Goal: Task Accomplishment & Management: Manage account settings

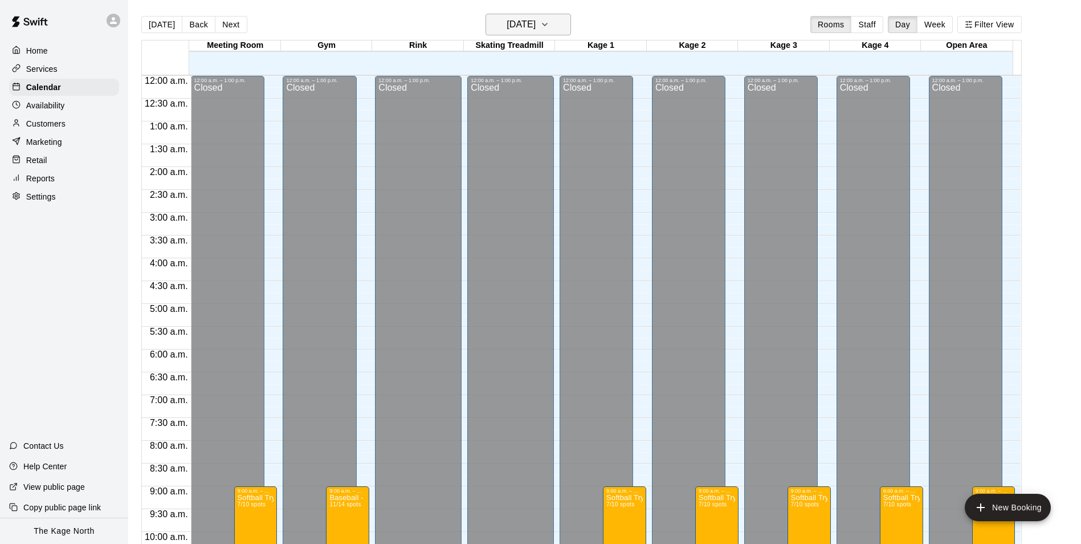
scroll to position [569, 0]
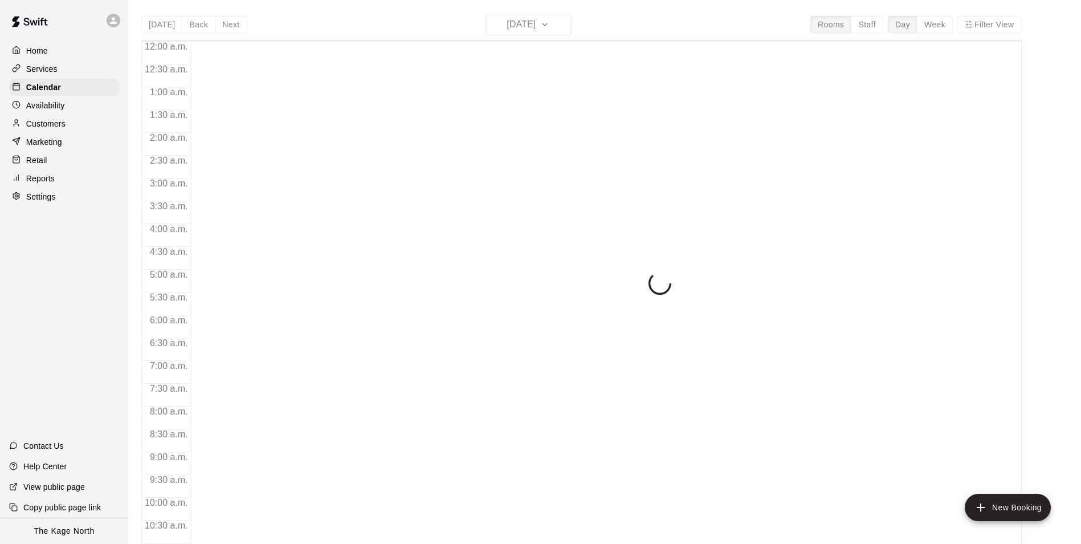
scroll to position [579, 0]
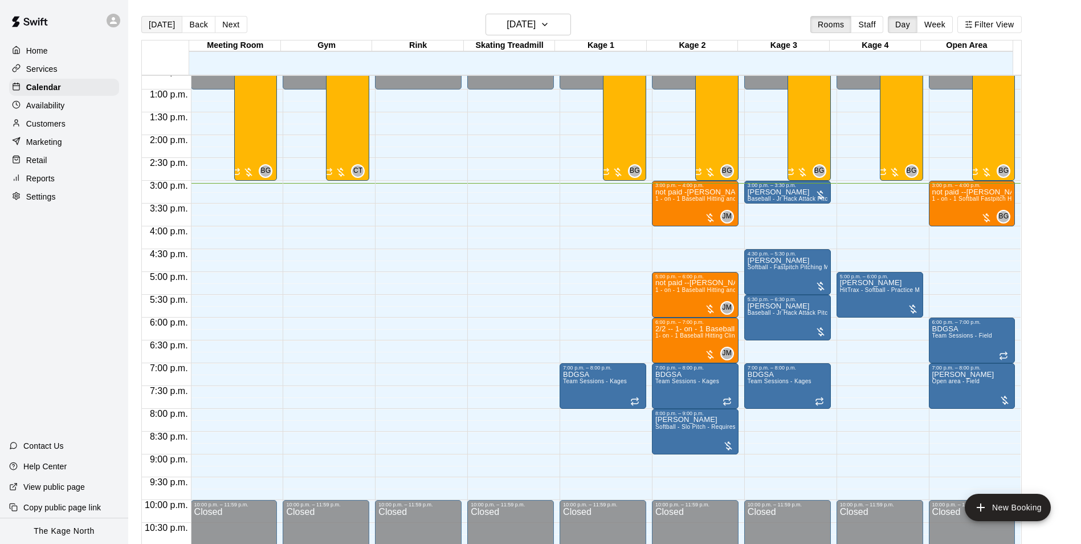
click at [161, 22] on button "[DATE]" at bounding box center [161, 24] width 41 height 17
drag, startPoint x: 55, startPoint y: 124, endPoint x: 75, endPoint y: 124, distance: 20.5
click at [55, 124] on p "Customers" at bounding box center [45, 123] width 39 height 11
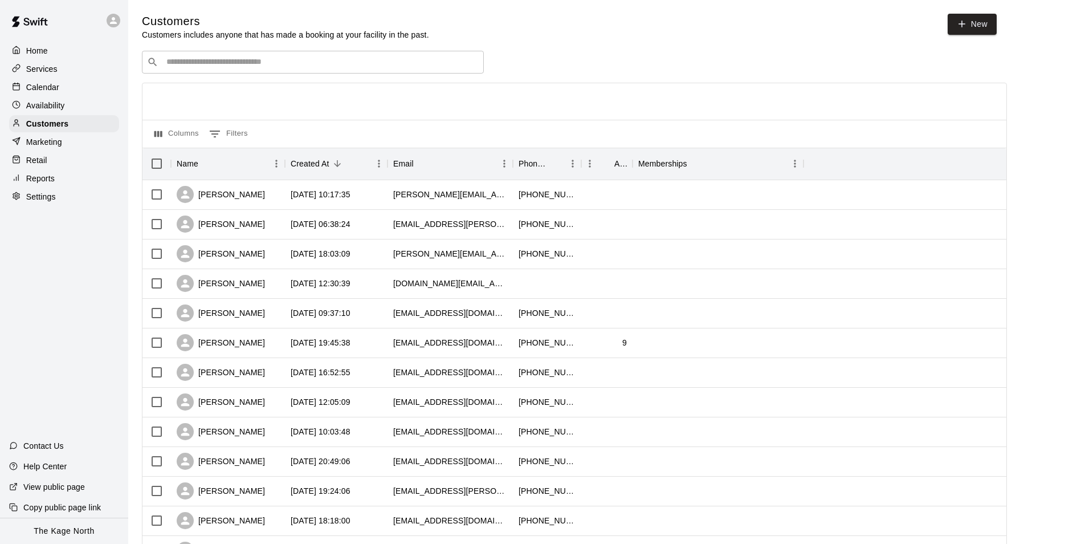
click at [219, 58] on input "Search customers by name or email" at bounding box center [321, 61] width 316 height 11
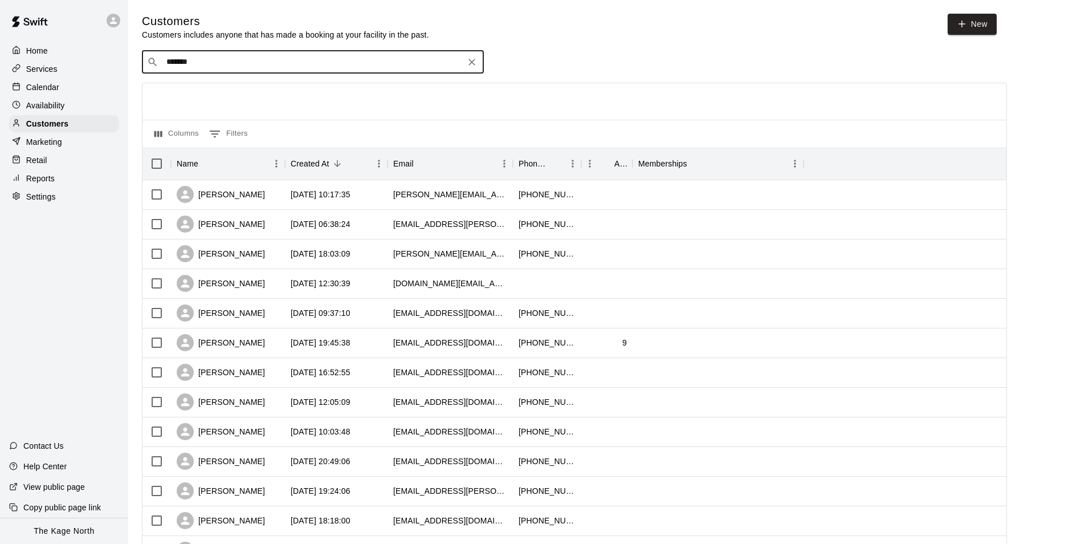
type input "********"
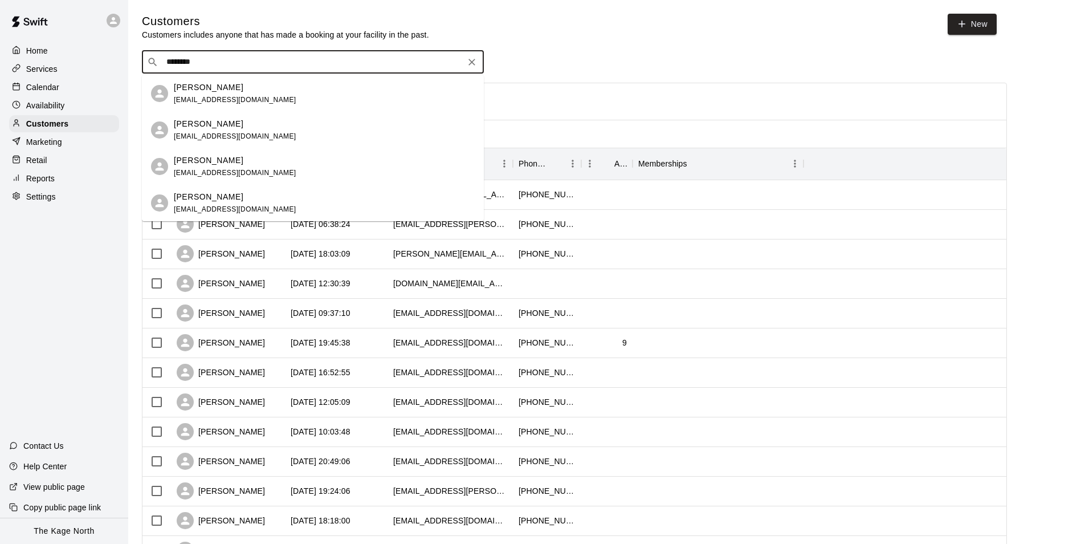
click at [288, 130] on div "[PERSON_NAME] [EMAIL_ADDRESS][DOMAIN_NAME]" at bounding box center [324, 130] width 301 height 25
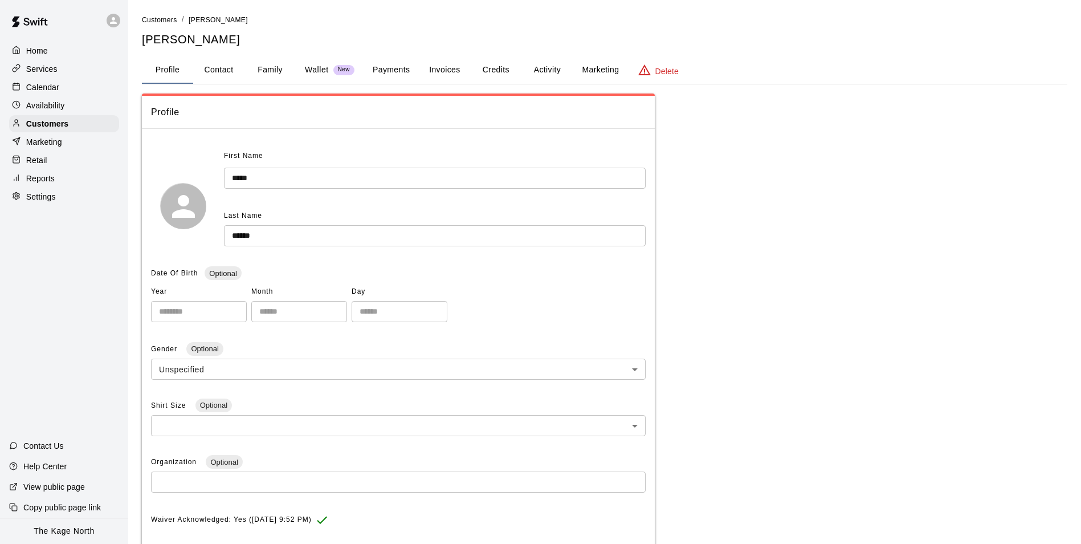
click at [218, 71] on button "Contact" at bounding box center [218, 69] width 51 height 27
select select "**"
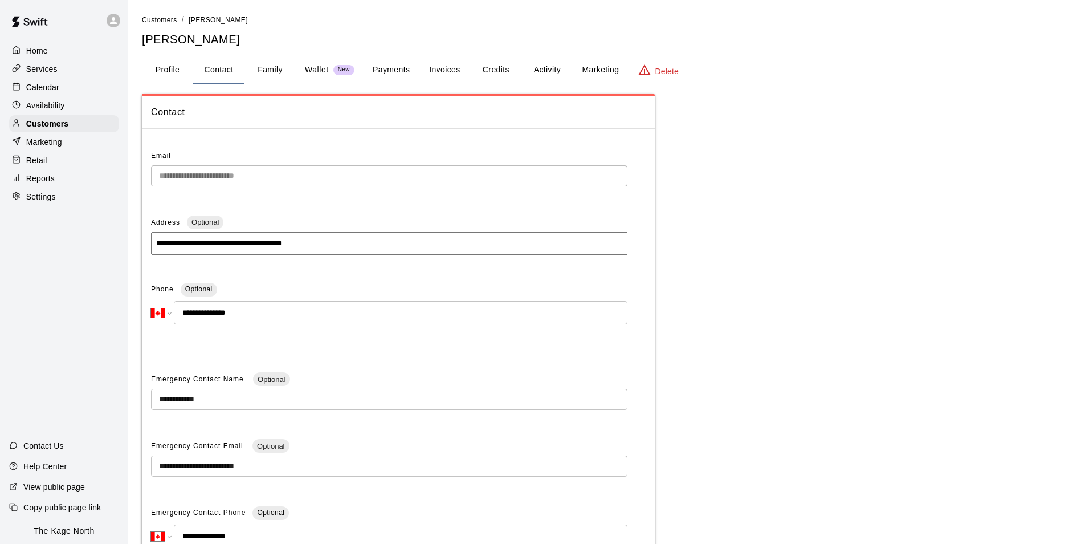
click at [268, 71] on button "Family" at bounding box center [270, 69] width 51 height 27
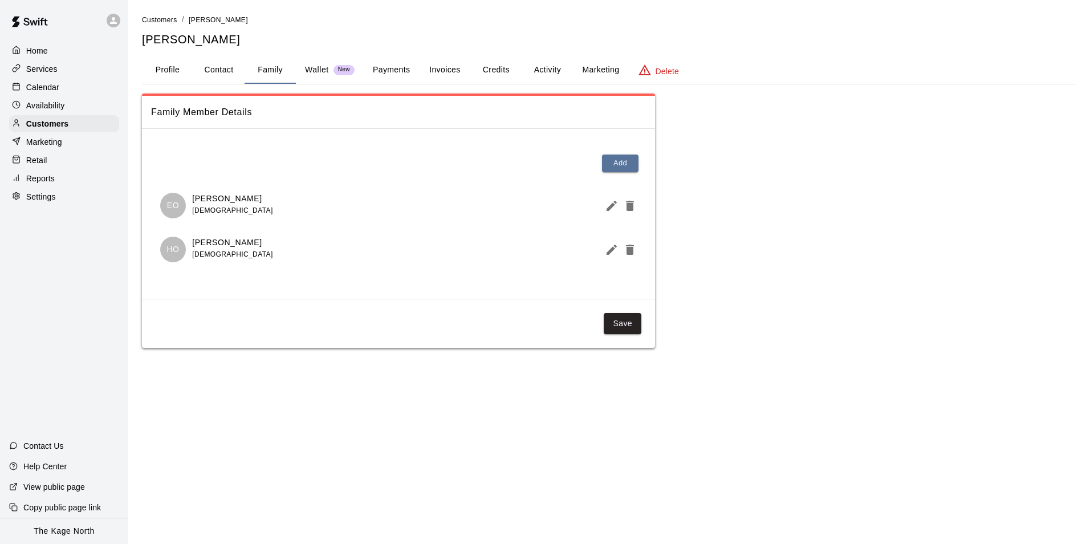
drag, startPoint x: 224, startPoint y: 240, endPoint x: 256, endPoint y: 238, distance: 32.6
click at [256, 238] on div "HO [PERSON_NAME] [DEMOGRAPHIC_DATA]" at bounding box center [398, 250] width 476 height 26
drag, startPoint x: 256, startPoint y: 238, endPoint x: 290, endPoint y: 262, distance: 41.1
click at [290, 262] on div "HO [PERSON_NAME] [DEMOGRAPHIC_DATA]" at bounding box center [398, 250] width 476 height 26
click at [613, 251] on icon "Edit Member" at bounding box center [612, 250] width 14 height 14
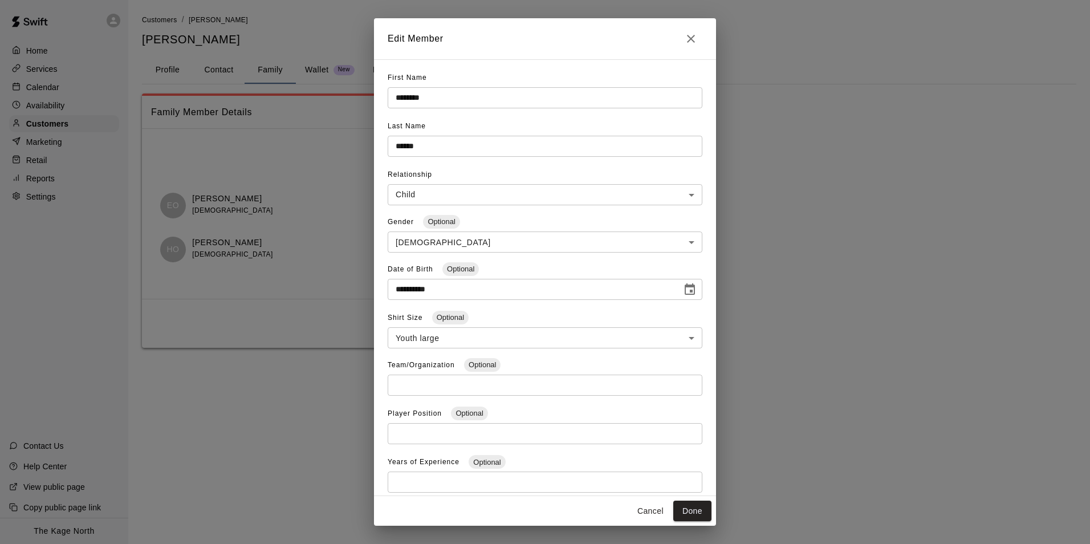
click at [691, 36] on icon "Close" at bounding box center [691, 39] width 14 height 14
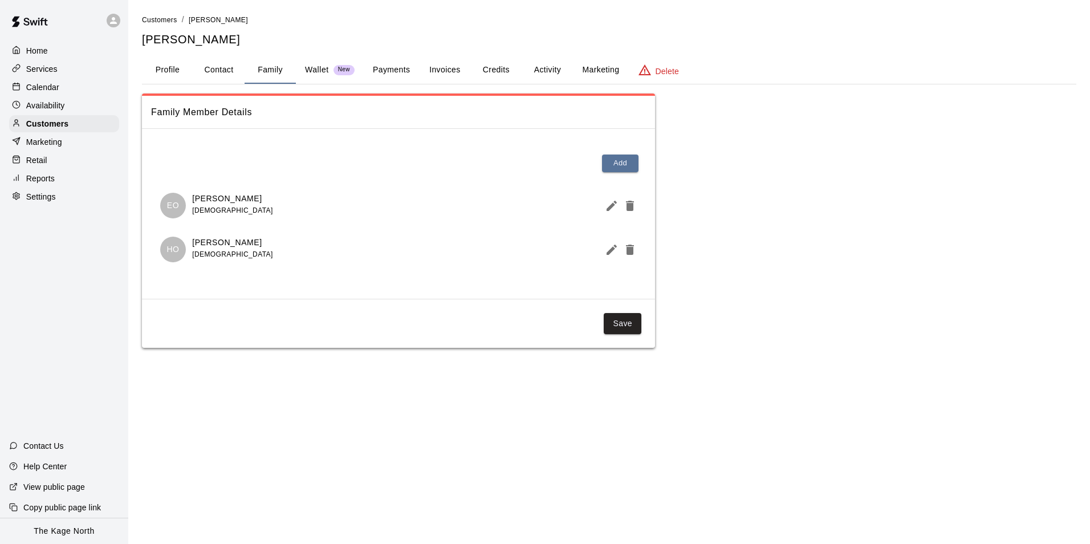
click at [72, 92] on div "Calendar" at bounding box center [64, 87] width 110 height 17
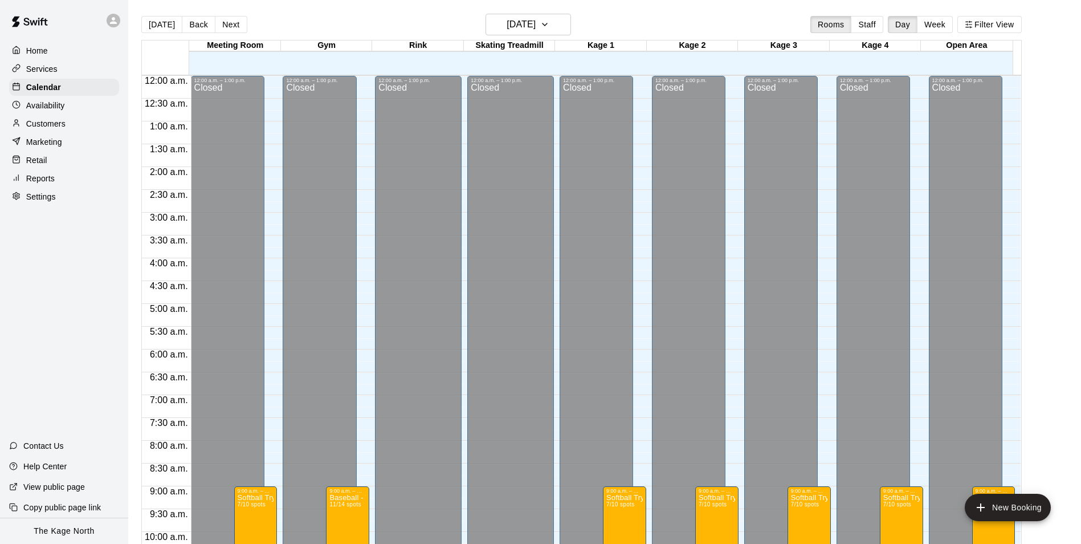
scroll to position [579, 0]
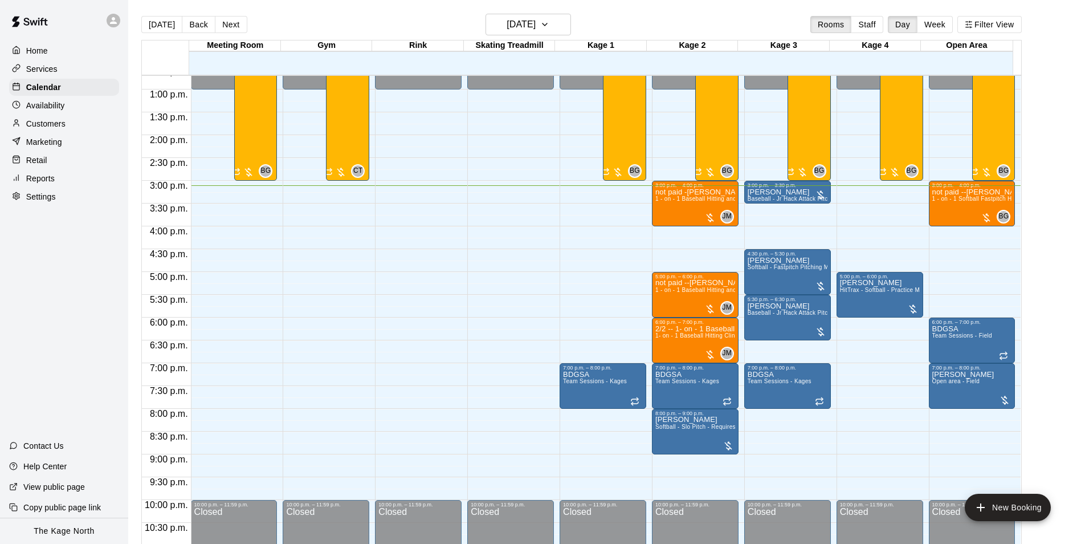
click at [337, 32] on div "[DATE] Back [DATE][DATE] Rooms Staff Day Week Filter View" at bounding box center [581, 27] width 881 height 26
click at [536, 30] on h6 "[DATE]" at bounding box center [521, 25] width 29 height 16
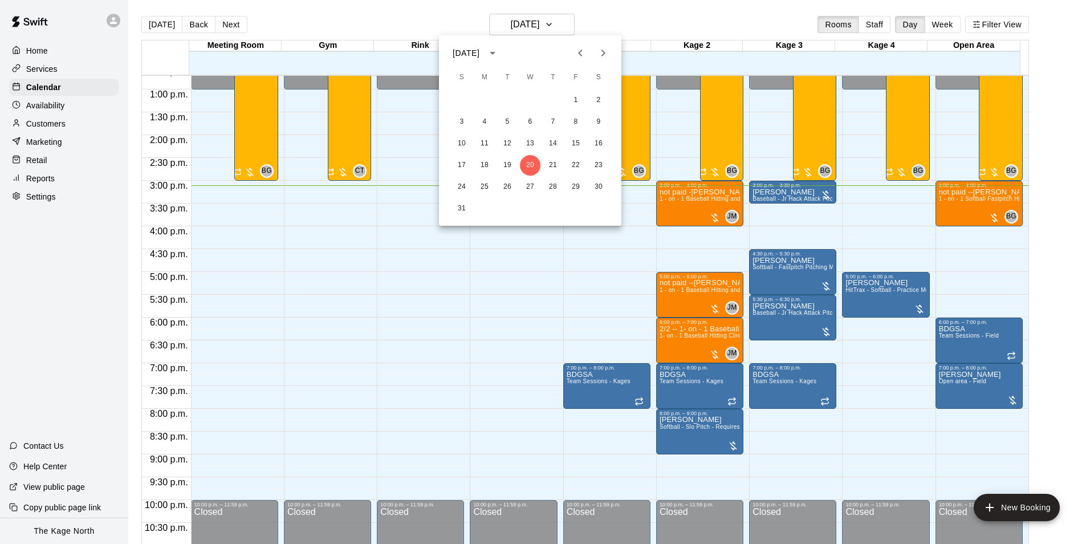
click at [660, 27] on div at bounding box center [545, 272] width 1090 height 544
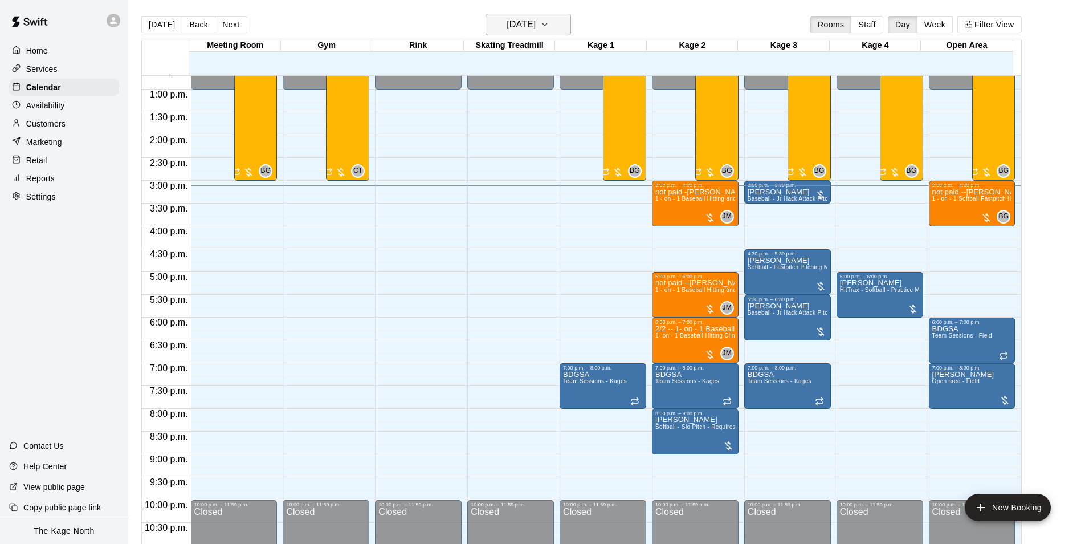
click at [549, 27] on icon "button" at bounding box center [544, 25] width 9 height 14
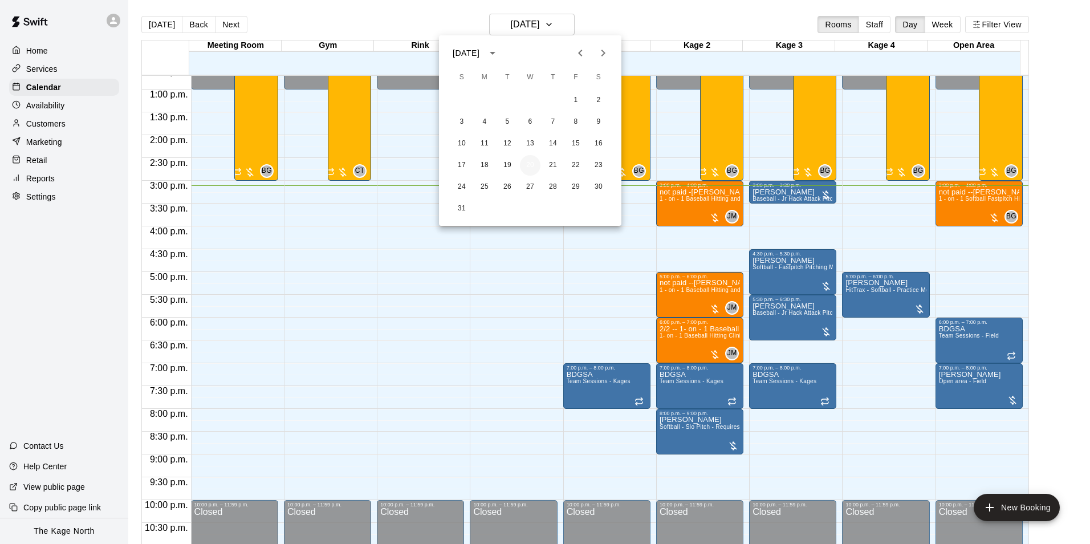
click at [531, 166] on button "20" at bounding box center [530, 165] width 21 height 21
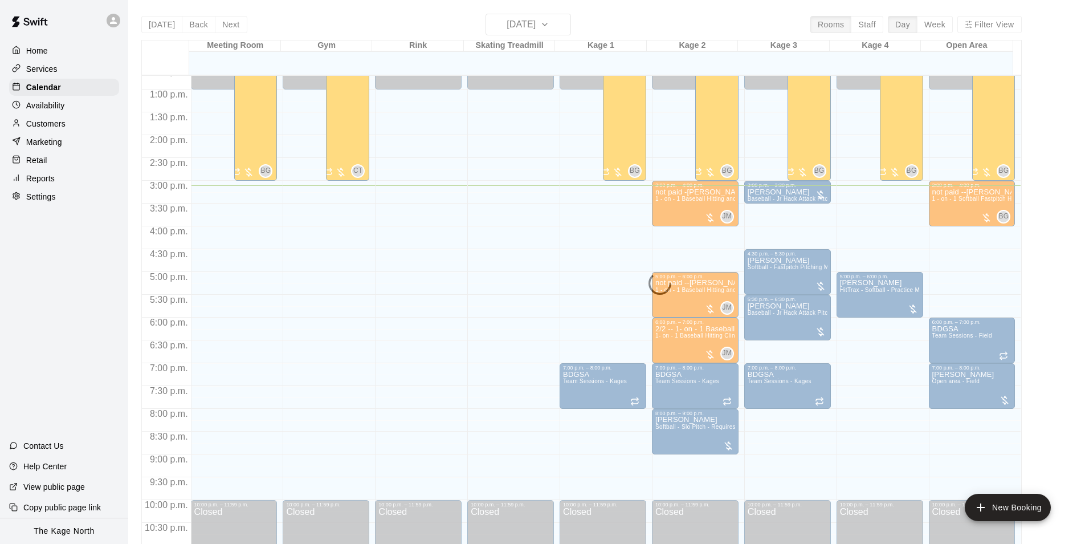
click at [606, 18] on div "[DATE] Back [DATE][DATE] Rooms Staff Day Week Filter View Meeting Room 20 Wed G…" at bounding box center [581, 286] width 881 height 544
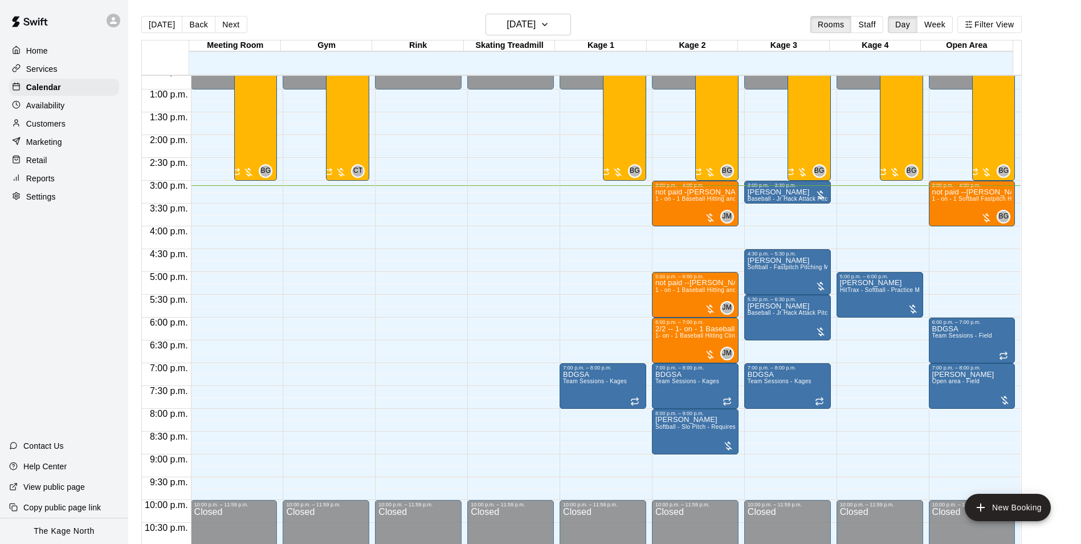
click at [312, 21] on div "[DATE] Back [DATE][DATE] Rooms Staff Day Week Filter View" at bounding box center [581, 27] width 881 height 26
click at [371, 21] on div "[DATE] Back [DATE][DATE] Rooms Staff Day Week Filter View" at bounding box center [581, 27] width 881 height 26
click at [364, 21] on div "[DATE] Back [DATE][DATE] Rooms Staff Day Week Filter View" at bounding box center [581, 27] width 881 height 26
click at [699, 202] on span "1 - on - 1 Baseball Hitting and Pitching Clinic" at bounding box center [715, 198] width 121 height 6
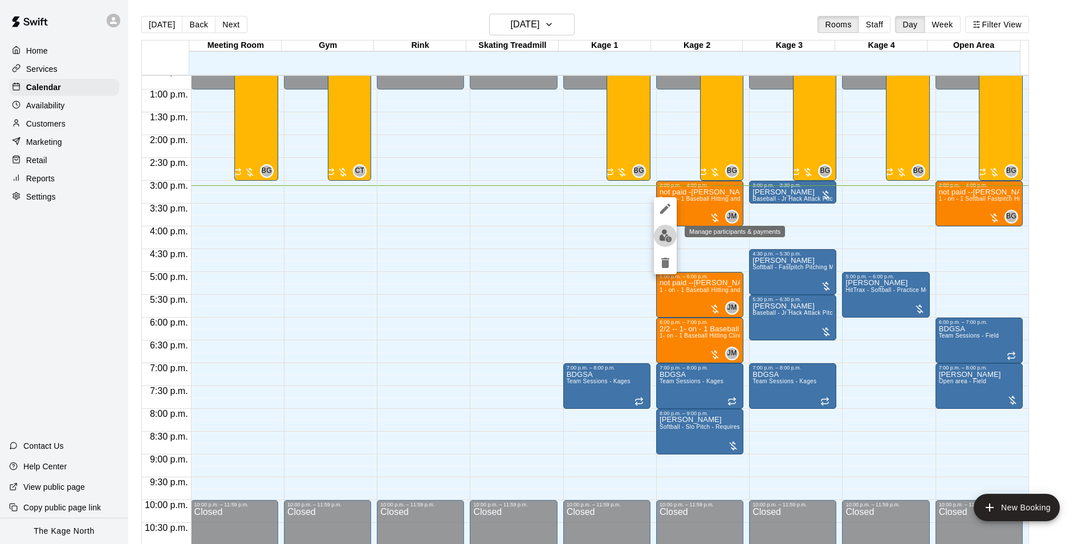
click at [669, 234] on img "edit" at bounding box center [665, 235] width 13 height 13
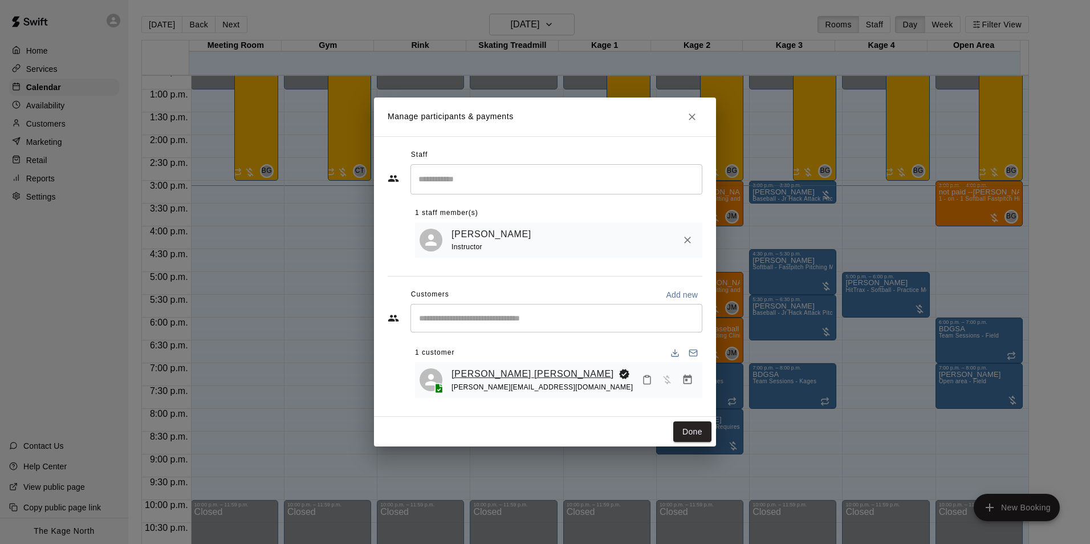
click at [501, 366] on link "[PERSON_NAME] [PERSON_NAME]" at bounding box center [532, 373] width 162 height 15
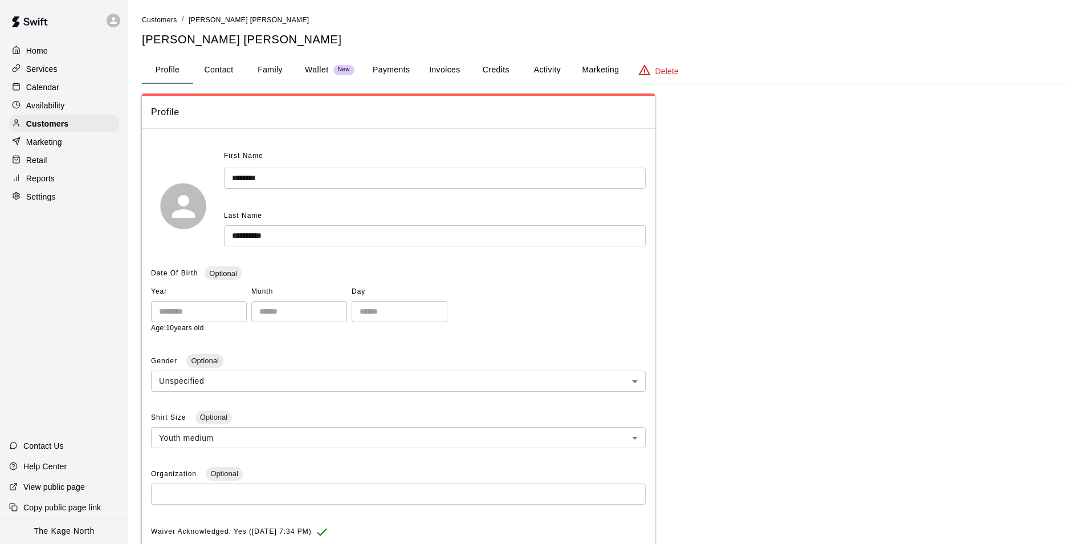
click at [548, 71] on button "Activity" at bounding box center [546, 69] width 51 height 27
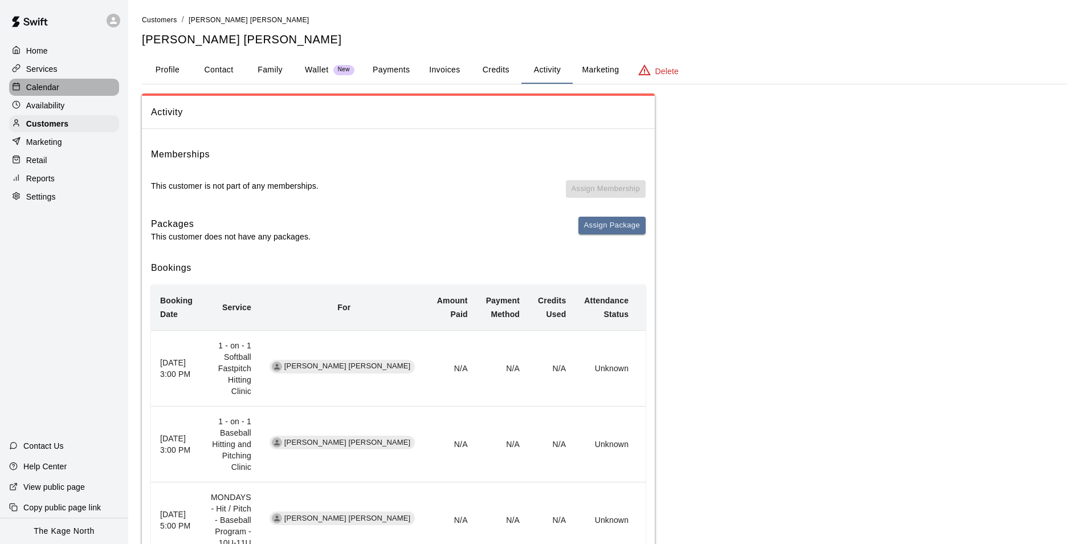
click at [60, 86] on div "Calendar" at bounding box center [64, 87] width 110 height 17
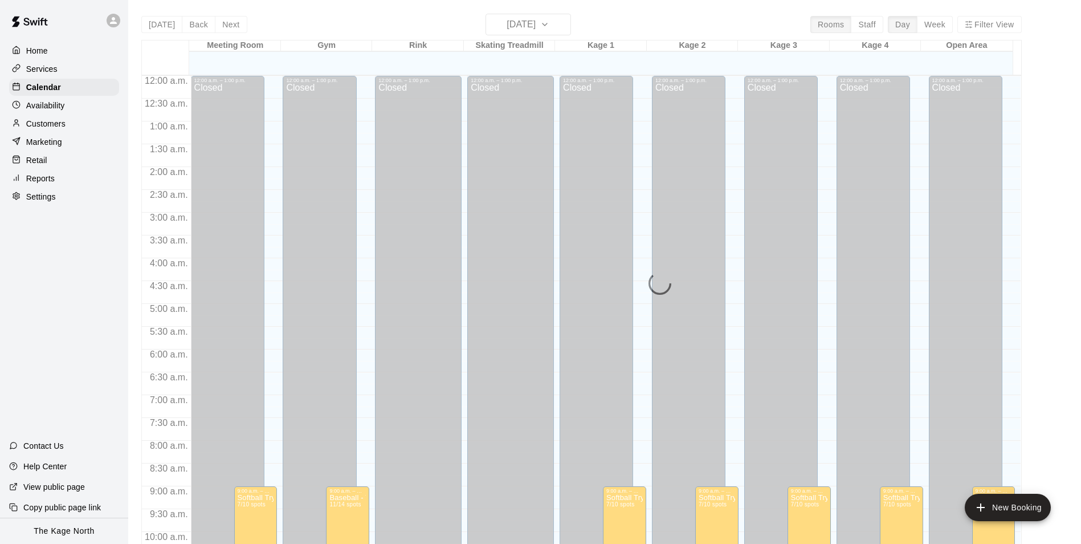
scroll to position [579, 0]
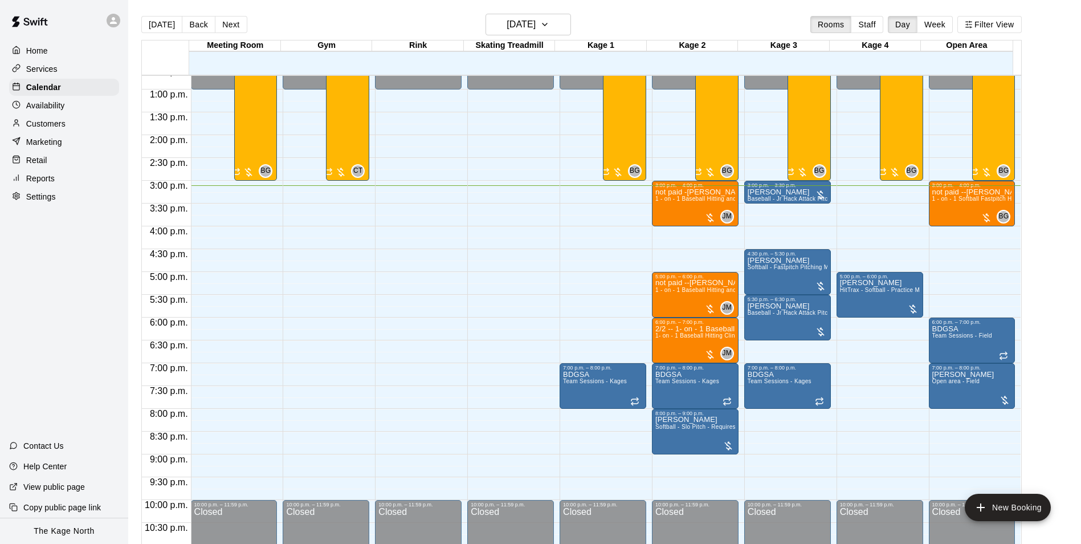
click at [619, 17] on div "[DATE] Back [DATE][DATE] Rooms Staff Day Week Filter View" at bounding box center [581, 27] width 881 height 26
click at [324, 26] on div "[DATE] Back [DATE][DATE] Rooms Staff Day Week Filter View" at bounding box center [581, 27] width 881 height 26
click at [79, 124] on div "Customers" at bounding box center [64, 123] width 110 height 17
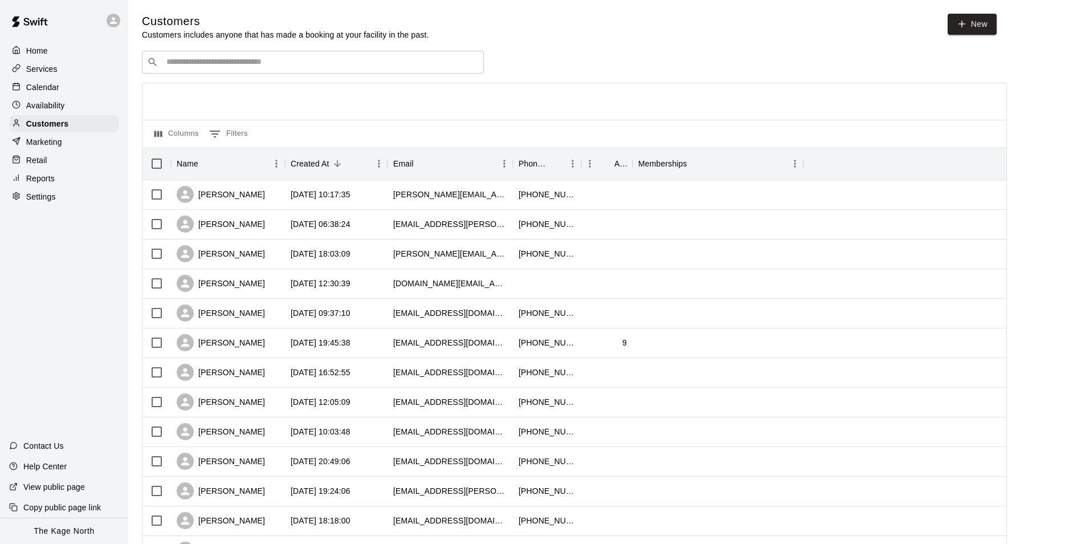
click at [59, 90] on div "Calendar" at bounding box center [64, 87] width 110 height 17
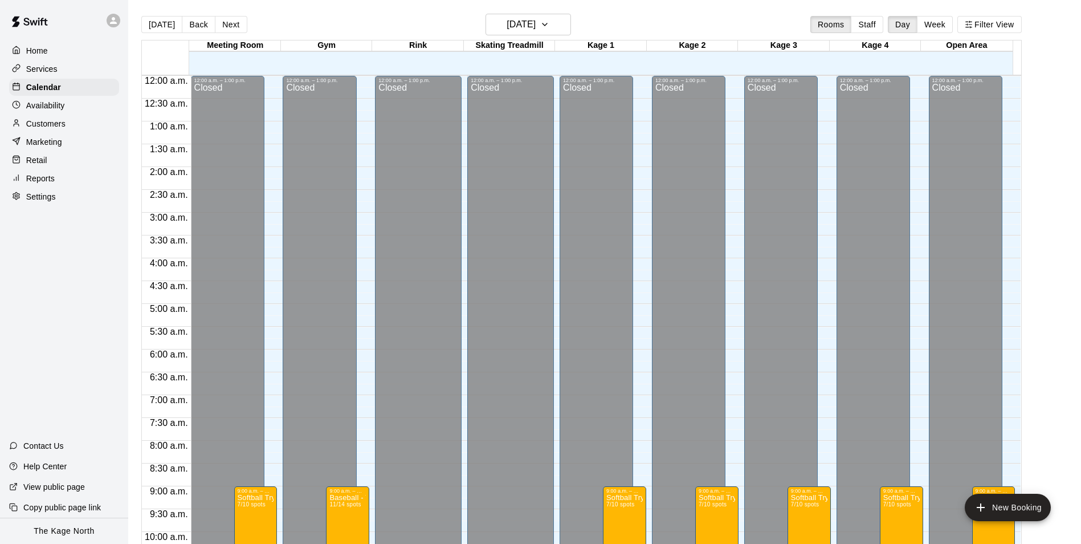
scroll to position [579, 0]
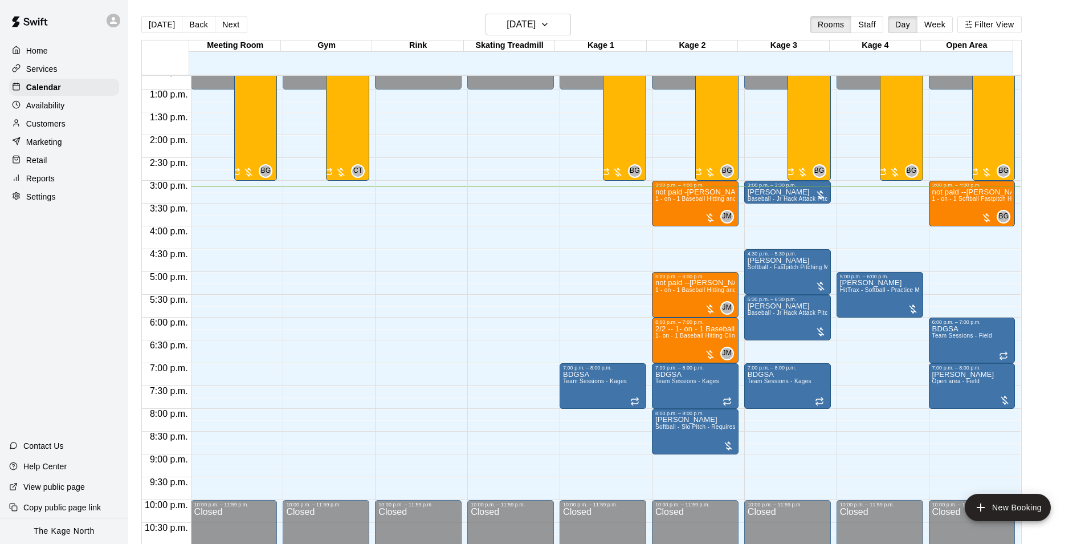
click at [50, 126] on p "Customers" at bounding box center [45, 123] width 39 height 11
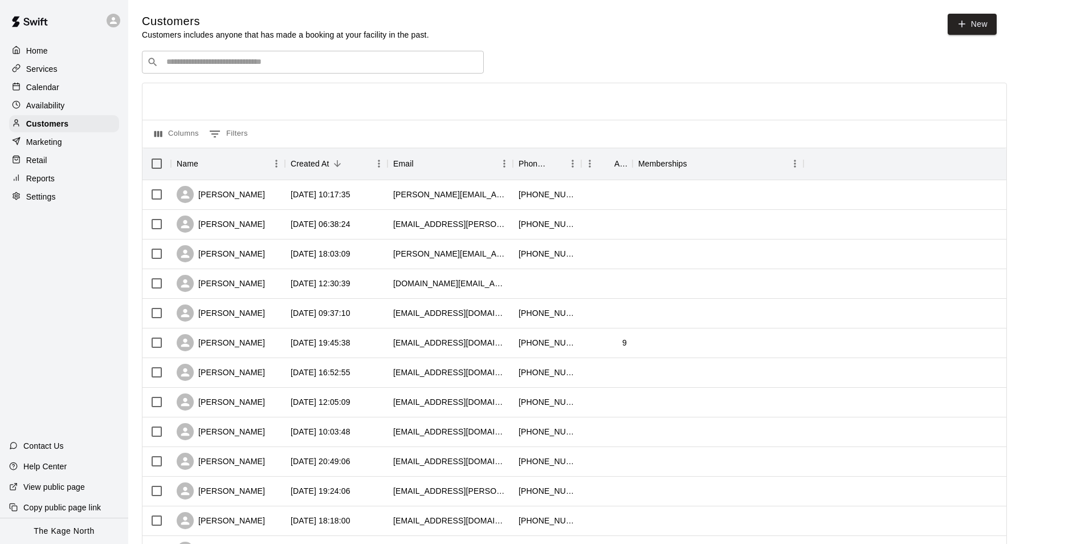
click at [50, 91] on p "Calendar" at bounding box center [42, 87] width 33 height 11
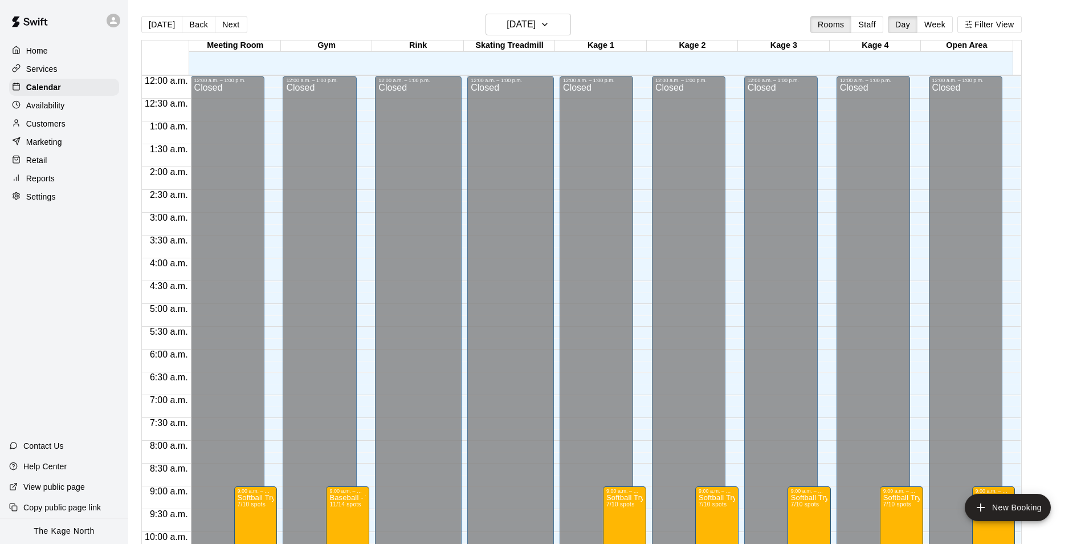
scroll to position [579, 0]
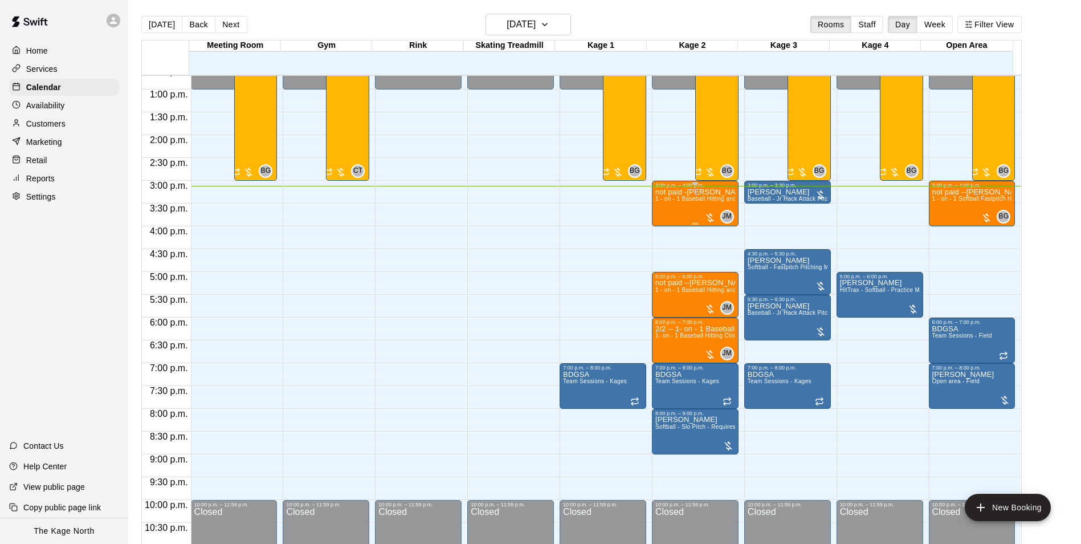
click at [711, 202] on span "1 - on - 1 Baseball Hitting and Pitching Clinic" at bounding box center [715, 198] width 121 height 6
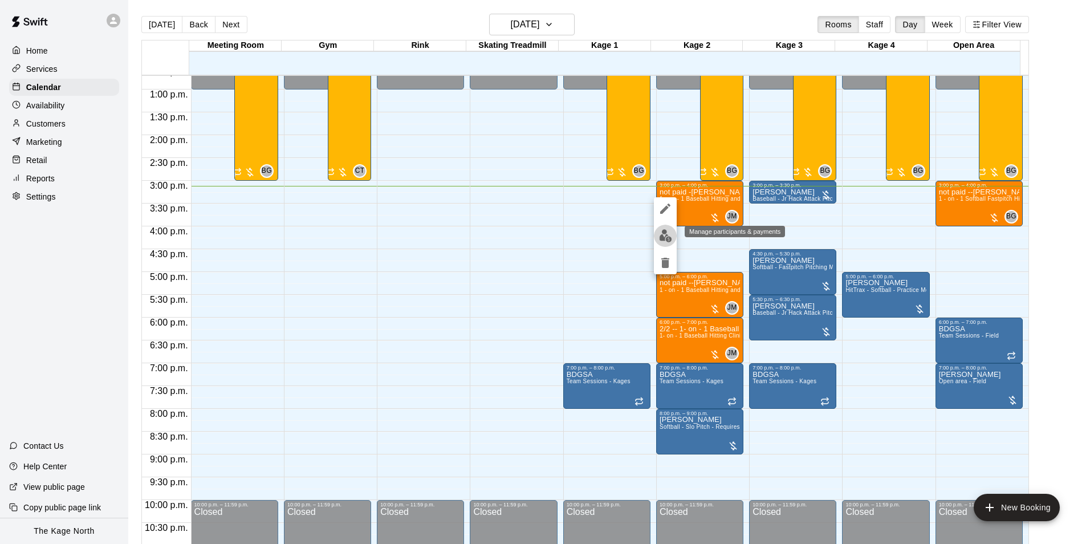
click at [668, 235] on img "edit" at bounding box center [665, 235] width 13 height 13
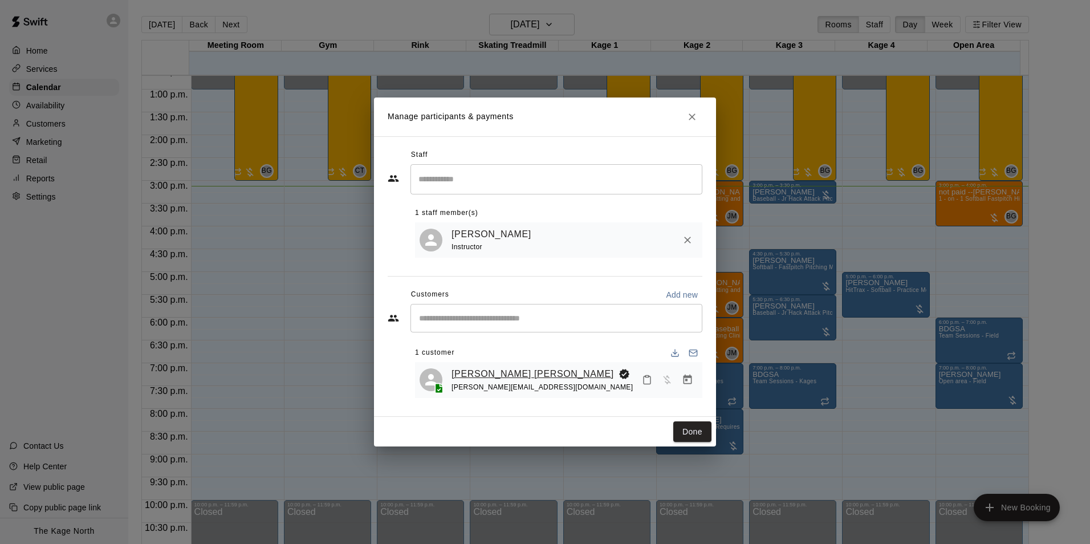
click at [492, 376] on link "[PERSON_NAME] [PERSON_NAME]" at bounding box center [532, 373] width 162 height 15
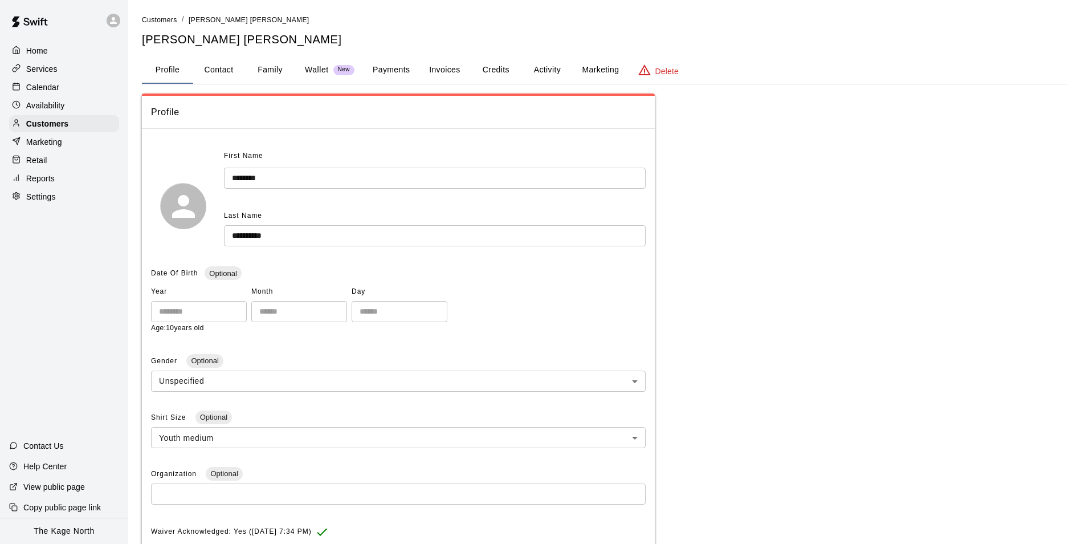
click at [545, 66] on button "Activity" at bounding box center [546, 69] width 51 height 27
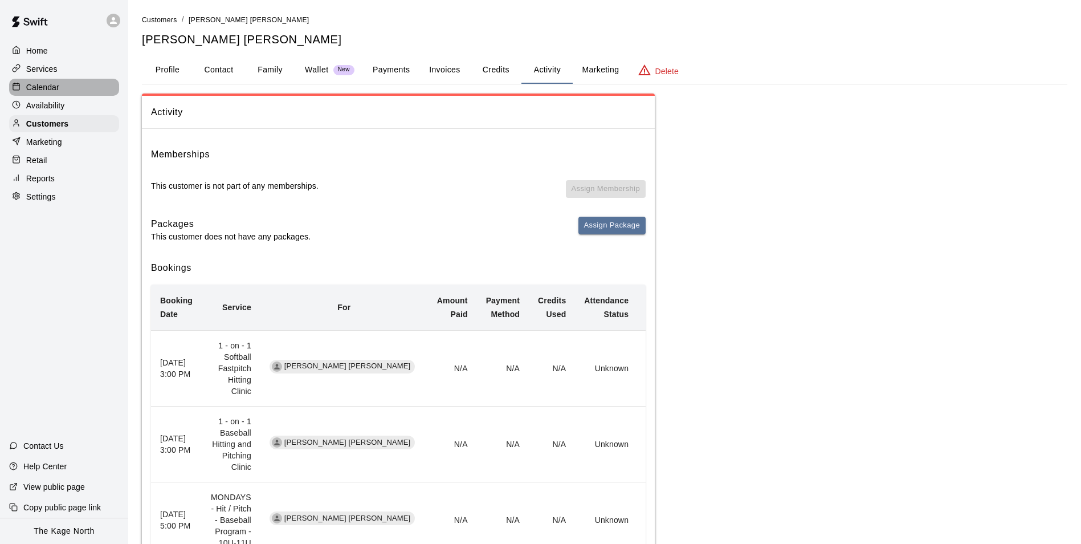
click at [60, 84] on div "Calendar" at bounding box center [64, 87] width 110 height 17
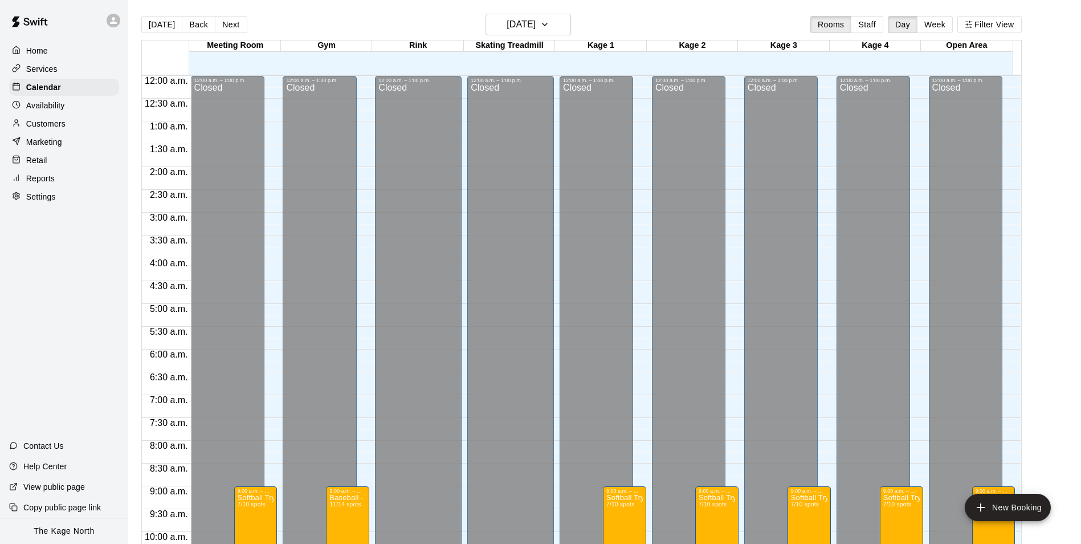
scroll to position [579, 0]
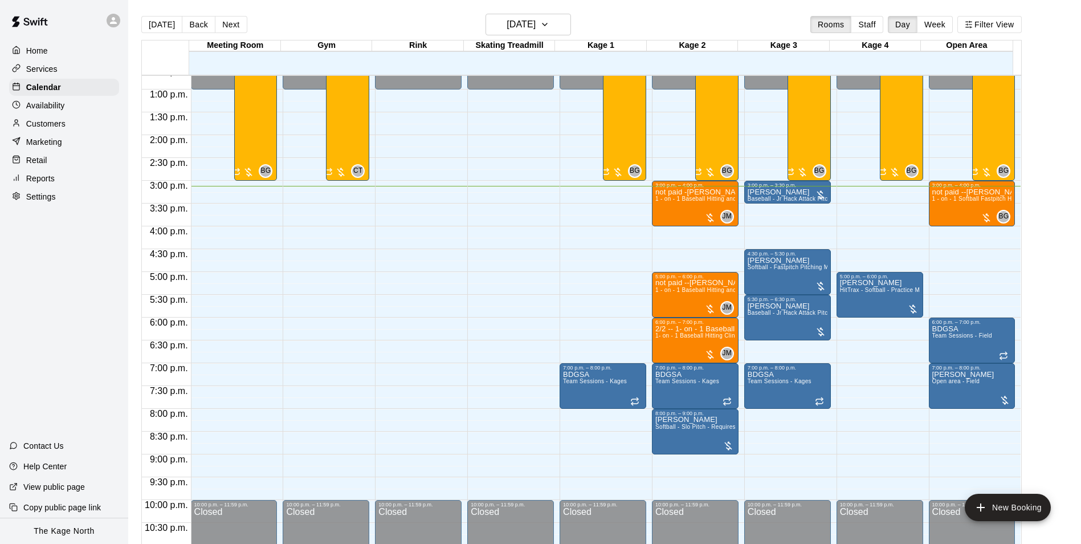
click at [57, 124] on p "Customers" at bounding box center [45, 123] width 39 height 11
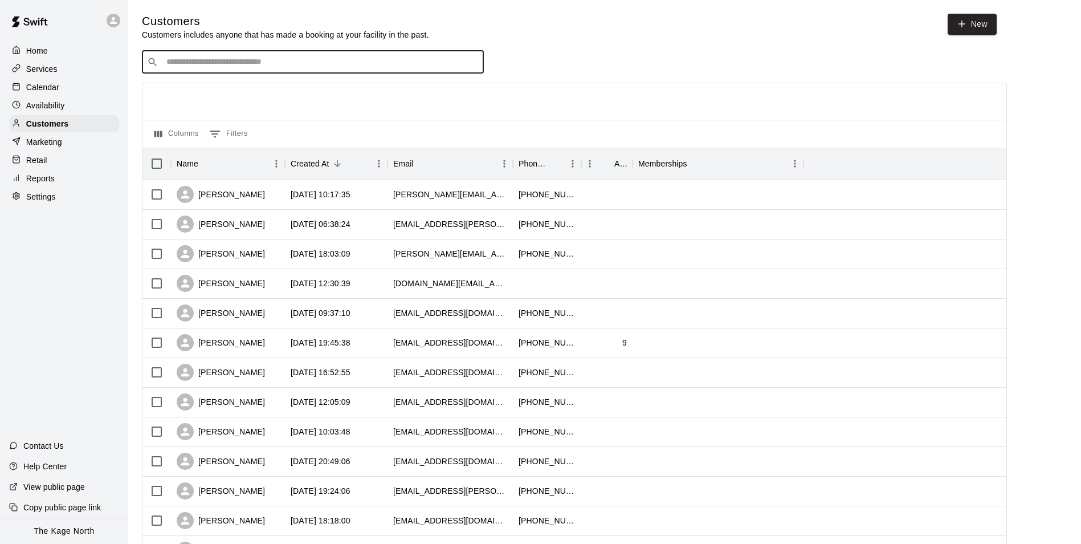
click at [189, 68] on input "Search customers by name or email" at bounding box center [321, 61] width 316 height 11
type input "*******"
click at [227, 87] on p "[PERSON_NAME]" at bounding box center [209, 88] width 70 height 12
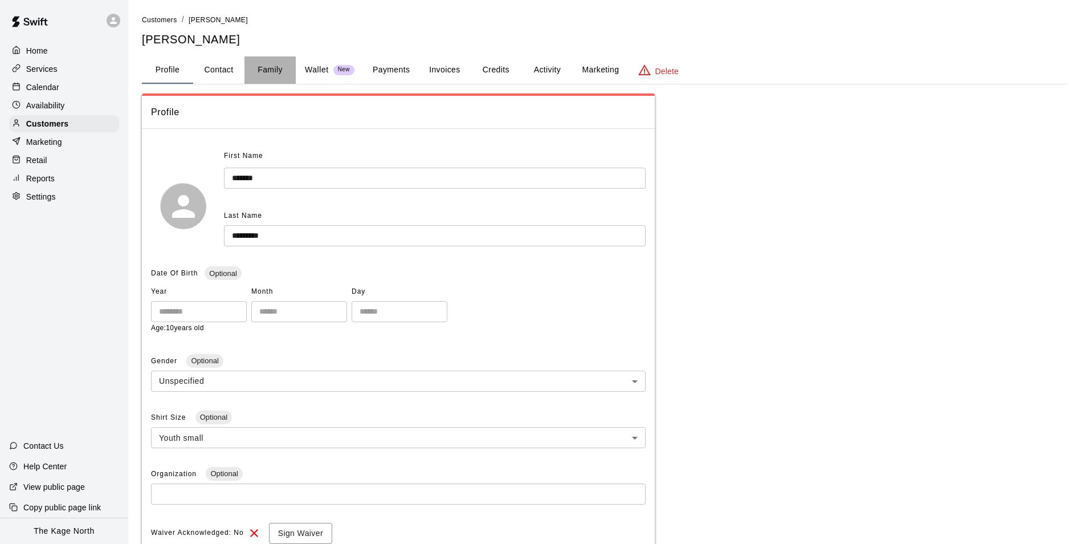
click at [275, 72] on button "Family" at bounding box center [270, 69] width 51 height 27
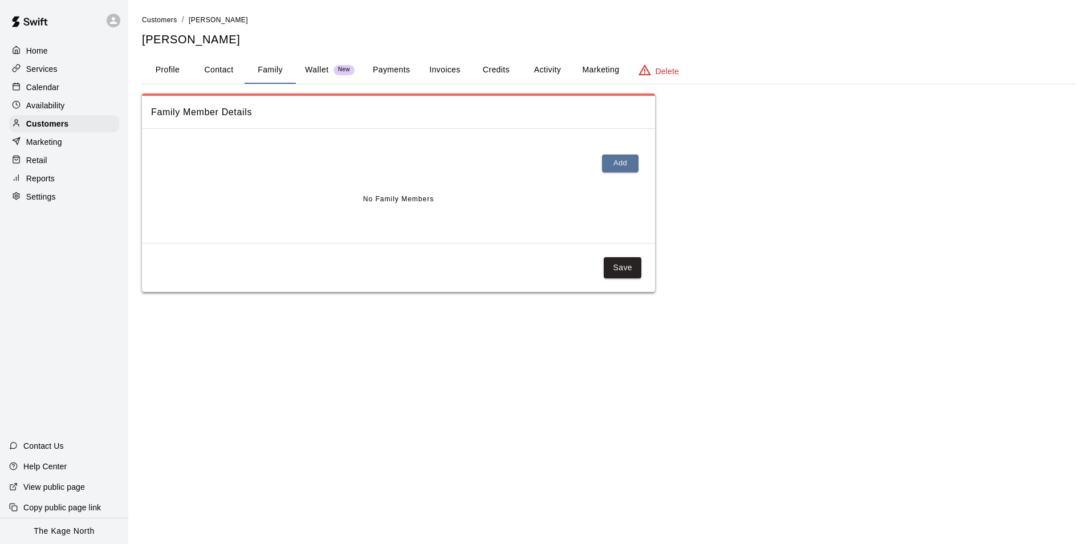
click at [215, 69] on button "Contact" at bounding box center [218, 69] width 51 height 27
select select "**"
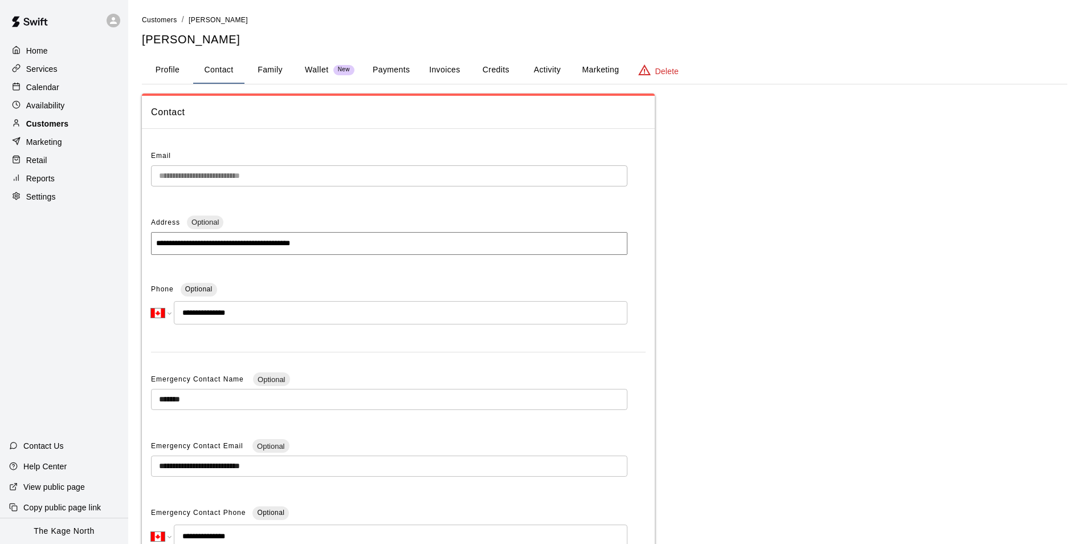
click at [47, 126] on p "Customers" at bounding box center [47, 123] width 42 height 11
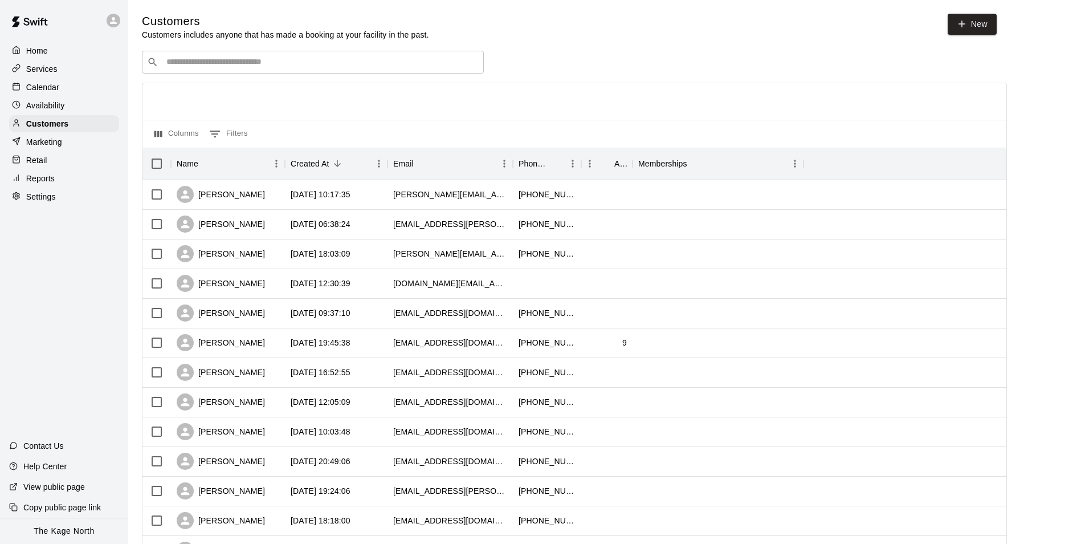
click at [48, 87] on p "Calendar" at bounding box center [42, 87] width 33 height 11
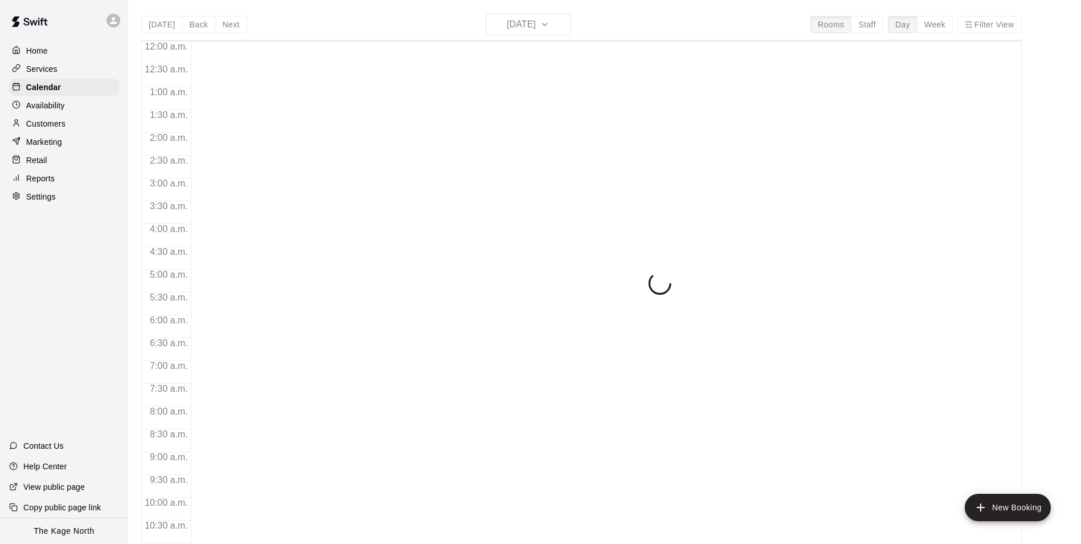
scroll to position [579, 0]
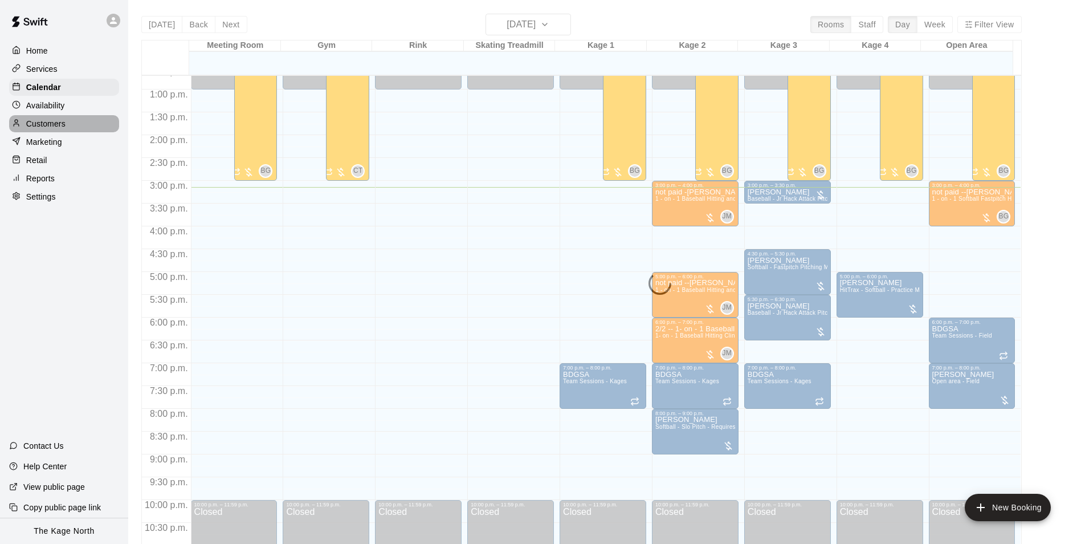
click at [47, 125] on p "Customers" at bounding box center [45, 123] width 39 height 11
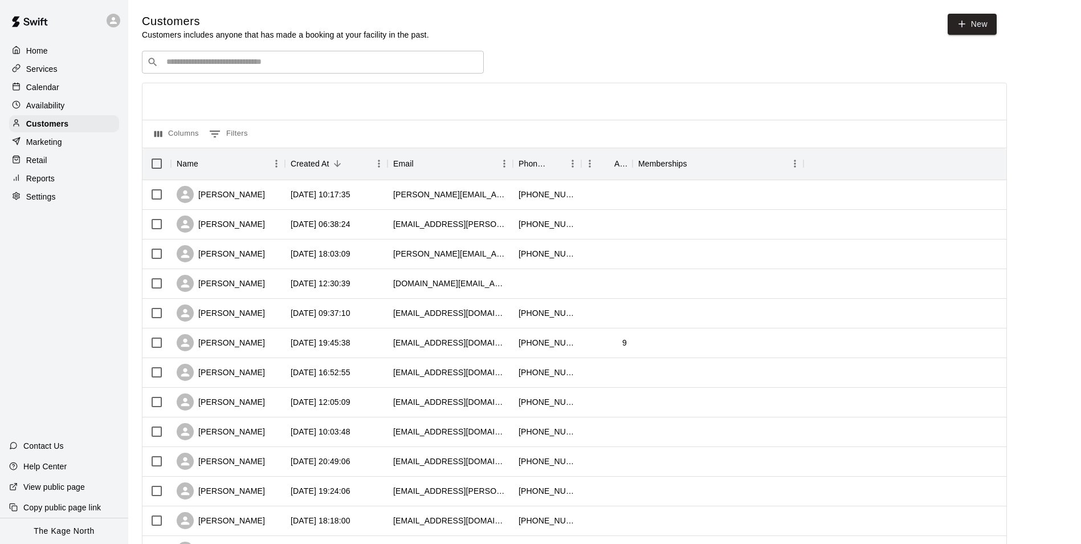
click at [40, 88] on p "Calendar" at bounding box center [42, 87] width 33 height 11
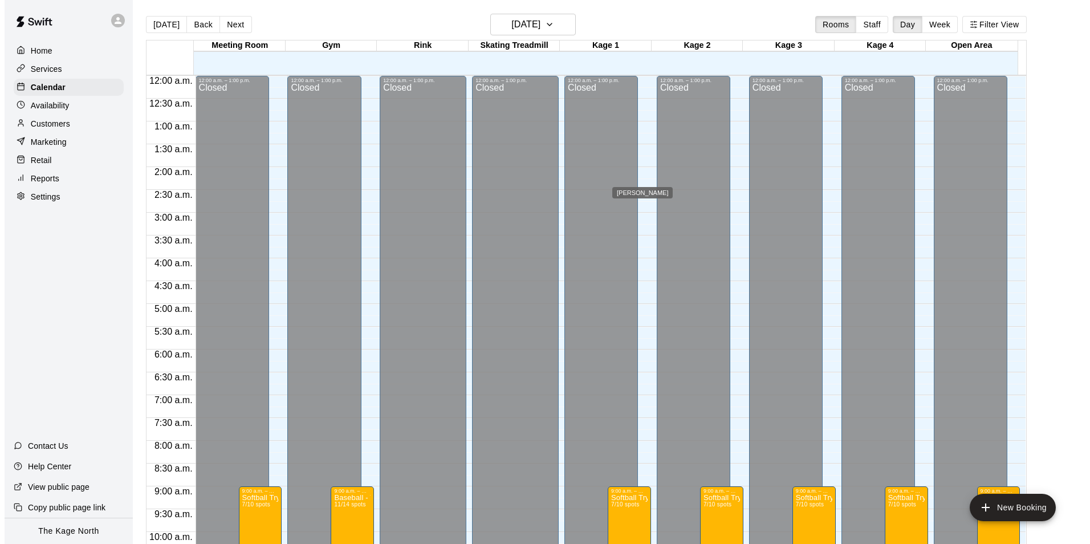
scroll to position [579, 0]
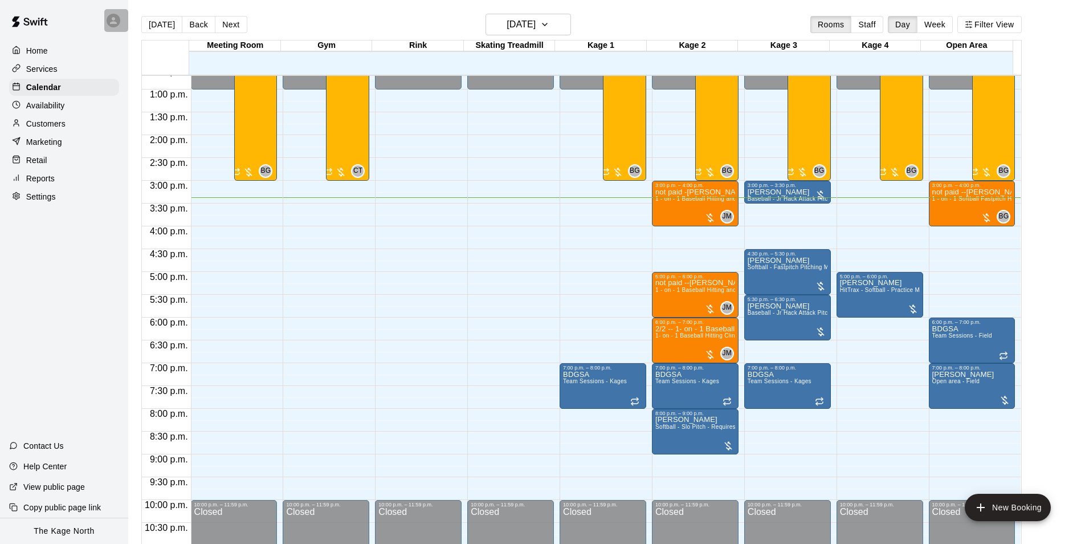
click at [109, 22] on icon at bounding box center [113, 20] width 10 height 10
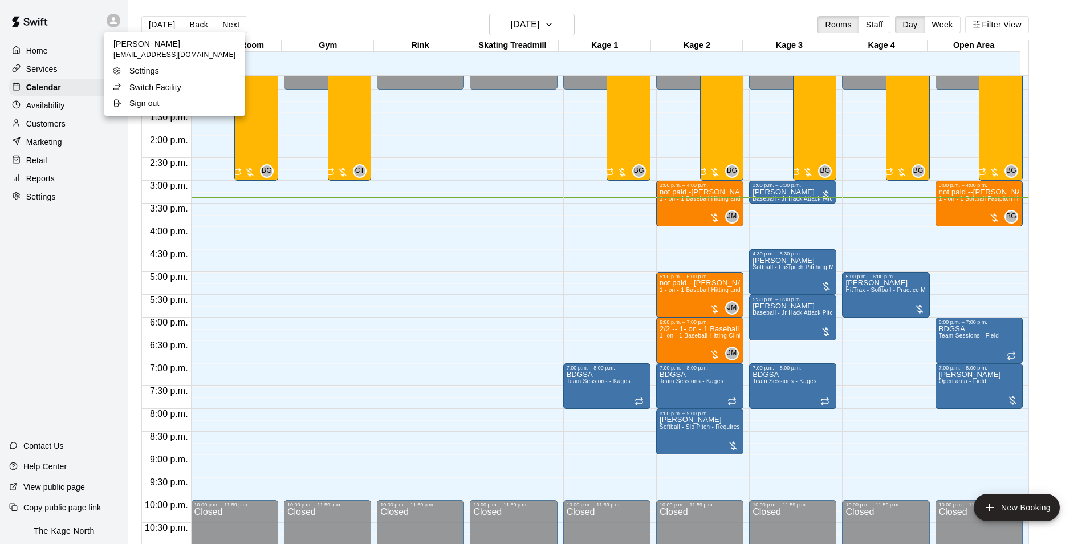
click at [116, 20] on div at bounding box center [545, 272] width 1090 height 544
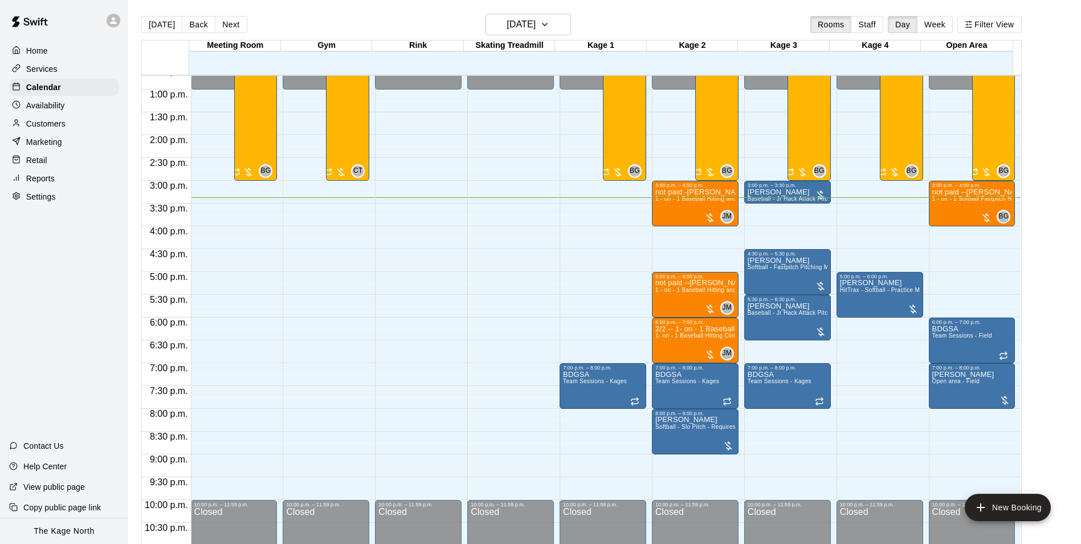
click at [60, 125] on p "Customers" at bounding box center [45, 123] width 39 height 11
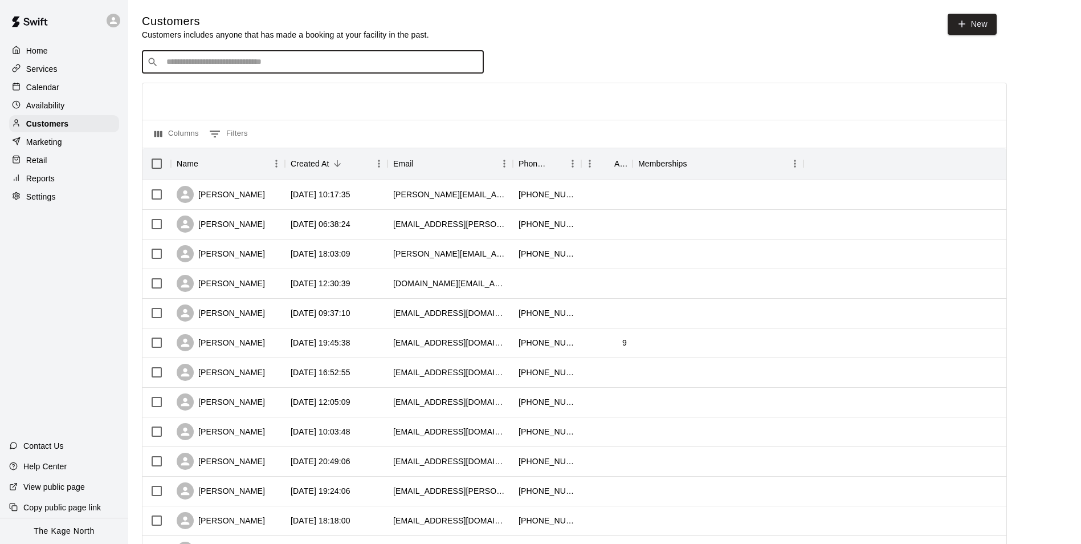
click at [237, 59] on input "Search customers by name or email" at bounding box center [321, 61] width 316 height 11
type input "******"
click at [241, 92] on div "[PERSON_NAME]" at bounding box center [235, 88] width 123 height 12
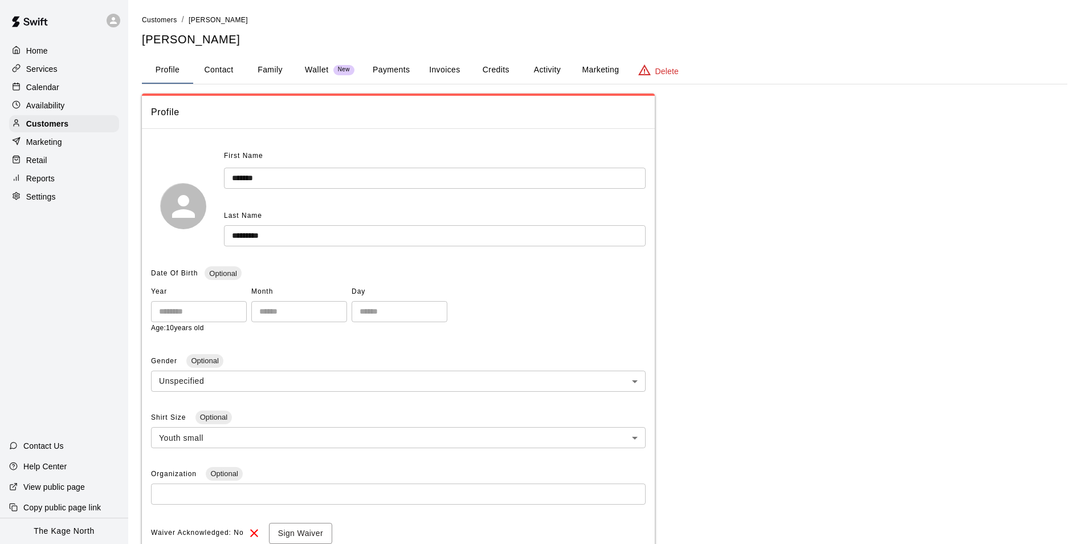
click at [268, 73] on button "Family" at bounding box center [270, 69] width 51 height 27
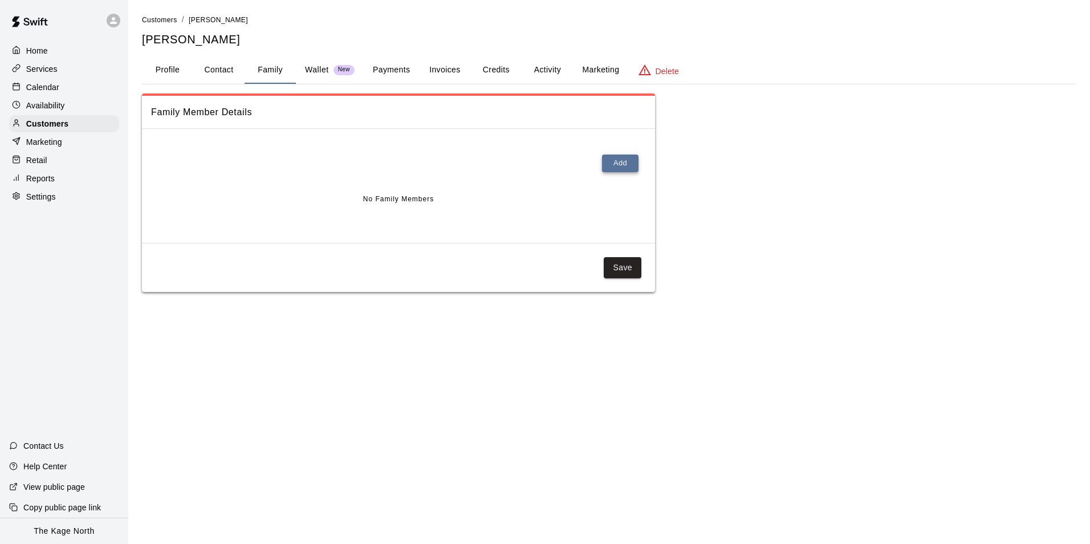
click at [618, 162] on button "Add" at bounding box center [620, 163] width 36 height 18
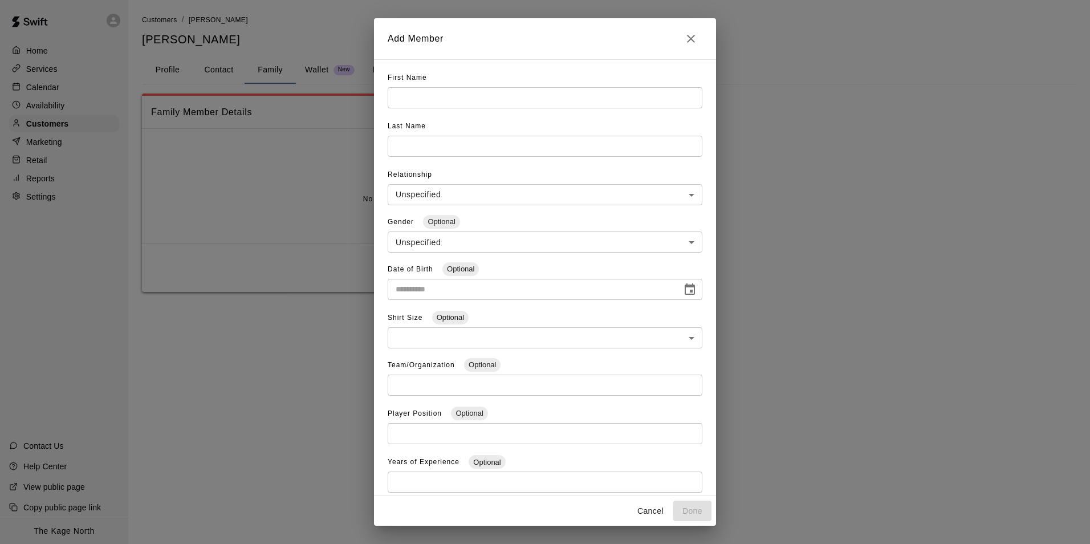
click at [408, 96] on input "text" at bounding box center [545, 97] width 315 height 21
type input "*****"
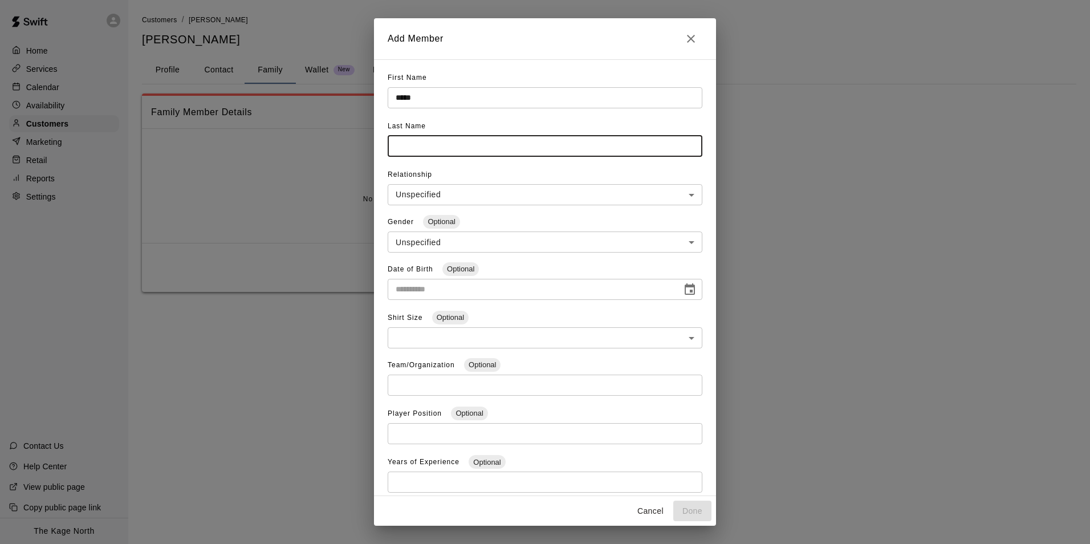
click at [450, 149] on input "text" at bounding box center [545, 146] width 315 height 21
paste input "*********"
type input "*********"
click at [683, 290] on icon "Choose date" at bounding box center [690, 290] width 14 height 14
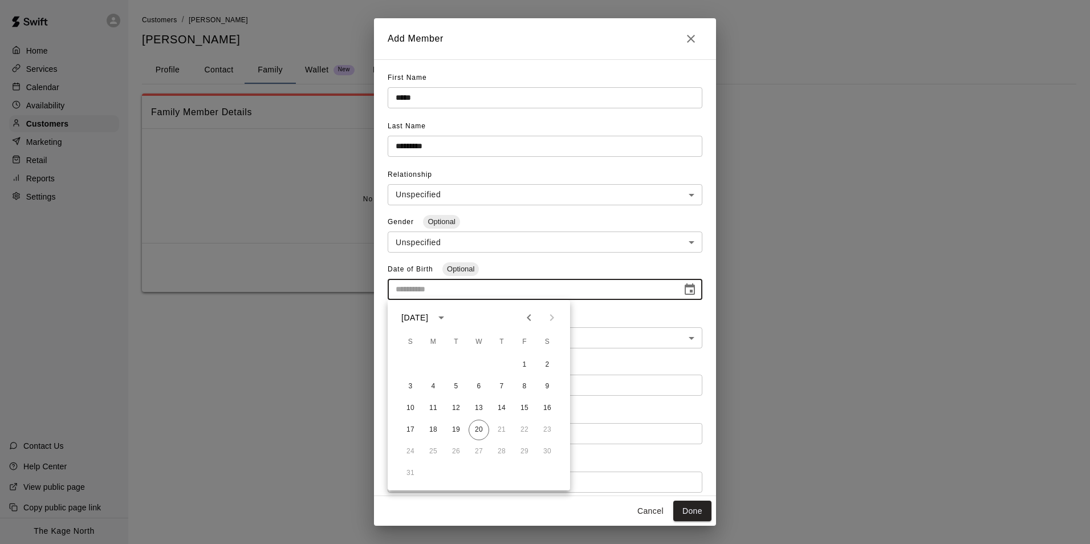
click at [444, 317] on icon "calendar view is open, switch to year view" at bounding box center [441, 317] width 6 height 3
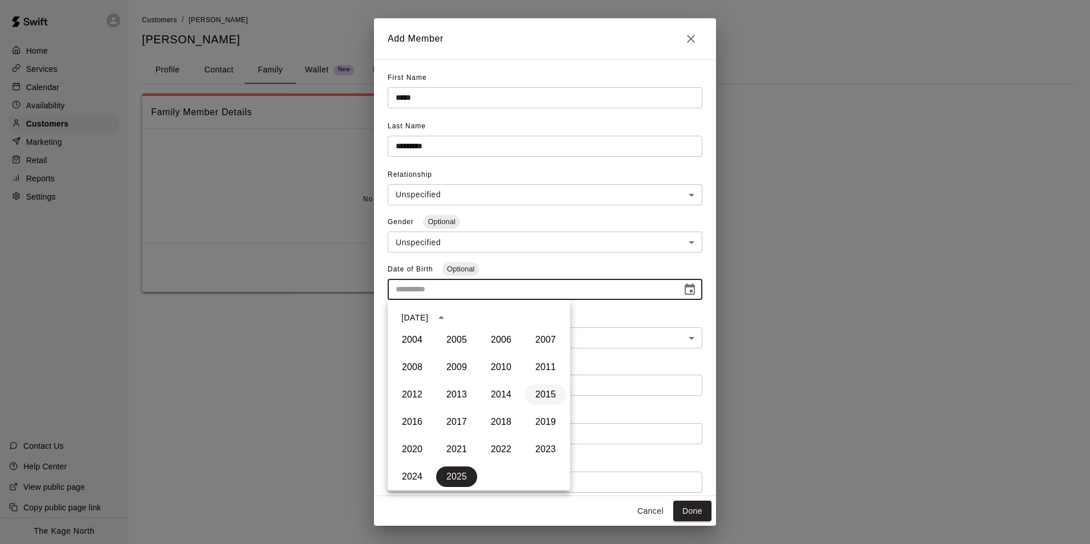
click at [535, 396] on button "2015" at bounding box center [545, 394] width 41 height 21
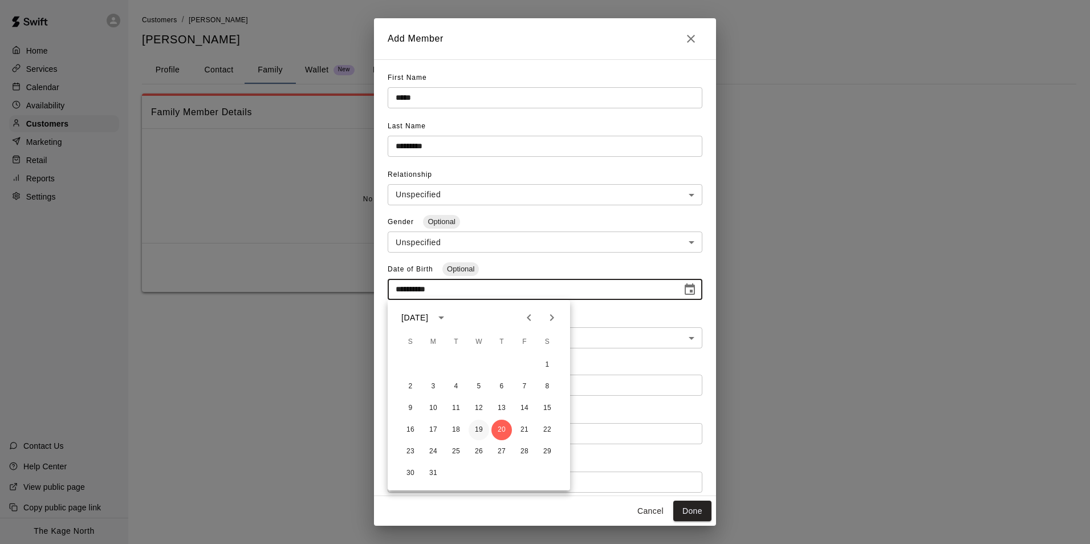
click at [478, 427] on button "19" at bounding box center [478, 429] width 21 height 21
type input "**********"
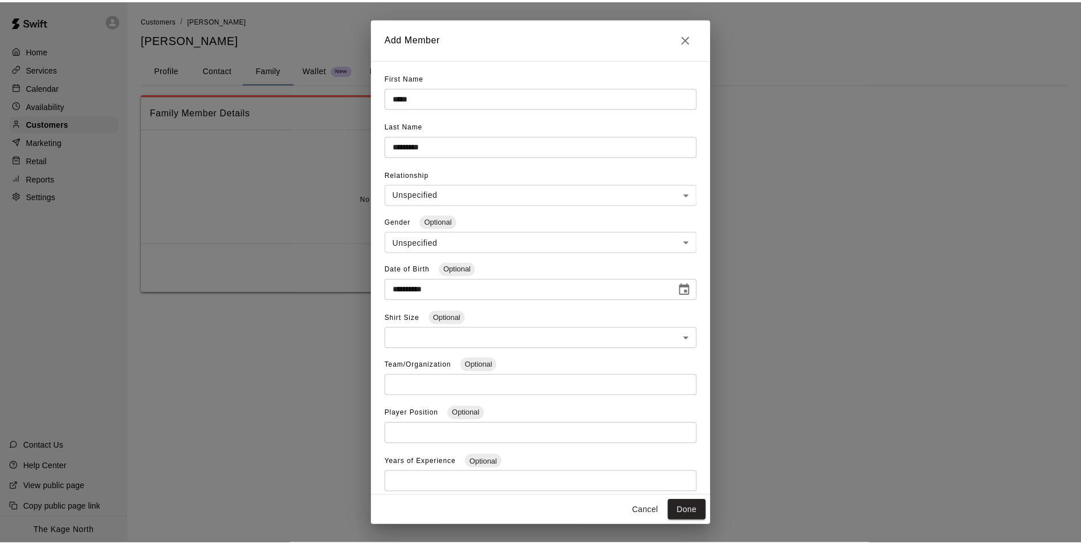
scroll to position [34, 0]
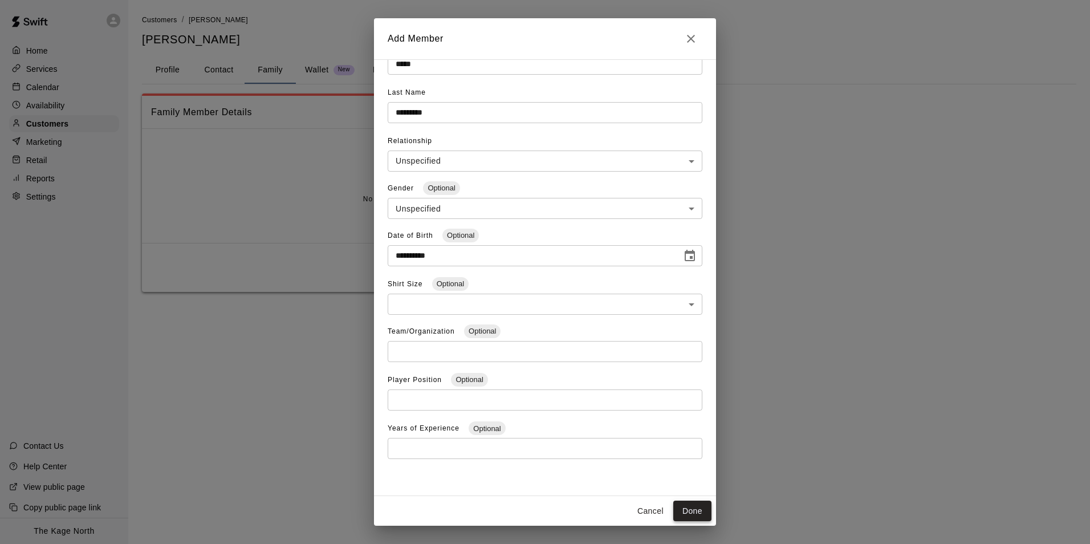
click at [696, 504] on button "Done" at bounding box center [692, 510] width 38 height 21
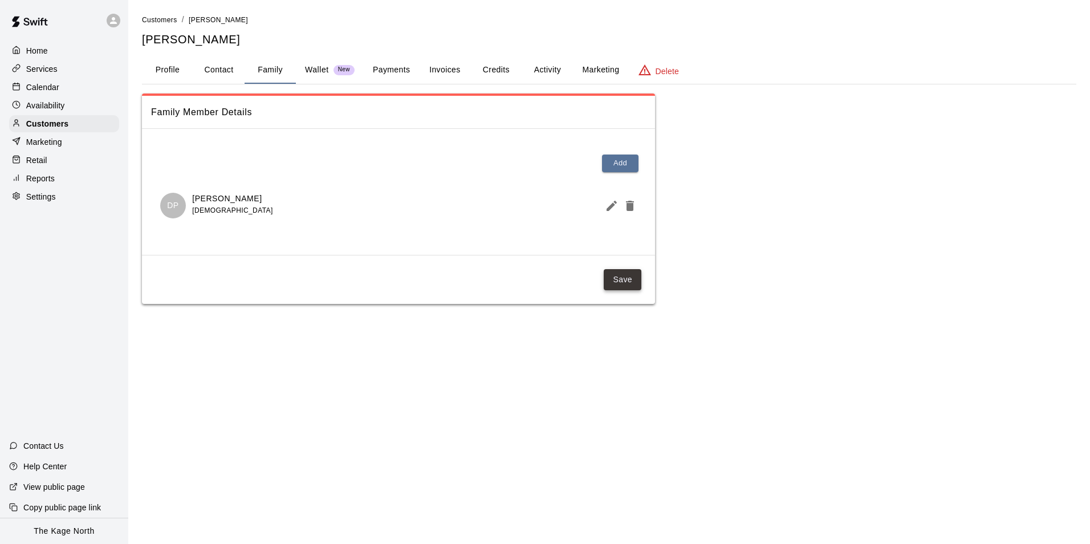
click at [620, 277] on button "Save" at bounding box center [623, 279] width 38 height 21
click at [626, 283] on button "Save" at bounding box center [623, 279] width 38 height 21
click at [42, 87] on p "Calendar" at bounding box center [42, 87] width 33 height 11
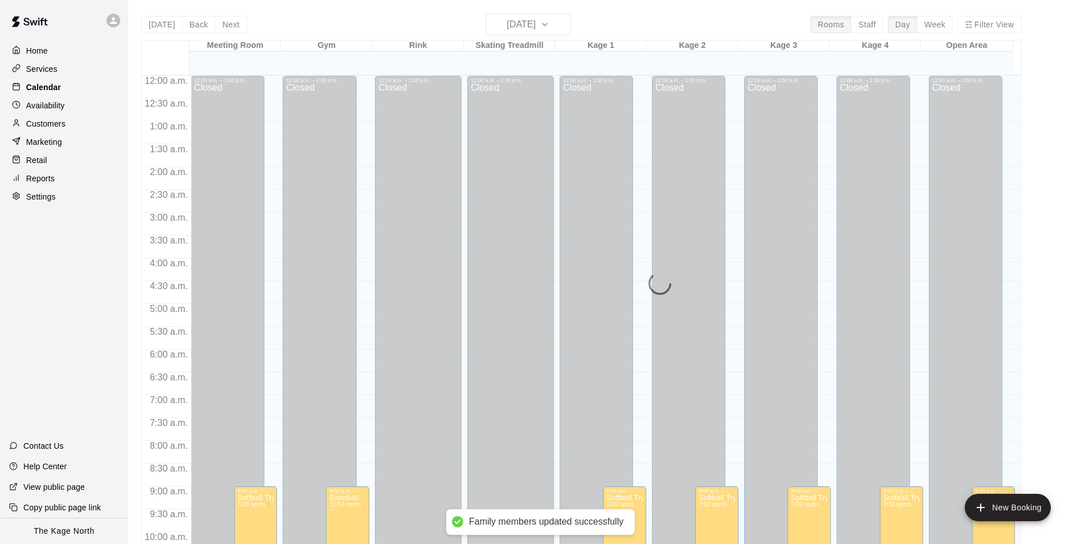
scroll to position [579, 0]
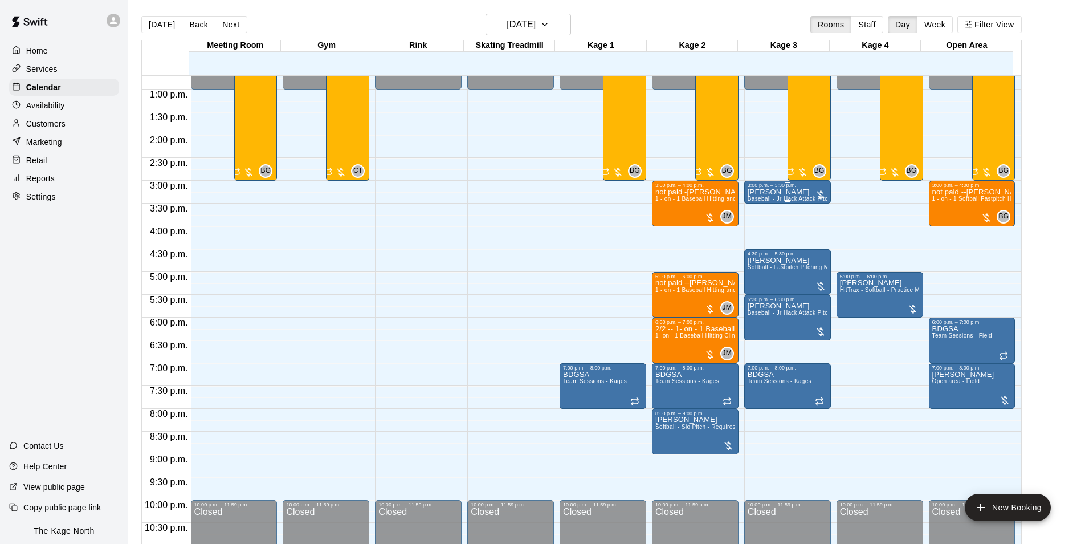
click at [780, 188] on div "3:00 p.m. – 3:30 p.m." at bounding box center [788, 185] width 80 height 6
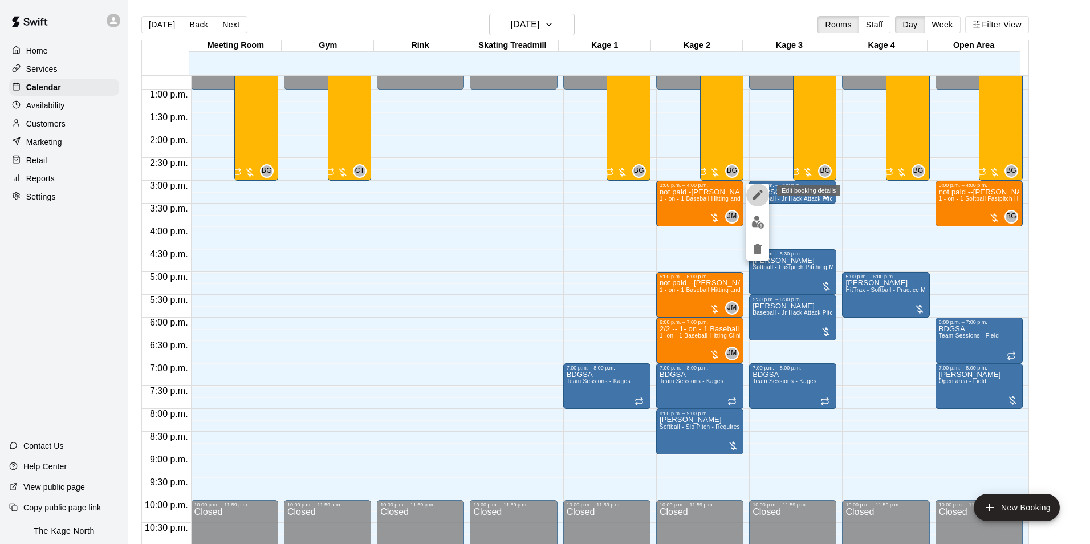
click at [761, 197] on icon "edit" at bounding box center [758, 195] width 14 height 14
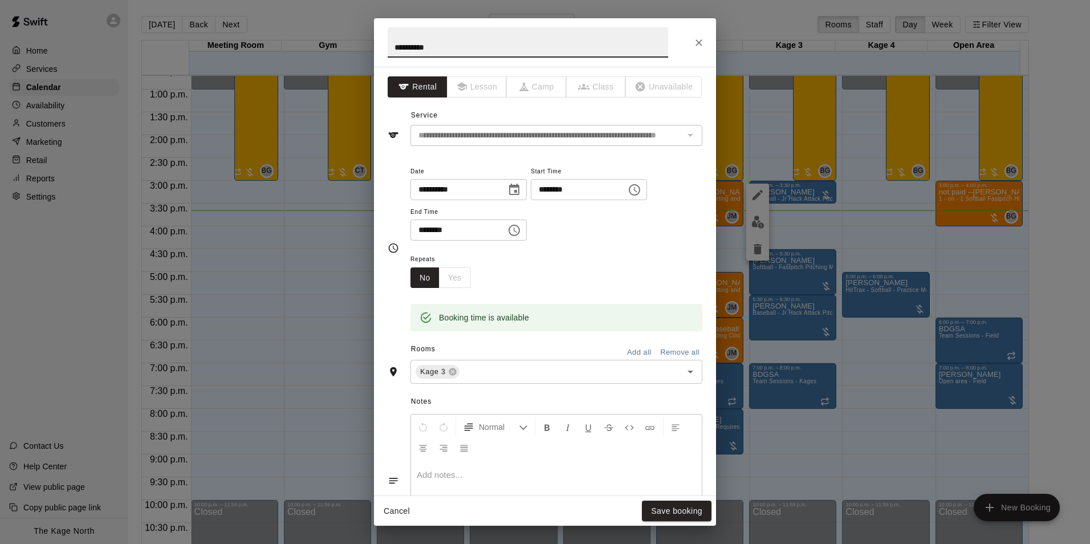
click at [393, 46] on input "**********" at bounding box center [528, 42] width 280 height 30
type input "**********"
click at [685, 511] on button "Save booking" at bounding box center [677, 510] width 70 height 21
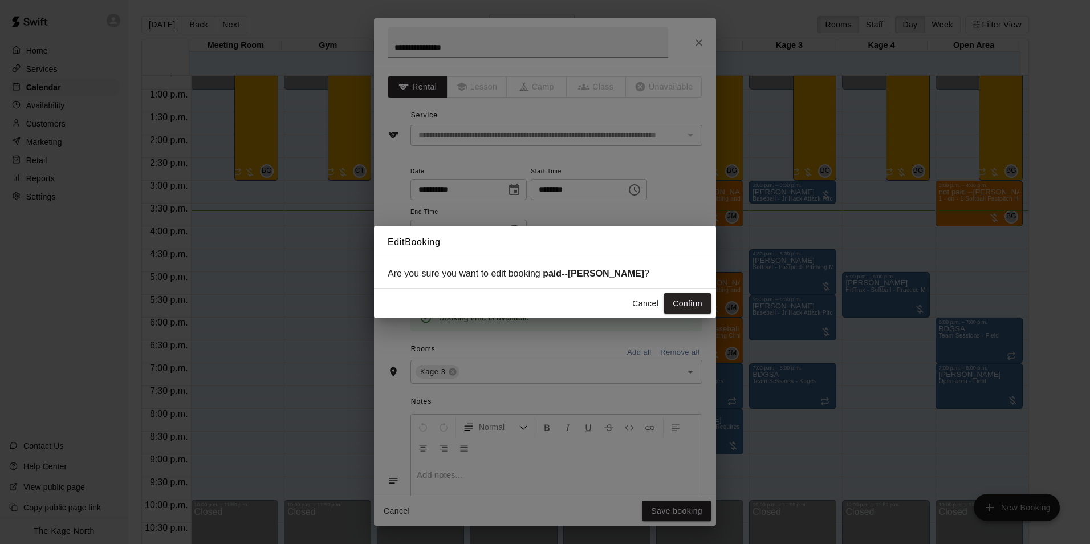
click at [689, 301] on button "Confirm" at bounding box center [687, 303] width 48 height 21
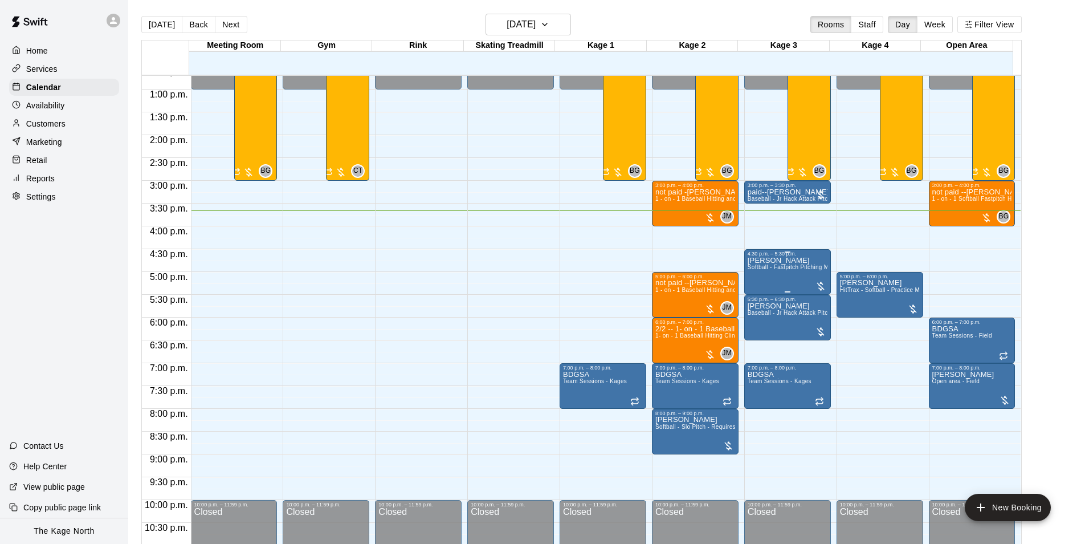
click at [765, 268] on span "Softball - Fastpitch Pitching Machine - Requires second person to feed machine" at bounding box center [856, 267] width 216 height 6
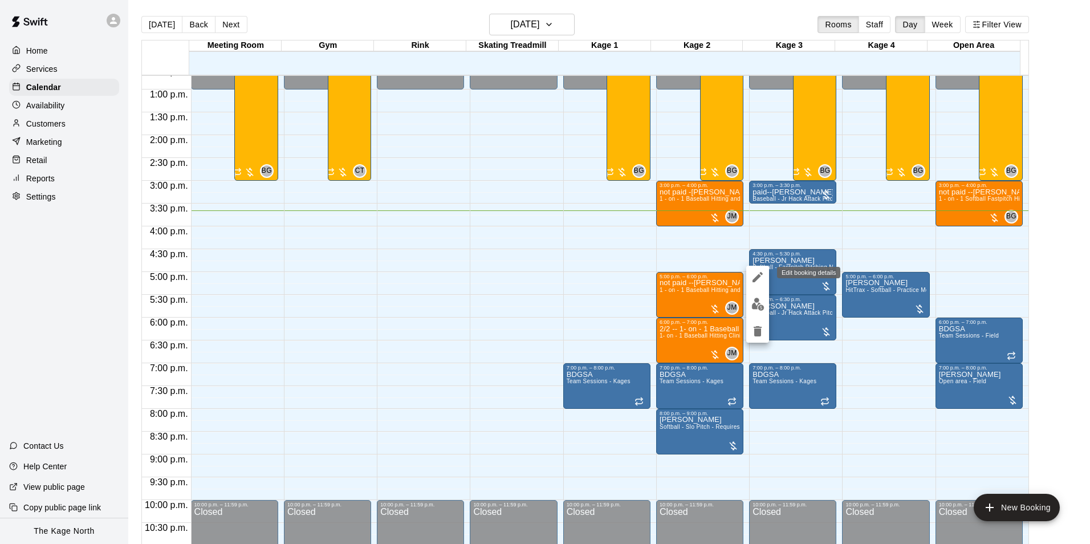
click at [761, 274] on icon "edit" at bounding box center [757, 277] width 10 height 10
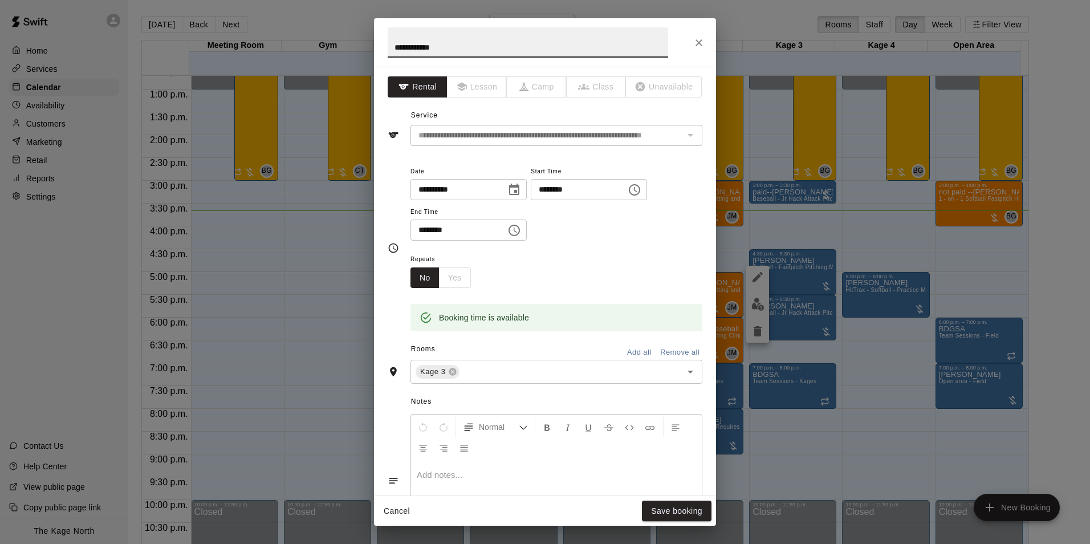
click at [392, 43] on input "**********" at bounding box center [528, 42] width 280 height 30
type input "**********"
click at [669, 506] on button "Save booking" at bounding box center [677, 510] width 70 height 21
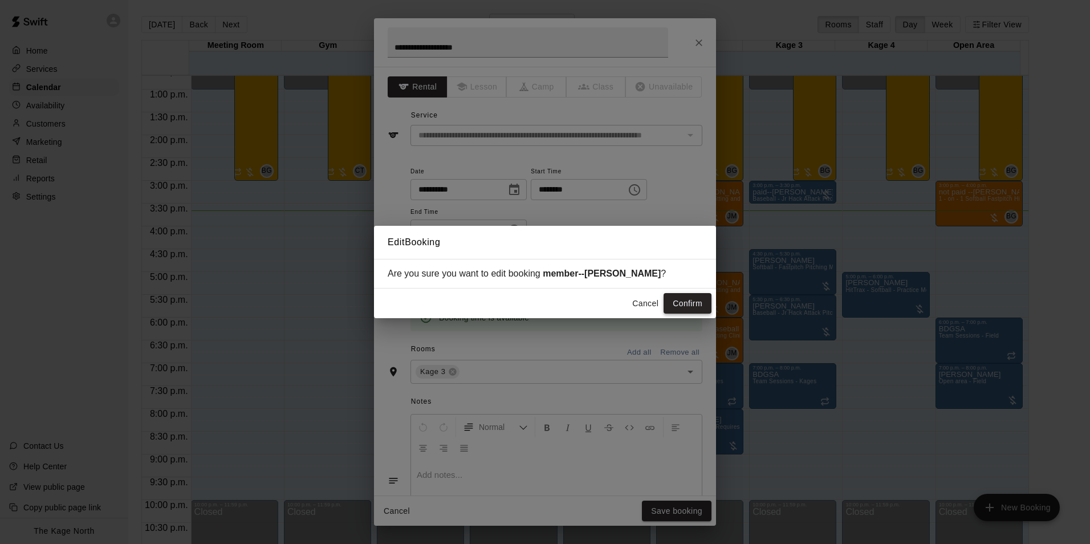
click at [694, 303] on button "Confirm" at bounding box center [687, 303] width 48 height 21
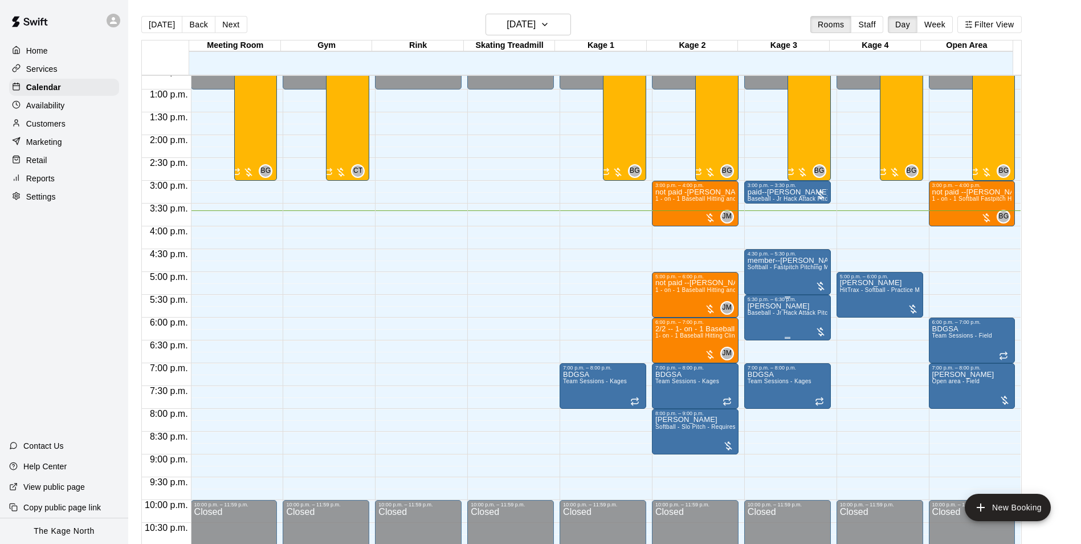
click at [778, 312] on span "Baseball - Jr Hack Attack Pitching Machine - Perfect for all ages and skill lev…" at bounding box center [856, 312] width 217 height 6
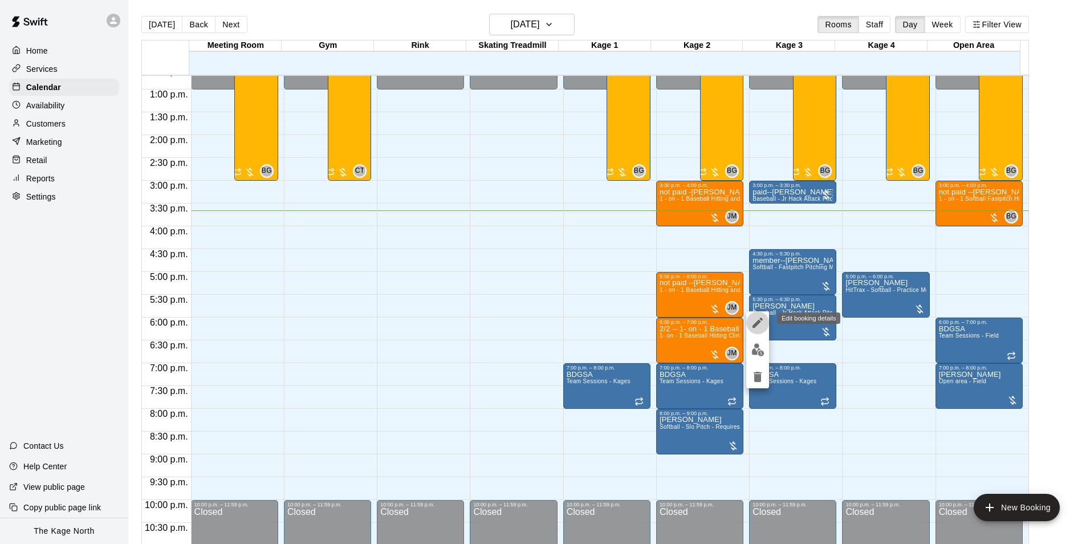
click at [753, 321] on icon "edit" at bounding box center [758, 323] width 14 height 14
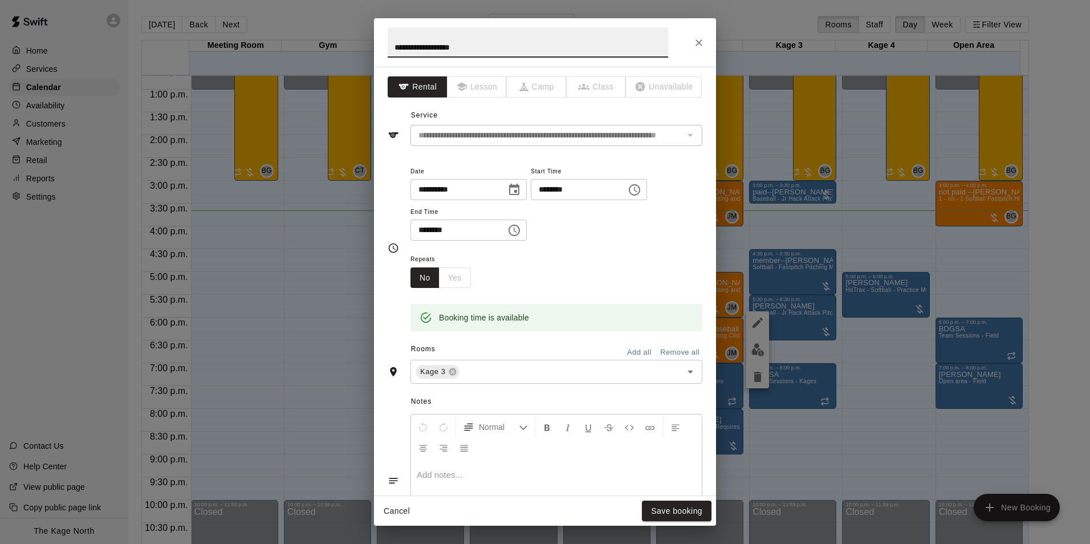
click at [393, 45] on input "**********" at bounding box center [528, 42] width 280 height 30
type input "**********"
click at [686, 511] on button "Save booking" at bounding box center [677, 510] width 70 height 21
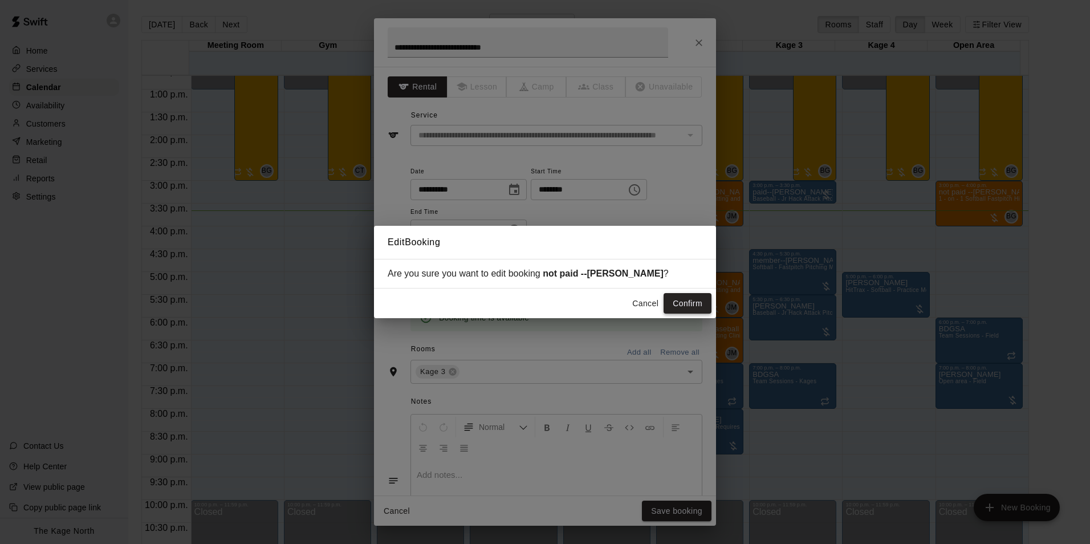
click at [702, 308] on button "Confirm" at bounding box center [687, 303] width 48 height 21
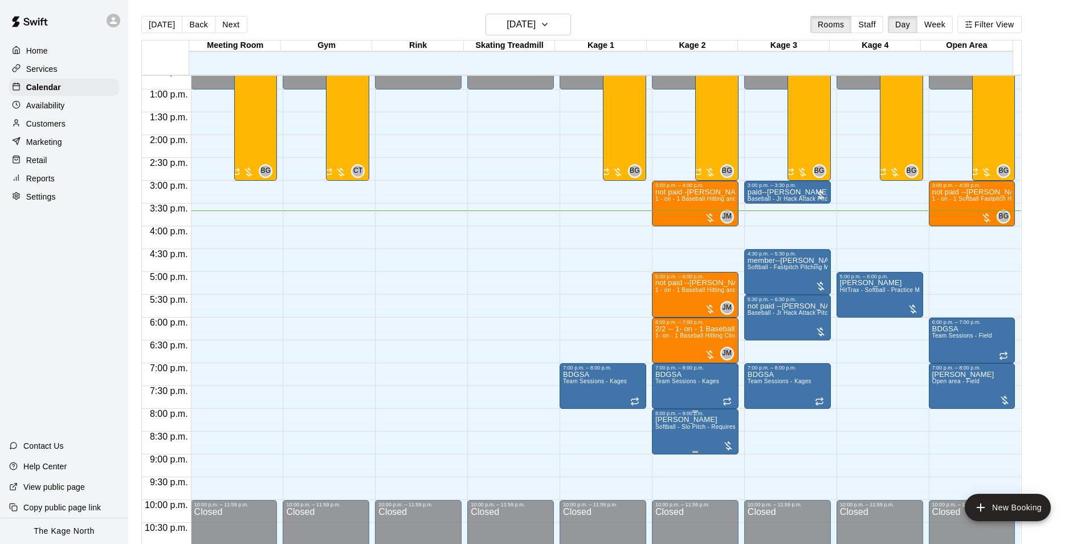
click at [690, 430] on span "Softball - Slo Pitch - Requires second person to feed machine" at bounding box center [738, 426] width 167 height 6
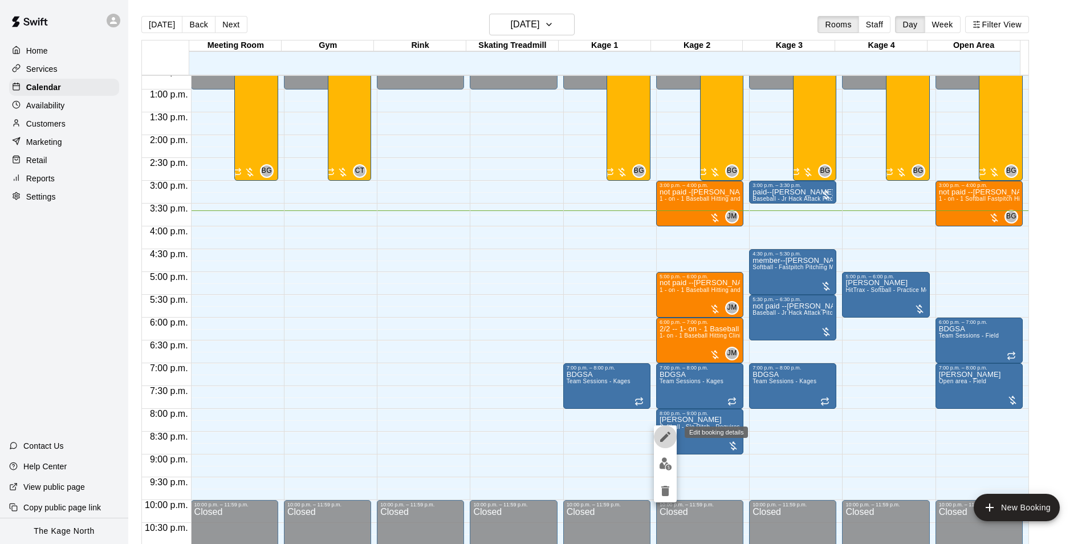
click at [669, 433] on icon "edit" at bounding box center [665, 436] width 10 height 10
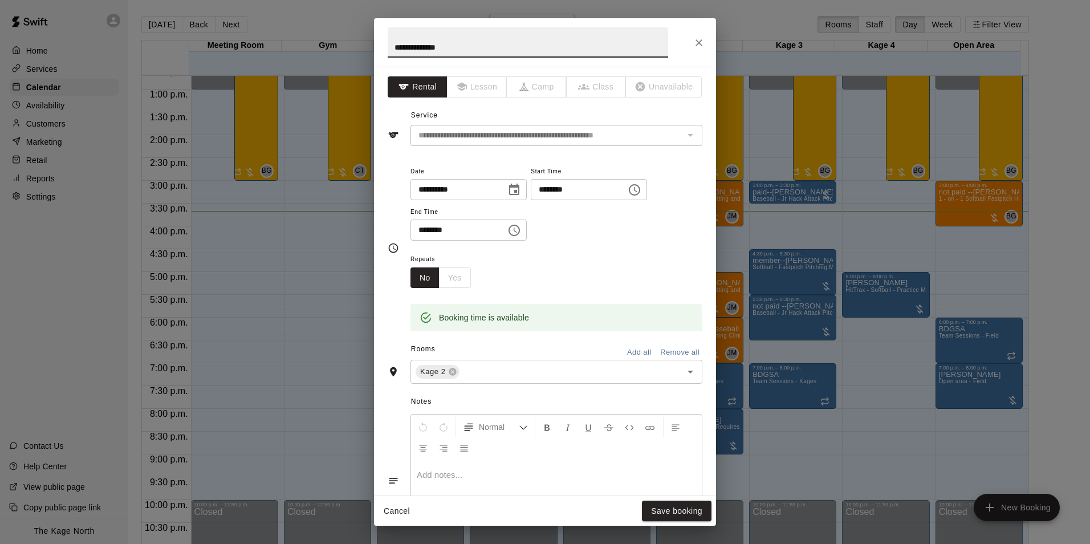
click at [395, 43] on input "**********" at bounding box center [528, 42] width 280 height 30
type input "**********"
click at [677, 516] on button "Save booking" at bounding box center [677, 510] width 70 height 21
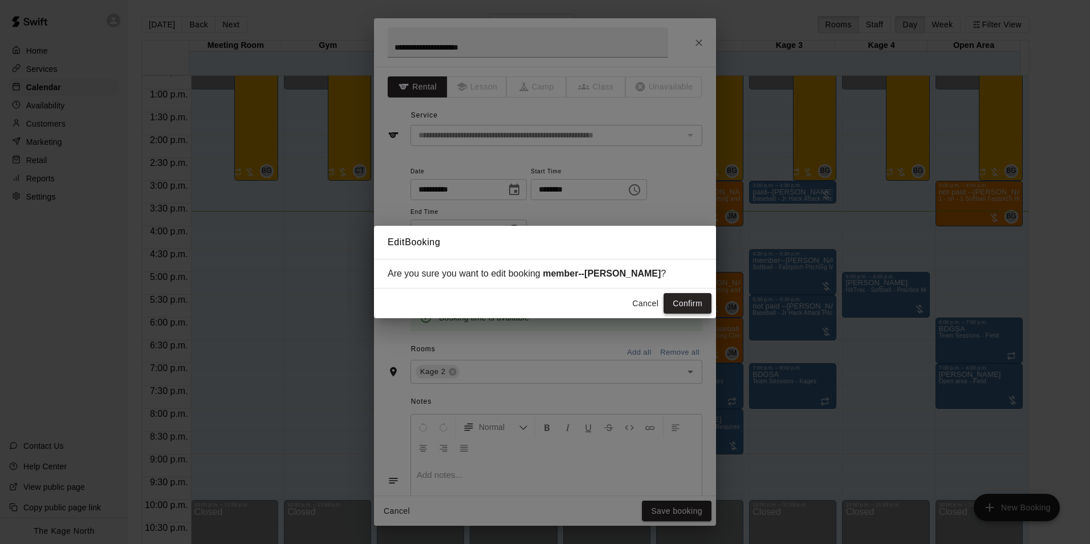
click at [687, 298] on button "Confirm" at bounding box center [687, 303] width 48 height 21
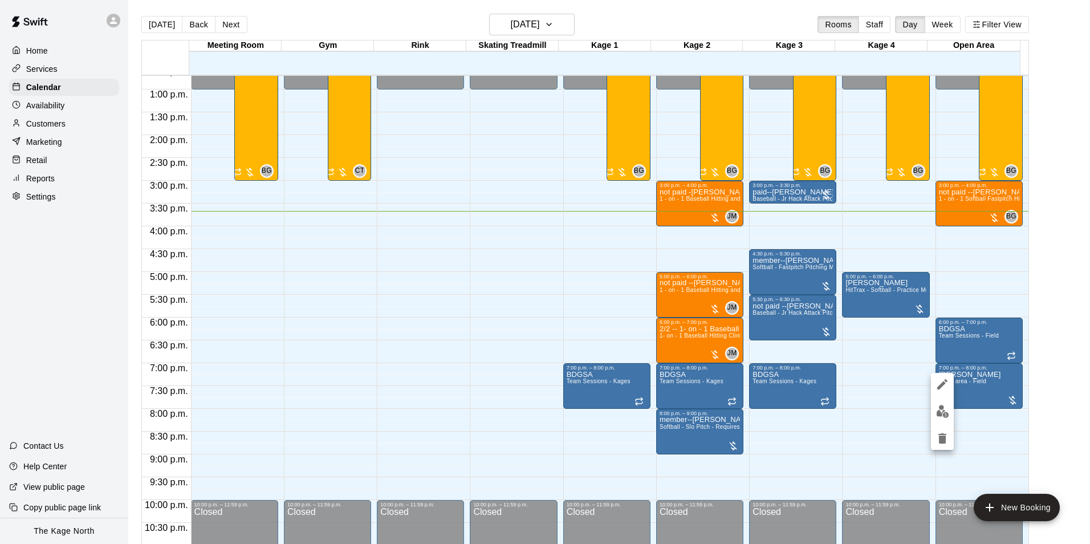
click at [947, 388] on icon "edit" at bounding box center [942, 384] width 14 height 14
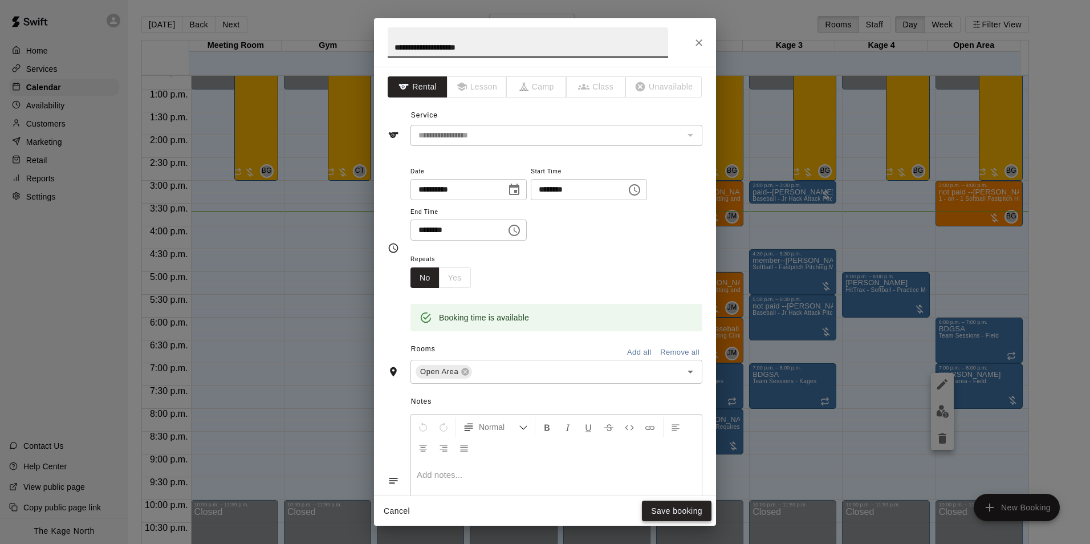
type input "**********"
click at [681, 507] on button "Save booking" at bounding box center [677, 510] width 70 height 21
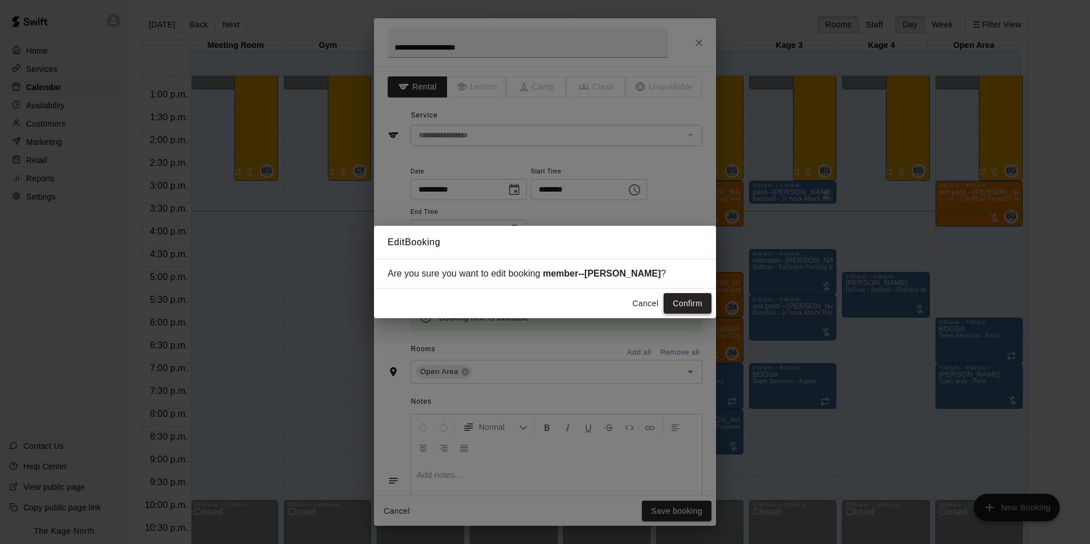
click at [686, 299] on button "Confirm" at bounding box center [687, 303] width 48 height 21
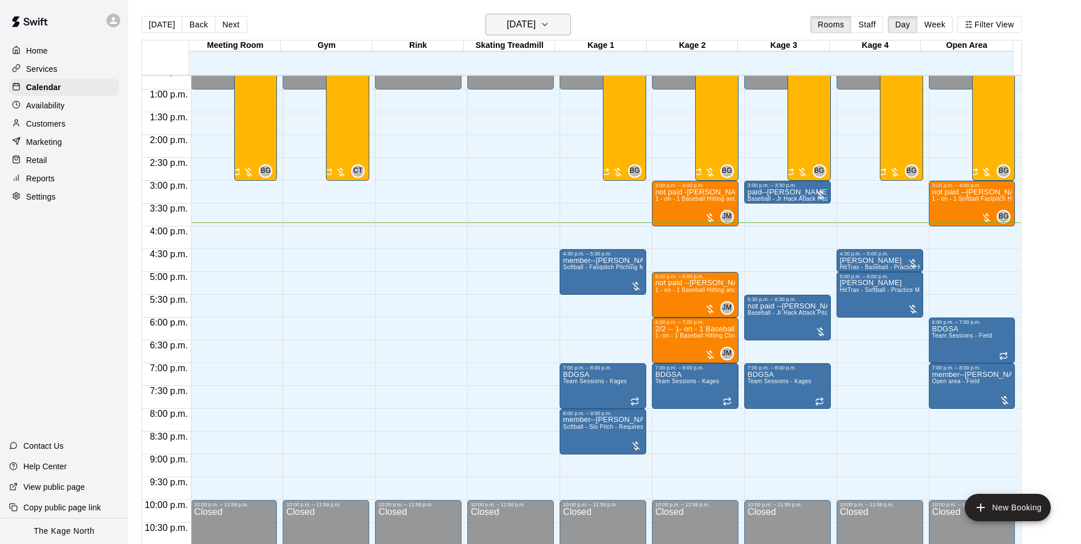
click at [567, 27] on button "[DATE]" at bounding box center [528, 25] width 85 height 22
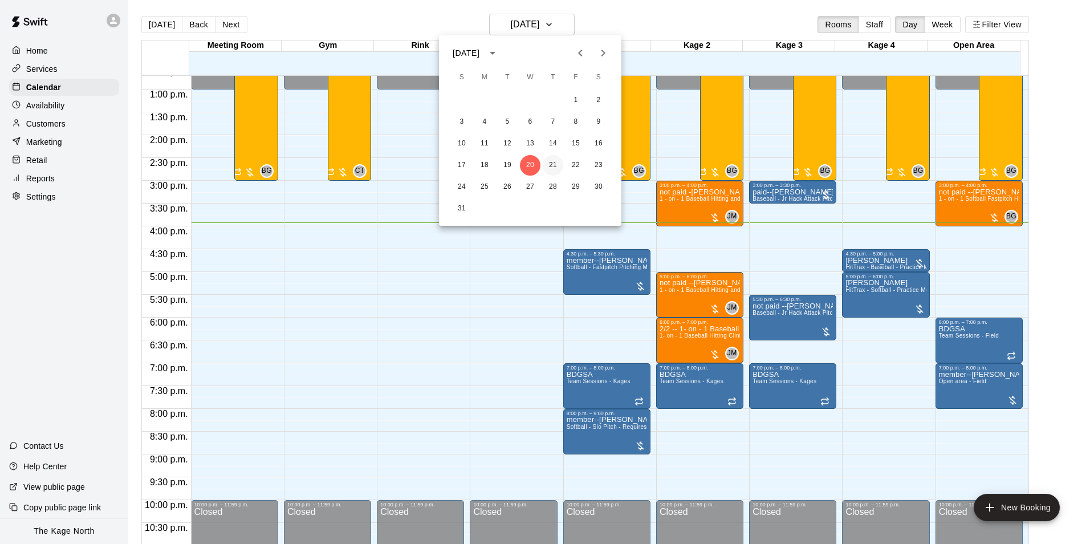
click at [551, 160] on button "21" at bounding box center [553, 165] width 21 height 21
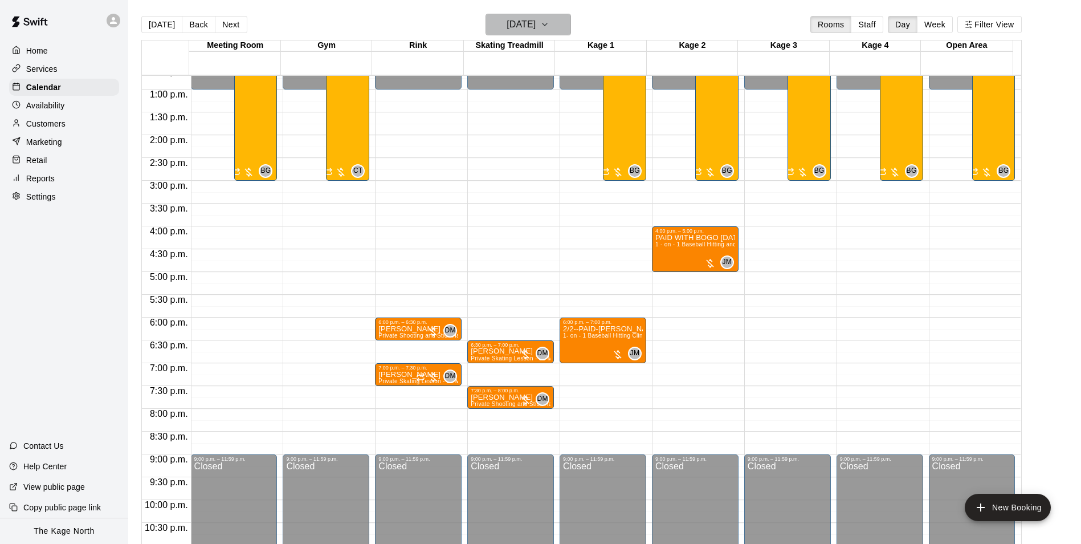
click at [536, 31] on h6 "[DATE]" at bounding box center [521, 25] width 29 height 16
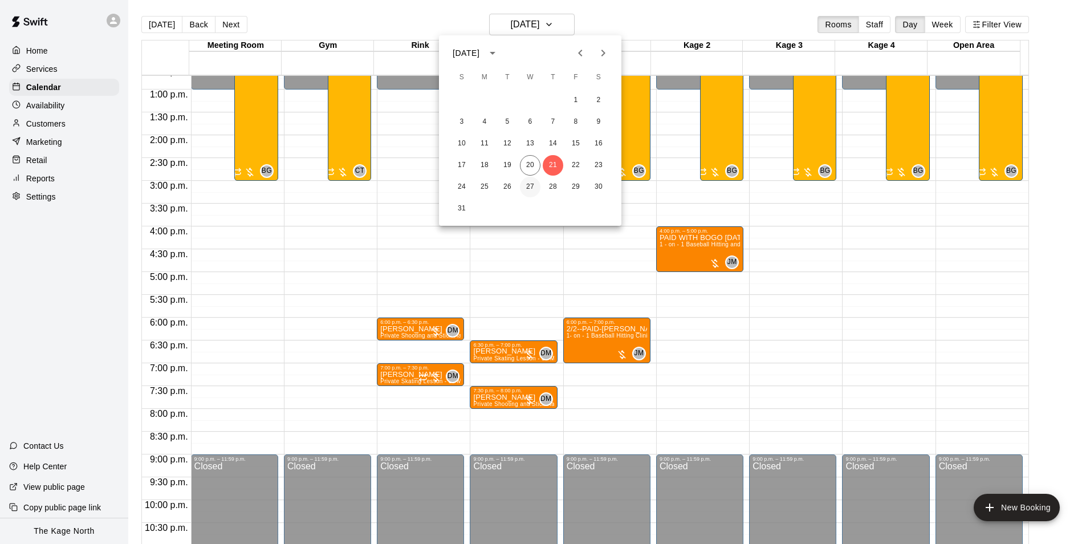
click at [531, 189] on button "27" at bounding box center [530, 187] width 21 height 21
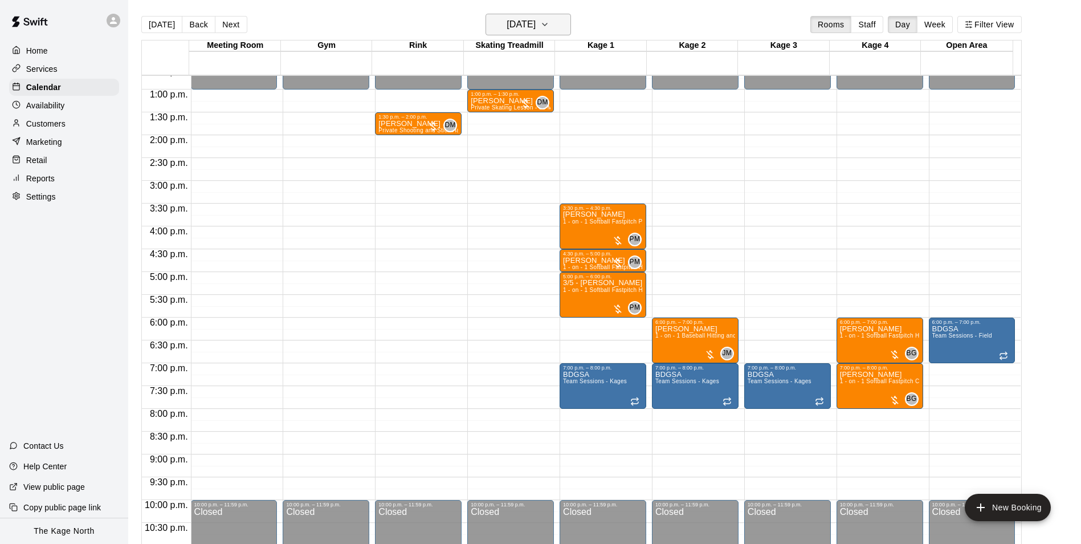
click at [536, 27] on h6 "[DATE]" at bounding box center [521, 25] width 29 height 16
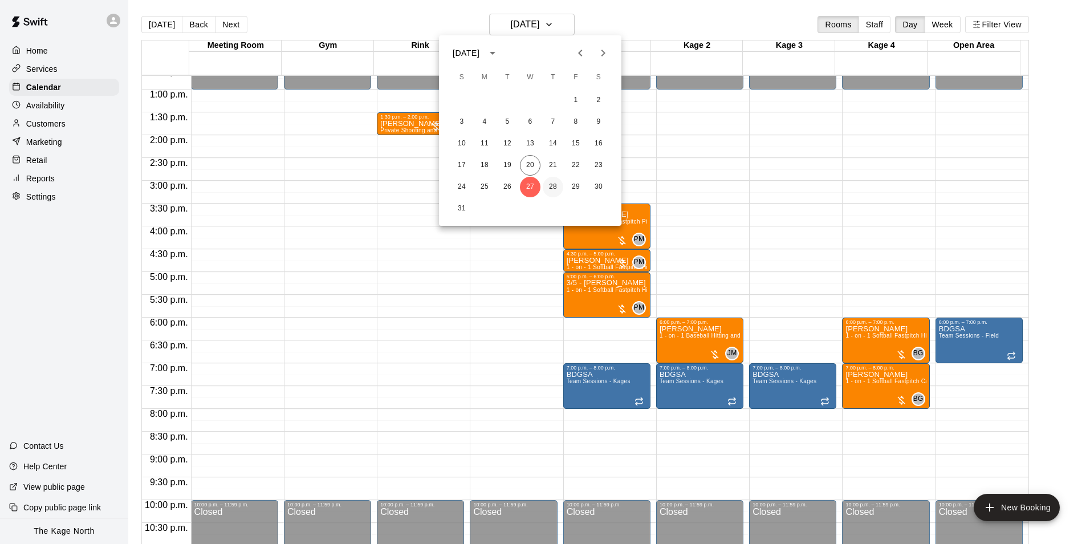
click at [551, 184] on button "28" at bounding box center [553, 187] width 21 height 21
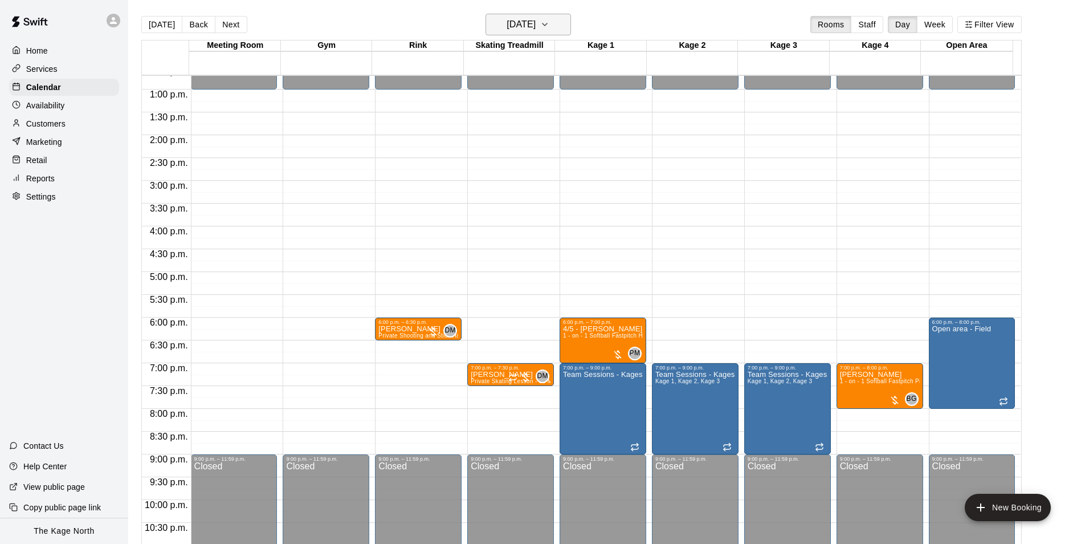
click at [536, 21] on h6 "[DATE]" at bounding box center [521, 25] width 29 height 16
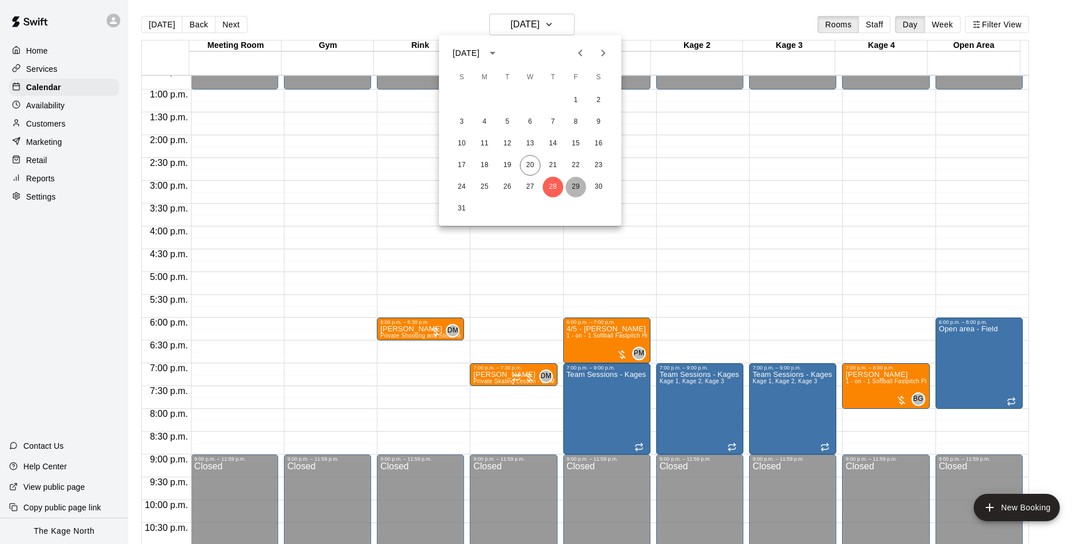
click at [578, 186] on button "29" at bounding box center [575, 187] width 21 height 21
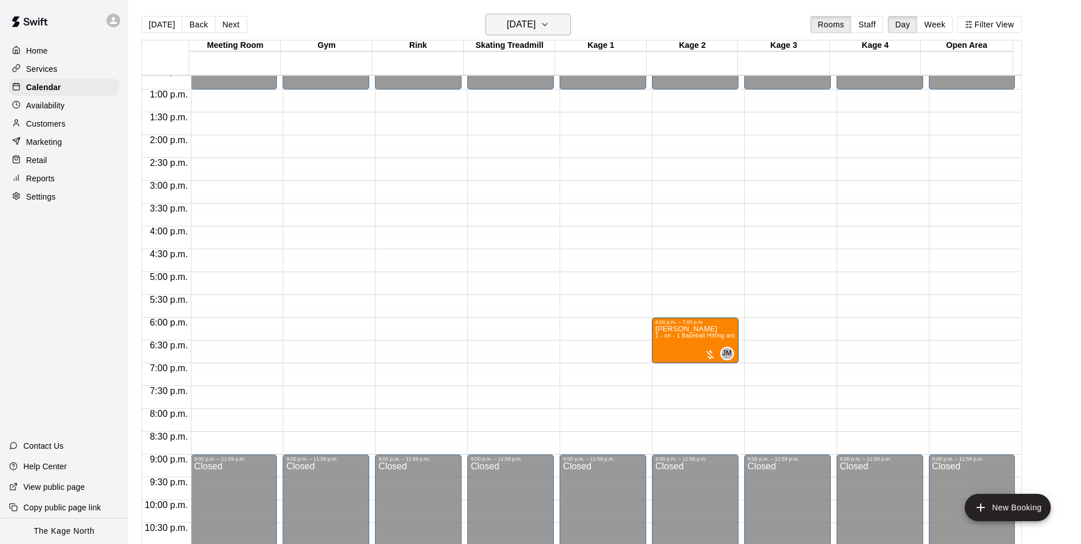
click at [549, 23] on icon "button" at bounding box center [544, 25] width 9 height 14
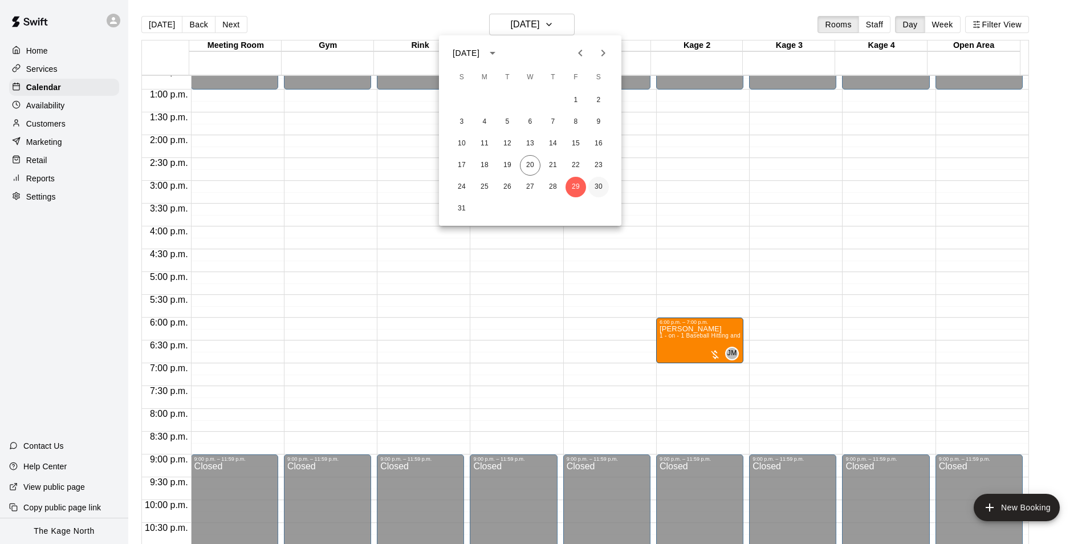
click at [598, 189] on button "30" at bounding box center [598, 187] width 21 height 21
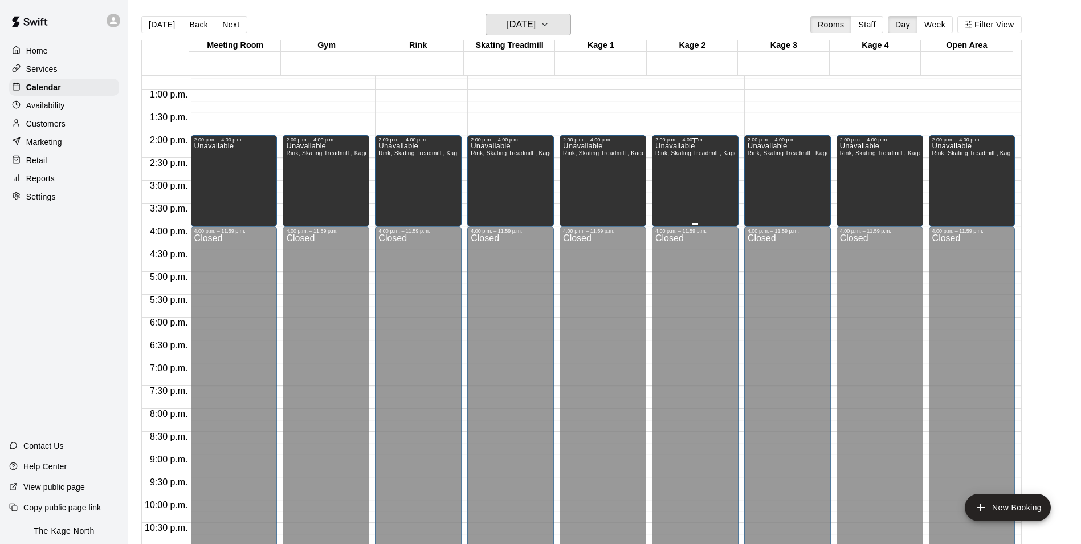
scroll to position [408, 0]
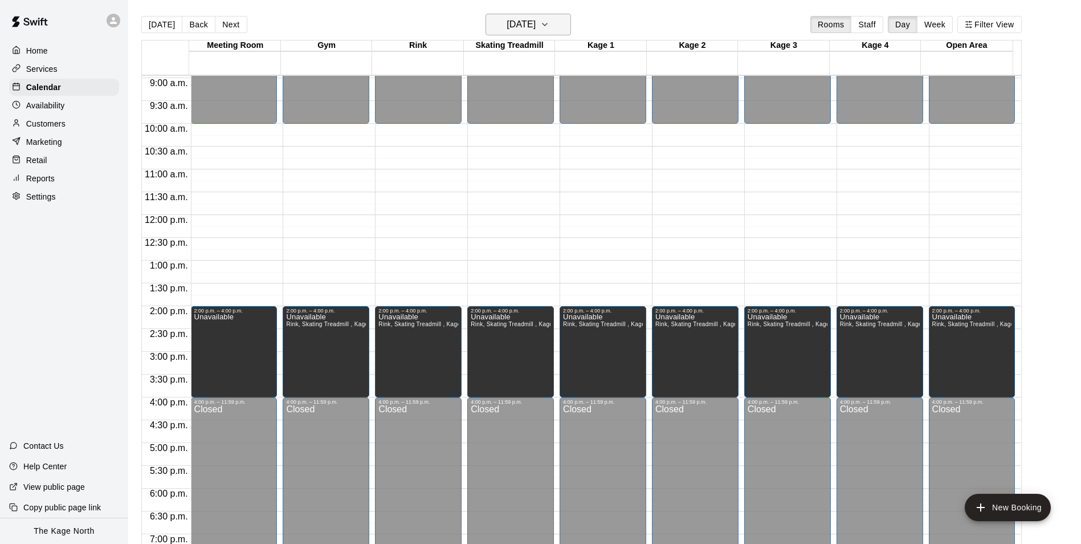
click at [536, 18] on h6 "[DATE]" at bounding box center [521, 25] width 29 height 16
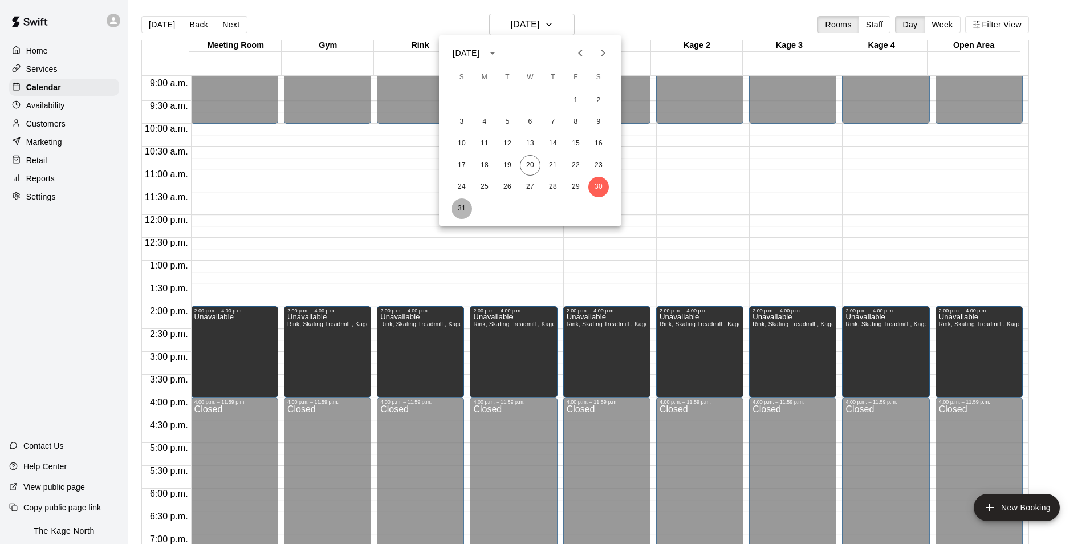
click at [457, 201] on button "31" at bounding box center [461, 208] width 21 height 21
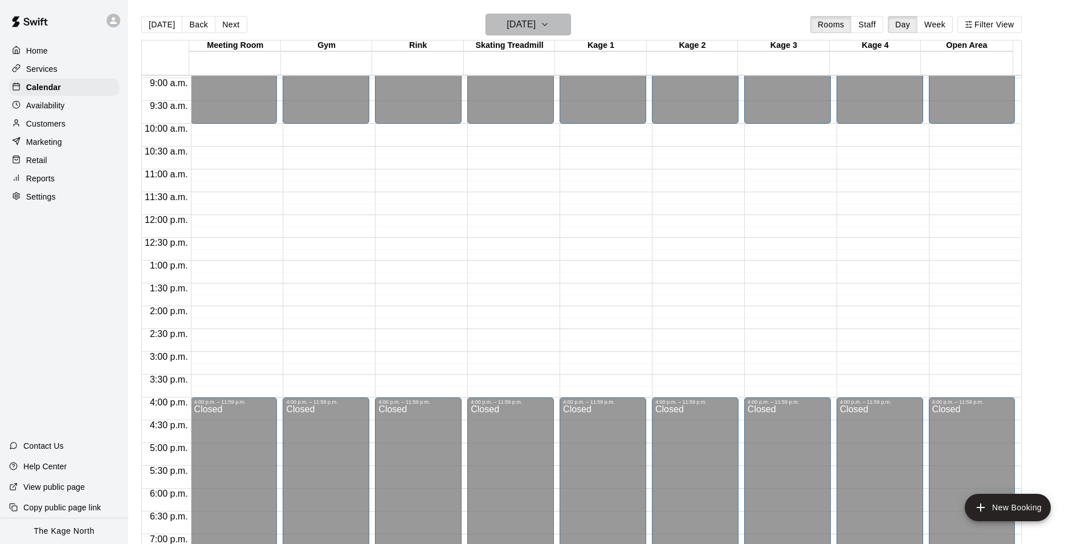
click at [536, 19] on h6 "[DATE]" at bounding box center [521, 25] width 29 height 16
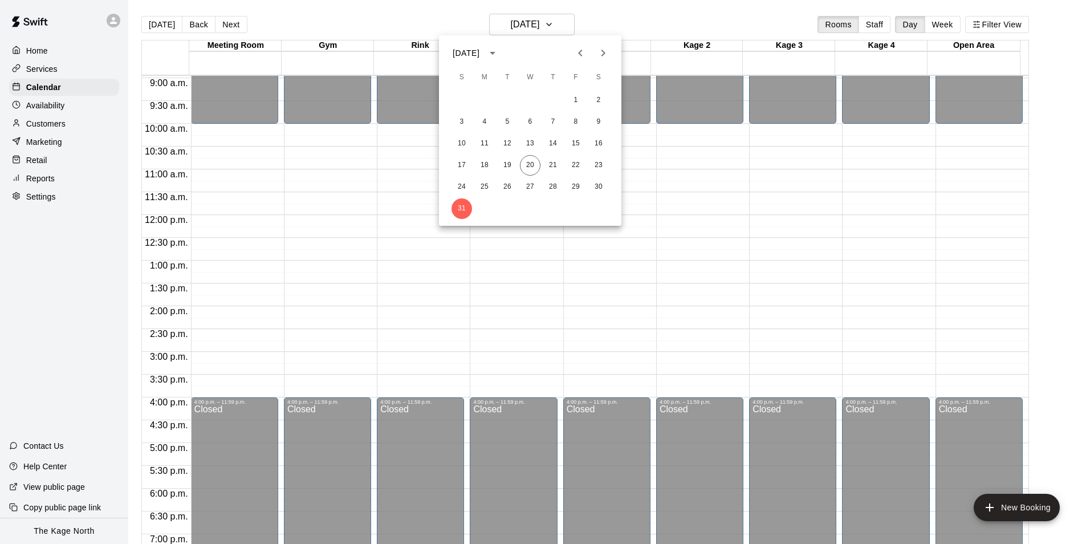
click at [601, 50] on icon "Next month" at bounding box center [603, 53] width 4 height 7
click at [483, 99] on button "1" at bounding box center [484, 100] width 21 height 21
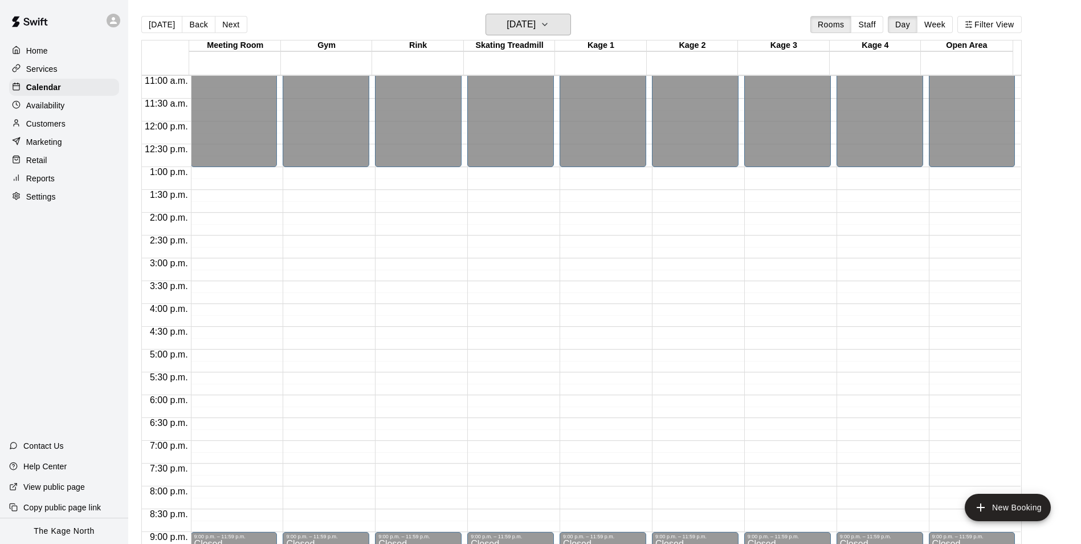
scroll to position [579, 0]
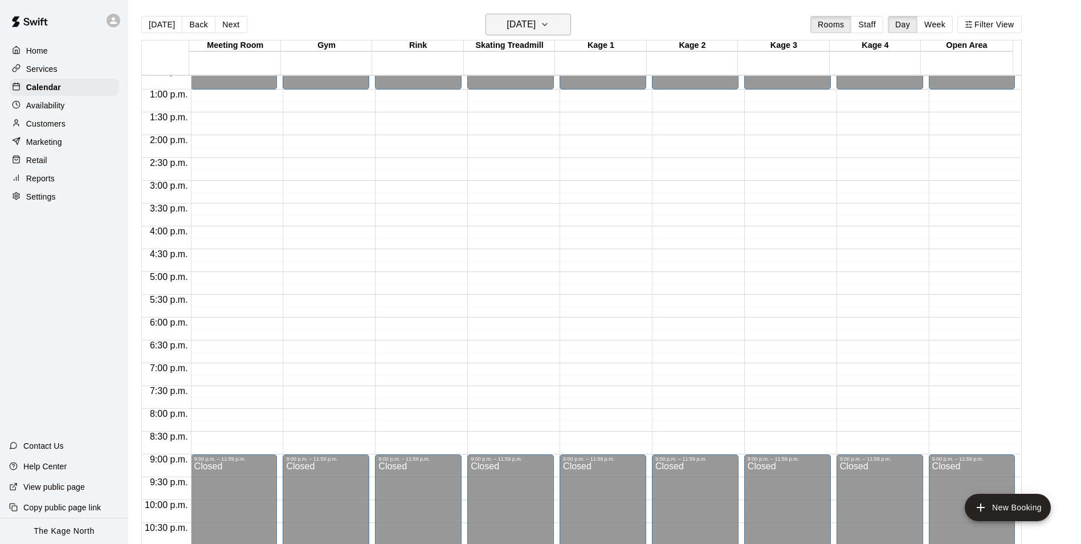
click at [536, 30] on h6 "[DATE]" at bounding box center [521, 25] width 29 height 16
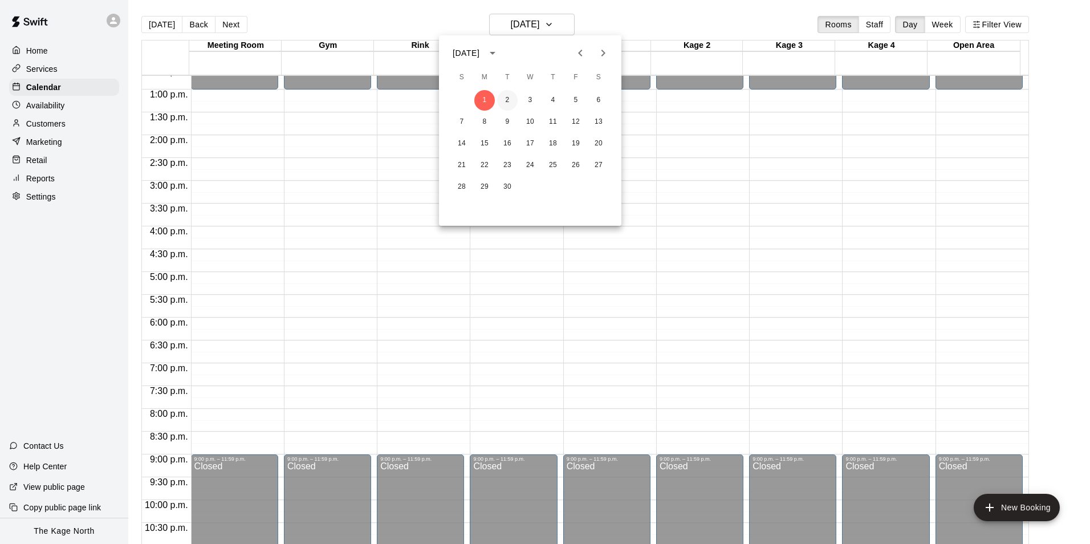
click at [513, 101] on button "2" at bounding box center [507, 100] width 21 height 21
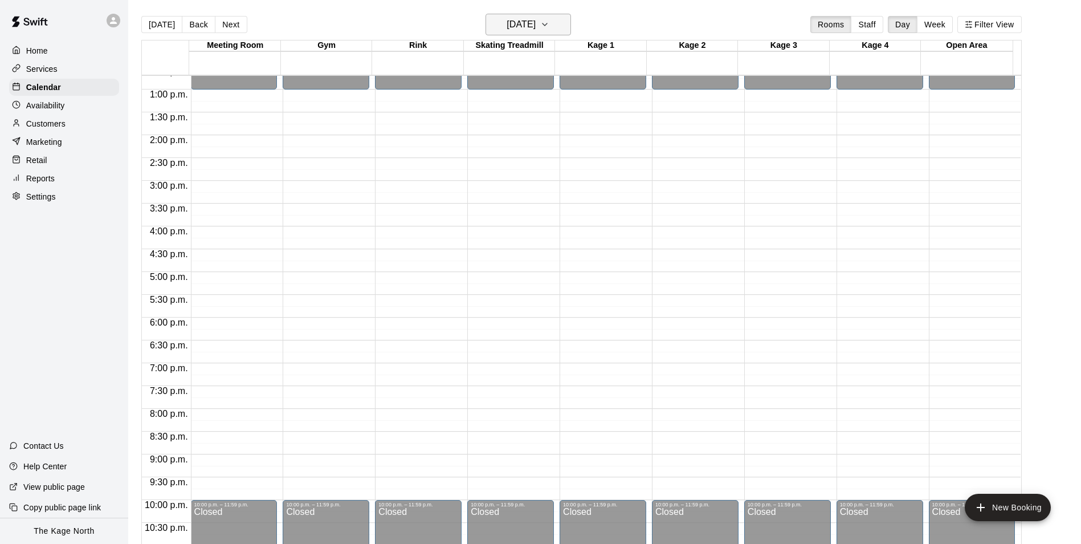
click at [549, 24] on icon "button" at bounding box center [544, 25] width 9 height 14
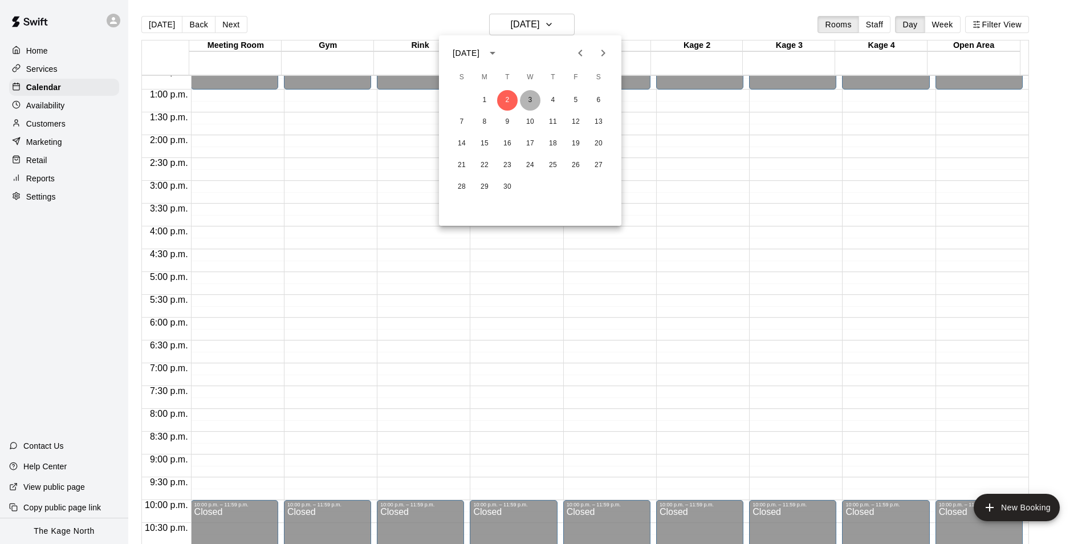
click at [532, 100] on button "3" at bounding box center [530, 100] width 21 height 21
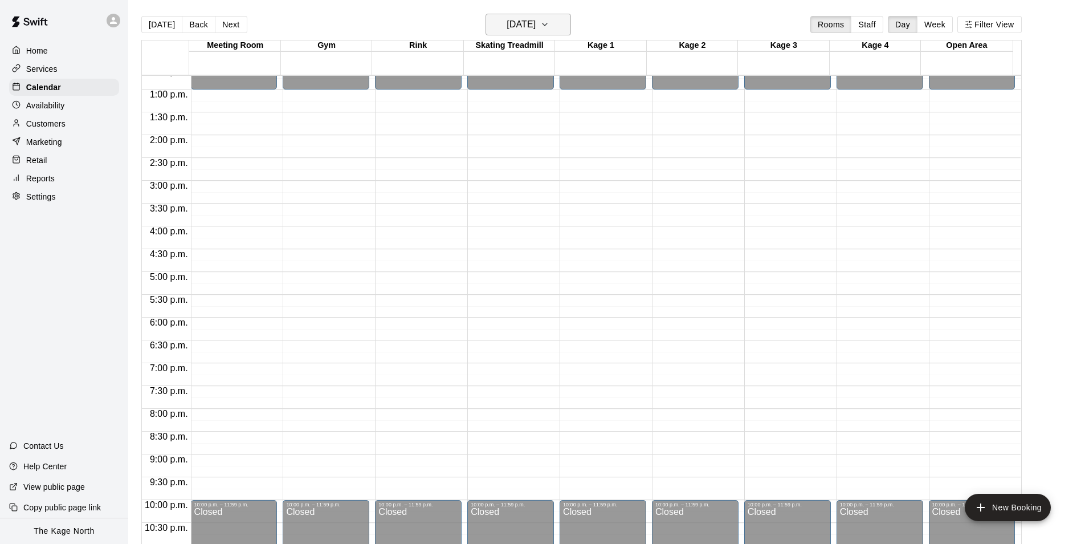
click at [536, 25] on h6 "[DATE]" at bounding box center [521, 25] width 29 height 16
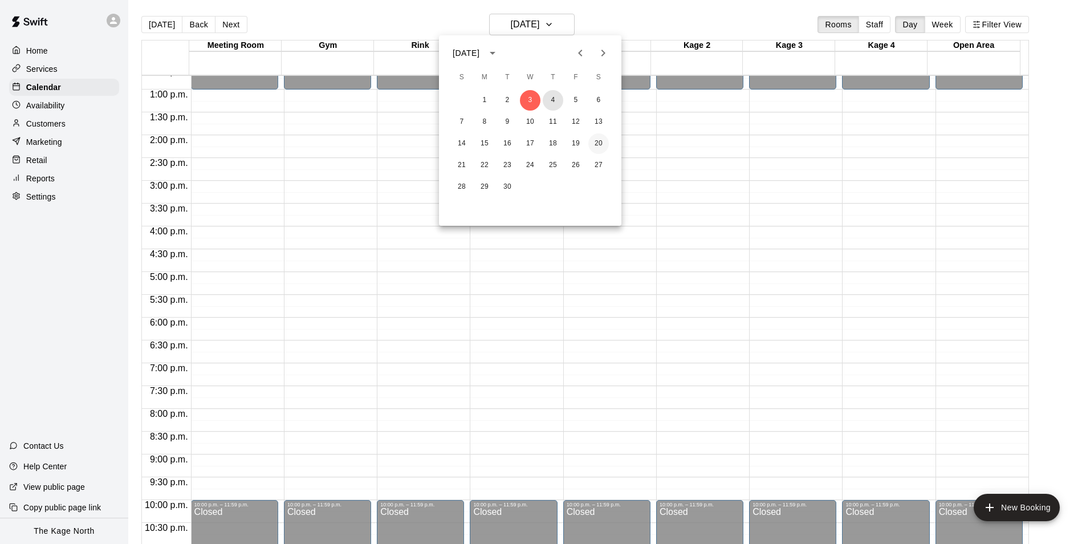
click at [555, 105] on button "4" at bounding box center [553, 100] width 21 height 21
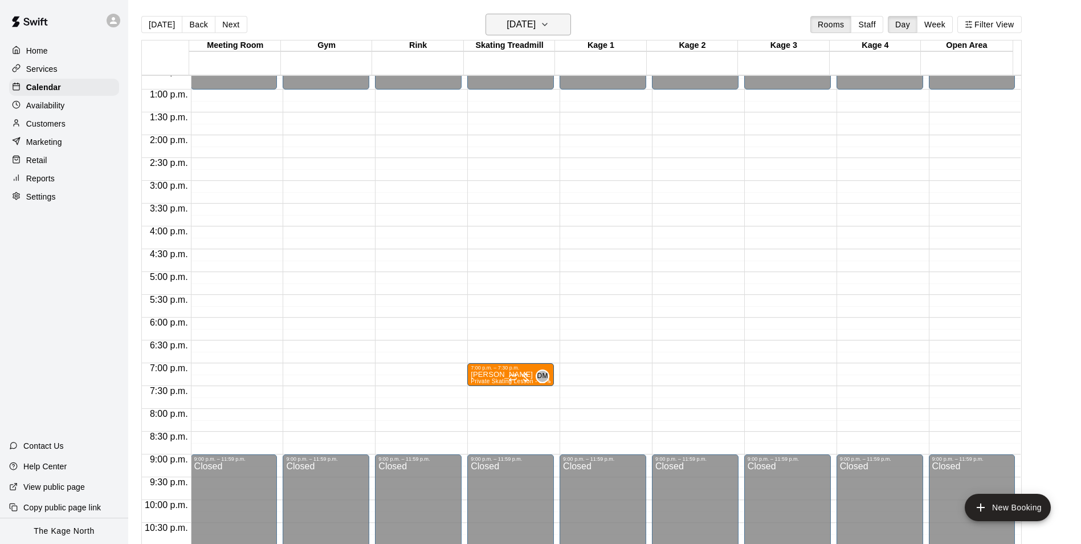
click at [536, 27] on h6 "[DATE]" at bounding box center [521, 25] width 29 height 16
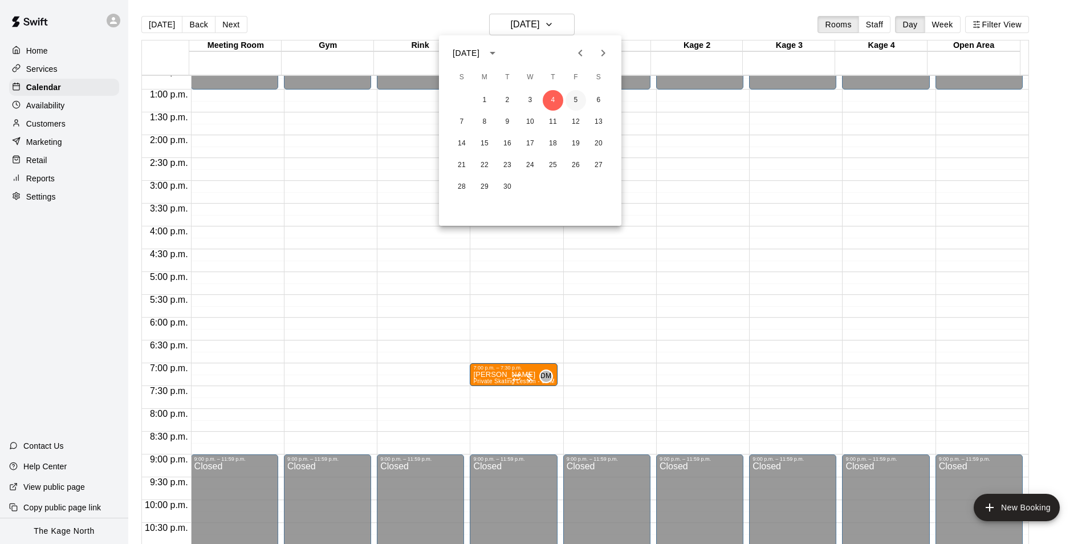
click at [572, 101] on button "5" at bounding box center [575, 100] width 21 height 21
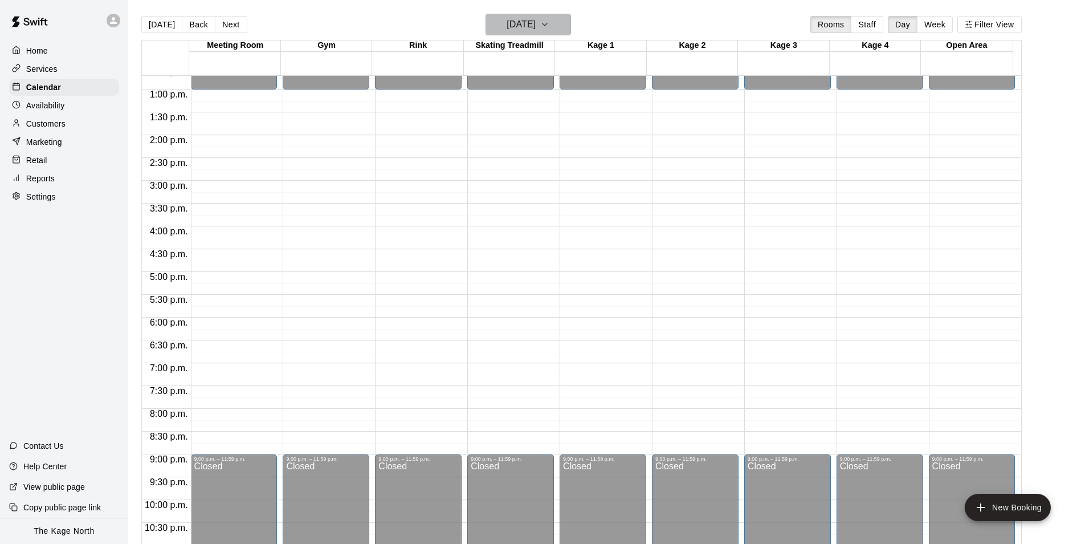
click at [555, 23] on button "[DATE]" at bounding box center [528, 25] width 85 height 22
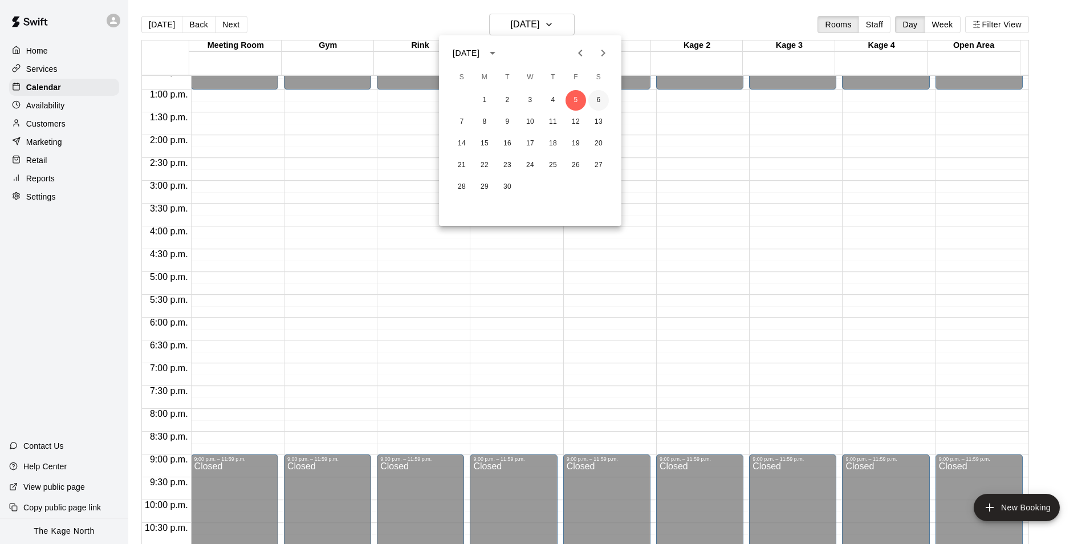
click at [598, 100] on button "6" at bounding box center [598, 100] width 21 height 21
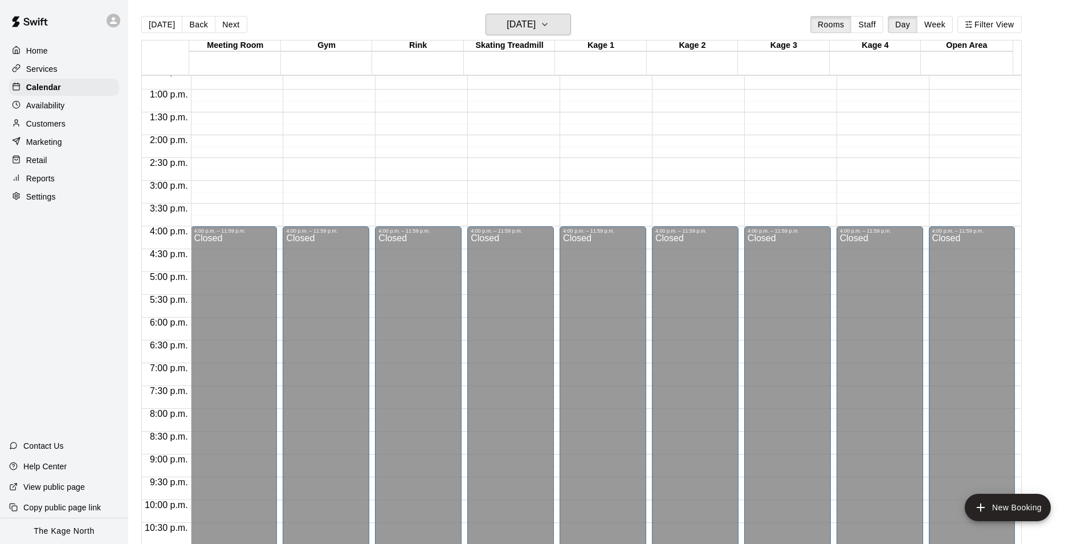
scroll to position [351, 0]
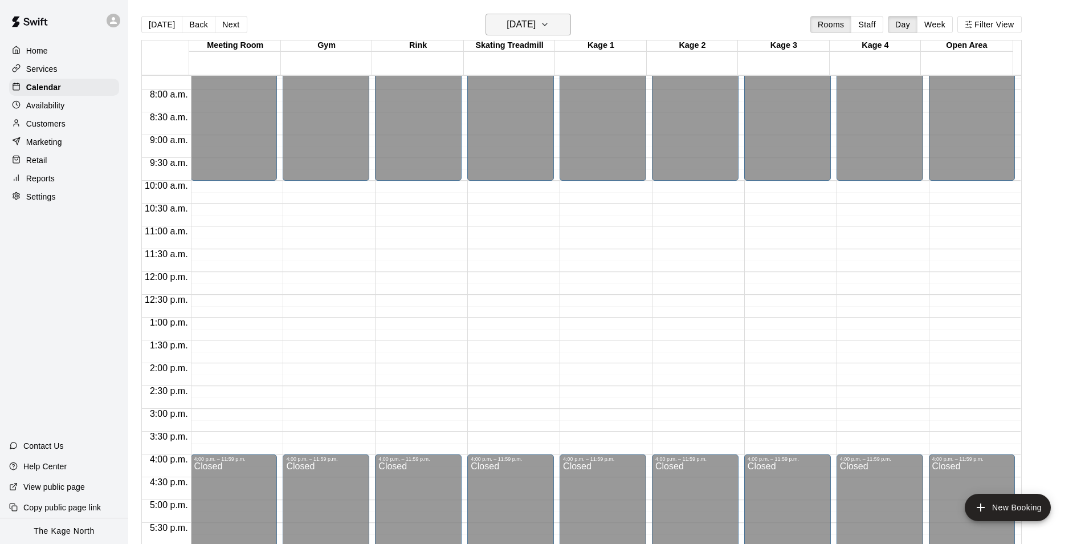
click at [552, 16] on button "[DATE]" at bounding box center [528, 25] width 85 height 22
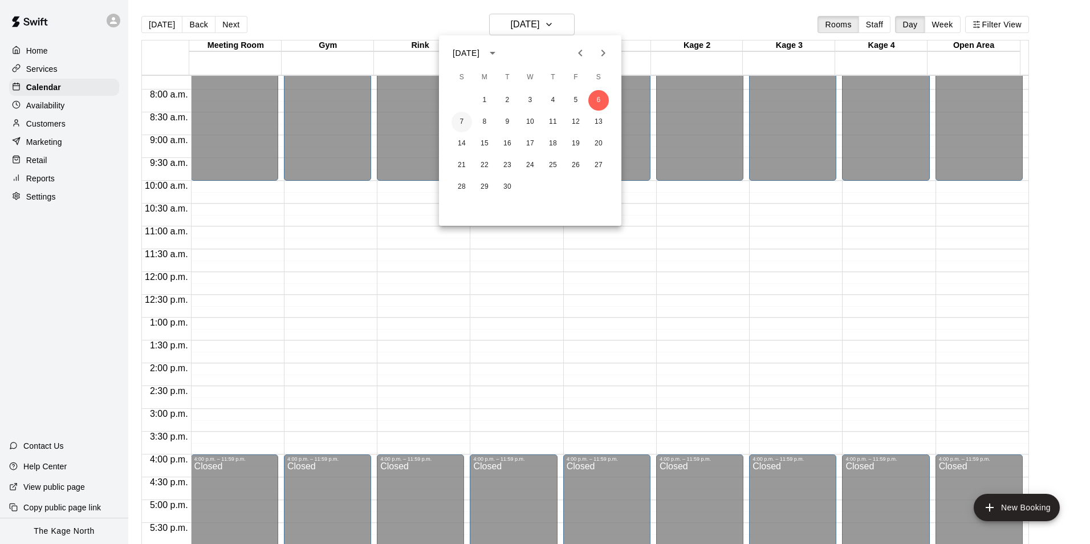
click at [466, 119] on button "7" at bounding box center [461, 122] width 21 height 21
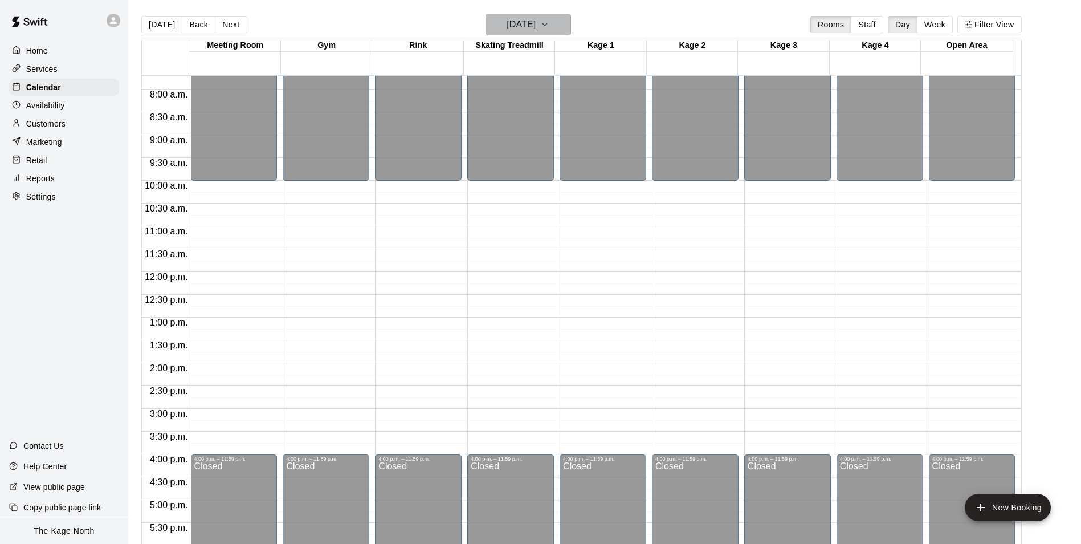
click at [536, 25] on h6 "[DATE]" at bounding box center [521, 25] width 29 height 16
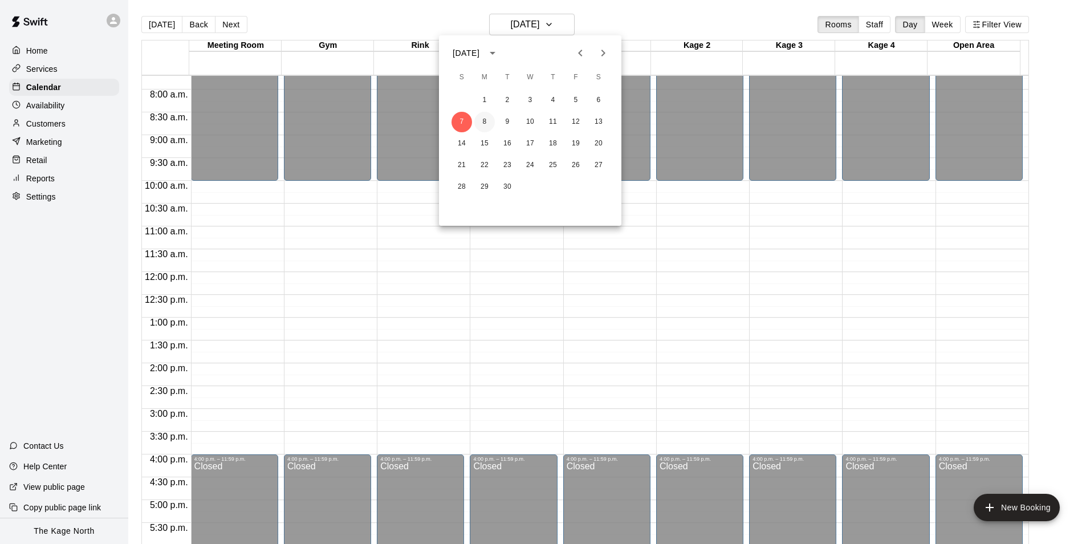
click at [483, 120] on button "8" at bounding box center [484, 122] width 21 height 21
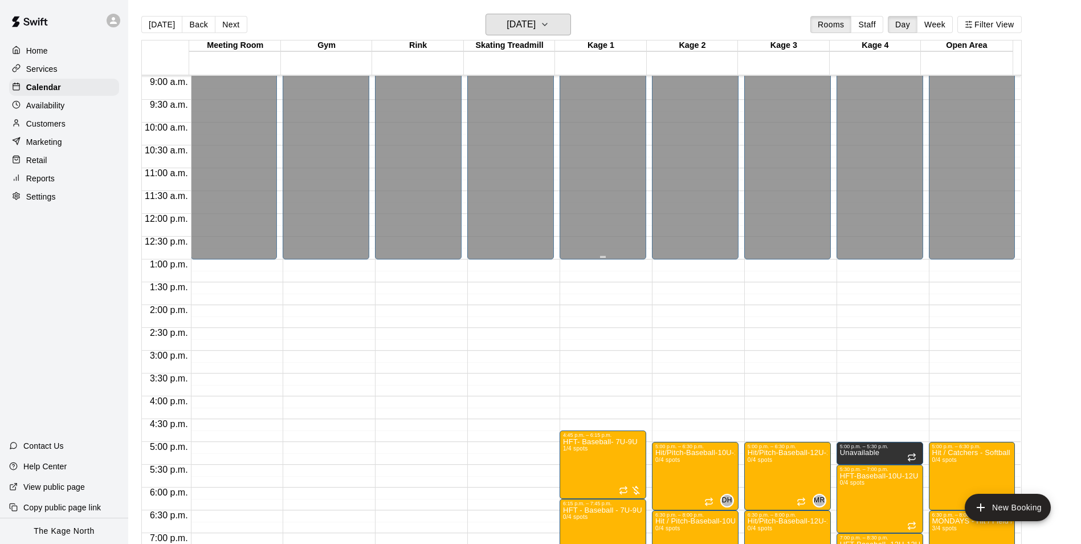
scroll to position [522, 0]
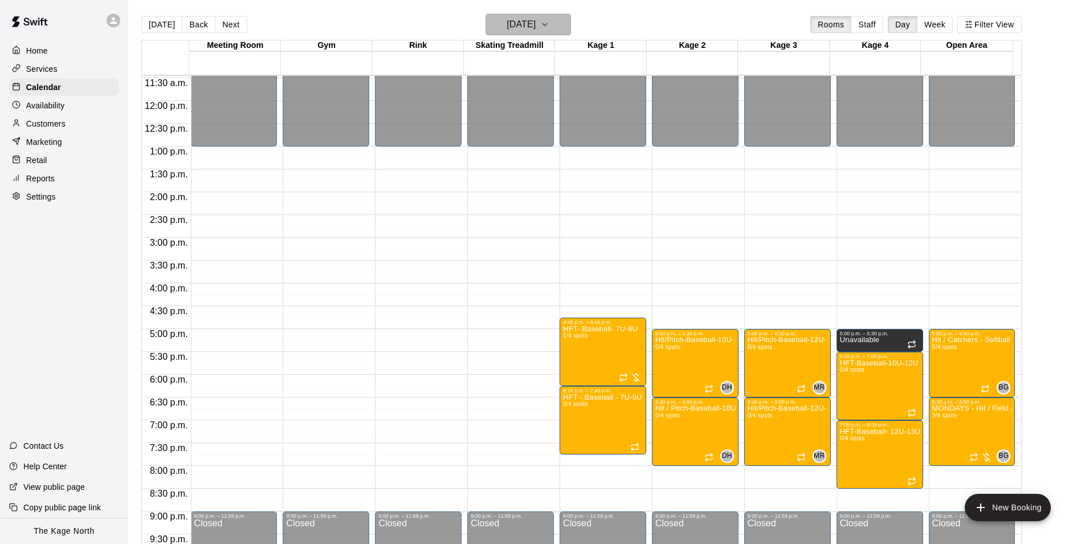
click at [536, 25] on h6 "[DATE]" at bounding box center [521, 25] width 29 height 16
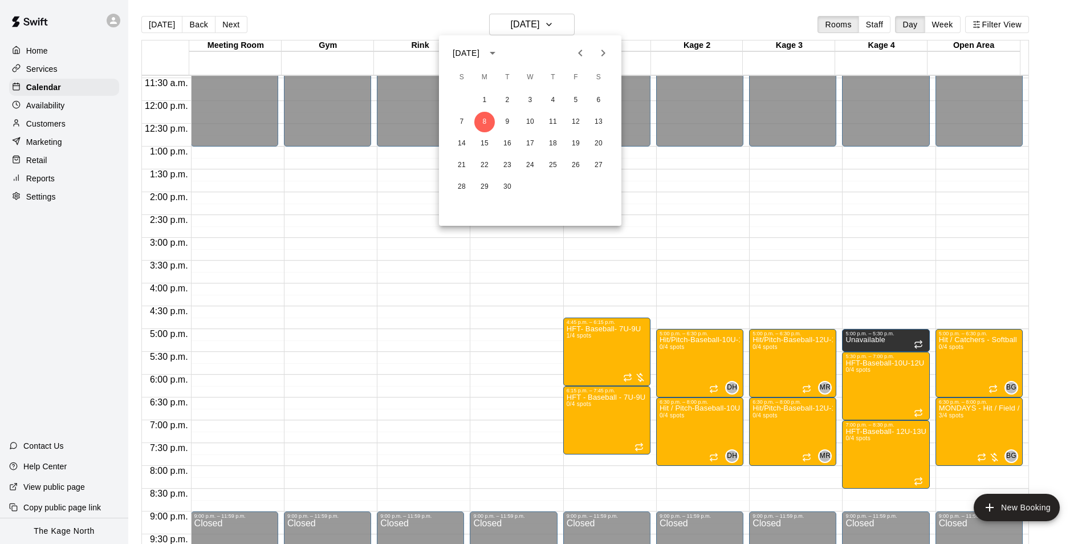
click at [584, 56] on icon "Previous month" at bounding box center [580, 53] width 14 height 14
click at [528, 165] on button "20" at bounding box center [530, 165] width 21 height 21
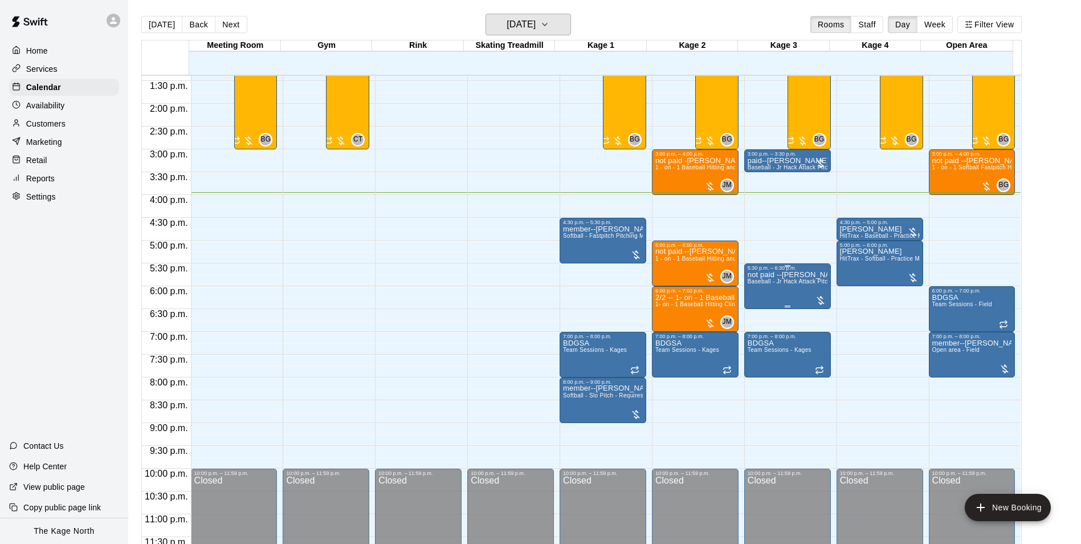
scroll to position [614, 0]
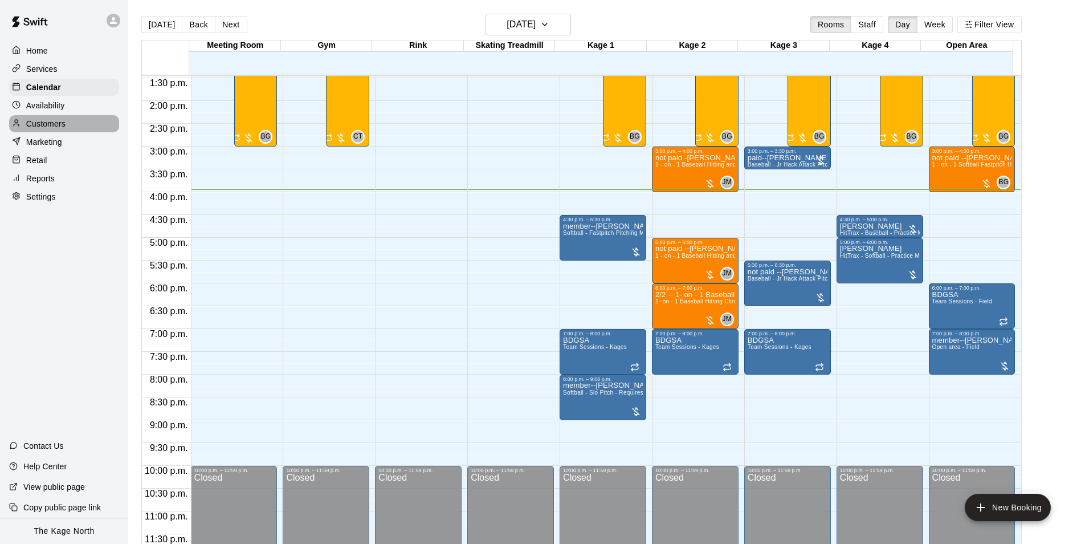
click at [50, 122] on p "Customers" at bounding box center [45, 123] width 39 height 11
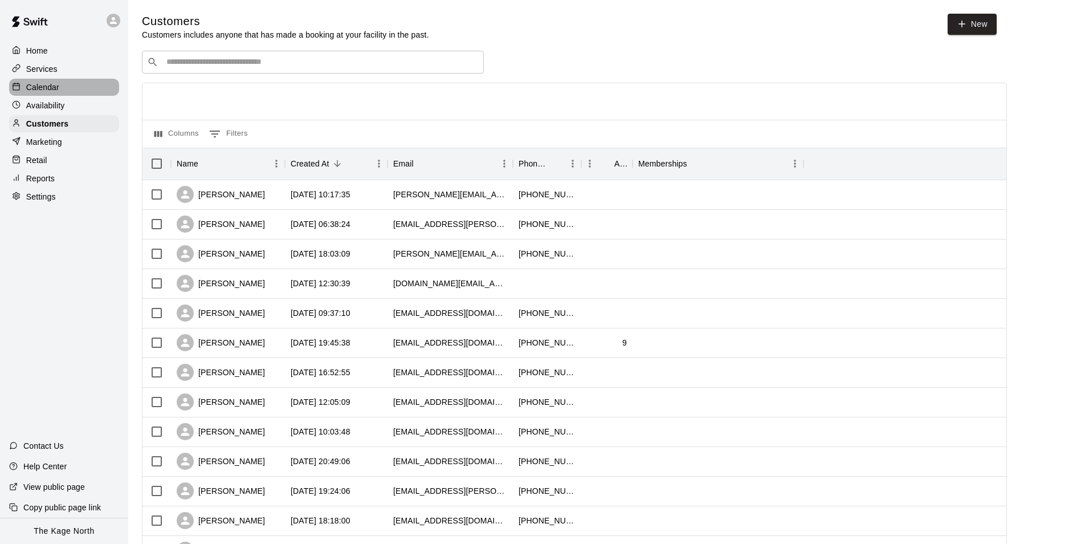
click at [51, 88] on p "Calendar" at bounding box center [42, 87] width 33 height 11
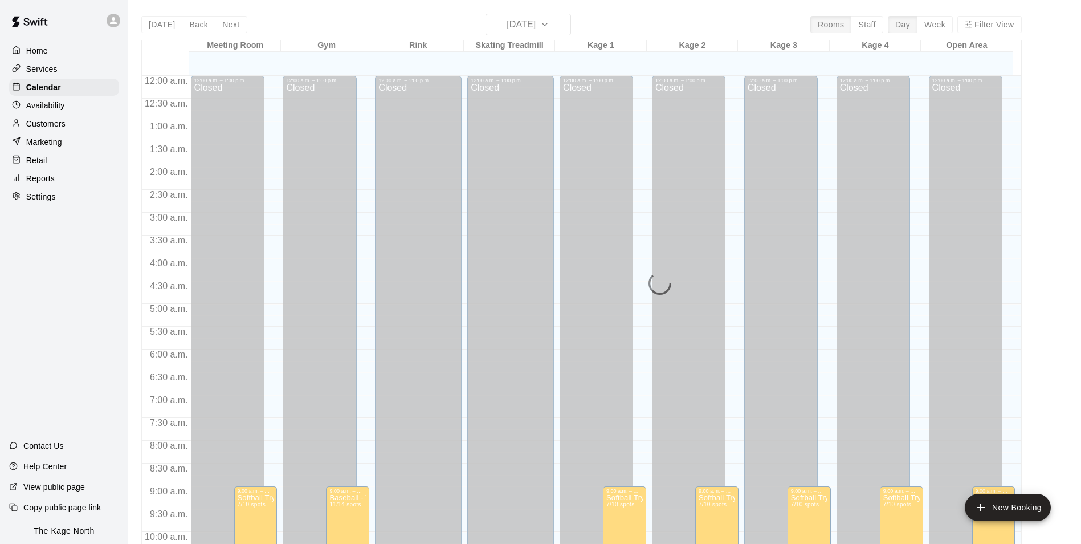
scroll to position [579, 0]
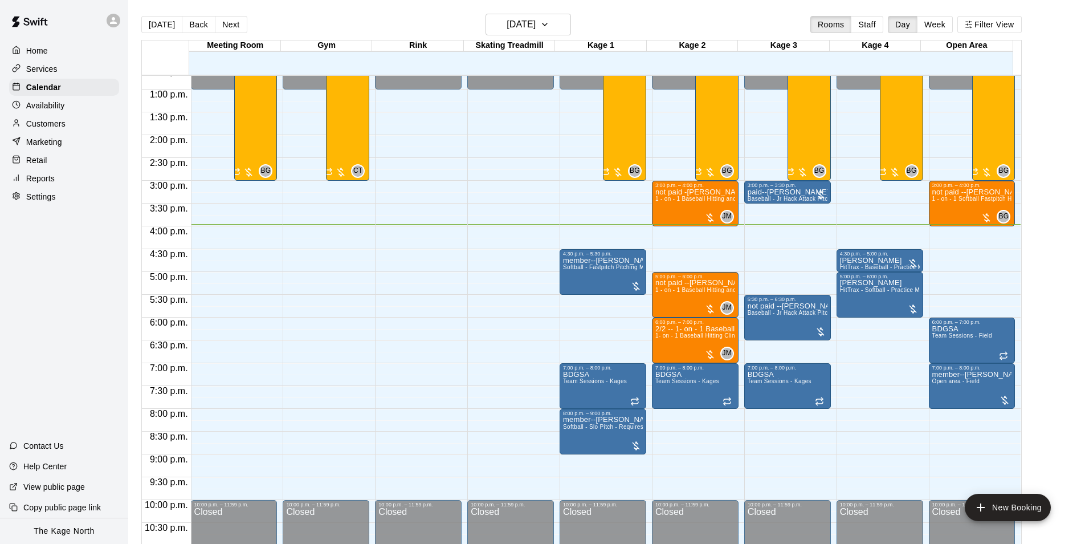
click at [68, 129] on div "Customers" at bounding box center [64, 123] width 110 height 17
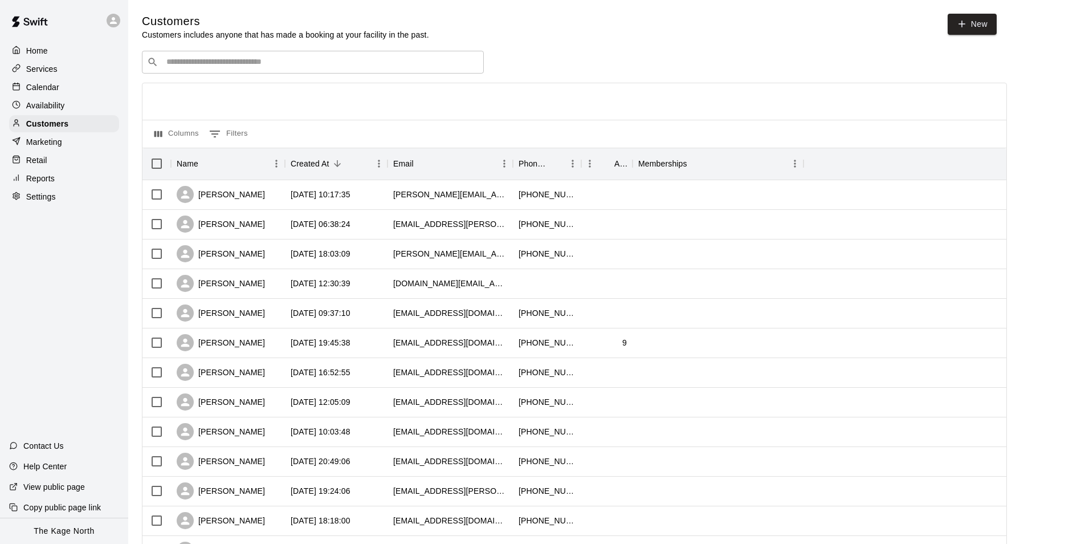
click at [60, 87] on div "Calendar" at bounding box center [64, 87] width 110 height 17
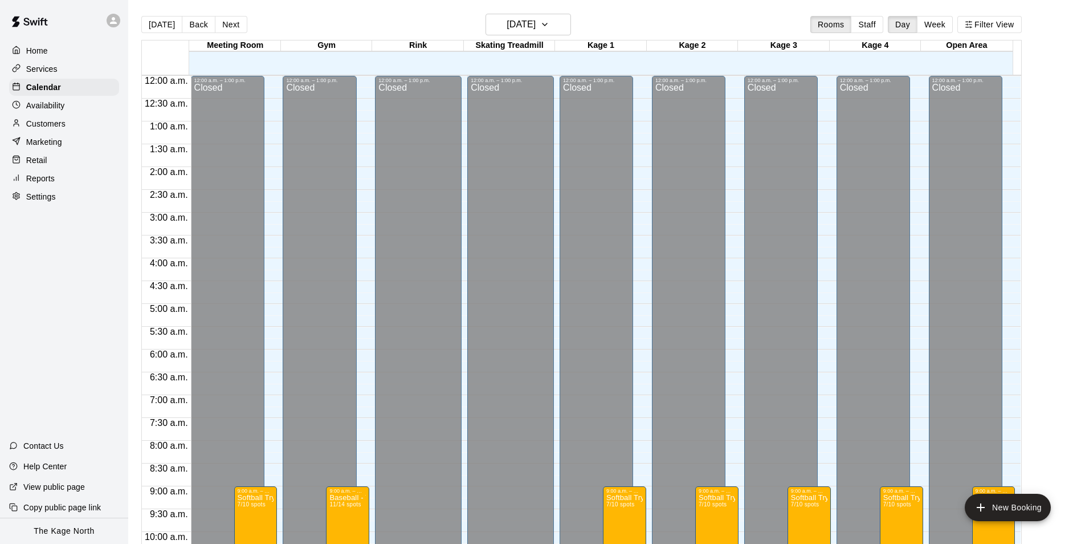
scroll to position [579, 0]
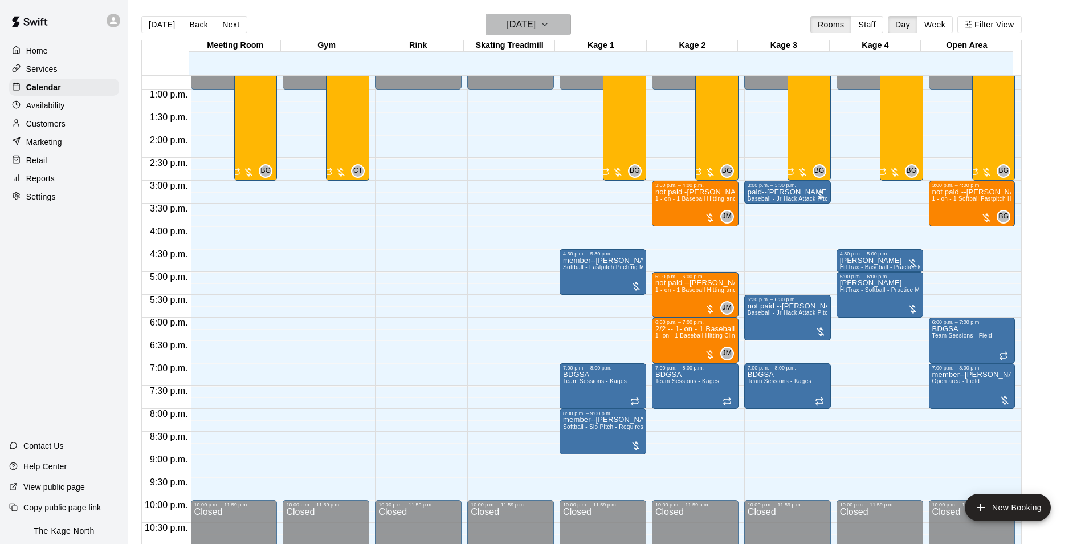
click at [536, 23] on h6 "[DATE]" at bounding box center [521, 25] width 29 height 16
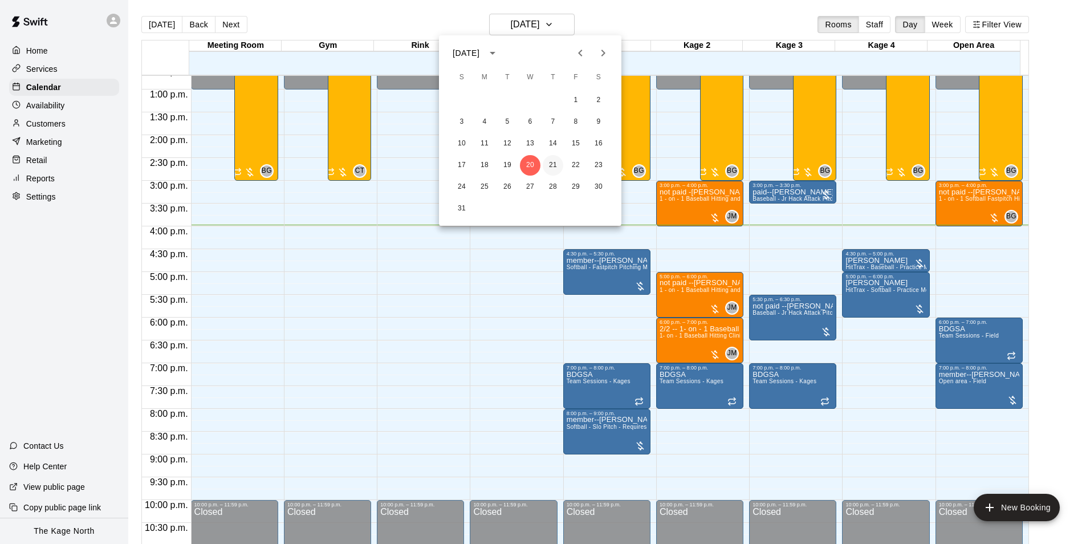
click at [552, 161] on button "21" at bounding box center [553, 165] width 21 height 21
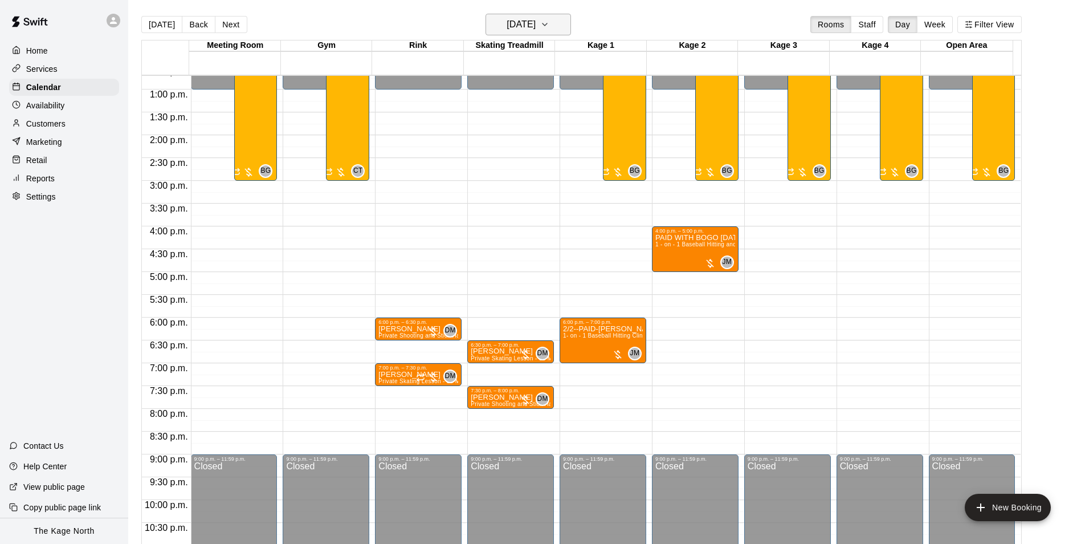
click at [536, 23] on h6 "[DATE]" at bounding box center [521, 25] width 29 height 16
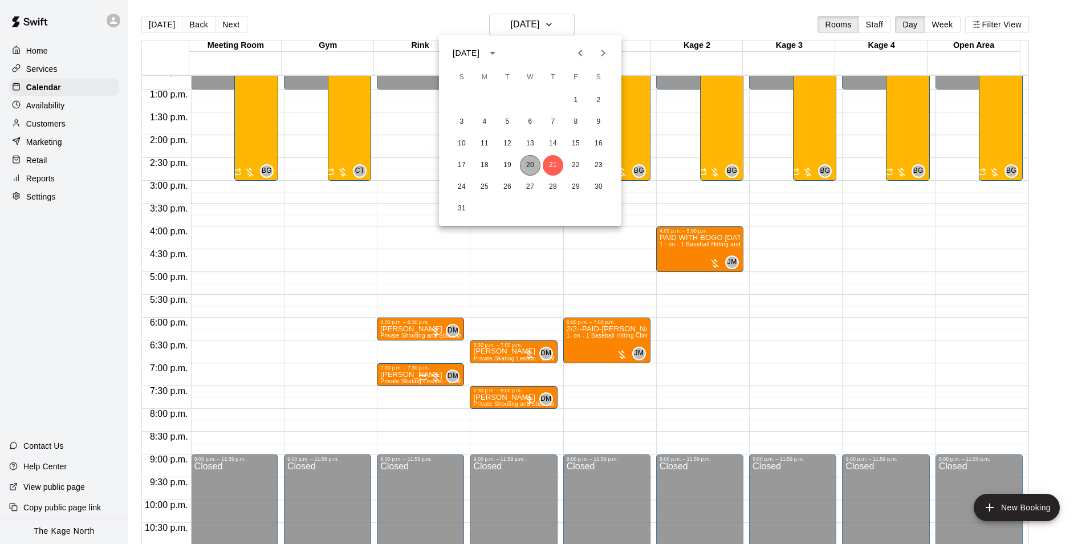
click at [525, 168] on button "20" at bounding box center [530, 165] width 21 height 21
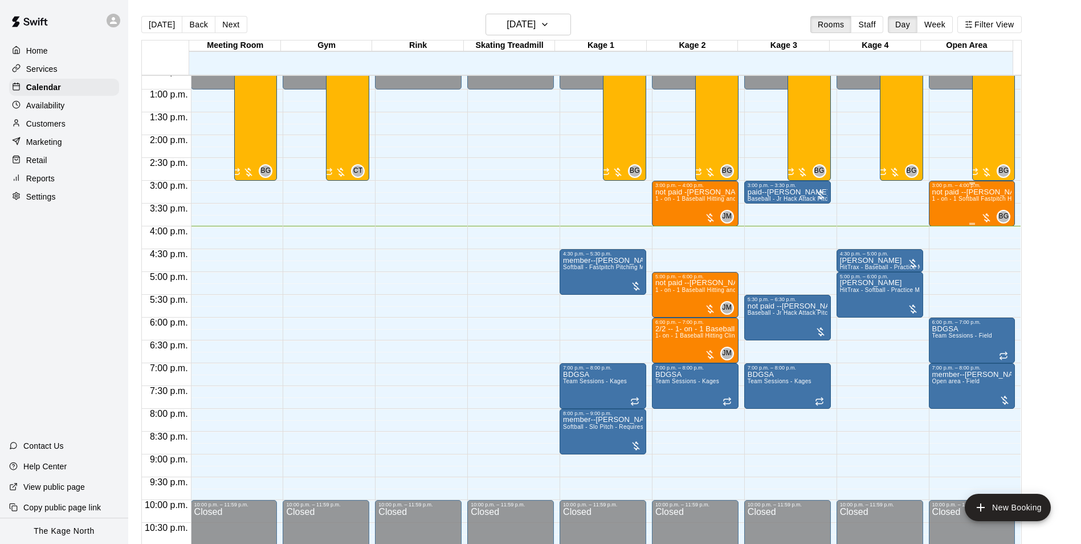
click at [965, 206] on div "not paid --[PERSON_NAME] [PERSON_NAME] 1 - on - 1 Softball Fastpitch Hitting Cl…" at bounding box center [972, 460] width 80 height 544
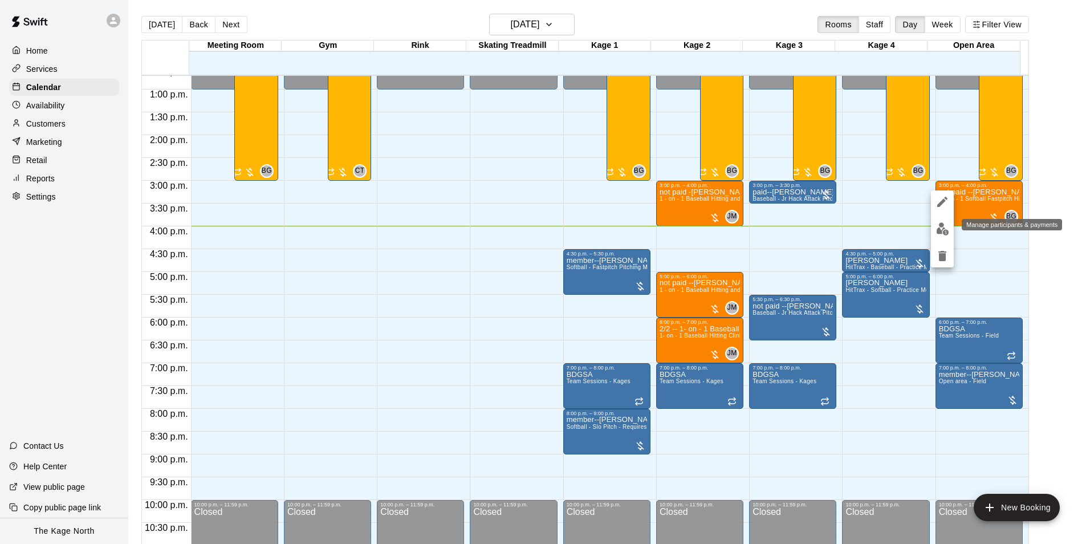
click at [946, 233] on img "edit" at bounding box center [942, 228] width 13 height 13
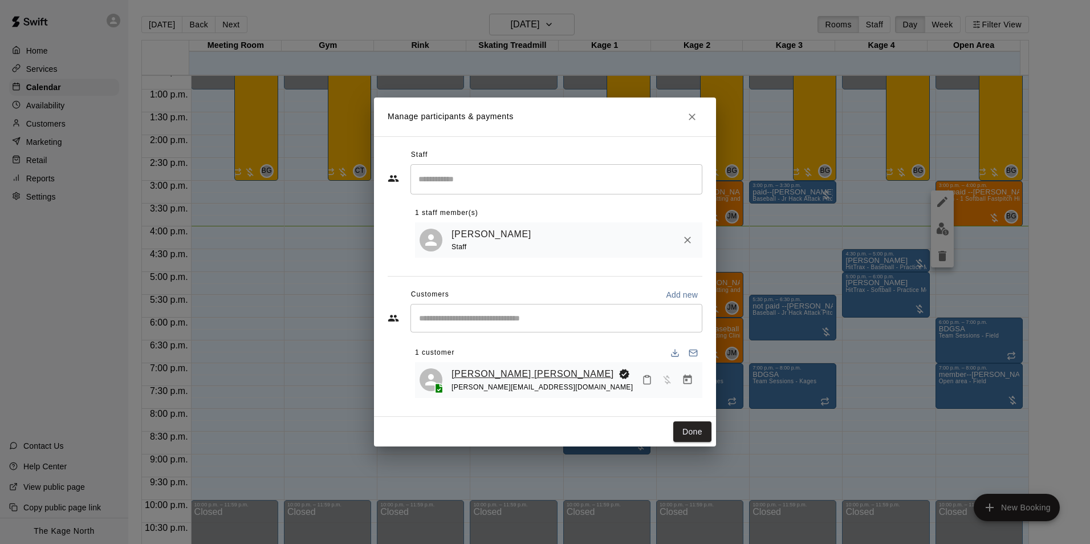
click at [507, 374] on link "[PERSON_NAME] [PERSON_NAME]" at bounding box center [532, 373] width 162 height 15
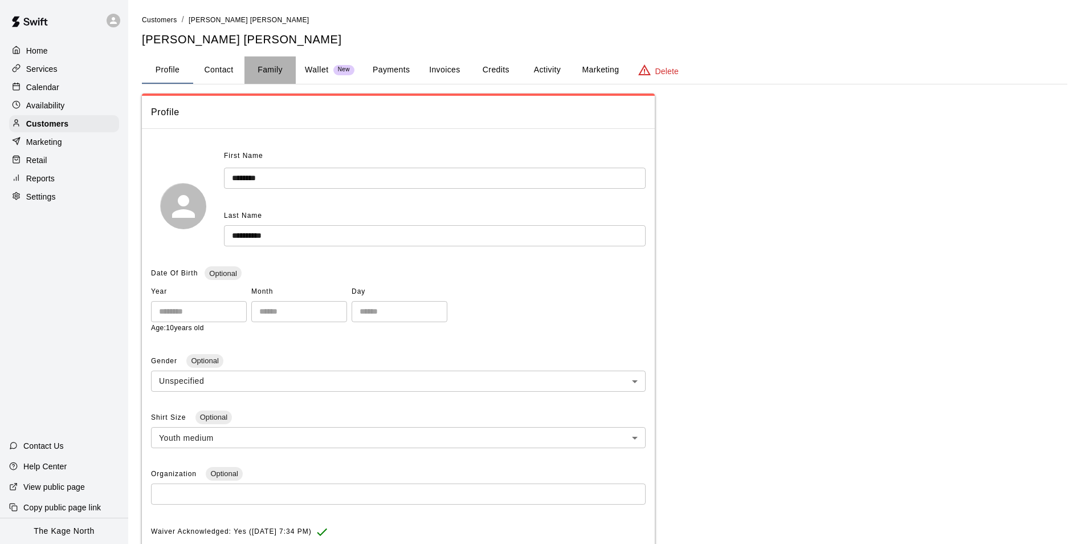
click at [263, 68] on button "Family" at bounding box center [270, 69] width 51 height 27
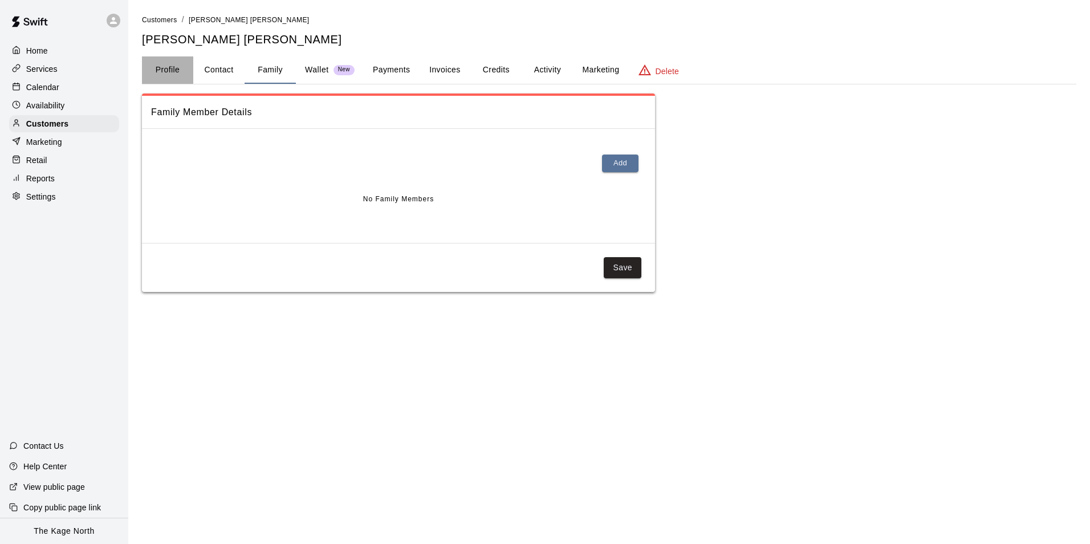
click at [170, 74] on button "Profile" at bounding box center [167, 69] width 51 height 27
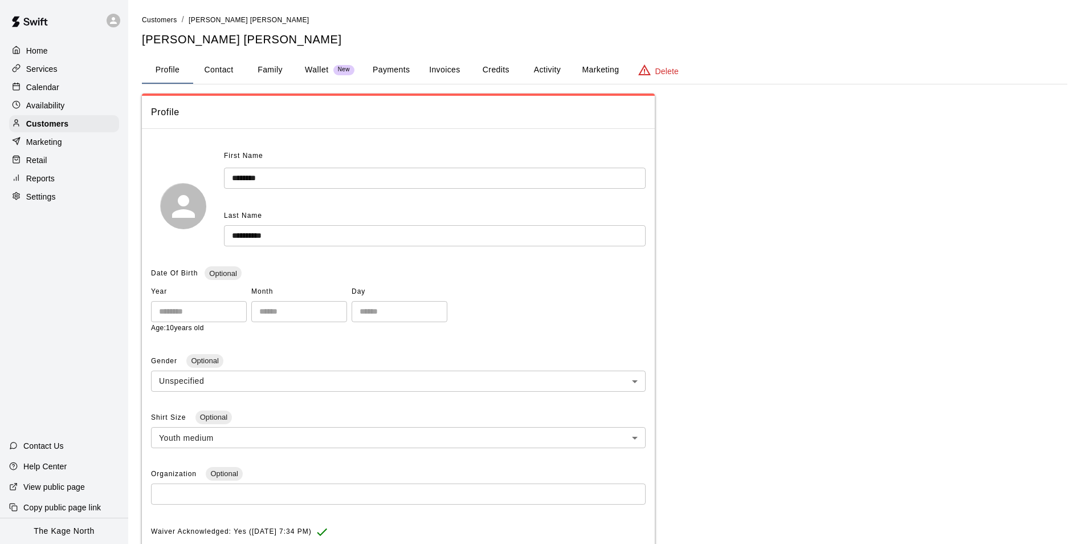
click at [48, 90] on p "Calendar" at bounding box center [42, 87] width 33 height 11
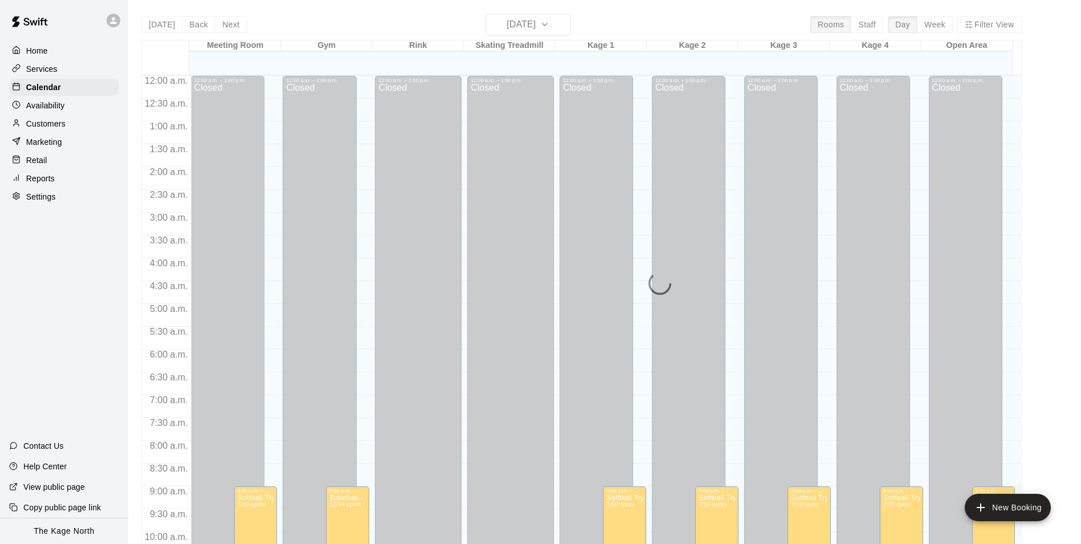
scroll to position [579, 0]
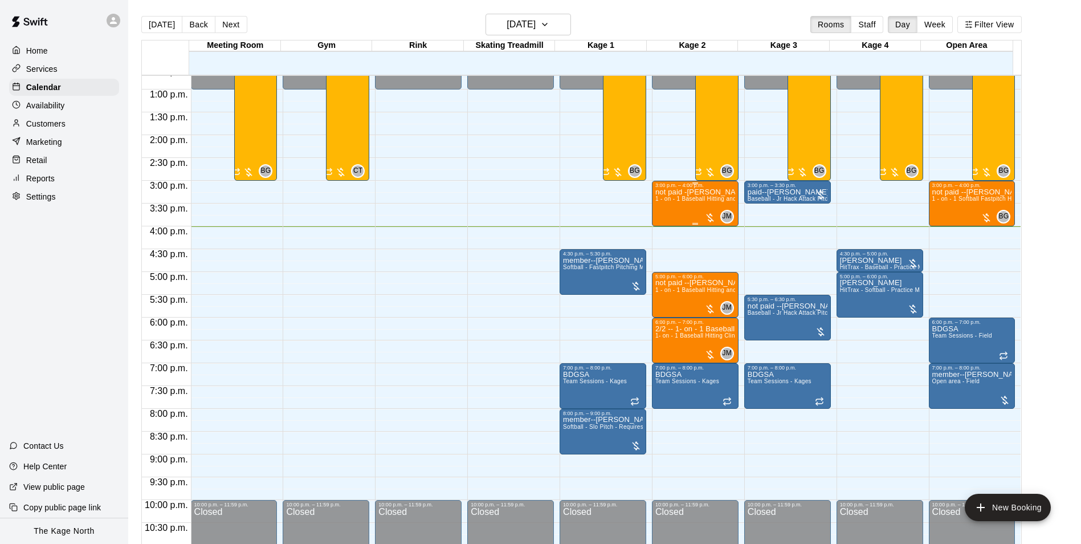
click at [702, 202] on span "1 - on - 1 Baseball Hitting and Pitching Clinic" at bounding box center [715, 198] width 121 height 6
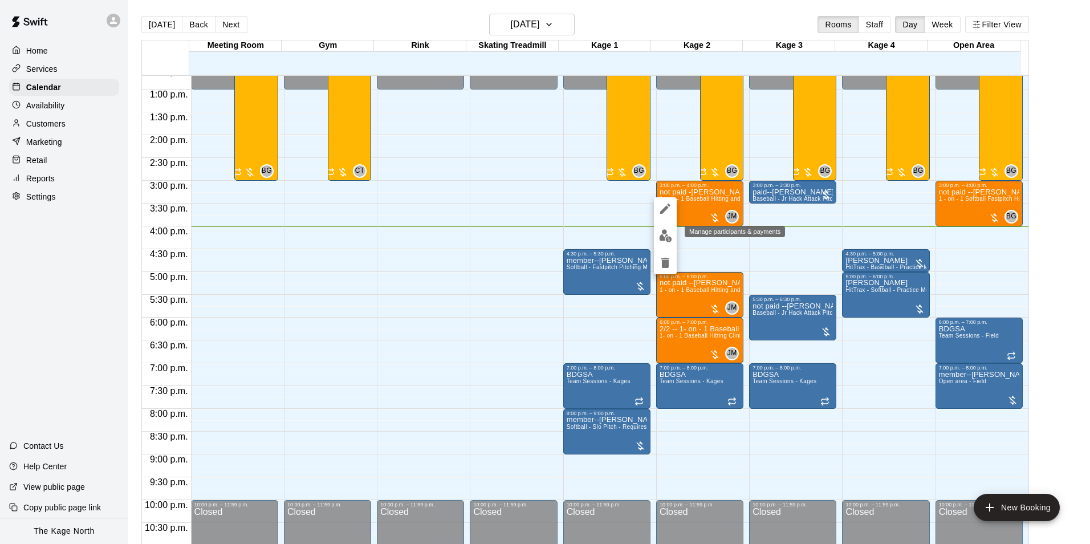
click at [671, 234] on img "edit" at bounding box center [665, 235] width 13 height 13
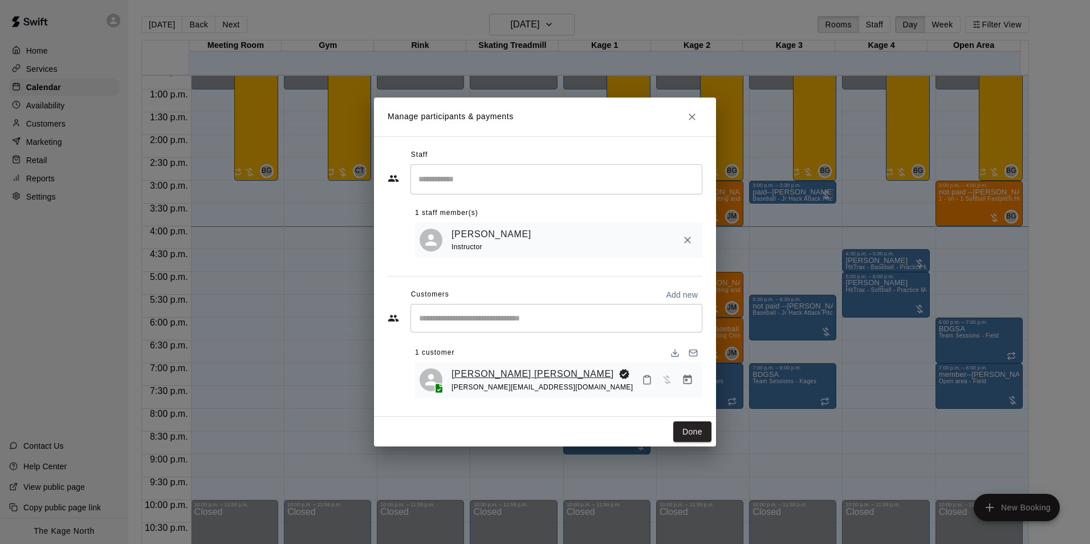
click at [498, 374] on link "[PERSON_NAME] [PERSON_NAME]" at bounding box center [532, 373] width 162 height 15
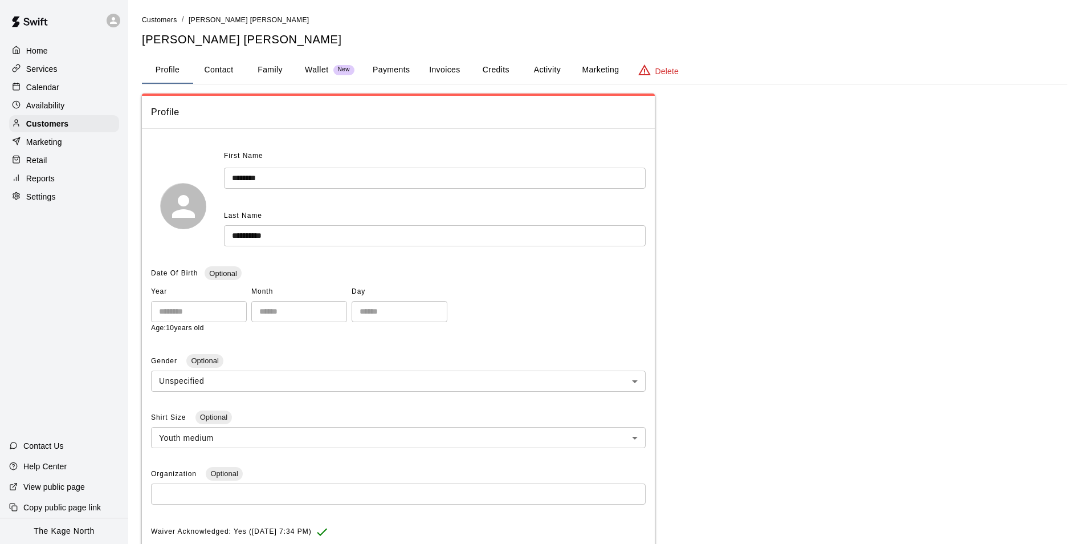
click at [551, 68] on button "Activity" at bounding box center [546, 69] width 51 height 27
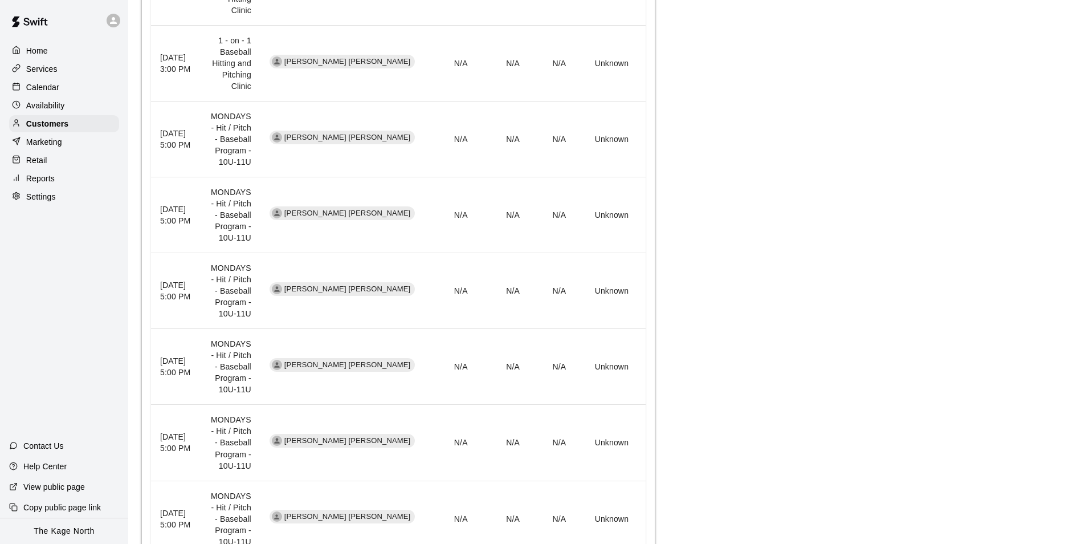
scroll to position [179, 0]
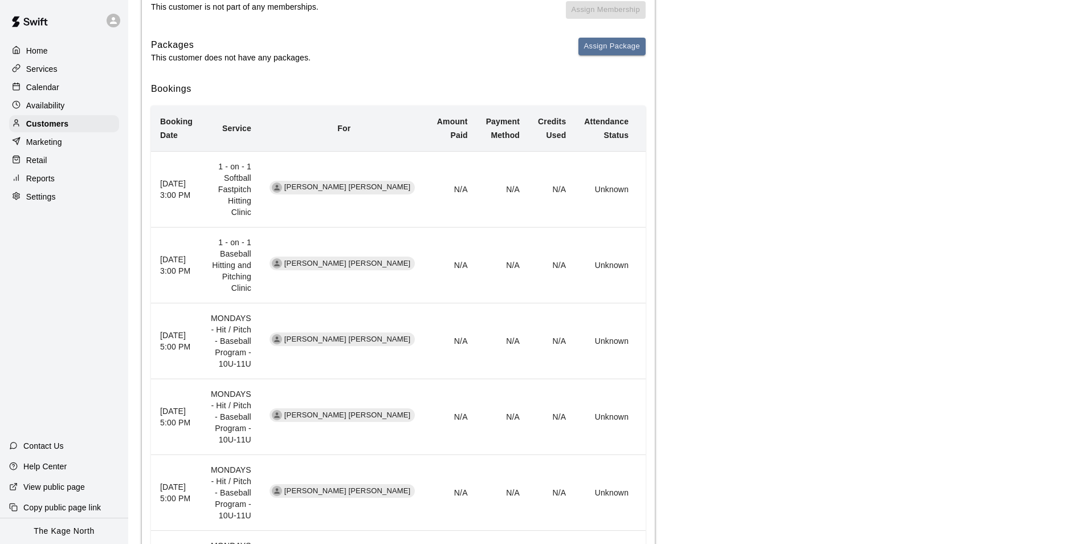
click at [61, 83] on div "Calendar" at bounding box center [64, 87] width 110 height 17
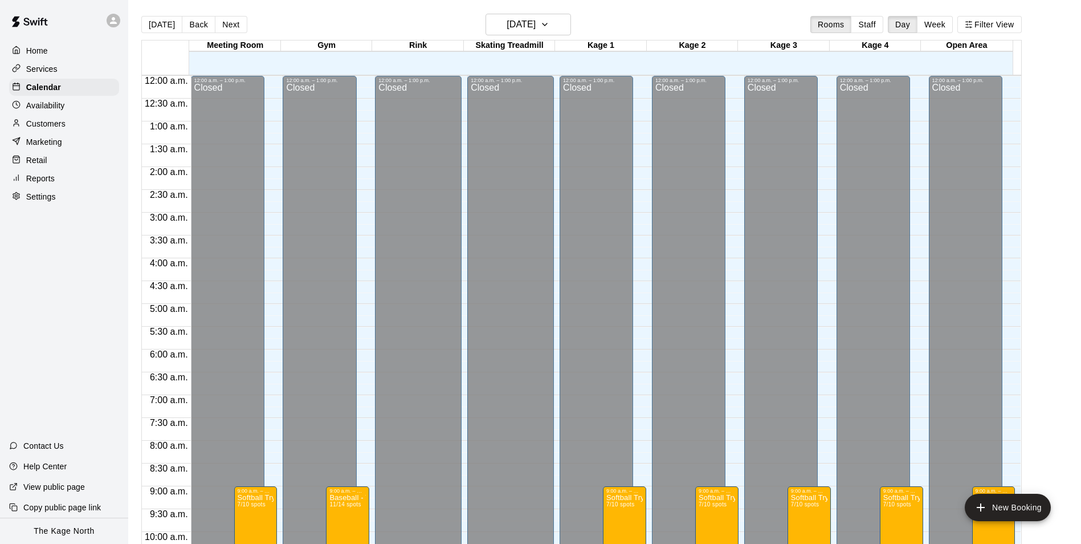
scroll to position [579, 0]
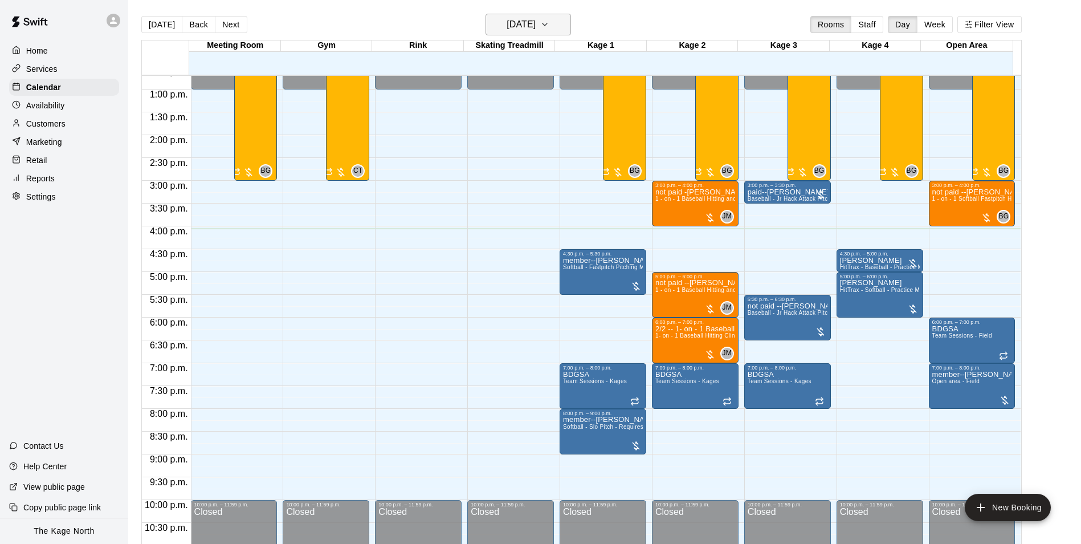
click at [564, 31] on button "[DATE]" at bounding box center [528, 25] width 85 height 22
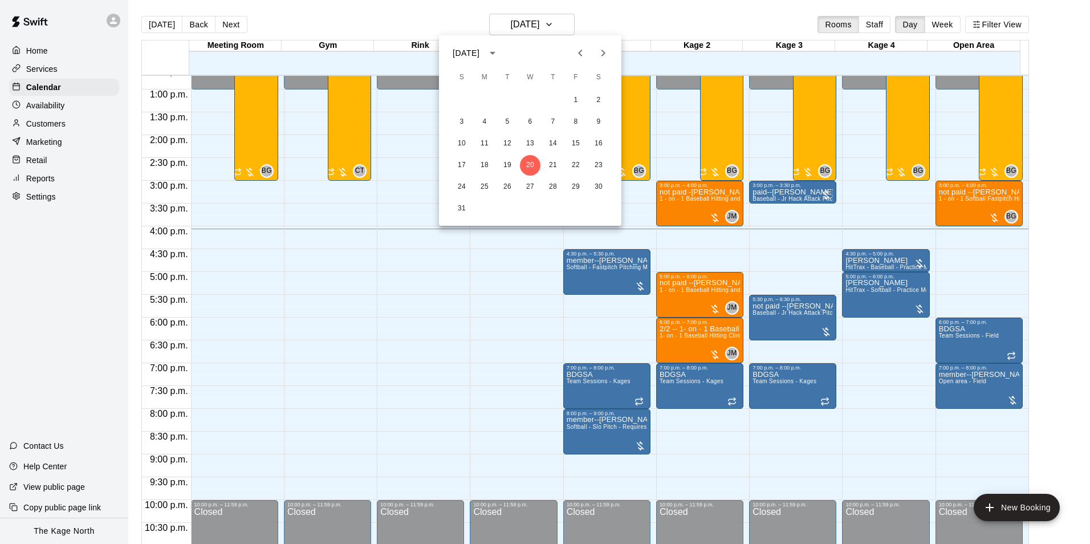
click at [605, 52] on icon "Next month" at bounding box center [603, 53] width 4 height 7
click at [579, 123] on button "12" at bounding box center [575, 122] width 21 height 21
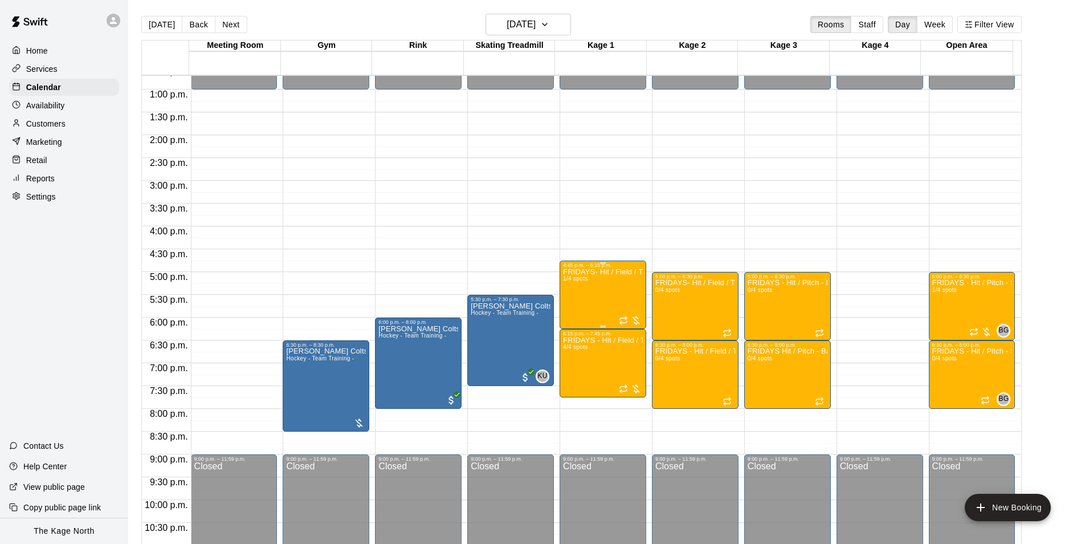
click at [611, 299] on div "FRIDAYS- Hit / Field / Throw - Baseball Program - 7U-9U 1/4 spots" at bounding box center [603, 540] width 80 height 544
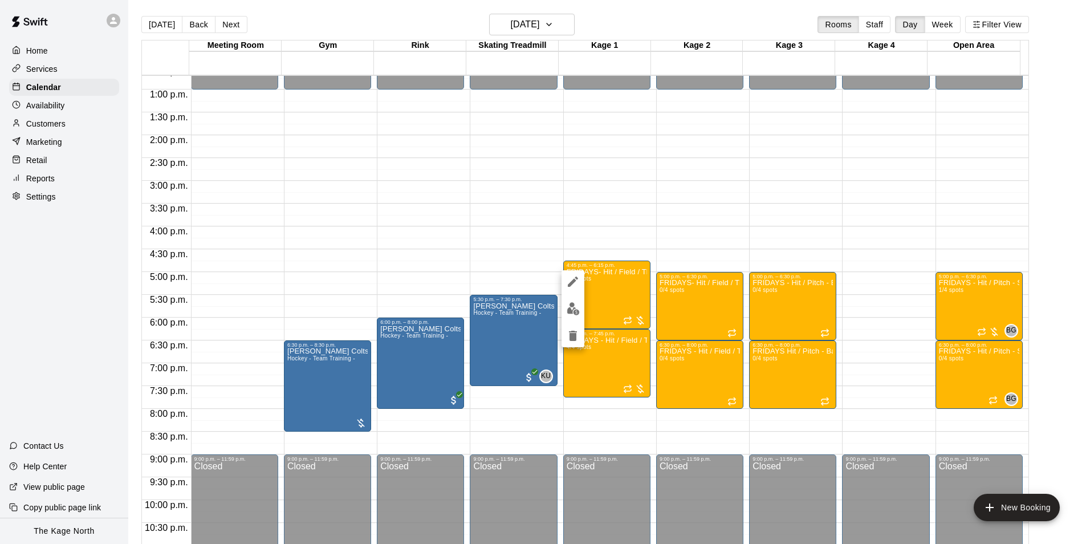
click at [569, 311] on img "edit" at bounding box center [573, 308] width 13 height 13
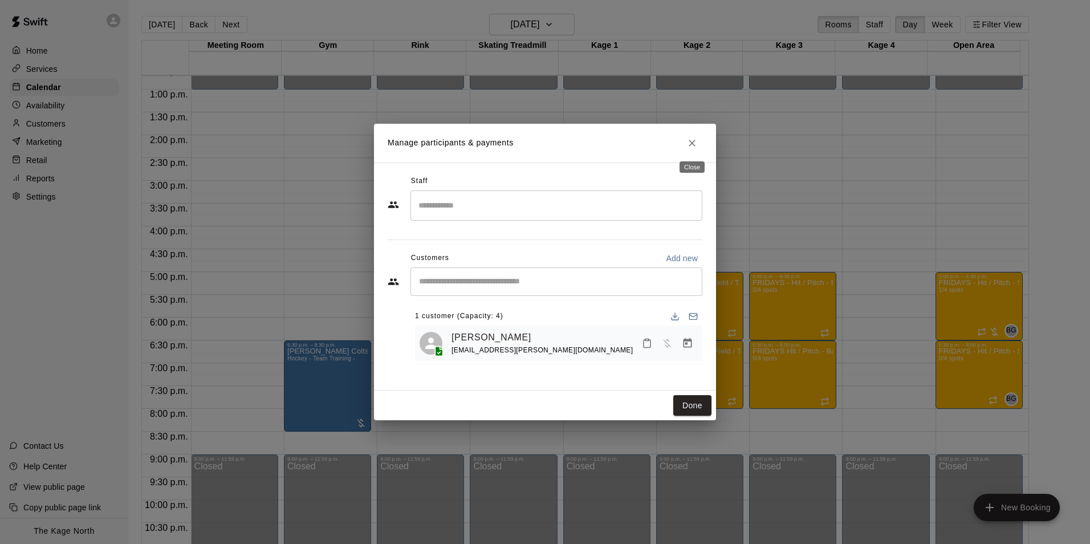
click at [691, 143] on icon "Close" at bounding box center [691, 143] width 7 height 7
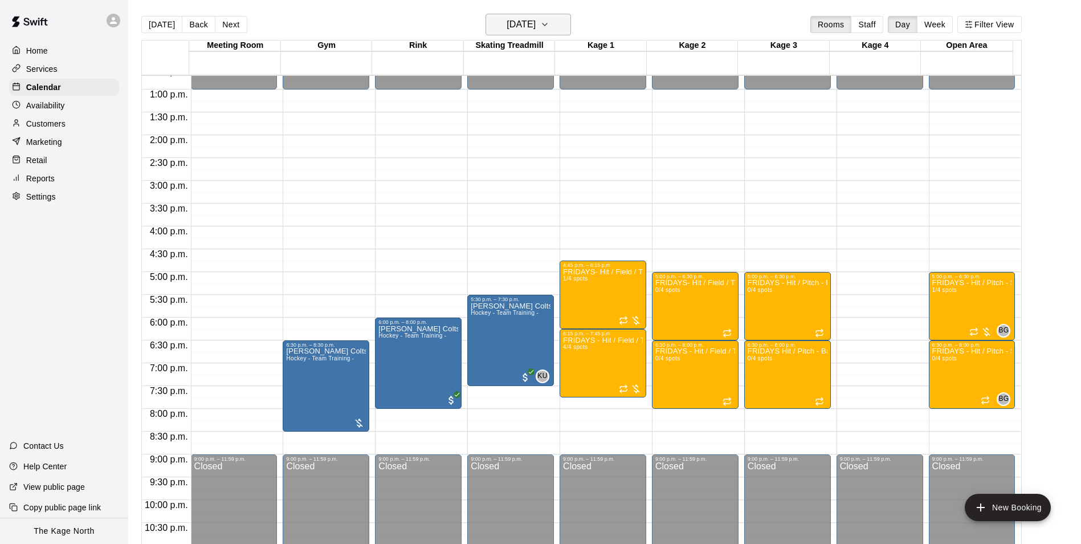
click at [534, 30] on h6 "[DATE]" at bounding box center [521, 25] width 29 height 16
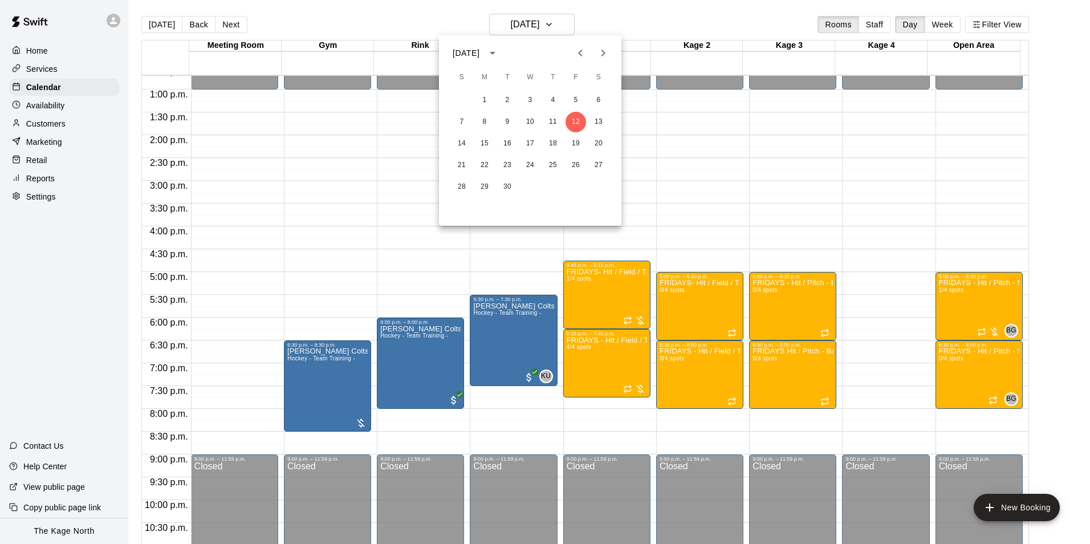
click at [634, 2] on div at bounding box center [545, 272] width 1090 height 544
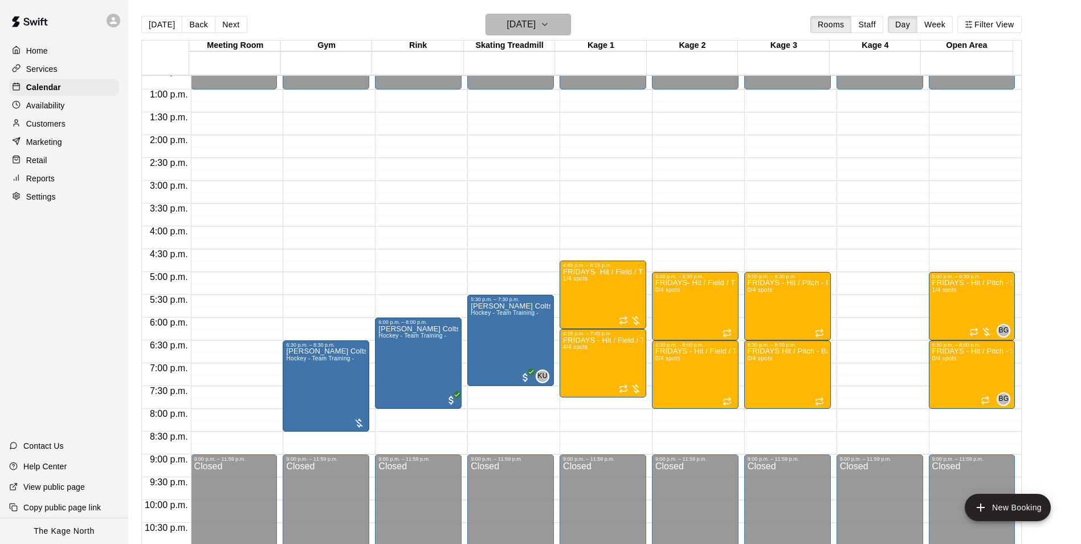
click at [536, 25] on h6 "[DATE]" at bounding box center [521, 25] width 29 height 16
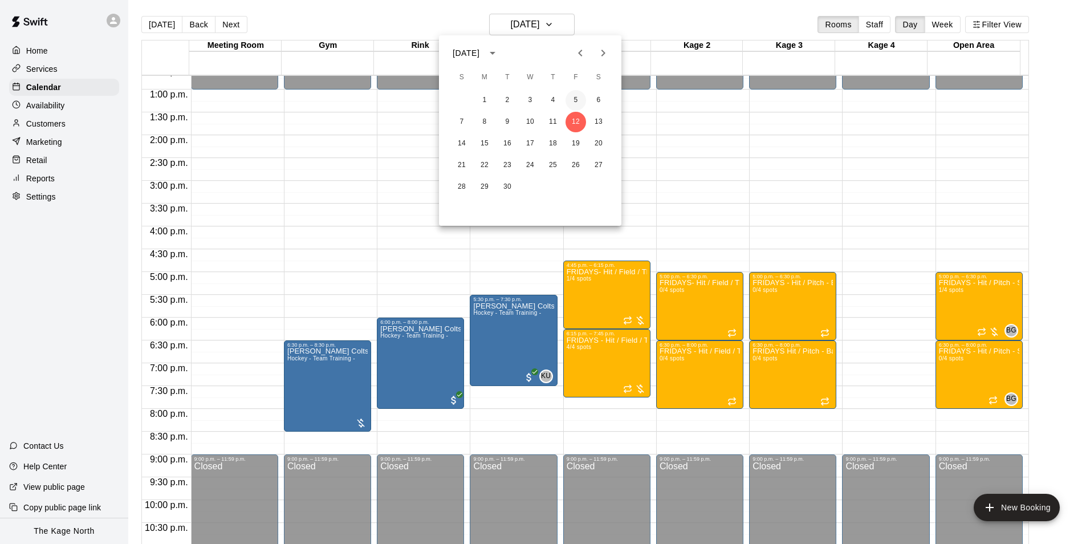
click at [573, 104] on button "5" at bounding box center [575, 100] width 21 height 21
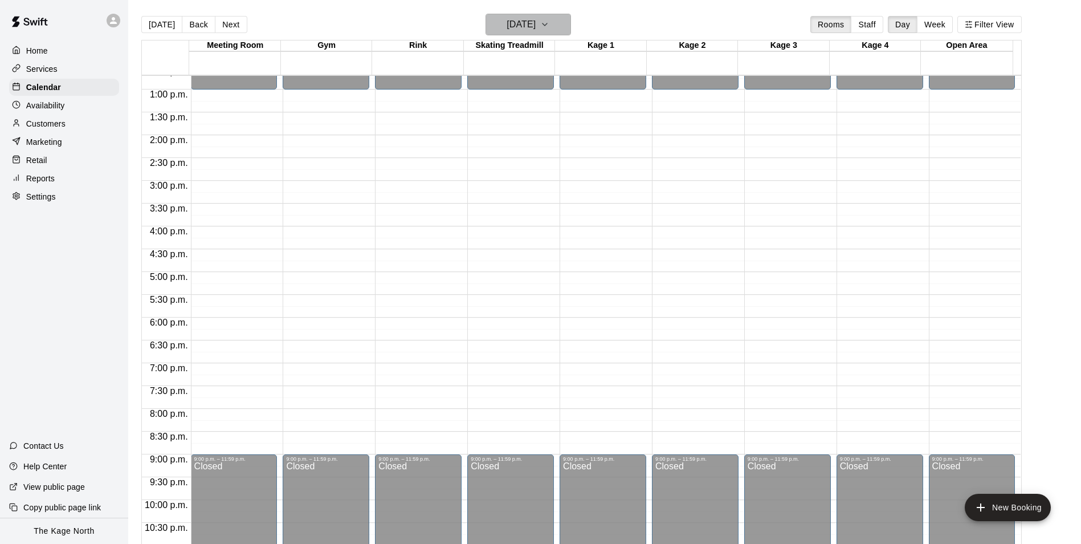
click at [559, 34] on button "[DATE]" at bounding box center [528, 25] width 85 height 22
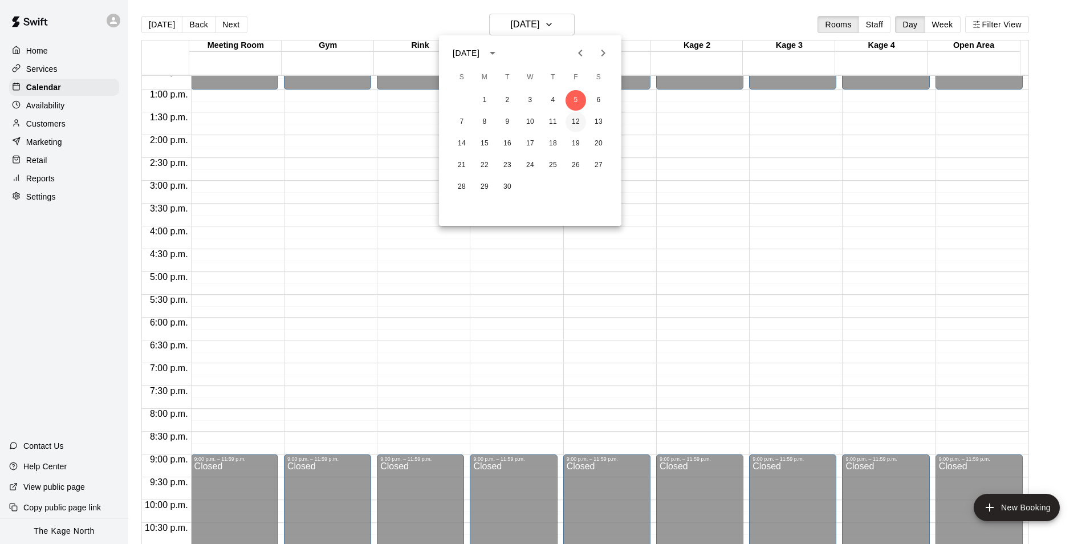
click at [574, 122] on button "12" at bounding box center [575, 122] width 21 height 21
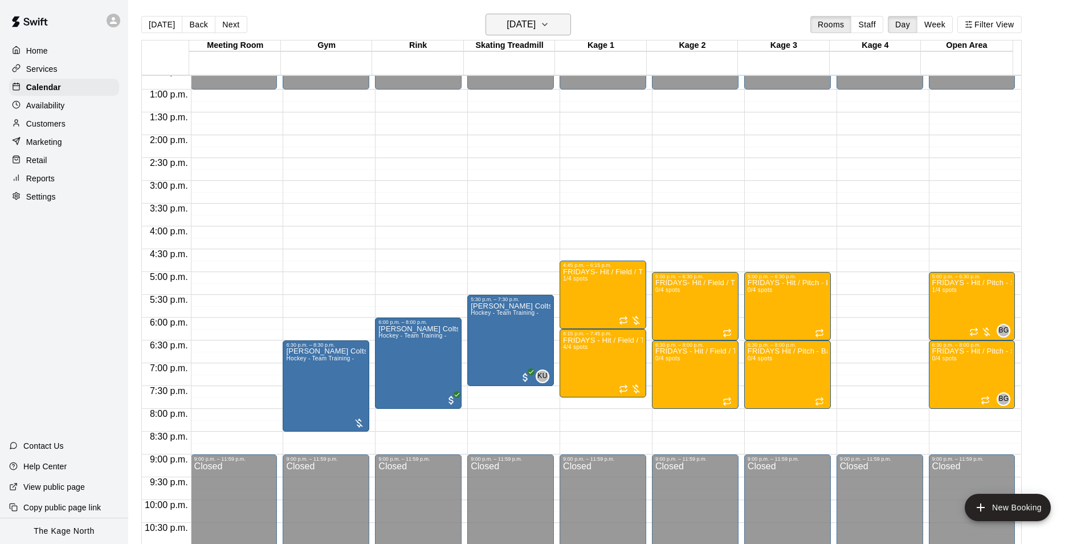
click at [536, 24] on h6 "[DATE]" at bounding box center [521, 25] width 29 height 16
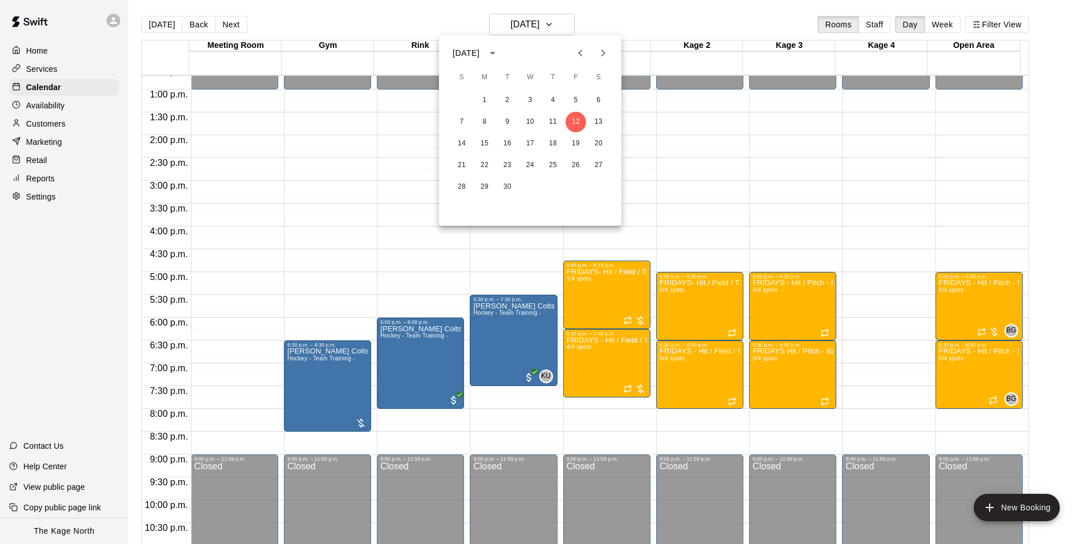
click at [431, 23] on div at bounding box center [545, 272] width 1090 height 544
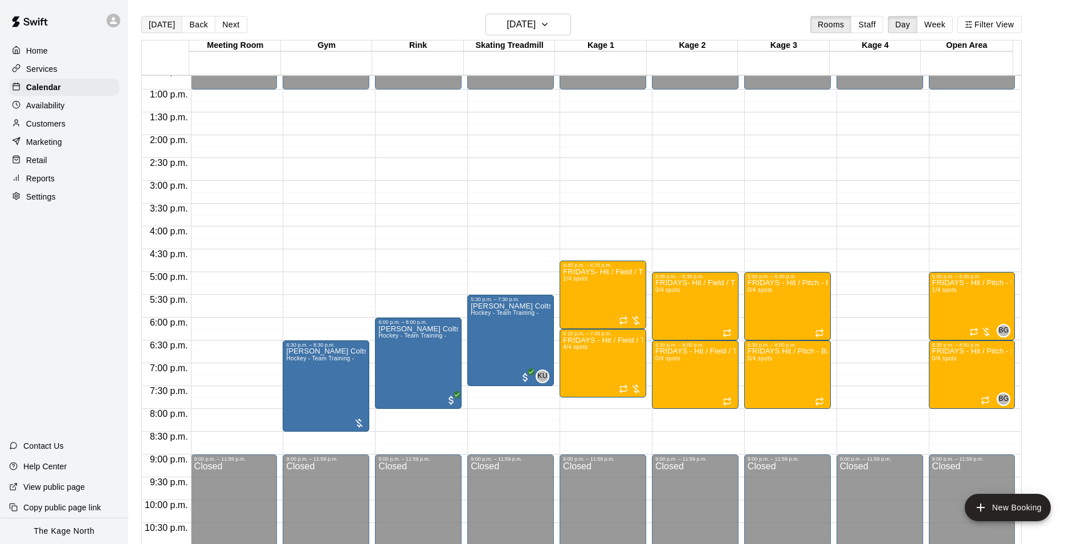
click at [170, 27] on button "[DATE]" at bounding box center [161, 24] width 41 height 17
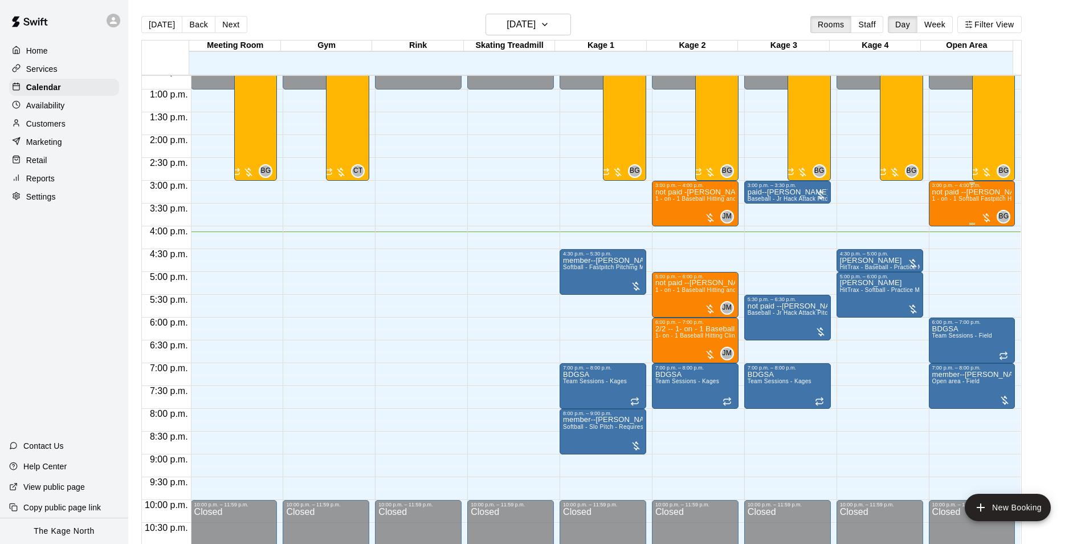
click at [965, 199] on span "1 - on - 1 Softball Fastpitch Hitting Clinic" at bounding box center [987, 198] width 110 height 6
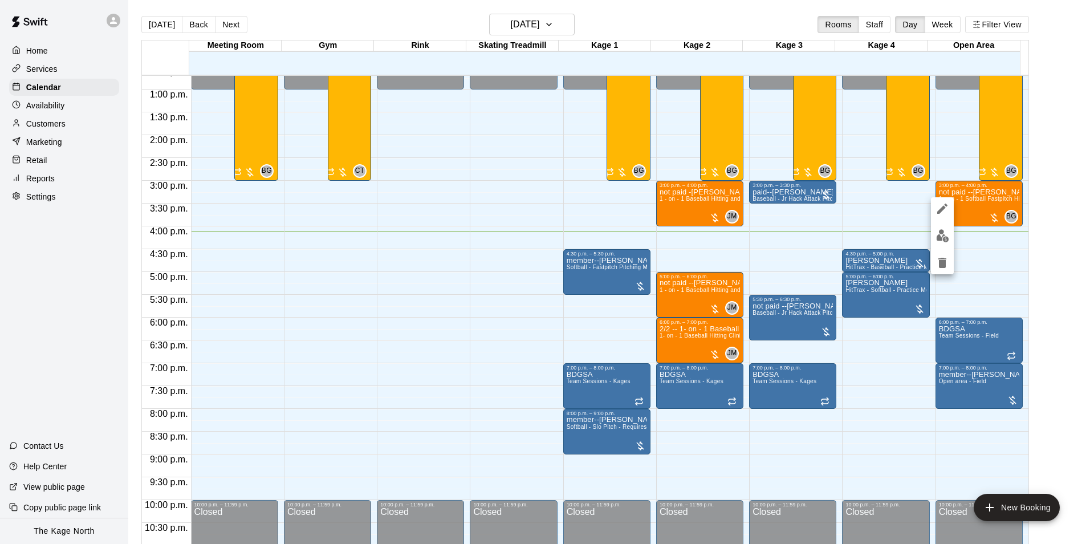
click at [656, 25] on div at bounding box center [545, 272] width 1090 height 544
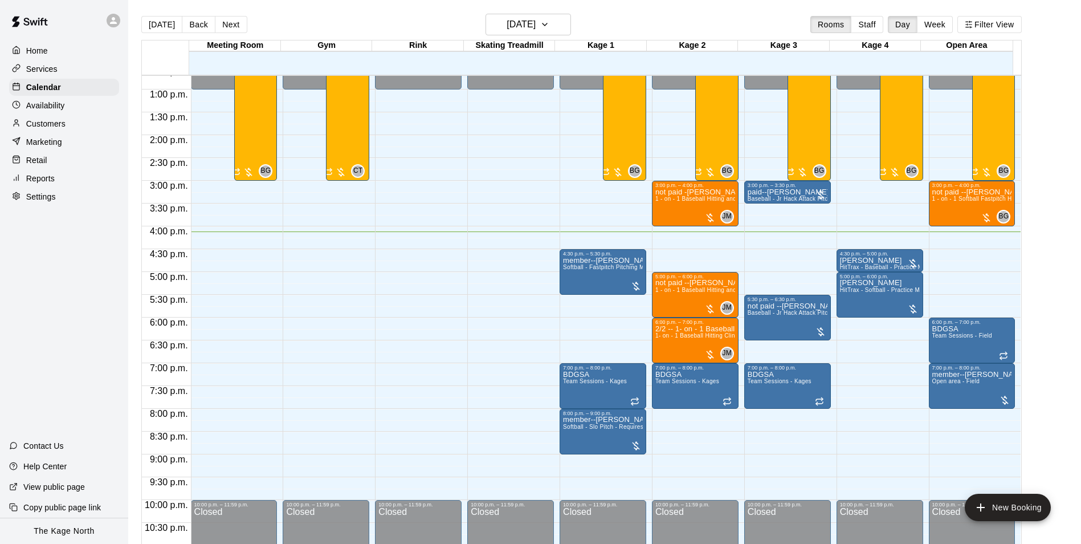
click at [116, 26] on div at bounding box center [114, 21] width 14 height 14
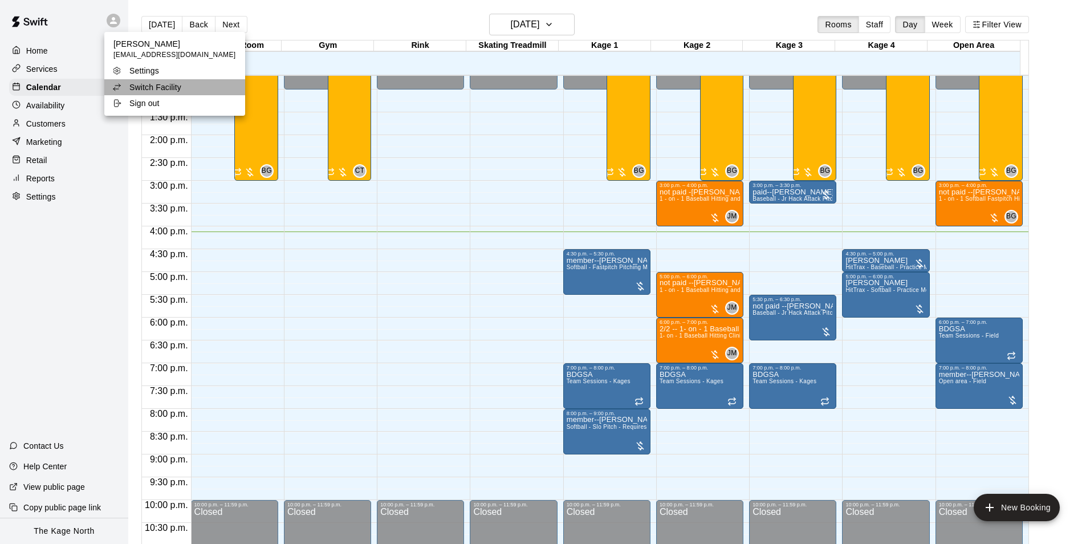
click at [178, 89] on p "Switch Facility" at bounding box center [155, 87] width 52 height 11
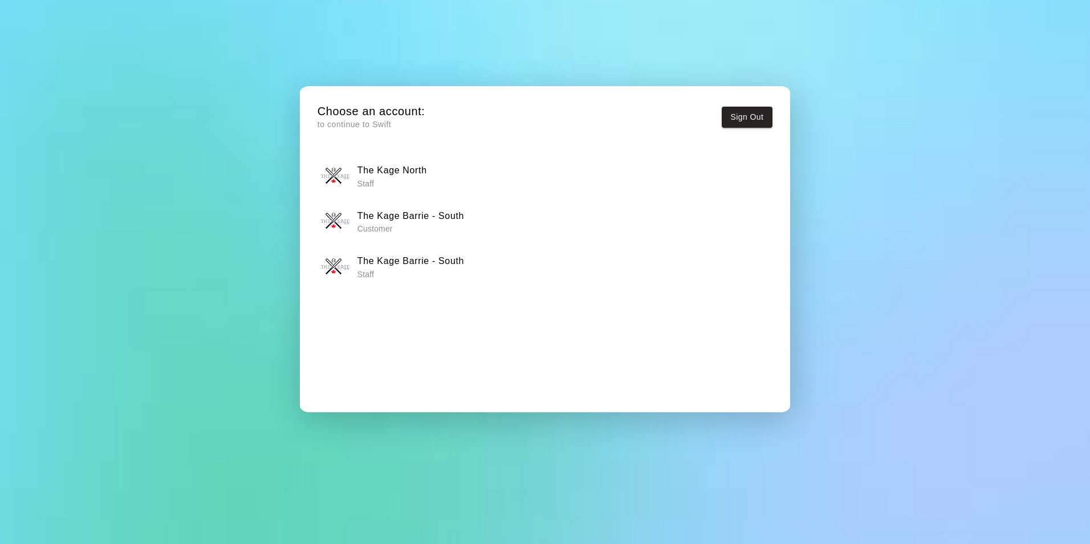
click at [455, 271] on p "Staff" at bounding box center [410, 273] width 107 height 11
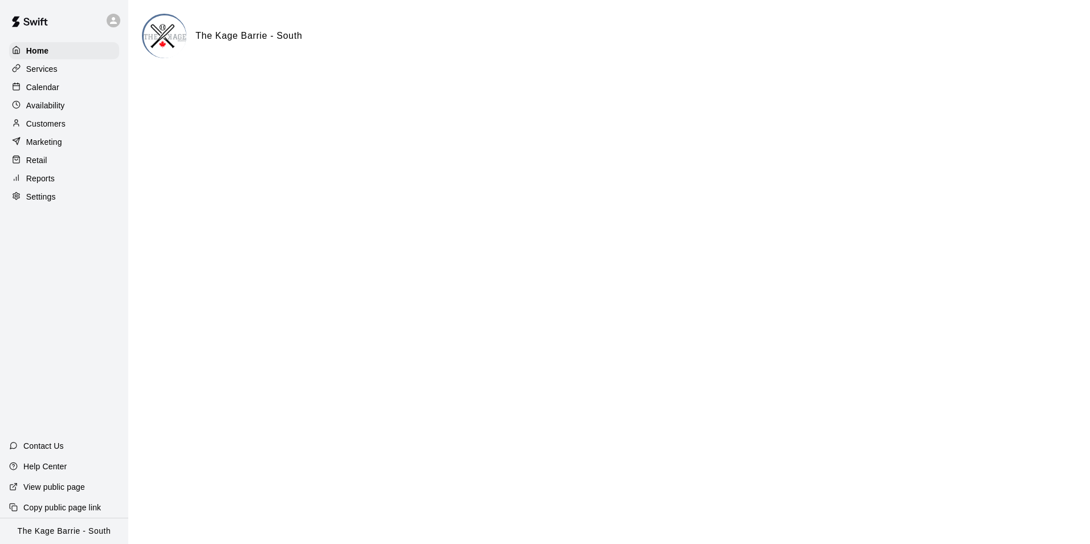
click at [57, 120] on div "Customers" at bounding box center [64, 123] width 110 height 17
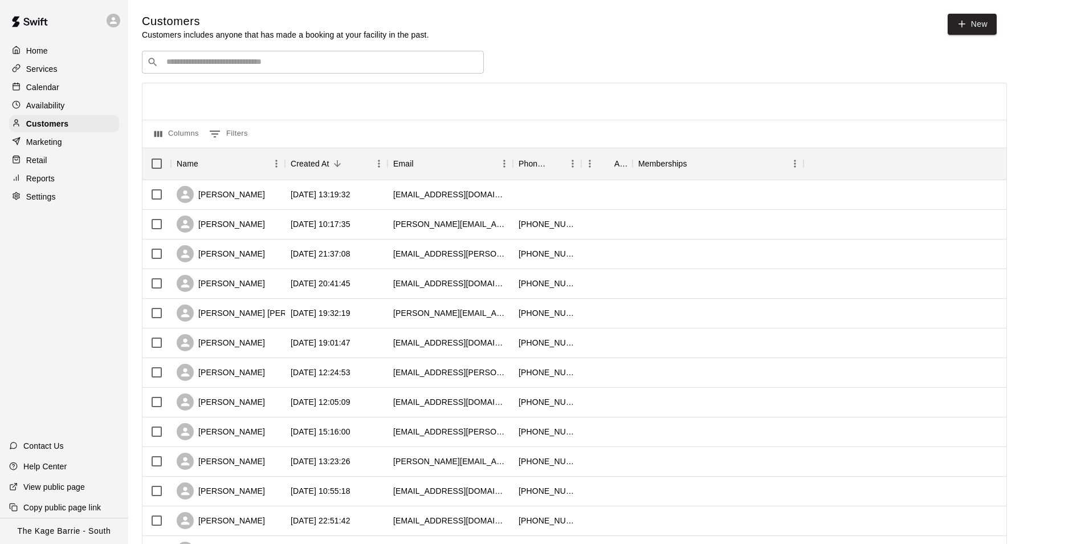
click at [211, 55] on div "​ ​" at bounding box center [313, 62] width 342 height 23
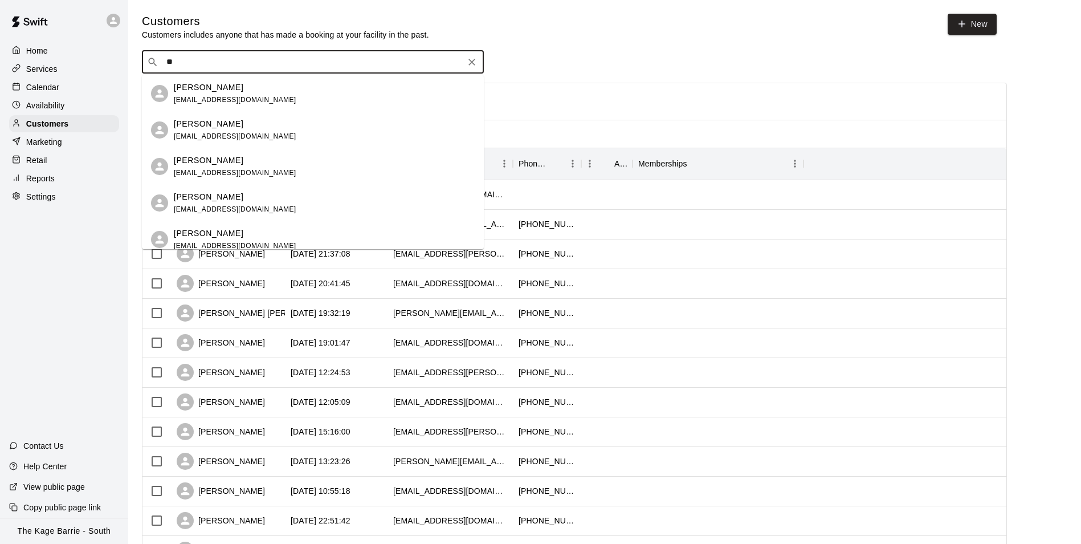
type input "*"
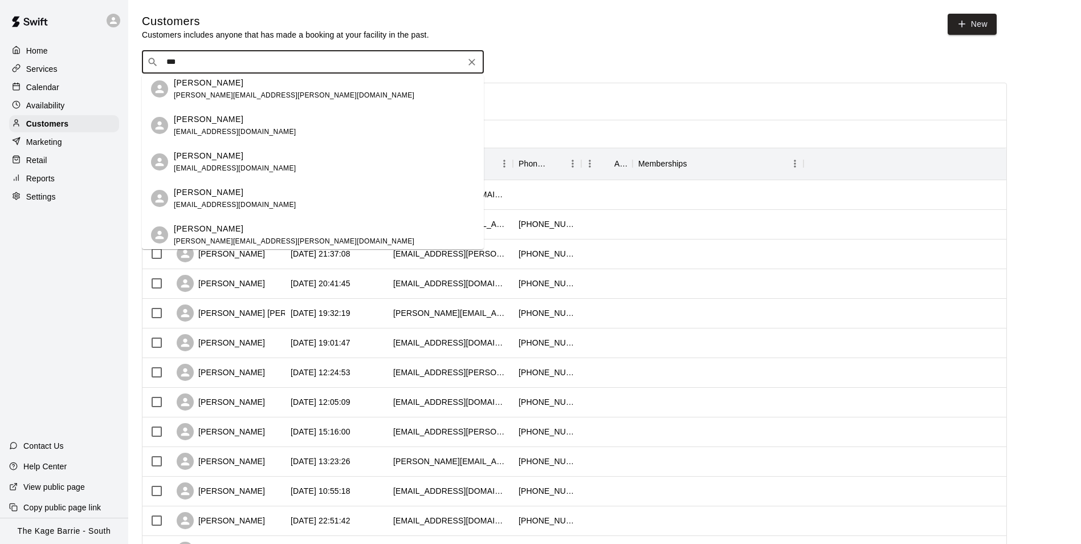
scroll to position [1254, 0]
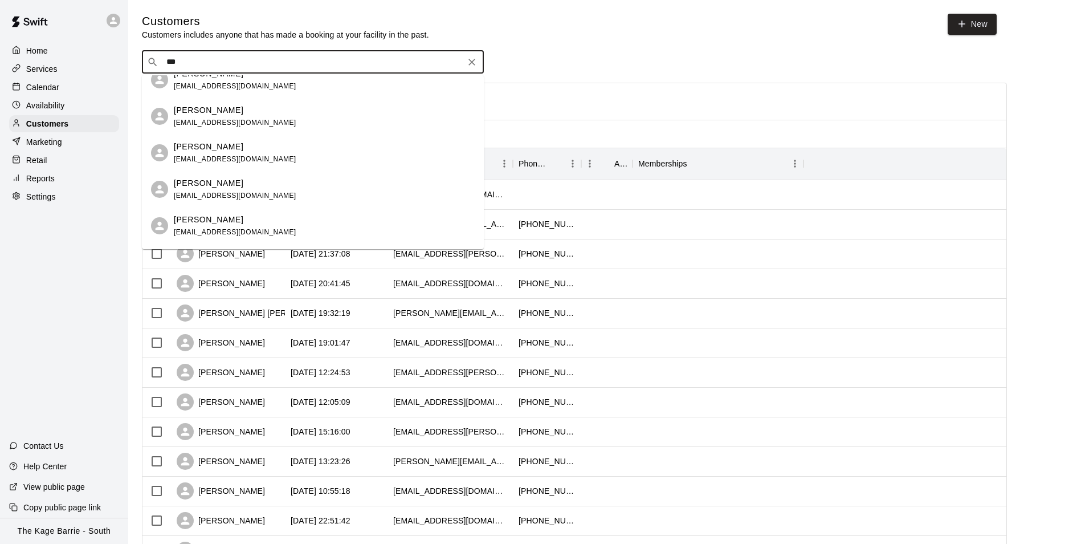
click at [198, 64] on input "***" at bounding box center [312, 61] width 299 height 11
type input "*"
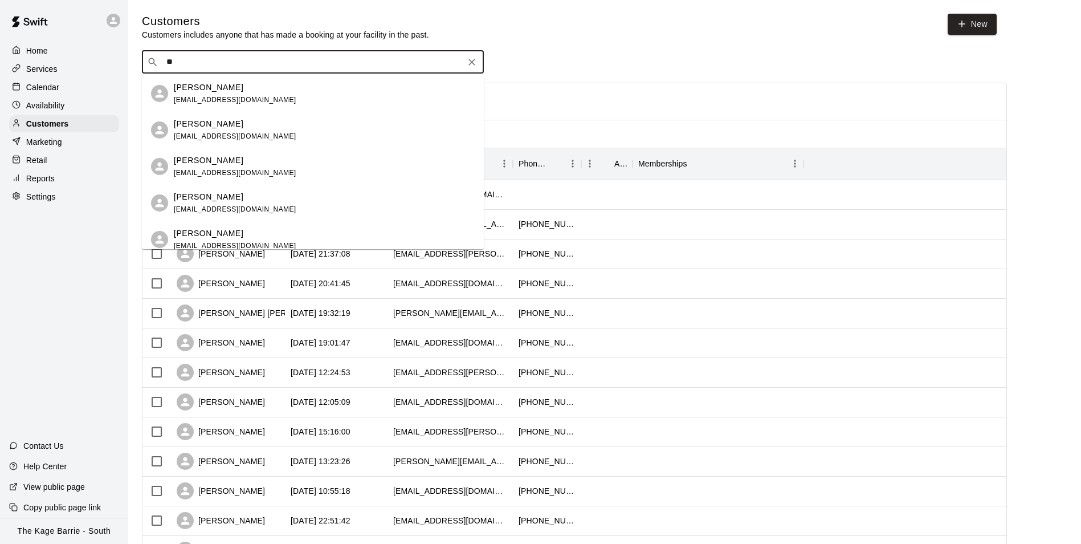
type input "*"
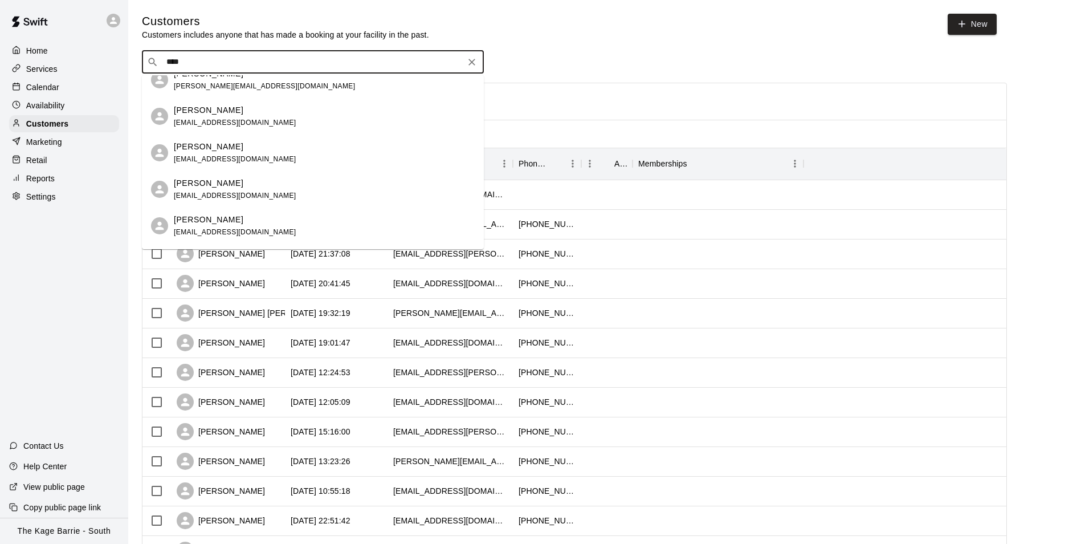
scroll to position [2394, 0]
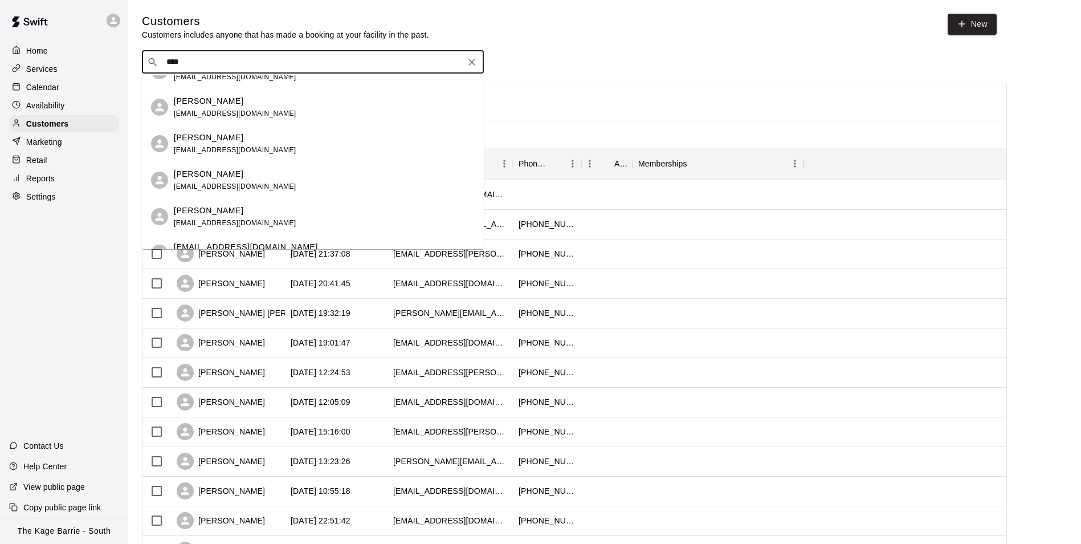
click at [224, 65] on input "****" at bounding box center [312, 61] width 299 height 11
type input "*"
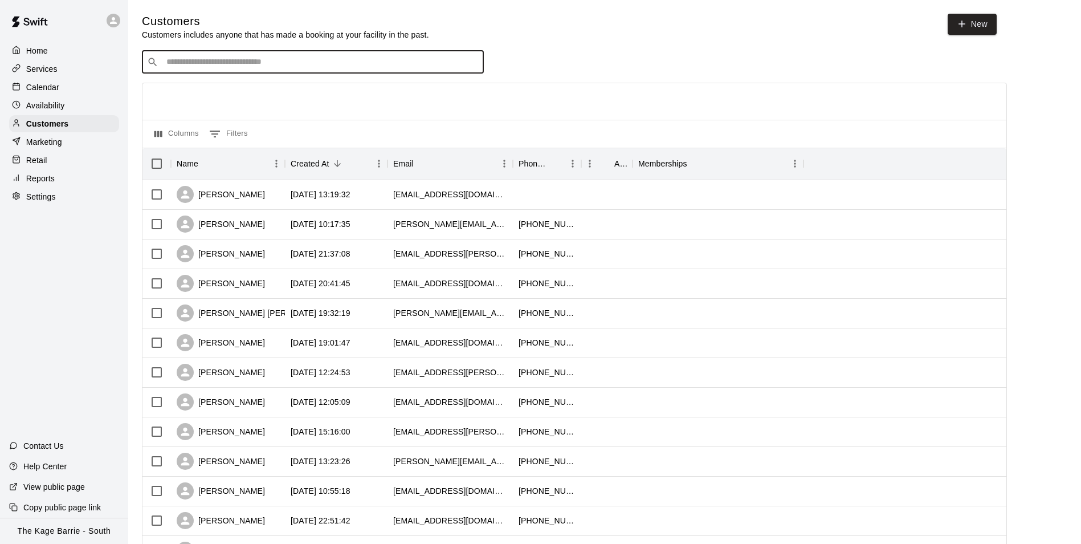
click at [118, 23] on icon at bounding box center [113, 20] width 10 height 10
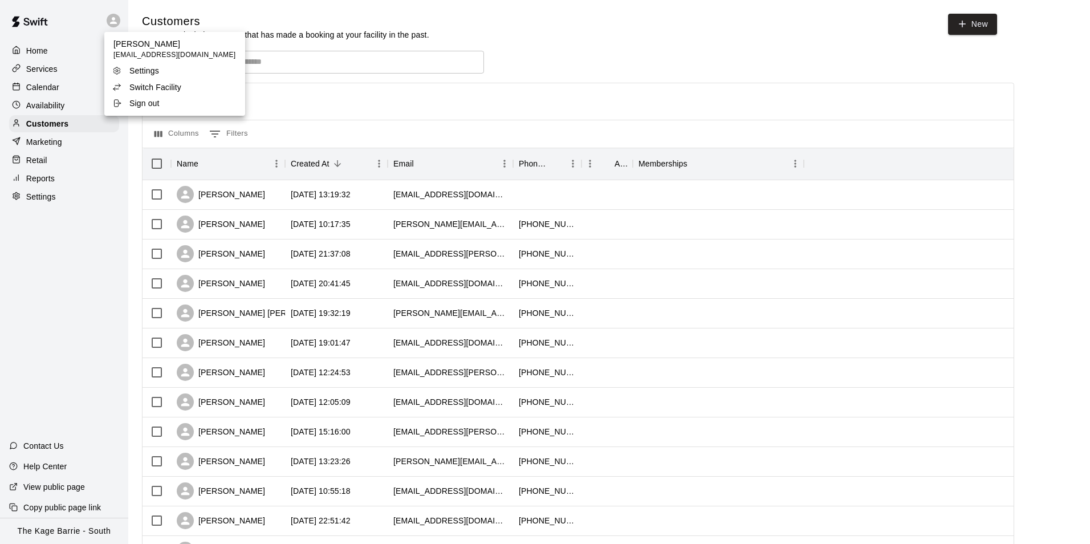
click at [163, 86] on p "Switch Facility" at bounding box center [155, 87] width 52 height 11
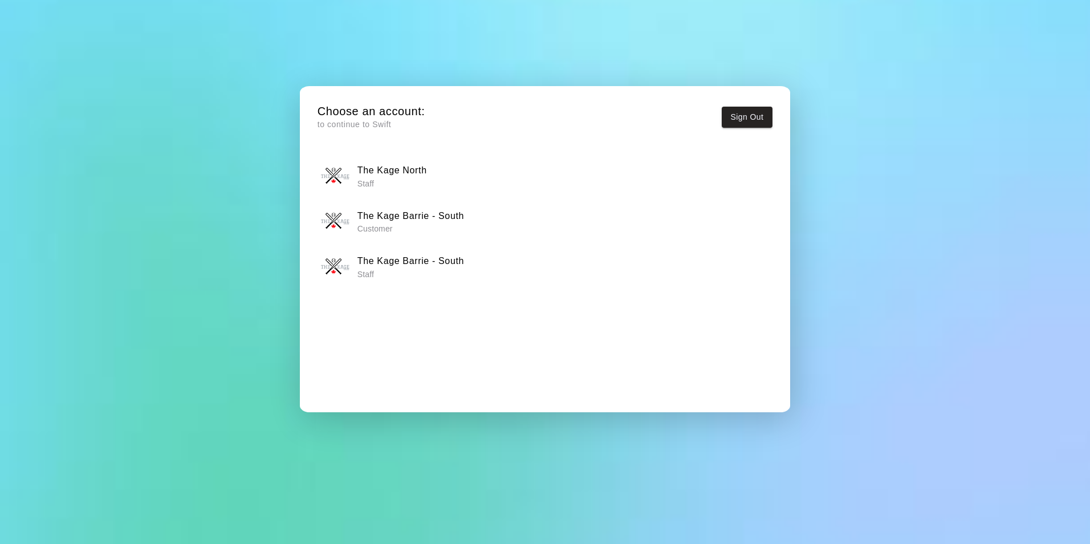
click at [416, 176] on h6 "The Kage North" at bounding box center [392, 170] width 70 height 15
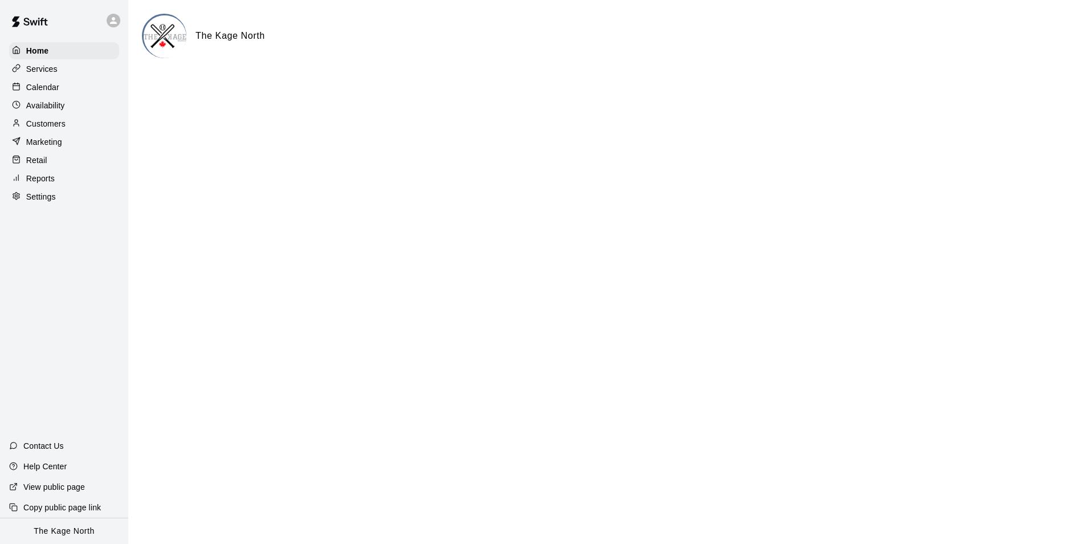
click at [60, 91] on div "Calendar" at bounding box center [64, 87] width 110 height 17
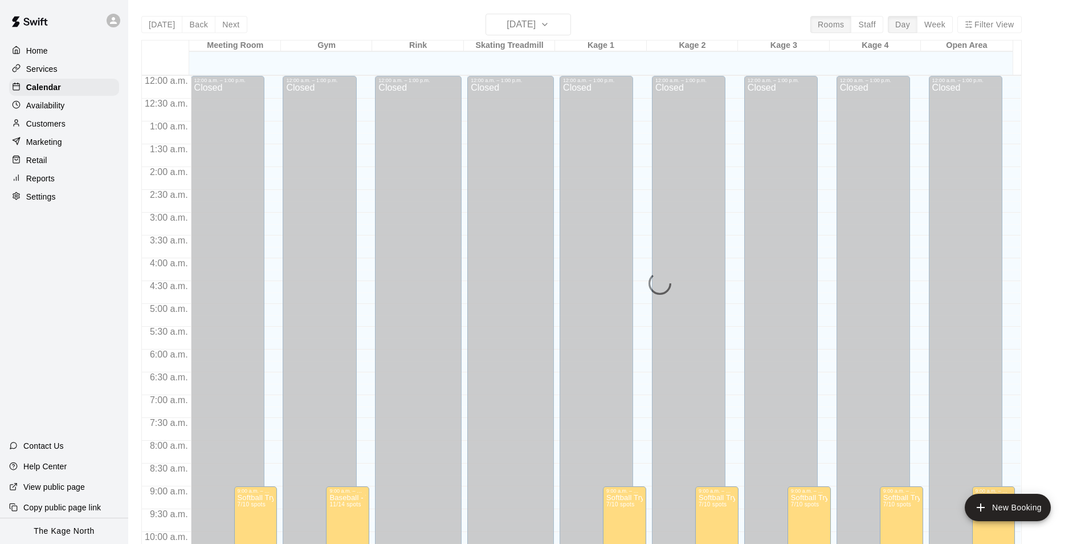
scroll to position [579, 0]
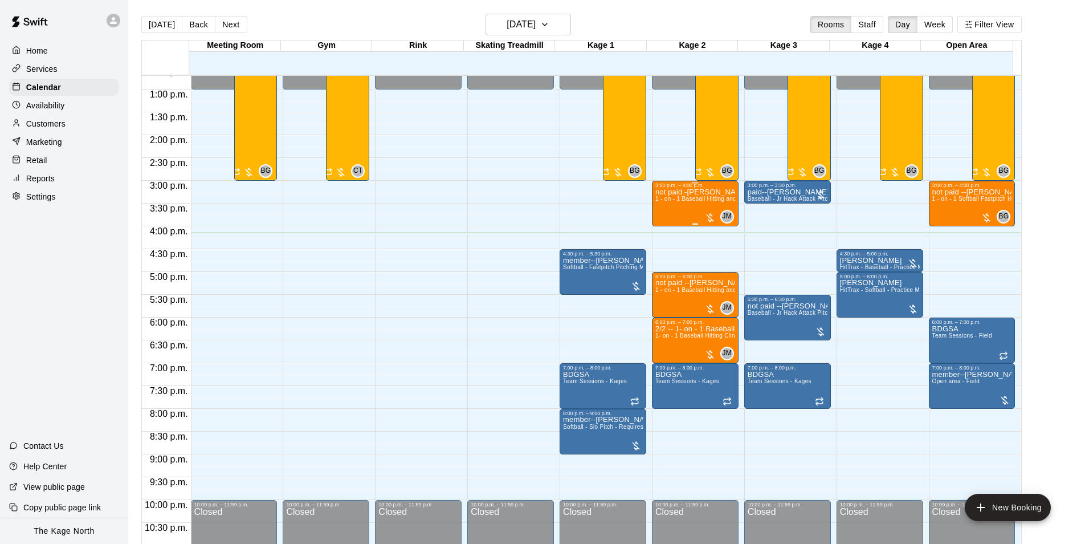
click at [687, 197] on span "1 - on - 1 Baseball Hitting and Pitching Clinic" at bounding box center [715, 198] width 121 height 6
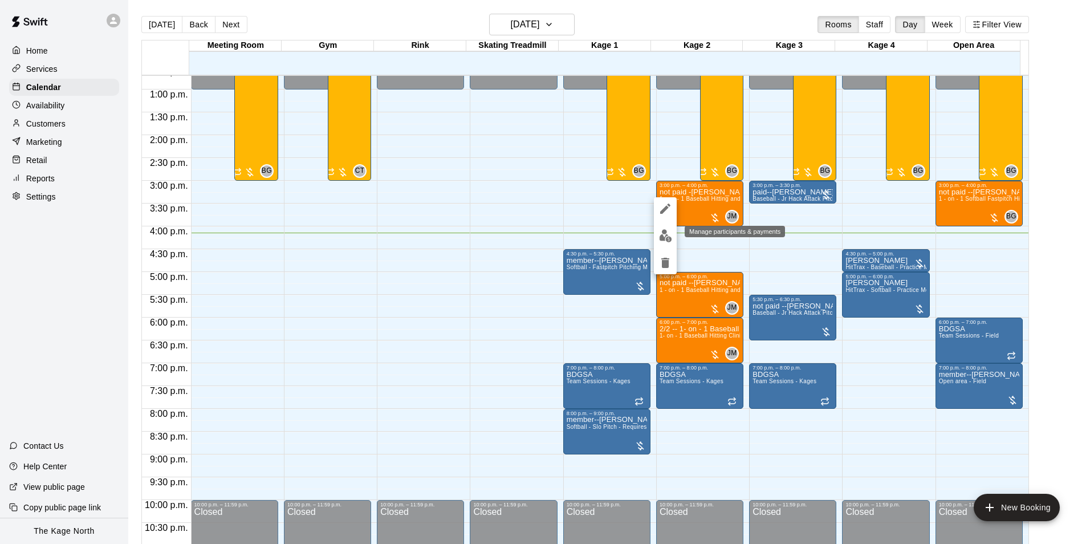
click at [669, 237] on img "edit" at bounding box center [665, 235] width 13 height 13
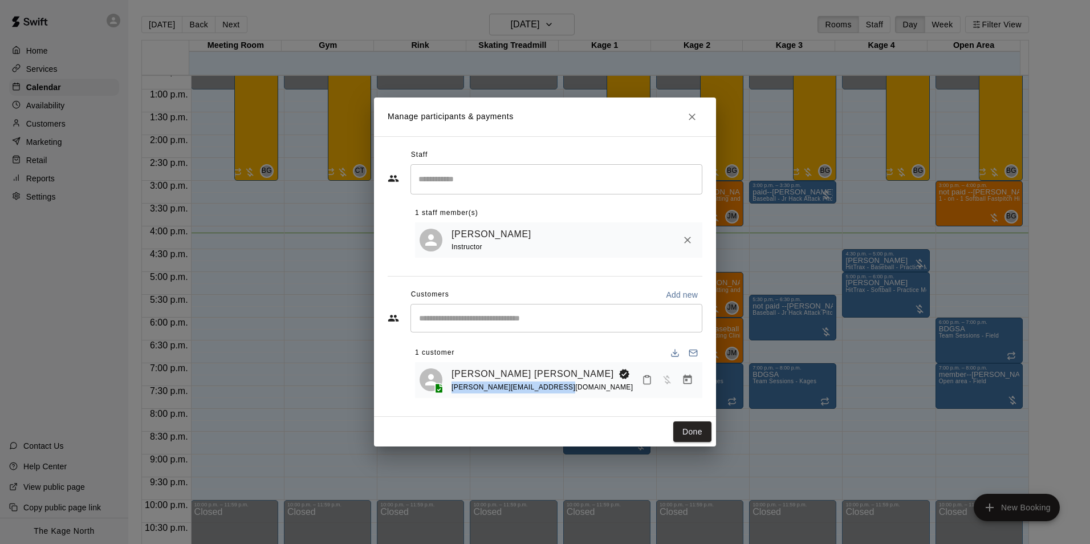
drag, startPoint x: 552, startPoint y: 389, endPoint x: 452, endPoint y: 392, distance: 99.8
click at [452, 392] on div "[PERSON_NAME] Allen [EMAIL_ADDRESS][DOMAIN_NAME]" at bounding box center [574, 379] width 246 height 27
click at [696, 113] on icon "Close" at bounding box center [691, 116] width 11 height 11
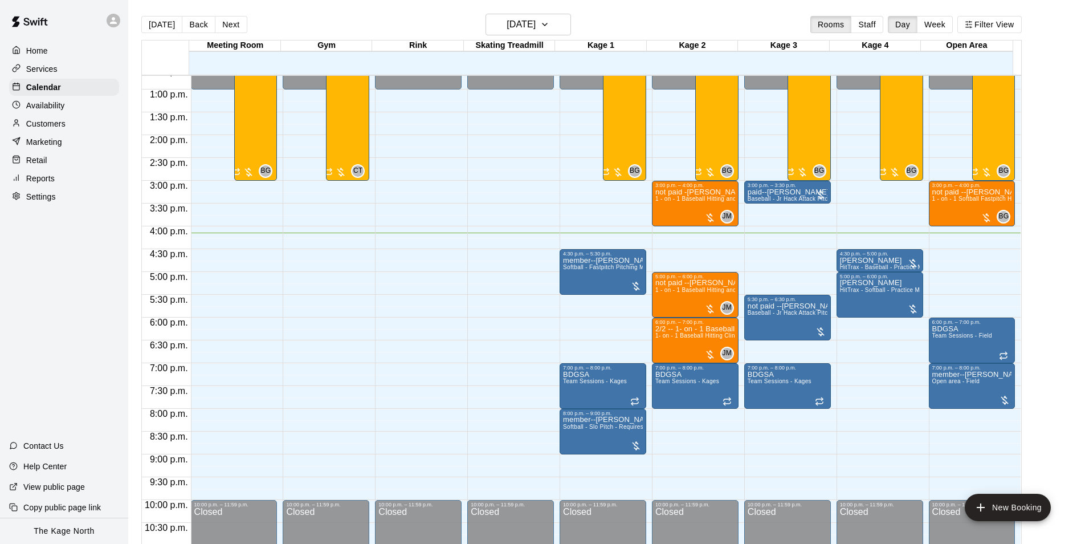
click at [117, 21] on icon at bounding box center [113, 20] width 10 height 10
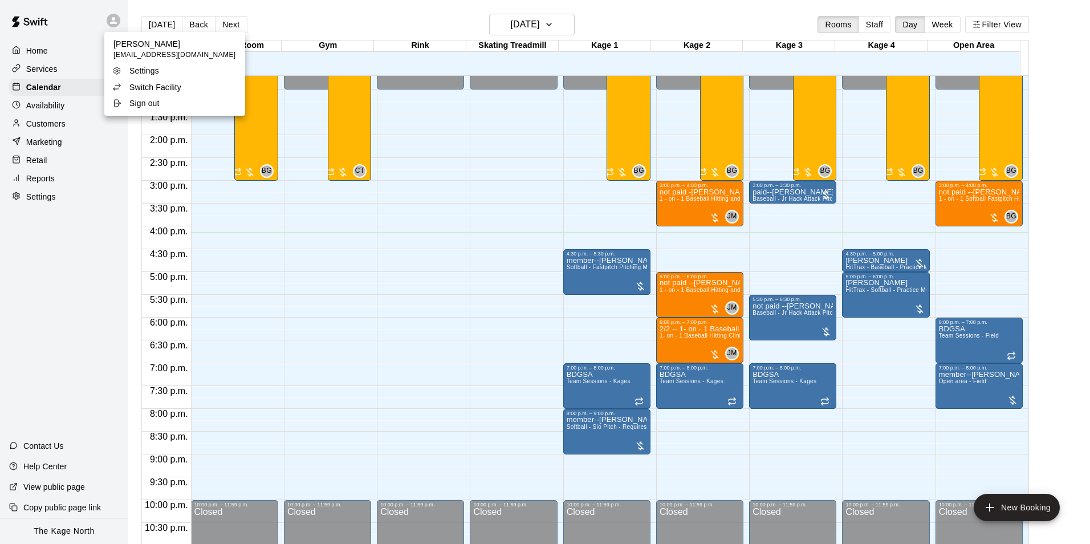
click at [160, 84] on p "Switch Facility" at bounding box center [155, 87] width 52 height 11
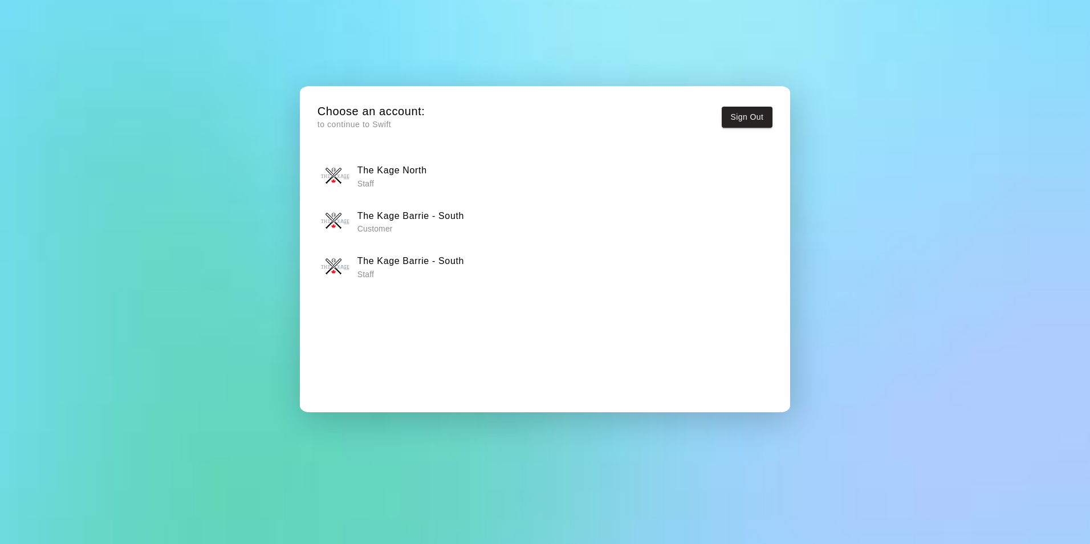
click at [455, 259] on h6 "The Kage Barrie - South" at bounding box center [410, 261] width 107 height 15
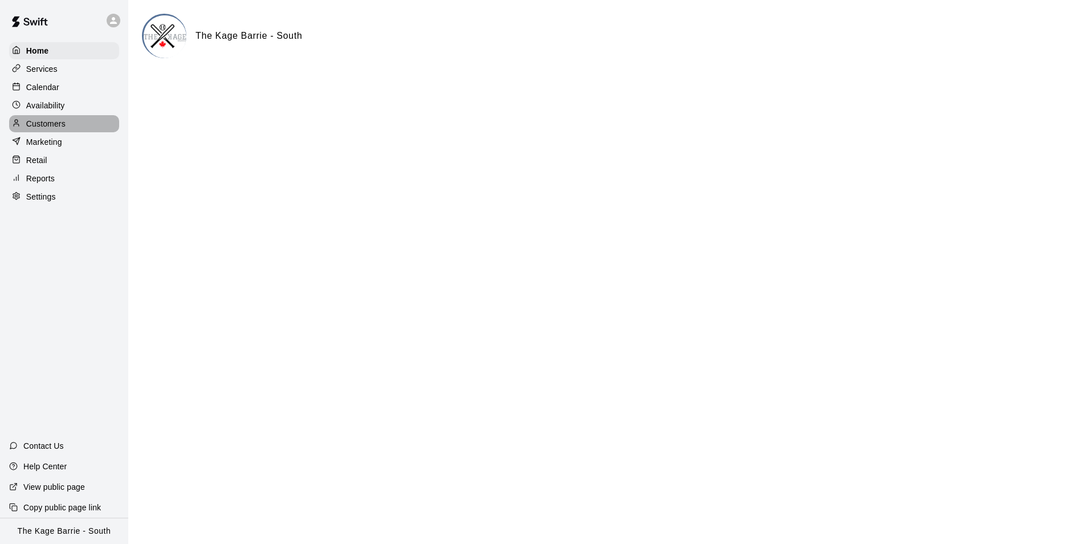
click at [55, 122] on p "Customers" at bounding box center [45, 123] width 39 height 11
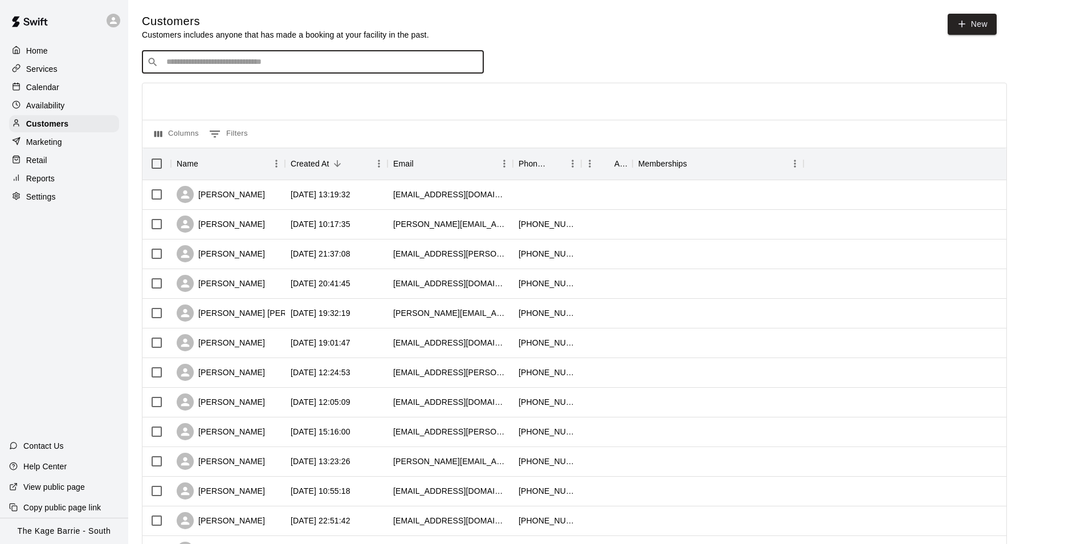
click at [230, 62] on input "Search customers by name or email" at bounding box center [321, 61] width 316 height 11
paste input "**********"
type input "**********"
click at [584, 55] on div "**********" at bounding box center [574, 62] width 865 height 23
click at [115, 22] on icon at bounding box center [113, 20] width 7 height 7
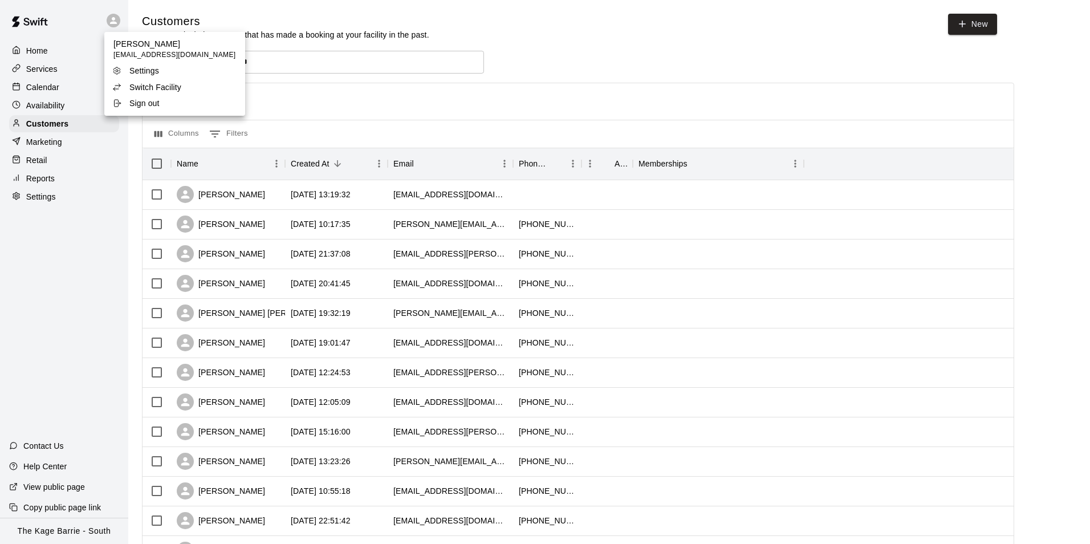
click at [146, 87] on p "Switch Facility" at bounding box center [155, 87] width 52 height 11
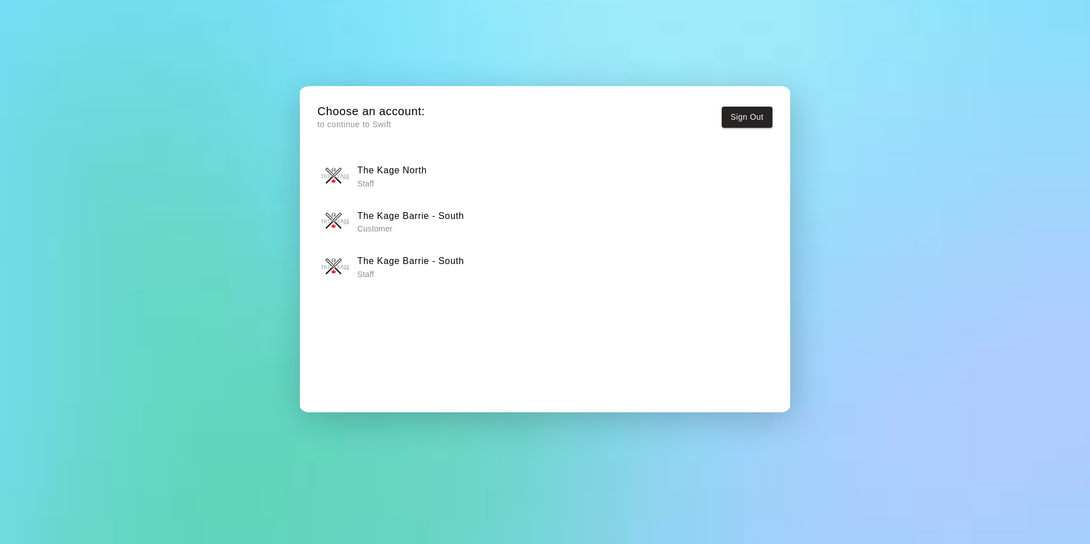
click at [448, 275] on p "Staff" at bounding box center [410, 273] width 107 height 11
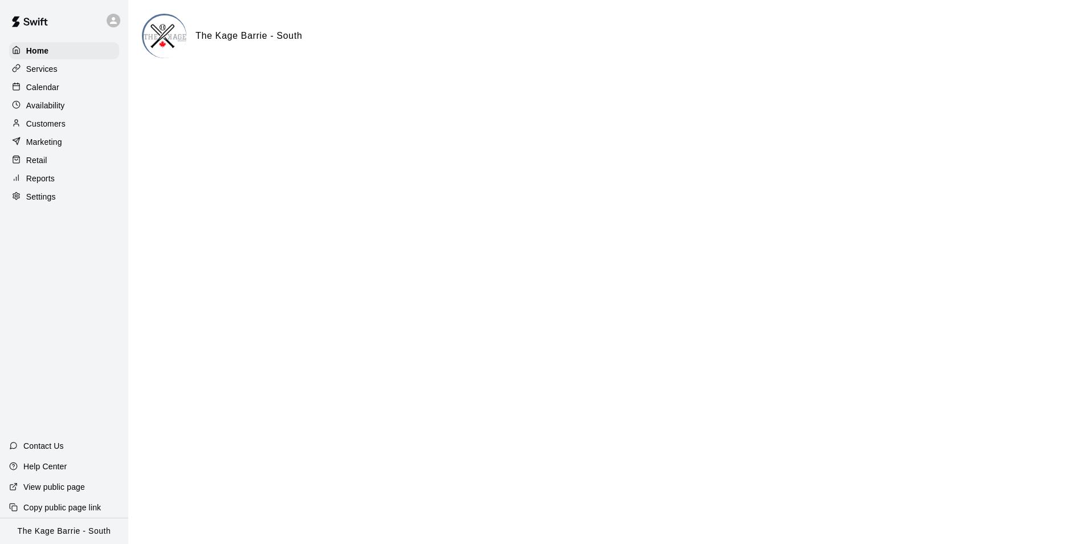
click at [56, 129] on p "Customers" at bounding box center [45, 123] width 39 height 11
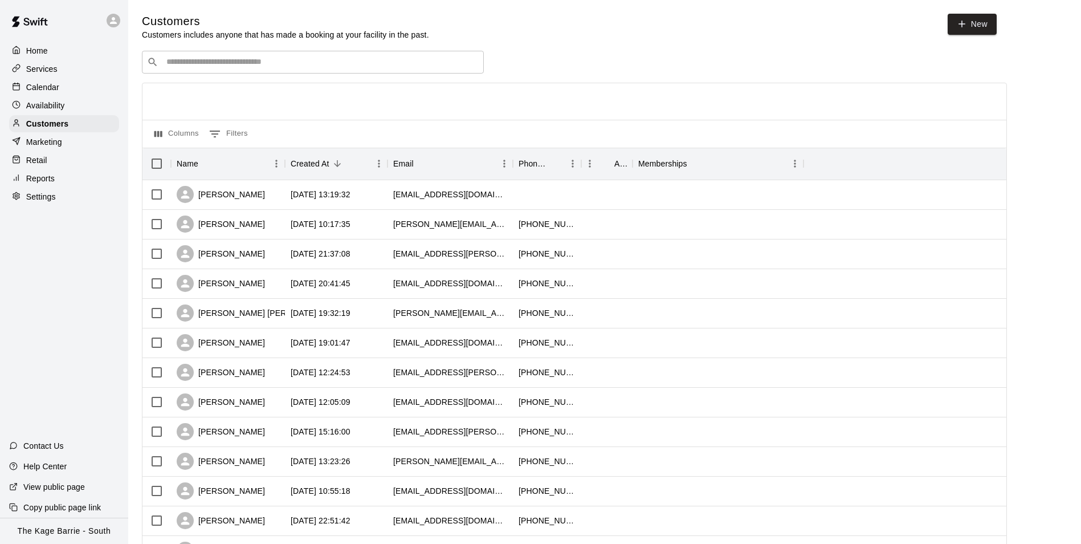
click at [237, 71] on div "​ ​" at bounding box center [313, 62] width 342 height 23
paste input "**********"
type input "**********"
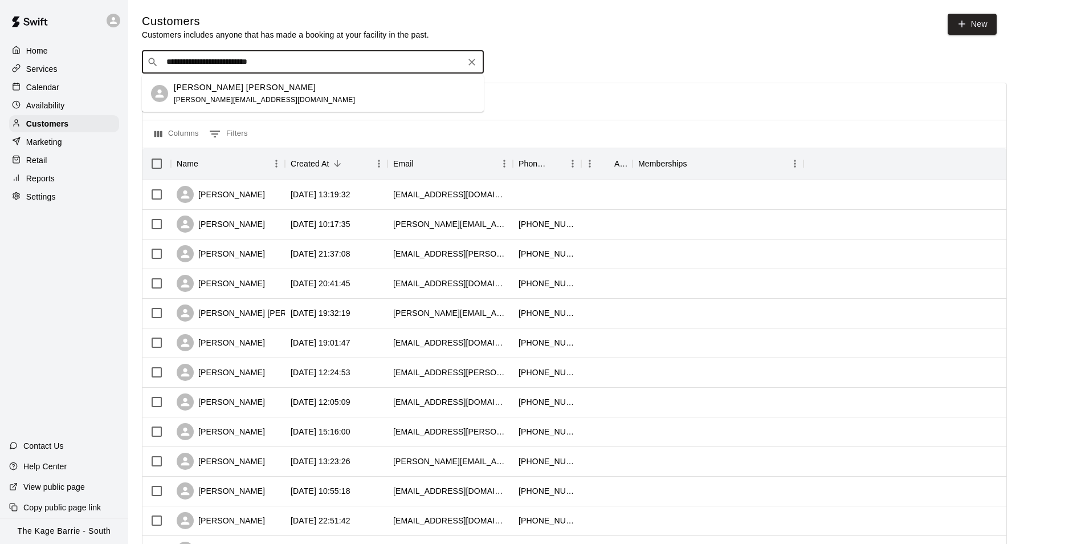
click at [243, 90] on p "[PERSON_NAME] [PERSON_NAME]" at bounding box center [245, 88] width 142 height 12
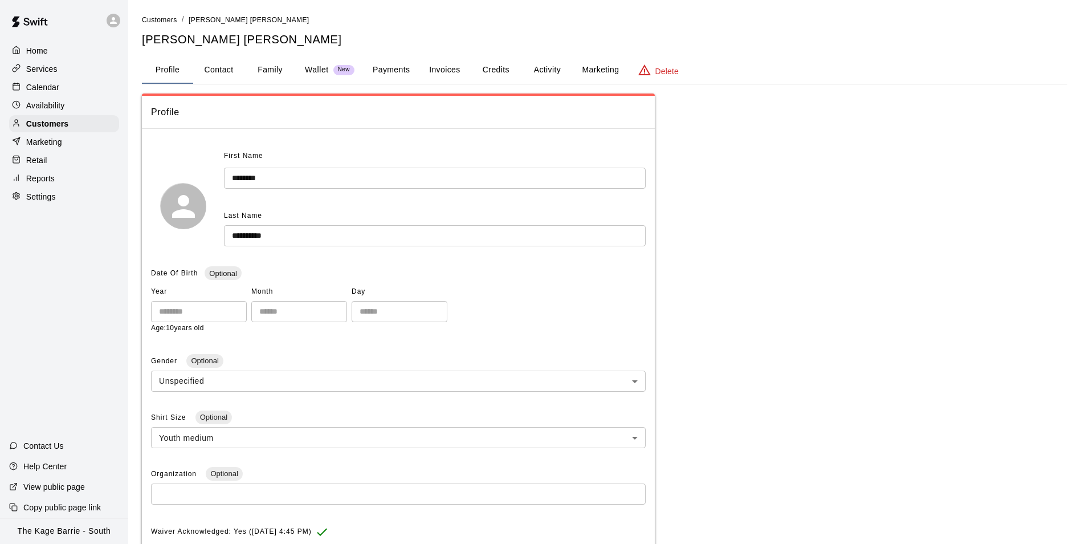
click at [542, 71] on button "Activity" at bounding box center [546, 69] width 51 height 27
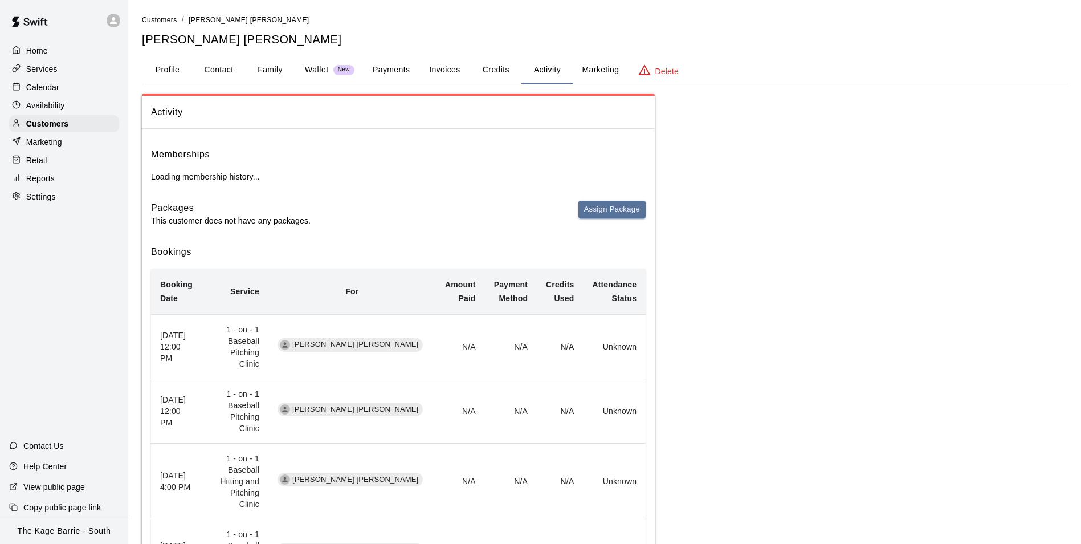
click at [52, 85] on p "Calendar" at bounding box center [42, 87] width 33 height 11
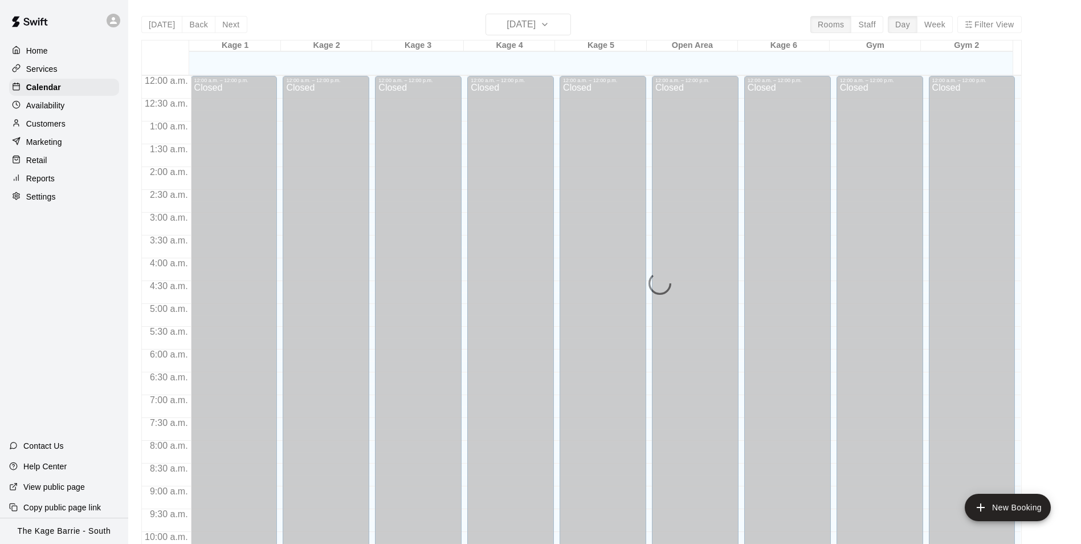
scroll to position [579, 0]
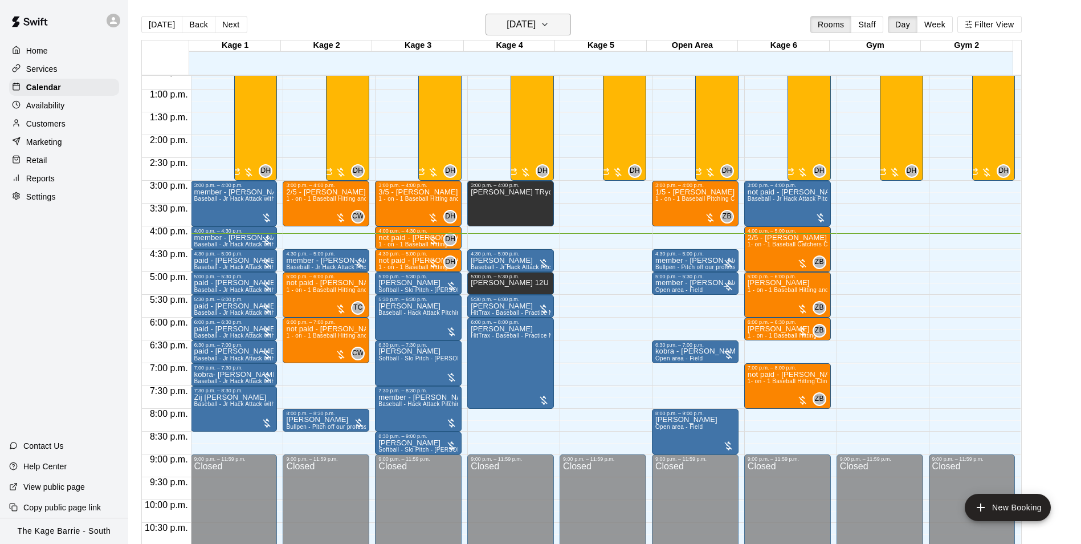
click at [536, 23] on h6 "[DATE]" at bounding box center [521, 25] width 29 height 16
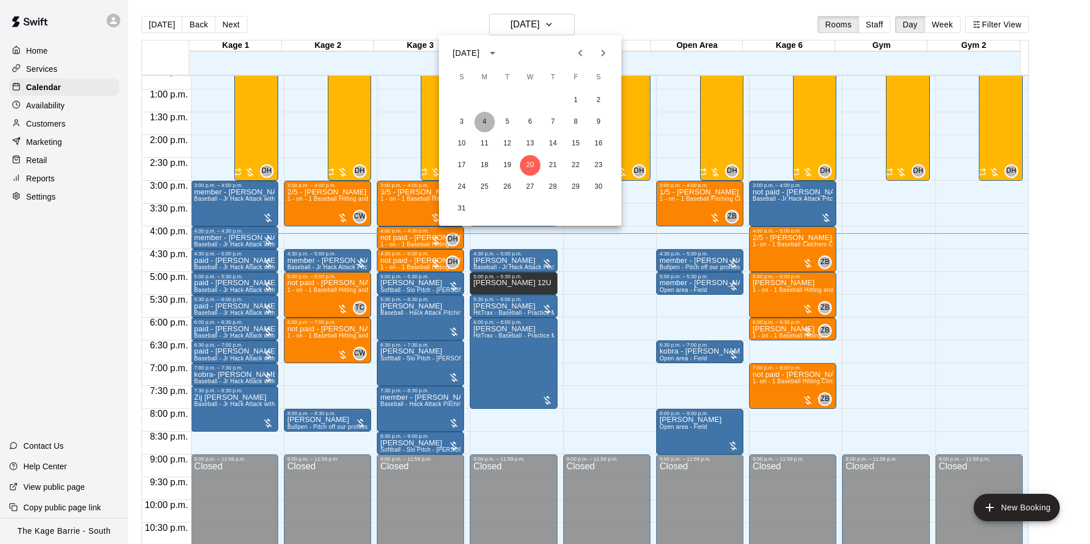
click at [486, 121] on button "4" at bounding box center [484, 122] width 21 height 21
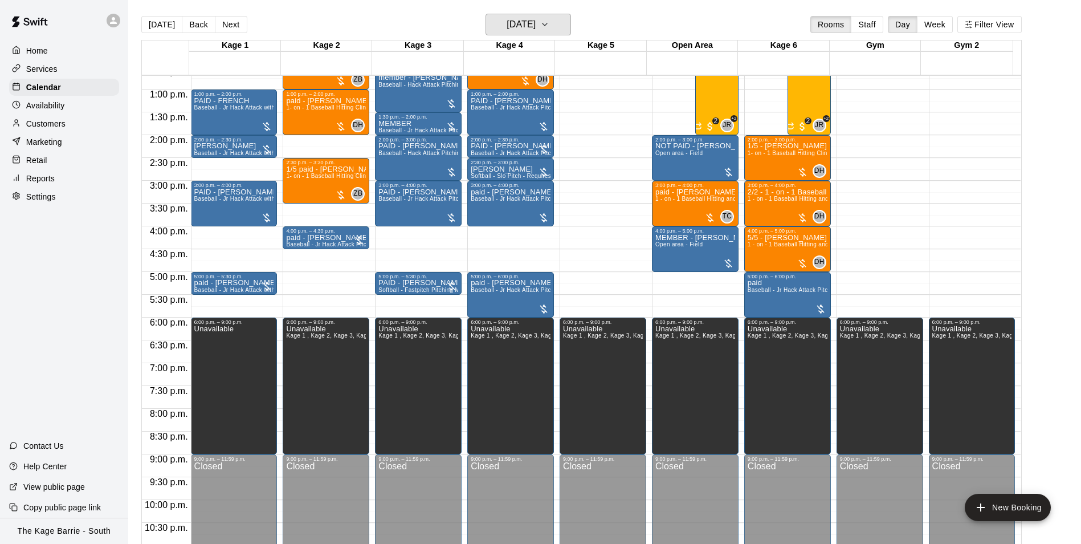
scroll to position [522, 0]
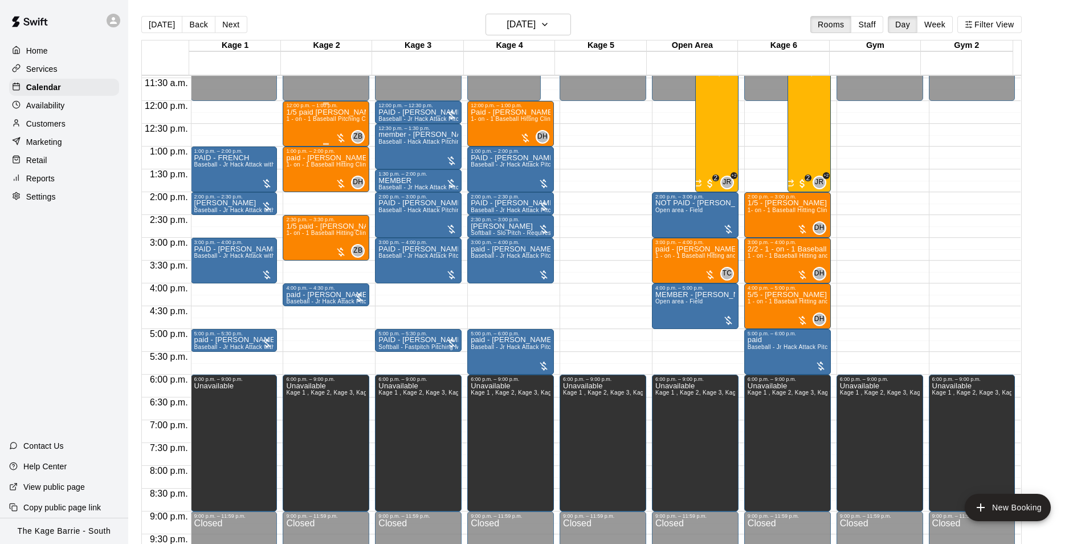
click at [333, 122] on span "1 - on - 1 Baseball Pitching Clinic" at bounding box center [331, 119] width 90 height 6
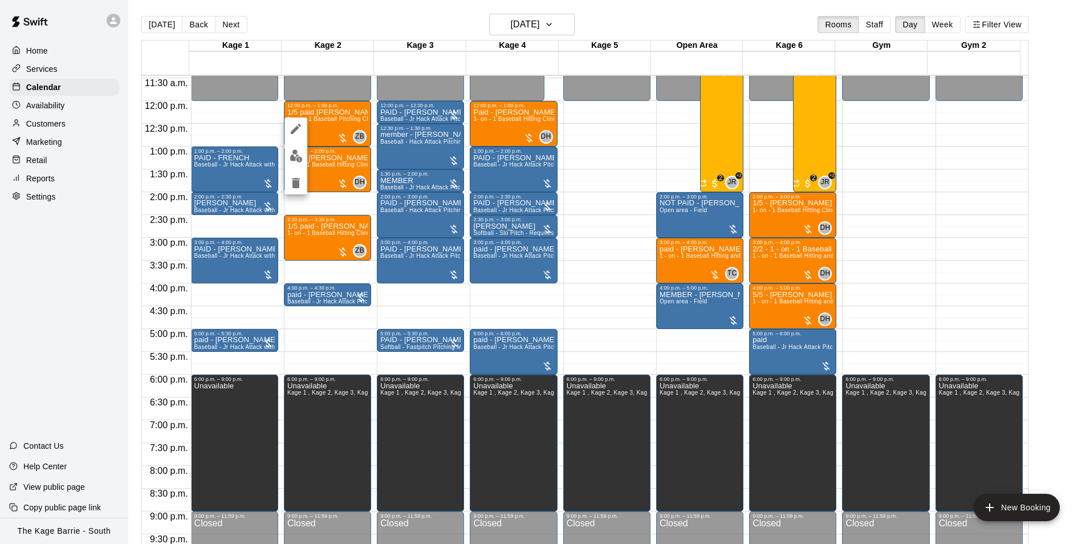
click at [296, 156] on img "edit" at bounding box center [296, 155] width 13 height 13
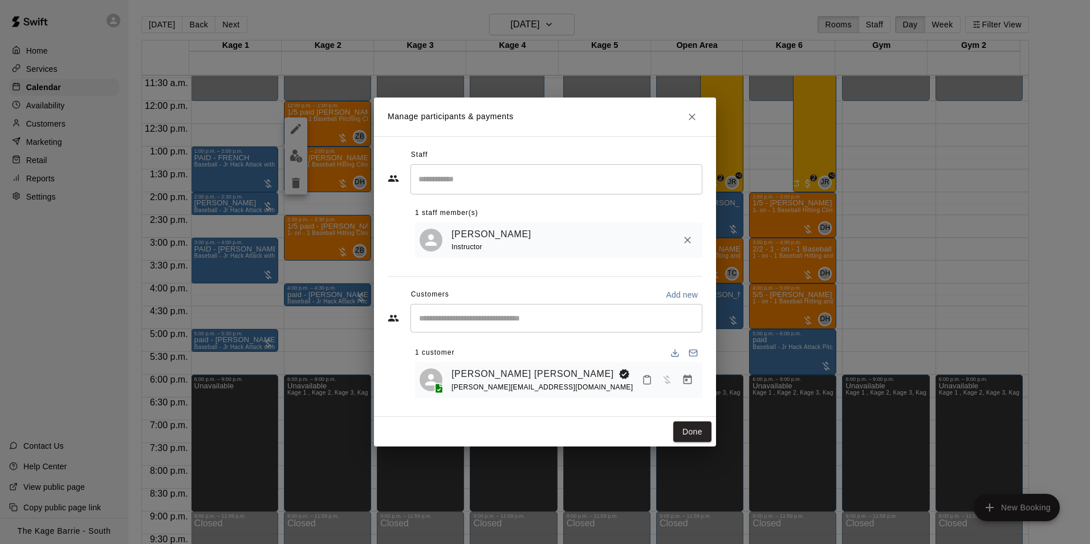
click at [694, 116] on icon "Close" at bounding box center [691, 116] width 11 height 11
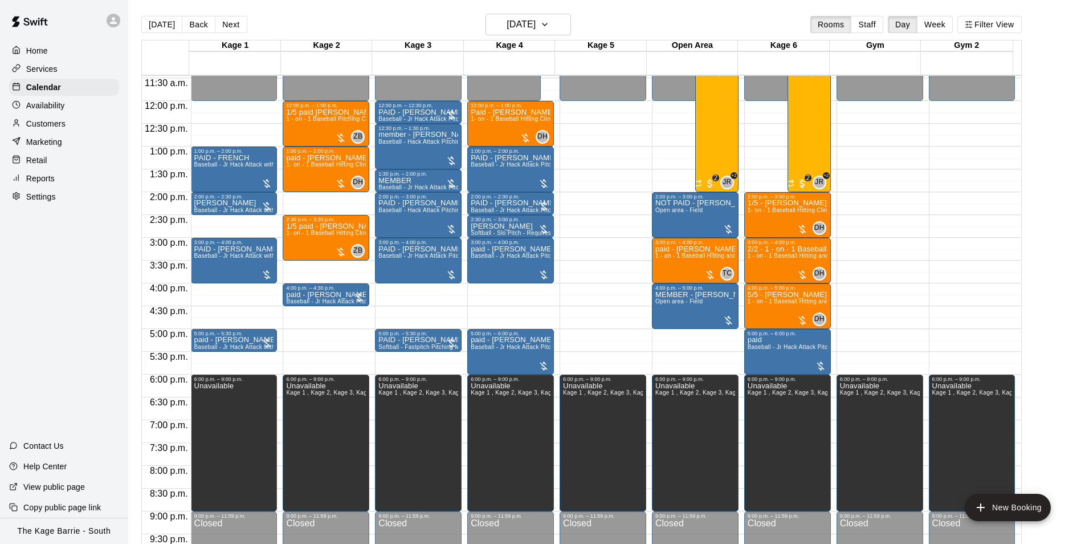
click at [112, 21] on icon at bounding box center [113, 20] width 10 height 10
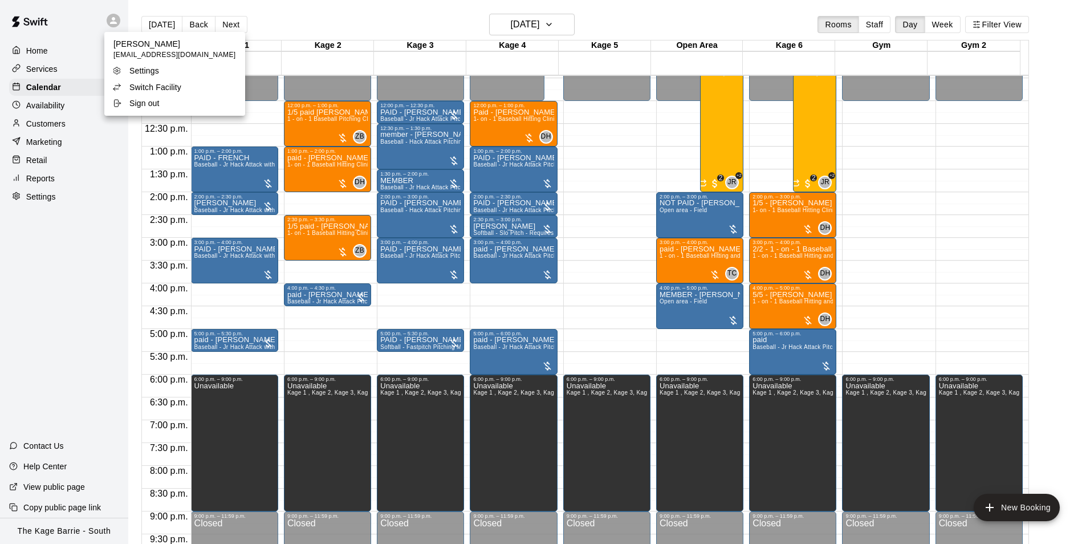
click at [162, 82] on p "Switch Facility" at bounding box center [155, 87] width 52 height 11
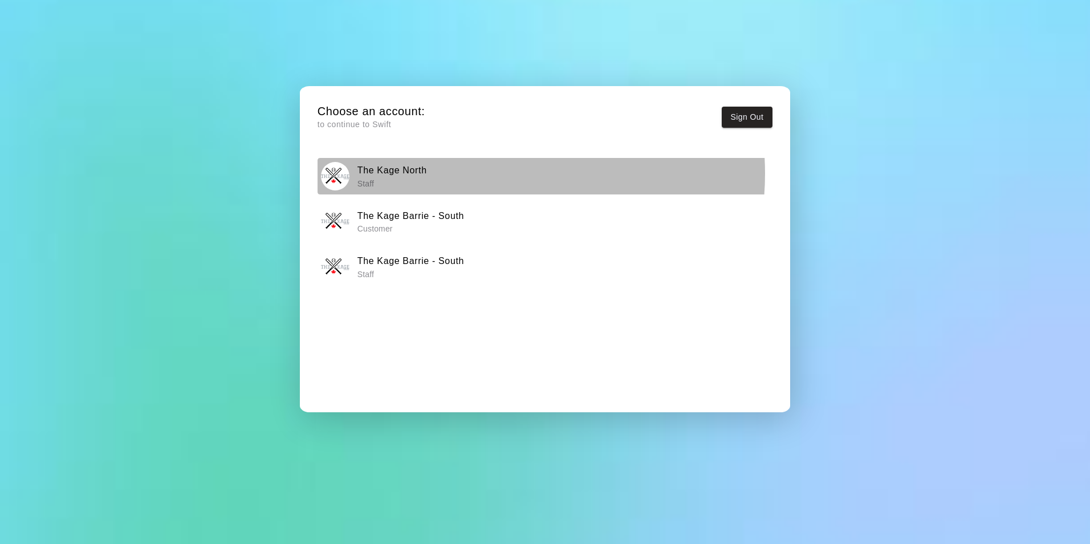
click at [483, 173] on div "The Kage North Staff" at bounding box center [544, 176] width 447 height 28
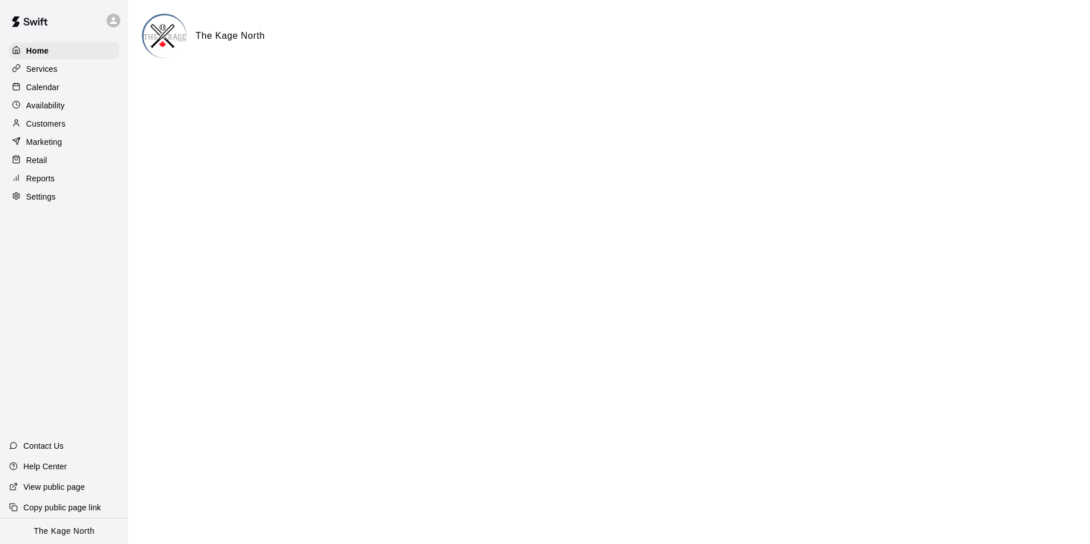
click at [72, 86] on div "Calendar" at bounding box center [64, 87] width 110 height 17
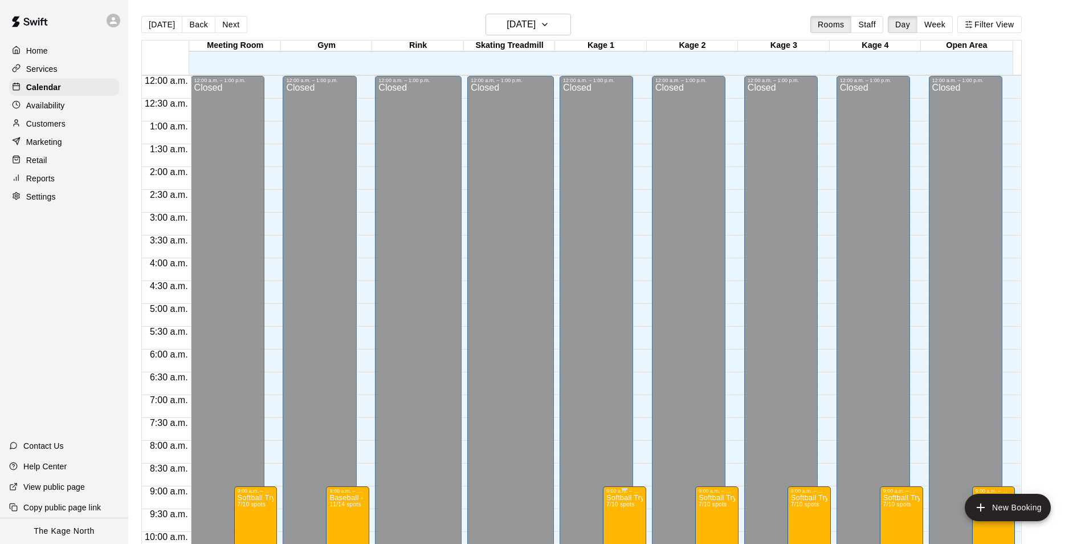
scroll to position [579, 0]
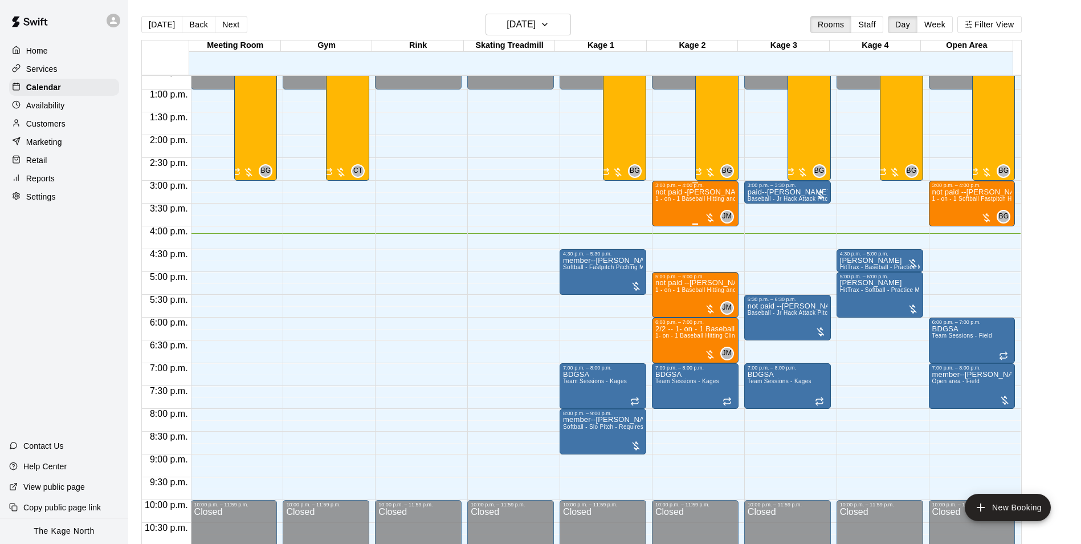
click at [699, 199] on span "1 - on - 1 Baseball Hitting and Pitching Clinic" at bounding box center [715, 198] width 121 height 6
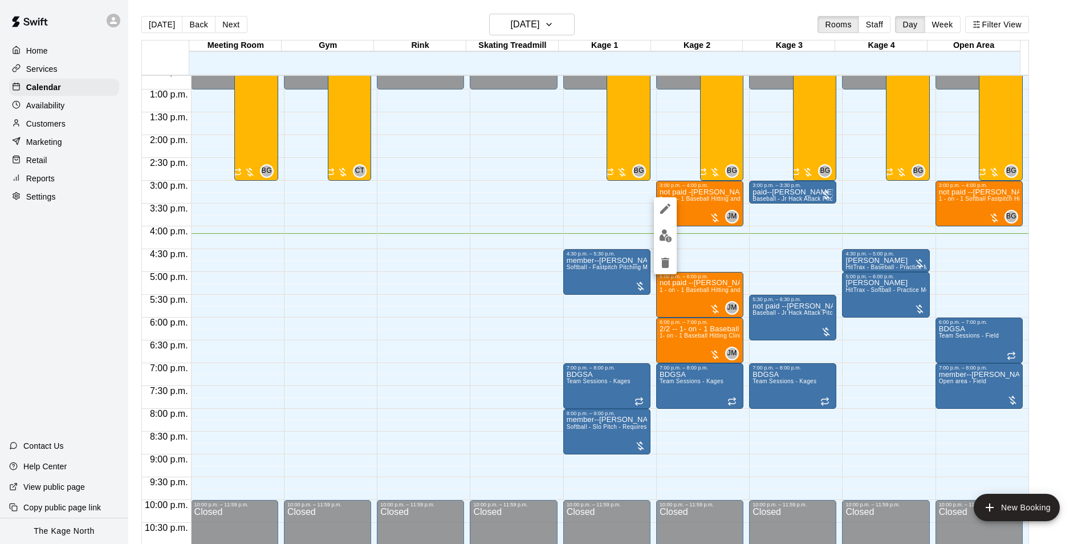
click at [661, 210] on icon "edit" at bounding box center [665, 209] width 14 height 14
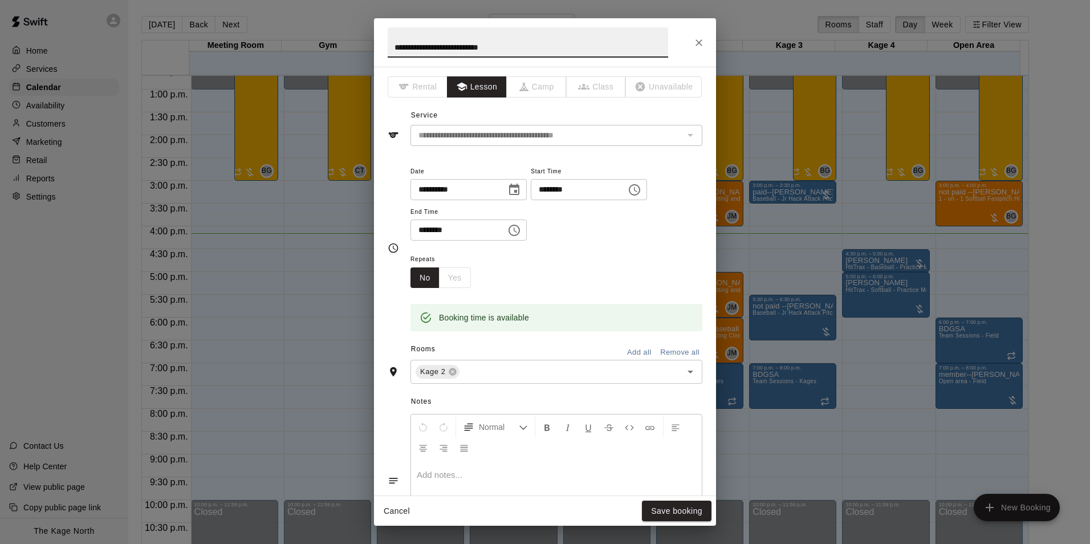
drag, startPoint x: 426, startPoint y: 47, endPoint x: 372, endPoint y: 46, distance: 54.7
click at [372, 46] on div "**********" at bounding box center [545, 272] width 1090 height 544
type input "**********"
click at [682, 506] on button "Save booking" at bounding box center [677, 510] width 70 height 21
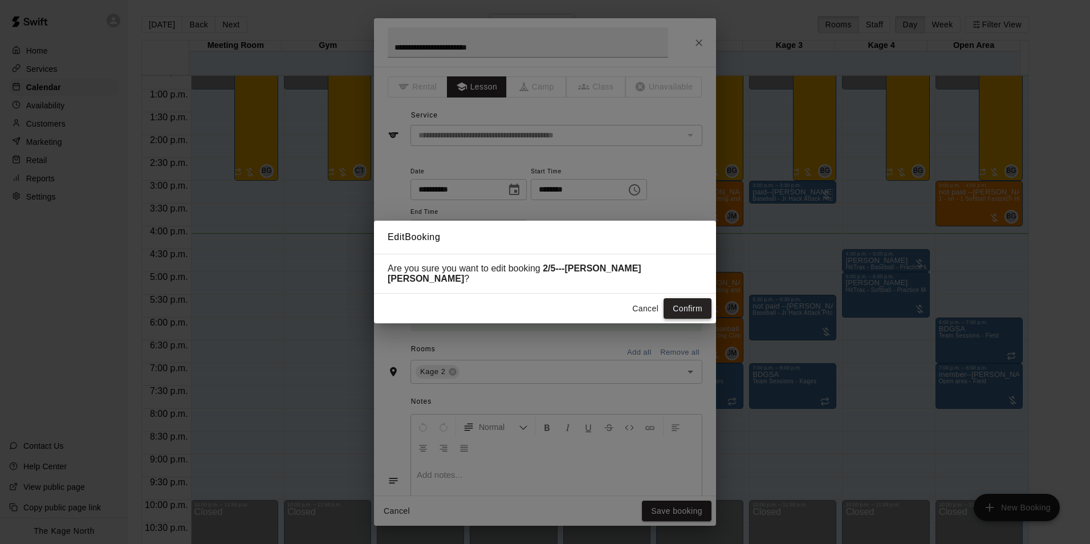
click at [688, 304] on button "Confirm" at bounding box center [687, 308] width 48 height 21
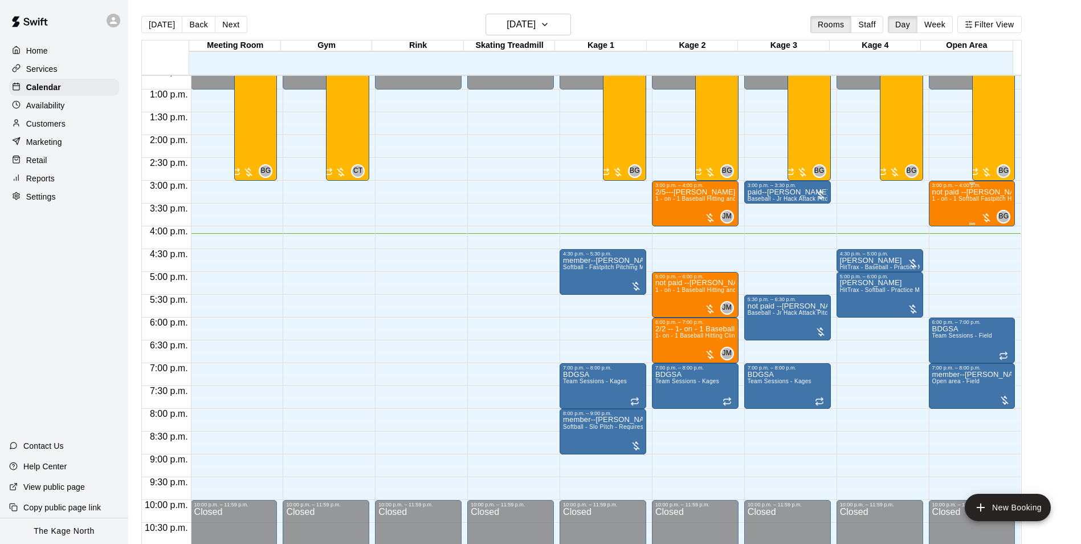
click at [971, 206] on div "not paid --[PERSON_NAME] [PERSON_NAME] 1 - on - 1 Softball Fastpitch Hitting Cl…" at bounding box center [972, 460] width 80 height 544
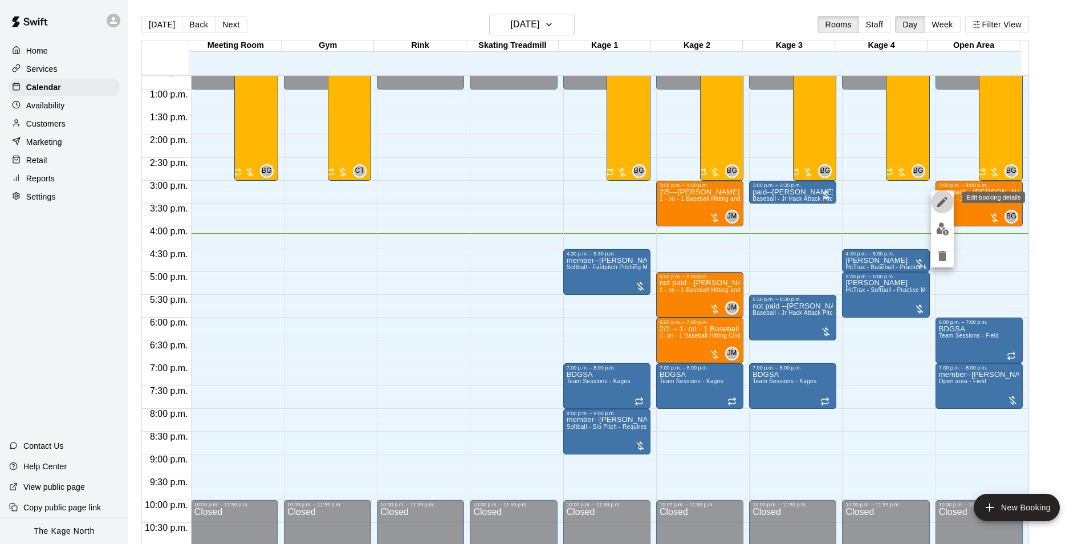
click at [943, 201] on icon "edit" at bounding box center [942, 202] width 10 height 10
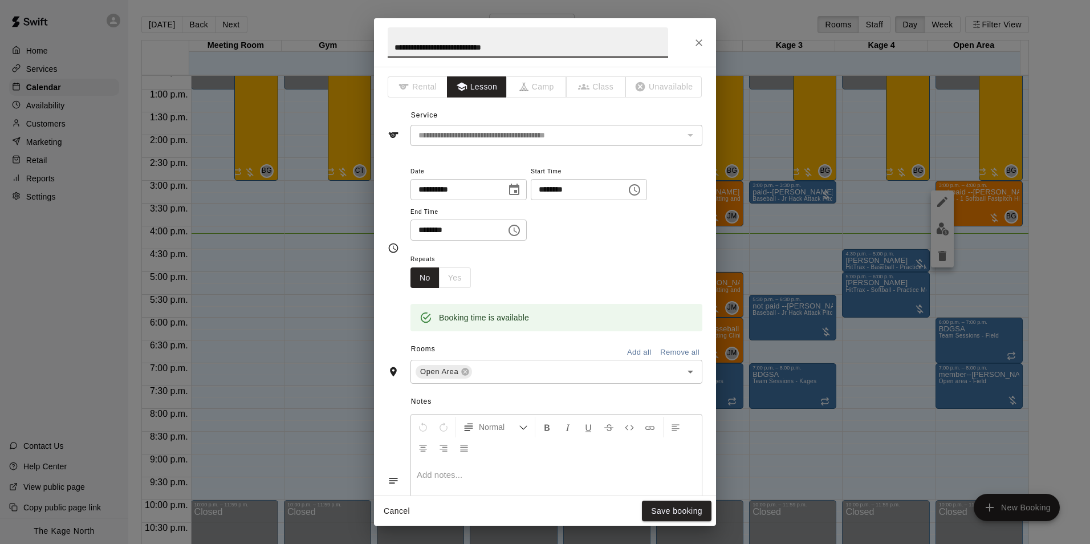
drag, startPoint x: 427, startPoint y: 42, endPoint x: 378, endPoint y: 42, distance: 49.0
click at [378, 42] on h2 "**********" at bounding box center [528, 42] width 308 height 48
type input "**********"
click at [665, 502] on button "Save booking" at bounding box center [677, 510] width 70 height 21
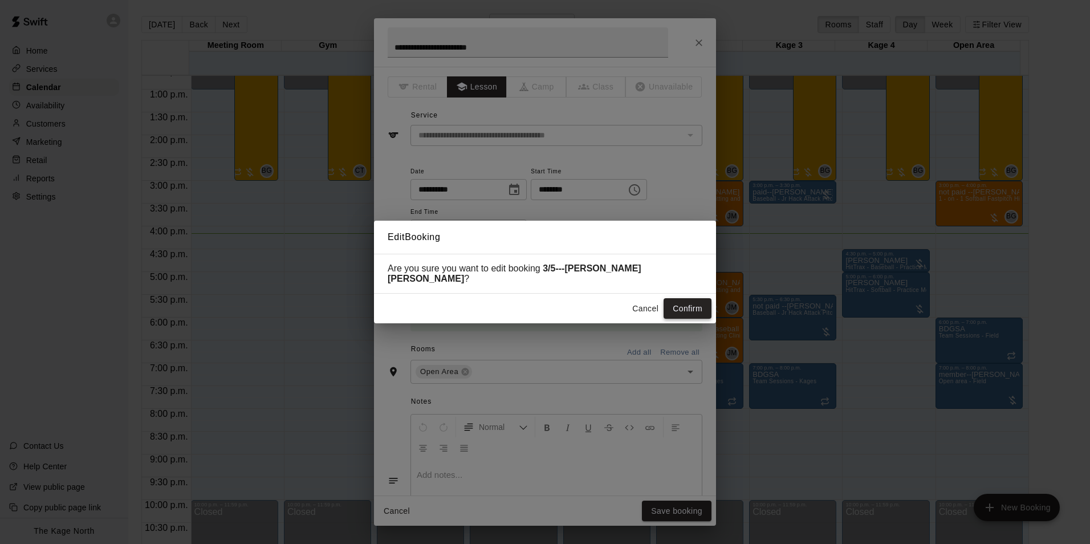
click at [686, 305] on button "Confirm" at bounding box center [687, 308] width 48 height 21
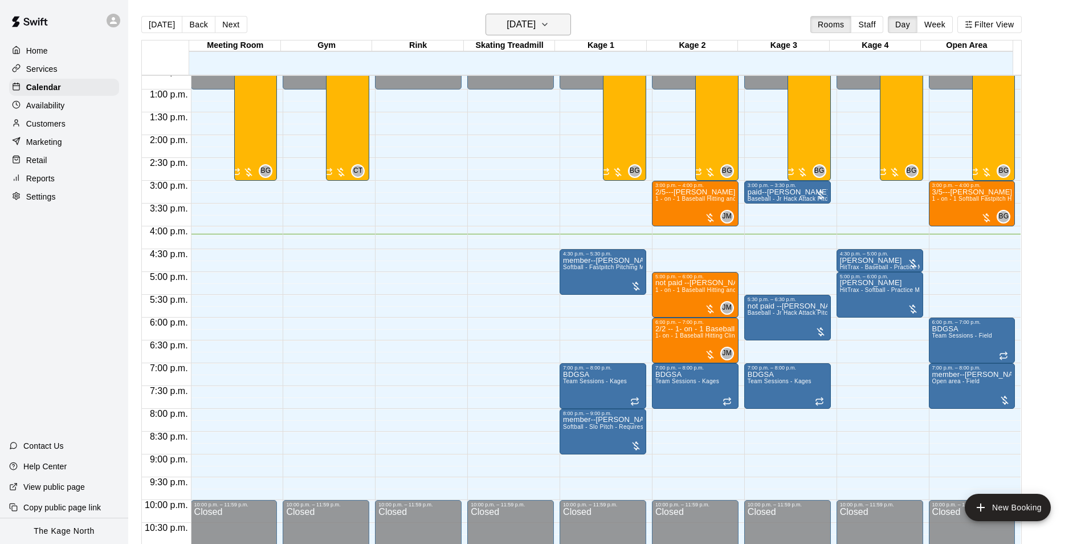
click at [536, 22] on h6 "[DATE]" at bounding box center [521, 25] width 29 height 16
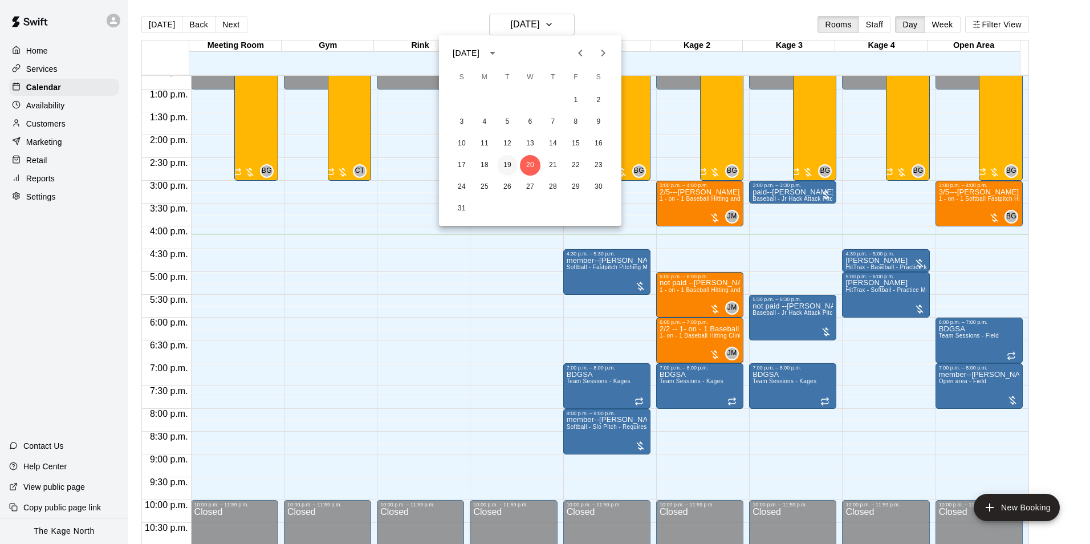
click at [511, 160] on button "19" at bounding box center [507, 165] width 21 height 21
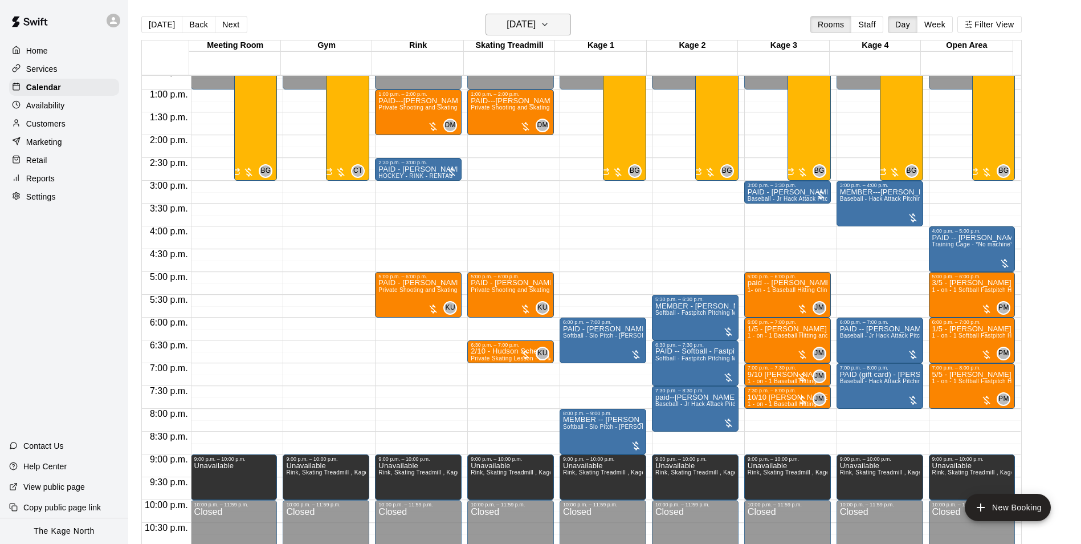
click at [536, 27] on h6 "[DATE]" at bounding box center [521, 25] width 29 height 16
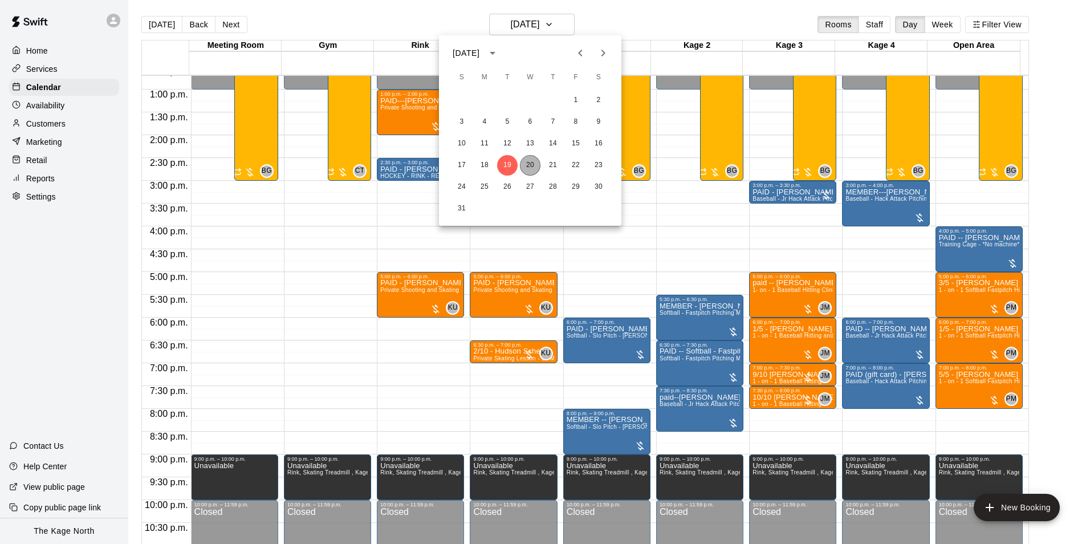
click at [532, 167] on button "20" at bounding box center [530, 165] width 21 height 21
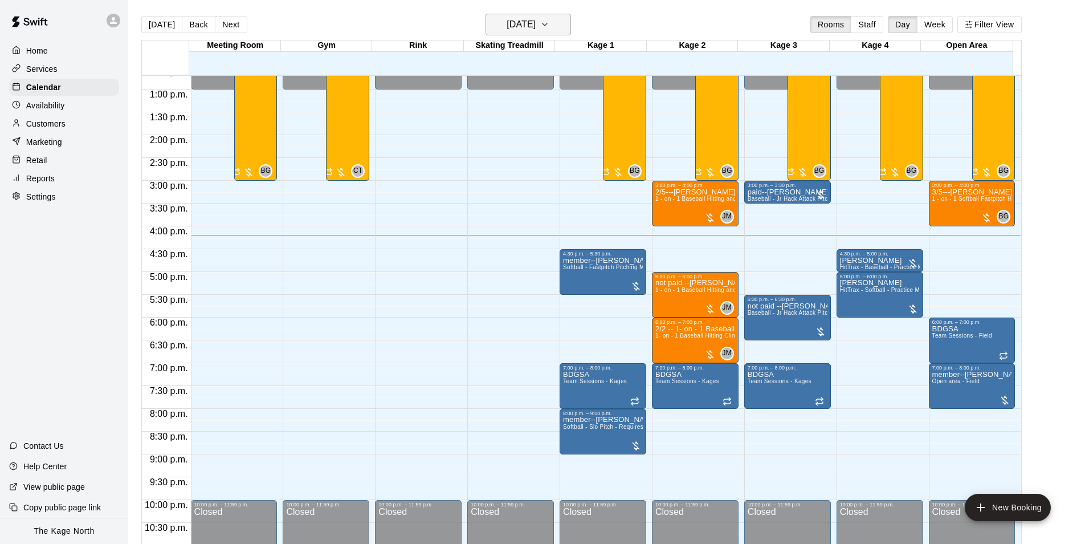
click at [536, 30] on h6 "[DATE]" at bounding box center [521, 25] width 29 height 16
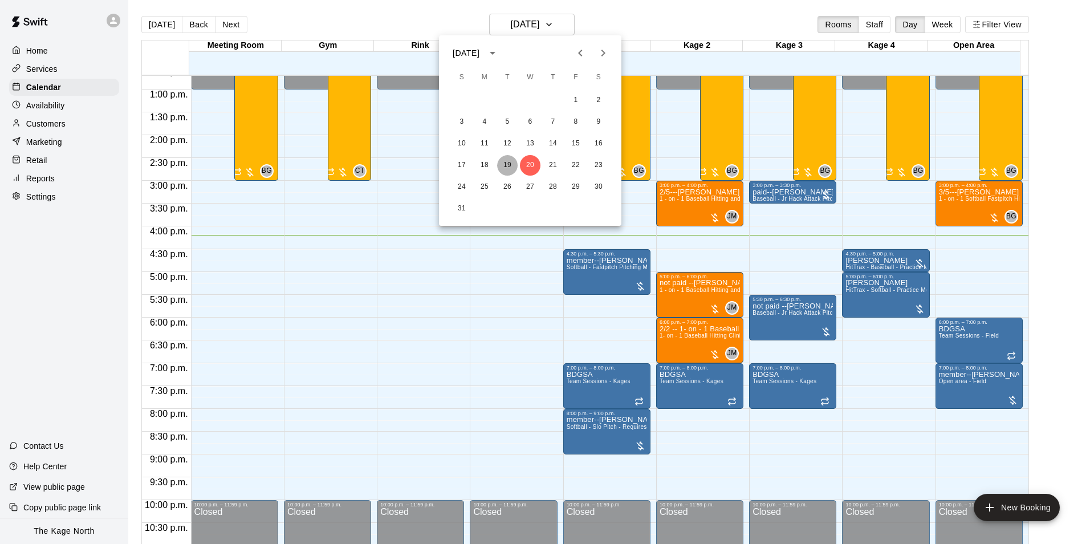
click at [507, 165] on button "19" at bounding box center [507, 165] width 21 height 21
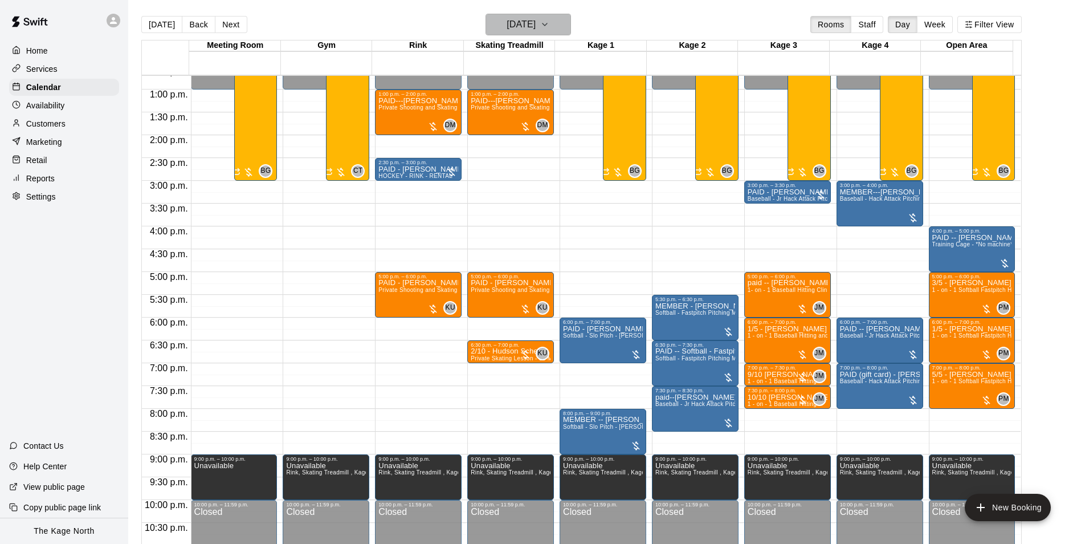
click at [535, 20] on h6 "[DATE]" at bounding box center [521, 25] width 29 height 16
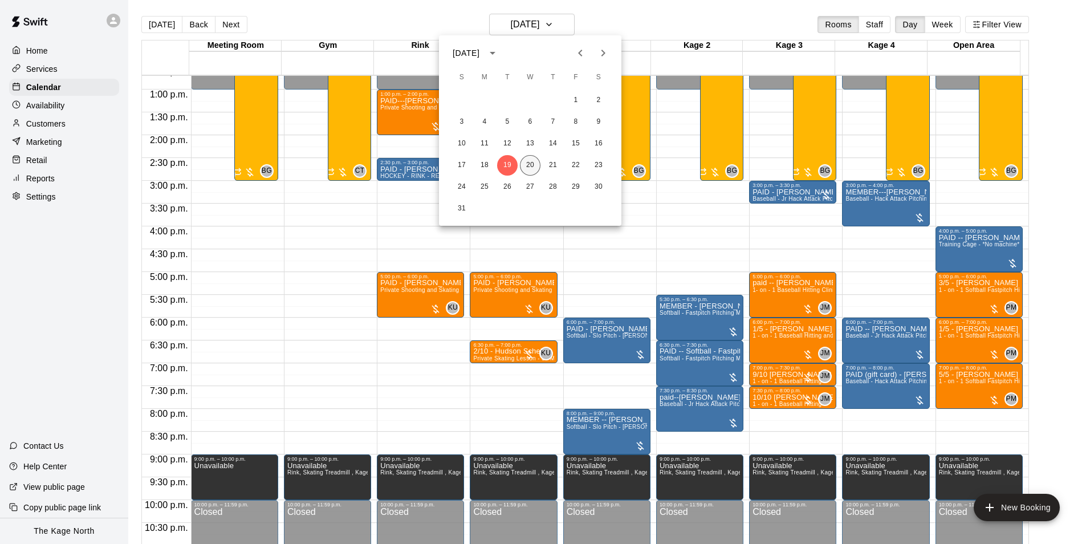
click at [528, 166] on button "20" at bounding box center [530, 165] width 21 height 21
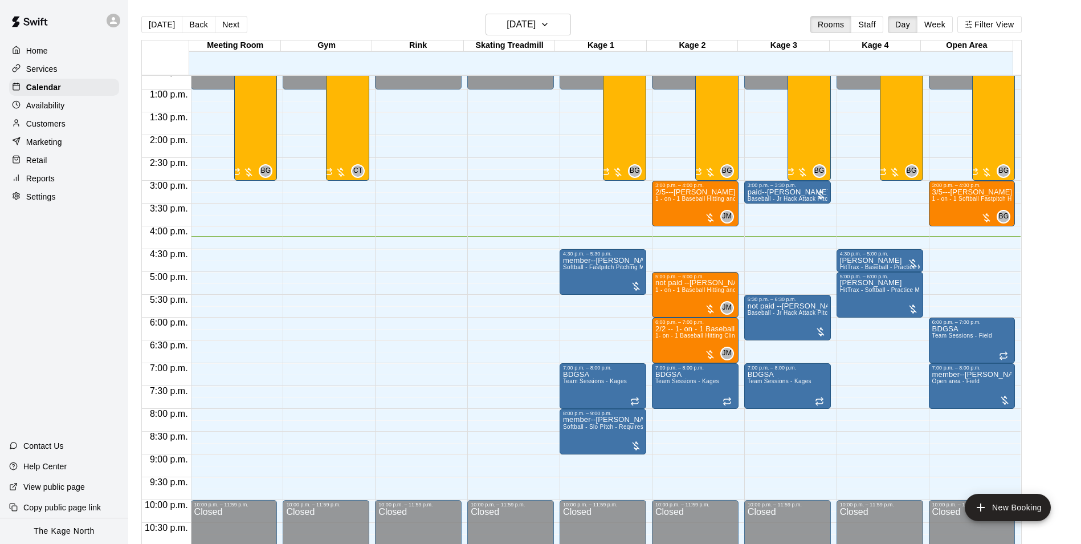
click at [619, 15] on div "[DATE] Back [DATE][DATE] Rooms Staff Day Week Filter View" at bounding box center [581, 27] width 881 height 26
click at [67, 125] on div "Customers" at bounding box center [64, 123] width 110 height 17
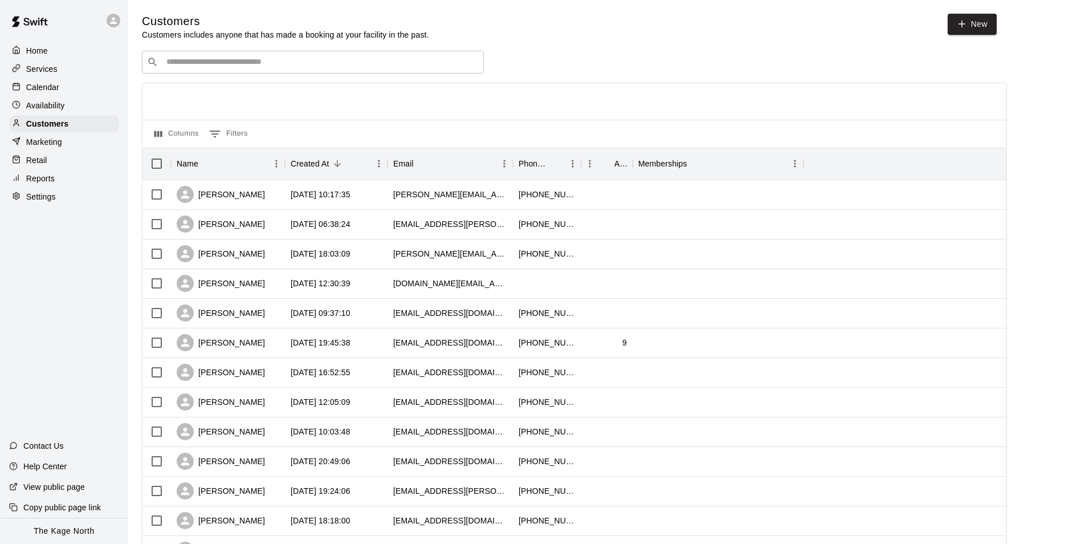
click at [53, 83] on p "Calendar" at bounding box center [42, 87] width 33 height 11
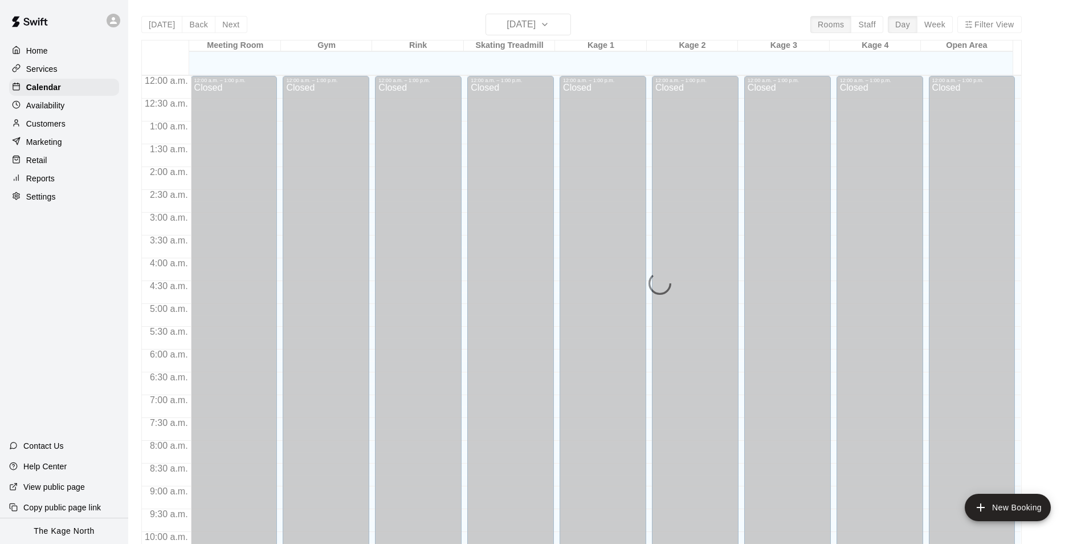
scroll to position [579, 0]
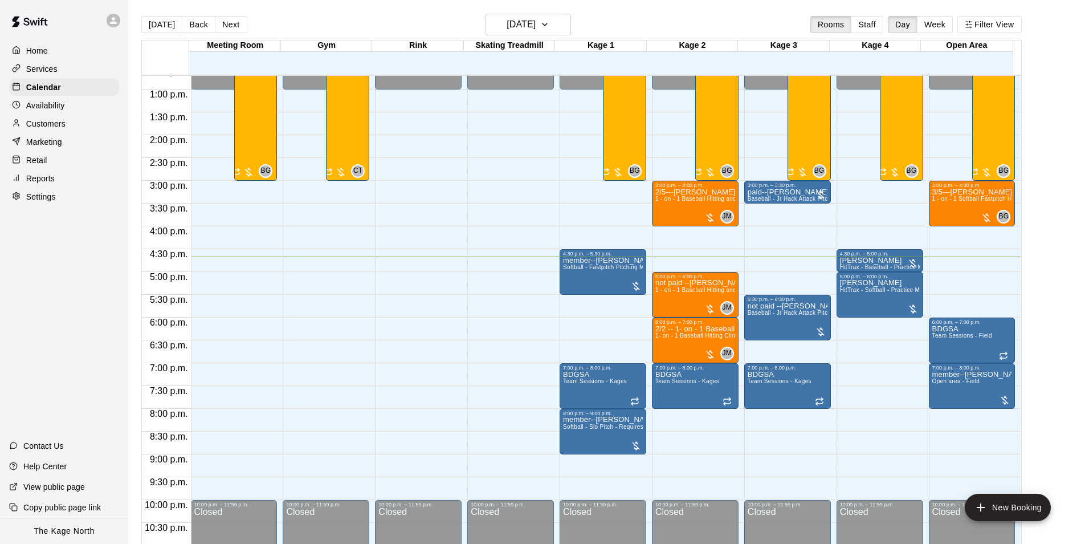
click at [52, 127] on p "Customers" at bounding box center [45, 123] width 39 height 11
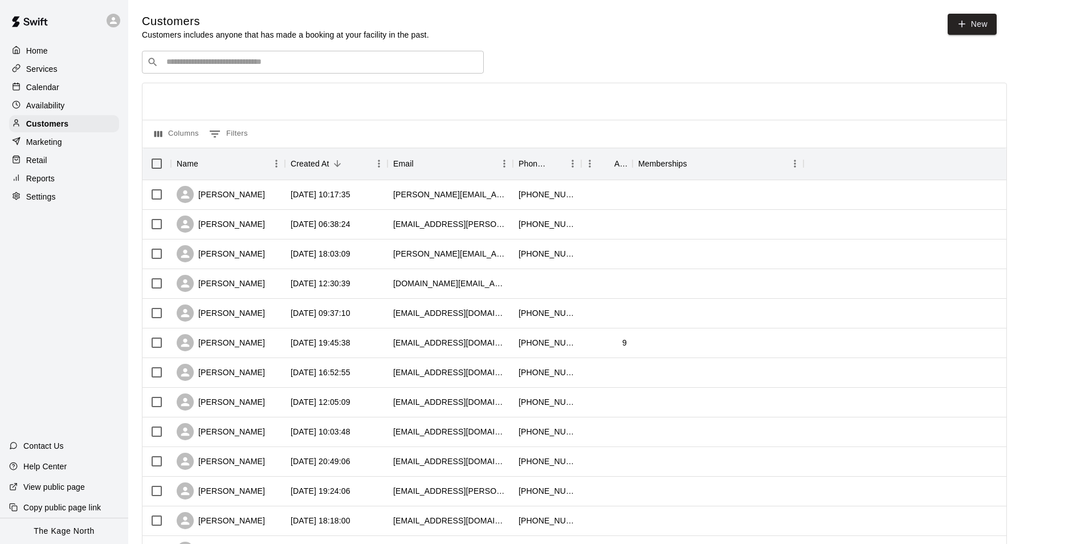
click at [50, 85] on p "Calendar" at bounding box center [42, 87] width 33 height 11
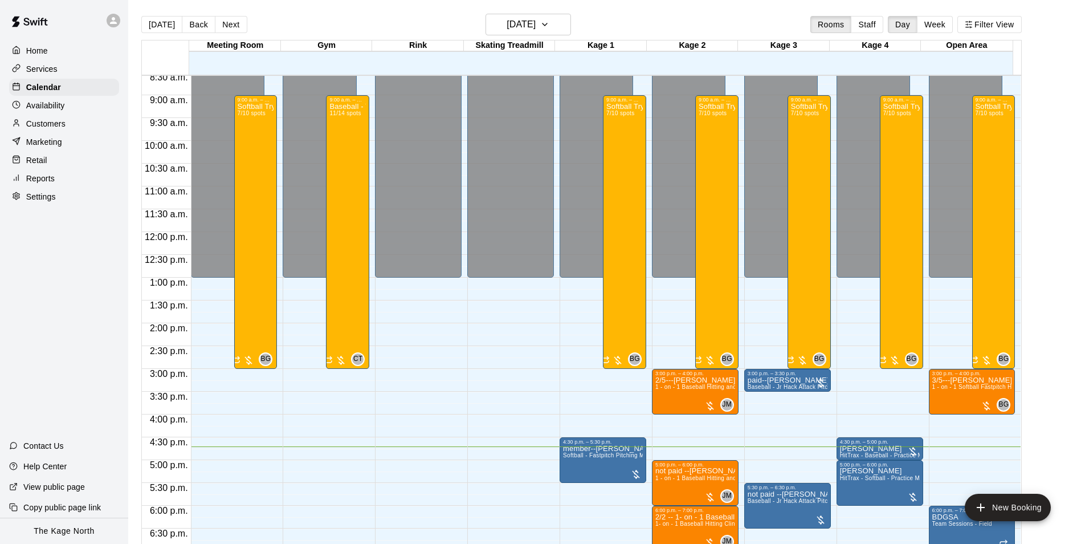
scroll to position [386, 0]
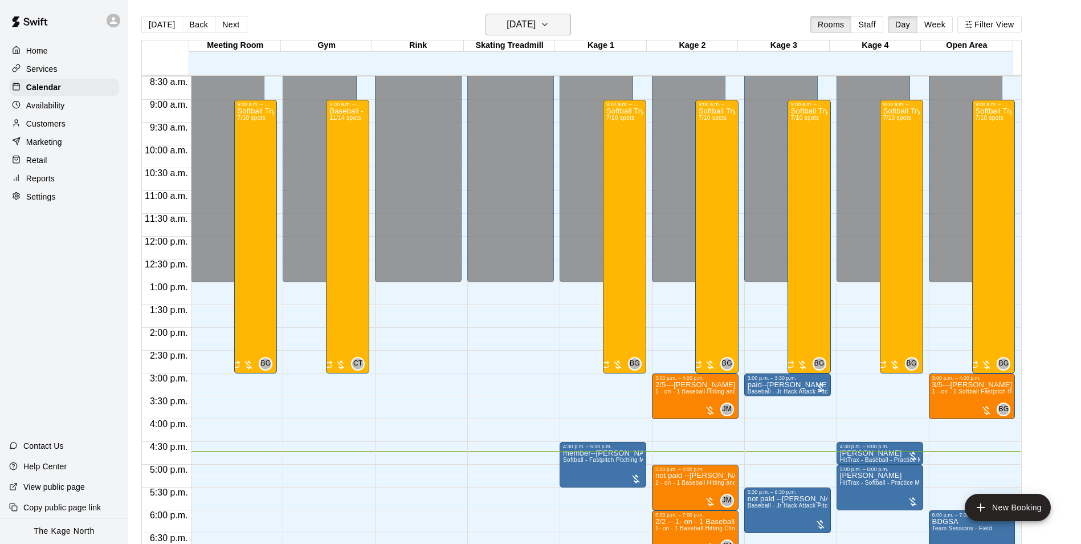
click at [536, 27] on h6 "[DATE]" at bounding box center [521, 25] width 29 height 16
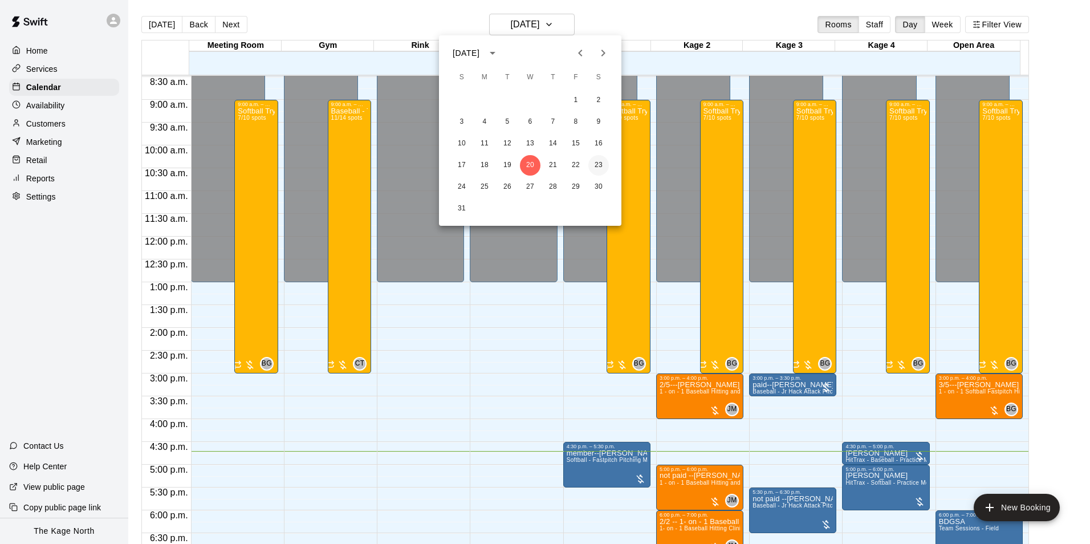
click at [595, 165] on button "23" at bounding box center [598, 165] width 21 height 21
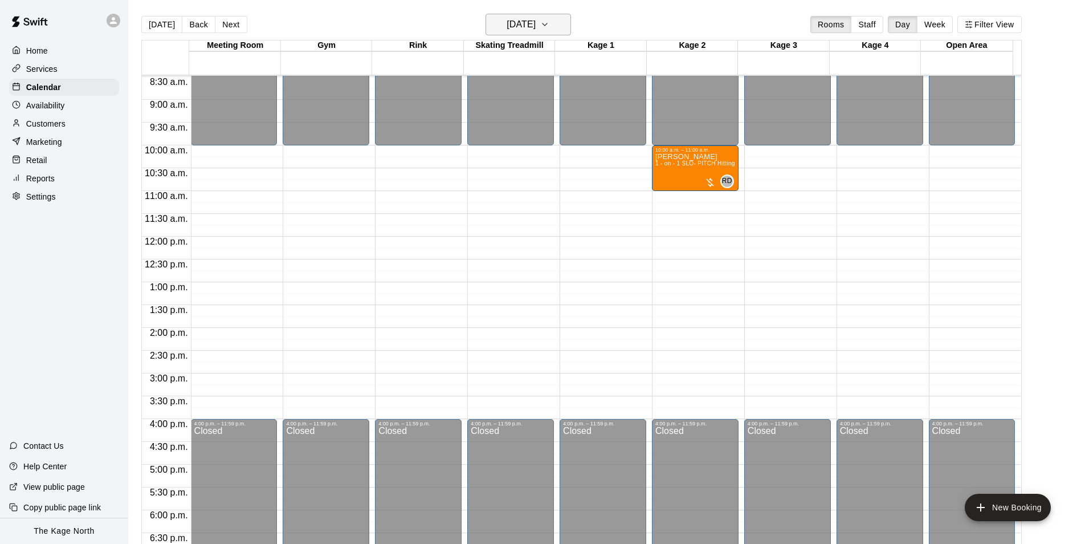
click at [557, 25] on button "[DATE]" at bounding box center [528, 25] width 85 height 22
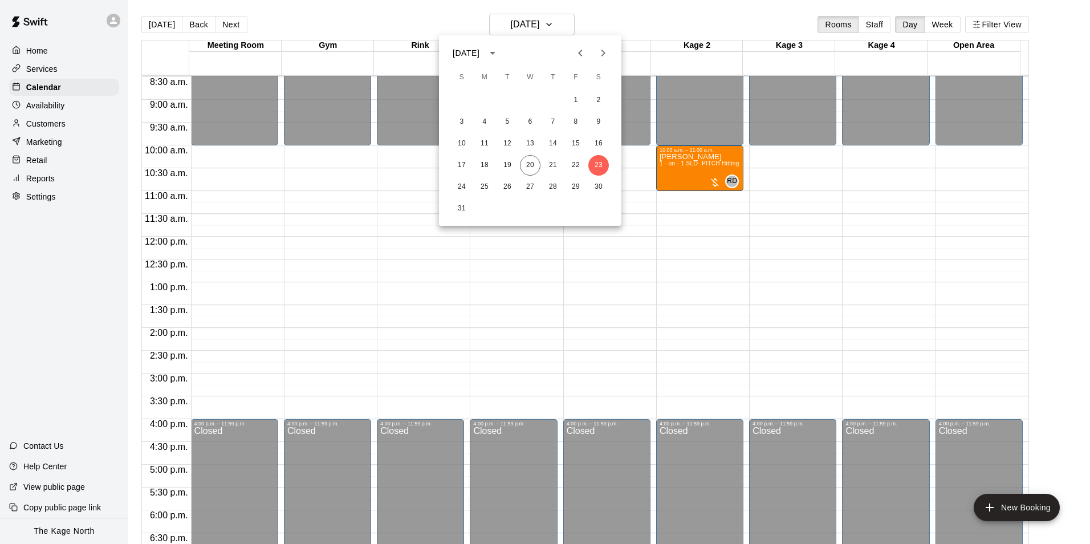
click at [604, 58] on icon "Next month" at bounding box center [603, 53] width 14 height 14
click at [597, 101] on button "6" at bounding box center [598, 100] width 21 height 21
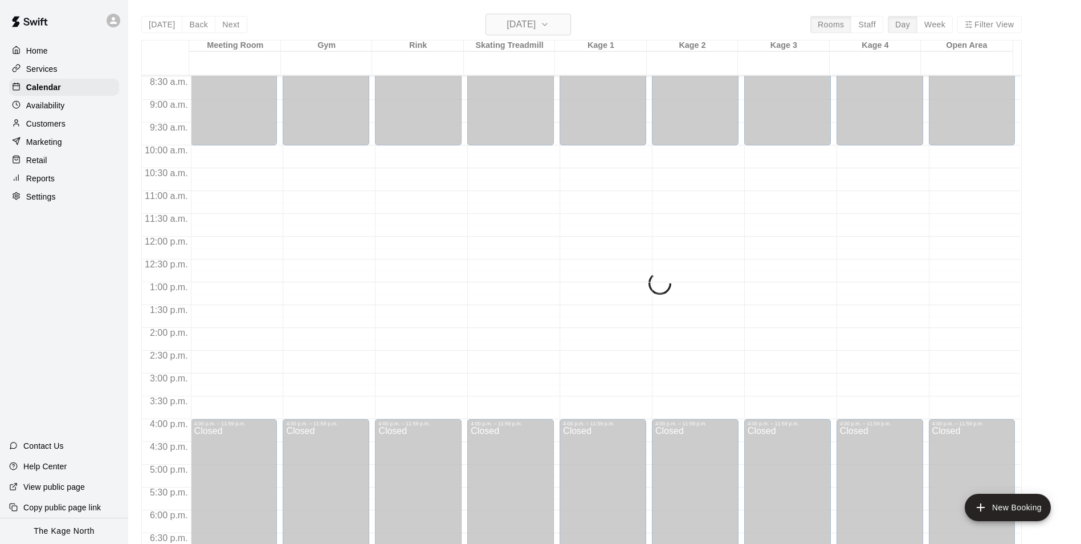
click at [536, 24] on h6 "[DATE]" at bounding box center [521, 25] width 29 height 16
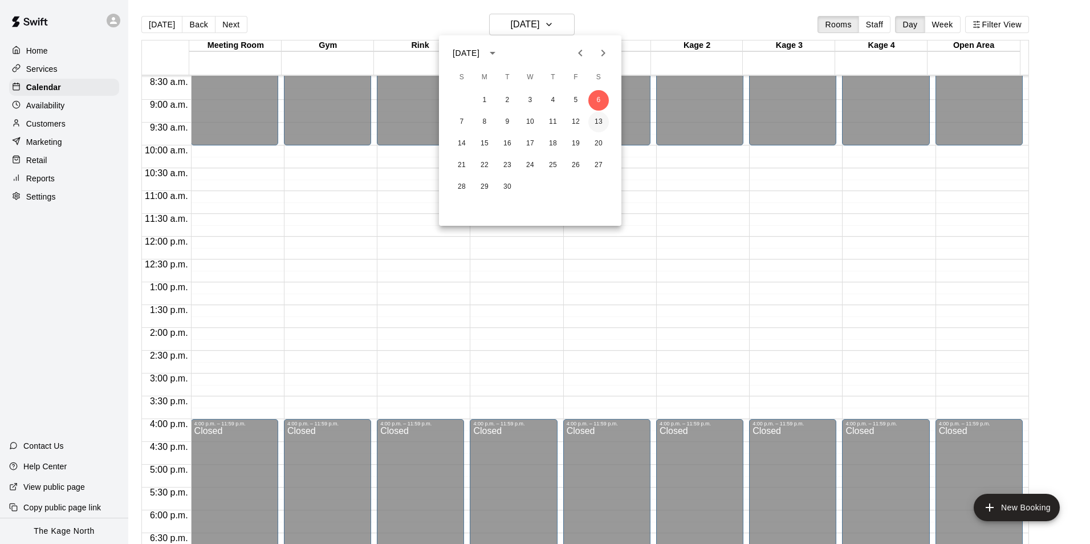
click at [598, 120] on button "13" at bounding box center [598, 122] width 21 height 21
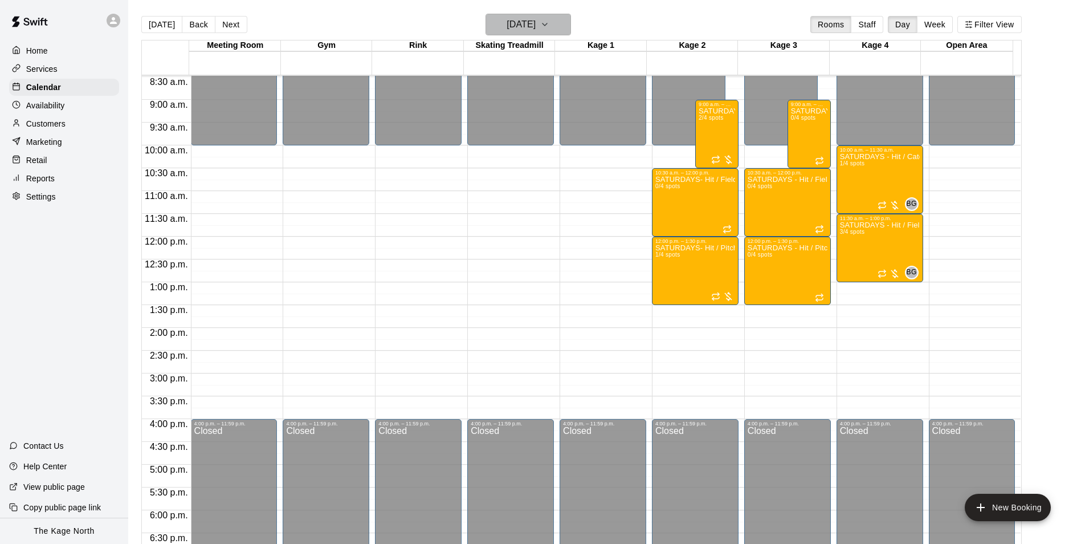
click at [536, 28] on h6 "[DATE]" at bounding box center [521, 25] width 29 height 16
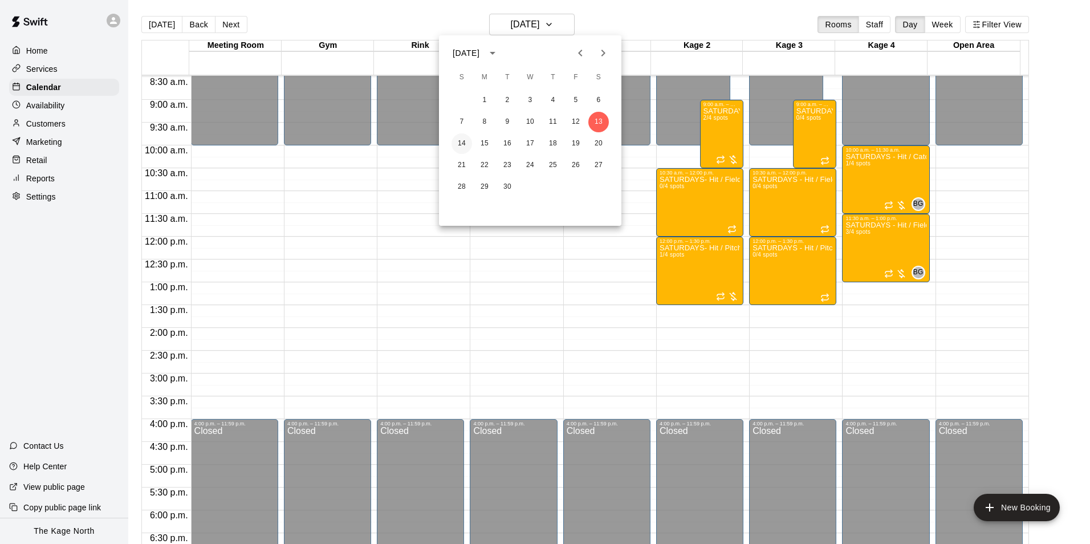
click at [459, 140] on button "14" at bounding box center [461, 143] width 21 height 21
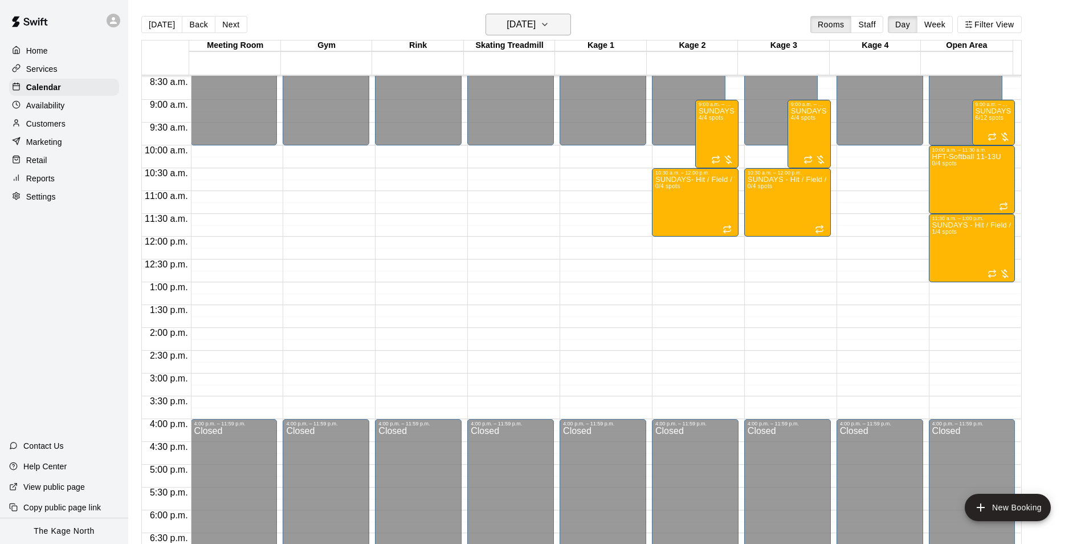
click at [511, 26] on h6 "[DATE]" at bounding box center [521, 25] width 29 height 16
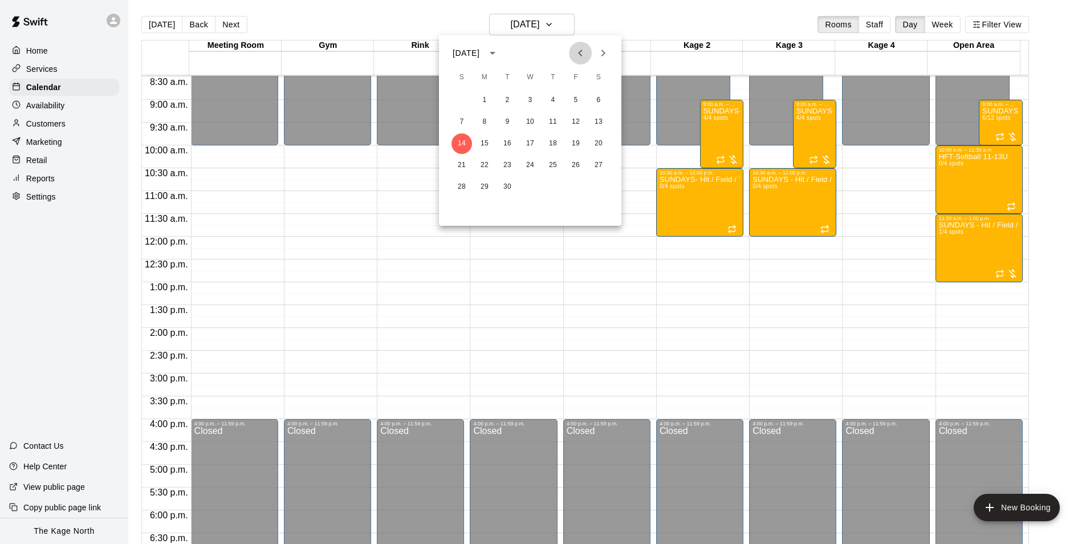
click at [576, 49] on icon "Previous month" at bounding box center [580, 53] width 14 height 14
click at [527, 165] on button "20" at bounding box center [530, 165] width 21 height 21
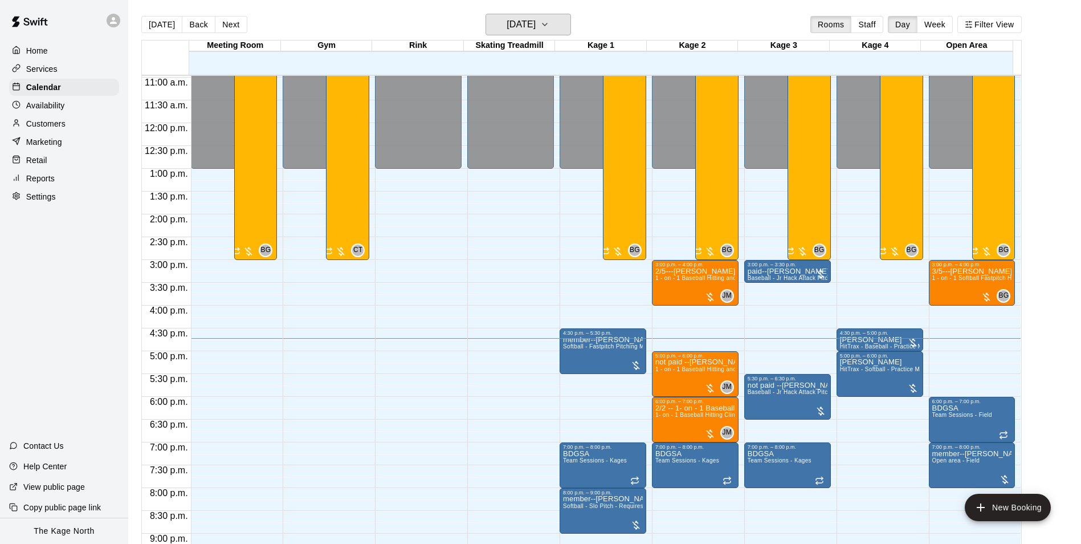
scroll to position [500, 0]
click at [56, 129] on p "Customers" at bounding box center [45, 123] width 39 height 11
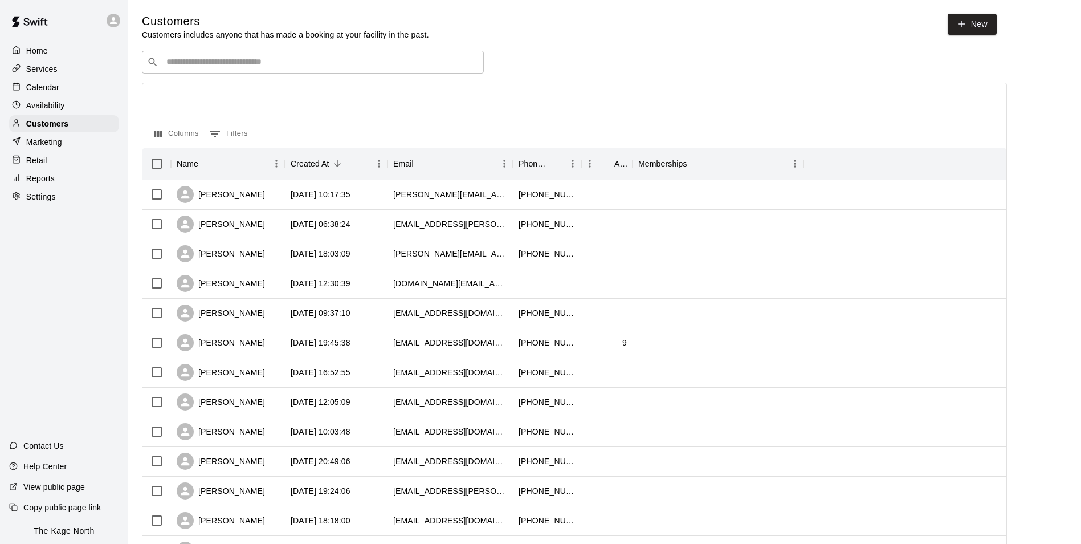
click at [42, 84] on p "Calendar" at bounding box center [42, 87] width 33 height 11
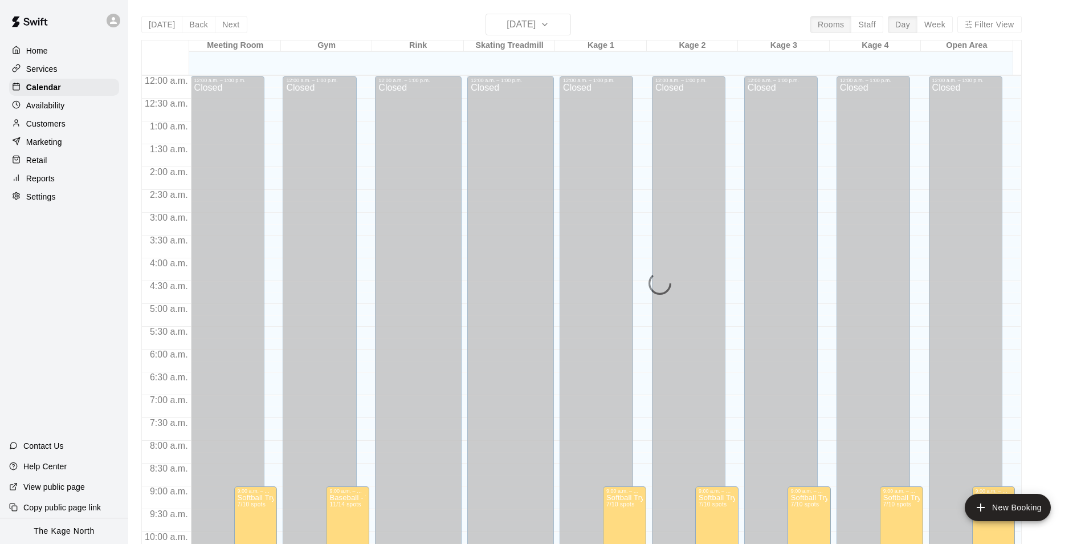
scroll to position [579, 0]
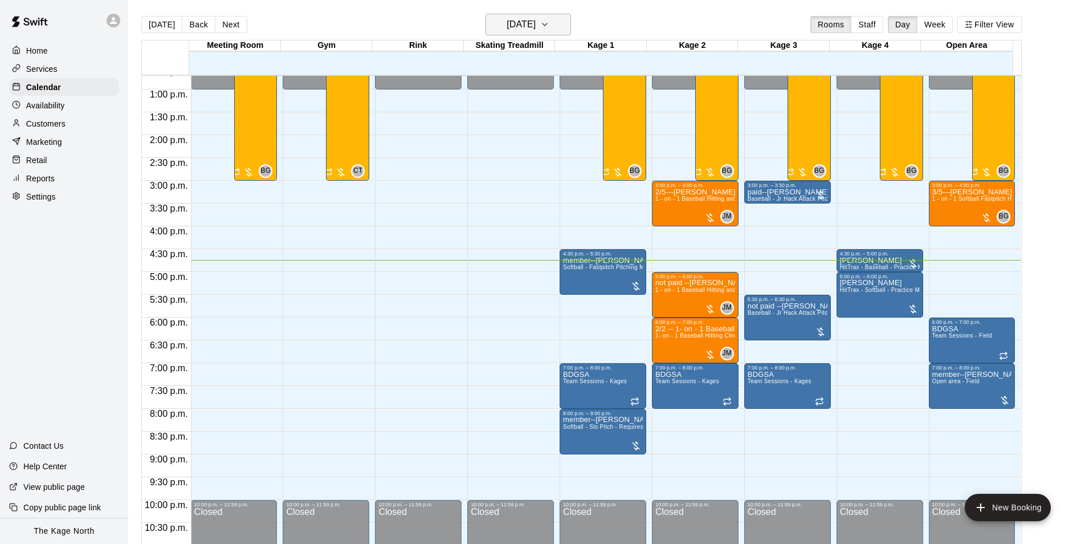
click at [536, 29] on h6 "[DATE]" at bounding box center [521, 25] width 29 height 16
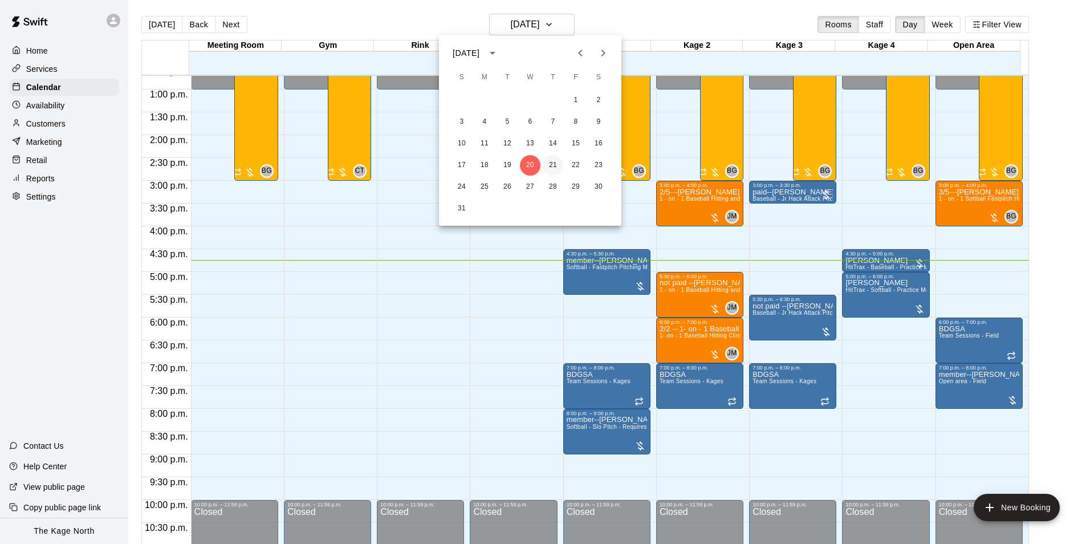
click at [554, 163] on button "21" at bounding box center [553, 165] width 21 height 21
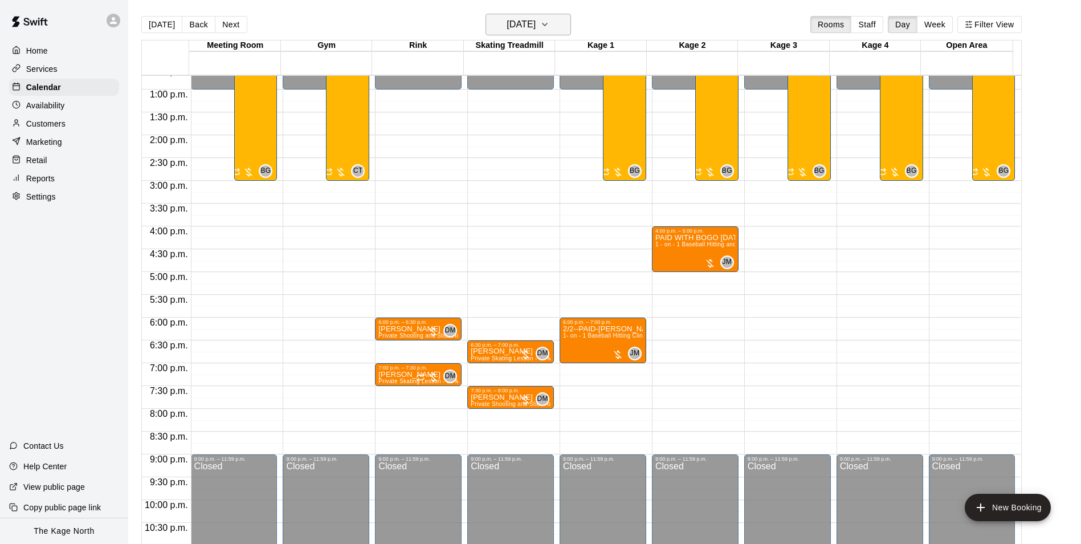
click at [536, 30] on h6 "[DATE]" at bounding box center [521, 25] width 29 height 16
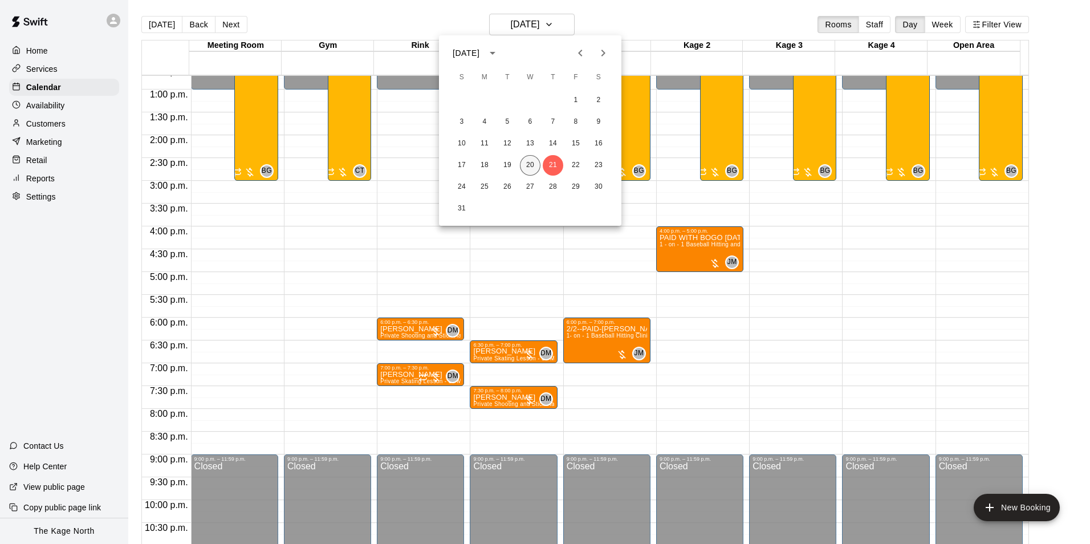
click at [527, 164] on button "20" at bounding box center [530, 165] width 21 height 21
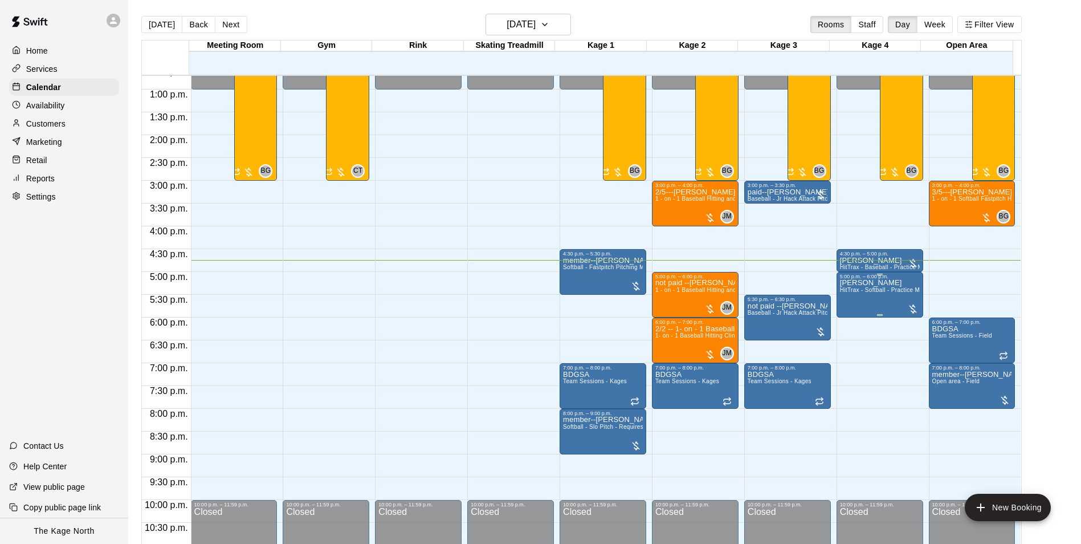
click at [868, 299] on div "[PERSON_NAME] HitTrax - Softball - Practice Mode" at bounding box center [880, 551] width 80 height 544
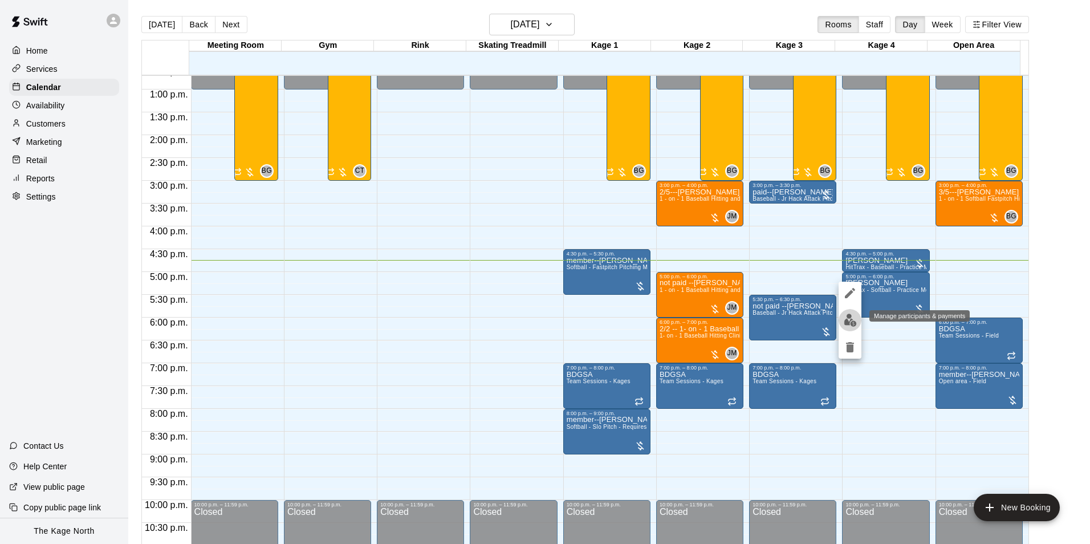
click at [847, 322] on img "edit" at bounding box center [850, 319] width 13 height 13
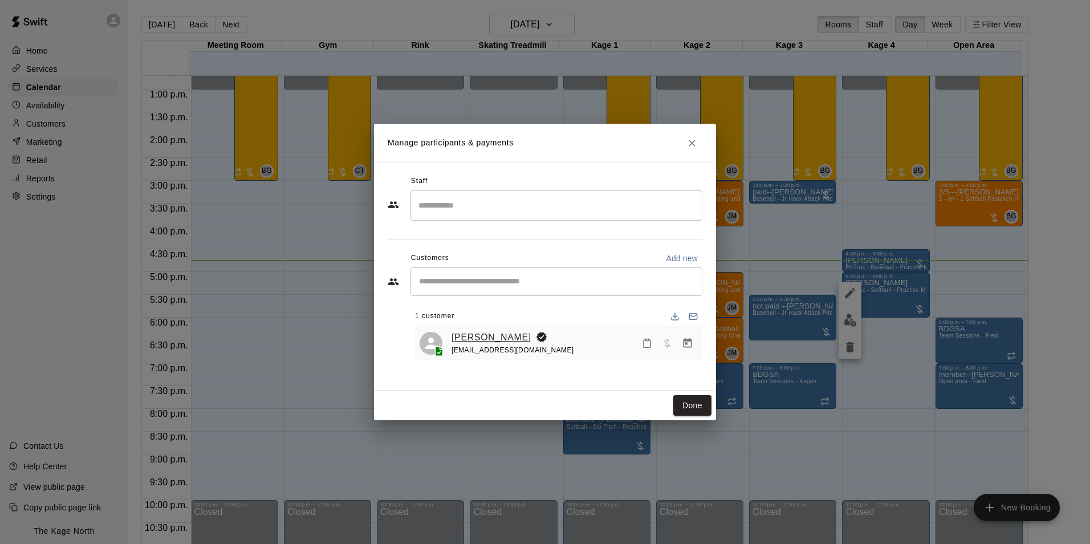
click at [480, 332] on link "[PERSON_NAME]" at bounding box center [491, 337] width 80 height 15
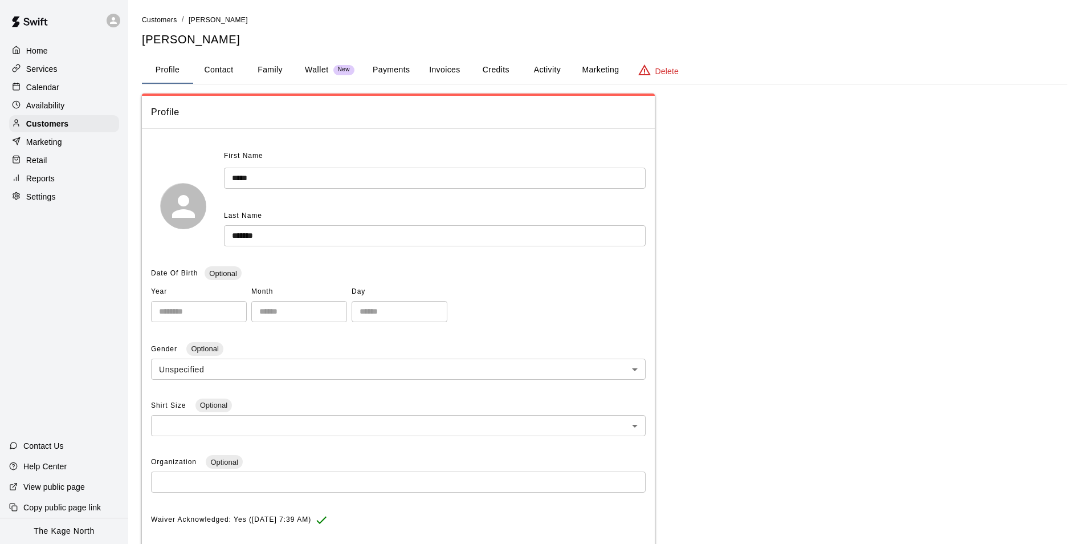
click at [546, 71] on button "Activity" at bounding box center [546, 69] width 51 height 27
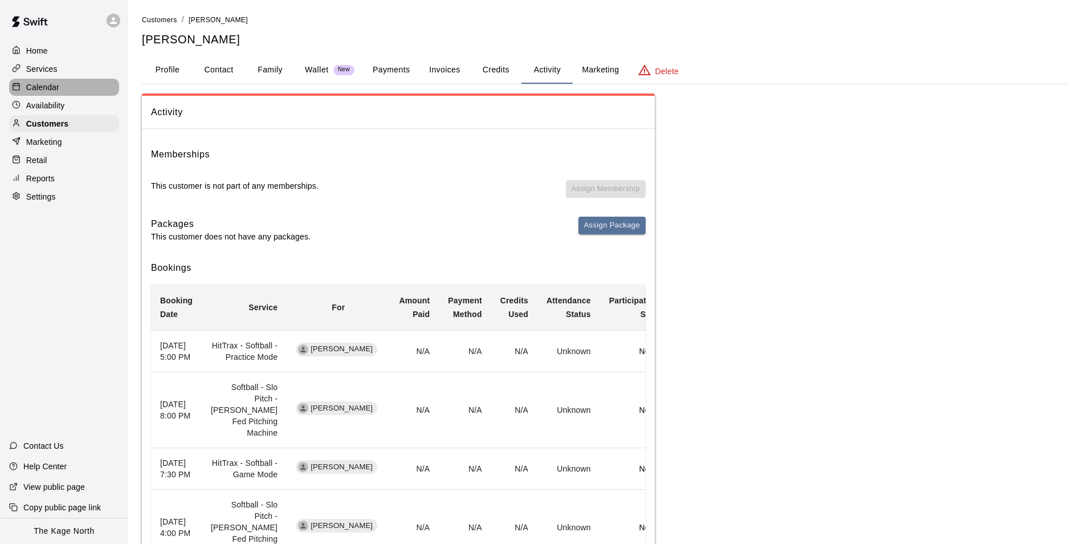
click at [52, 91] on p "Calendar" at bounding box center [42, 87] width 33 height 11
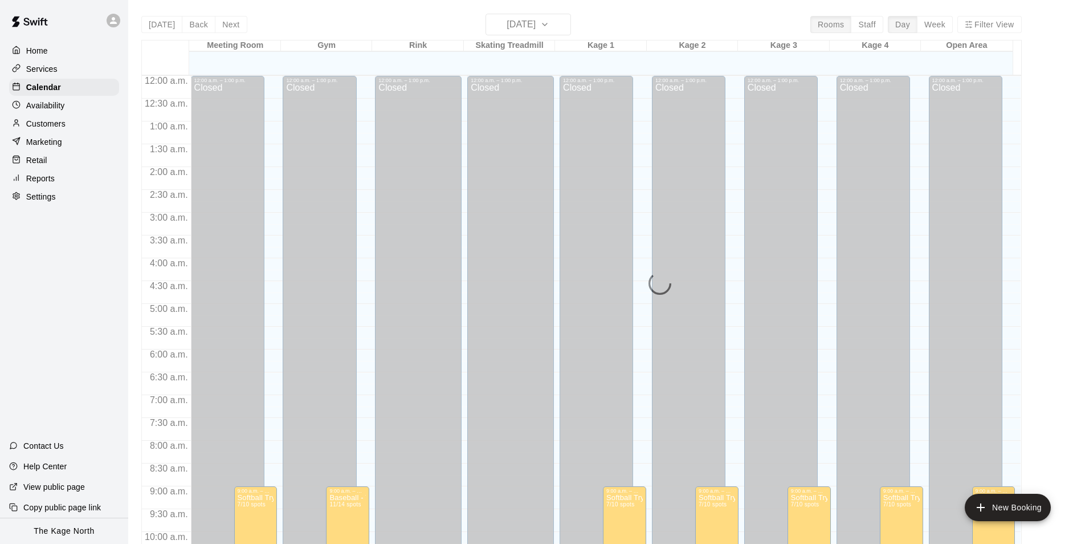
scroll to position [579, 0]
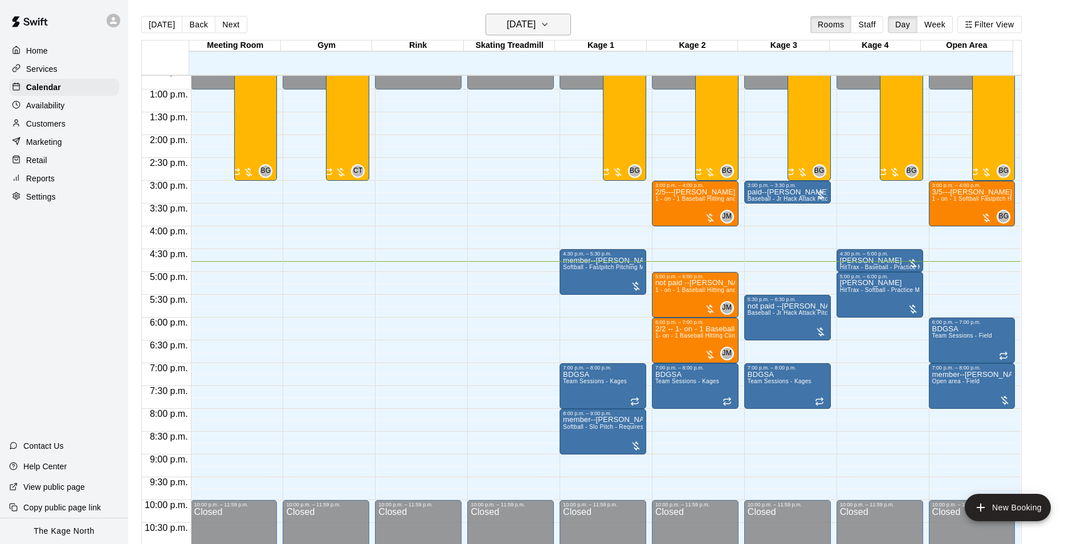
click at [535, 31] on h6 "[DATE]" at bounding box center [521, 25] width 29 height 16
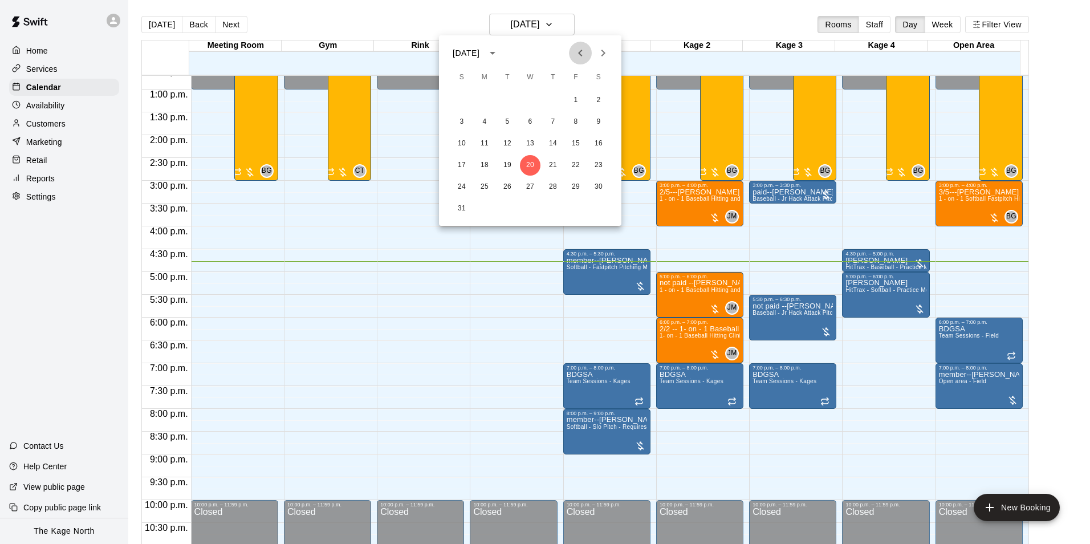
click at [583, 57] on icon "Previous month" at bounding box center [580, 53] width 14 height 14
click at [577, 144] on button "18" at bounding box center [575, 143] width 21 height 21
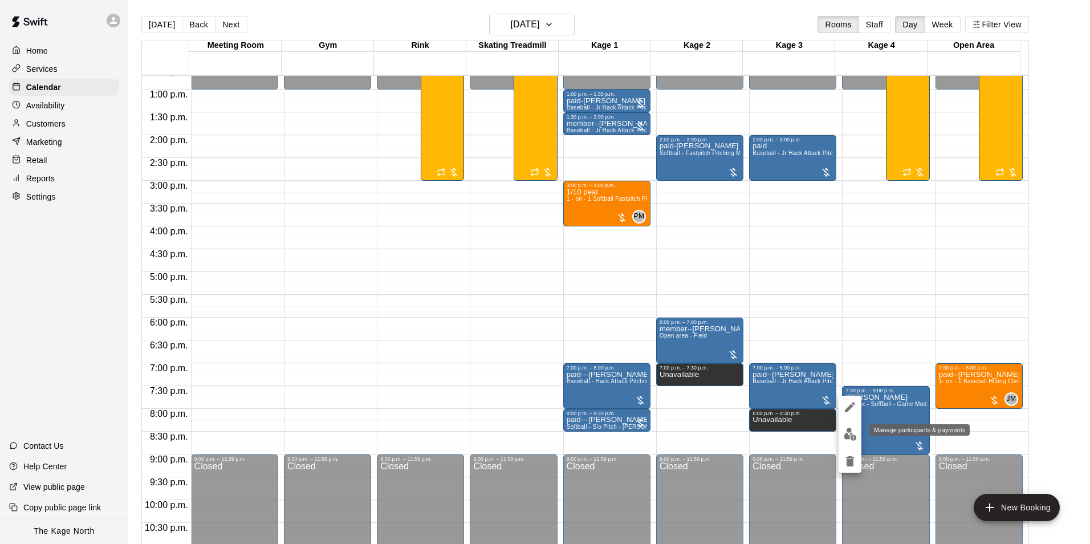
click at [851, 434] on img "edit" at bounding box center [850, 433] width 13 height 13
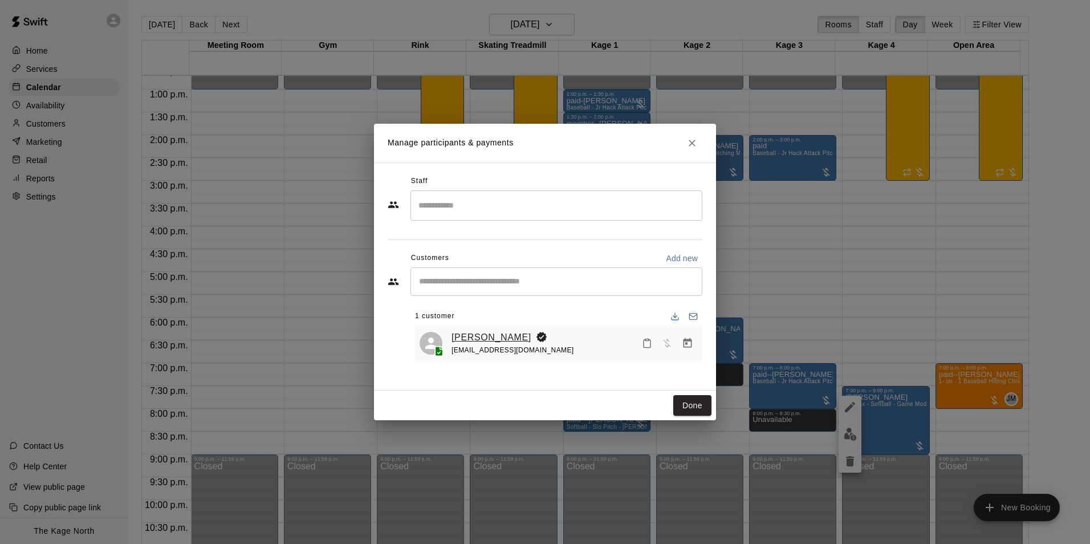
click at [476, 341] on link "[PERSON_NAME]" at bounding box center [491, 337] width 80 height 15
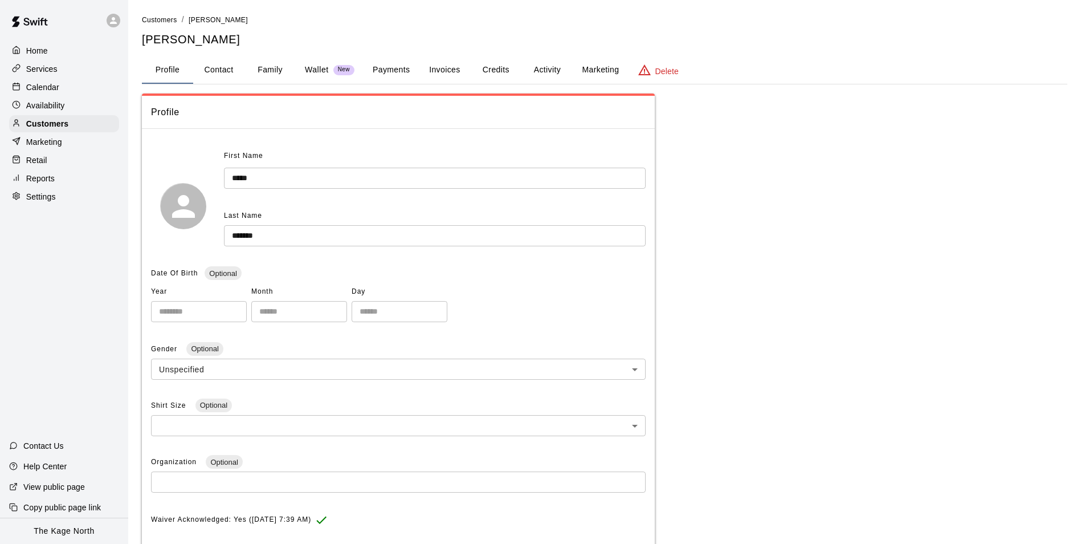
click at [545, 70] on button "Activity" at bounding box center [546, 69] width 51 height 27
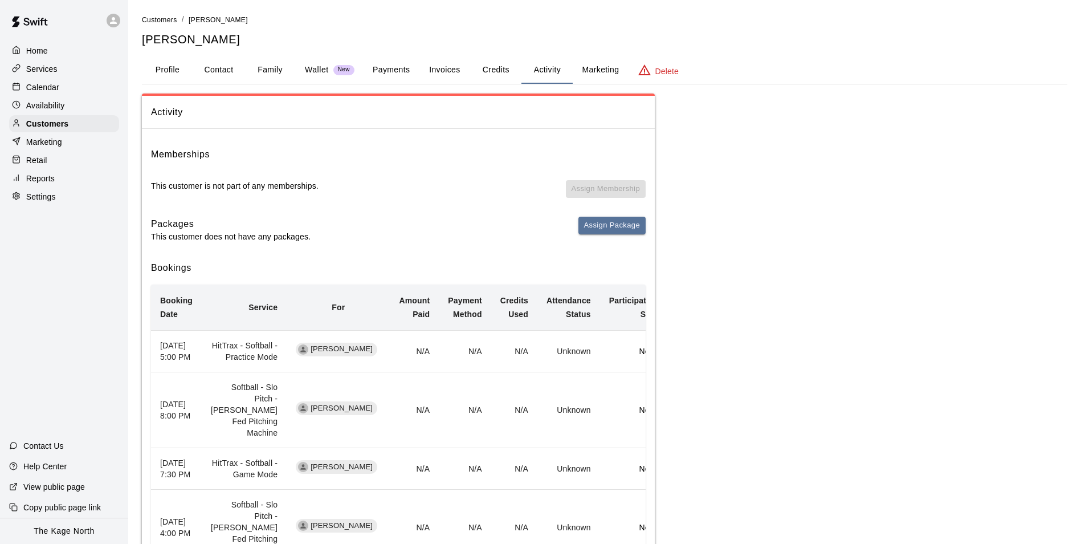
scroll to position [121, 0]
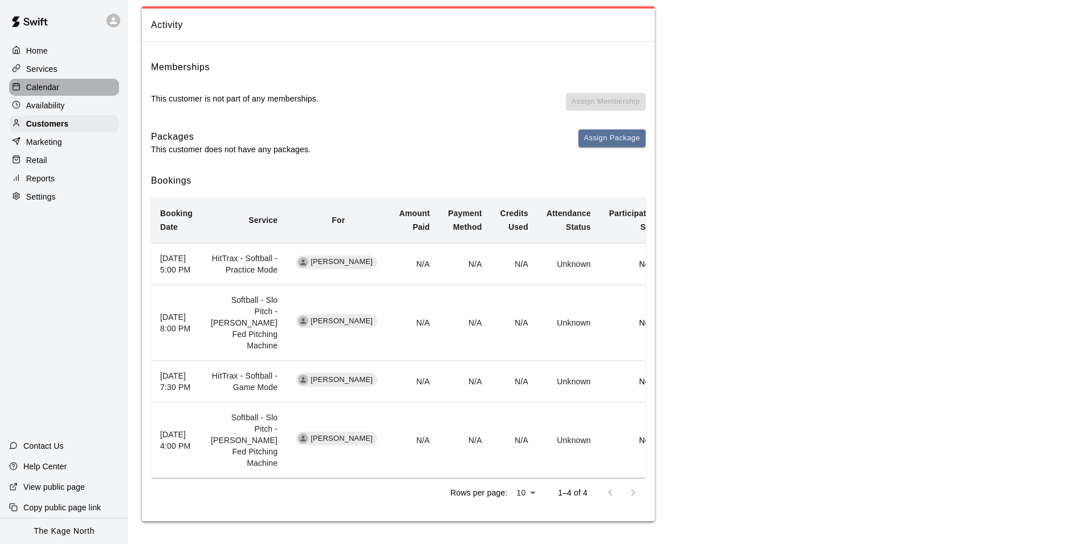
click at [50, 87] on p "Calendar" at bounding box center [42, 87] width 33 height 11
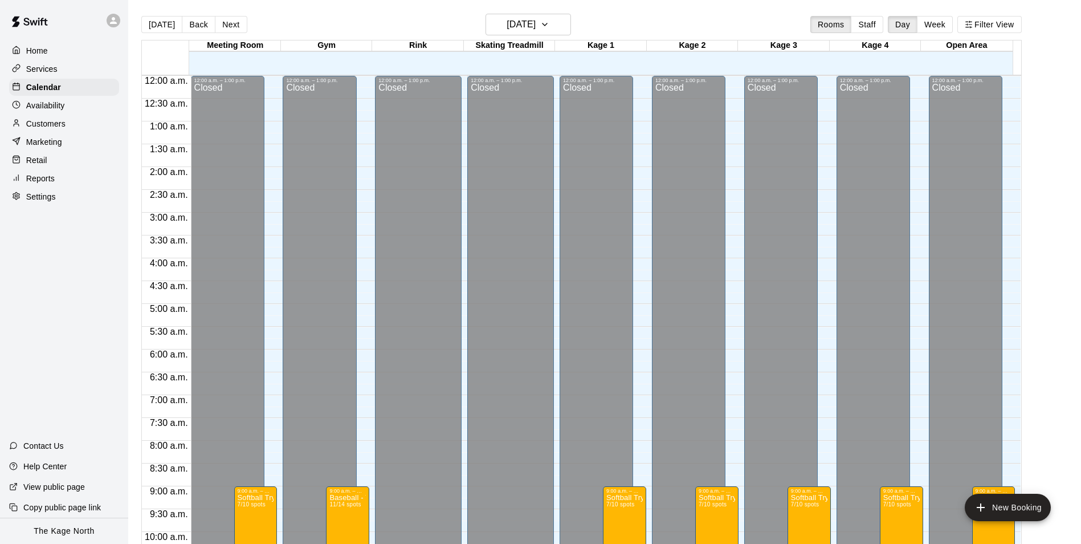
scroll to position [579, 0]
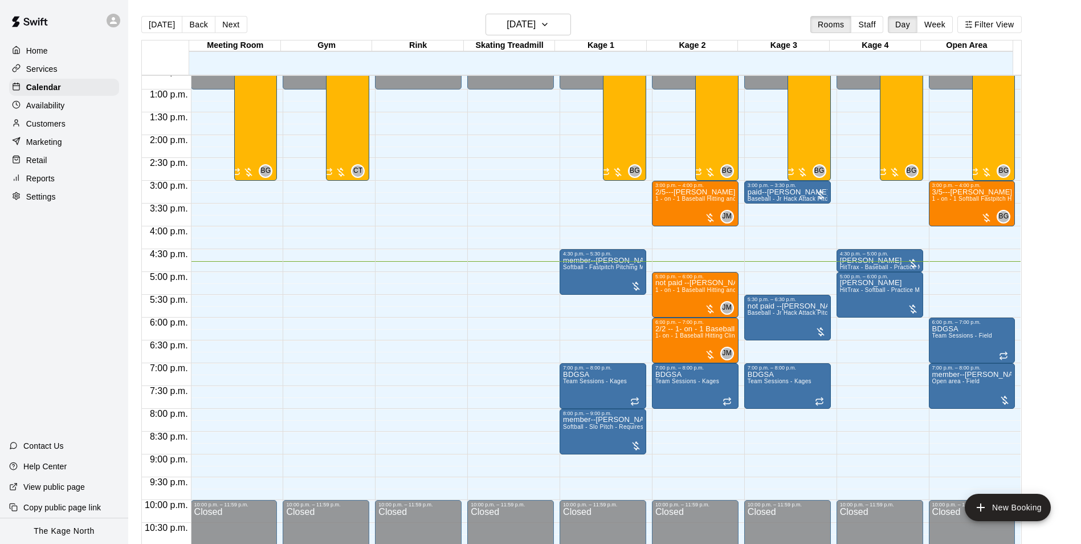
click at [46, 129] on p "Customers" at bounding box center [45, 123] width 39 height 11
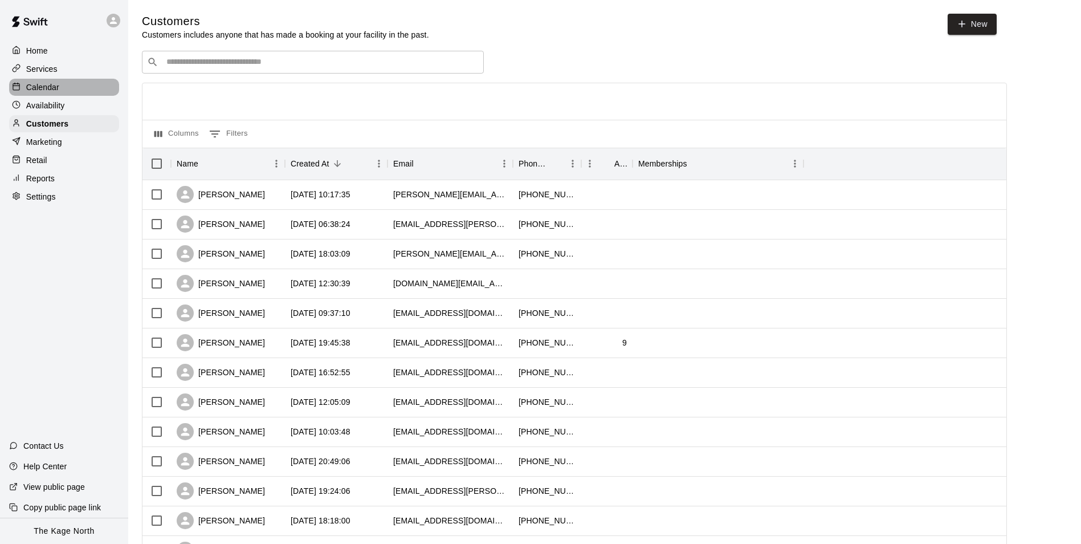
click at [46, 83] on p "Calendar" at bounding box center [42, 87] width 33 height 11
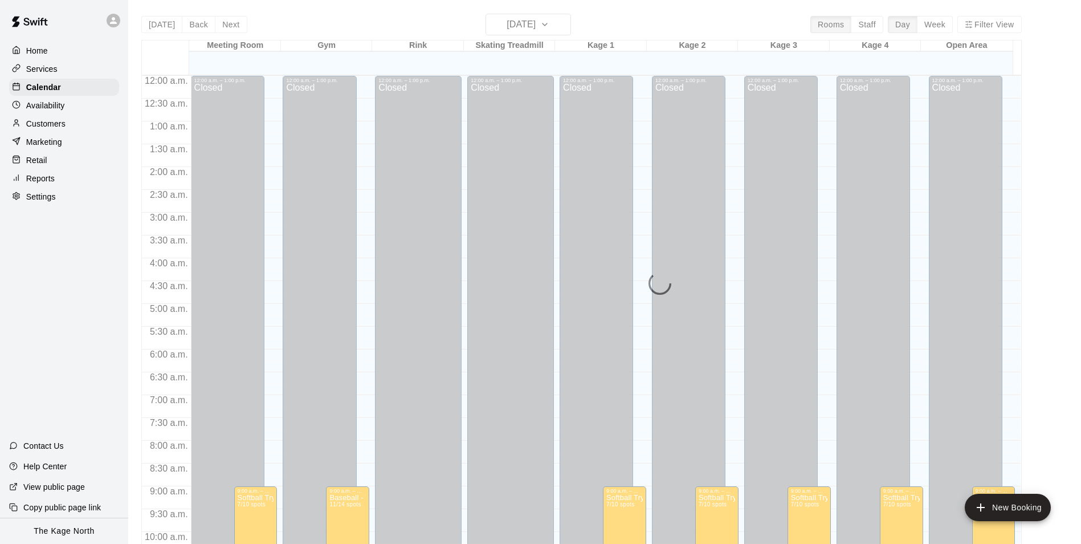
scroll to position [579, 0]
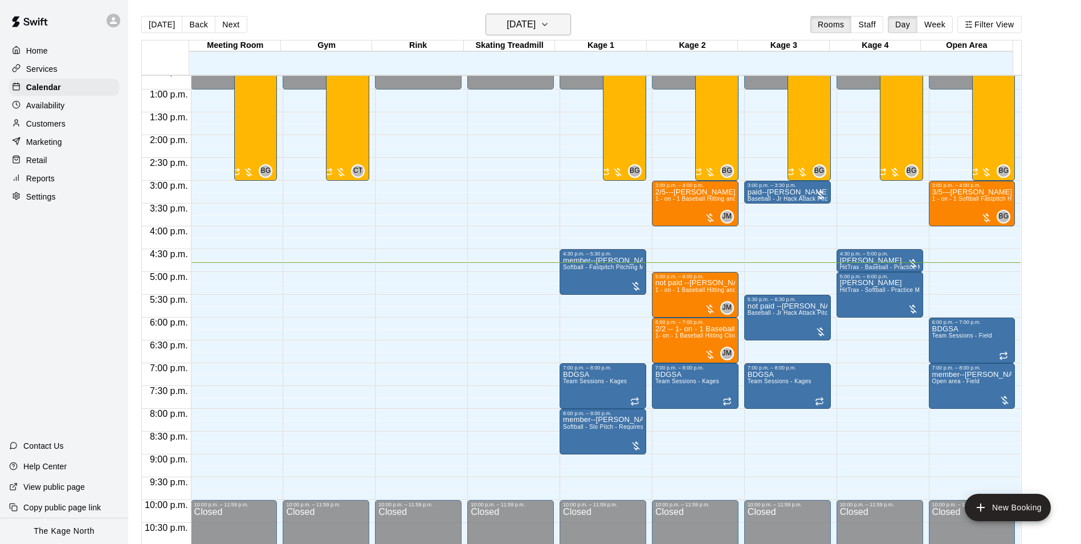
click at [521, 27] on h6 "[DATE]" at bounding box center [521, 25] width 29 height 16
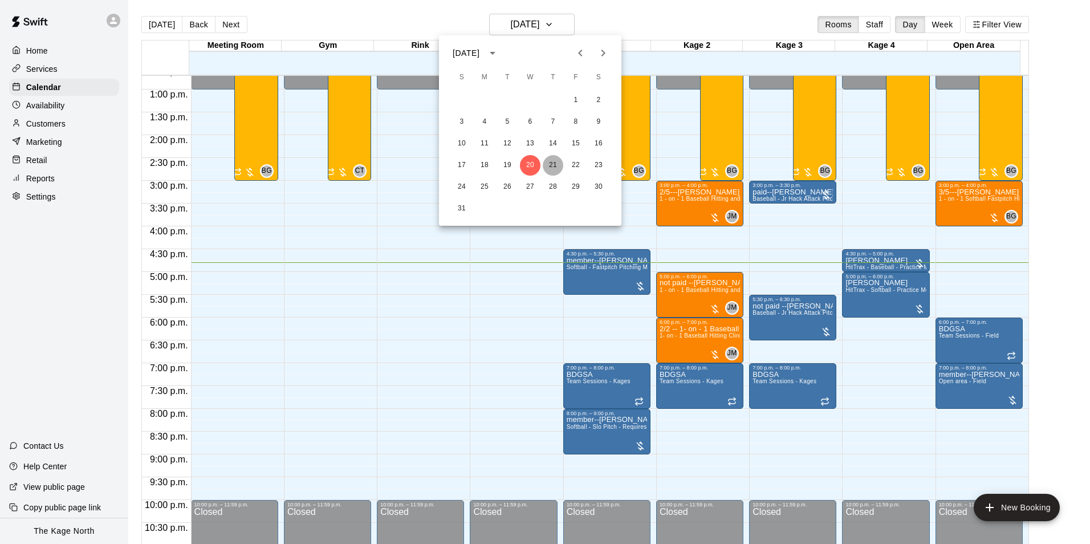
click at [549, 165] on button "21" at bounding box center [553, 165] width 21 height 21
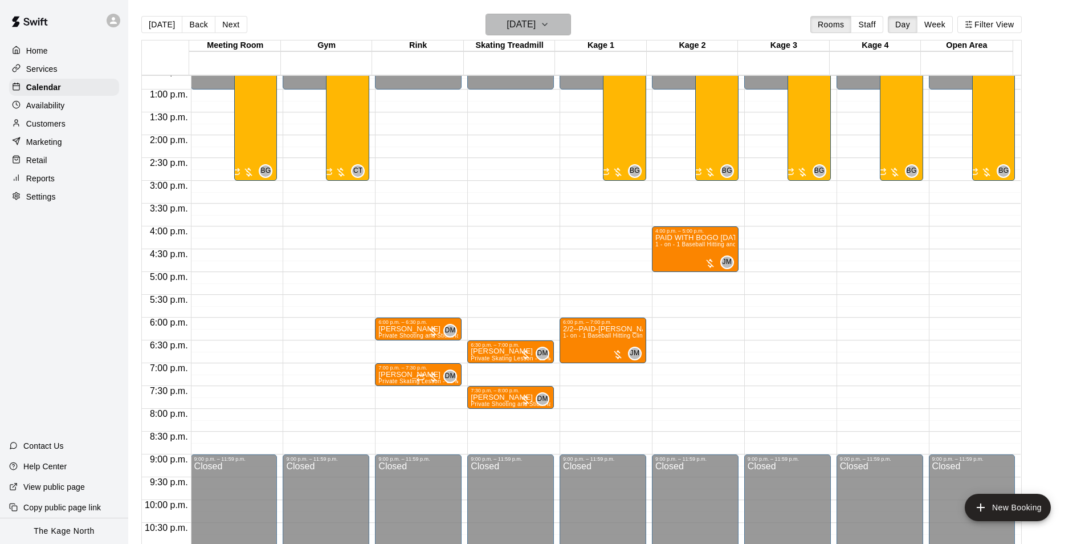
click at [536, 23] on h6 "[DATE]" at bounding box center [521, 25] width 29 height 16
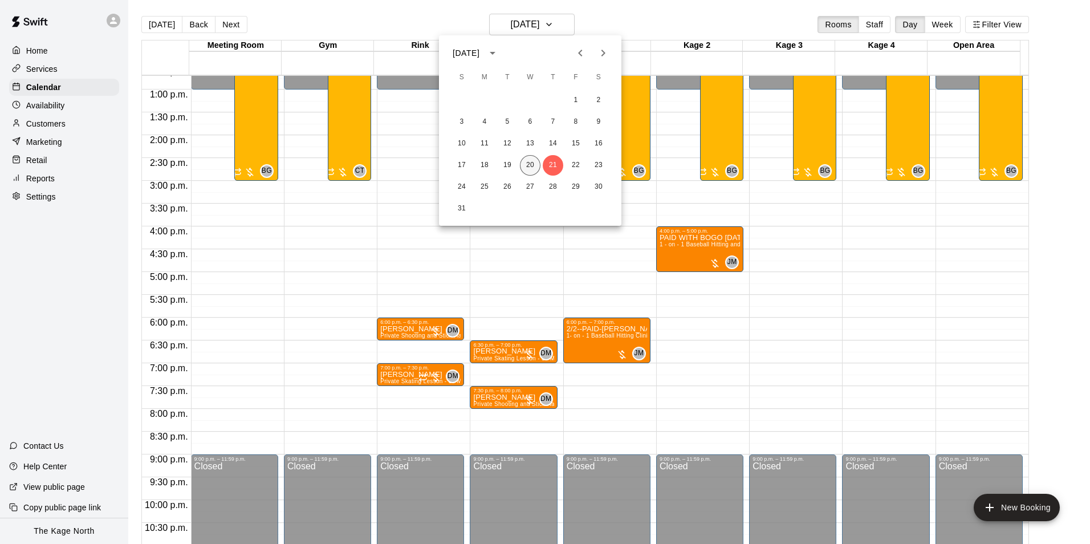
click at [528, 162] on button "20" at bounding box center [530, 165] width 21 height 21
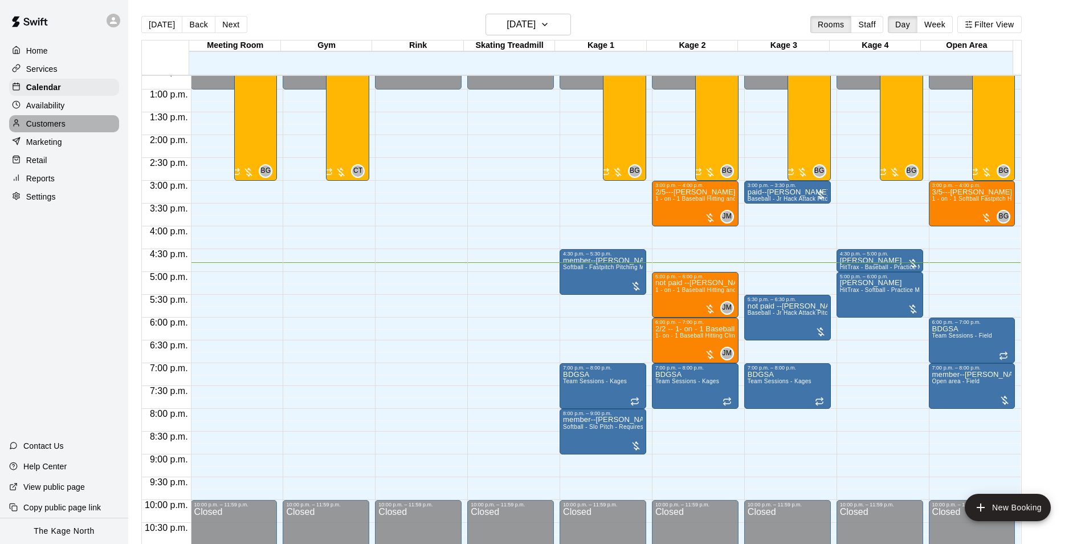
click at [52, 122] on p "Customers" at bounding box center [45, 123] width 39 height 11
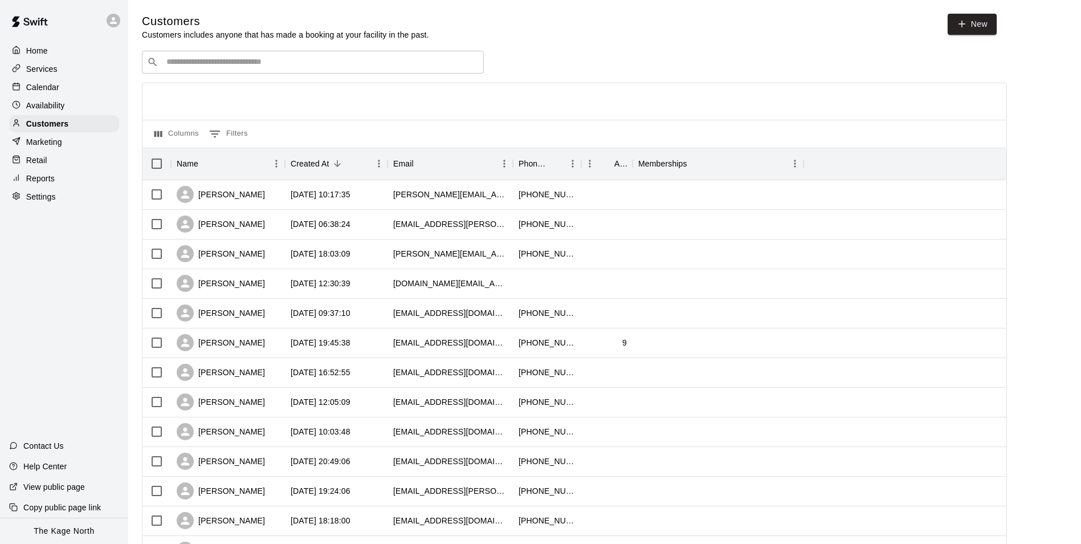
click at [43, 80] on div "Calendar" at bounding box center [64, 87] width 110 height 17
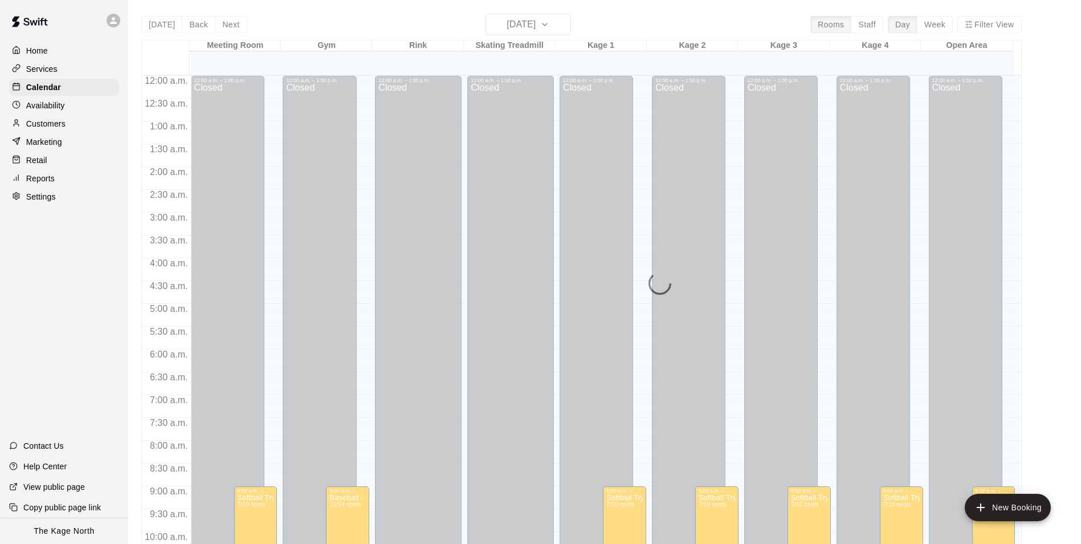
scroll to position [579, 0]
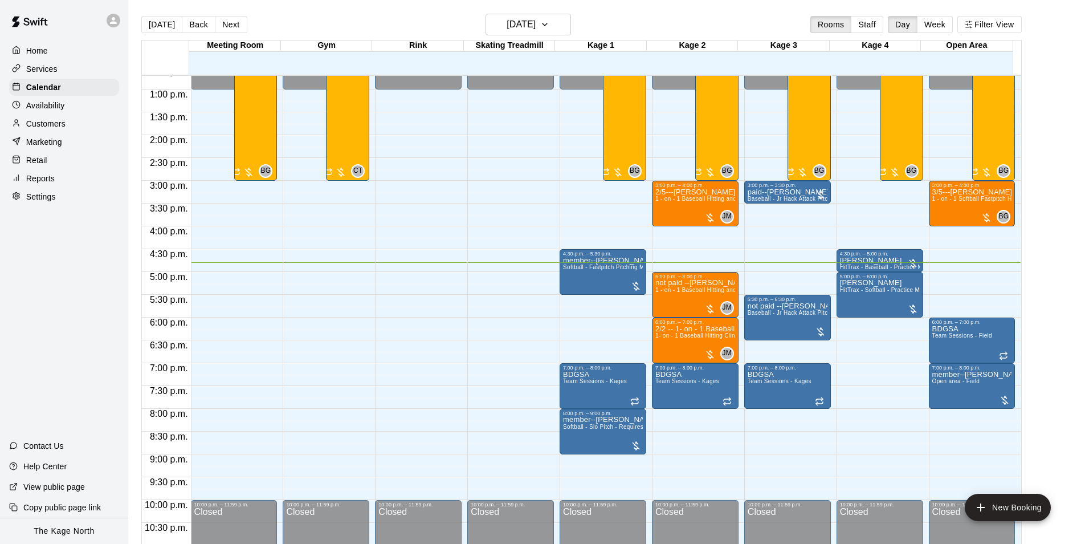
click at [36, 53] on p "Home" at bounding box center [37, 50] width 22 height 11
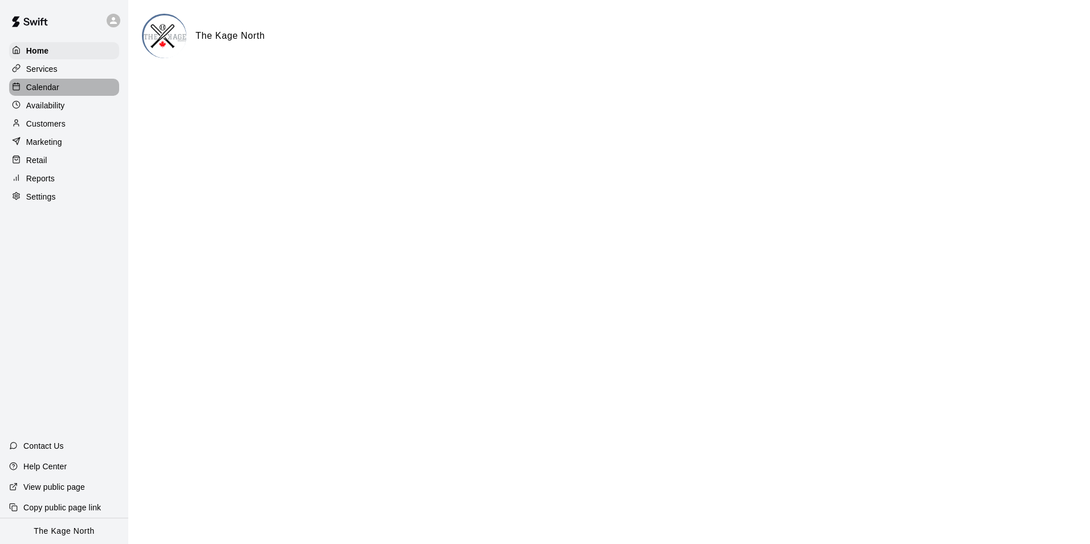
click at [50, 91] on p "Calendar" at bounding box center [42, 87] width 33 height 11
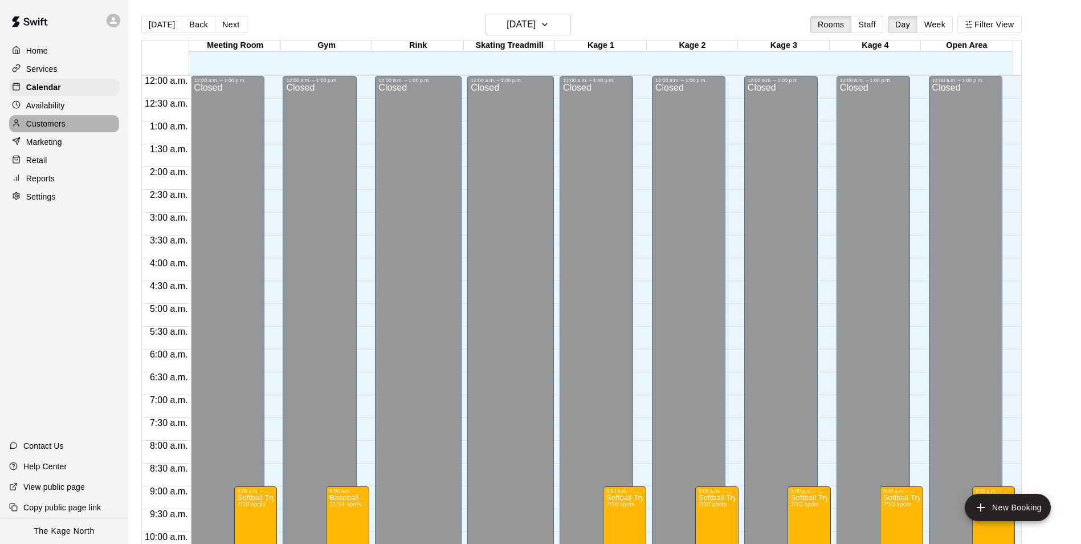
scroll to position [579, 0]
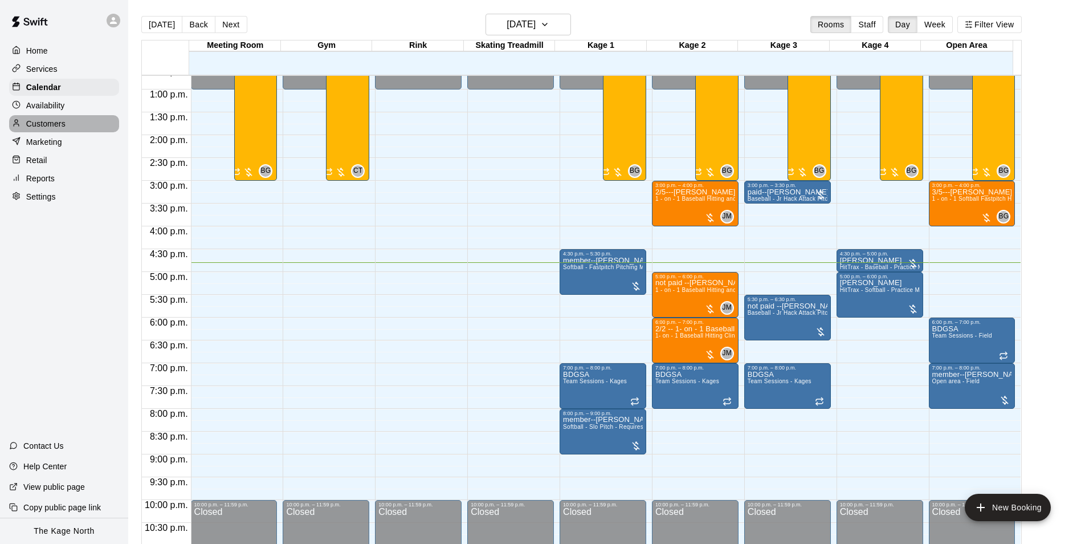
click at [50, 123] on p "Customers" at bounding box center [45, 123] width 39 height 11
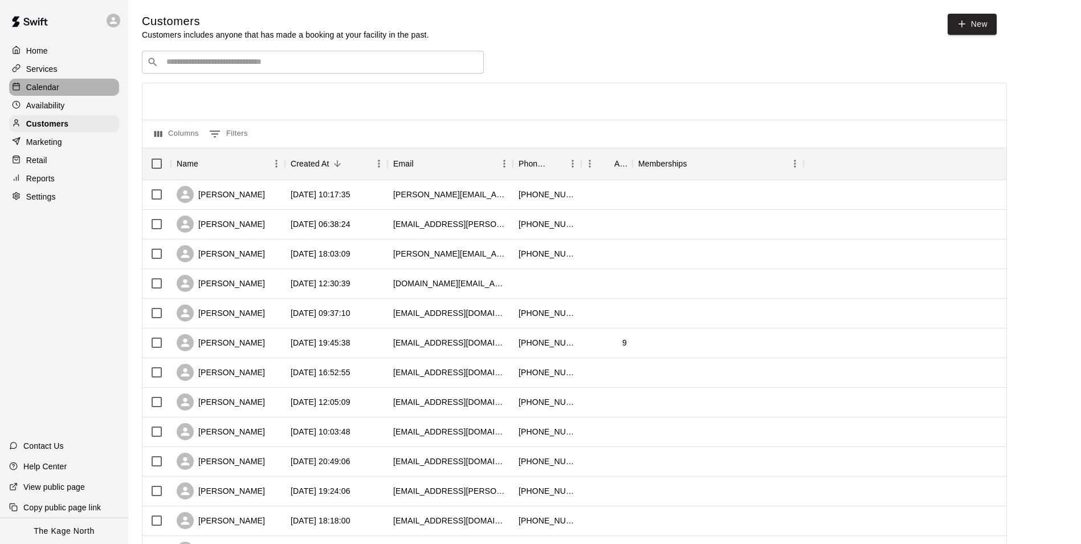
click at [47, 89] on p "Calendar" at bounding box center [42, 87] width 33 height 11
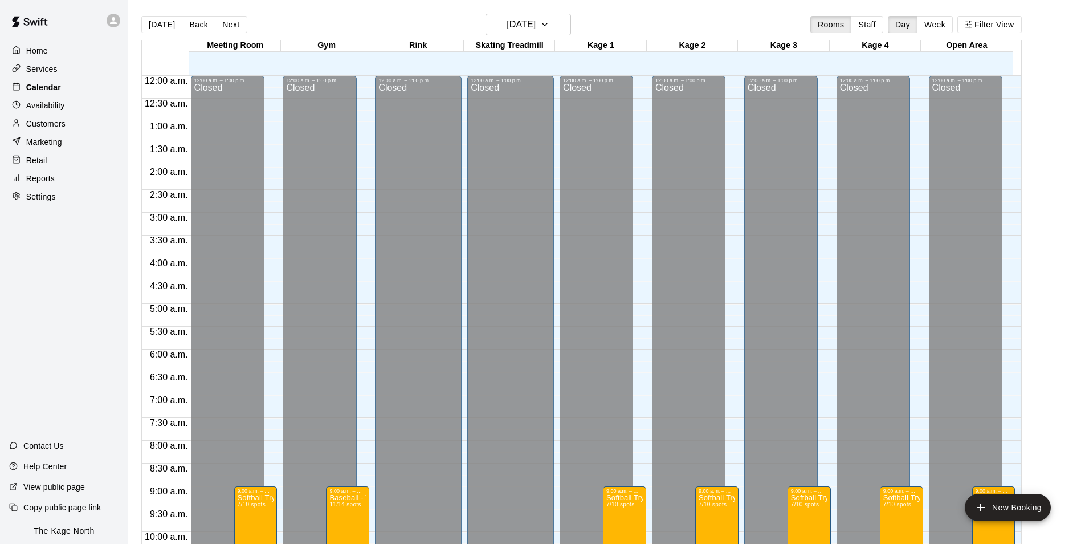
scroll to position [579, 0]
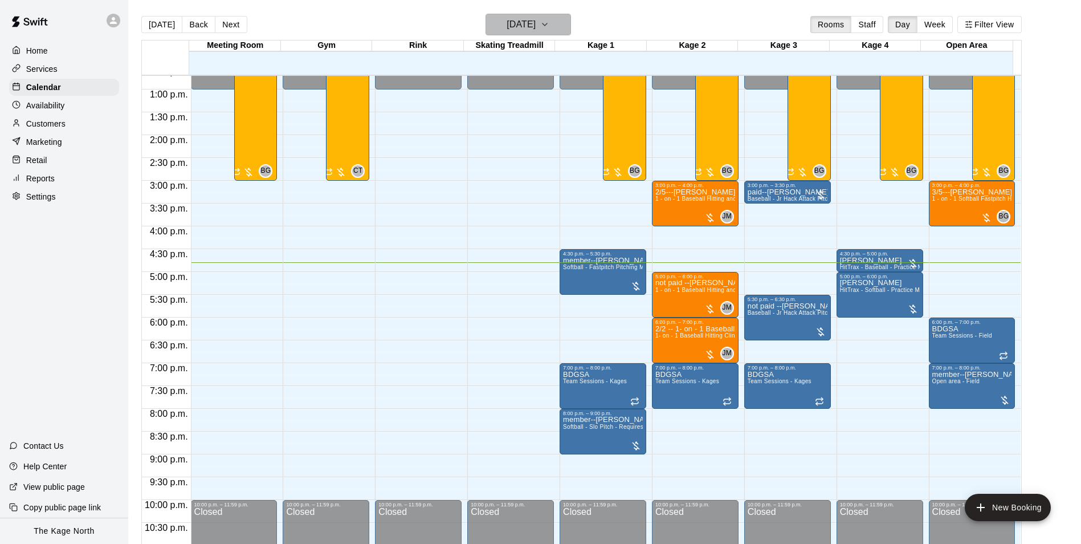
click at [527, 25] on h6 "[DATE]" at bounding box center [521, 25] width 29 height 16
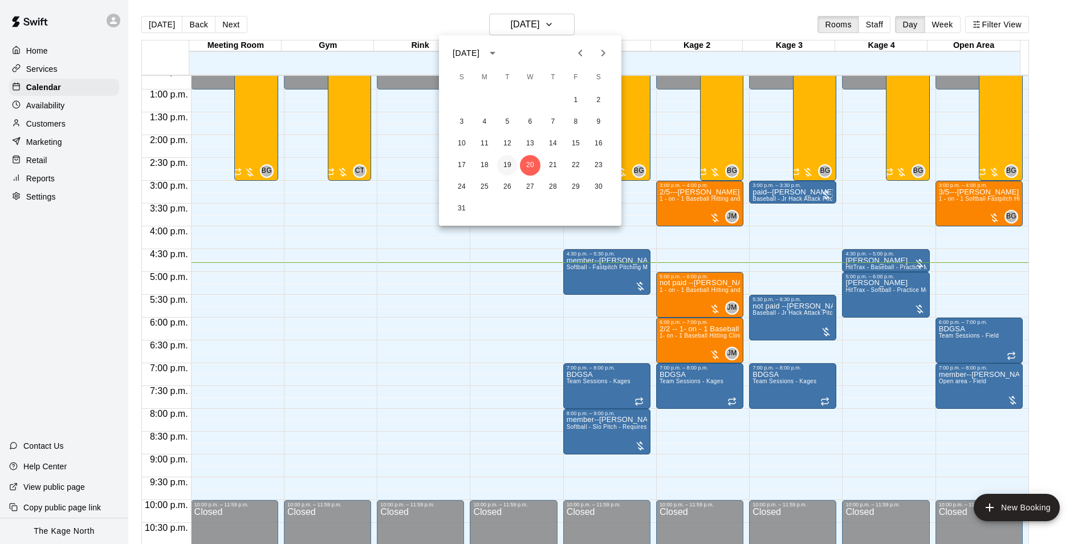
click at [503, 167] on button "19" at bounding box center [507, 165] width 21 height 21
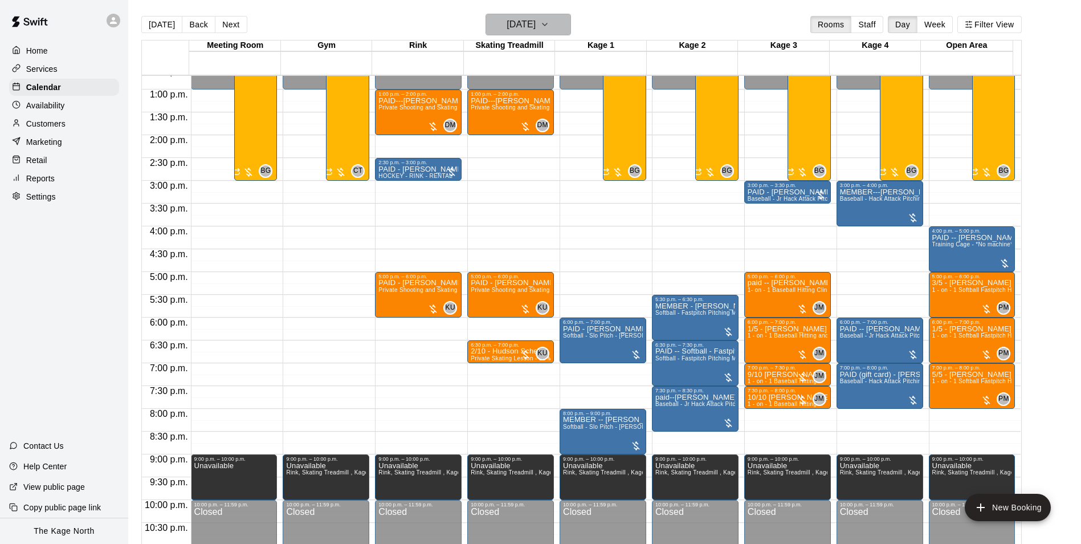
click at [523, 29] on h6 "[DATE]" at bounding box center [521, 25] width 29 height 16
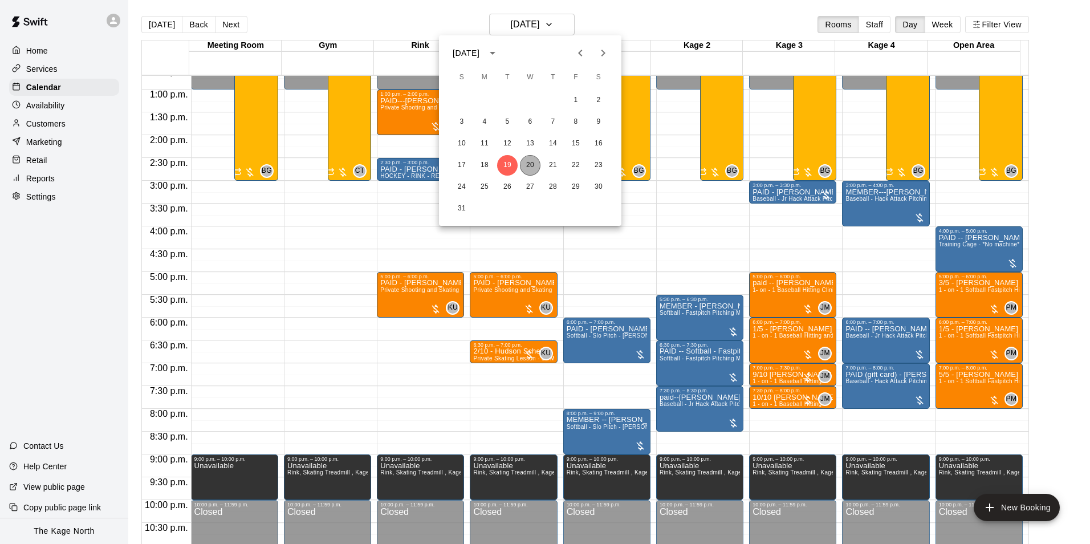
click at [528, 163] on button "20" at bounding box center [530, 165] width 21 height 21
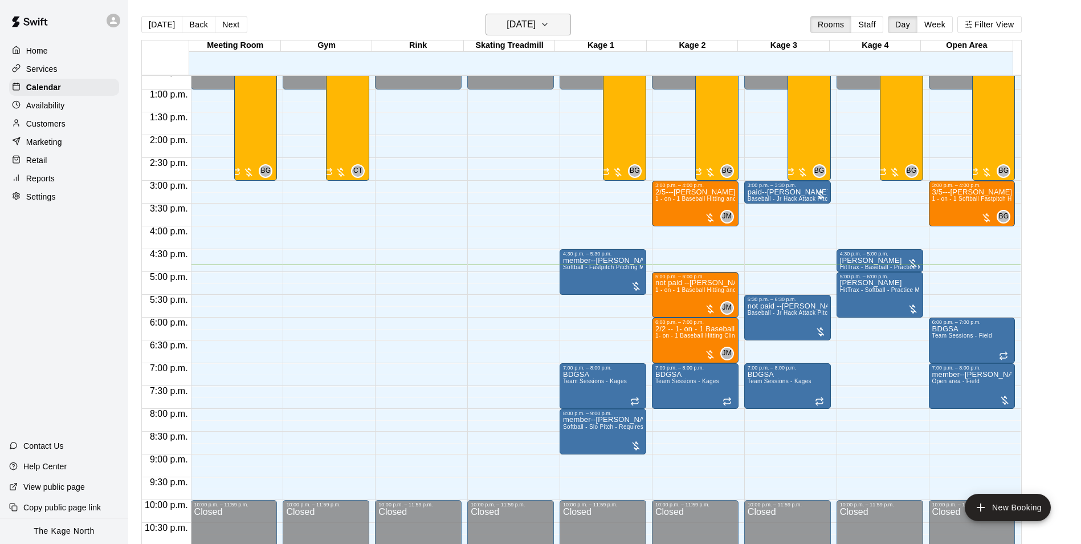
click at [536, 25] on h6 "[DATE]" at bounding box center [521, 25] width 29 height 16
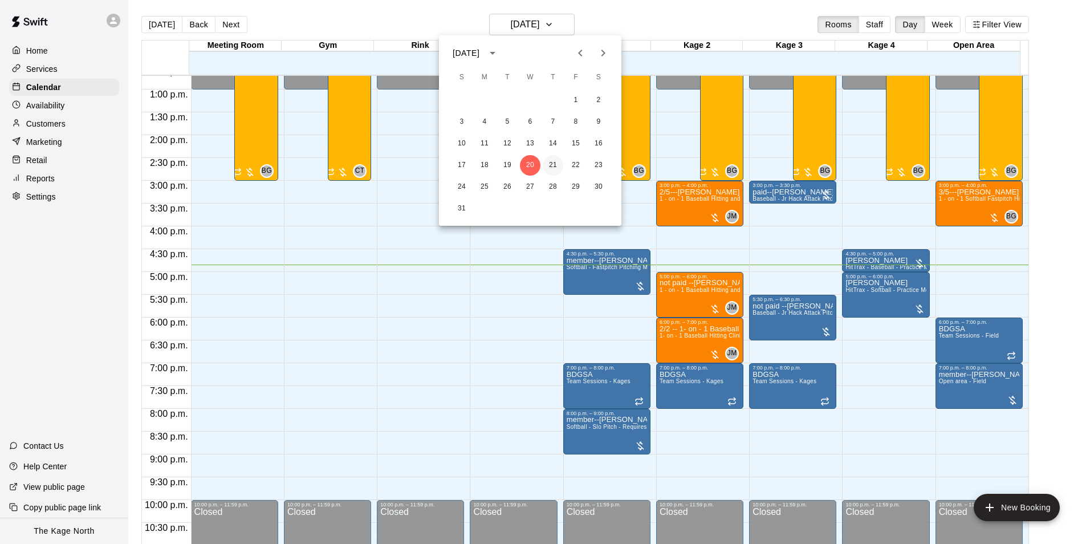
click at [553, 169] on button "21" at bounding box center [553, 165] width 21 height 21
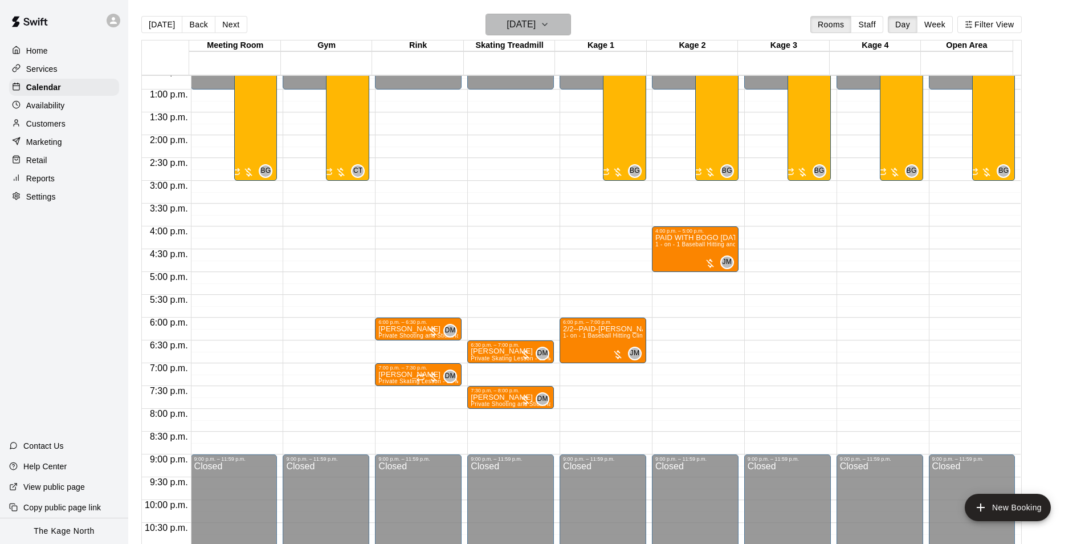
click at [536, 26] on h6 "[DATE]" at bounding box center [521, 25] width 29 height 16
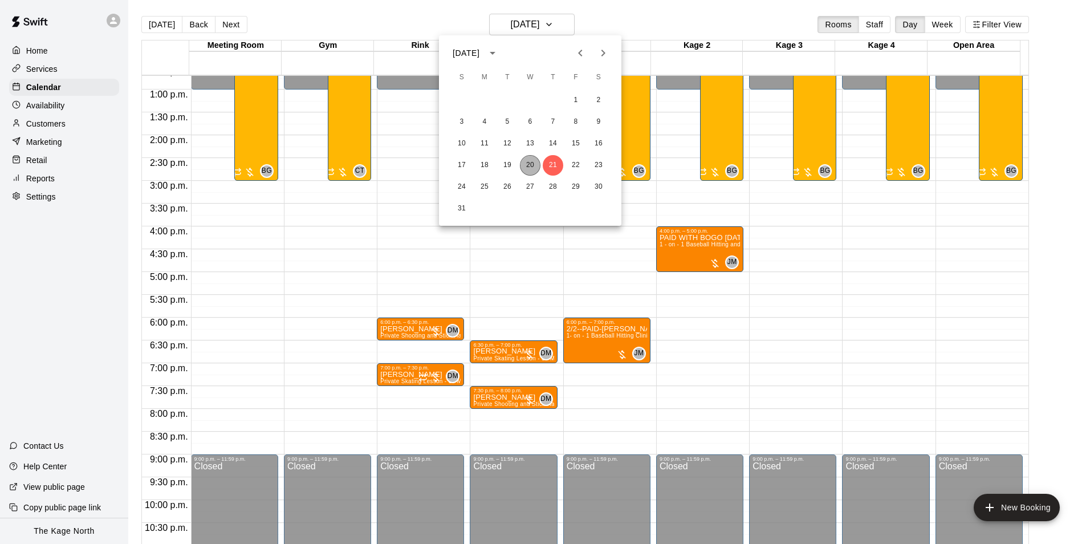
click at [529, 165] on button "20" at bounding box center [530, 165] width 21 height 21
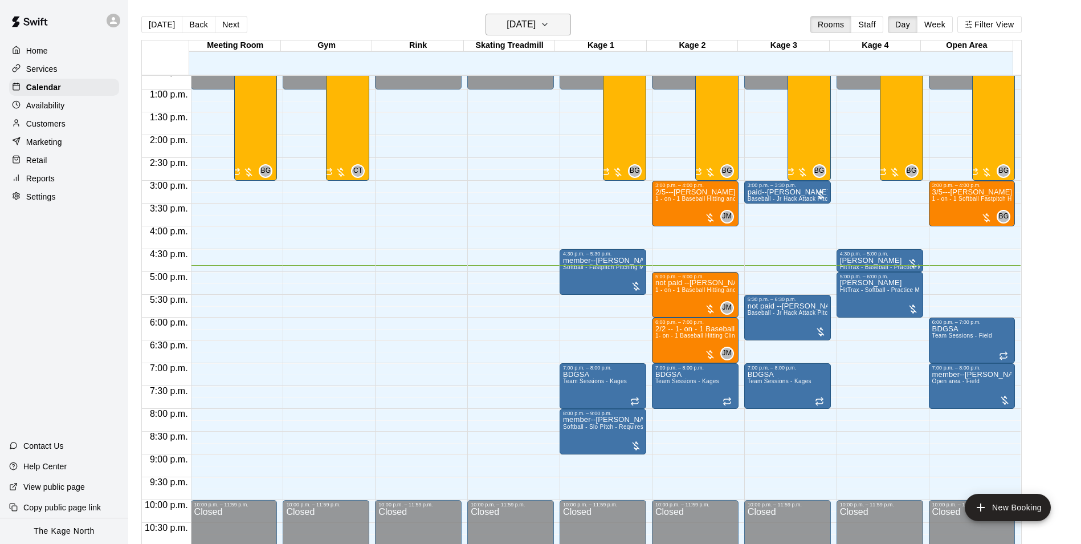
click at [536, 27] on h6 "[DATE]" at bounding box center [521, 25] width 29 height 16
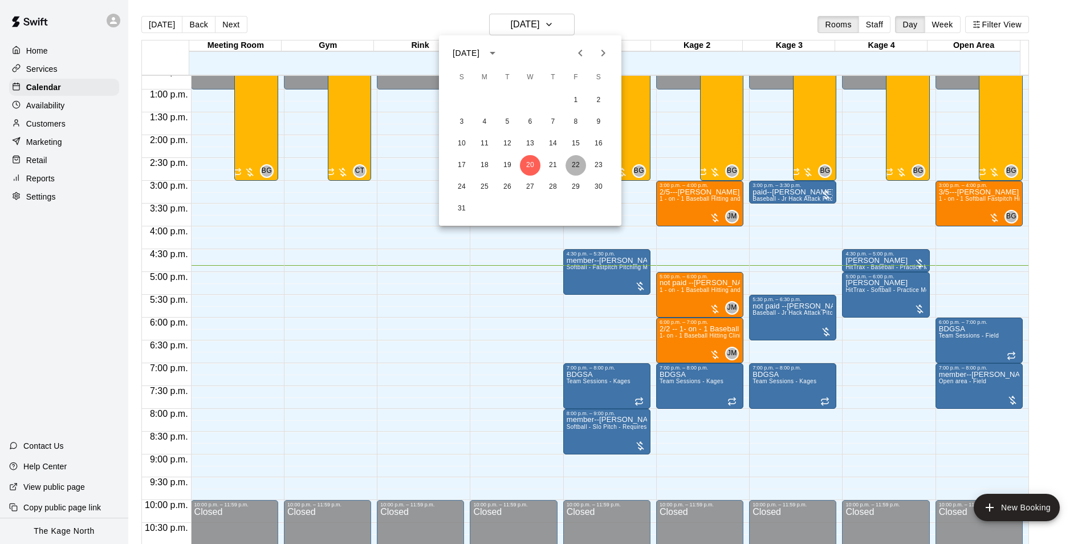
click at [574, 165] on button "22" at bounding box center [575, 165] width 21 height 21
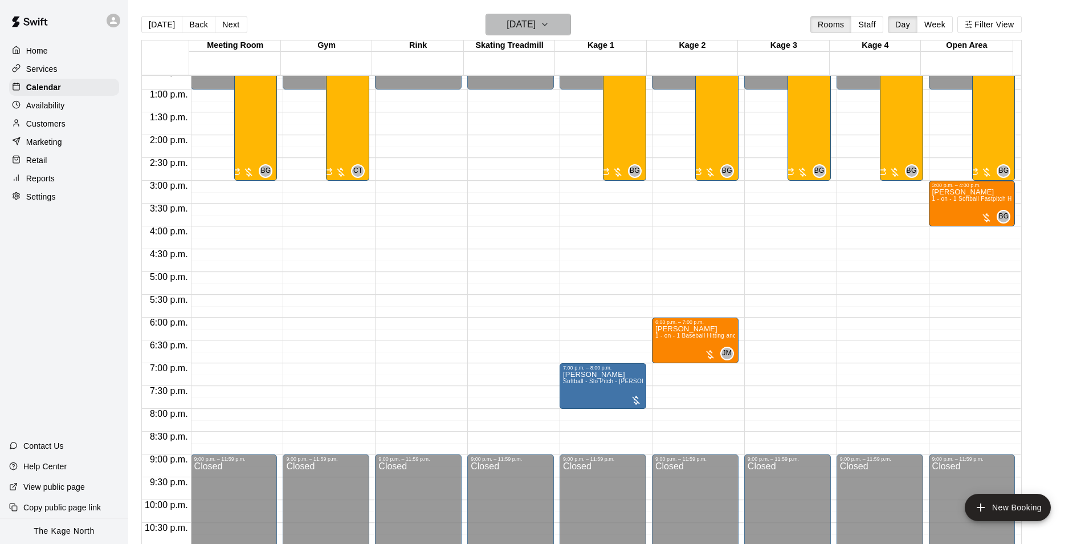
click at [536, 21] on h6 "[DATE]" at bounding box center [521, 25] width 29 height 16
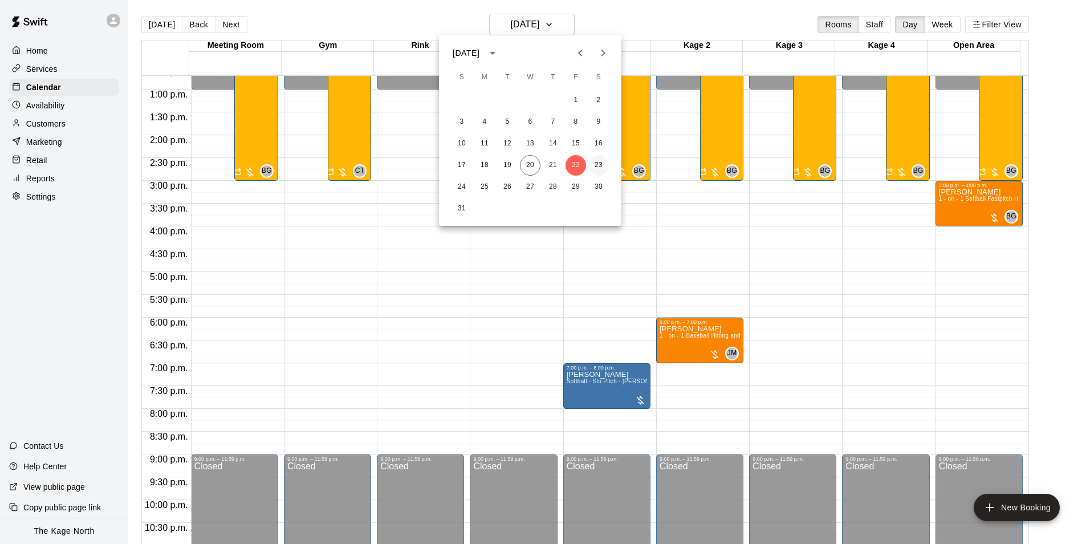
click at [597, 165] on button "23" at bounding box center [598, 165] width 21 height 21
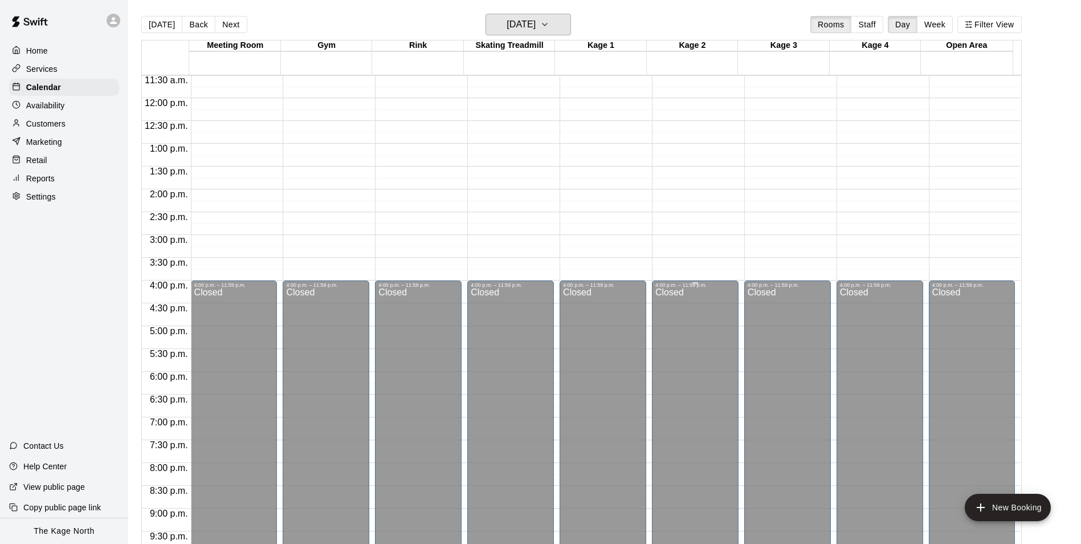
scroll to position [408, 0]
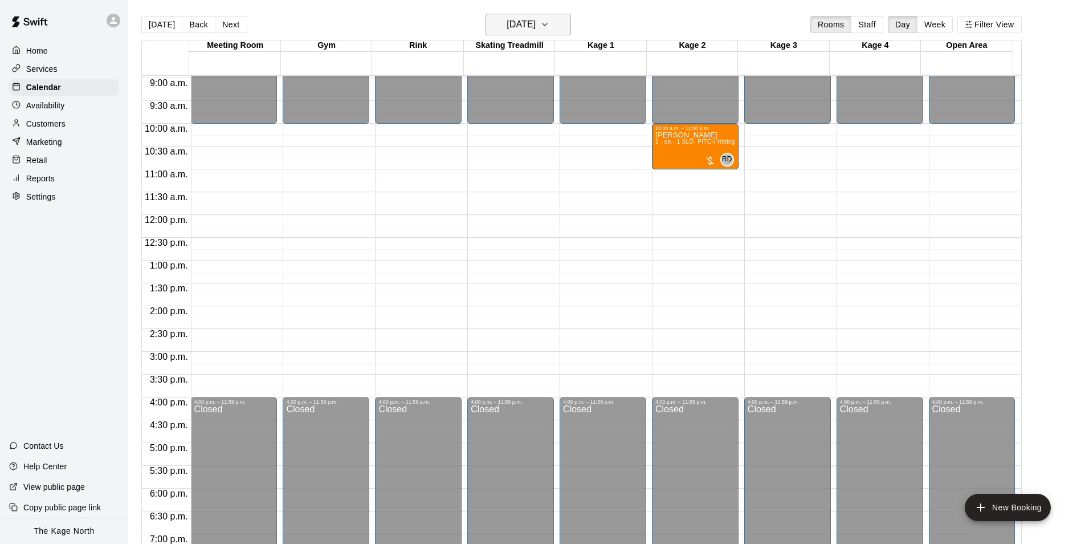
click at [536, 30] on h6 "[DATE]" at bounding box center [521, 25] width 29 height 16
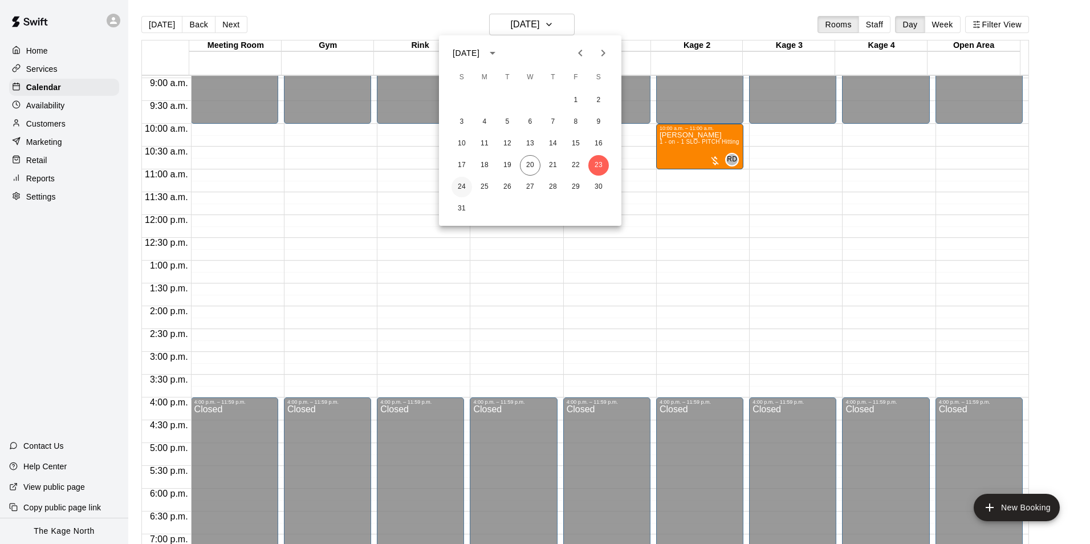
click at [461, 185] on button "24" at bounding box center [461, 187] width 21 height 21
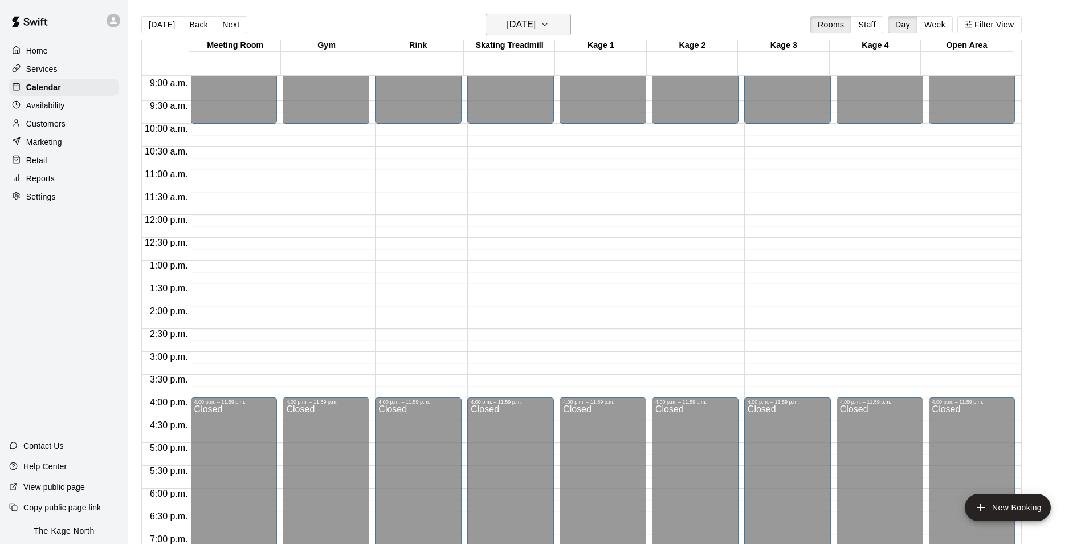
click at [536, 30] on h6 "[DATE]" at bounding box center [521, 25] width 29 height 16
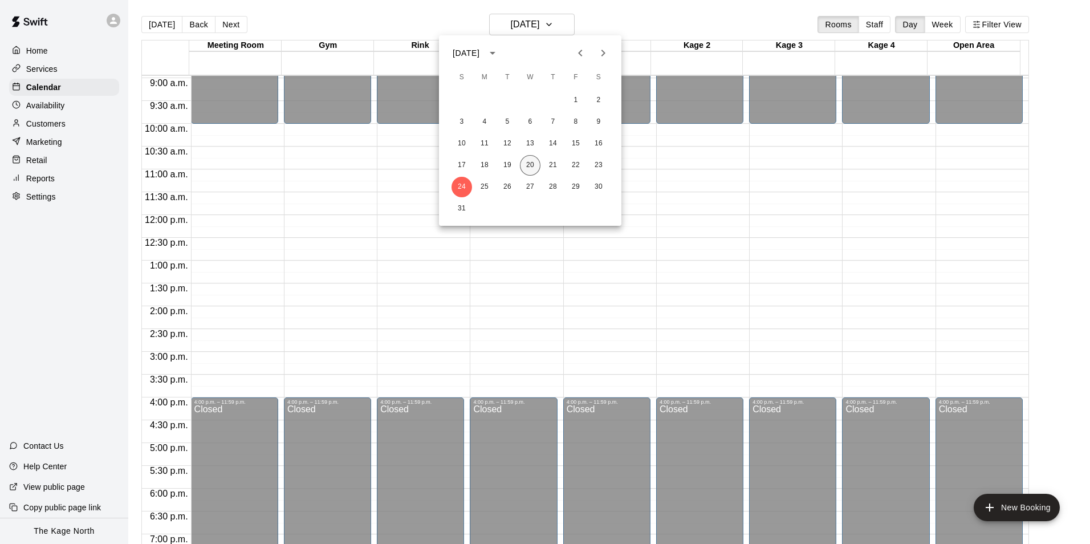
click at [531, 166] on button "20" at bounding box center [530, 165] width 21 height 21
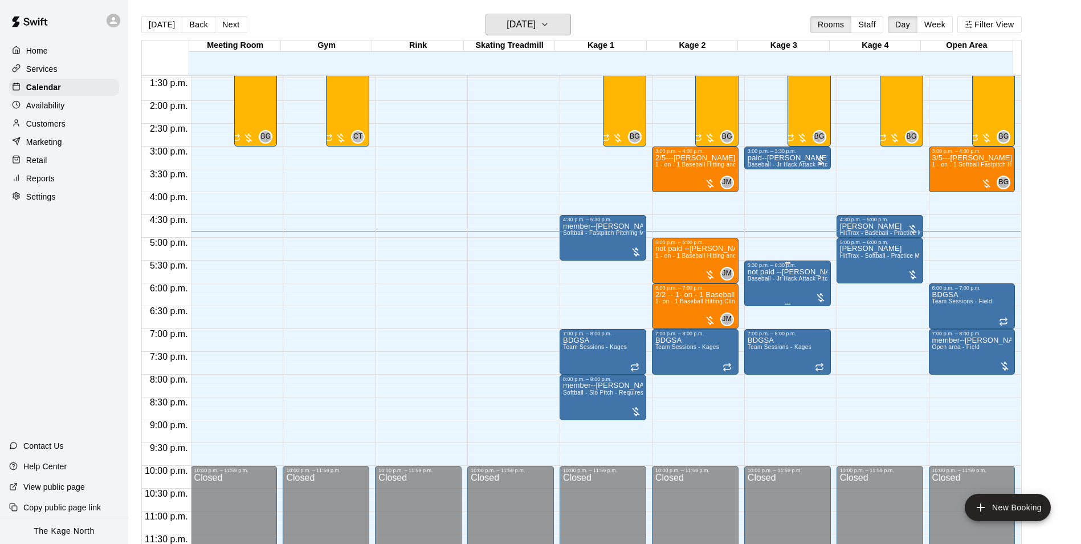
scroll to position [614, 0]
click at [536, 23] on h6 "[DATE]" at bounding box center [521, 25] width 29 height 16
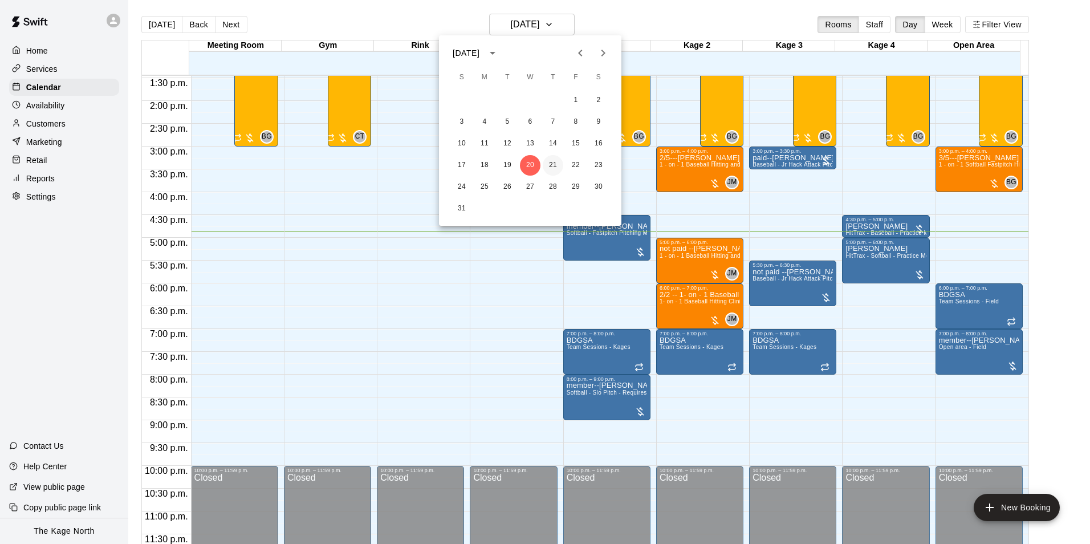
click at [554, 165] on button "21" at bounding box center [553, 165] width 21 height 21
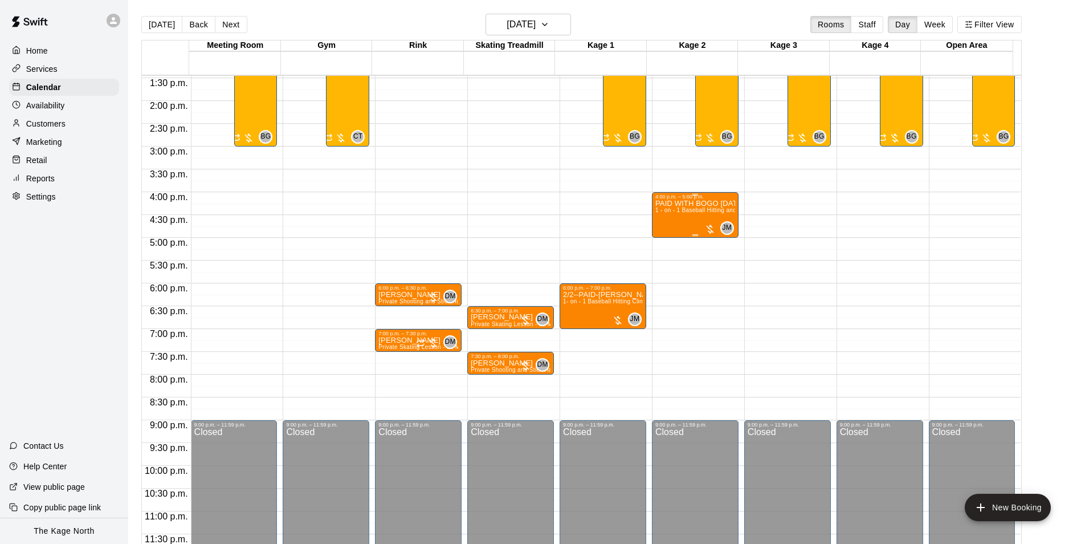
click at [698, 216] on div "PAID WITH BOGO [DATE]- BODHI 1 - on - 1 Baseball Hitting and Pitching Clinic" at bounding box center [695, 471] width 80 height 544
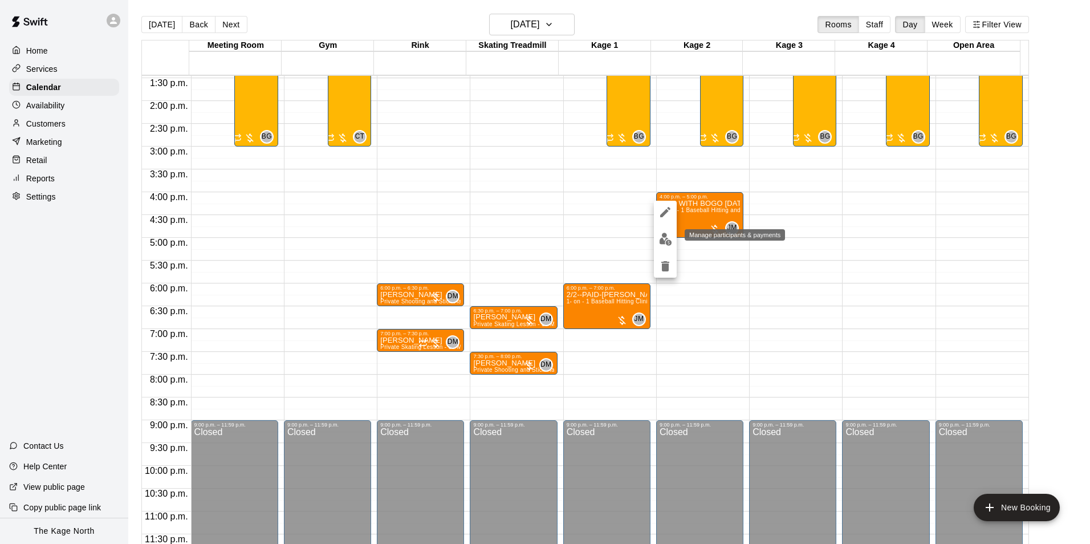
click at [662, 240] on img "edit" at bounding box center [665, 239] width 13 height 13
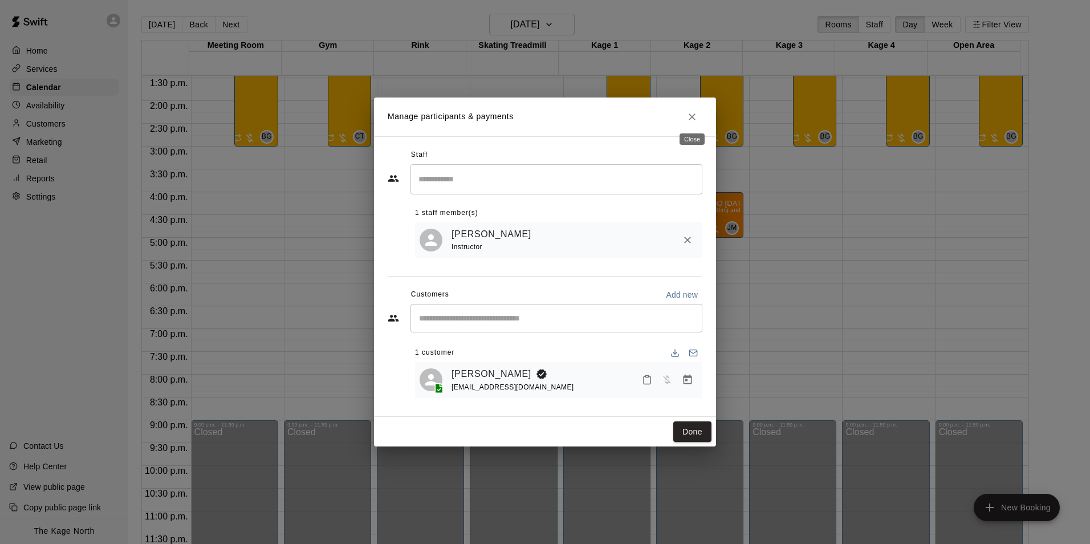
click at [689, 119] on icon "Close" at bounding box center [691, 116] width 11 height 11
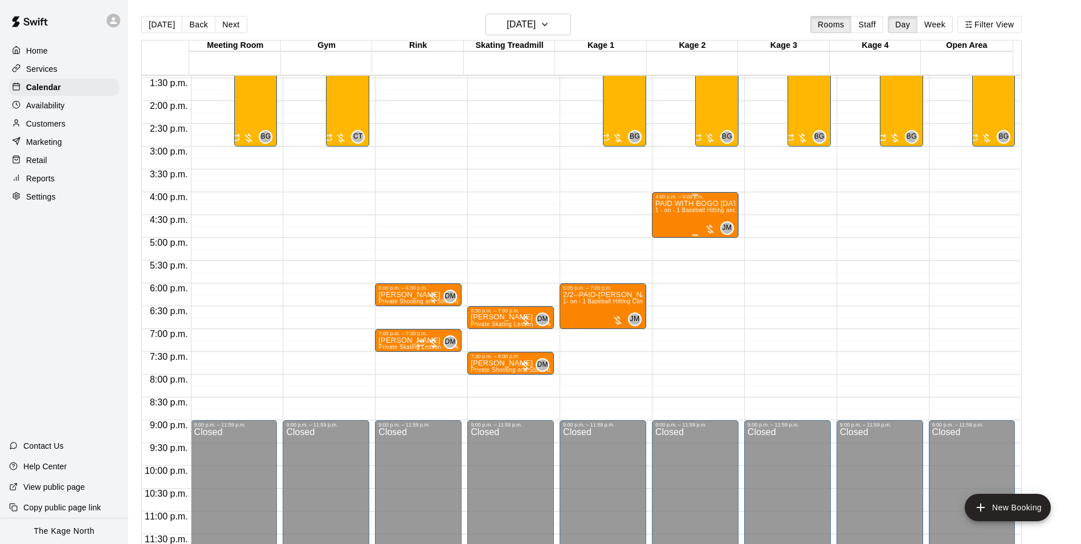
click at [702, 213] on span "1 - on - 1 Baseball Hitting and Pitching Clinic" at bounding box center [715, 210] width 121 height 6
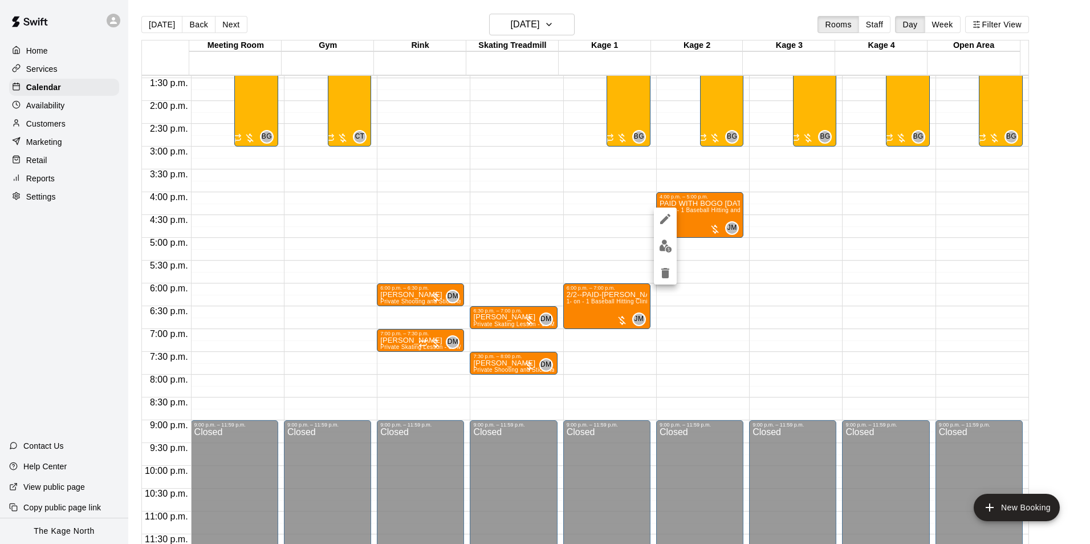
click at [556, 15] on div at bounding box center [545, 272] width 1090 height 544
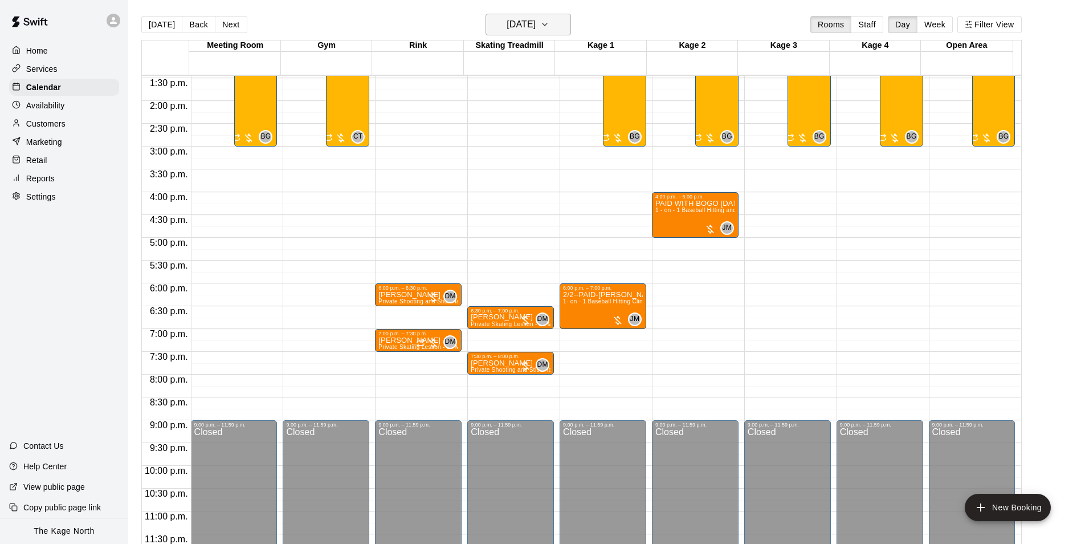
click at [536, 23] on h6 "[DATE]" at bounding box center [521, 25] width 29 height 16
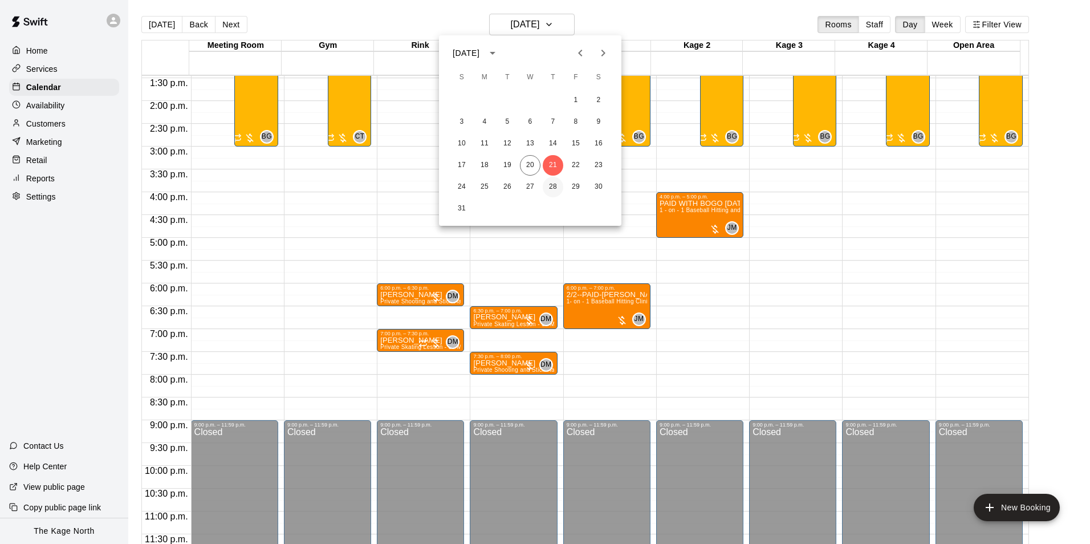
click at [556, 181] on button "28" at bounding box center [553, 187] width 21 height 21
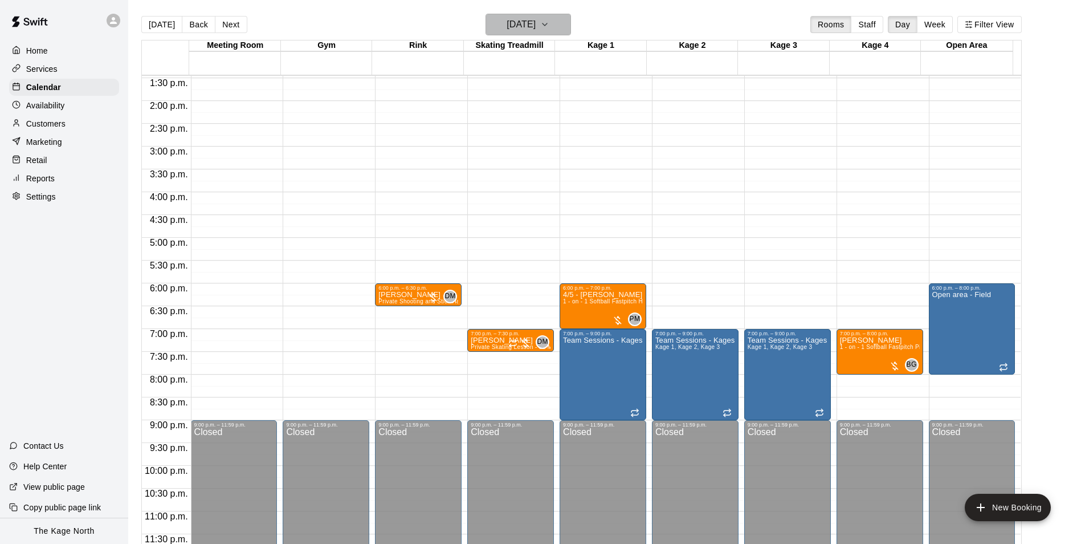
click at [536, 22] on h6 "[DATE]" at bounding box center [521, 25] width 29 height 16
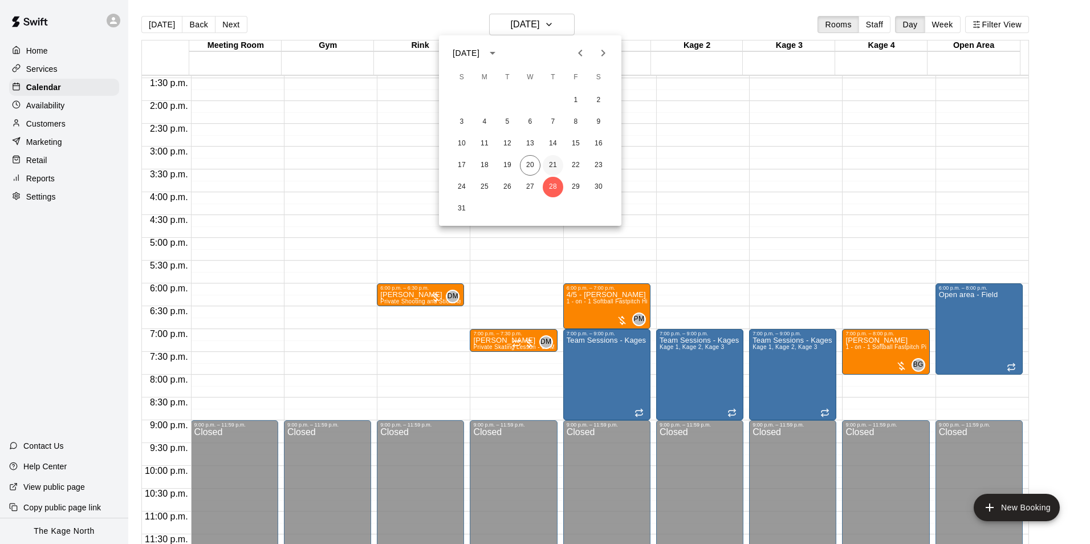
click at [553, 162] on button "21" at bounding box center [553, 165] width 21 height 21
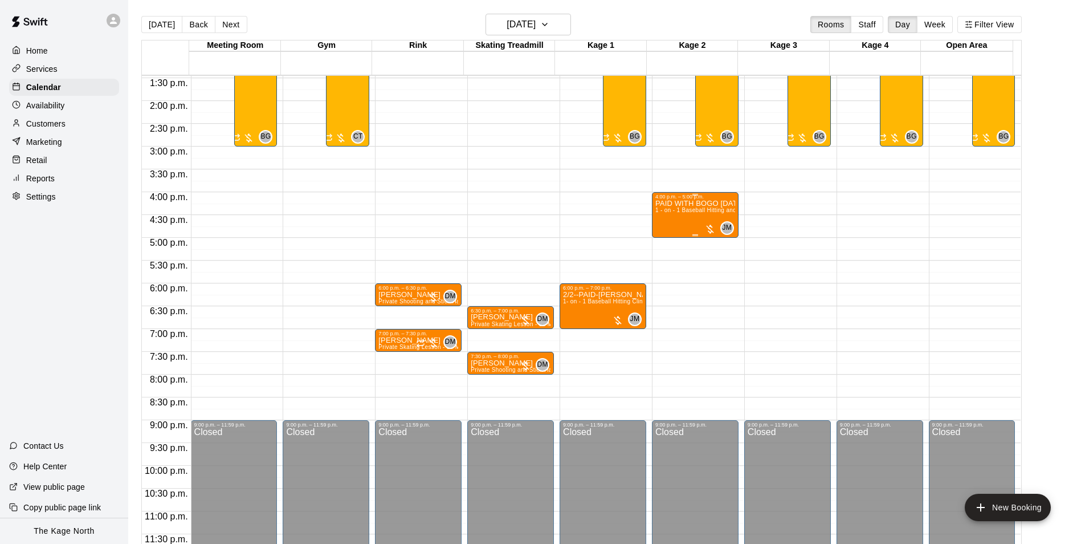
click at [705, 210] on span "1 - on - 1 Baseball Hitting and Pitching Clinic" at bounding box center [715, 210] width 121 height 6
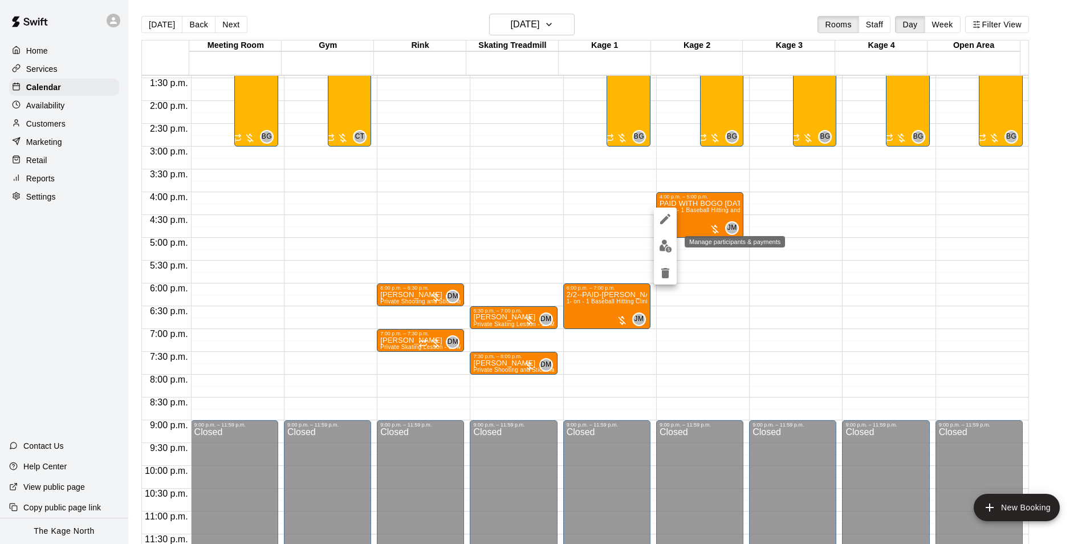
click at [669, 246] on img "edit" at bounding box center [665, 245] width 13 height 13
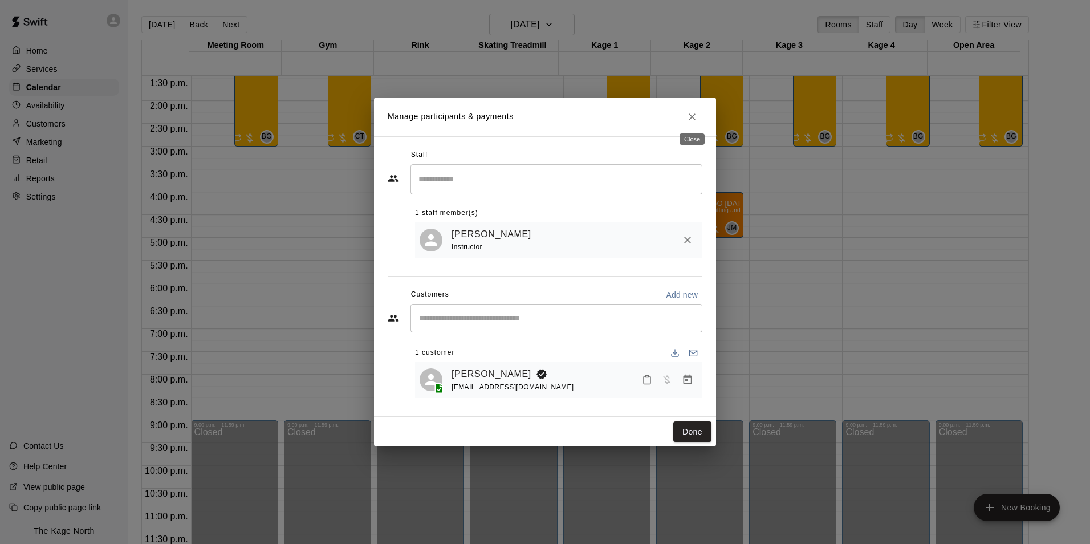
click at [690, 117] on icon "Close" at bounding box center [691, 116] width 7 height 7
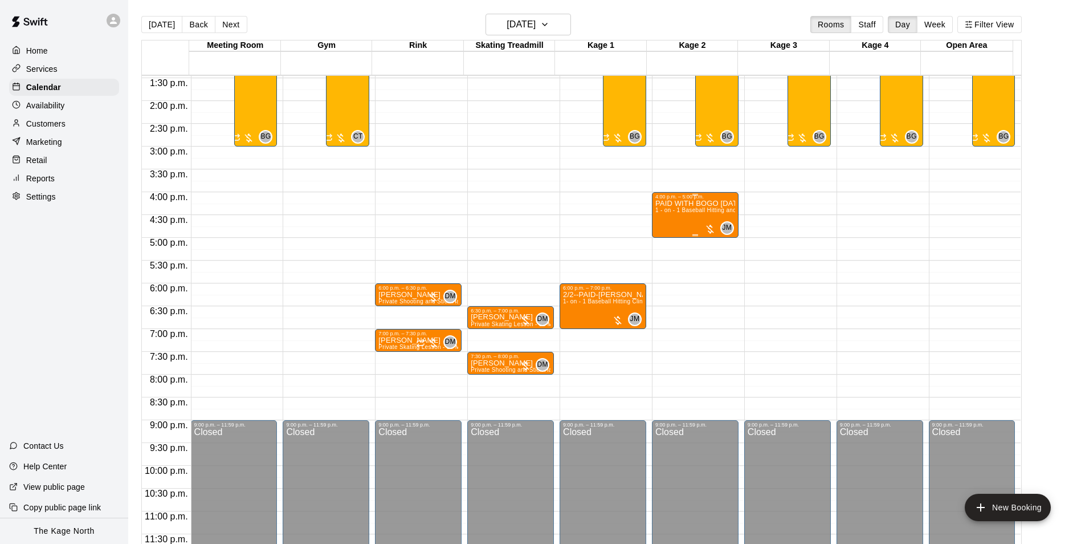
click at [705, 211] on span "1 - on - 1 Baseball Hitting and Pitching Clinic" at bounding box center [715, 210] width 121 height 6
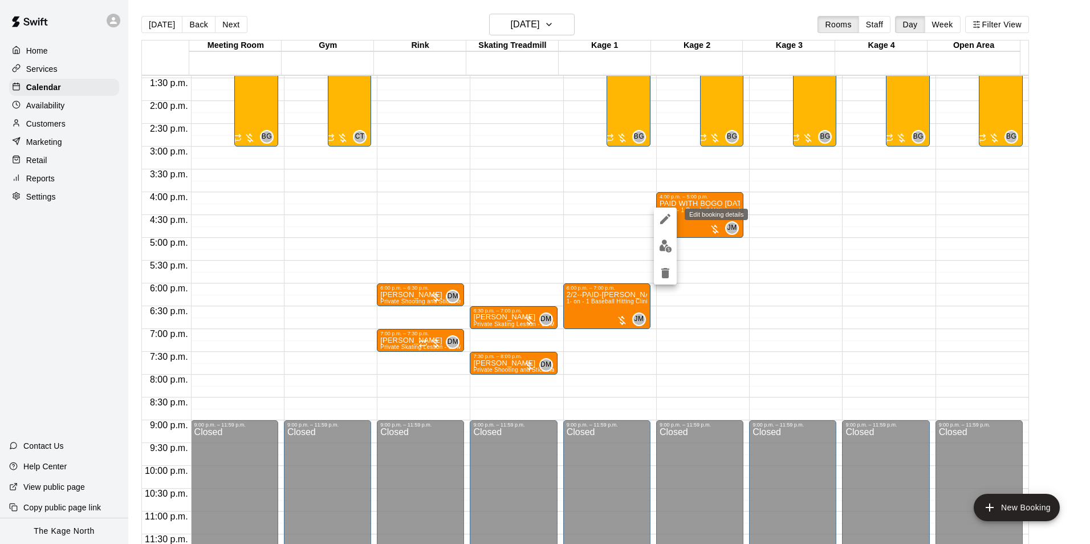
click at [665, 213] on icon "edit" at bounding box center [665, 219] width 14 height 14
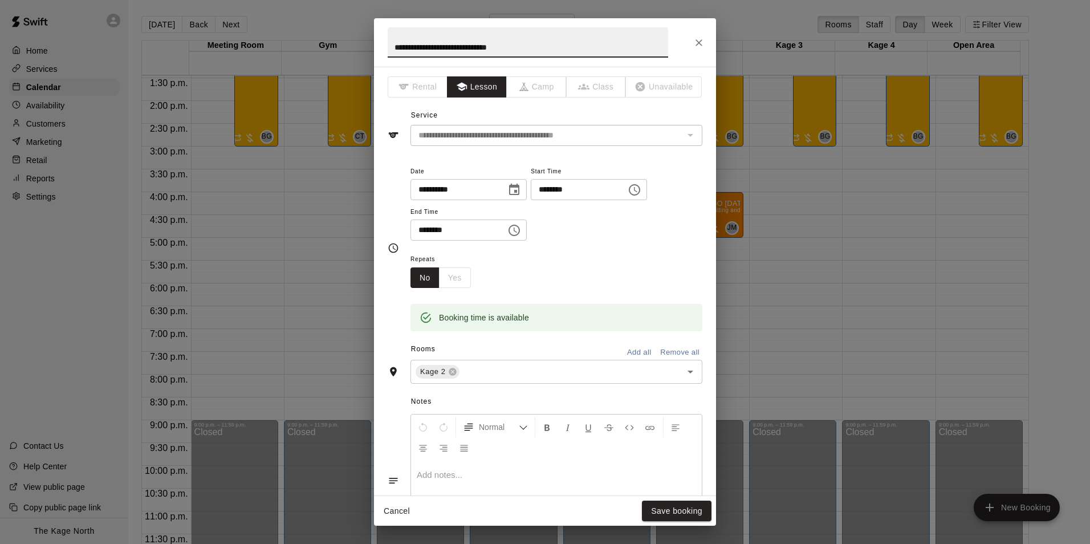
click at [521, 191] on icon "Choose date, selected date is Aug 21, 2025" at bounding box center [514, 190] width 14 height 14
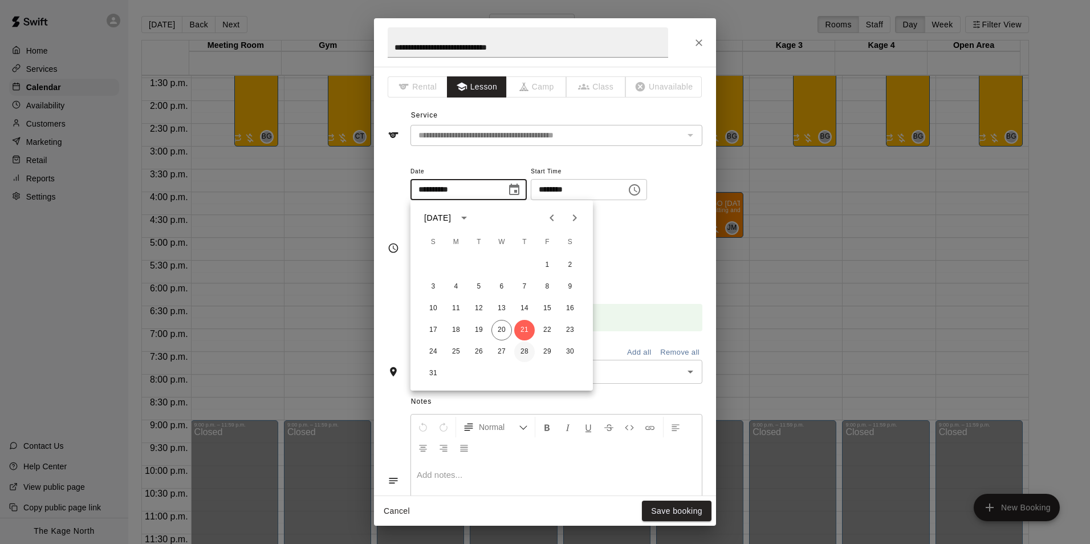
click at [520, 350] on button "28" at bounding box center [524, 351] width 21 height 21
type input "**********"
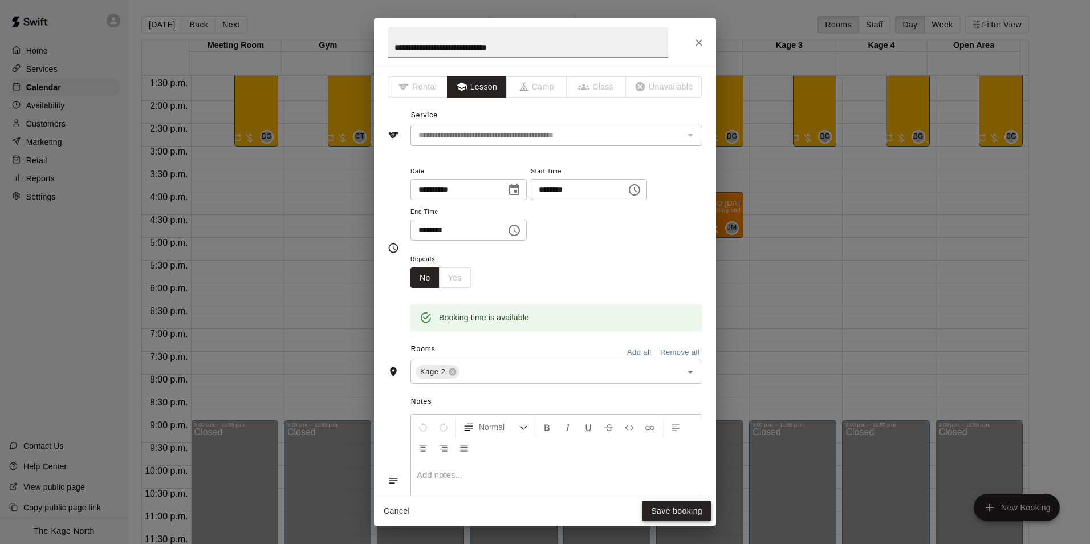
click at [689, 511] on button "Save booking" at bounding box center [677, 510] width 70 height 21
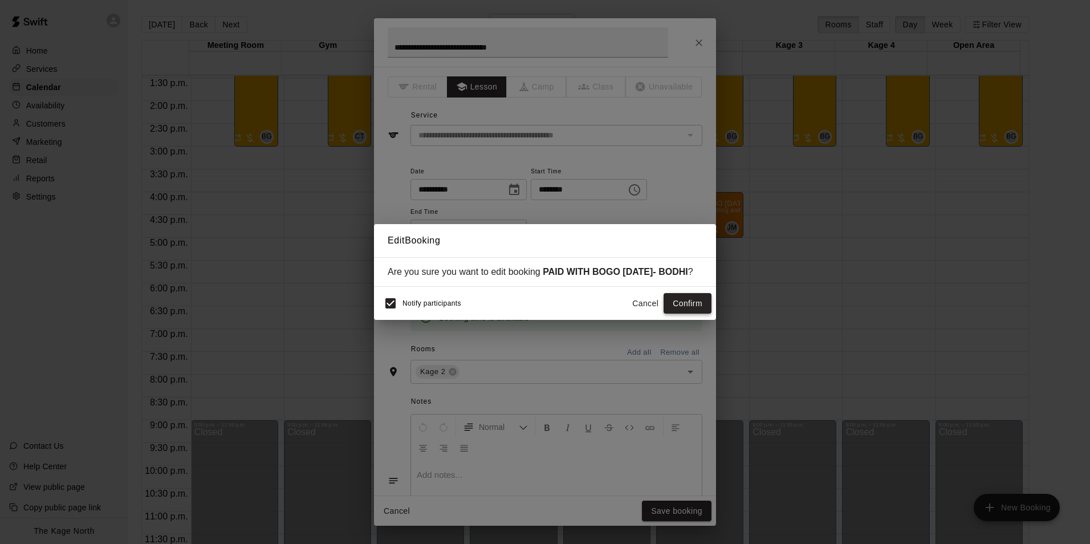
click at [700, 303] on button "Confirm" at bounding box center [687, 303] width 48 height 21
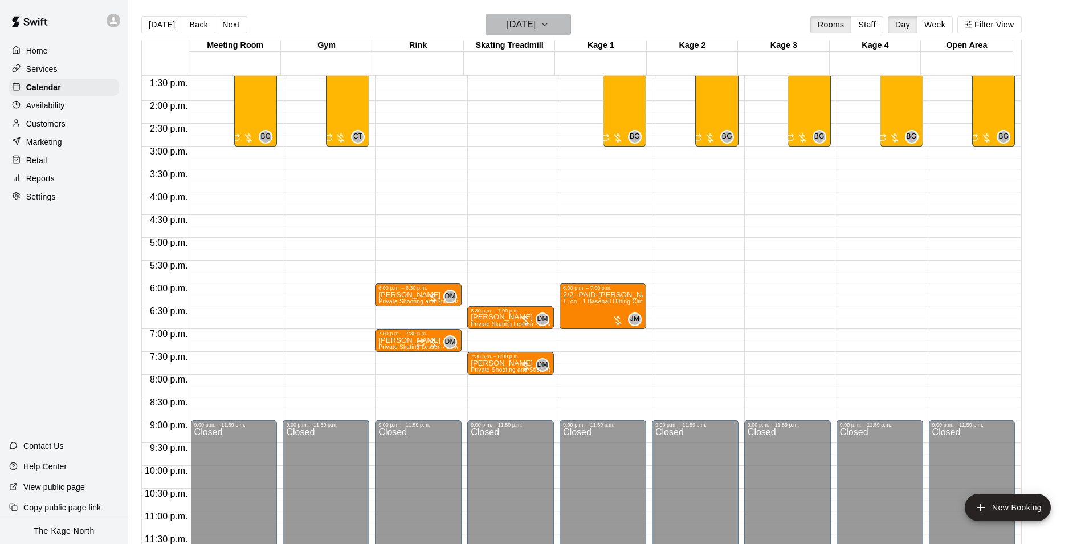
click at [536, 21] on h6 "[DATE]" at bounding box center [521, 25] width 29 height 16
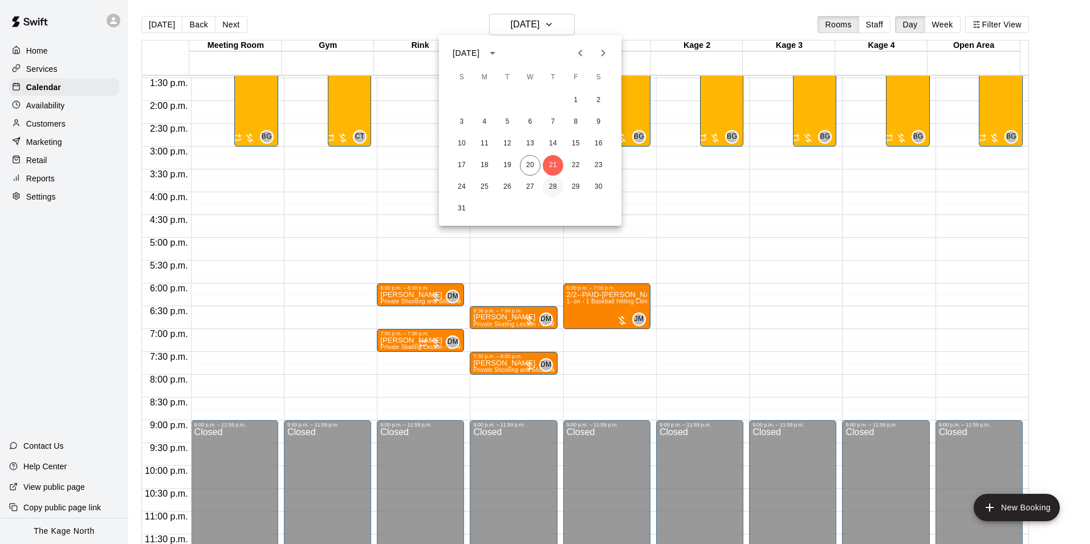
click at [551, 184] on button "28" at bounding box center [553, 187] width 21 height 21
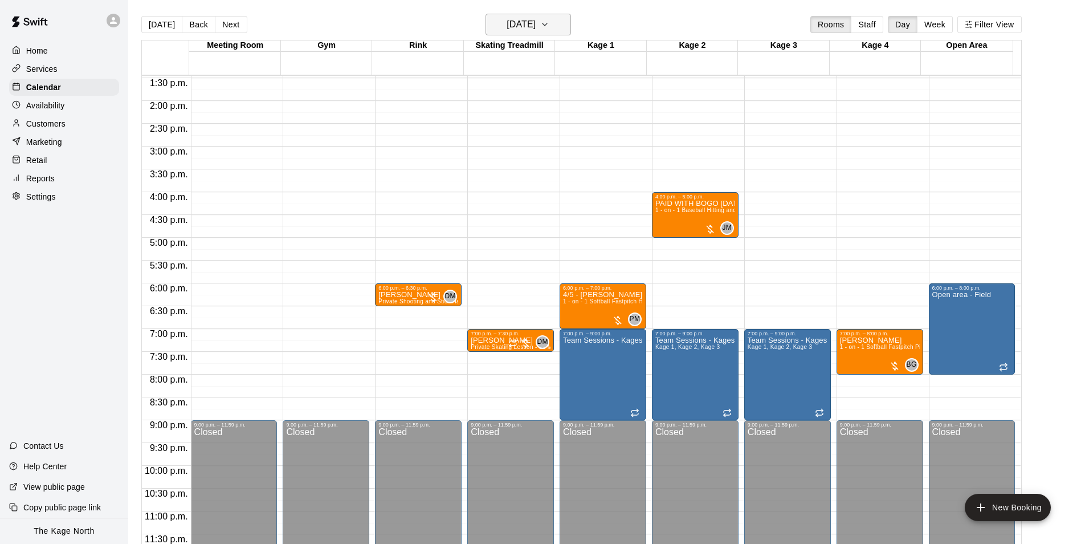
click at [536, 20] on h6 "[DATE]" at bounding box center [521, 25] width 29 height 16
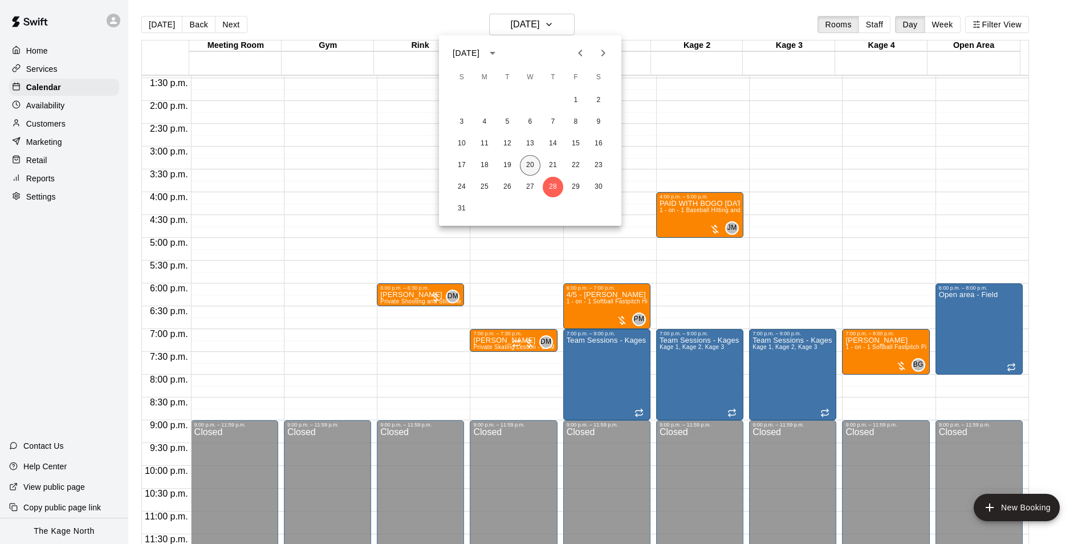
click at [528, 164] on button "20" at bounding box center [530, 165] width 21 height 21
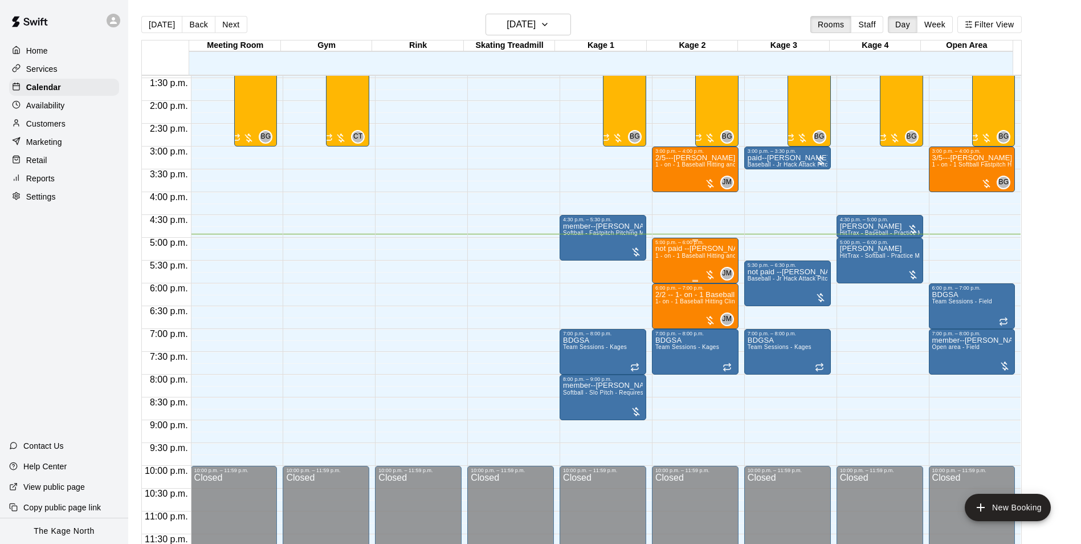
click at [701, 261] on div "not paid --[PERSON_NAME] 1 - on - 1 Baseball Hitting and Pitching Clinic" at bounding box center [695, 517] width 80 height 544
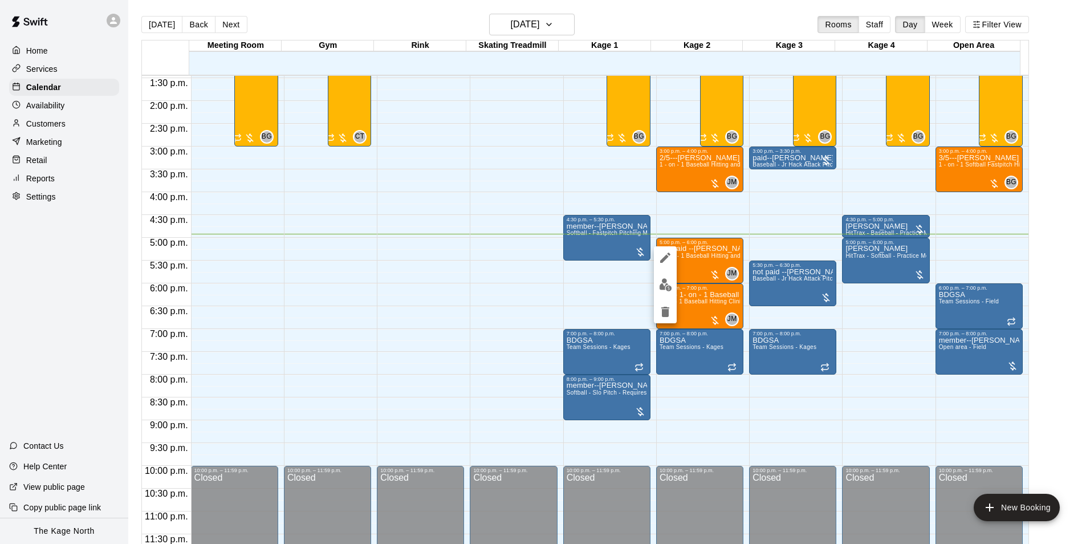
click at [666, 286] on img "edit" at bounding box center [665, 284] width 13 height 13
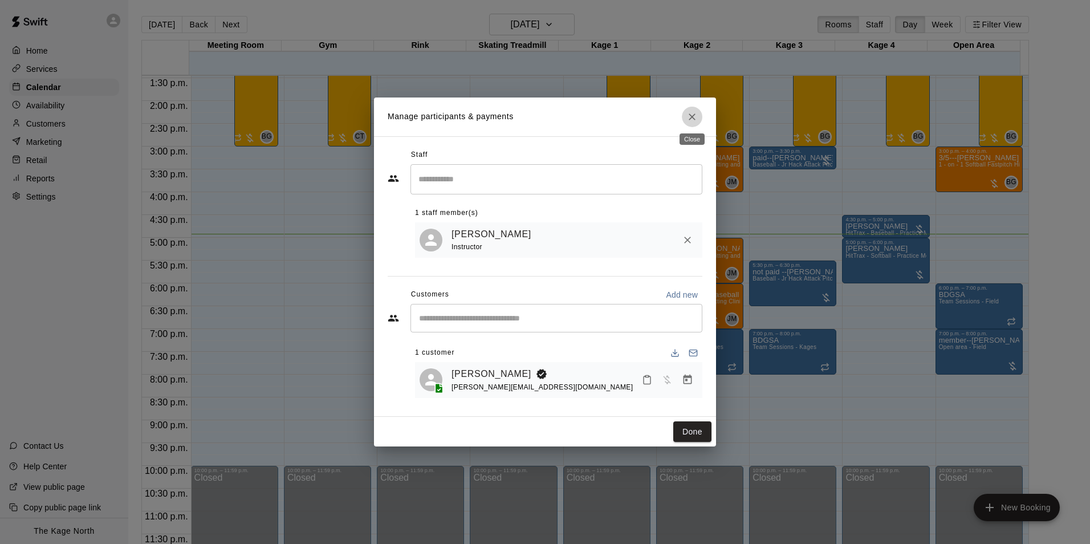
click at [693, 115] on icon "Close" at bounding box center [691, 116] width 11 height 11
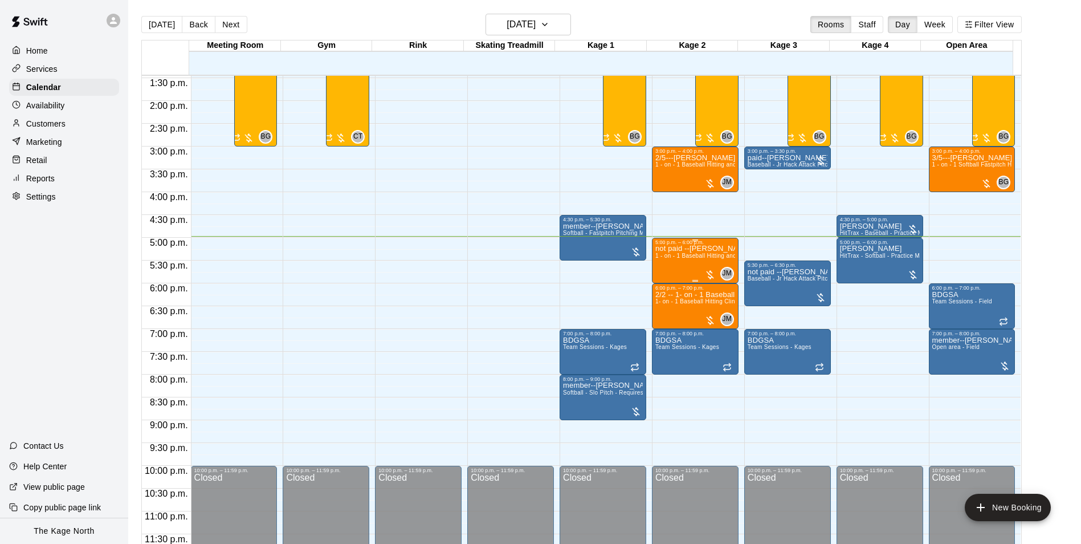
click at [696, 262] on div "not paid --[PERSON_NAME] 1 - on - 1 Baseball Hitting and Pitching Clinic" at bounding box center [695, 517] width 80 height 544
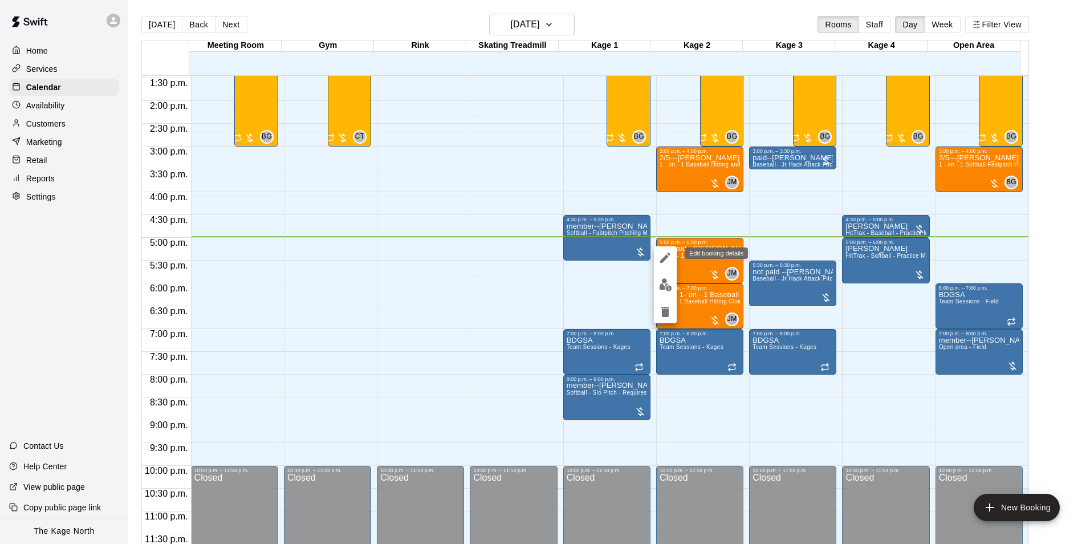
click at [661, 257] on icon "edit" at bounding box center [665, 258] width 14 height 14
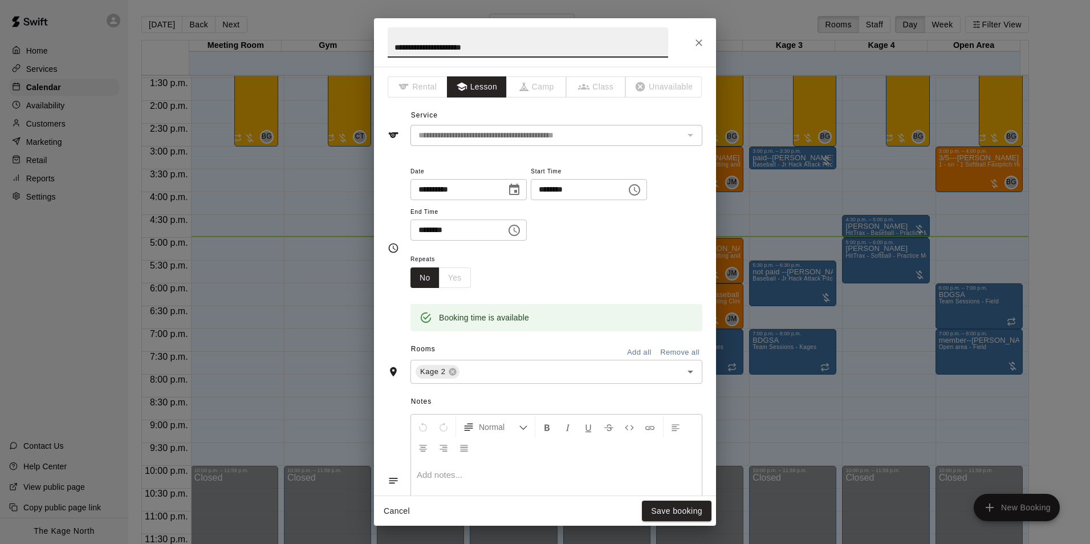
drag, startPoint x: 426, startPoint y: 48, endPoint x: 352, endPoint y: 43, distance: 73.7
click at [352, 43] on div "**********" at bounding box center [545, 272] width 1090 height 544
type input "**********"
click at [684, 508] on button "Save booking" at bounding box center [677, 510] width 70 height 21
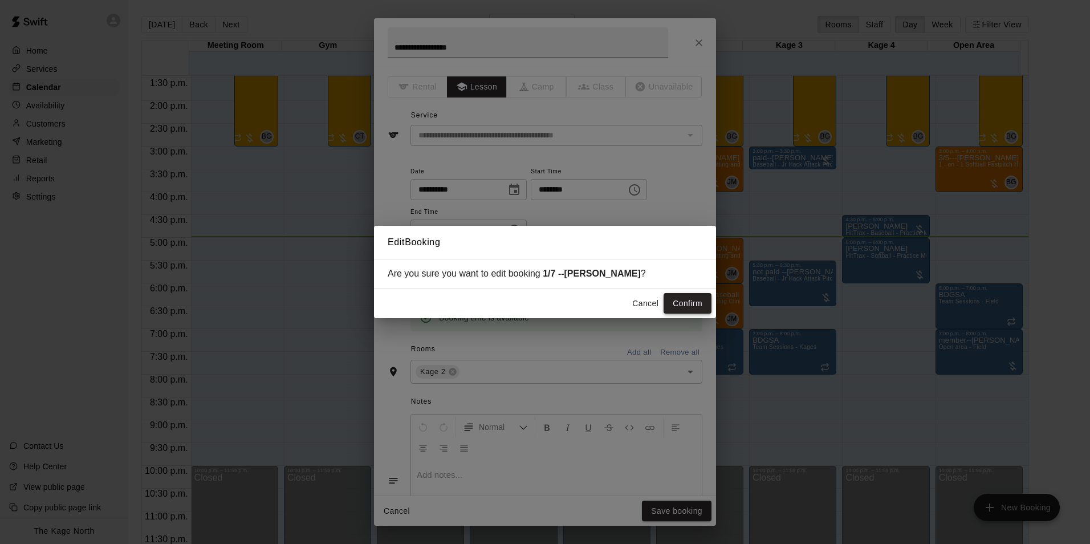
click at [691, 302] on button "Confirm" at bounding box center [687, 303] width 48 height 21
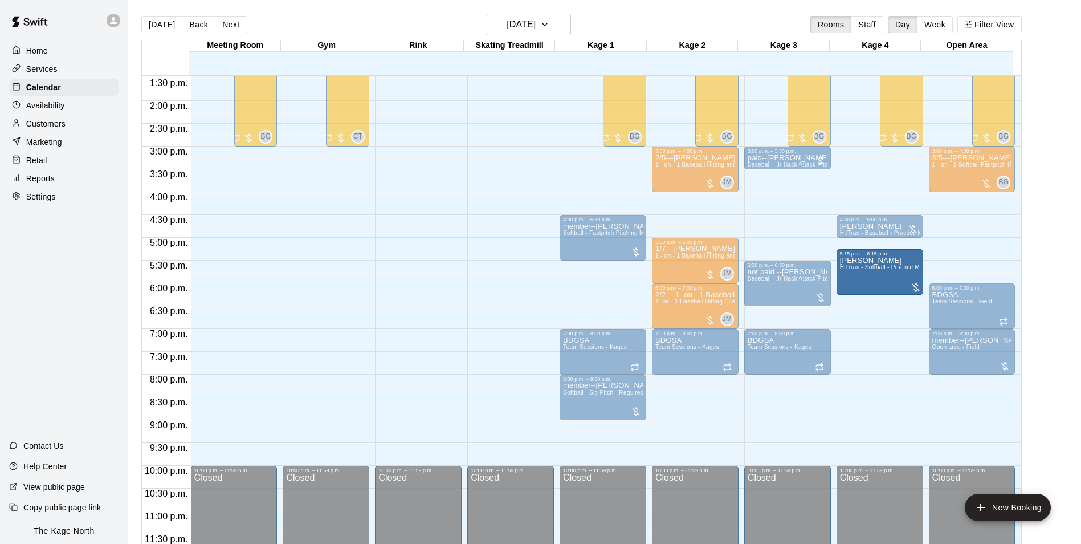
drag, startPoint x: 887, startPoint y: 254, endPoint x: 889, endPoint y: 268, distance: 14.4
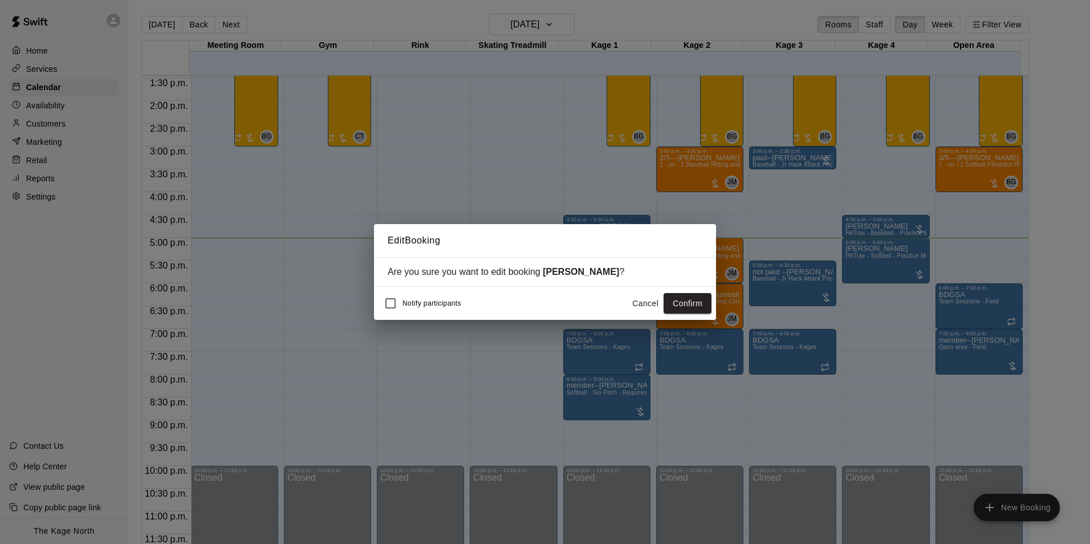
click at [687, 301] on button "Confirm" at bounding box center [687, 303] width 48 height 21
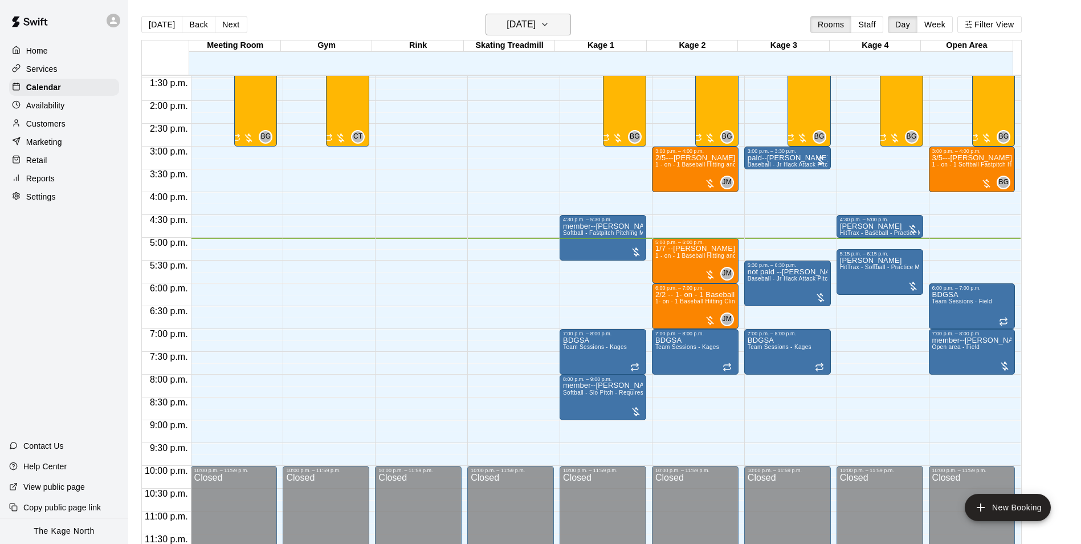
click at [522, 21] on h6 "[DATE]" at bounding box center [521, 25] width 29 height 16
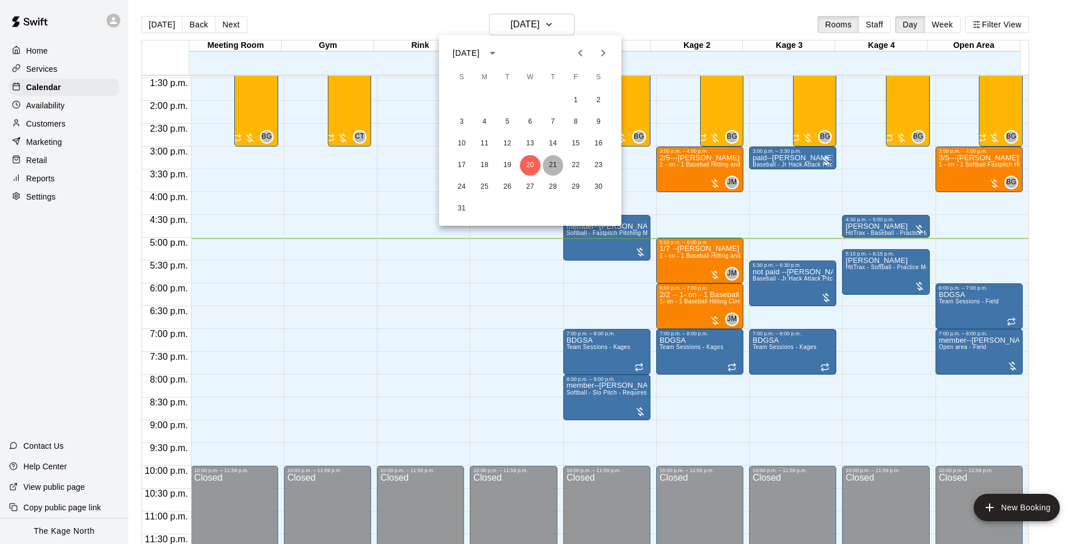
click at [555, 167] on button "21" at bounding box center [553, 165] width 21 height 21
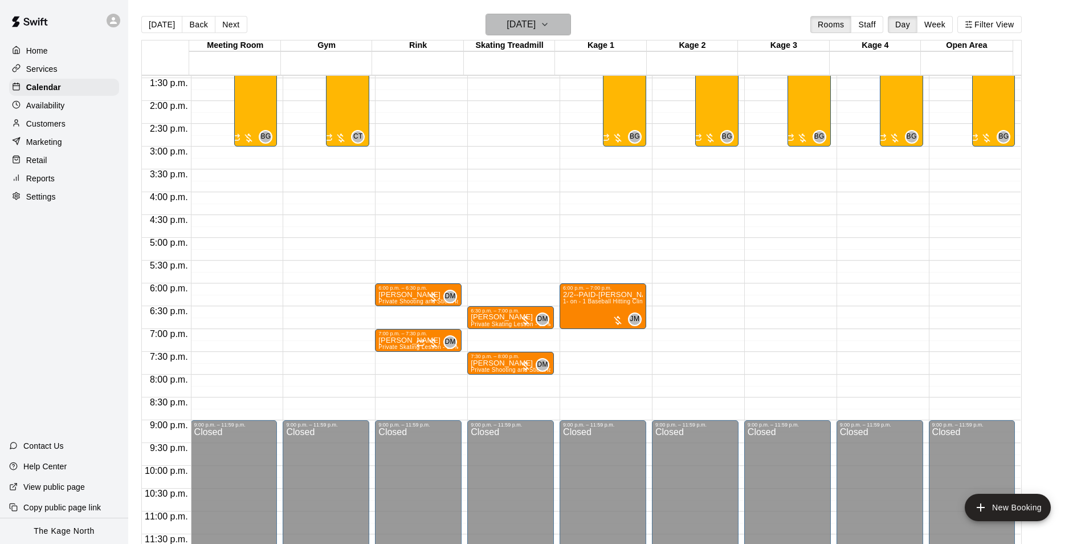
click at [536, 23] on h6 "[DATE]" at bounding box center [521, 25] width 29 height 16
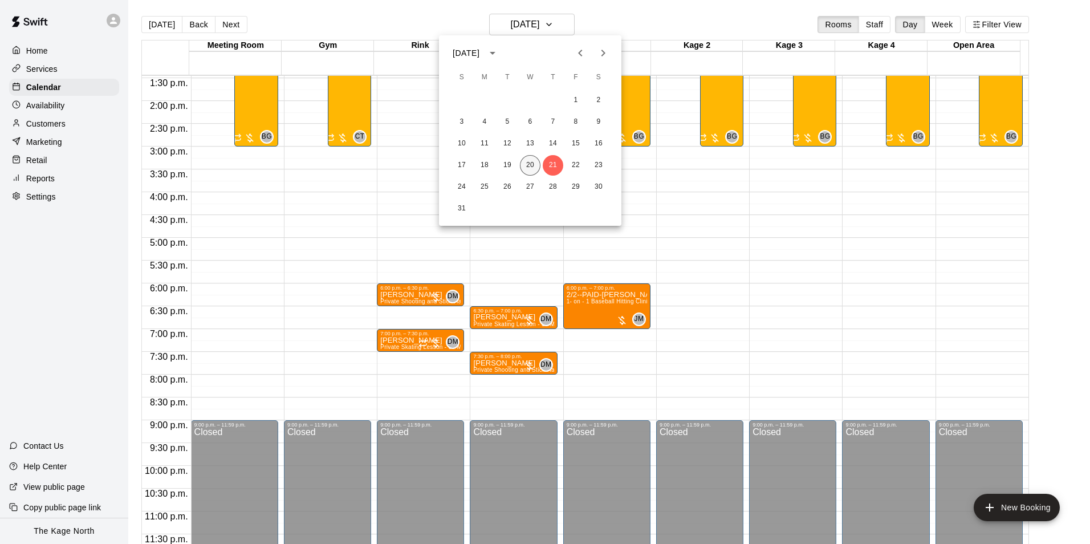
click at [527, 165] on button "20" at bounding box center [530, 165] width 21 height 21
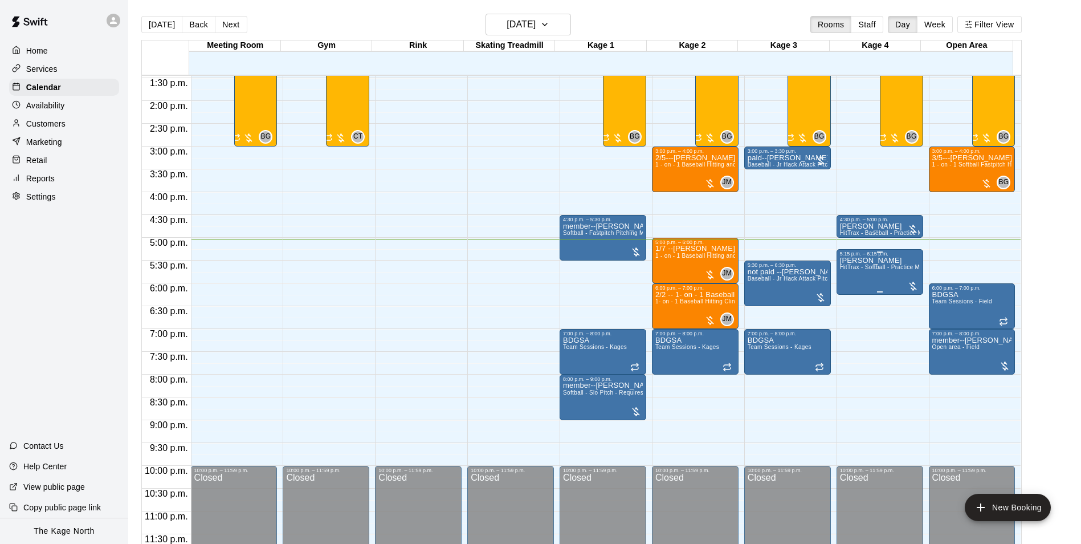
click at [882, 274] on div "[PERSON_NAME] HitTrax - Softball - Practice Mode" at bounding box center [880, 528] width 80 height 544
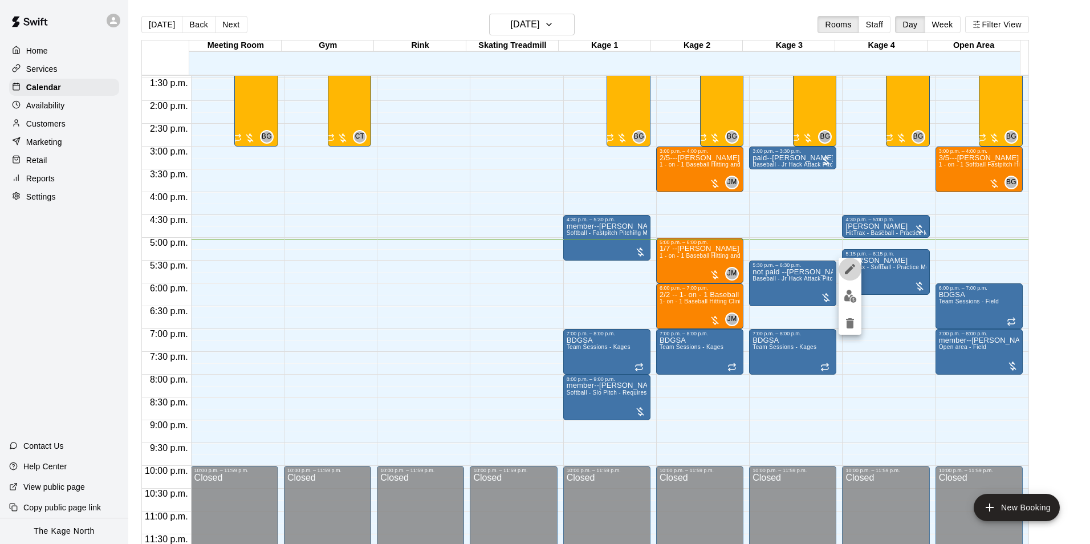
click at [850, 270] on icon "edit" at bounding box center [850, 269] width 10 height 10
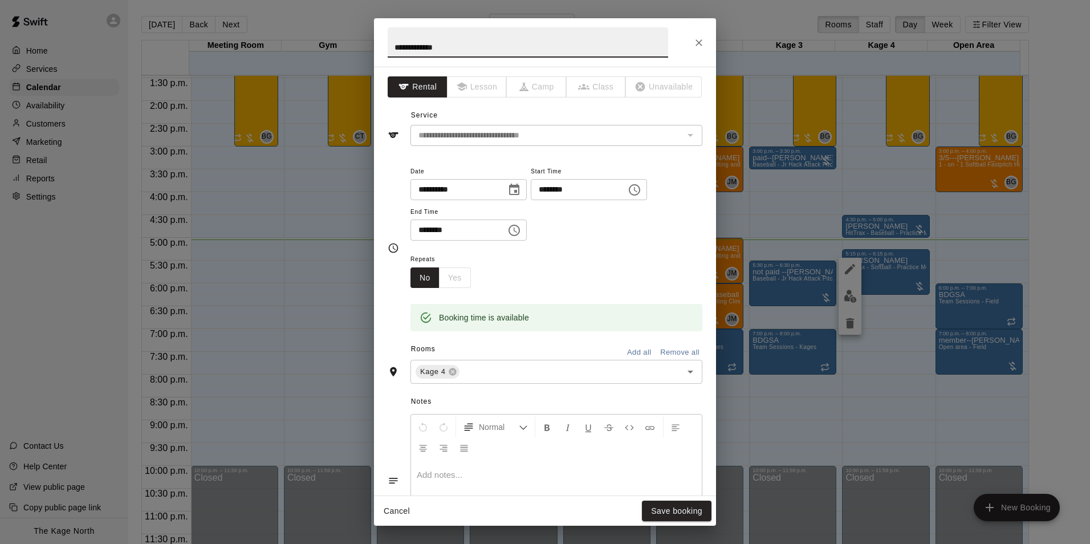
click at [389, 44] on input "**********" at bounding box center [528, 42] width 280 height 30
type input "**********"
click at [683, 512] on button "Save booking" at bounding box center [677, 510] width 70 height 21
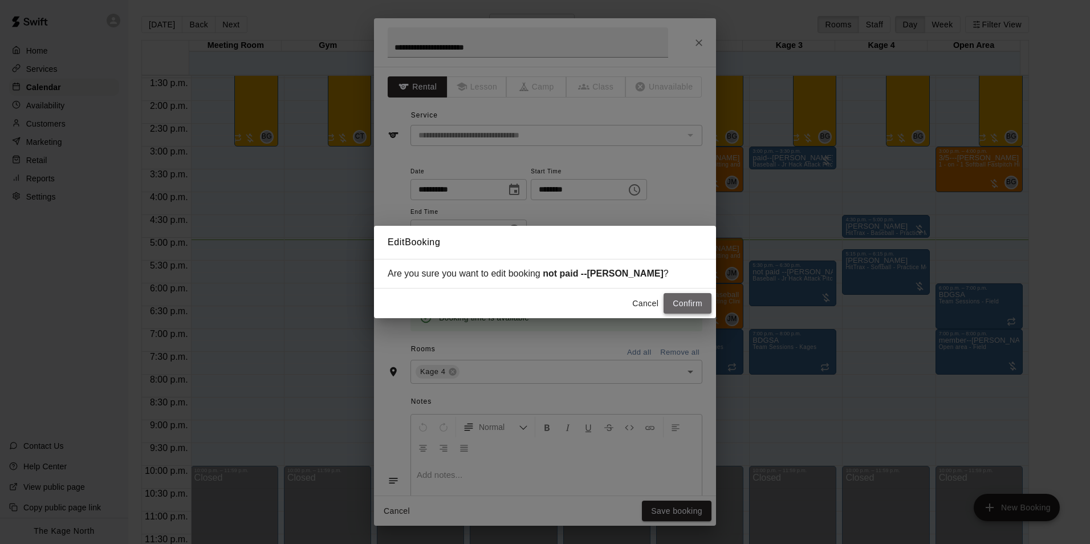
click at [684, 311] on button "Confirm" at bounding box center [687, 303] width 48 height 21
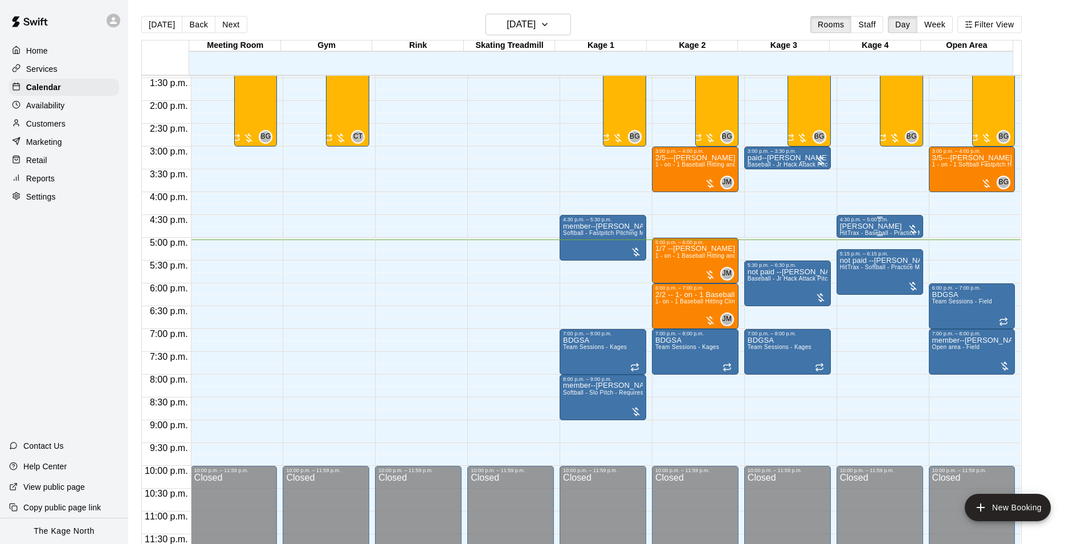
click at [860, 226] on p "[PERSON_NAME]" at bounding box center [880, 226] width 80 height 0
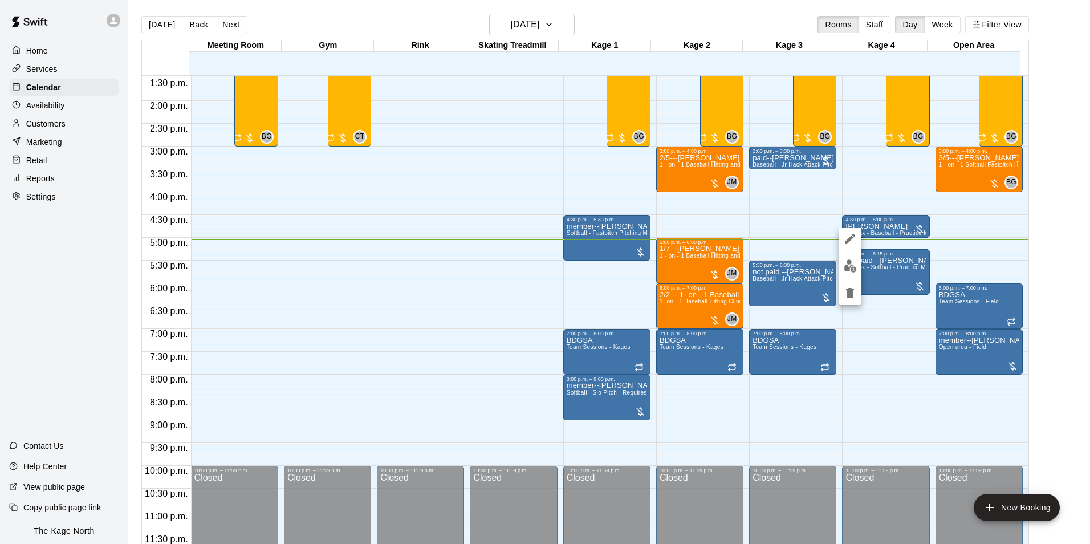
click at [851, 237] on icon "edit" at bounding box center [850, 239] width 10 height 10
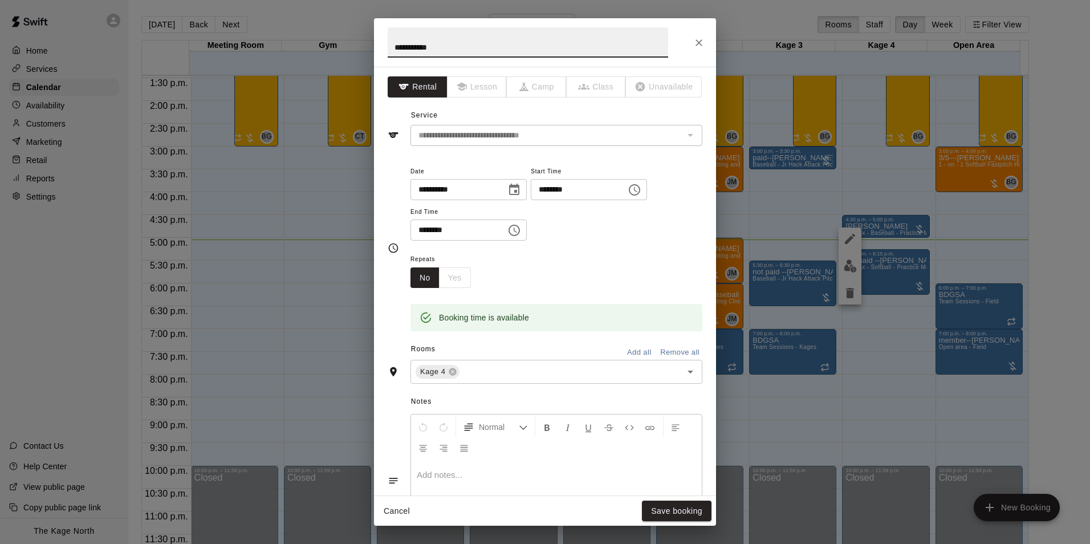
click at [392, 46] on input "**********" at bounding box center [528, 42] width 280 height 30
type input "**********"
click at [695, 512] on button "Save booking" at bounding box center [677, 510] width 70 height 21
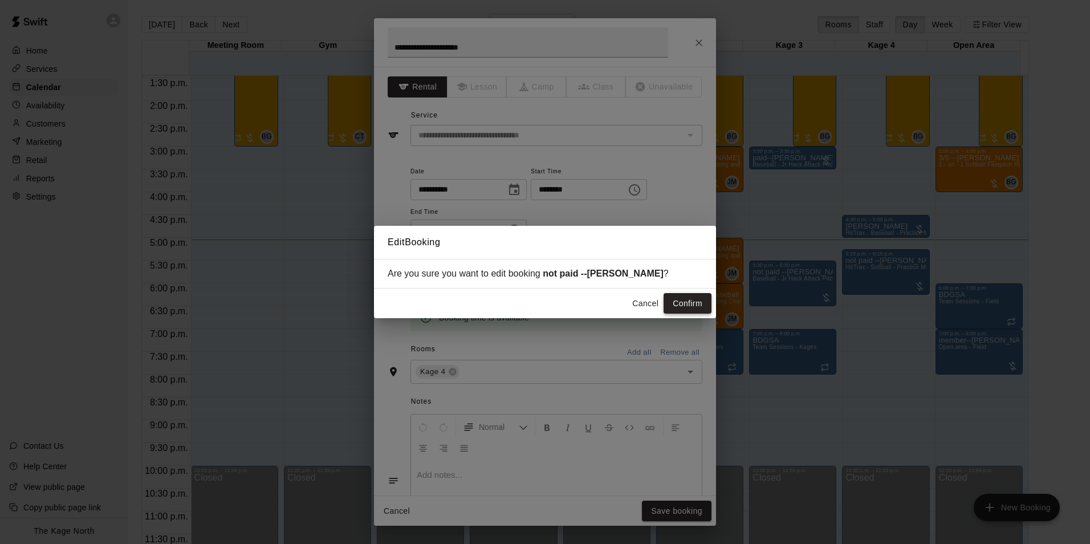
click at [686, 311] on button "Confirm" at bounding box center [687, 303] width 48 height 21
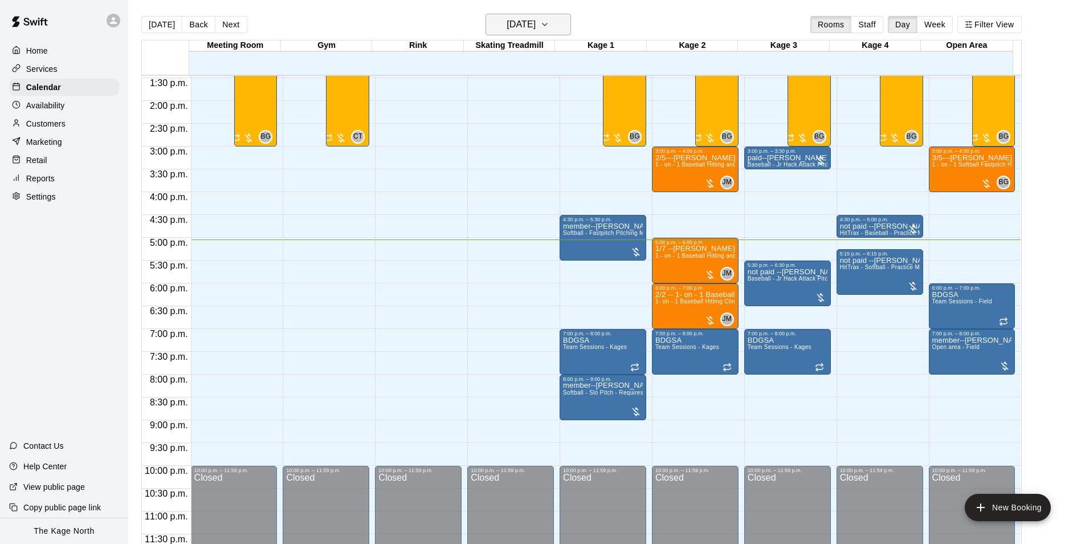
click at [533, 24] on h6 "[DATE]" at bounding box center [521, 25] width 29 height 16
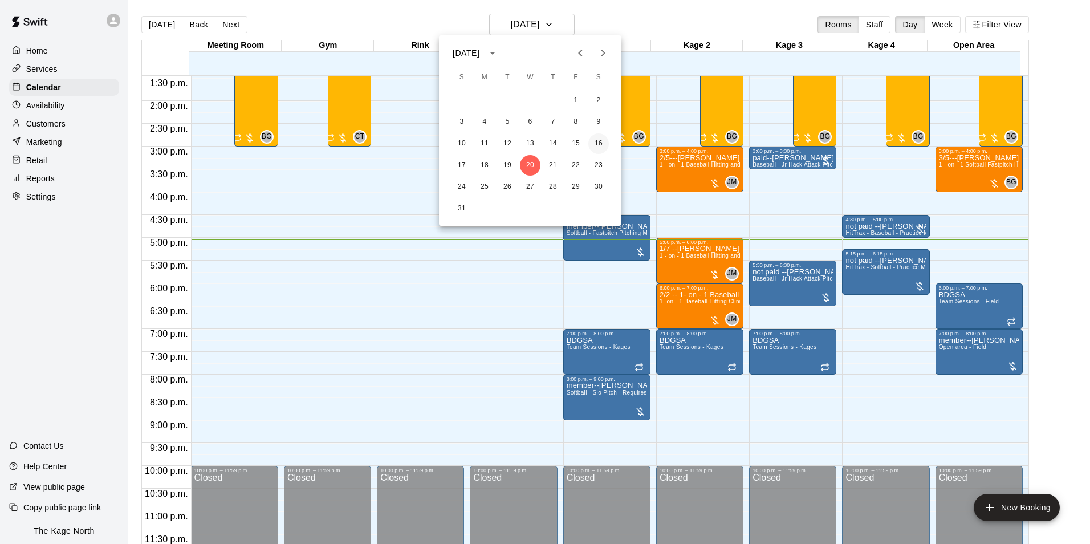
click at [596, 142] on button "16" at bounding box center [598, 143] width 21 height 21
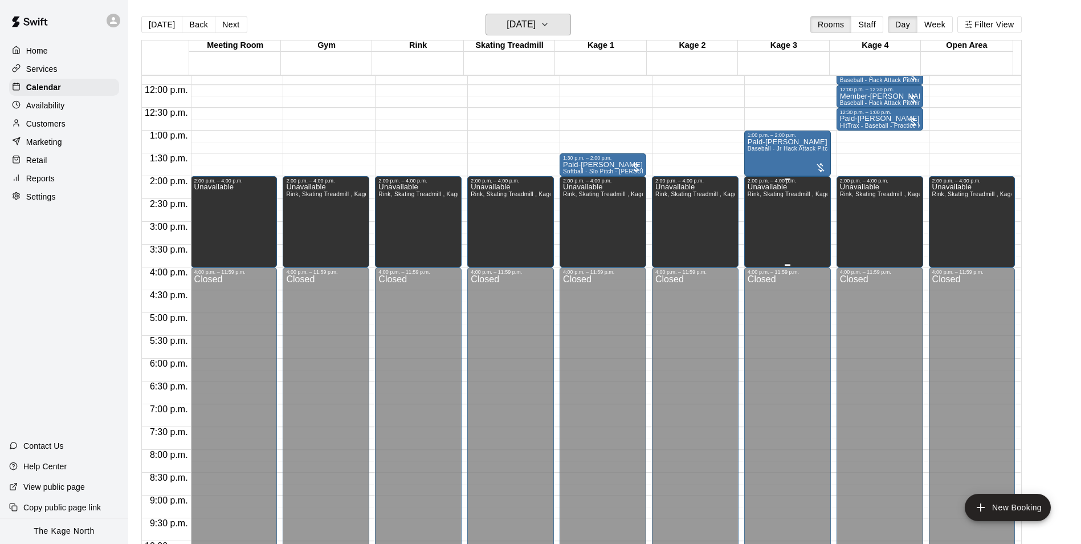
scroll to position [443, 0]
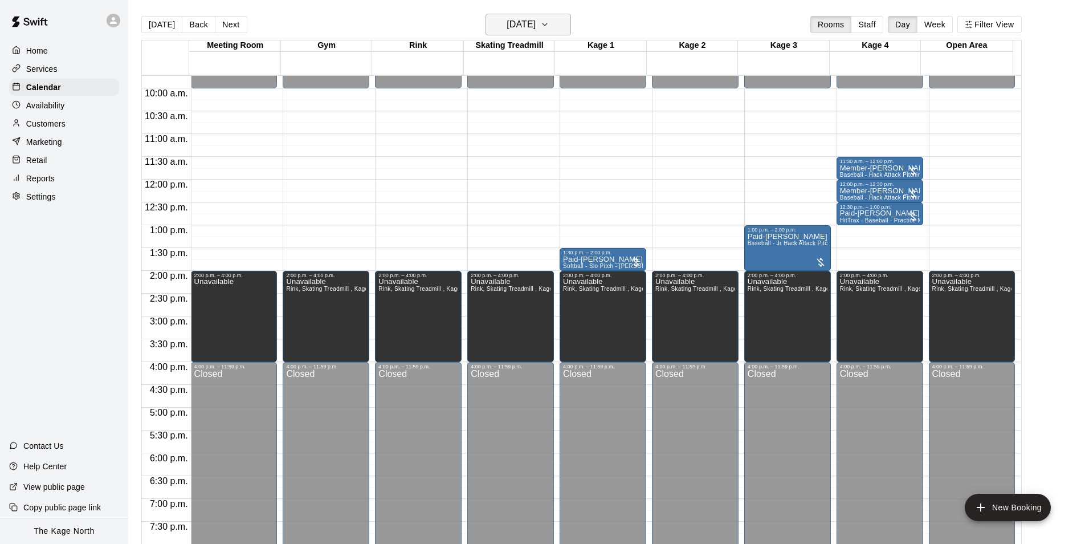
click at [536, 24] on h6 "[DATE]" at bounding box center [521, 25] width 29 height 16
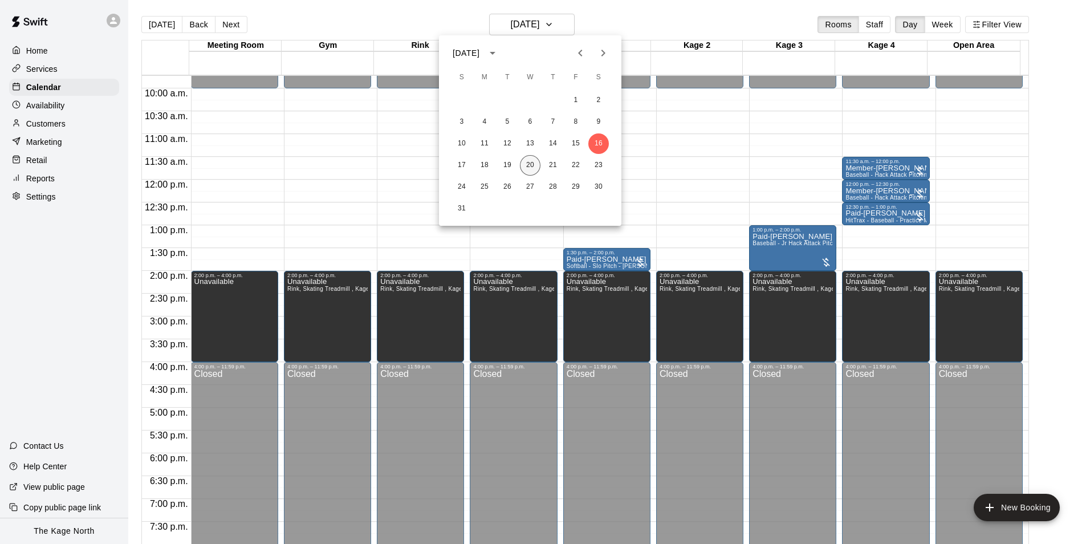
click at [531, 164] on button "20" at bounding box center [530, 165] width 21 height 21
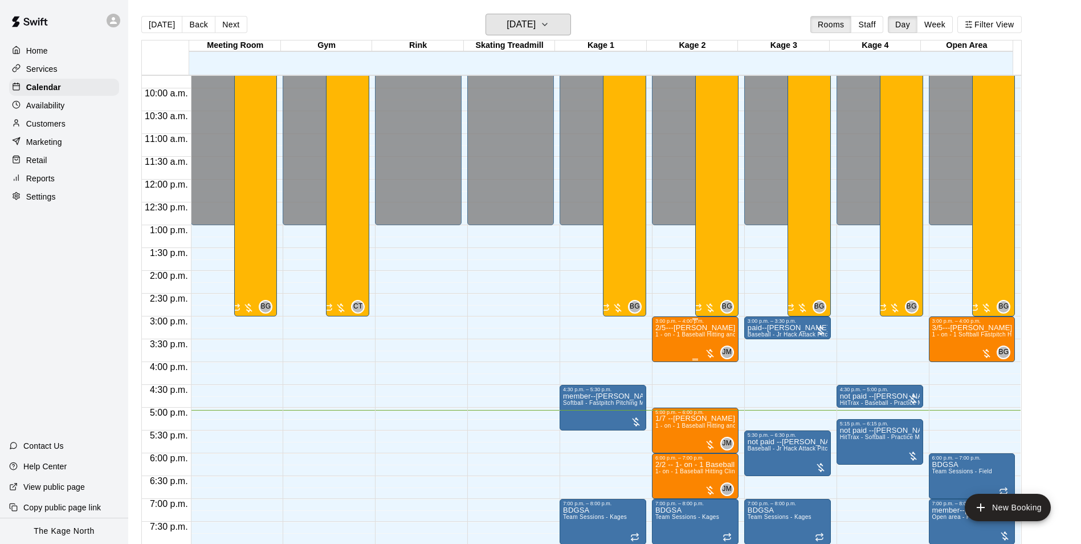
scroll to position [614, 0]
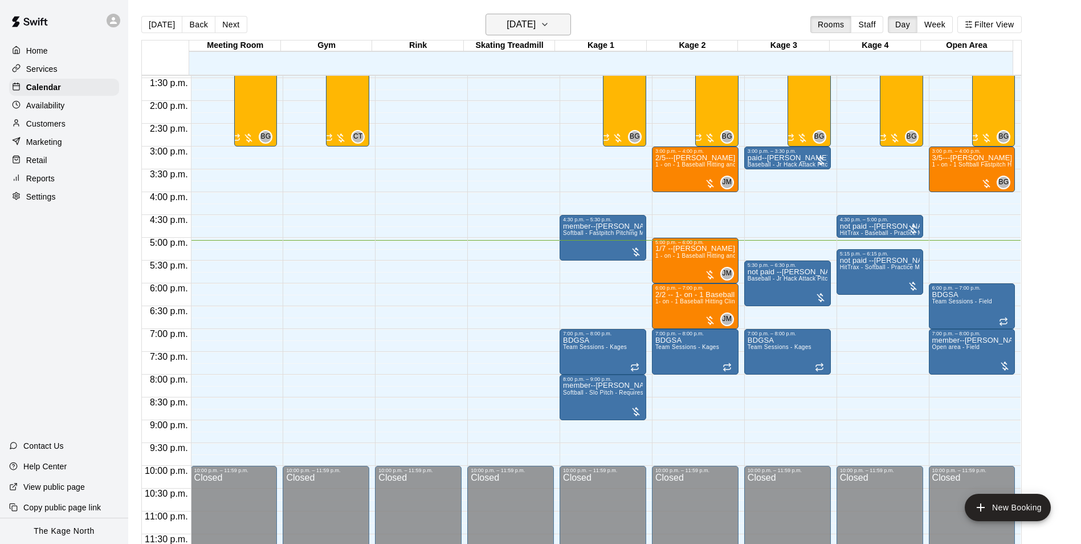
click at [536, 21] on h6 "[DATE]" at bounding box center [521, 25] width 29 height 16
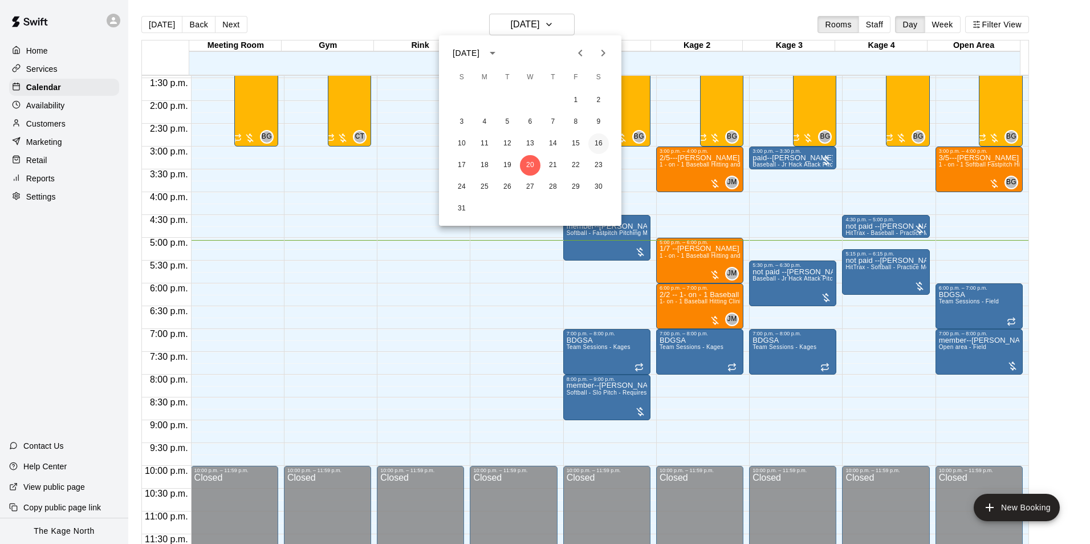
click at [602, 140] on button "16" at bounding box center [598, 143] width 21 height 21
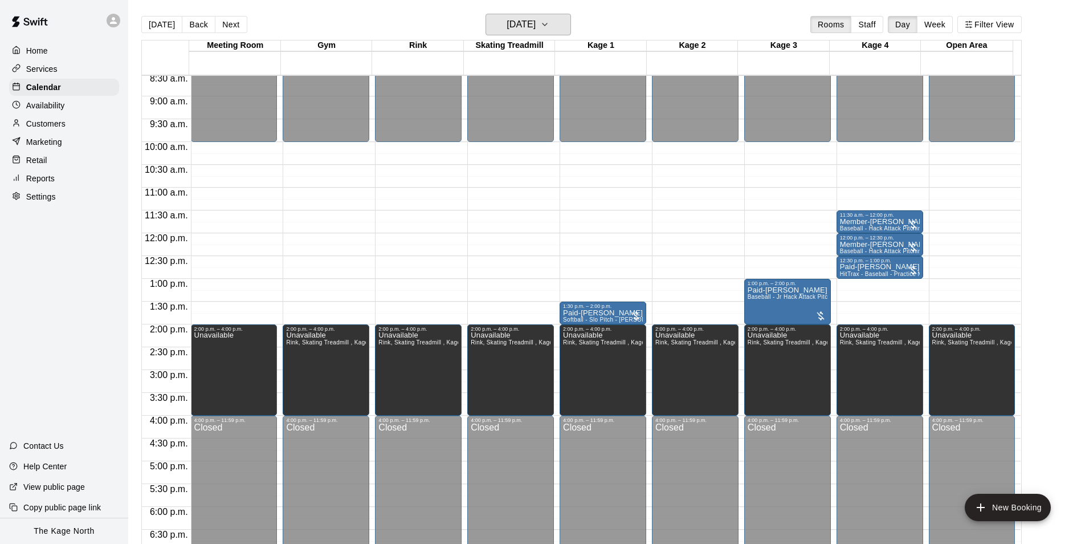
scroll to position [386, 0]
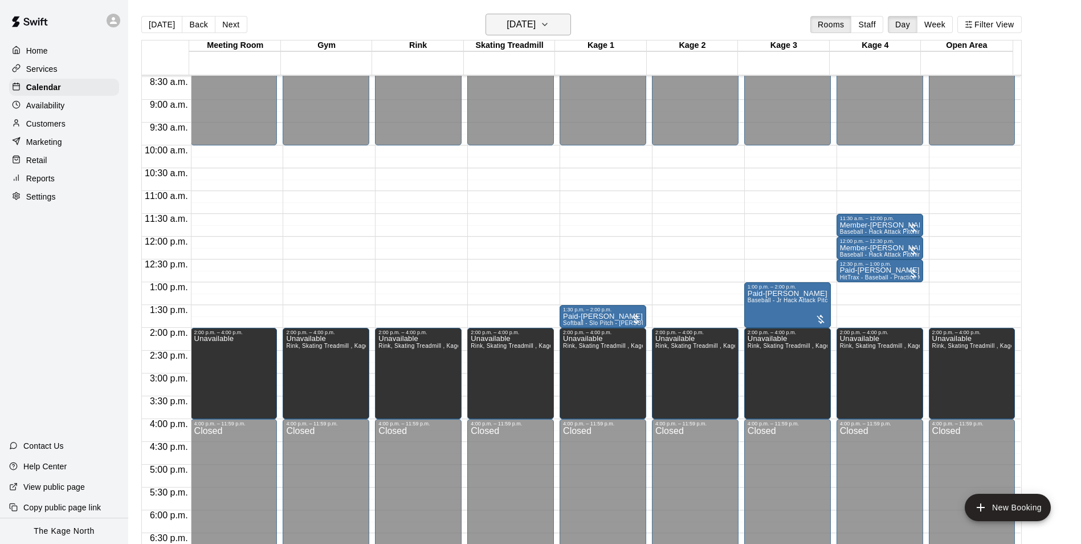
click at [557, 25] on button "[DATE]" at bounding box center [528, 25] width 85 height 22
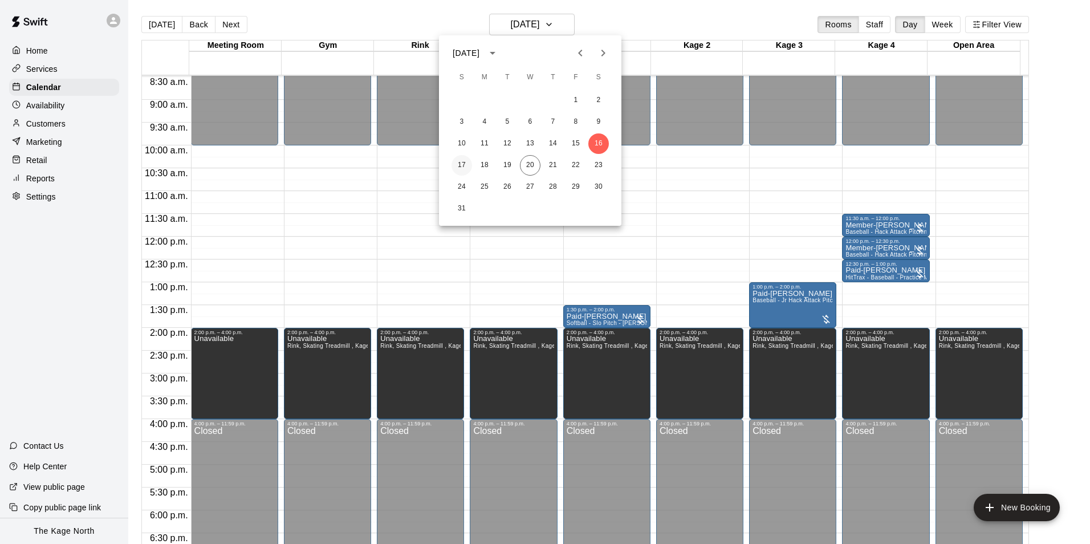
click at [463, 168] on button "17" at bounding box center [461, 165] width 21 height 21
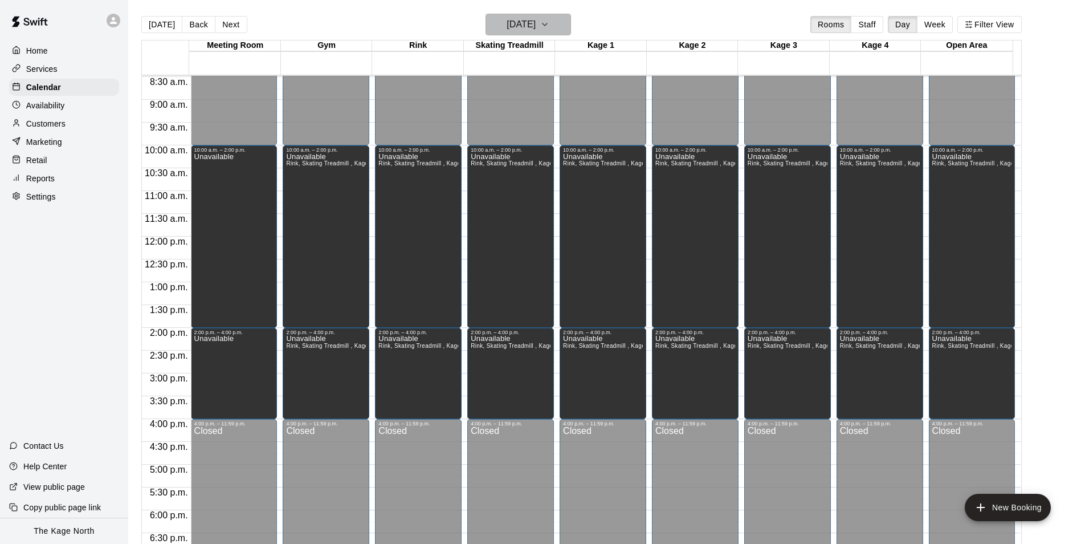
click at [536, 18] on h6 "[DATE]" at bounding box center [521, 25] width 29 height 16
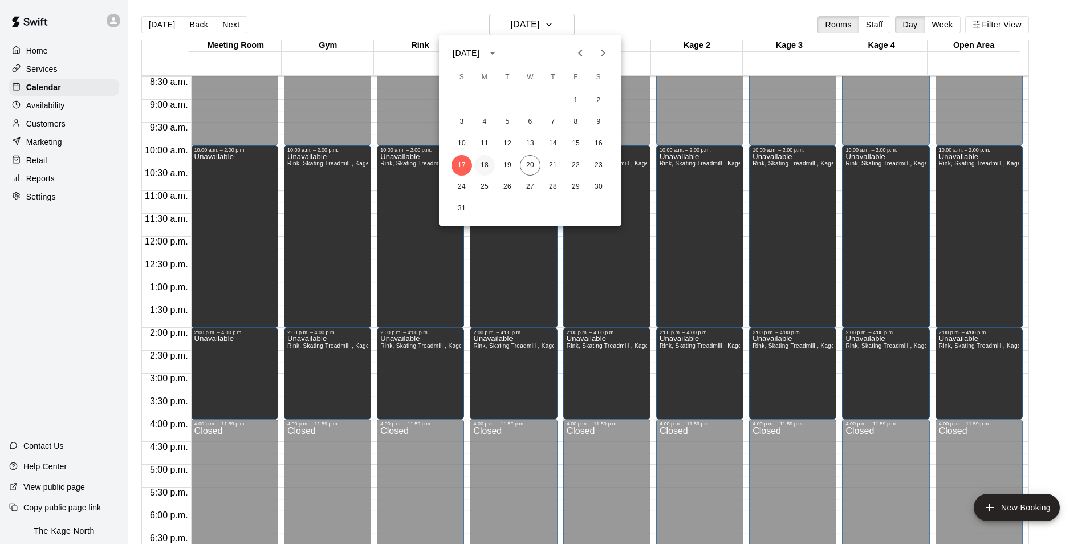
click at [486, 165] on button "18" at bounding box center [484, 165] width 21 height 21
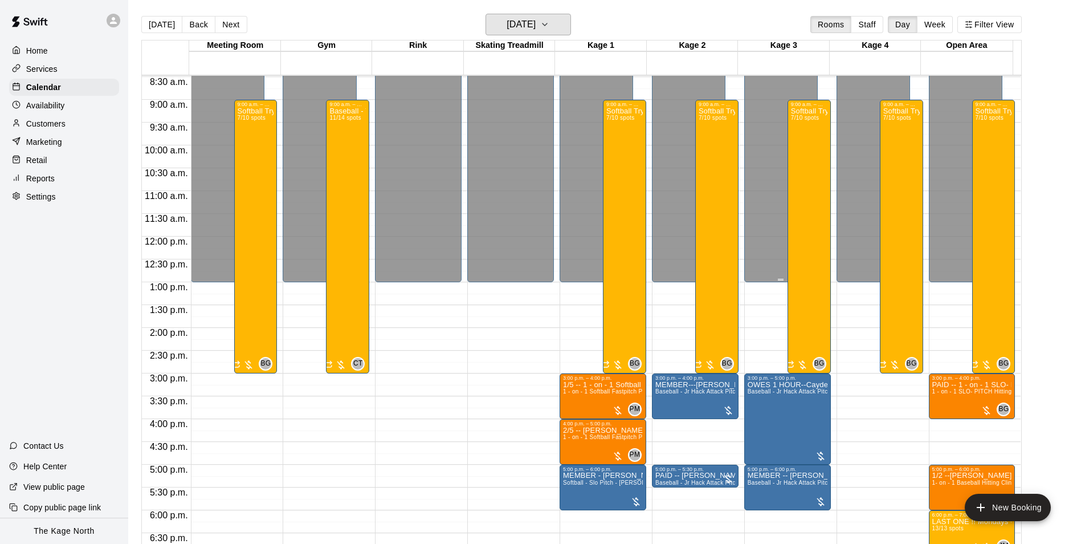
scroll to position [614, 0]
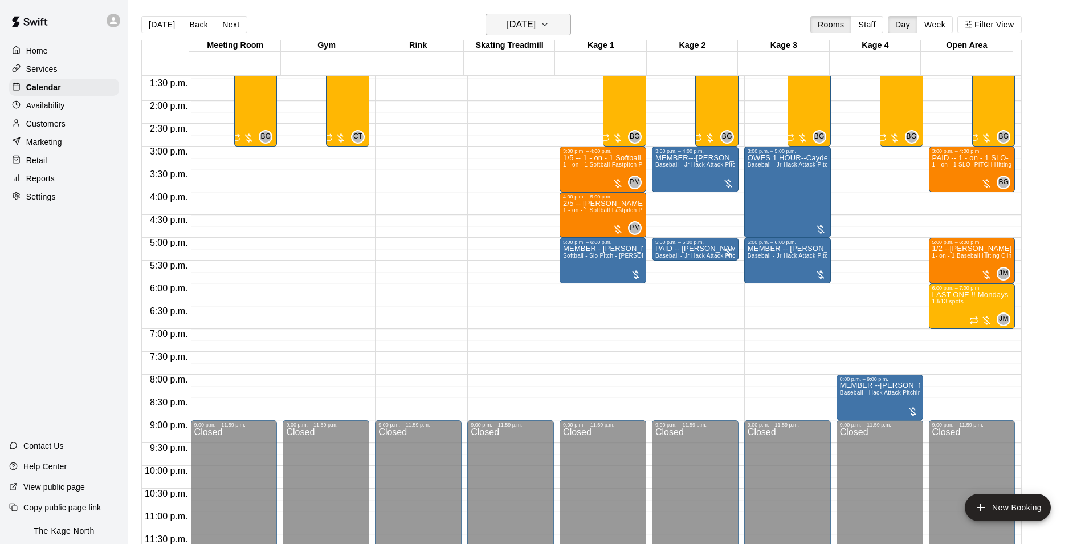
click at [536, 22] on h6 "[DATE]" at bounding box center [521, 25] width 29 height 16
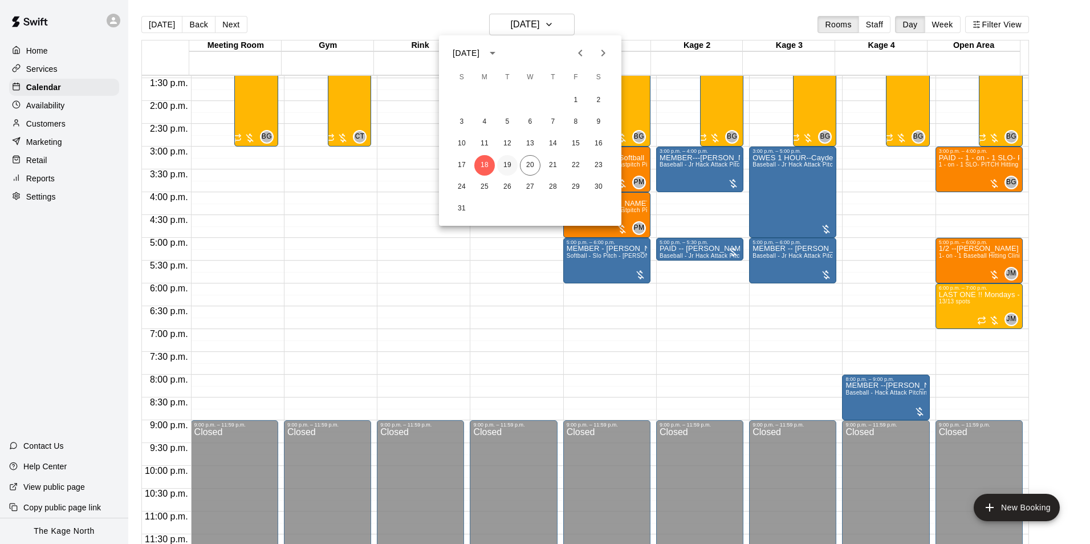
click at [506, 163] on button "19" at bounding box center [507, 165] width 21 height 21
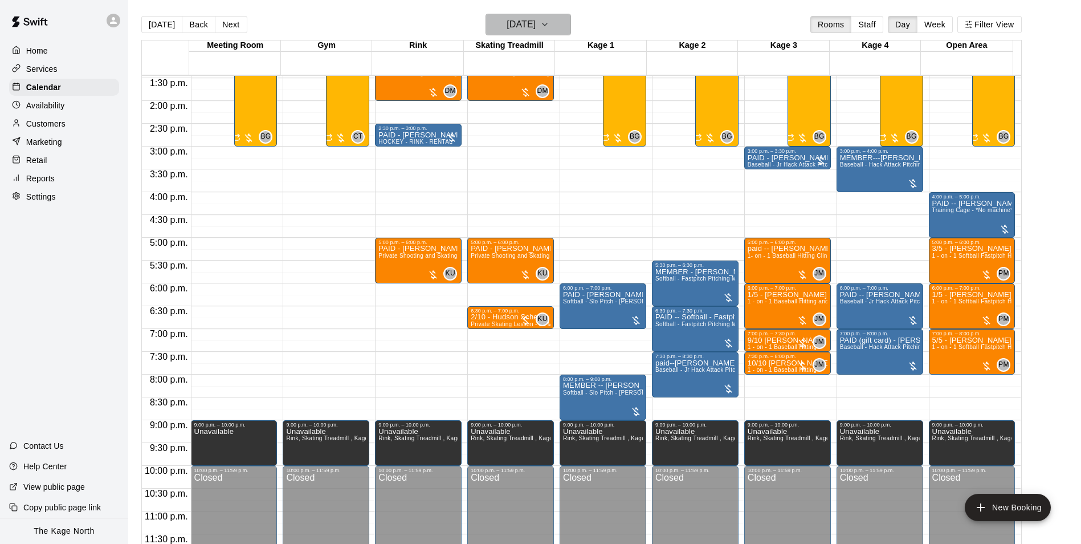
click at [536, 25] on h6 "[DATE]" at bounding box center [521, 25] width 29 height 16
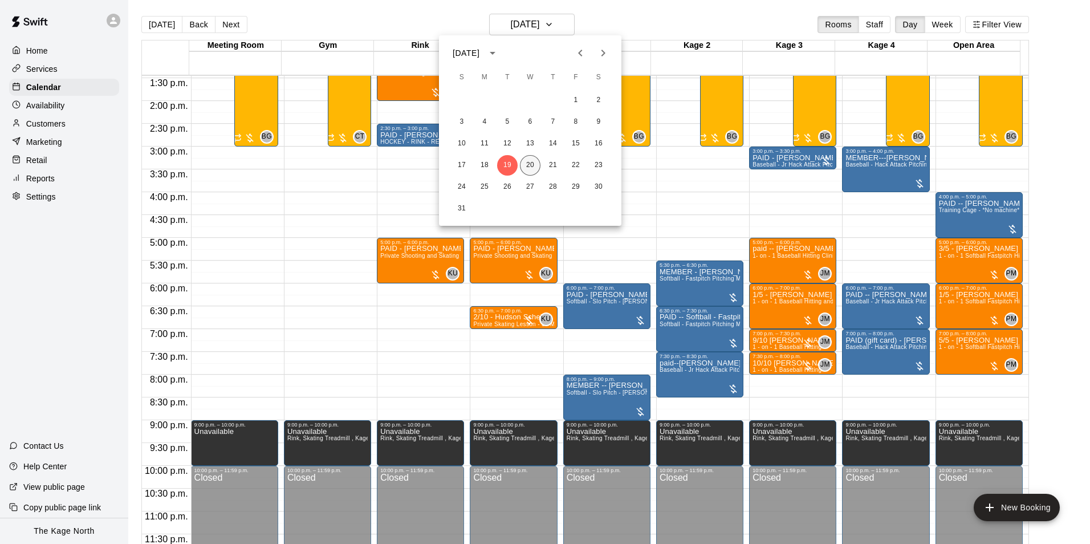
click at [531, 163] on button "20" at bounding box center [530, 165] width 21 height 21
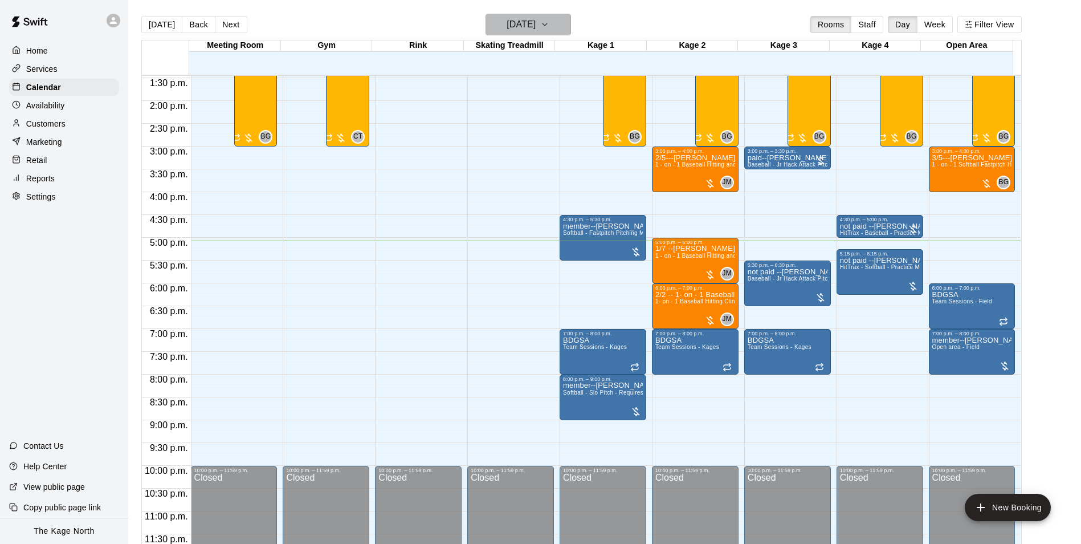
click at [536, 25] on h6 "[DATE]" at bounding box center [521, 25] width 29 height 16
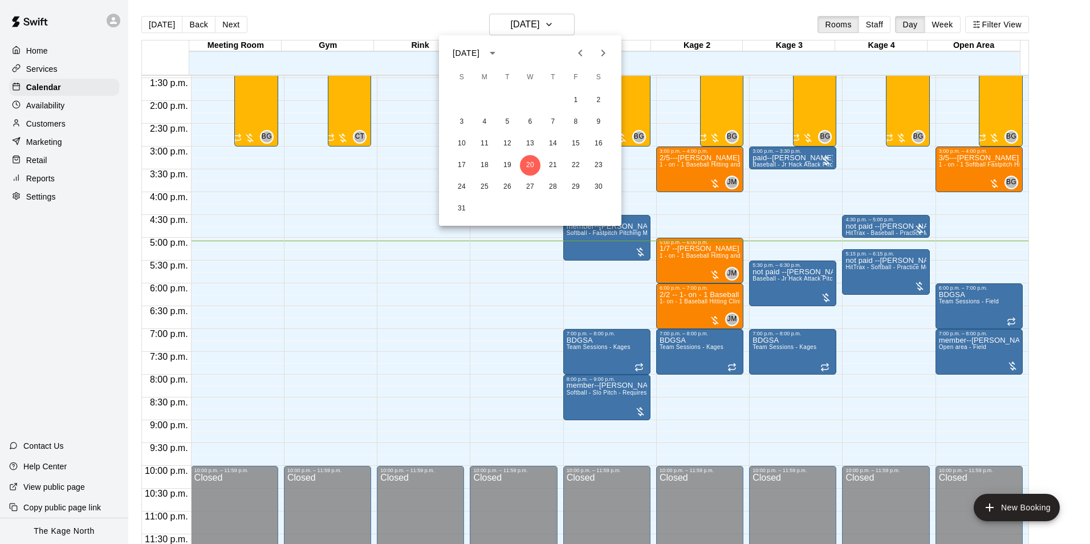
click at [651, 26] on div at bounding box center [545, 272] width 1090 height 544
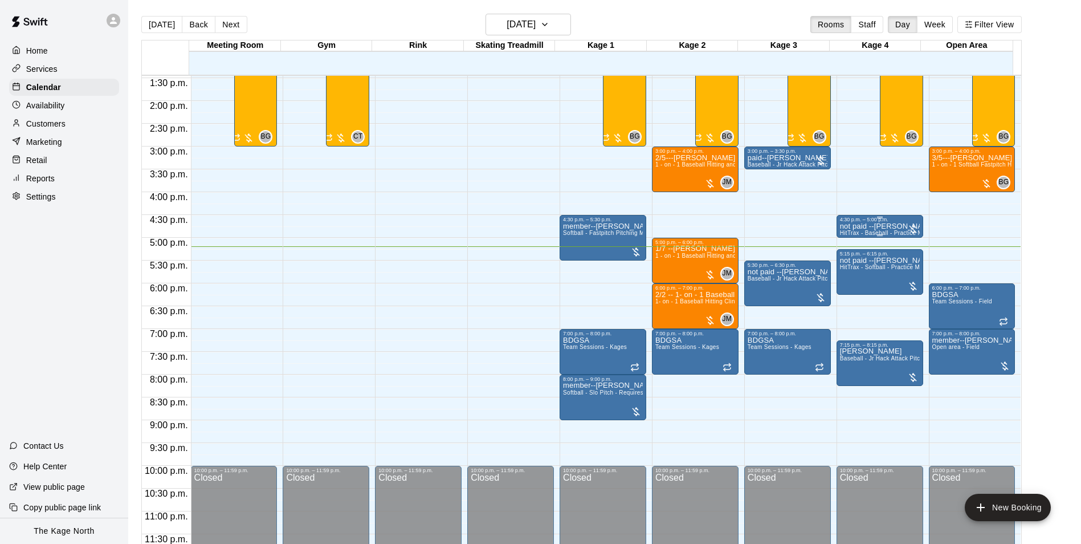
click at [855, 222] on div "4:30 p.m. – 5:00 p.m." at bounding box center [880, 220] width 80 height 6
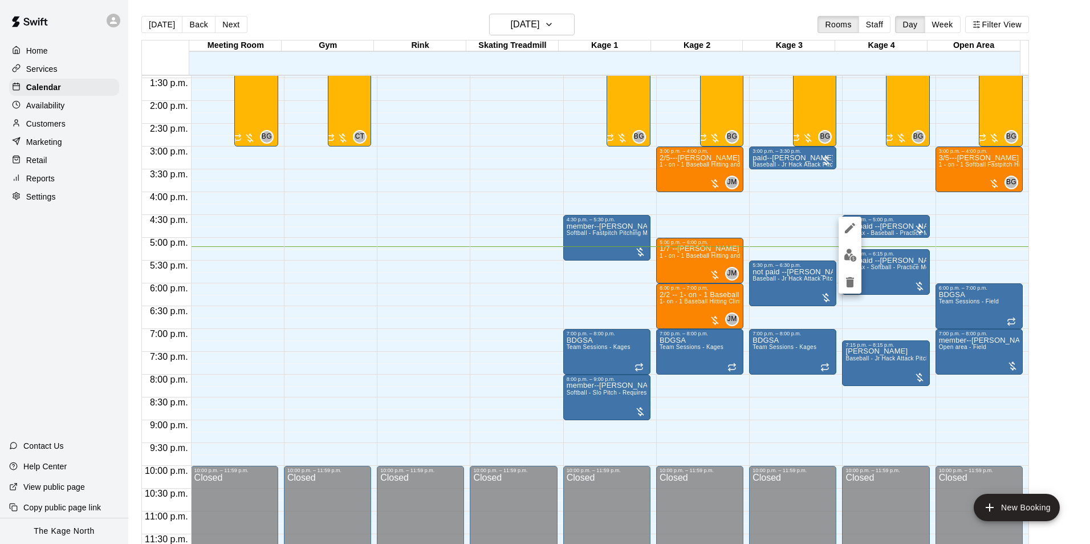
click at [843, 231] on icon "edit" at bounding box center [850, 228] width 14 height 14
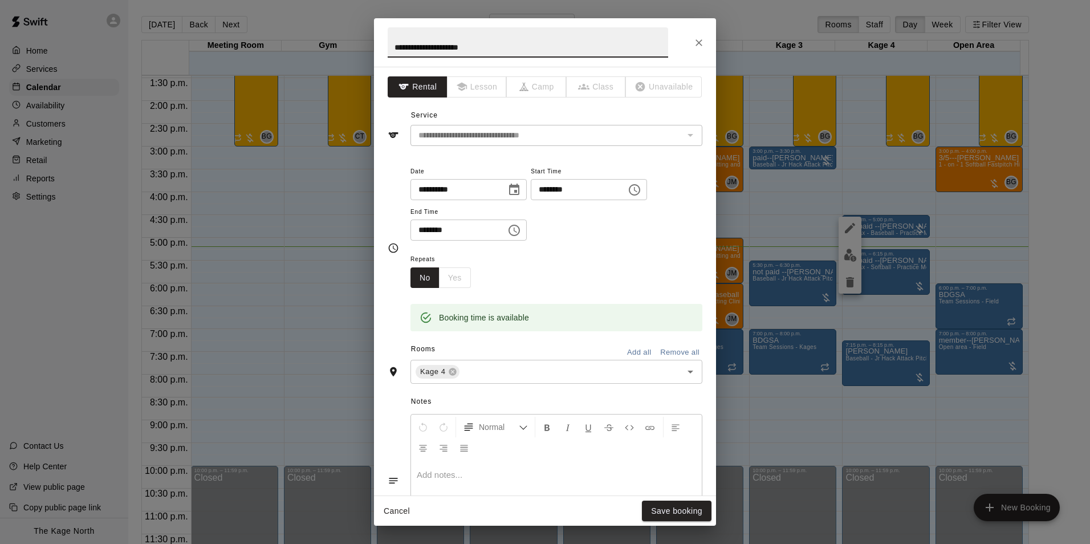
drag, startPoint x: 413, startPoint y: 47, endPoint x: 370, endPoint y: 43, distance: 42.9
click at [370, 43] on div "**********" at bounding box center [545, 272] width 1090 height 544
type input "**********"
click at [677, 512] on button "Save booking" at bounding box center [677, 510] width 70 height 21
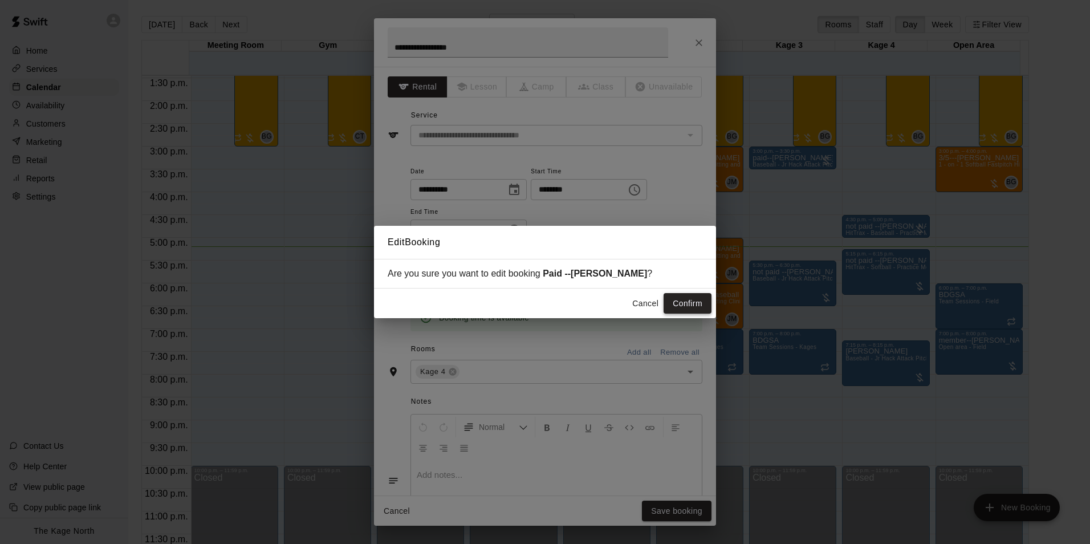
click at [683, 304] on button "Confirm" at bounding box center [687, 303] width 48 height 21
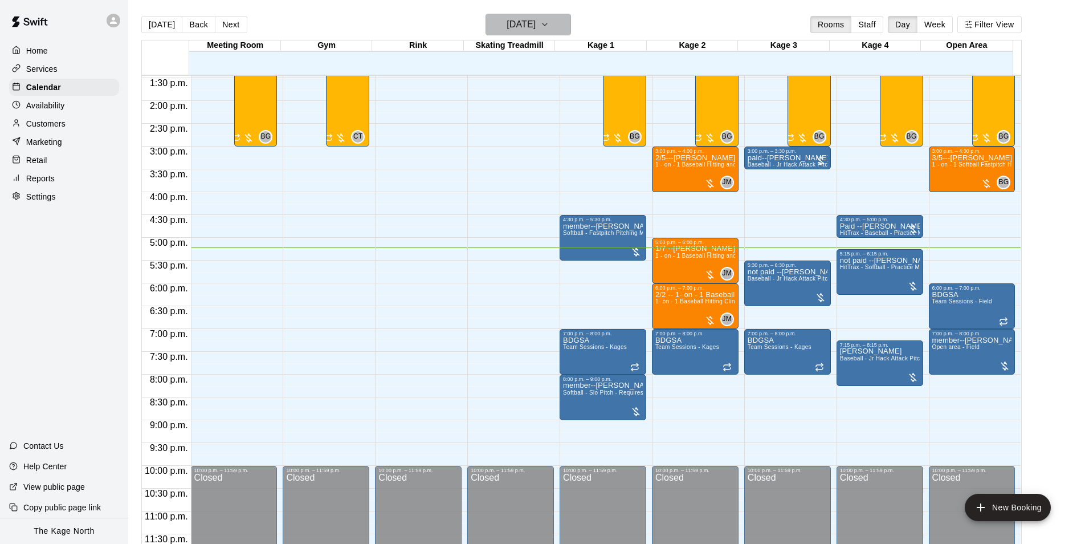
click at [549, 25] on icon "button" at bounding box center [544, 25] width 9 height 14
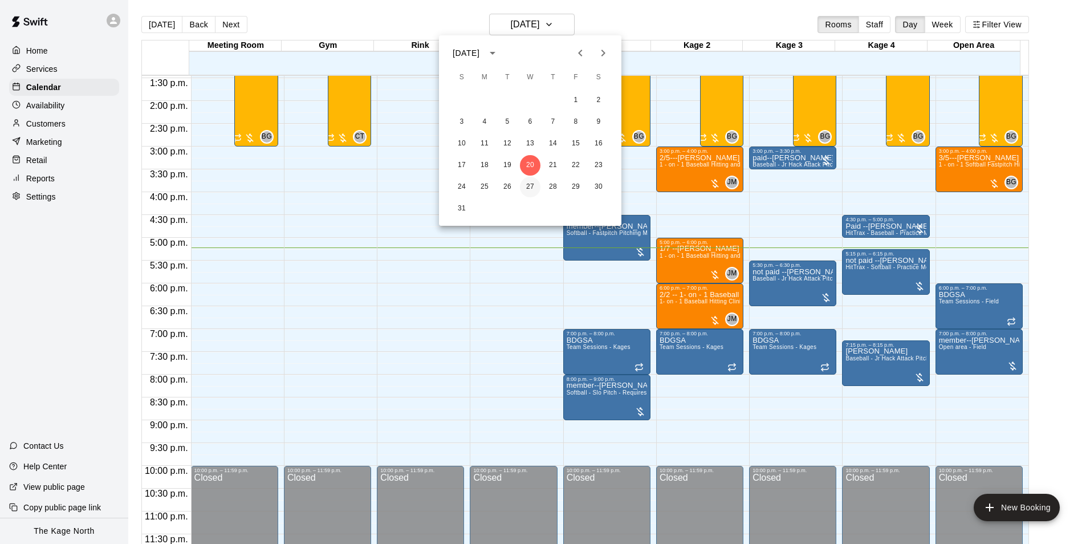
click at [522, 186] on button "27" at bounding box center [530, 187] width 21 height 21
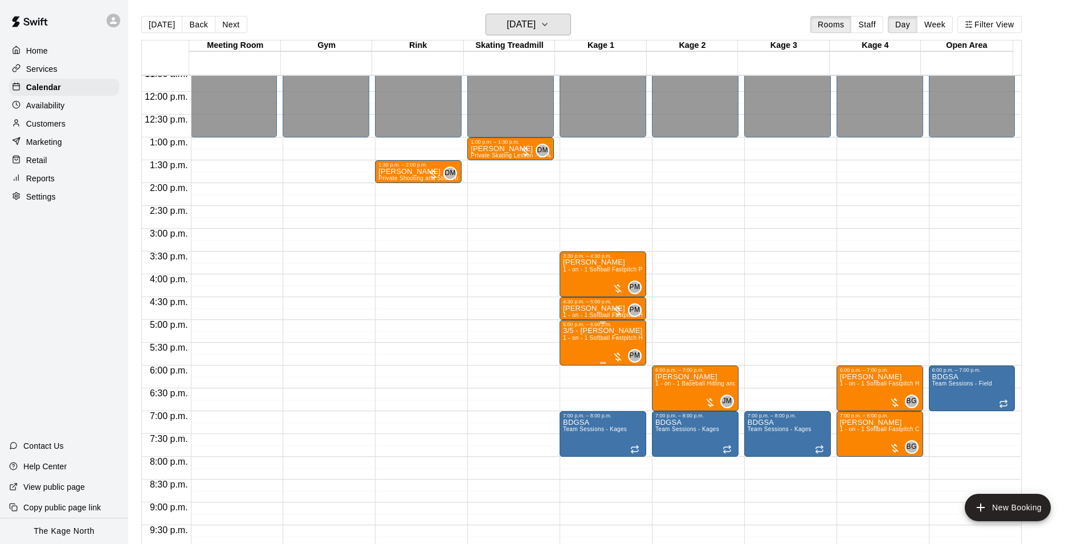
scroll to position [557, 0]
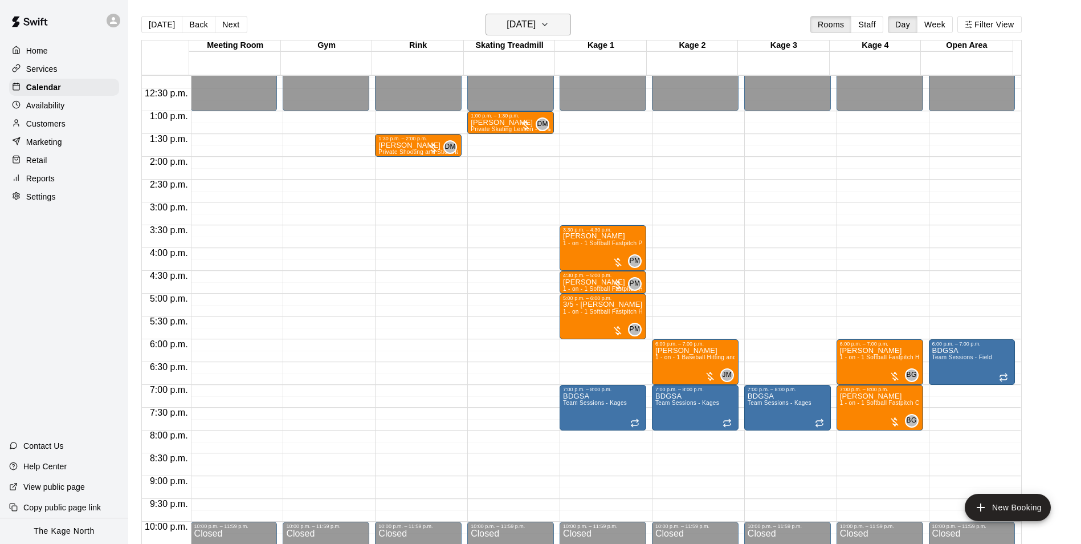
click at [524, 32] on button "[DATE]" at bounding box center [528, 25] width 85 height 22
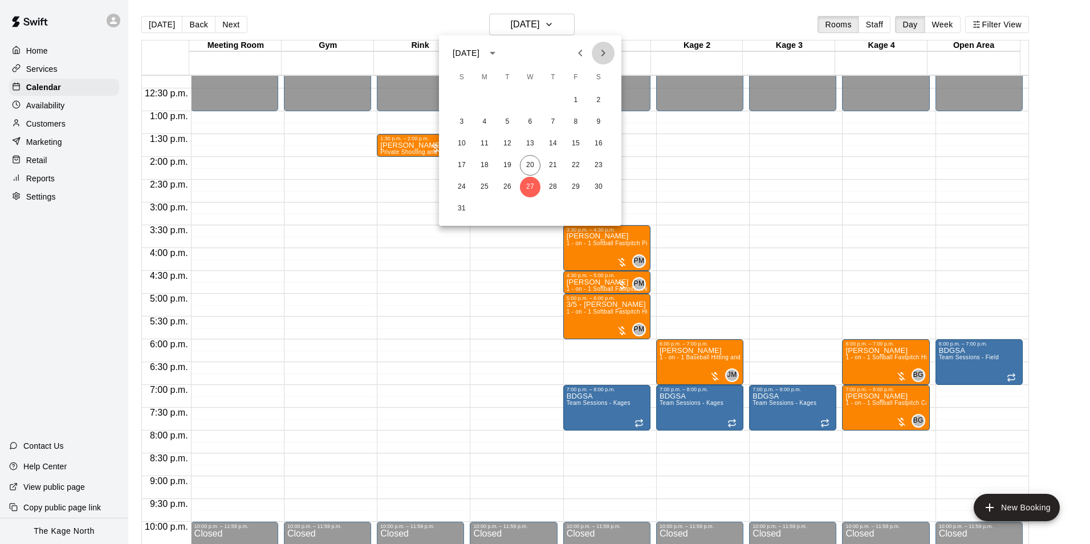
click at [607, 55] on icon "Next month" at bounding box center [603, 53] width 14 height 14
click at [534, 99] on button "3" at bounding box center [530, 100] width 21 height 21
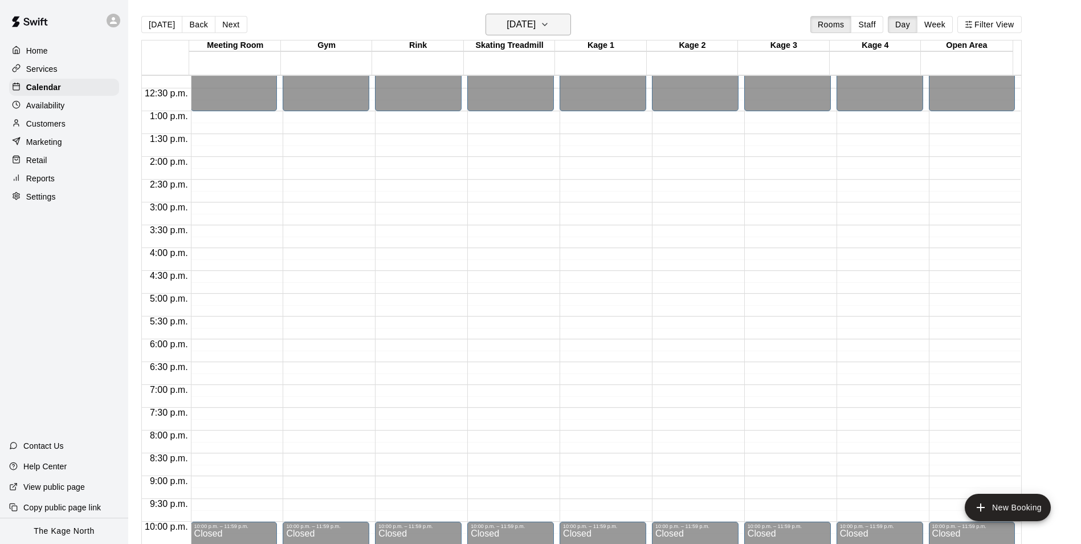
click at [547, 24] on icon "button" at bounding box center [545, 24] width 5 height 2
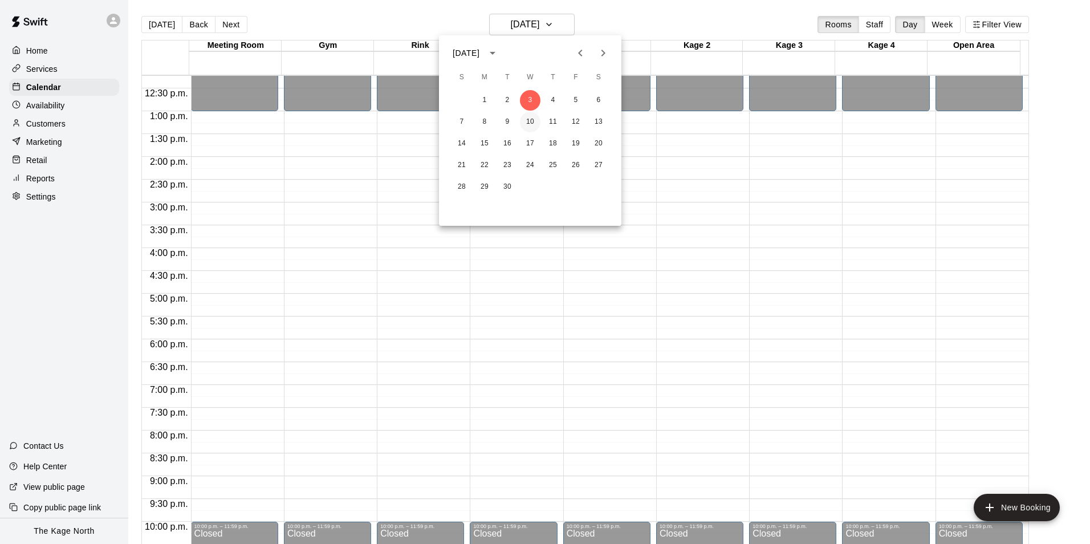
click at [525, 121] on button "10" at bounding box center [530, 122] width 21 height 21
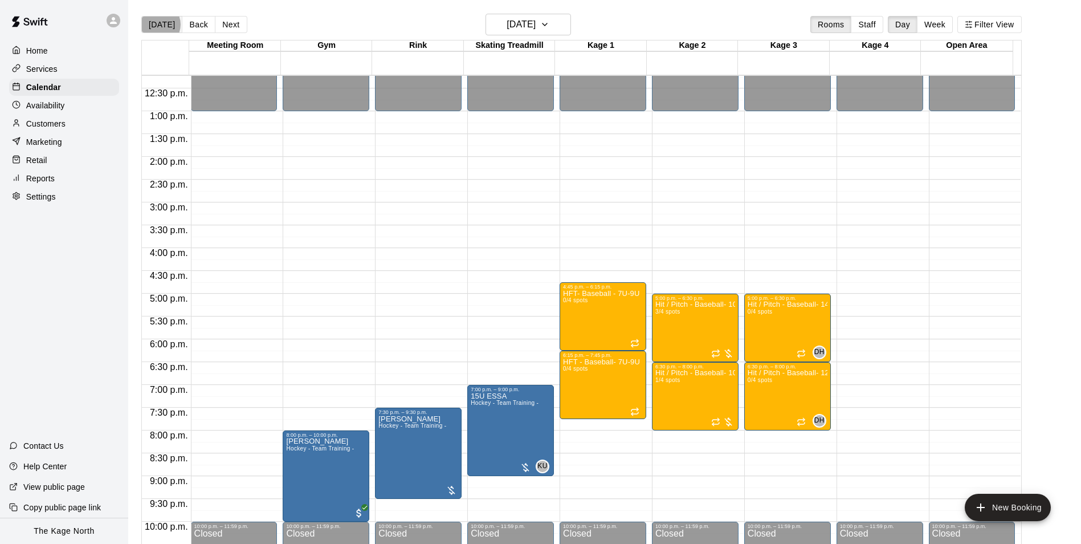
click at [157, 24] on button "[DATE]" at bounding box center [161, 24] width 41 height 17
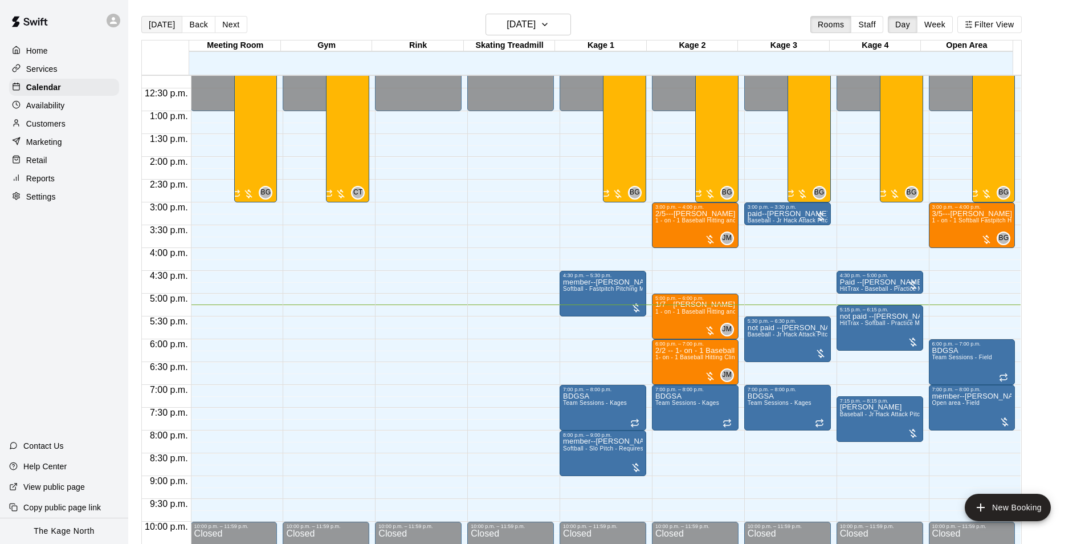
click at [157, 26] on button "[DATE]" at bounding box center [161, 24] width 41 height 17
click at [549, 27] on icon "button" at bounding box center [544, 25] width 9 height 14
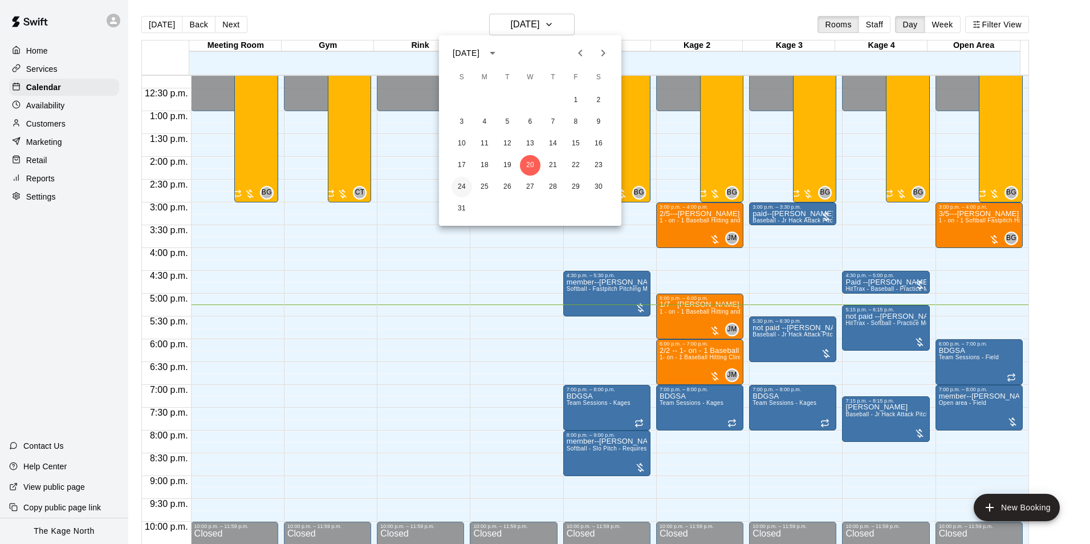
click at [454, 191] on button "24" at bounding box center [461, 187] width 21 height 21
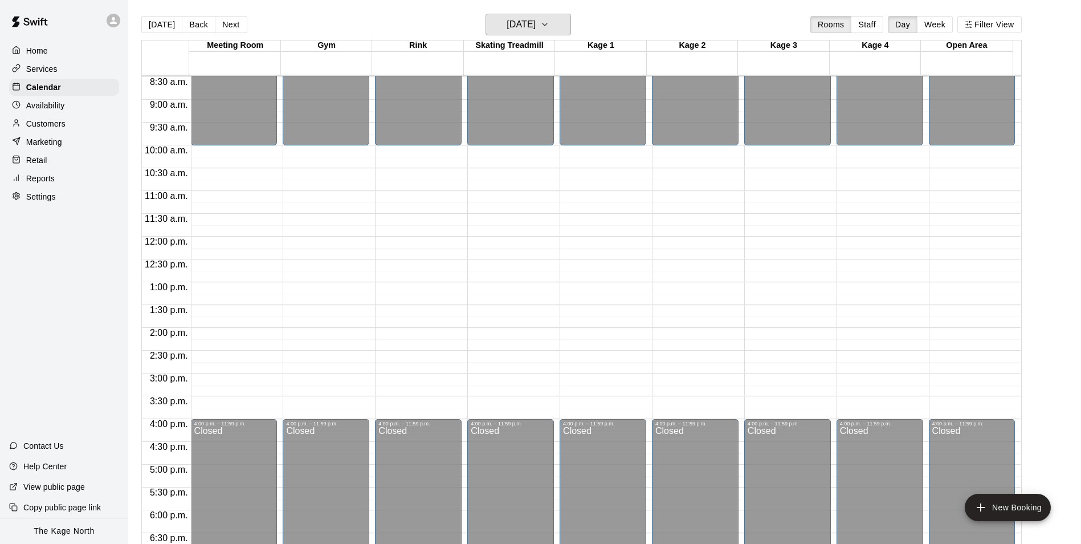
scroll to position [329, 0]
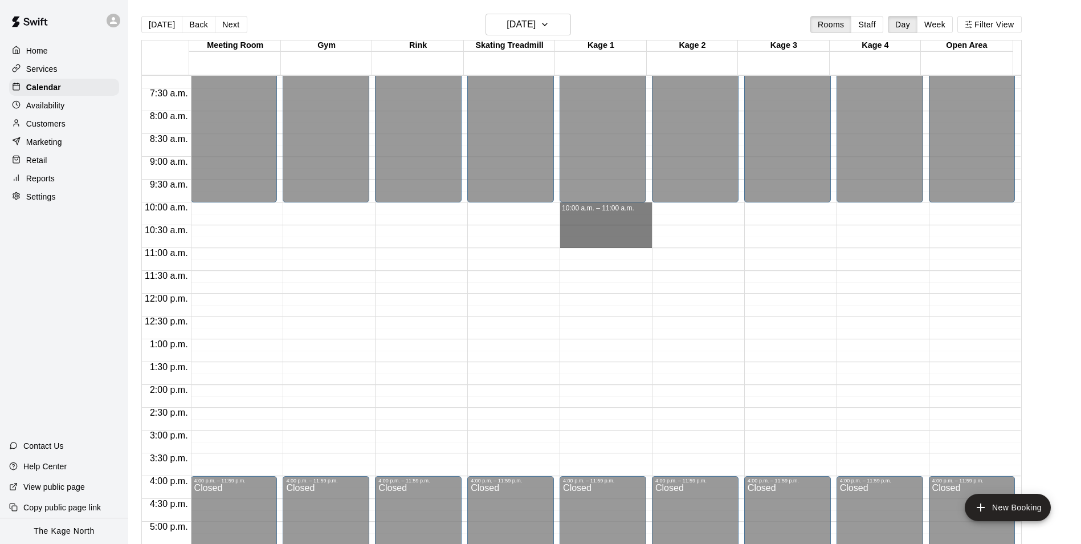
drag, startPoint x: 570, startPoint y: 205, endPoint x: 572, endPoint y: 243, distance: 38.2
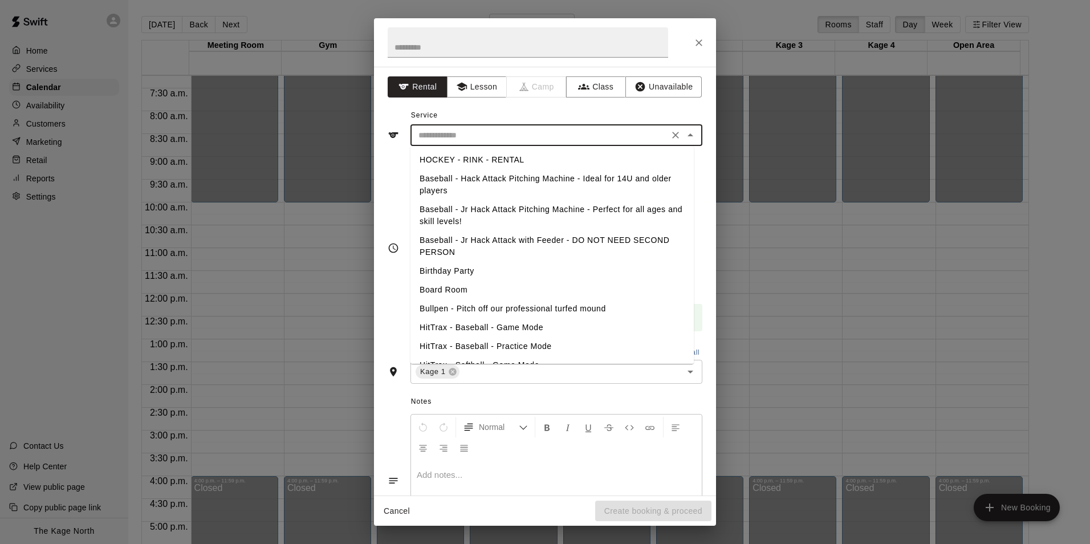
click at [495, 140] on input "text" at bounding box center [539, 135] width 251 height 14
click at [476, 269] on li "Birthday Party" at bounding box center [551, 271] width 283 height 19
type input "**********"
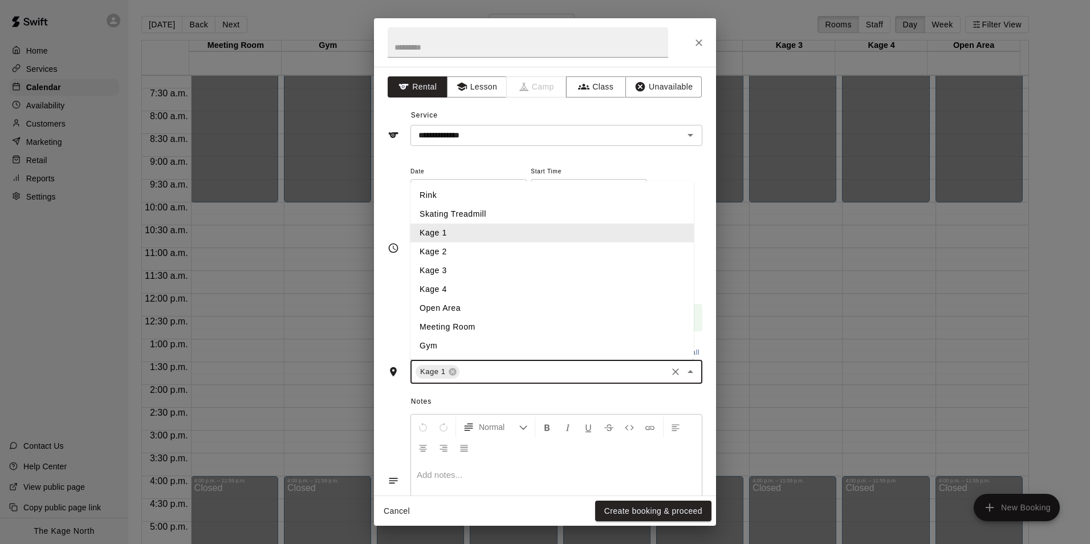
click at [477, 373] on input "text" at bounding box center [563, 372] width 204 height 14
click at [450, 254] on li "Kage 2" at bounding box center [551, 251] width 283 height 19
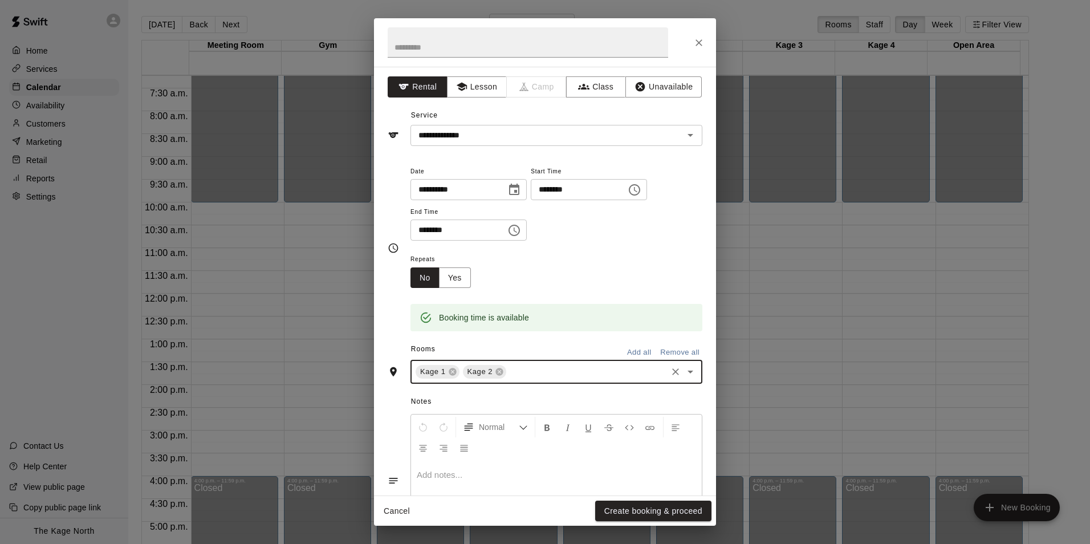
click at [519, 372] on input "text" at bounding box center [586, 372] width 157 height 14
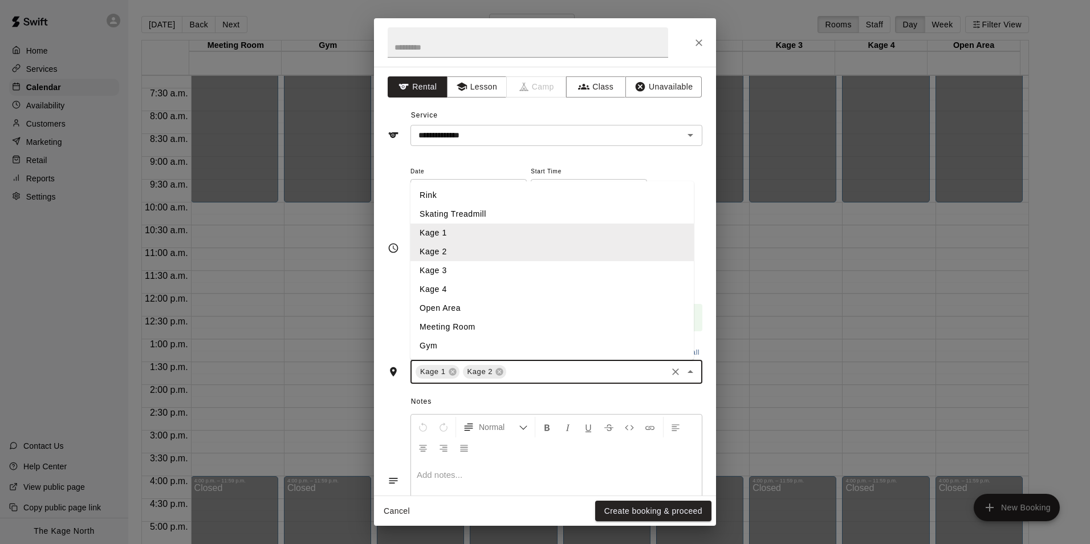
click at [481, 271] on li "Kage 3" at bounding box center [551, 270] width 283 height 19
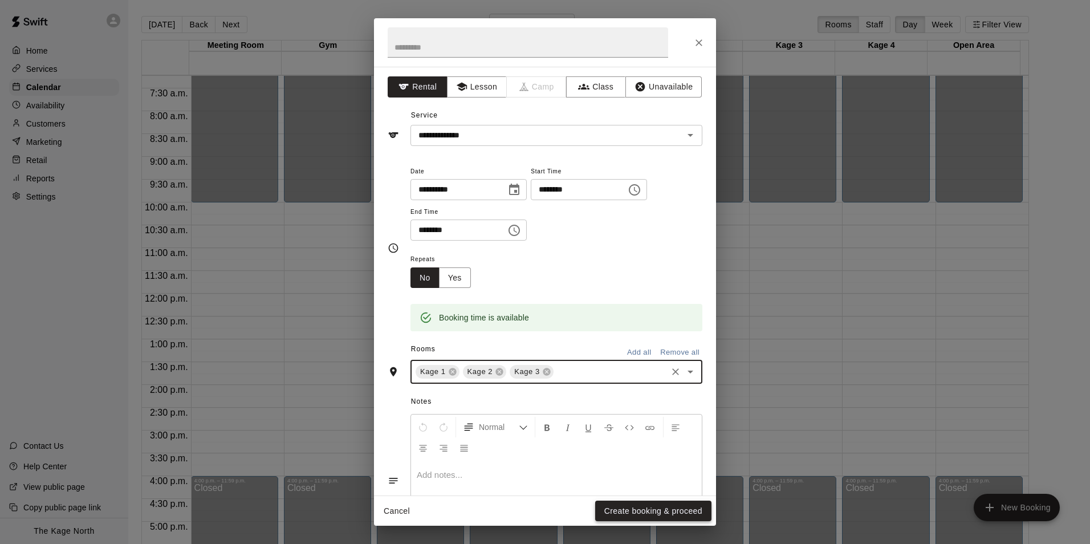
click at [671, 510] on button "Create booking & proceed" at bounding box center [653, 510] width 116 height 21
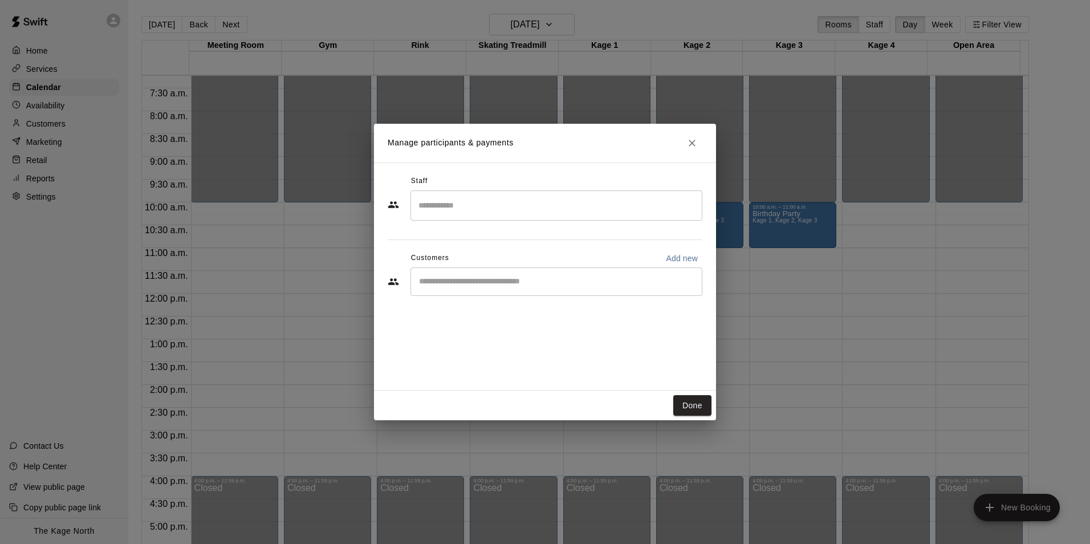
click at [470, 283] on input "Start typing to search customers..." at bounding box center [556, 281] width 282 height 11
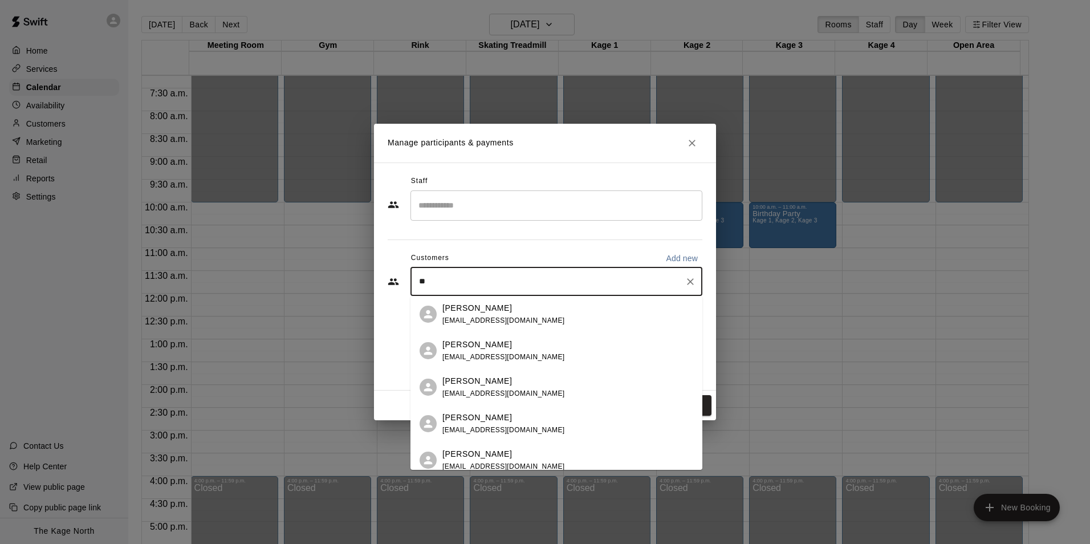
type input "*"
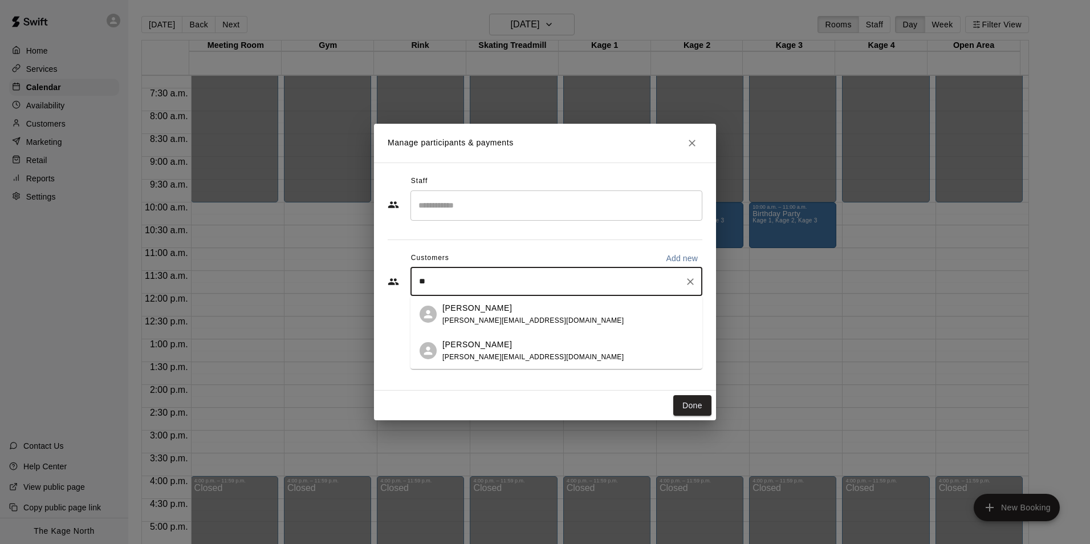
type input "*"
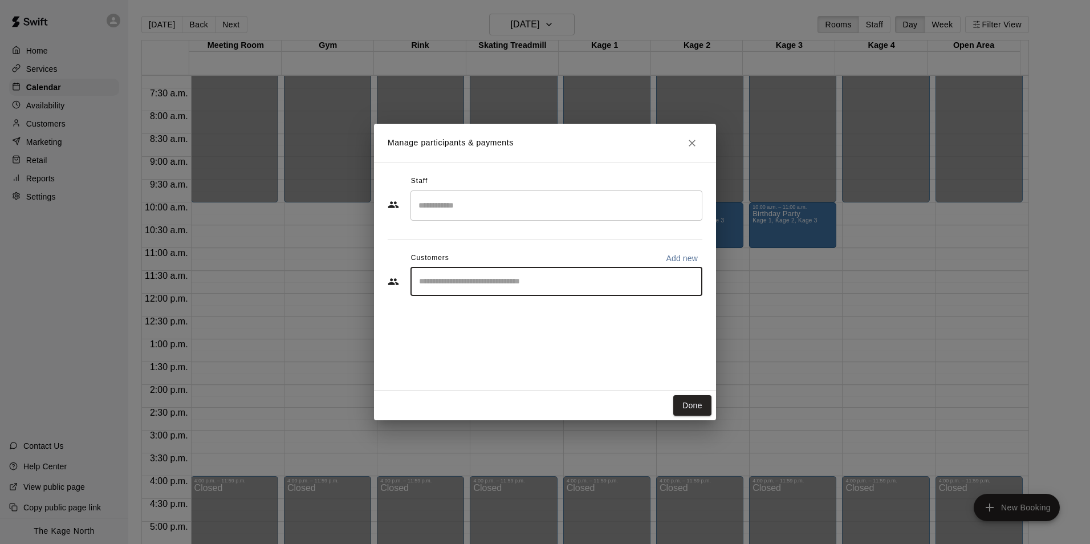
click at [688, 260] on p "Add new" at bounding box center [682, 257] width 32 height 11
select select "**"
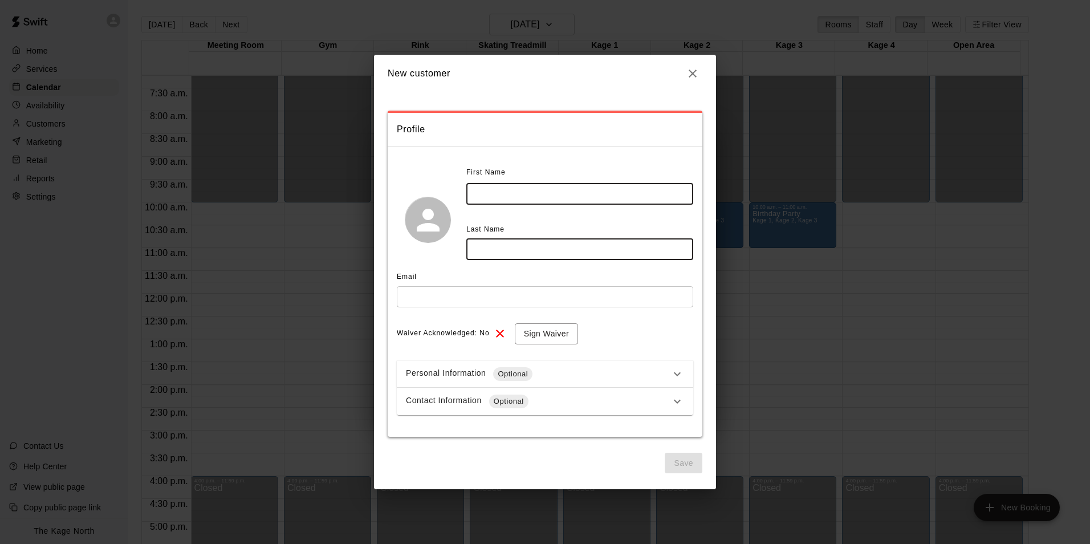
click at [541, 196] on input "text" at bounding box center [579, 194] width 227 height 21
type input "******"
type input "*******"
click at [539, 302] on input "text" at bounding box center [545, 296] width 296 height 21
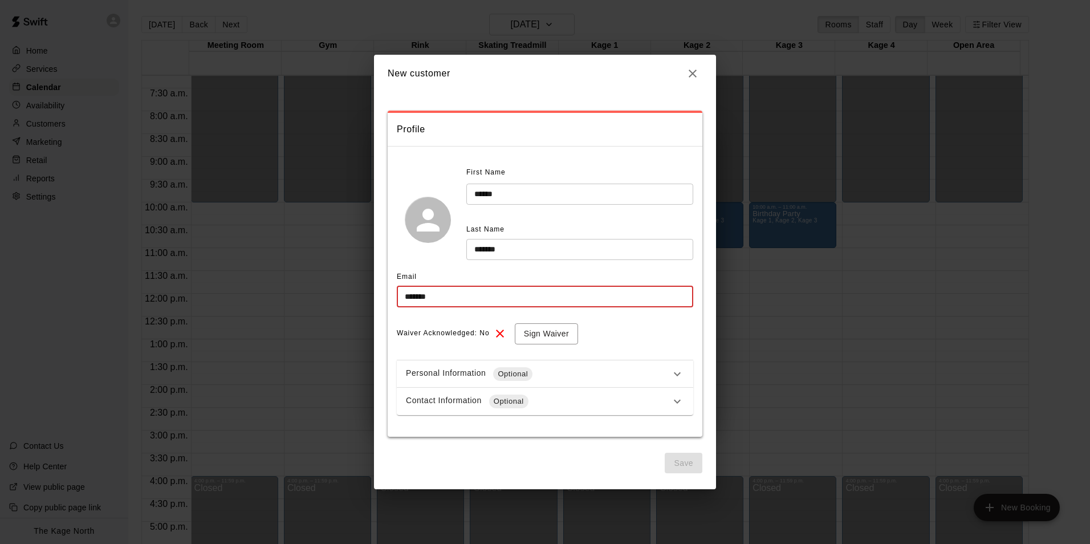
type input "*******"
click at [490, 192] on input "******" at bounding box center [579, 194] width 227 height 21
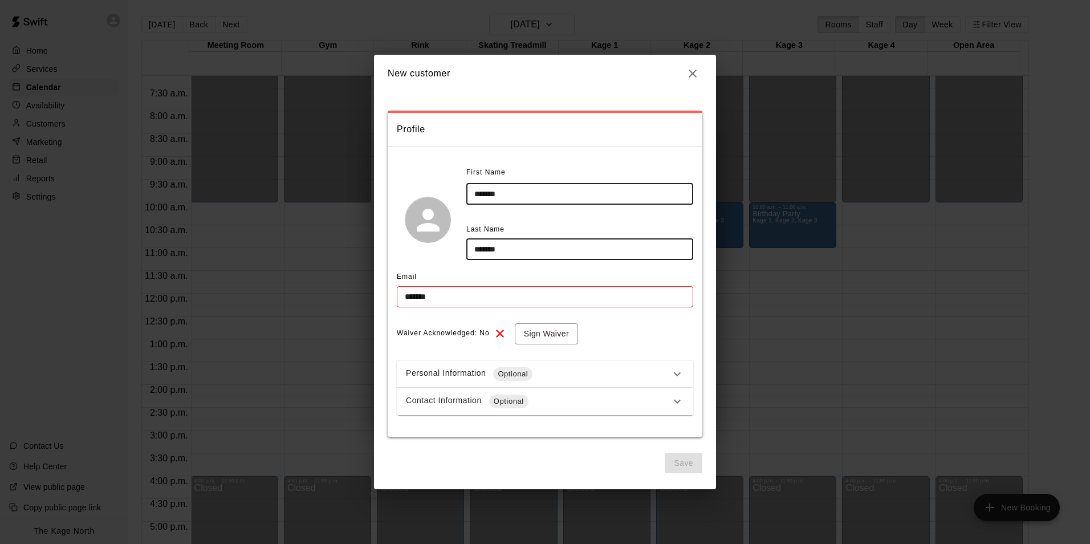
type input "*******"
click at [464, 296] on input "*******" at bounding box center [545, 296] width 296 height 21
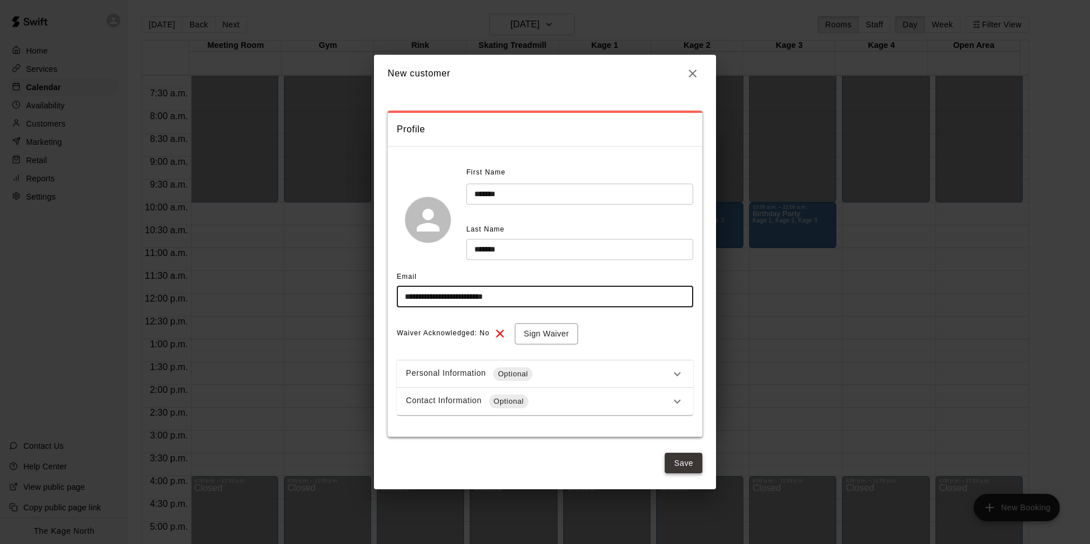
type input "**********"
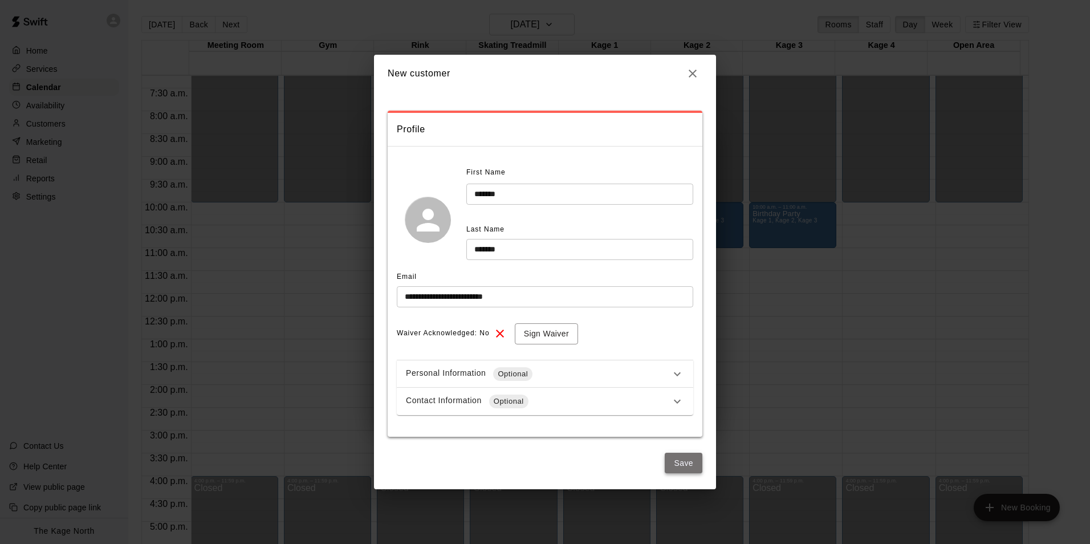
click at [695, 462] on button "Save" at bounding box center [684, 463] width 38 height 21
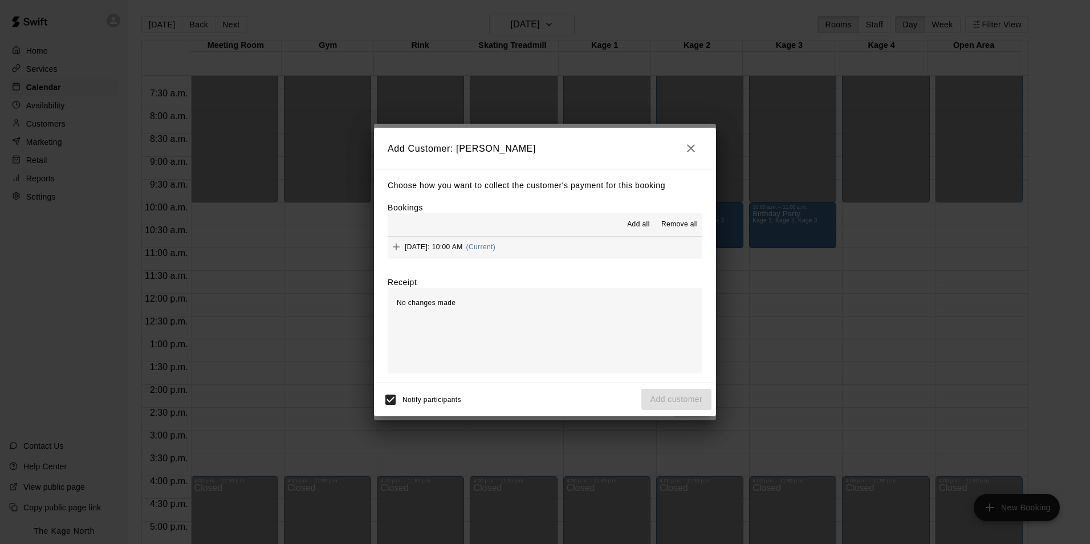
click at [630, 225] on span "Add all" at bounding box center [638, 224] width 23 height 11
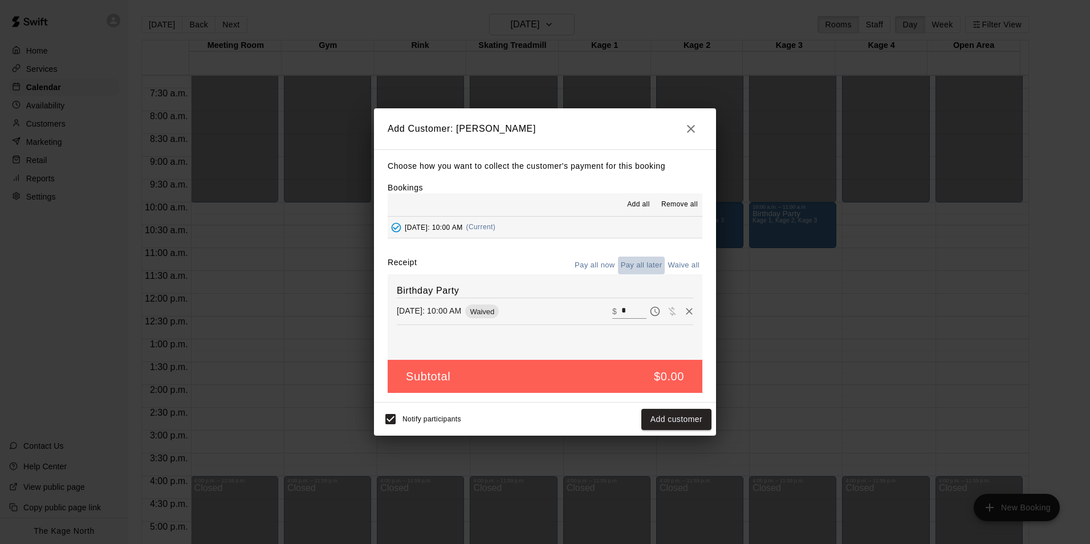
click at [645, 262] on button "Pay all later" at bounding box center [641, 265] width 47 height 18
click at [669, 423] on button "Add customer" at bounding box center [676, 419] width 70 height 21
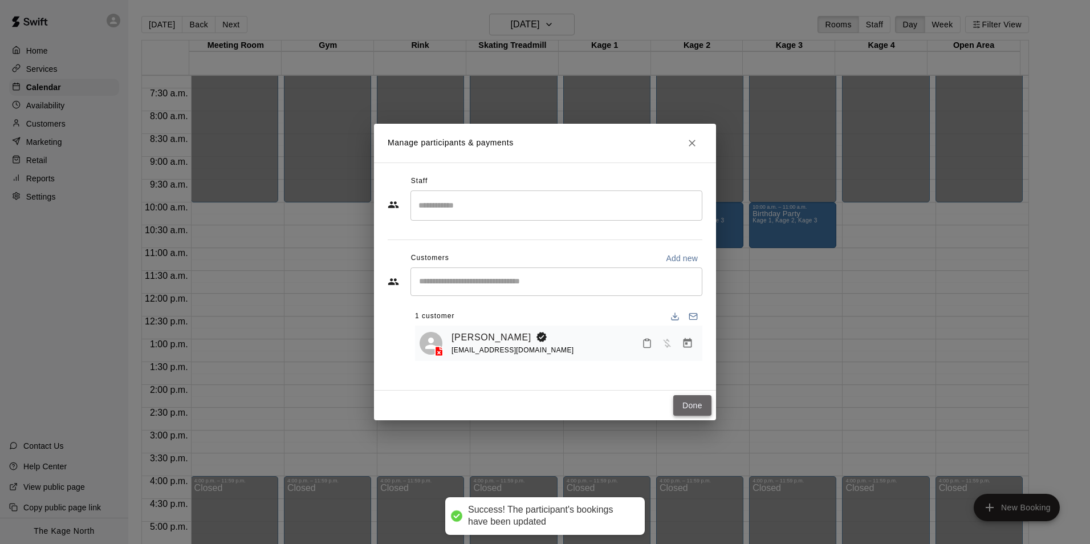
click at [686, 406] on button "Done" at bounding box center [692, 405] width 38 height 21
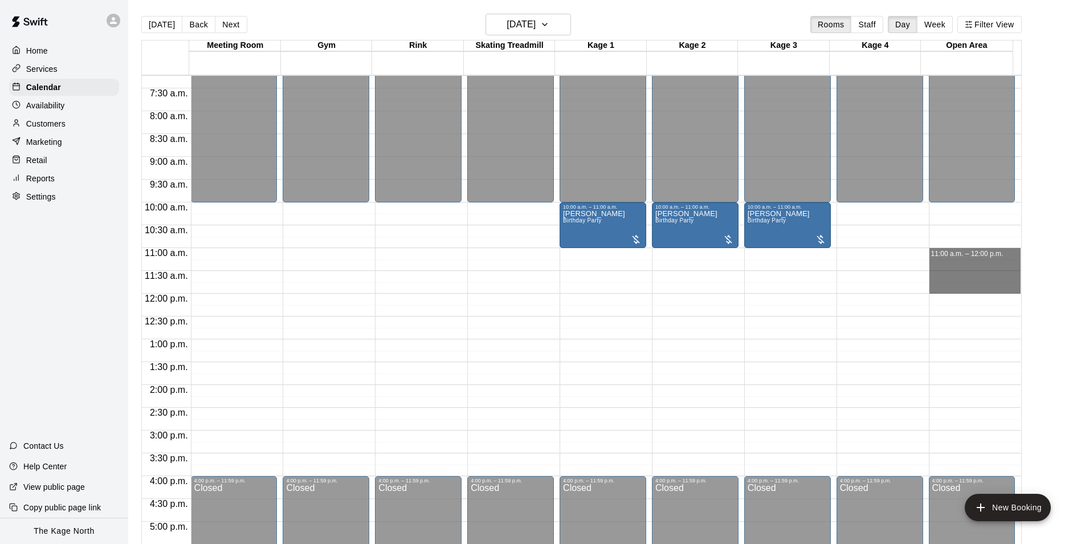
drag, startPoint x: 935, startPoint y: 252, endPoint x: 939, endPoint y: 285, distance: 32.7
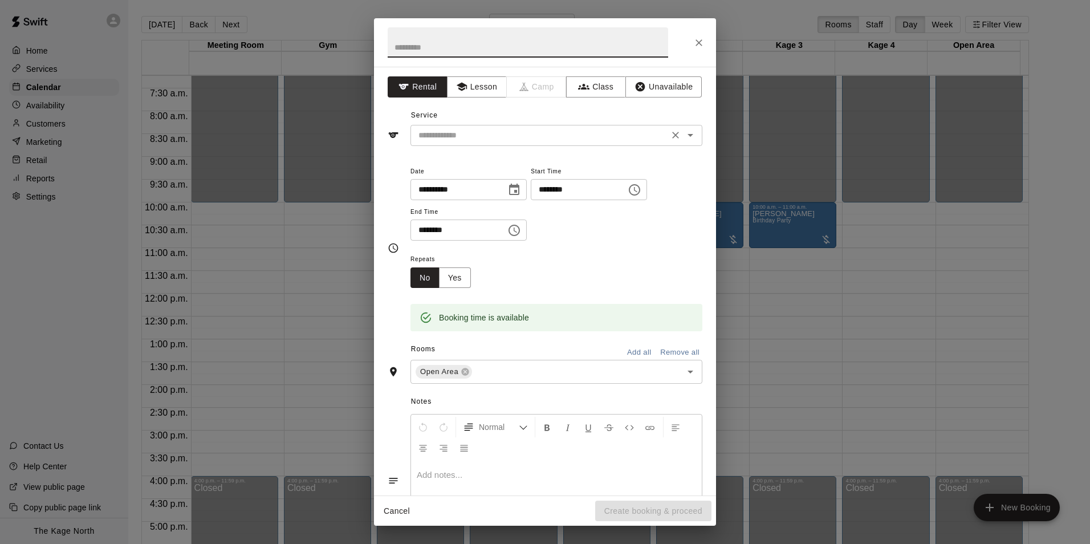
click at [455, 135] on input "text" at bounding box center [539, 135] width 251 height 14
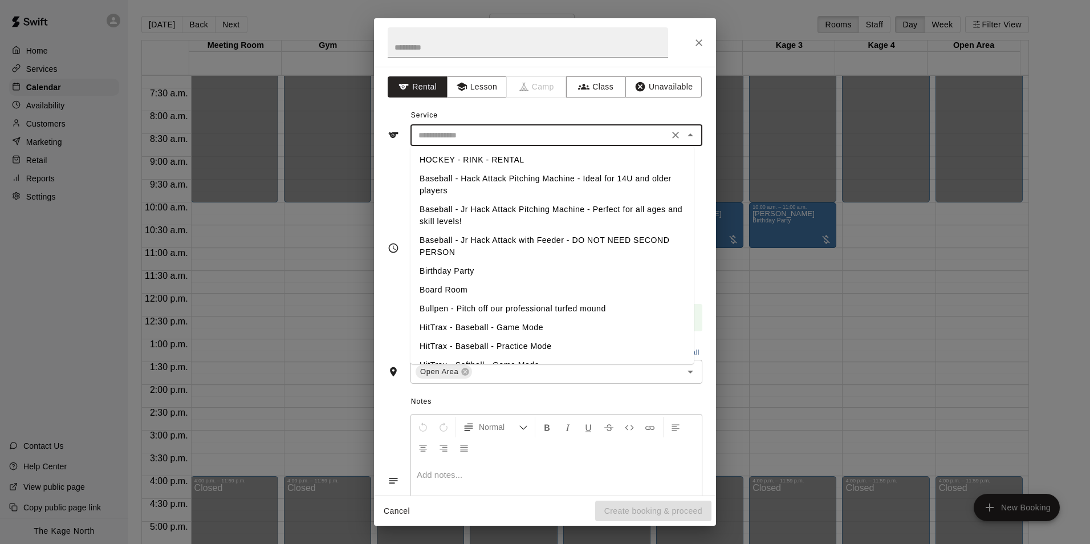
type input "*"
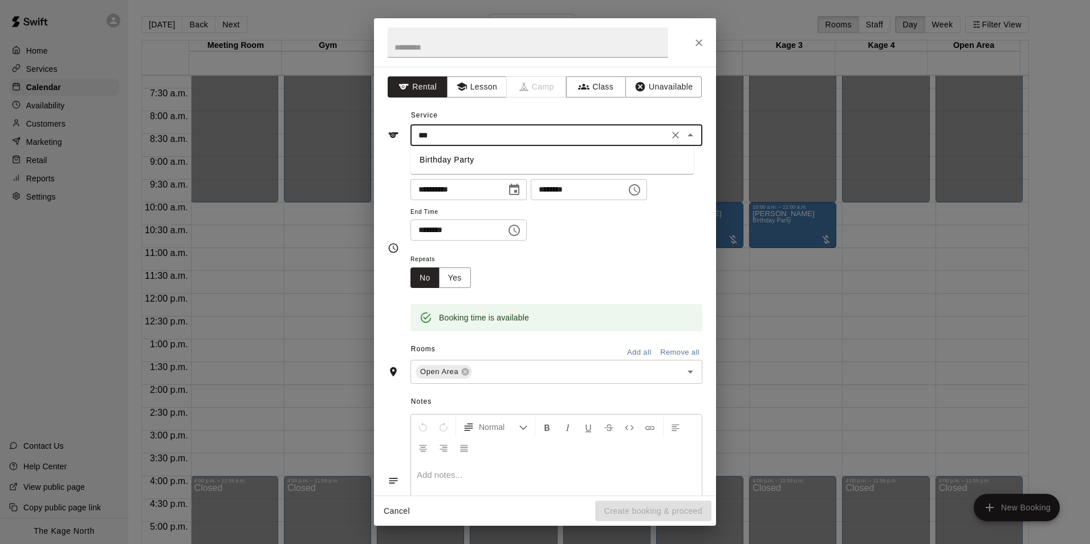
click at [458, 154] on li "Birthday Party" at bounding box center [551, 159] width 283 height 19
type input "**********"
click at [625, 507] on button "Create booking & proceed" at bounding box center [653, 510] width 116 height 21
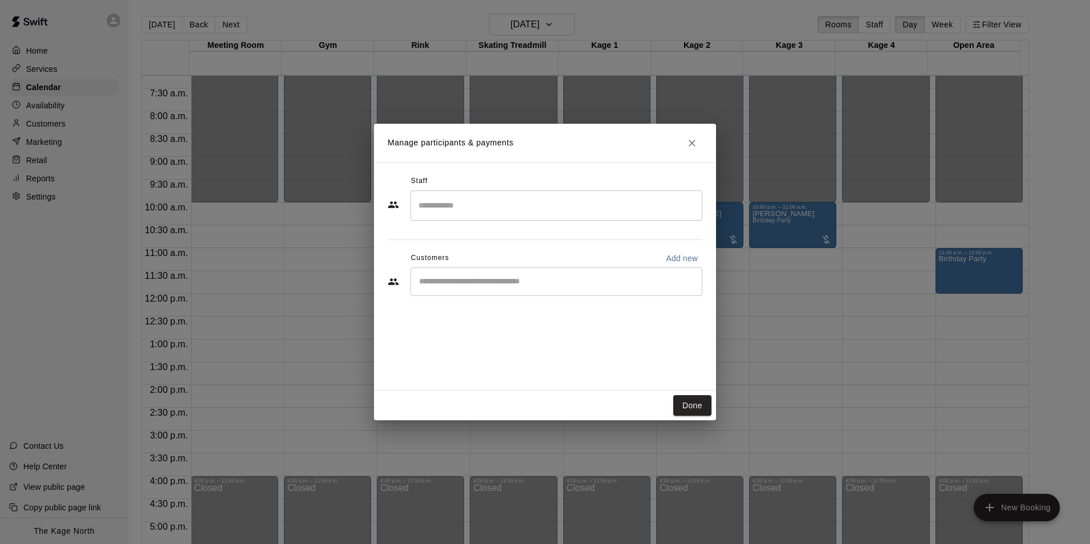
click at [476, 282] on input "Start typing to search customers..." at bounding box center [556, 281] width 282 height 11
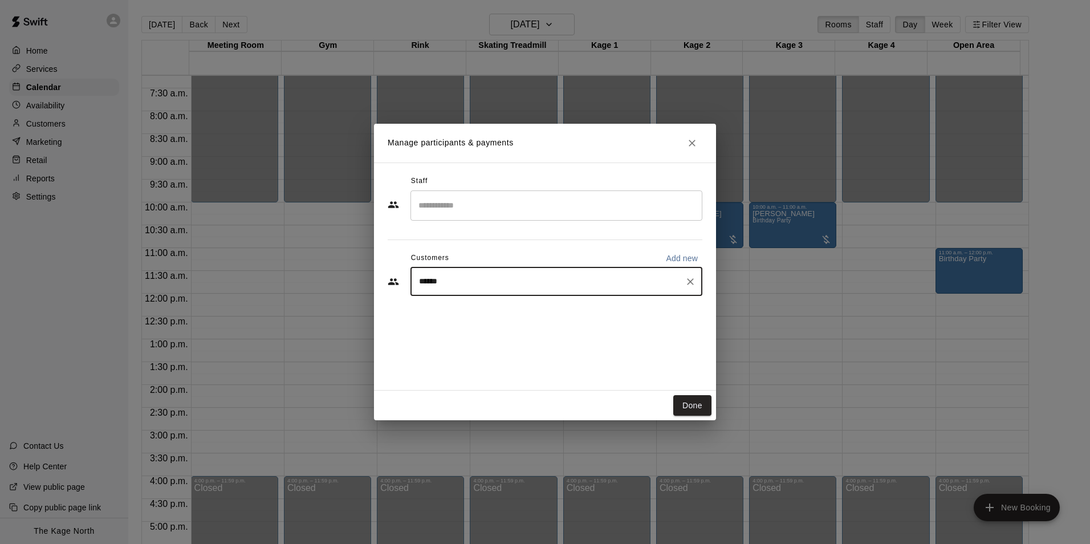
type input "*******"
click at [534, 320] on span "[EMAIL_ADDRESS][DOMAIN_NAME]" at bounding box center [503, 320] width 123 height 8
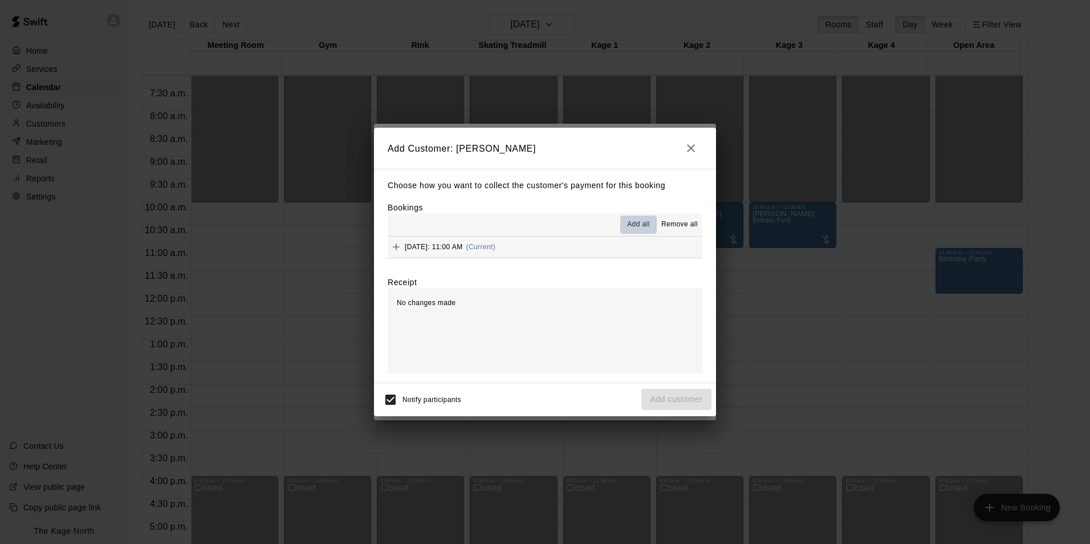
click at [642, 224] on span "Add all" at bounding box center [638, 224] width 23 height 11
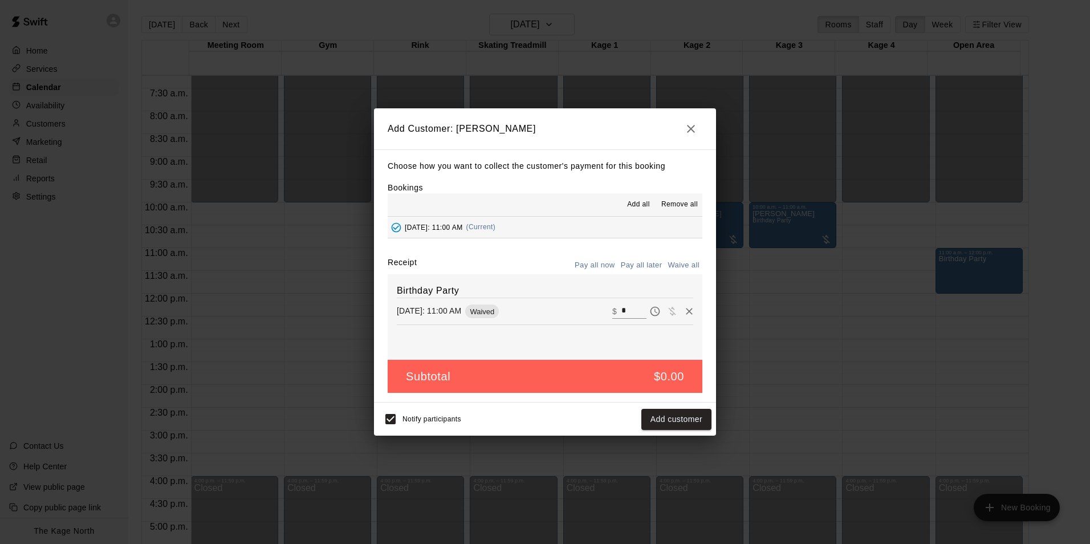
click at [645, 263] on button "Pay all later" at bounding box center [641, 265] width 47 height 18
click at [671, 418] on button "Add customer" at bounding box center [676, 419] width 70 height 21
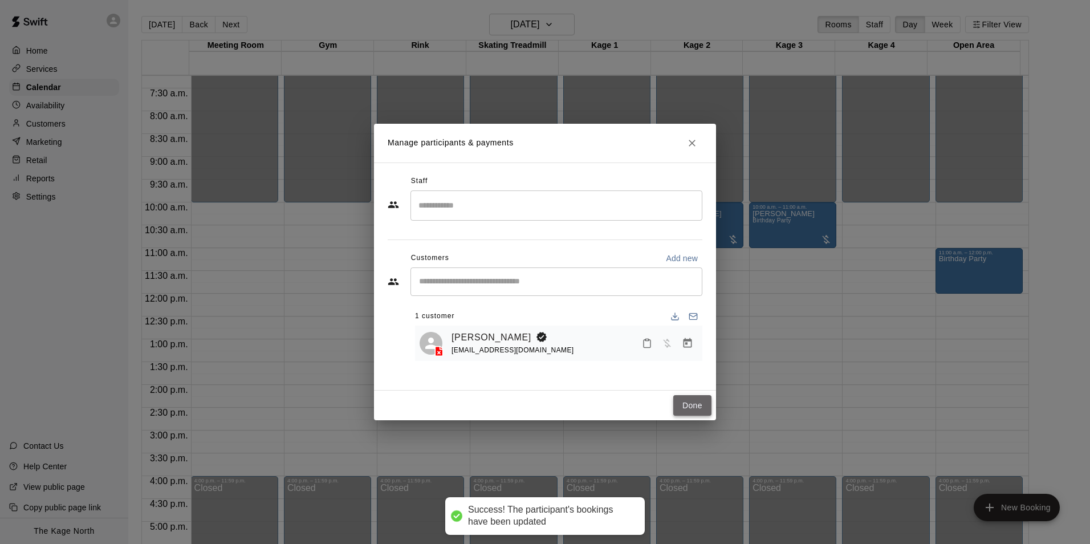
click at [693, 409] on button "Done" at bounding box center [692, 405] width 38 height 21
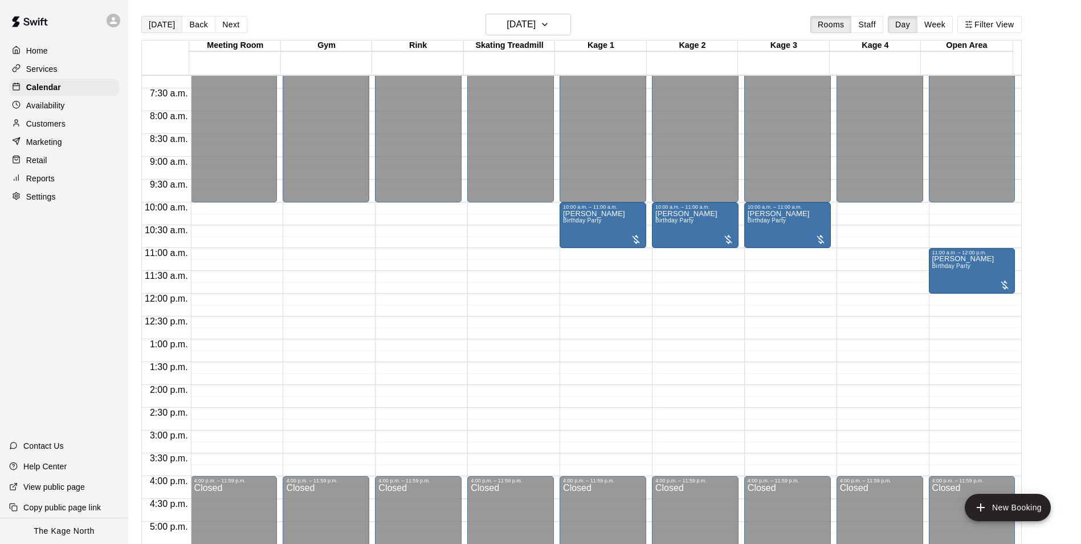
click at [154, 17] on button "[DATE]" at bounding box center [161, 24] width 41 height 17
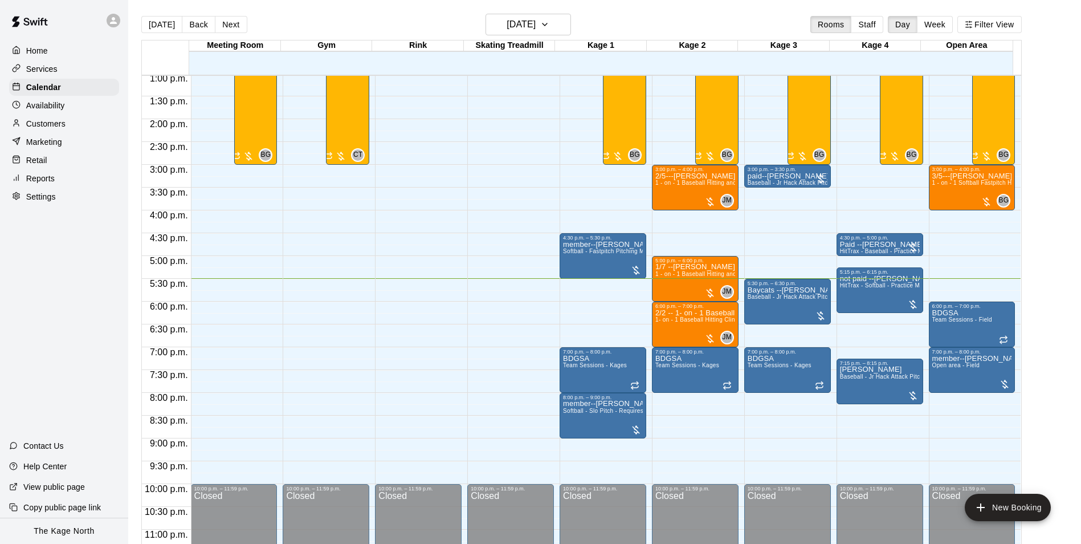
scroll to position [614, 0]
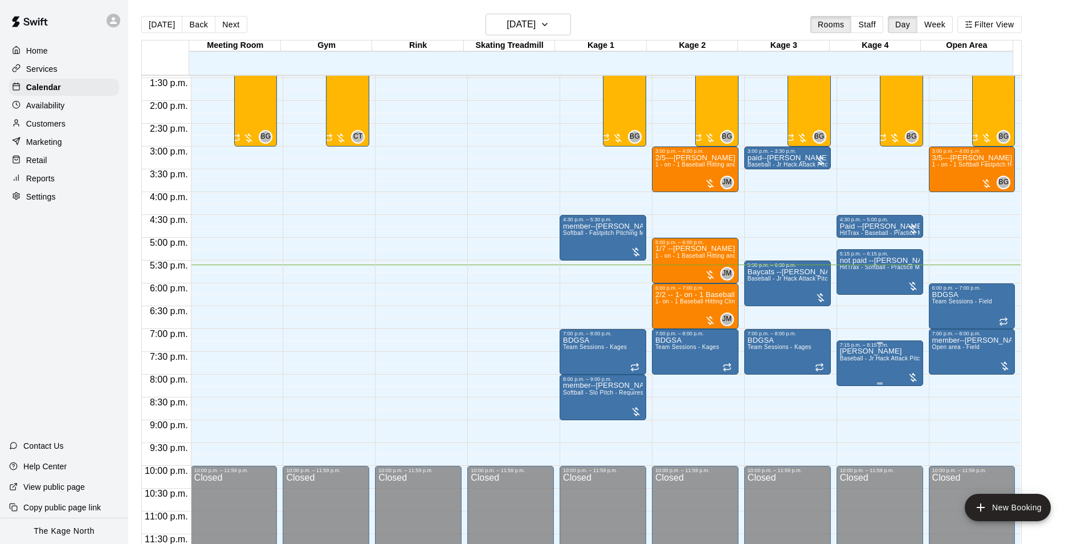
click at [845, 351] on p "[PERSON_NAME]" at bounding box center [880, 351] width 80 height 0
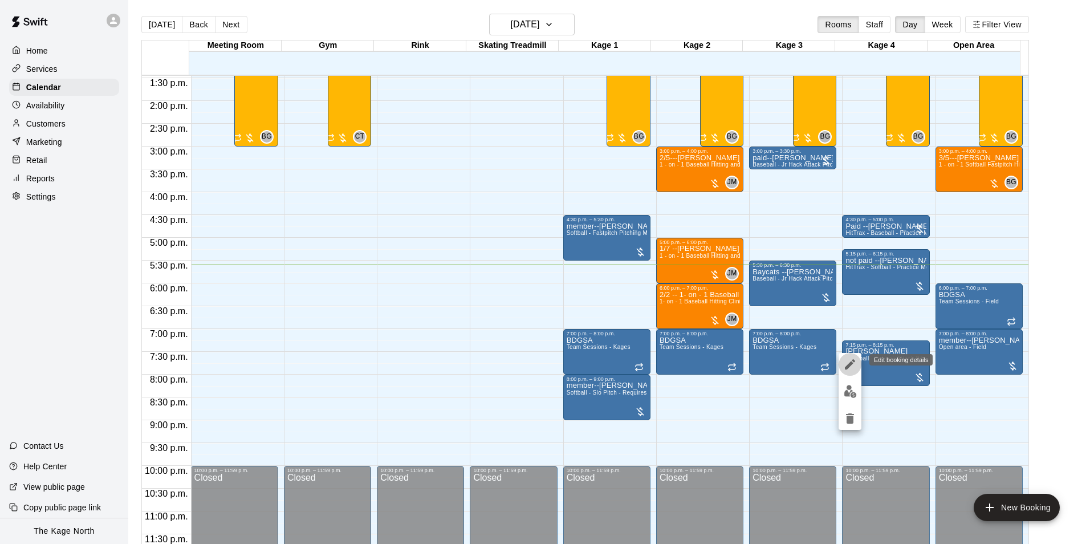
click at [853, 361] on icon "edit" at bounding box center [850, 364] width 10 height 10
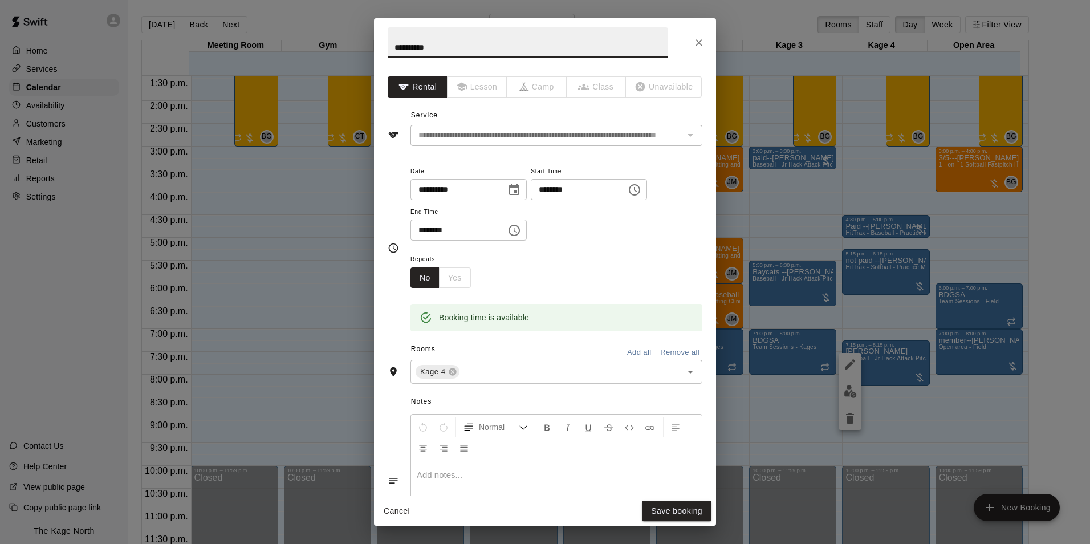
click at [392, 43] on input "**********" at bounding box center [528, 42] width 280 height 30
type input "**********"
click at [686, 507] on button "Save booking" at bounding box center [677, 510] width 70 height 21
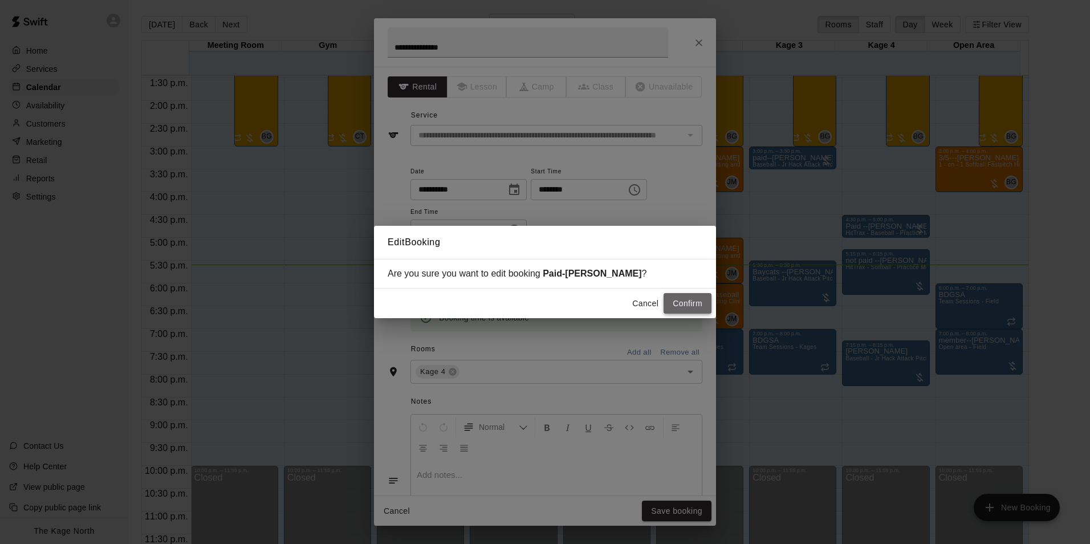
click at [687, 306] on button "Confirm" at bounding box center [687, 303] width 48 height 21
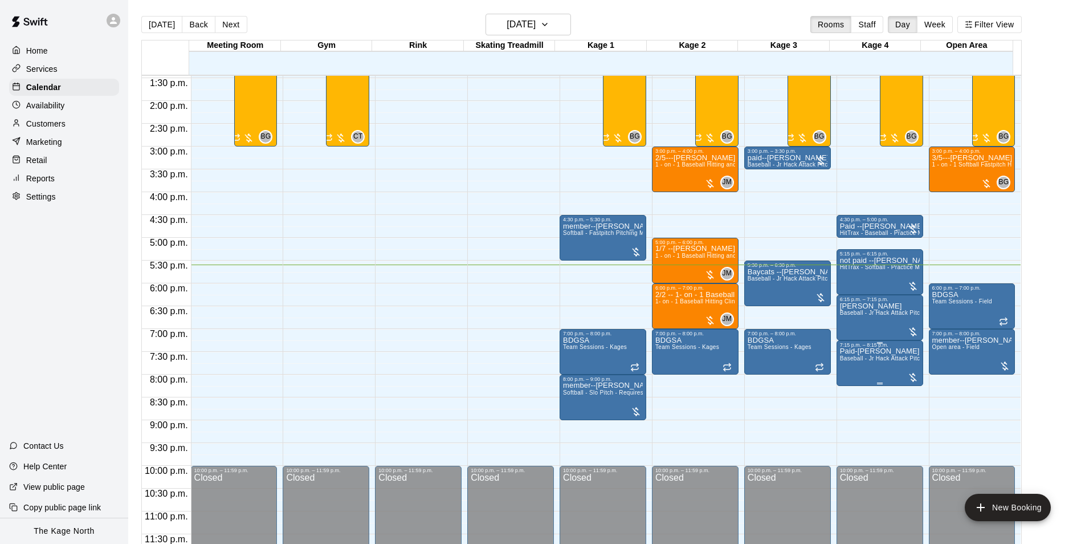
click at [846, 351] on p "Paid-[PERSON_NAME]" at bounding box center [880, 351] width 80 height 0
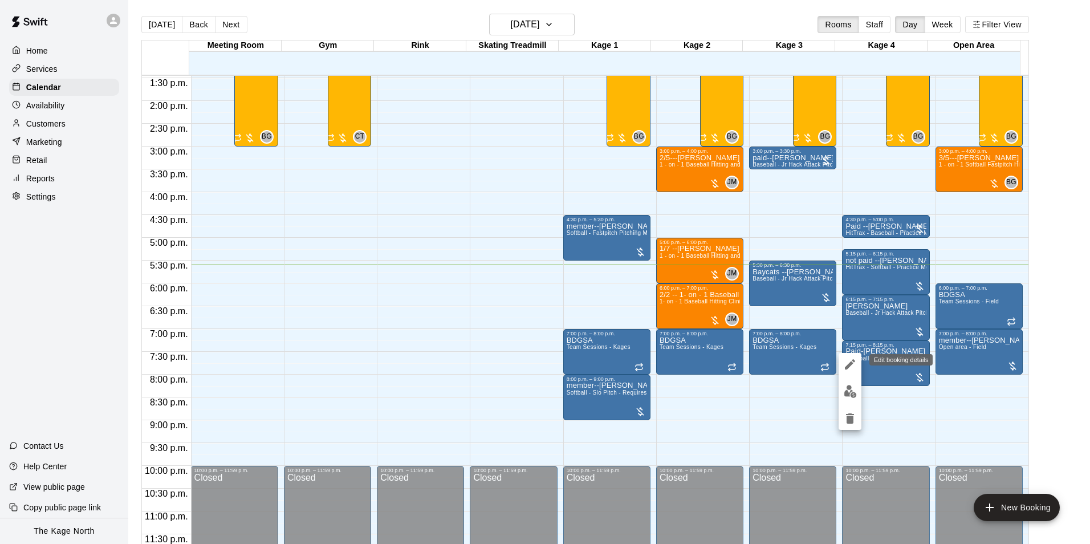
click at [845, 362] on icon "edit" at bounding box center [850, 364] width 14 height 14
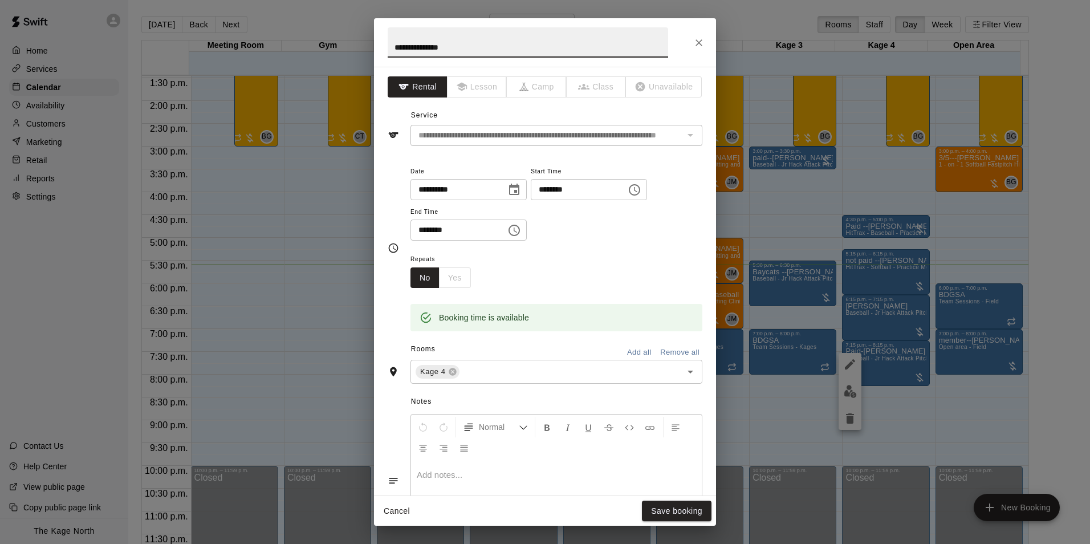
drag, startPoint x: 413, startPoint y: 45, endPoint x: 380, endPoint y: 45, distance: 32.5
click at [380, 45] on h2 "**********" at bounding box center [528, 42] width 308 height 48
type input "**********"
click at [670, 513] on button "Save booking" at bounding box center [677, 510] width 70 height 21
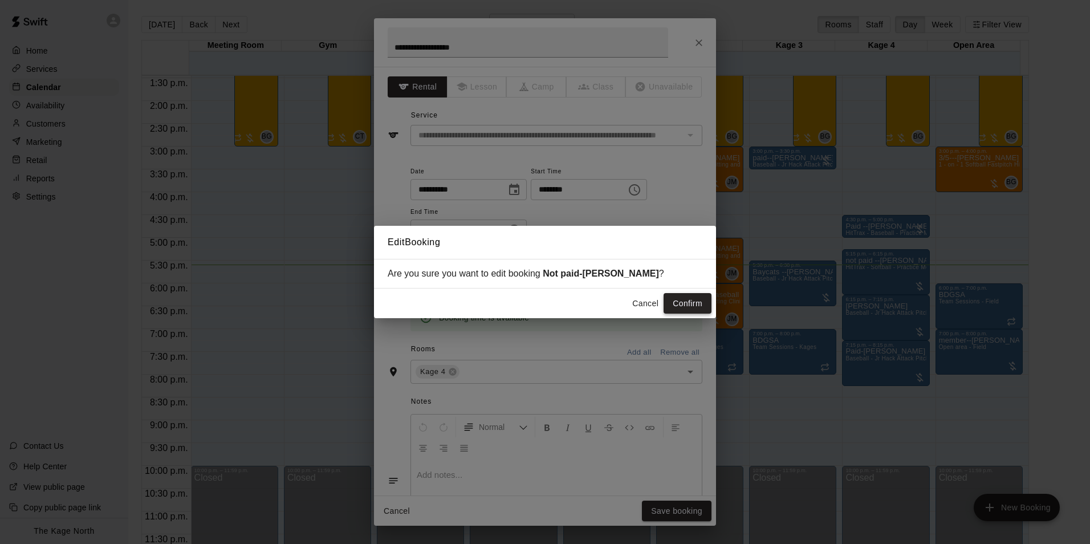
click at [694, 305] on button "Confirm" at bounding box center [687, 303] width 48 height 21
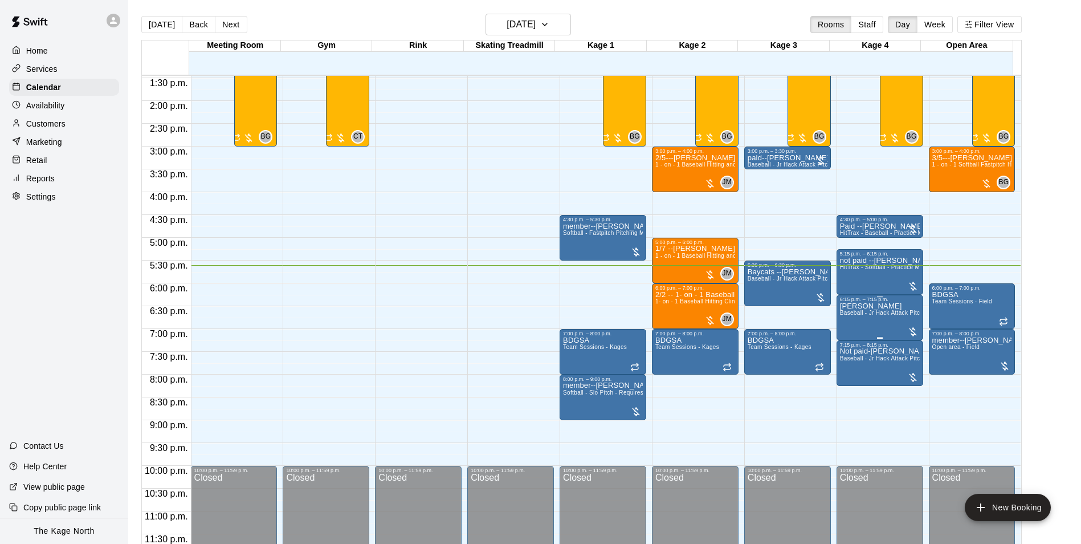
click at [849, 306] on p "[PERSON_NAME]" at bounding box center [880, 306] width 80 height 0
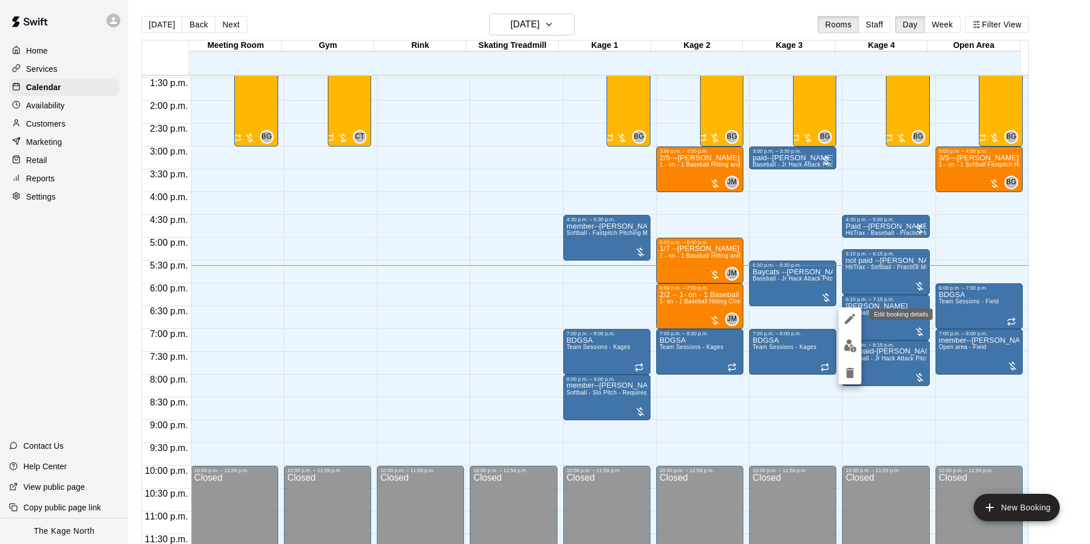
click at [844, 317] on icon "edit" at bounding box center [850, 319] width 14 height 14
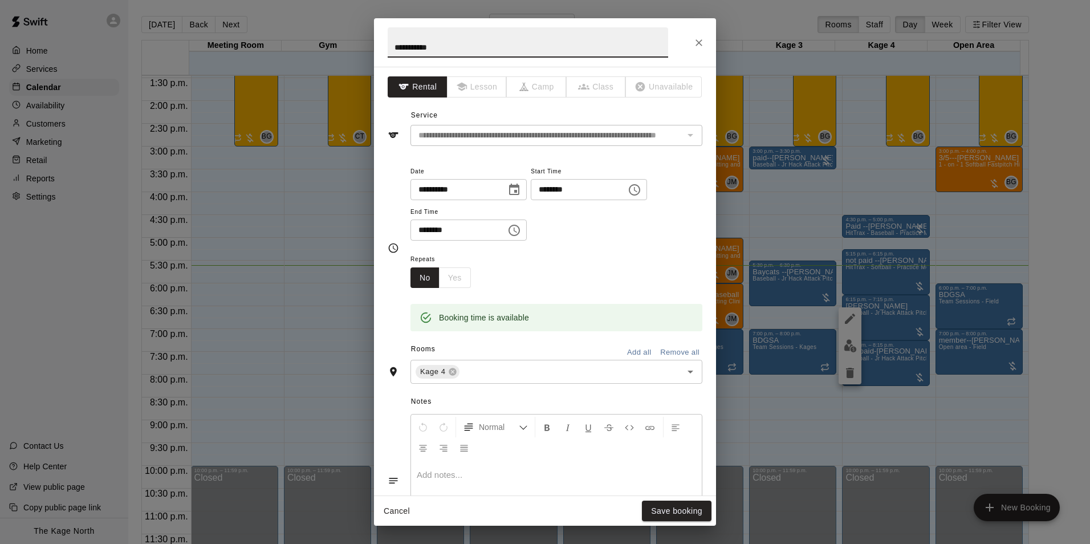
click at [395, 46] on input "**********" at bounding box center [528, 42] width 280 height 30
drag, startPoint x: 428, startPoint y: 46, endPoint x: 384, endPoint y: 44, distance: 43.9
click at [384, 44] on h2 "**********" at bounding box center [528, 42] width 308 height 48
type input "**********"
click at [674, 515] on button "Save booking" at bounding box center [677, 510] width 70 height 21
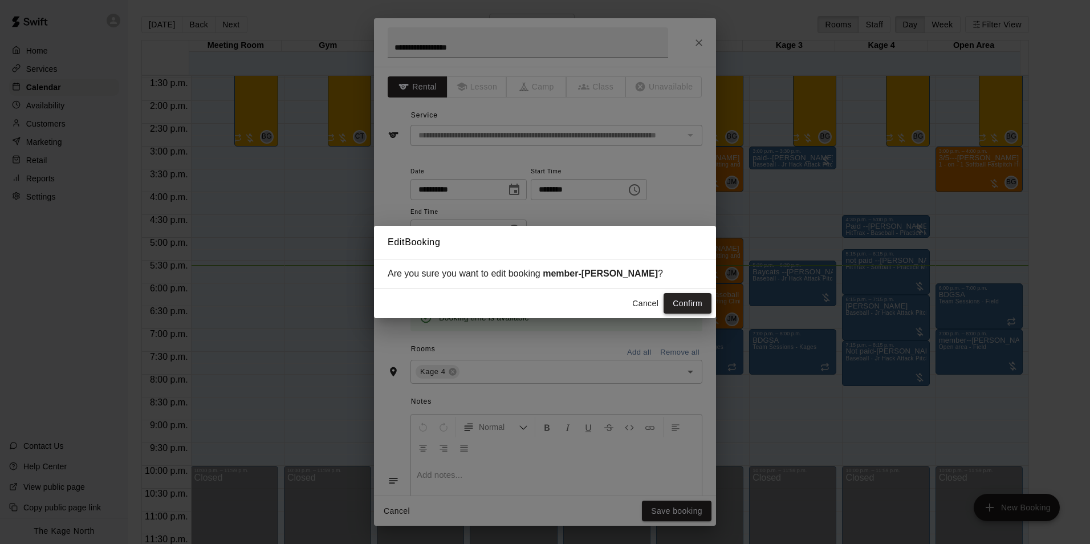
click at [688, 307] on button "Confirm" at bounding box center [687, 303] width 48 height 21
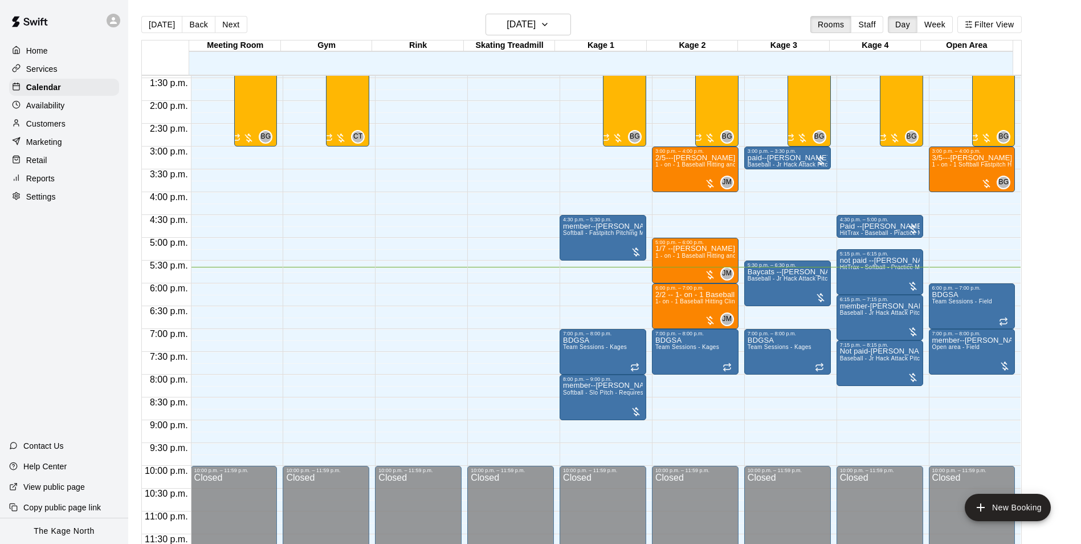
click at [71, 124] on div "Customers" at bounding box center [64, 123] width 110 height 17
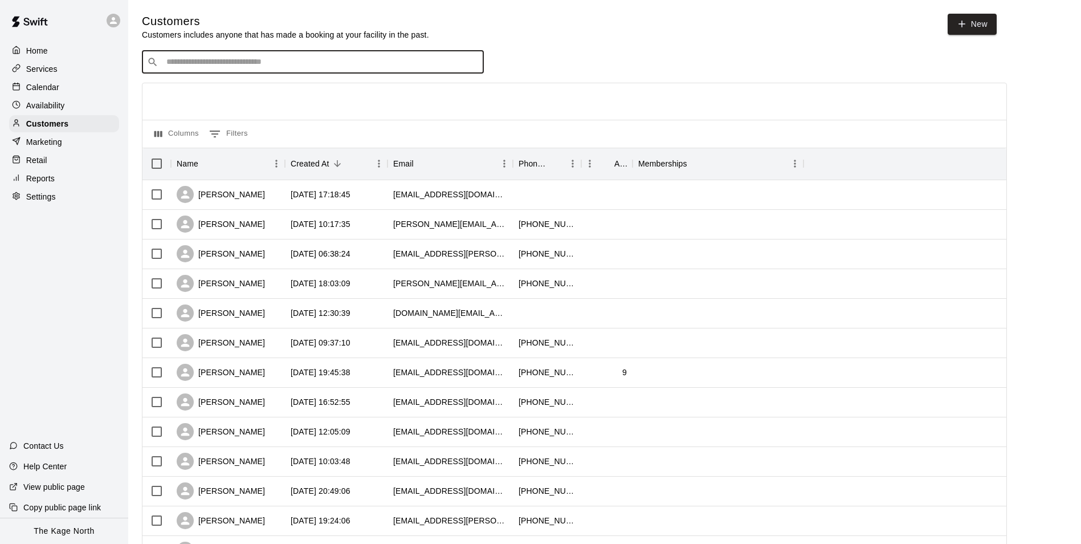
click at [305, 68] on input "Search customers by name or email" at bounding box center [321, 61] width 316 height 11
type input "*******"
click at [258, 95] on div "[PERSON_NAME] [EMAIL_ADDRESS][DOMAIN_NAME]" at bounding box center [235, 94] width 123 height 25
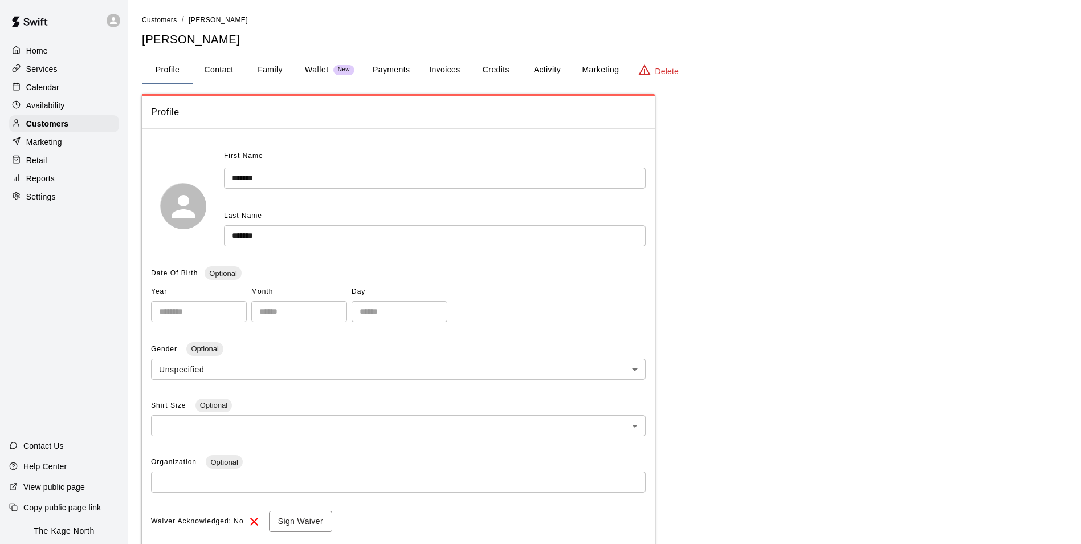
click at [226, 70] on button "Contact" at bounding box center [218, 69] width 51 height 27
select select "**"
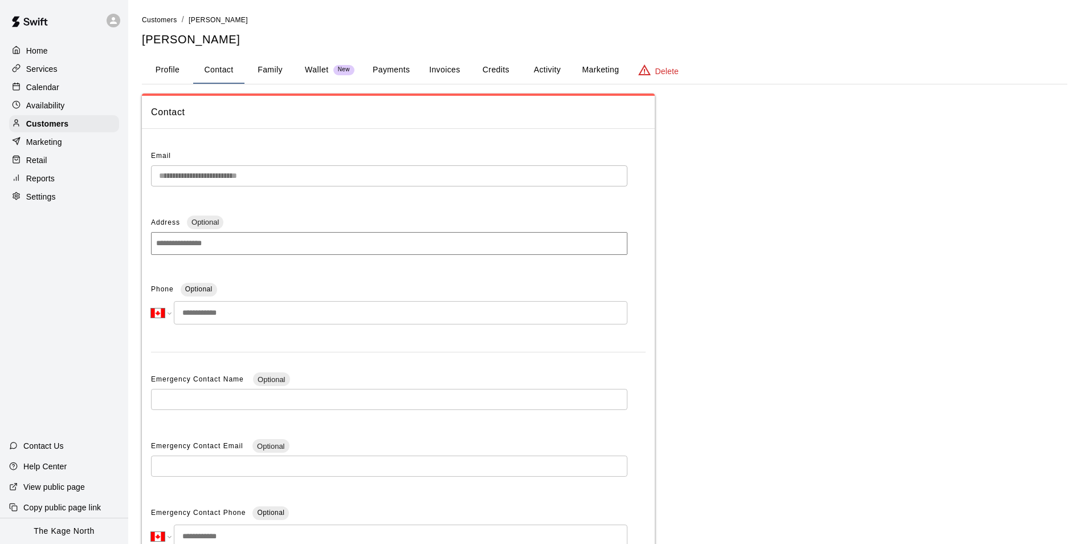
click at [239, 313] on input "tel" at bounding box center [401, 312] width 454 height 23
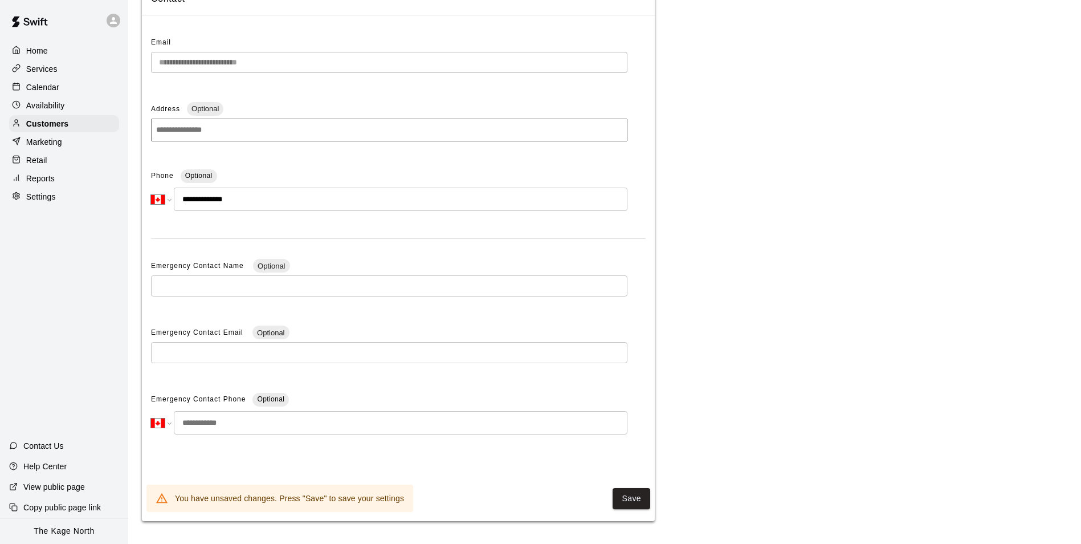
scroll to position [115, 0]
type input "**********"
click at [620, 497] on button "Save" at bounding box center [632, 498] width 38 height 21
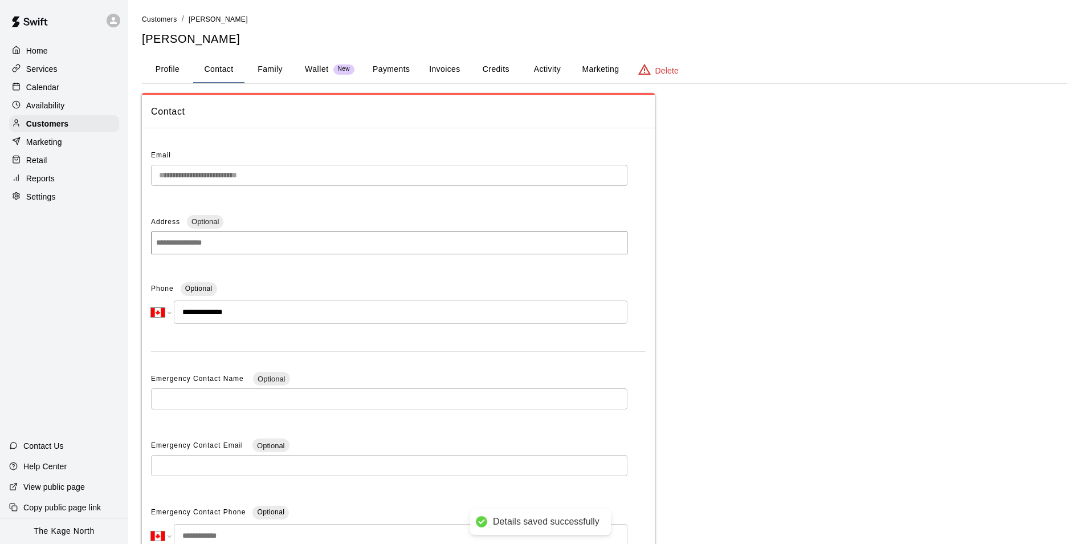
scroll to position [0, 0]
click at [65, 90] on div "Calendar" at bounding box center [64, 87] width 110 height 17
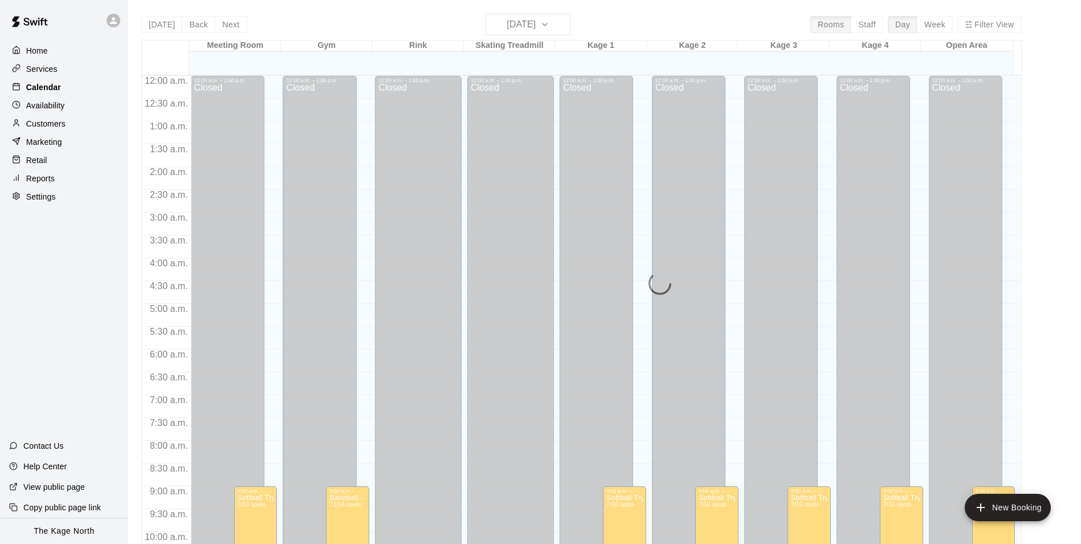
scroll to position [579, 0]
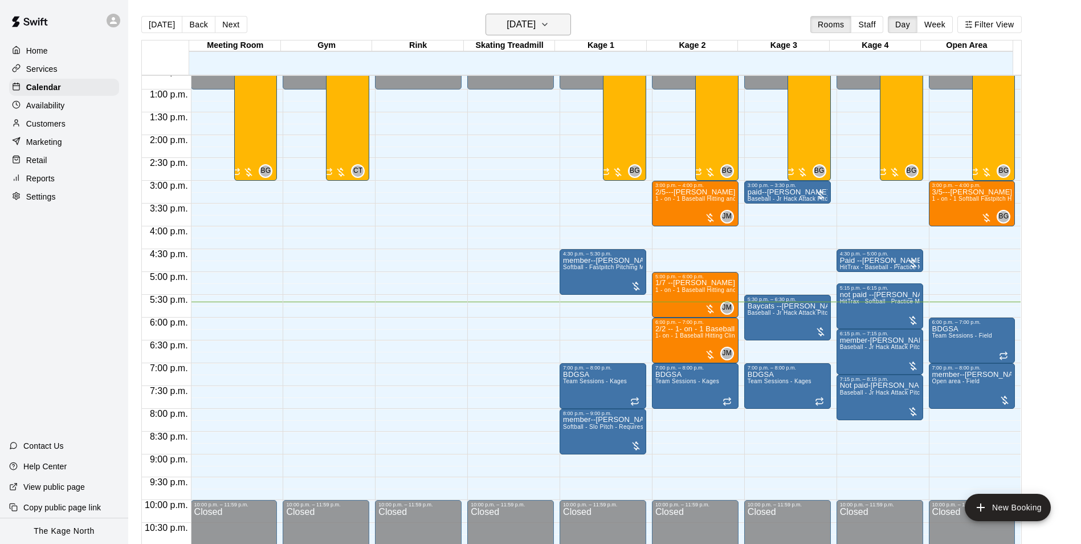
click at [511, 30] on h6 "[DATE]" at bounding box center [521, 25] width 29 height 16
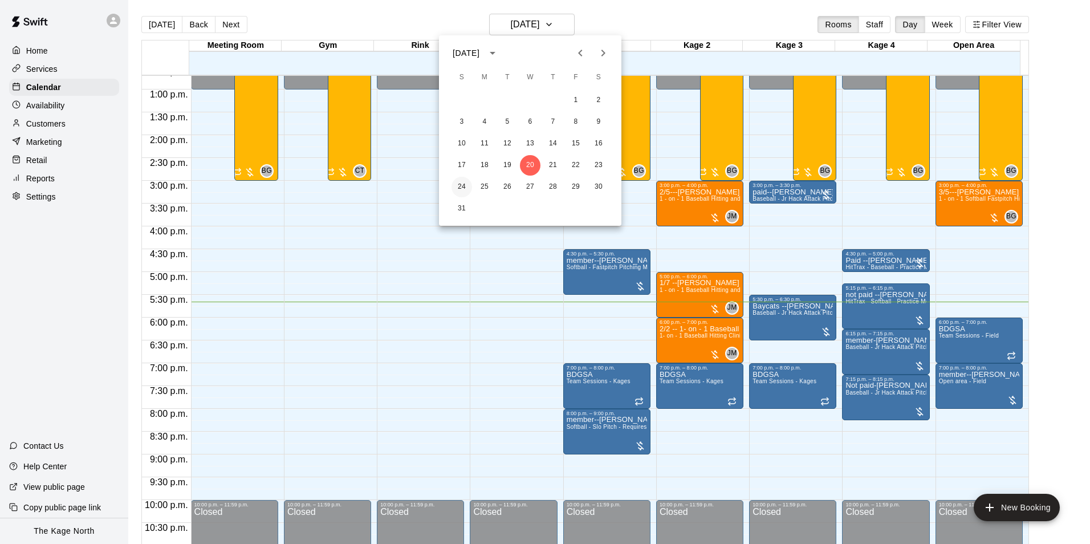
click at [457, 188] on button "24" at bounding box center [461, 187] width 21 height 21
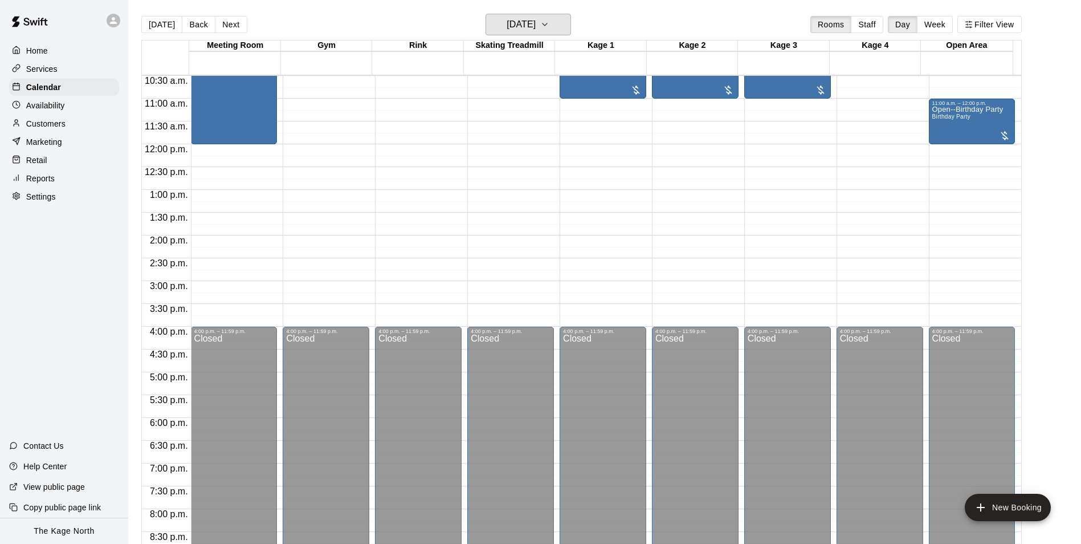
scroll to position [386, 0]
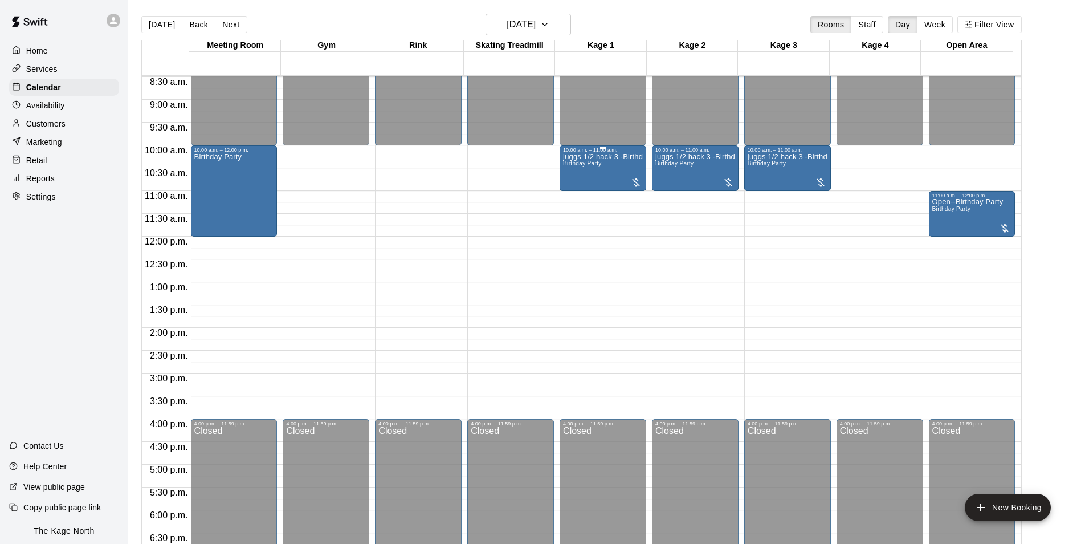
click at [589, 161] on div "juggs 1/2 hack 3 -Birthday Party Birthday Party" at bounding box center [603, 425] width 80 height 544
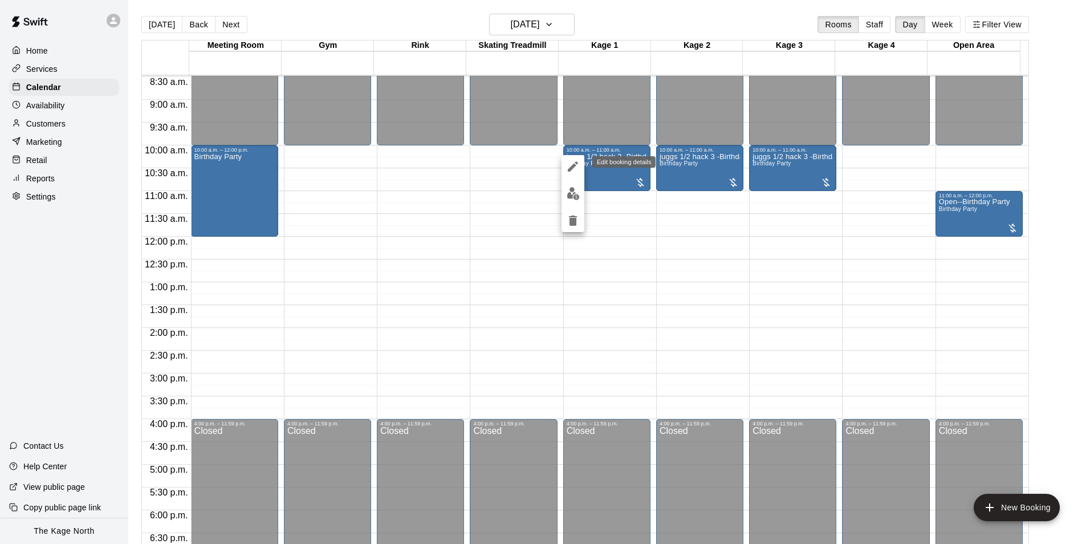
click at [575, 167] on icon "edit" at bounding box center [573, 167] width 14 height 14
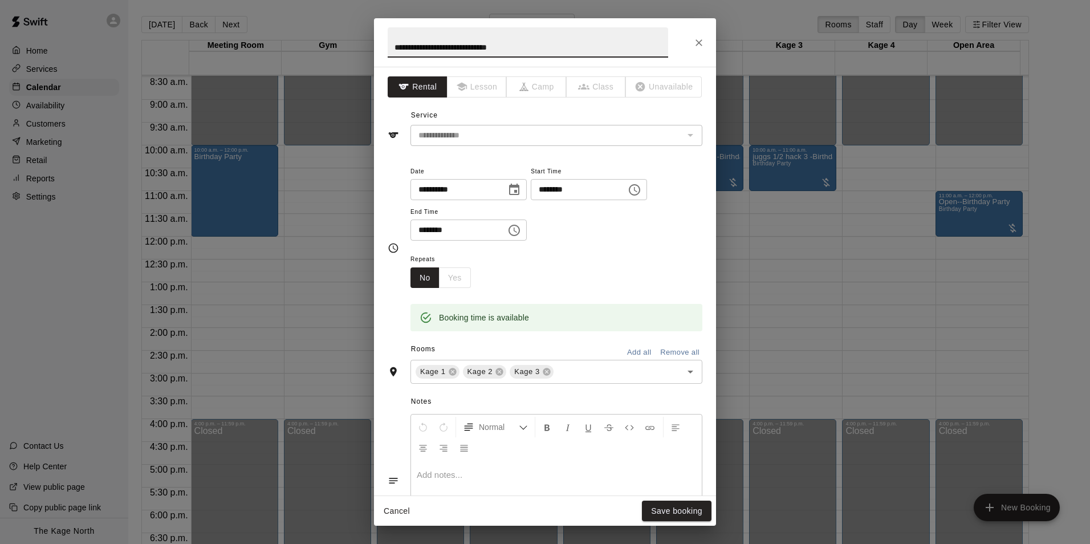
click at [421, 46] on input "**********" at bounding box center [528, 42] width 280 height 30
click at [422, 46] on input "**********" at bounding box center [528, 42] width 280 height 30
type input "**********"
click at [703, 46] on icon "Close" at bounding box center [698, 42] width 11 height 11
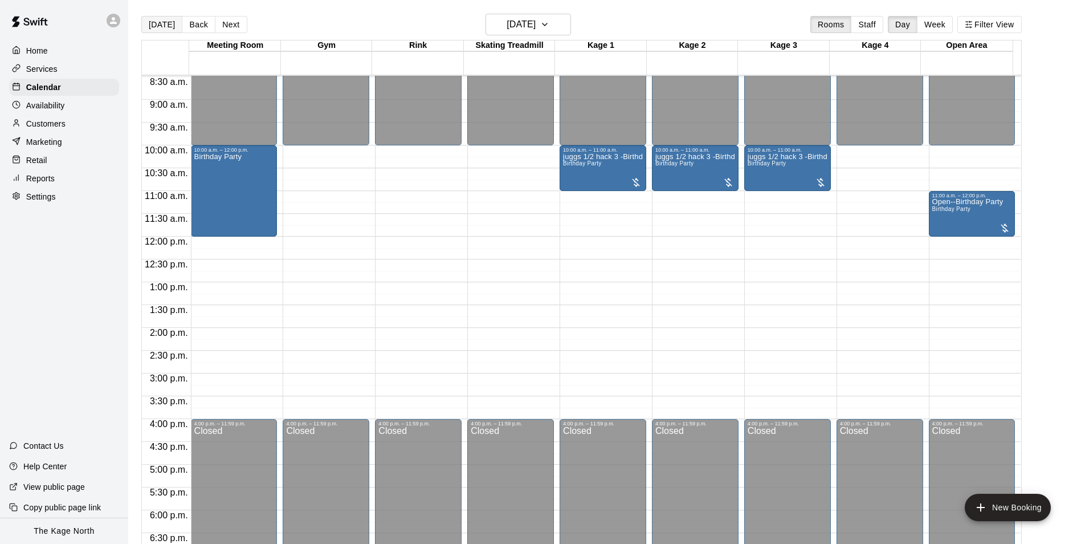
click at [156, 25] on button "[DATE]" at bounding box center [161, 24] width 41 height 17
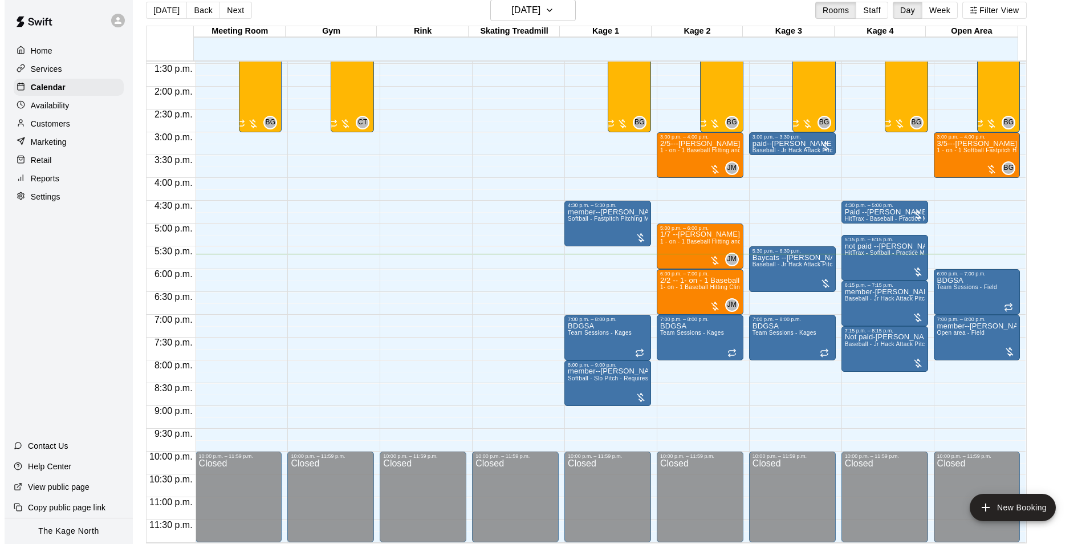
scroll to position [18, 0]
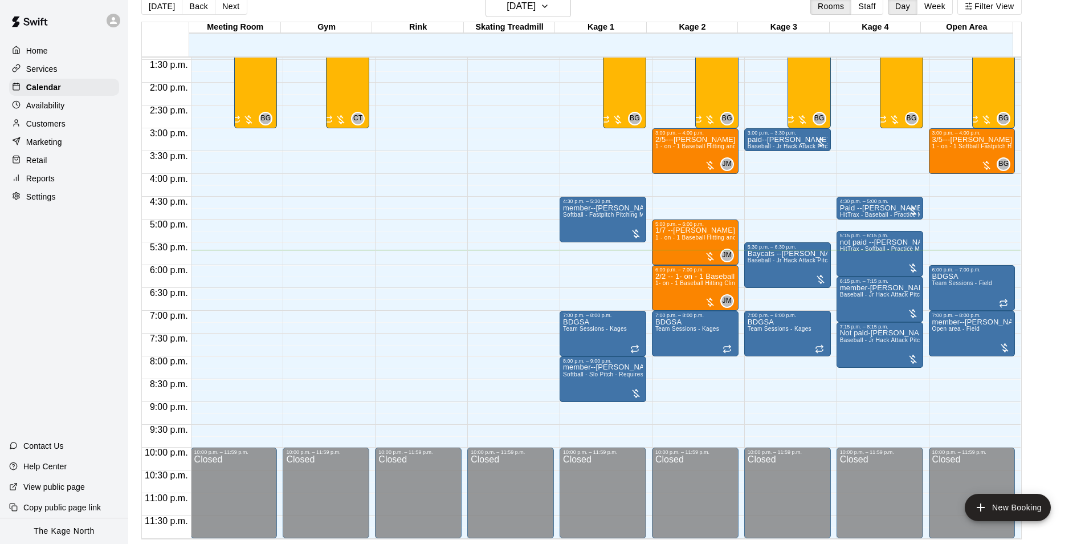
click at [115, 19] on icon at bounding box center [113, 20] width 7 height 7
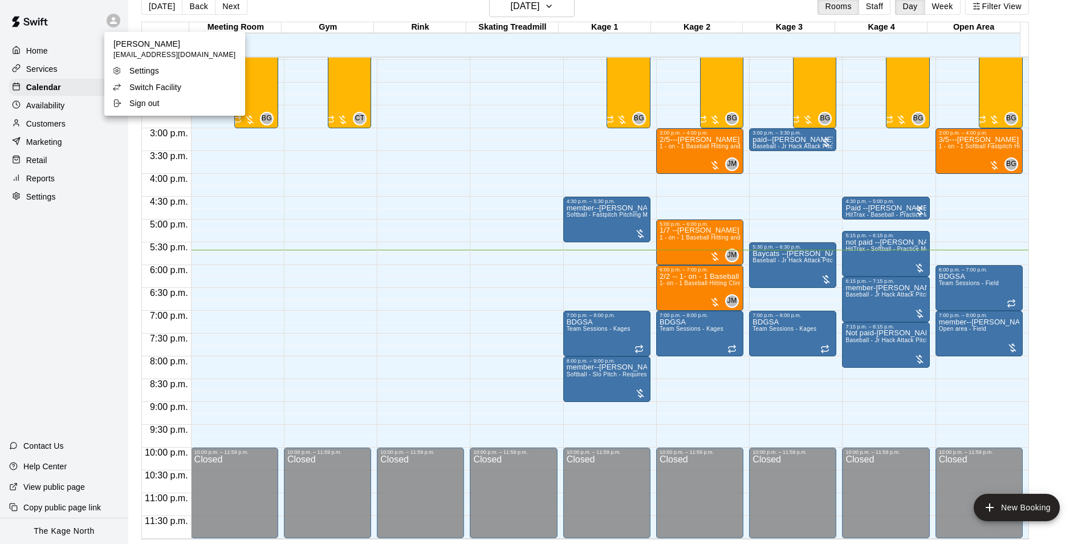
click at [158, 85] on p "Switch Facility" at bounding box center [155, 87] width 52 height 11
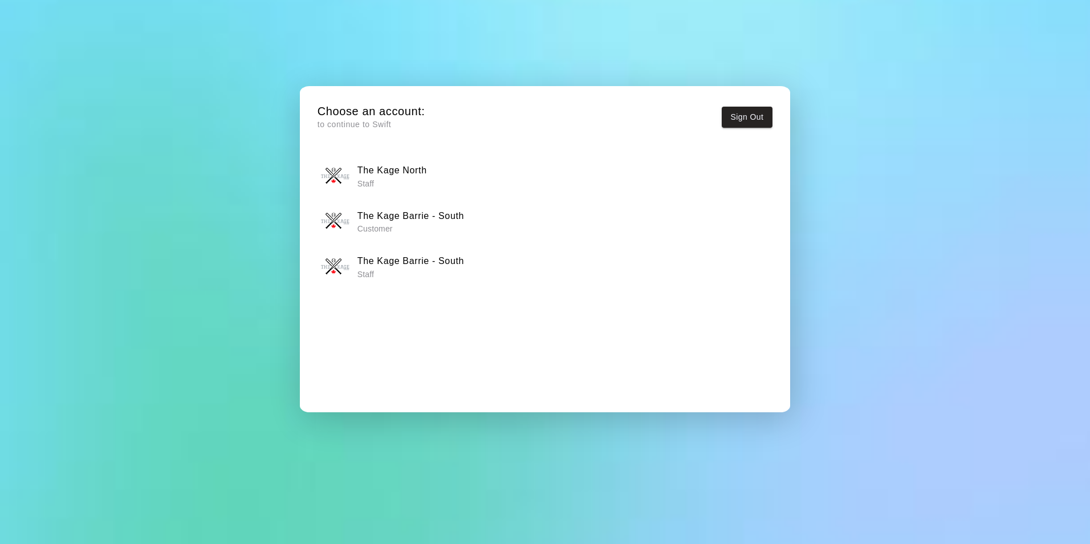
click at [419, 263] on h6 "The Kage Barrie - South" at bounding box center [410, 261] width 107 height 15
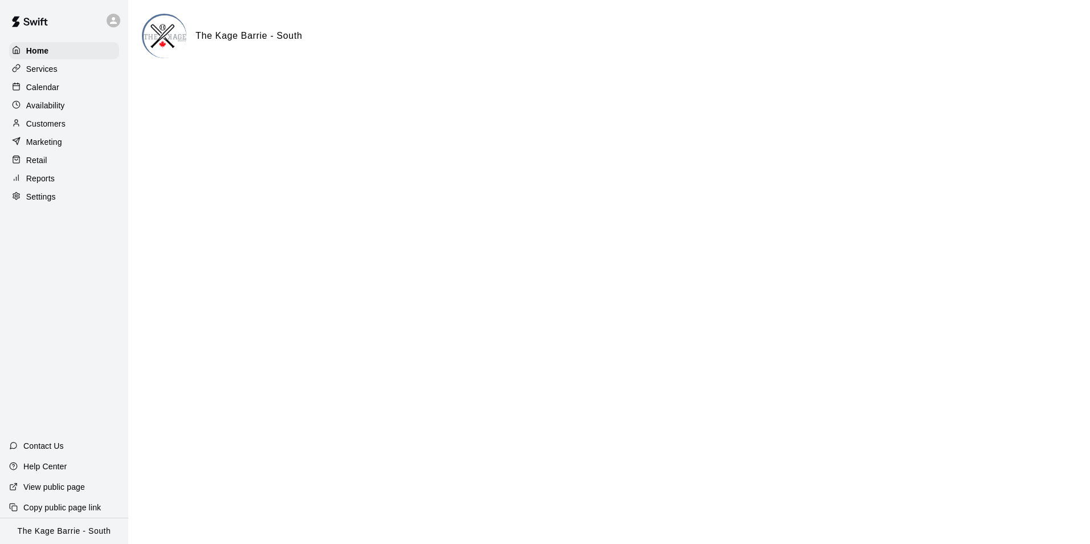
click at [55, 88] on p "Calendar" at bounding box center [42, 87] width 33 height 11
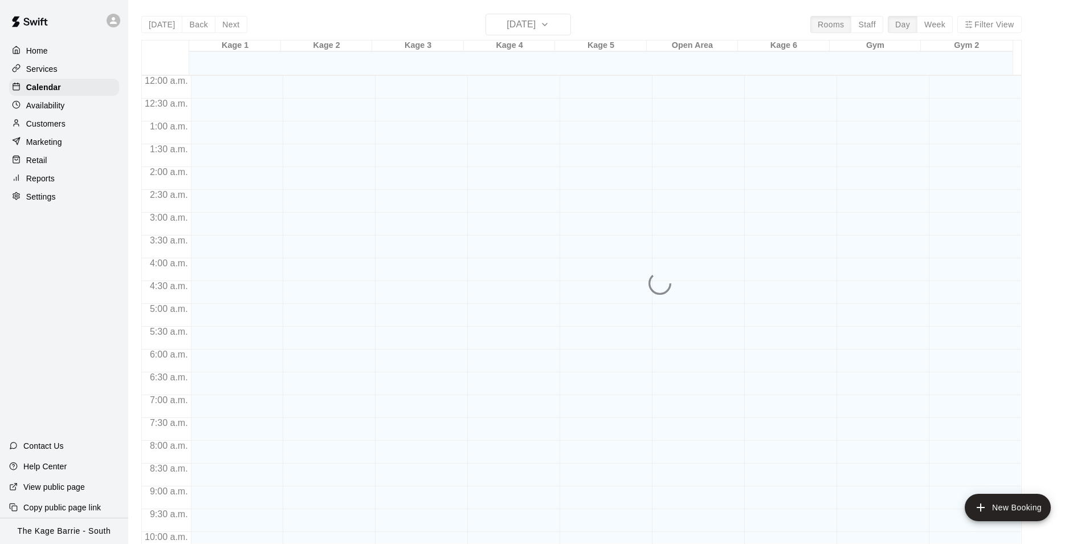
scroll to position [579, 0]
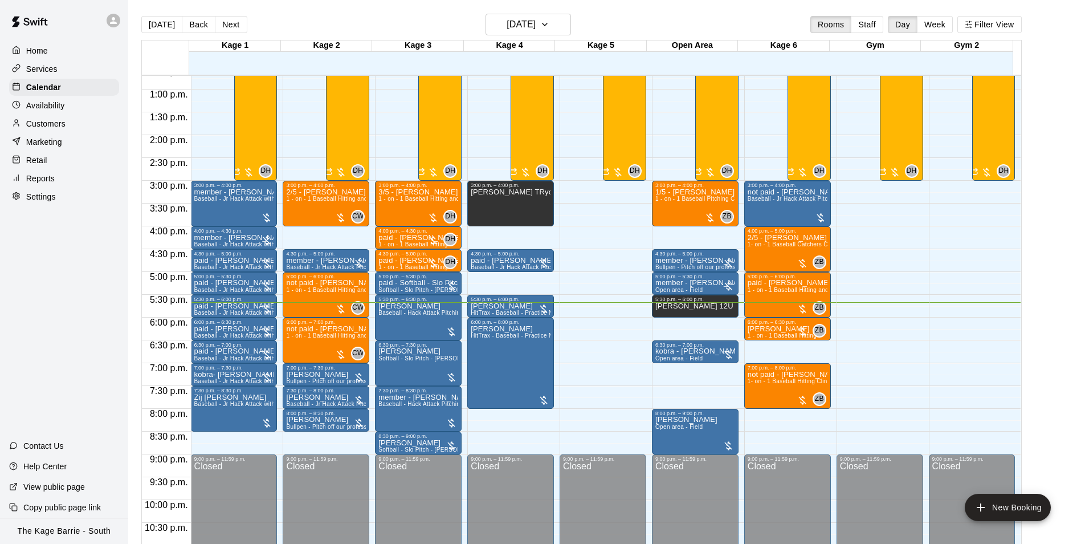
click at [38, 50] on p "Home" at bounding box center [37, 50] width 22 height 11
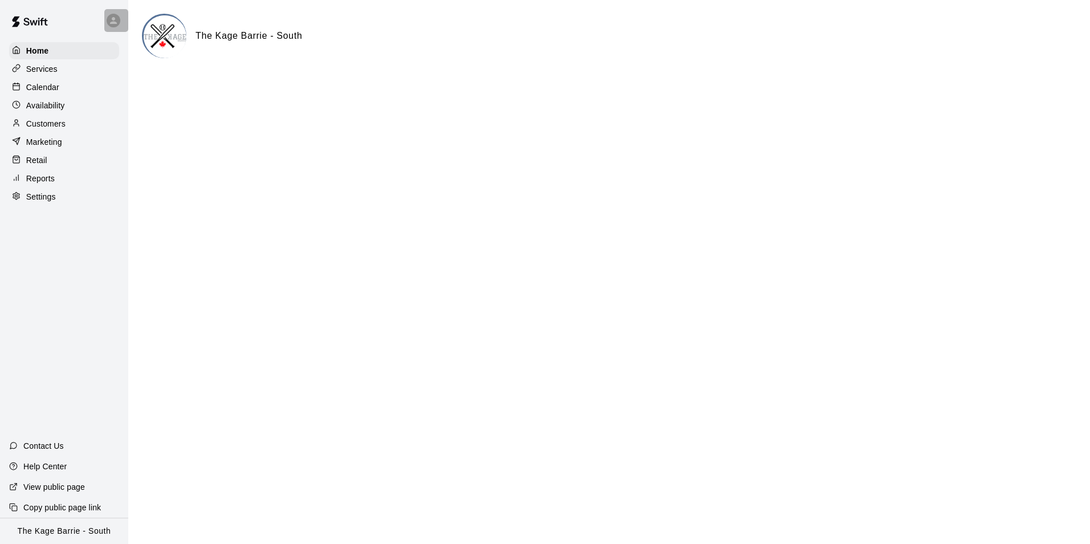
click at [111, 19] on icon at bounding box center [113, 20] width 10 height 10
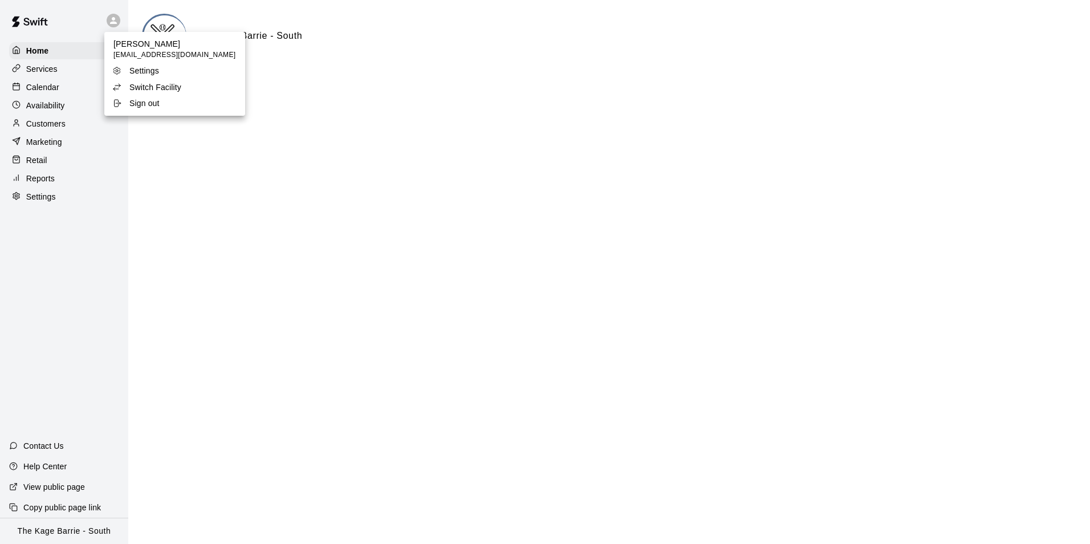
click at [144, 86] on p "Switch Facility" at bounding box center [155, 87] width 52 height 11
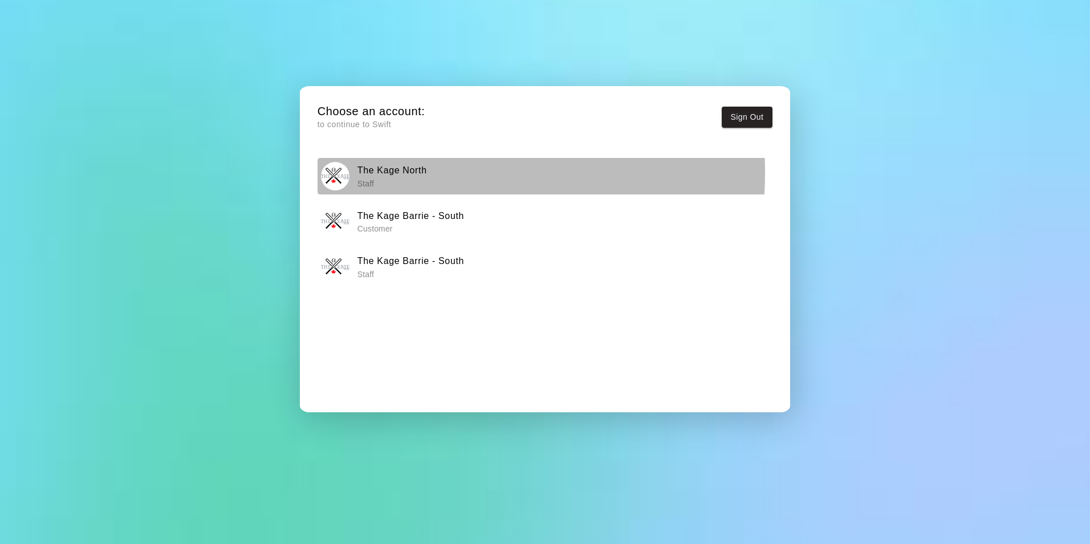
click at [397, 172] on h6 "The Kage North" at bounding box center [392, 170] width 70 height 15
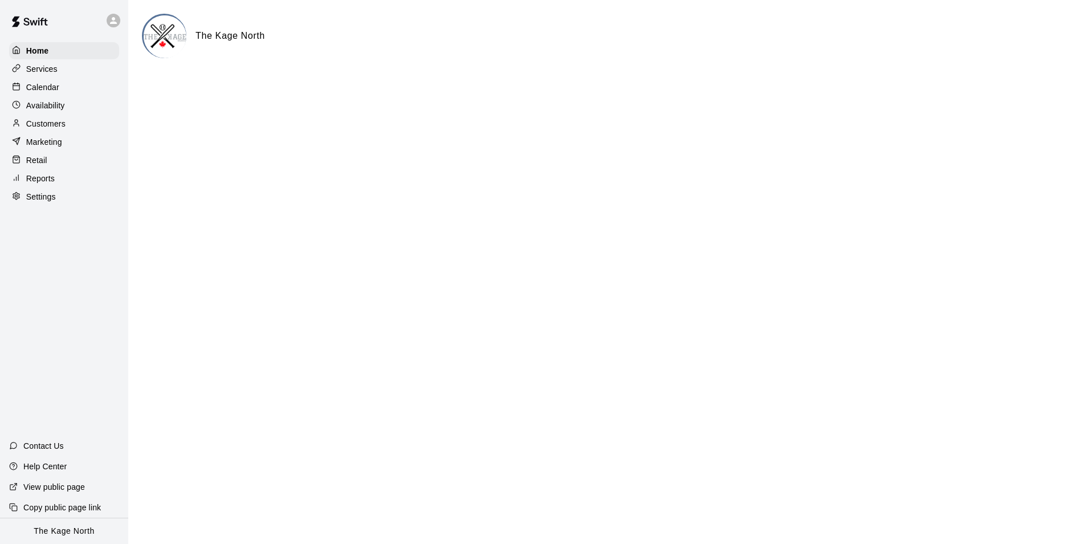
click at [73, 88] on div "Calendar" at bounding box center [64, 87] width 110 height 17
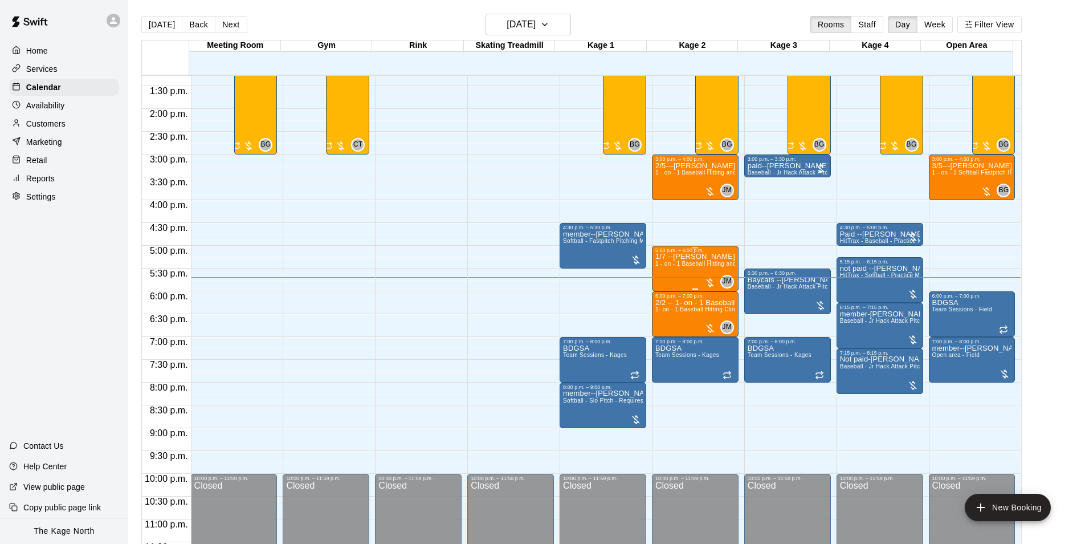
scroll to position [614, 0]
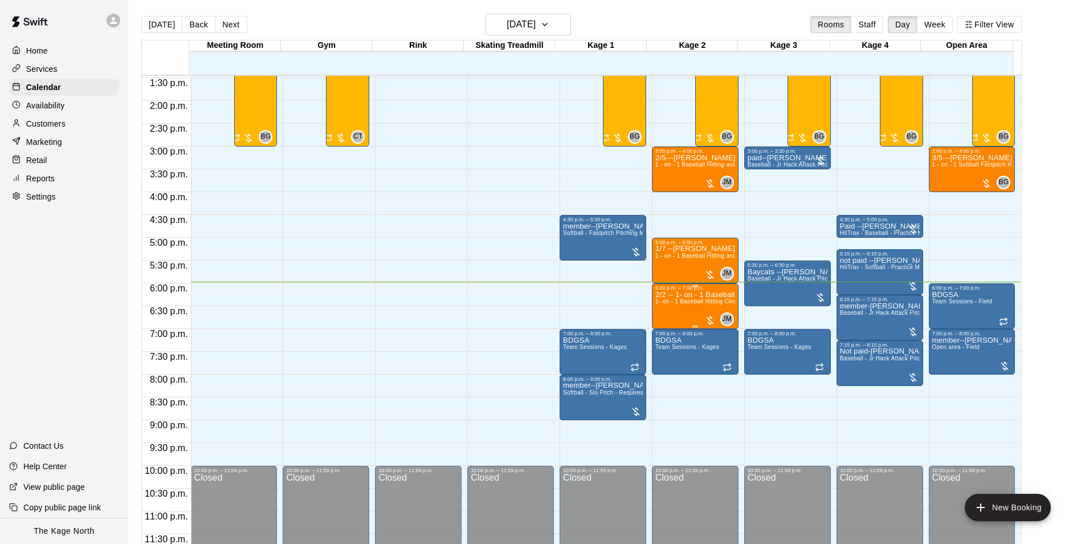
click at [684, 301] on span "1- on - 1 Baseball Hitting Clinic" at bounding box center [697, 301] width 84 height 6
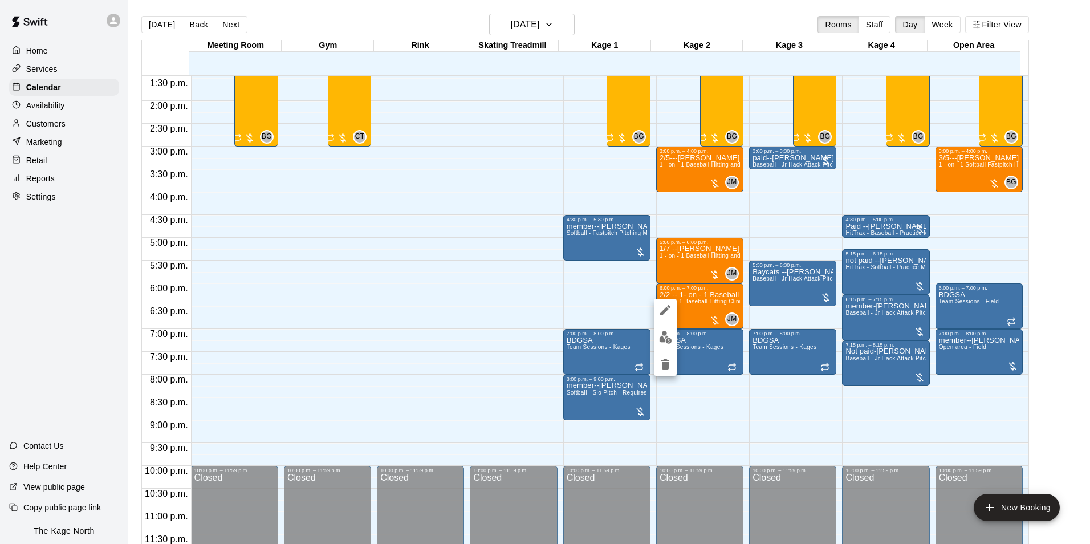
click at [661, 336] on img "edit" at bounding box center [665, 337] width 13 height 13
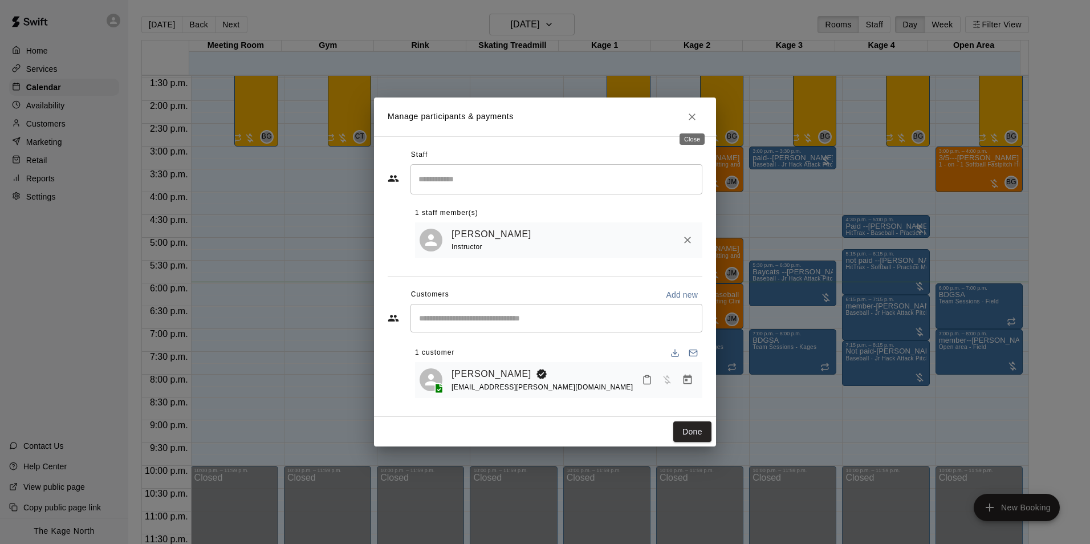
click at [686, 116] on icon "Close" at bounding box center [691, 116] width 11 height 11
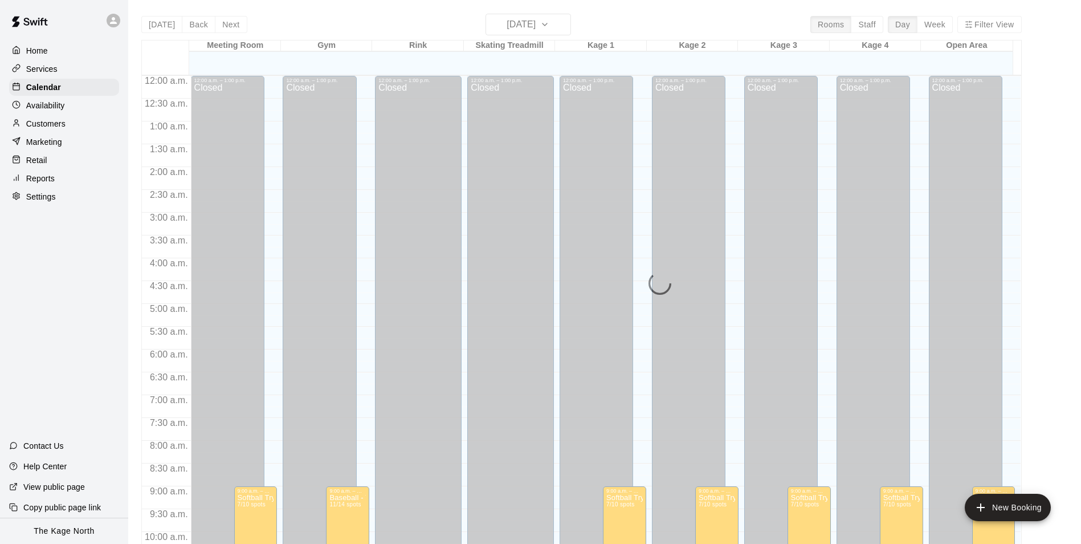
scroll to position [579, 0]
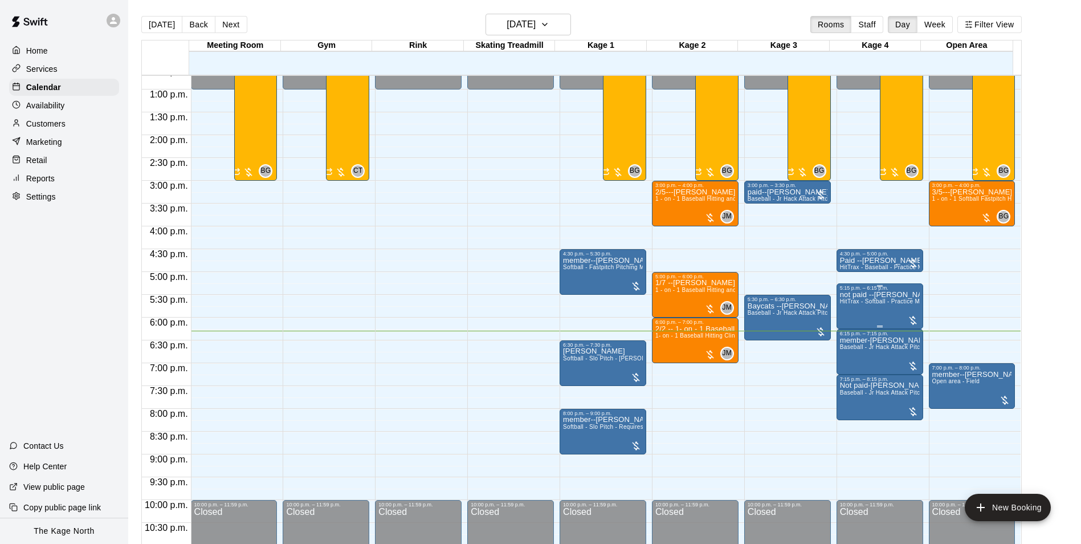
click at [867, 295] on p "not paid --[PERSON_NAME]" at bounding box center [880, 295] width 80 height 0
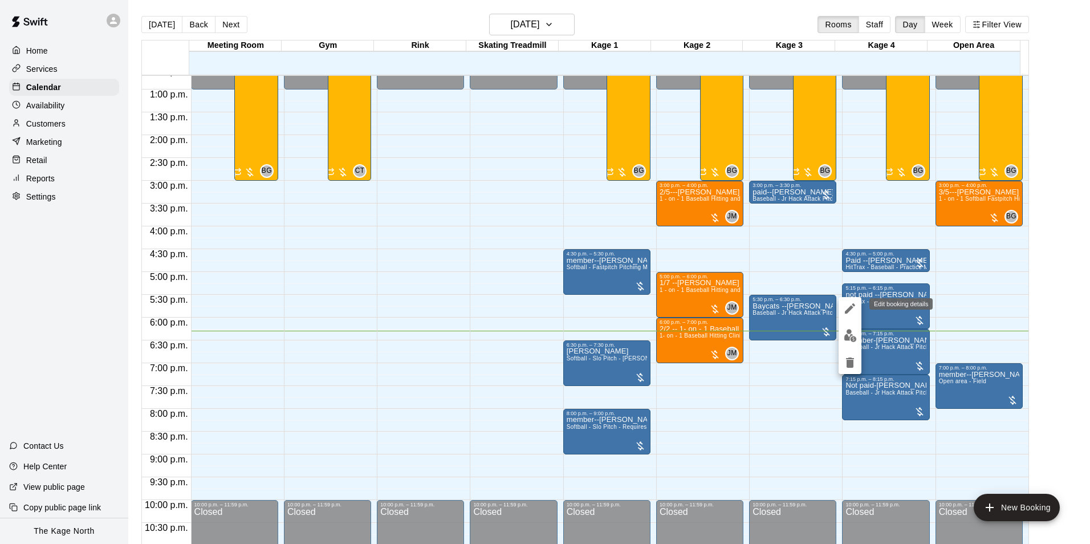
click at [847, 308] on icon "edit" at bounding box center [850, 308] width 14 height 14
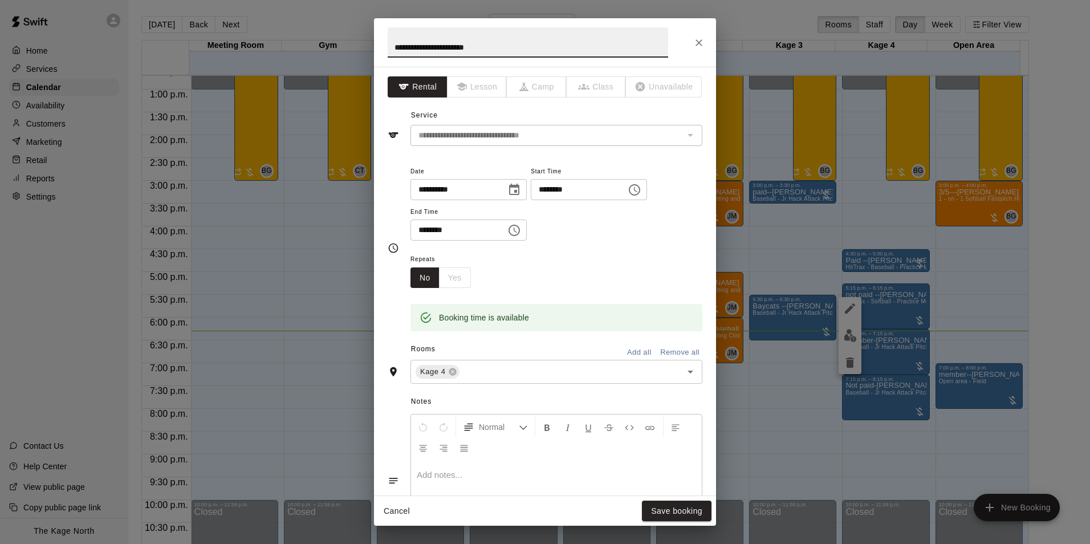
drag, startPoint x: 414, startPoint y: 47, endPoint x: 381, endPoint y: 45, distance: 32.5
click at [381, 45] on h2 "**********" at bounding box center [528, 42] width 308 height 48
type input "**********"
click at [681, 510] on button "Save booking" at bounding box center [677, 510] width 70 height 21
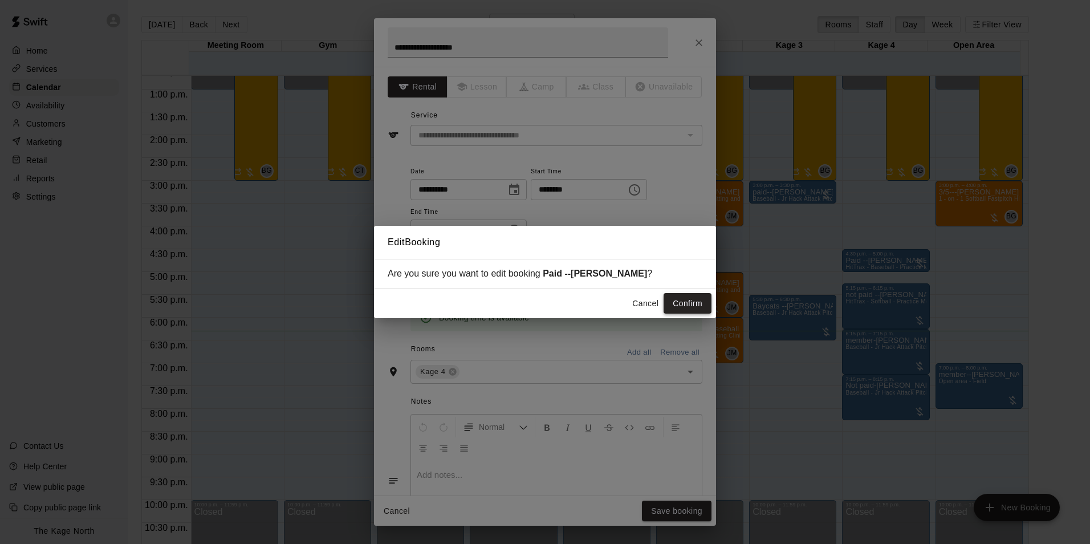
click at [687, 299] on button "Confirm" at bounding box center [687, 303] width 48 height 21
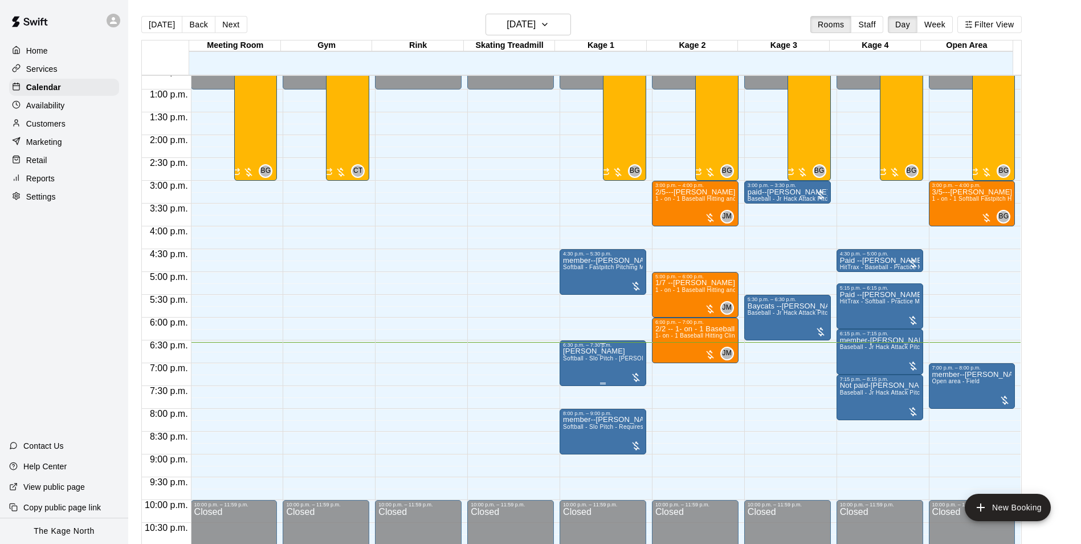
click at [568, 351] on p "[PERSON_NAME]" at bounding box center [603, 351] width 80 height 0
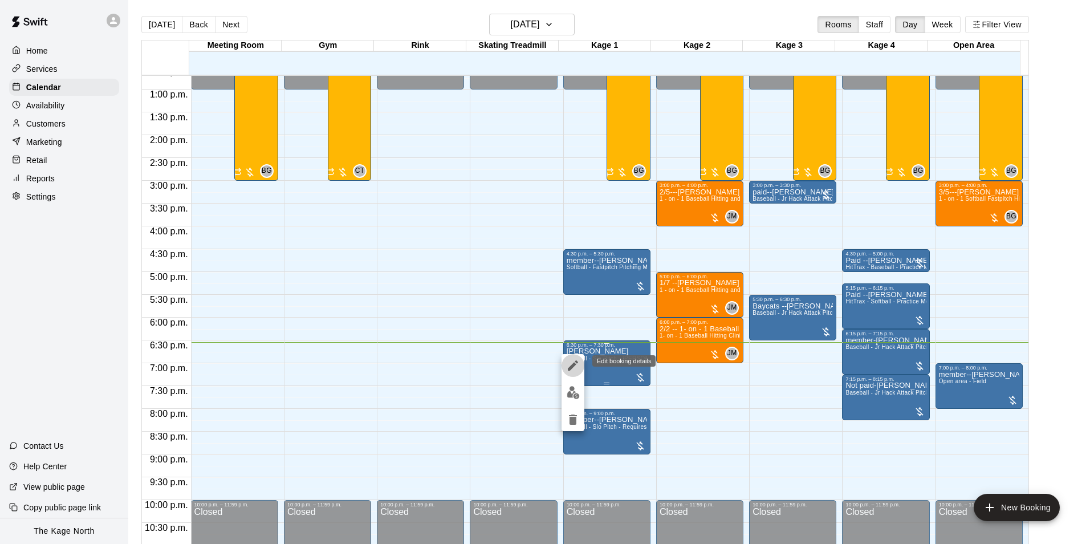
click at [569, 361] on icon "edit" at bounding box center [573, 365] width 14 height 14
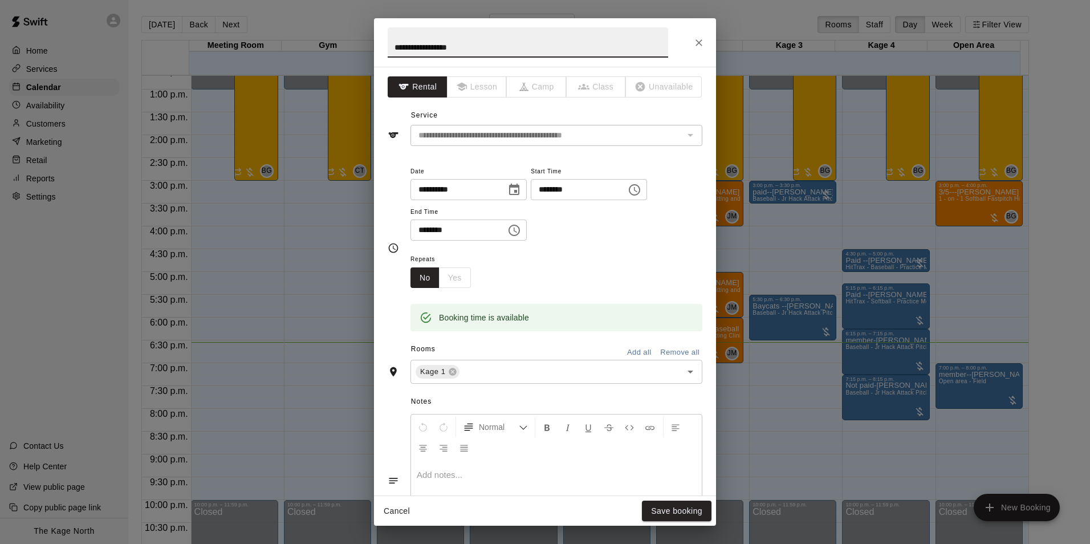
click at [389, 42] on input "**********" at bounding box center [528, 42] width 280 height 30
type input "**********"
click at [698, 514] on button "Save booking" at bounding box center [677, 510] width 70 height 21
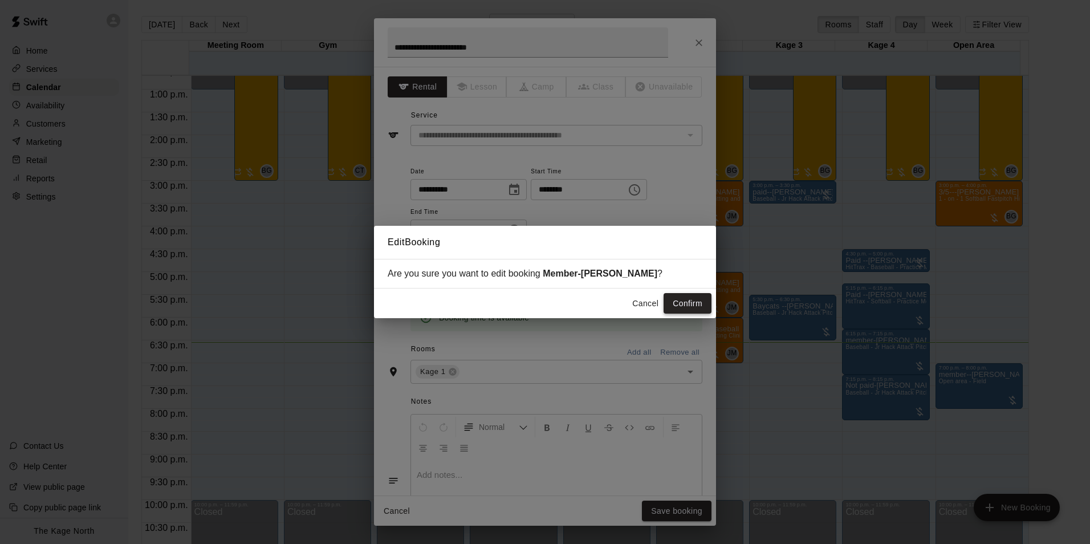
click at [690, 304] on button "Confirm" at bounding box center [687, 303] width 48 height 21
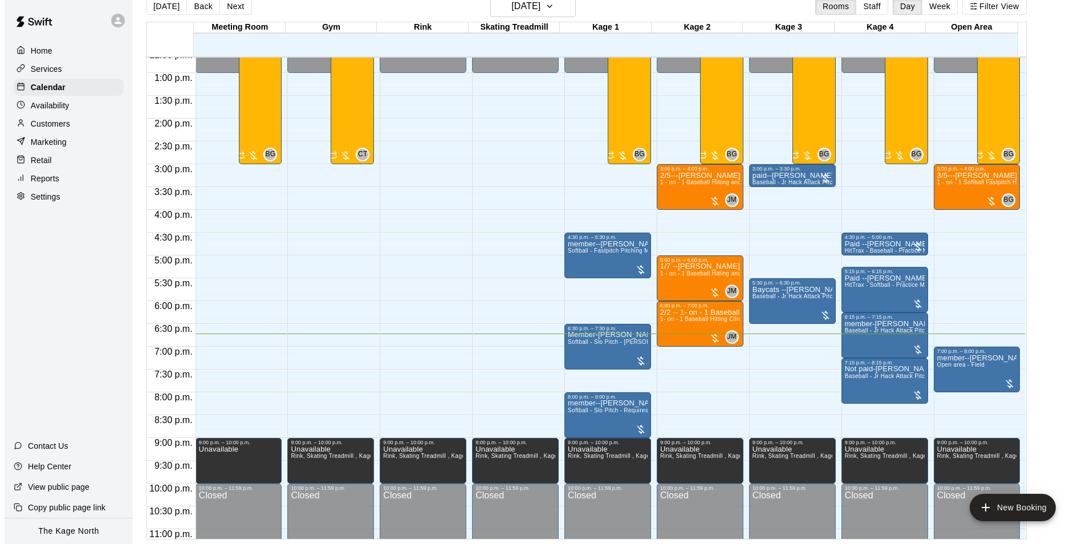
scroll to position [557, 0]
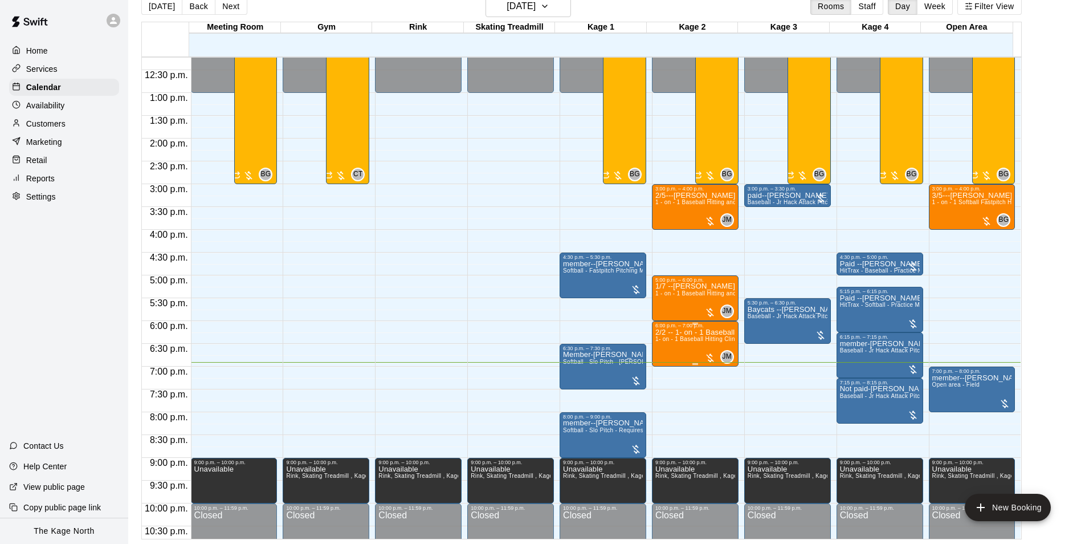
click at [711, 332] on p "2/2 -- 1- on - 1 Baseball Hitting Clinic" at bounding box center [695, 332] width 80 height 0
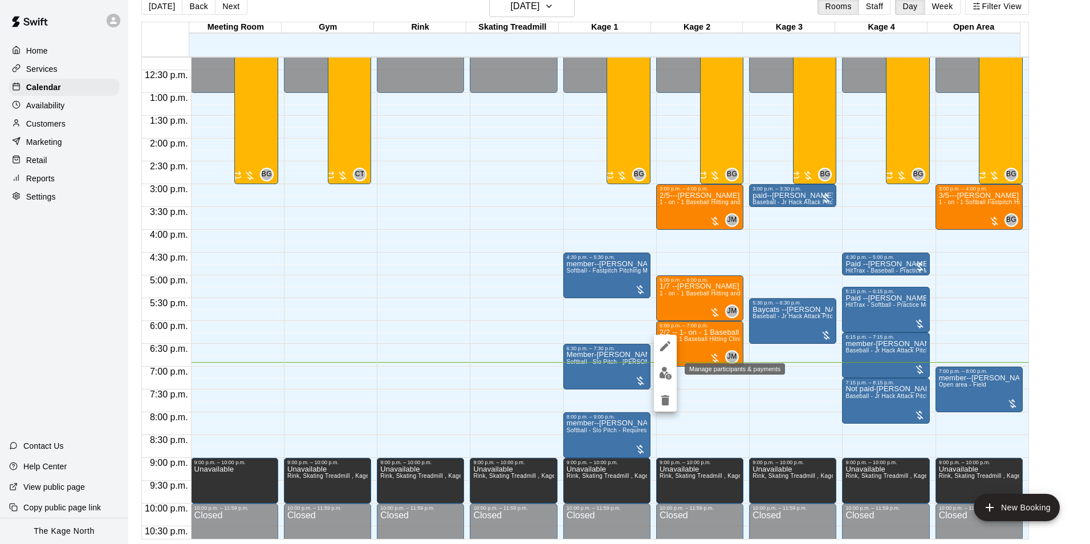
click at [663, 373] on img "edit" at bounding box center [665, 372] width 13 height 13
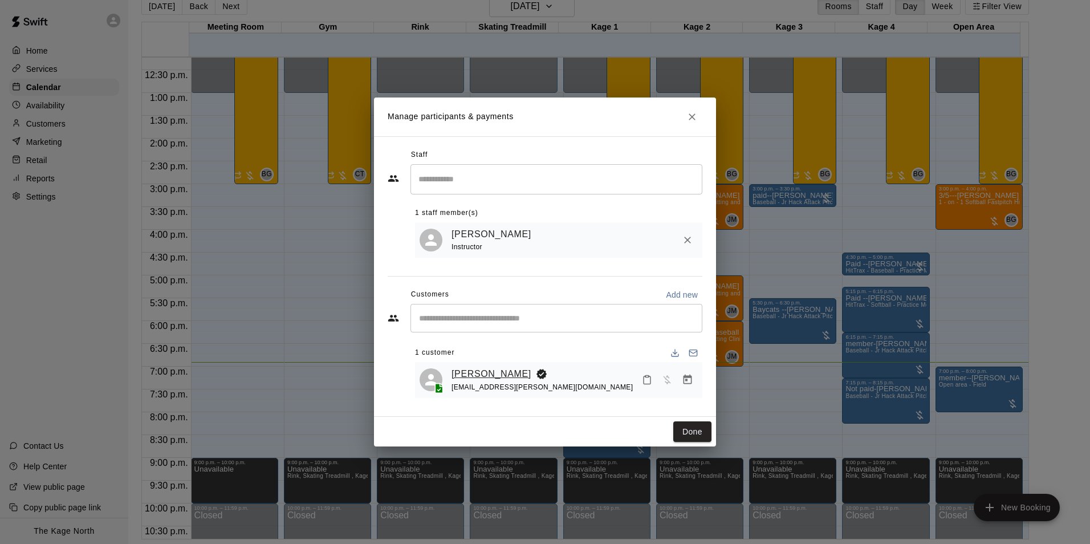
click at [482, 378] on link "[PERSON_NAME]" at bounding box center [491, 373] width 80 height 15
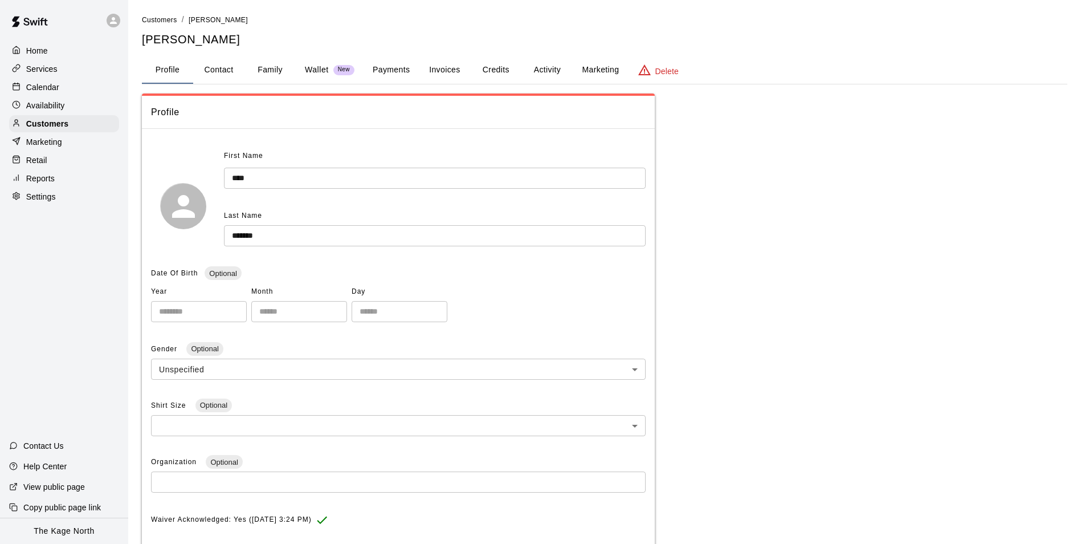
click at [524, 63] on div "Profile Contact Family Wallet New Payments Invoices Credits Activity Marketing …" at bounding box center [605, 69] width 926 height 27
click at [552, 63] on button "Activity" at bounding box center [546, 69] width 51 height 27
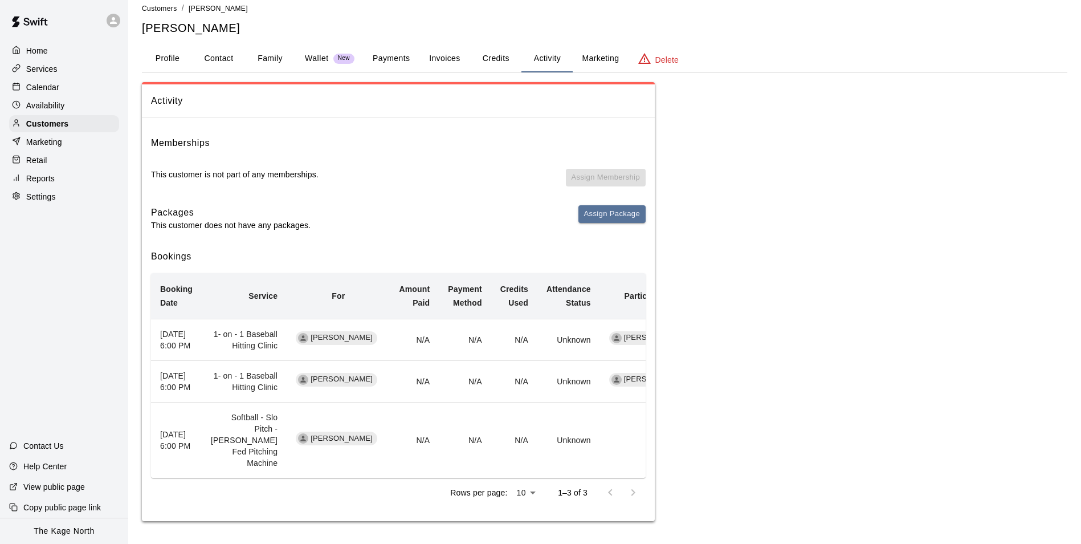
scroll to position [68, 0]
click at [40, 87] on p "Calendar" at bounding box center [42, 87] width 33 height 11
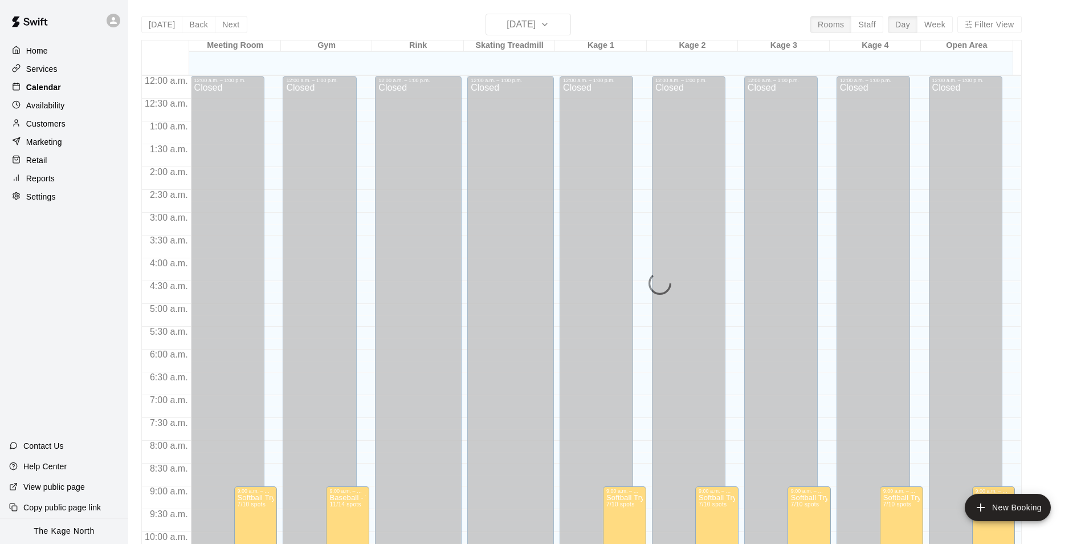
scroll to position [579, 0]
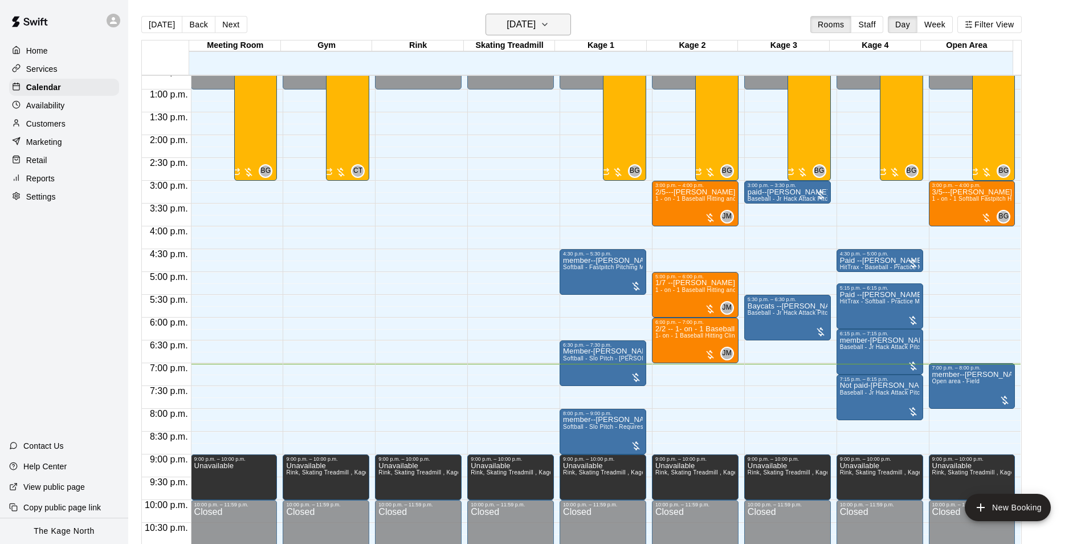
click at [536, 21] on h6 "[DATE]" at bounding box center [521, 25] width 29 height 16
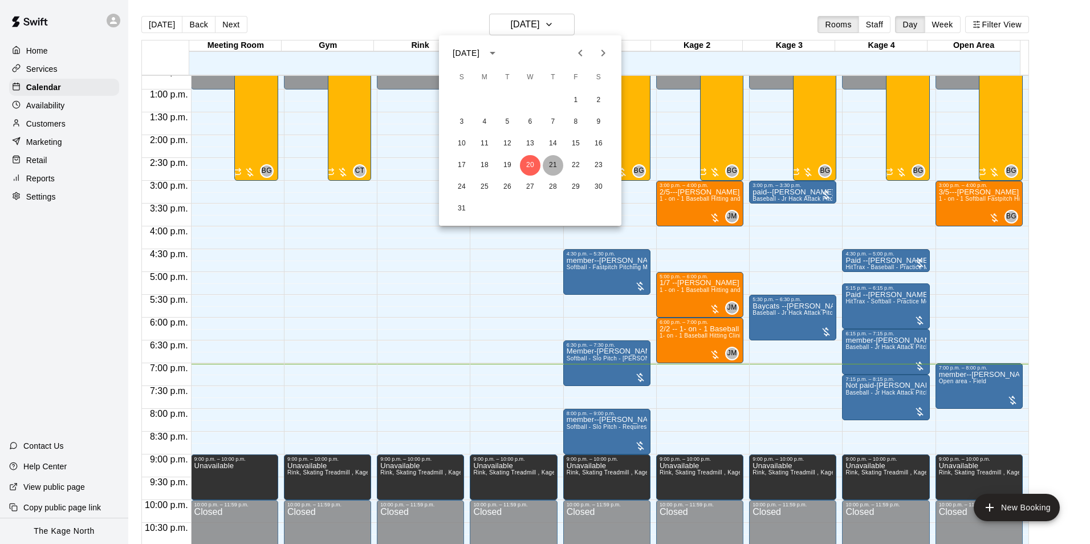
click at [553, 165] on button "21" at bounding box center [553, 165] width 21 height 21
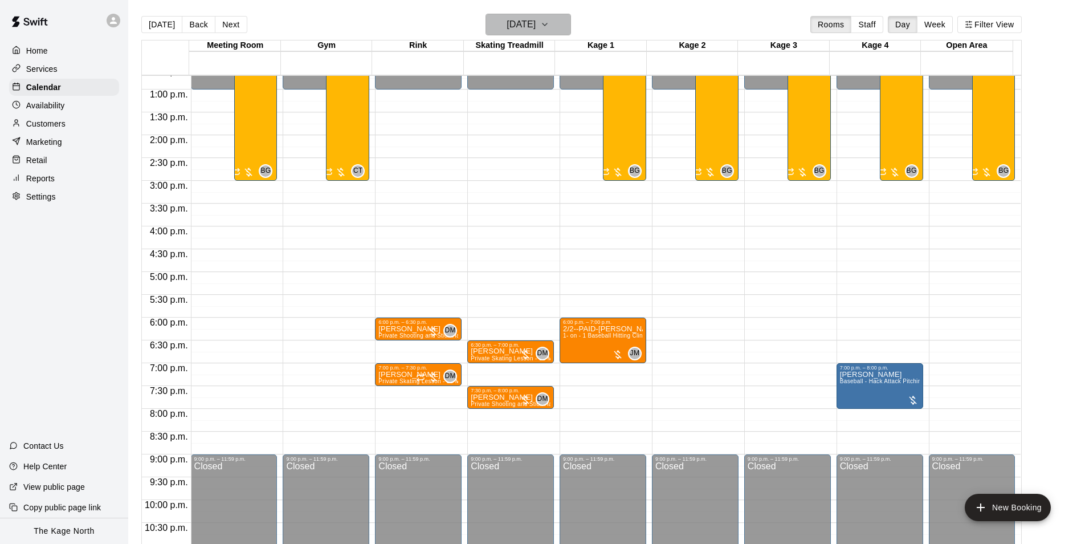
click at [557, 15] on button "[DATE]" at bounding box center [528, 25] width 85 height 22
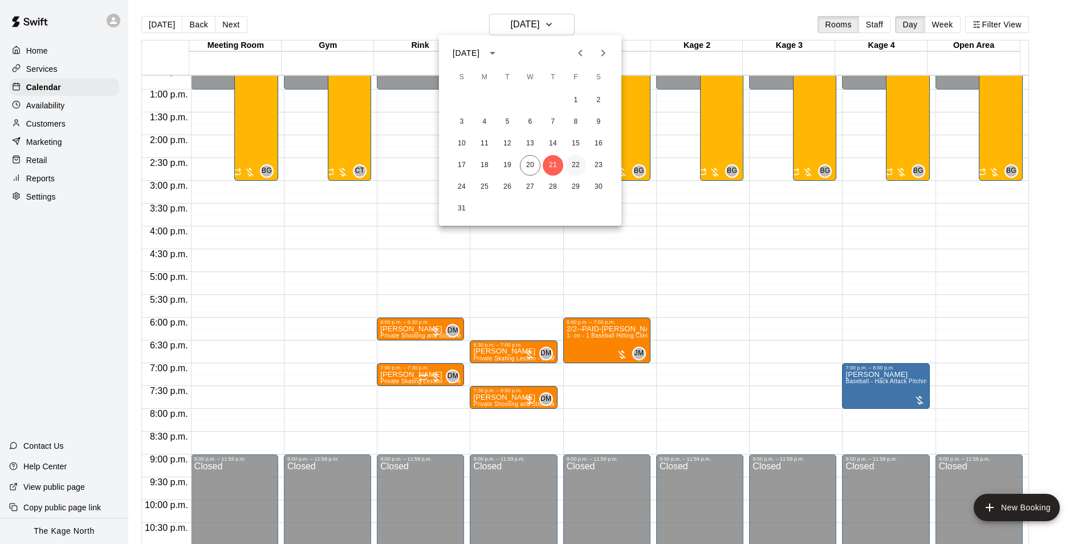
click at [571, 165] on button "22" at bounding box center [575, 165] width 21 height 21
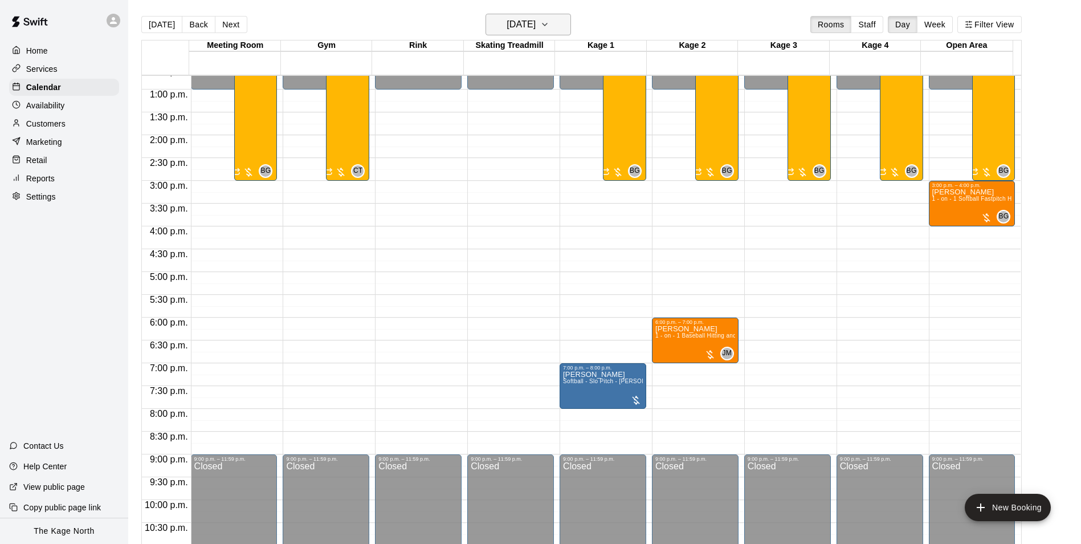
click at [520, 26] on h6 "[DATE]" at bounding box center [521, 25] width 29 height 16
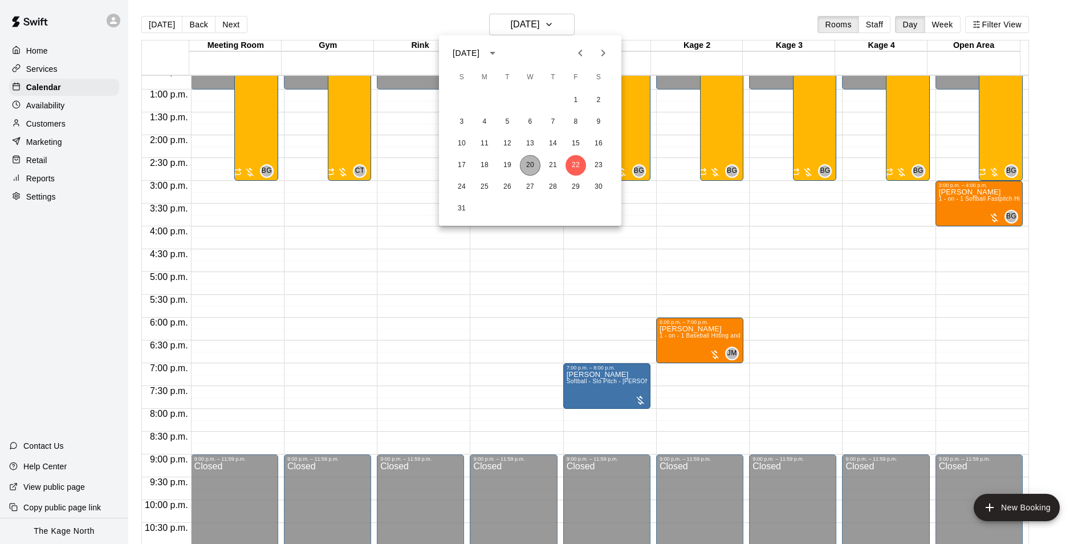
click at [528, 160] on button "20" at bounding box center [530, 165] width 21 height 21
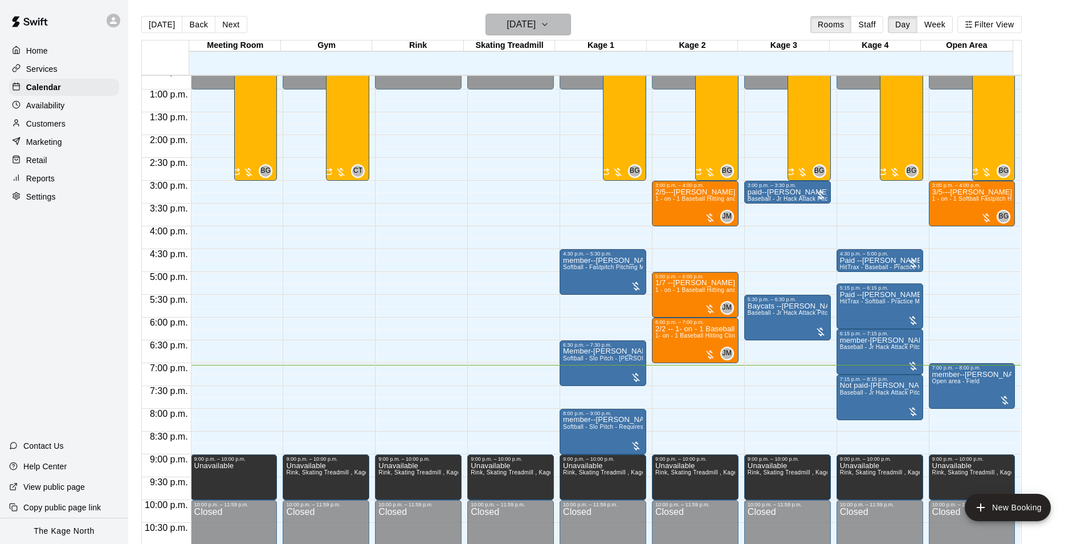
click at [560, 14] on button "[DATE]" at bounding box center [528, 25] width 85 height 22
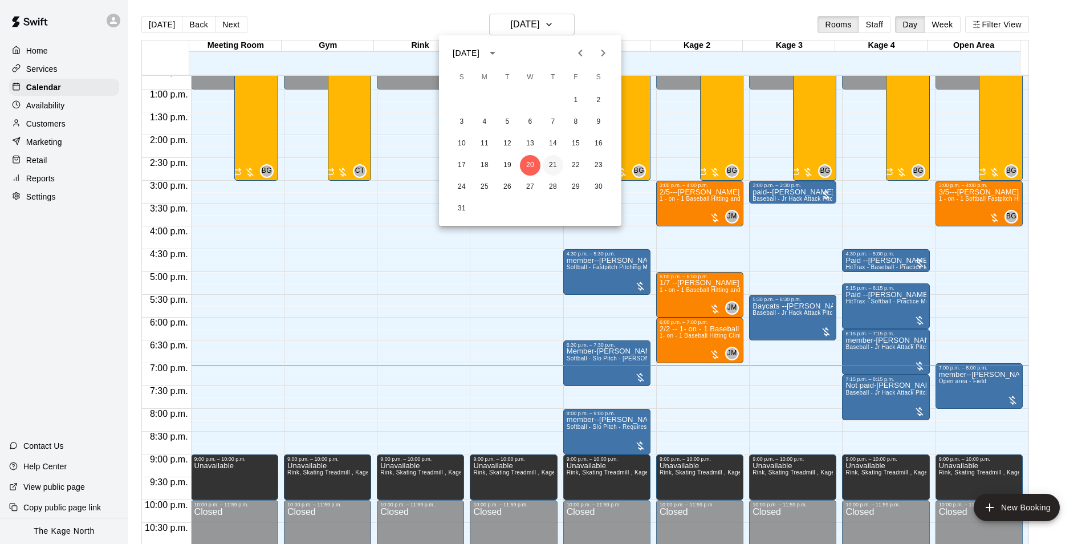
click at [547, 164] on button "21" at bounding box center [553, 165] width 21 height 21
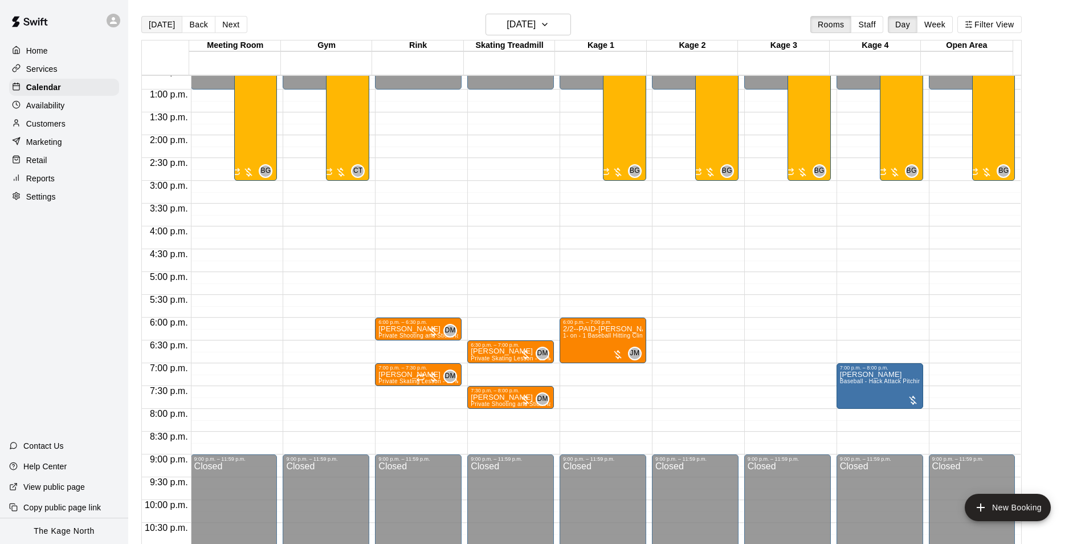
click at [151, 30] on button "[DATE]" at bounding box center [161, 24] width 41 height 17
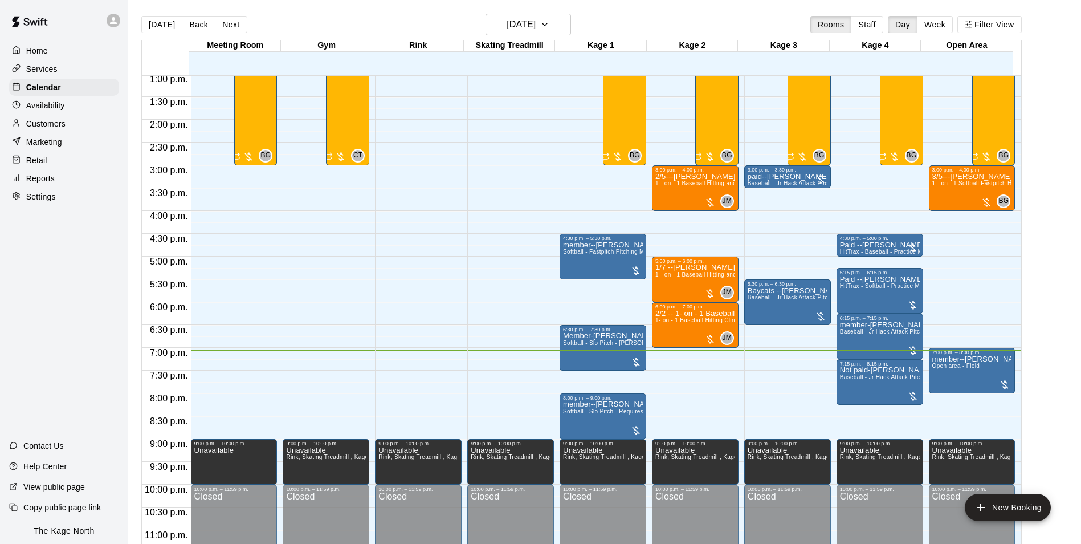
scroll to position [614, 0]
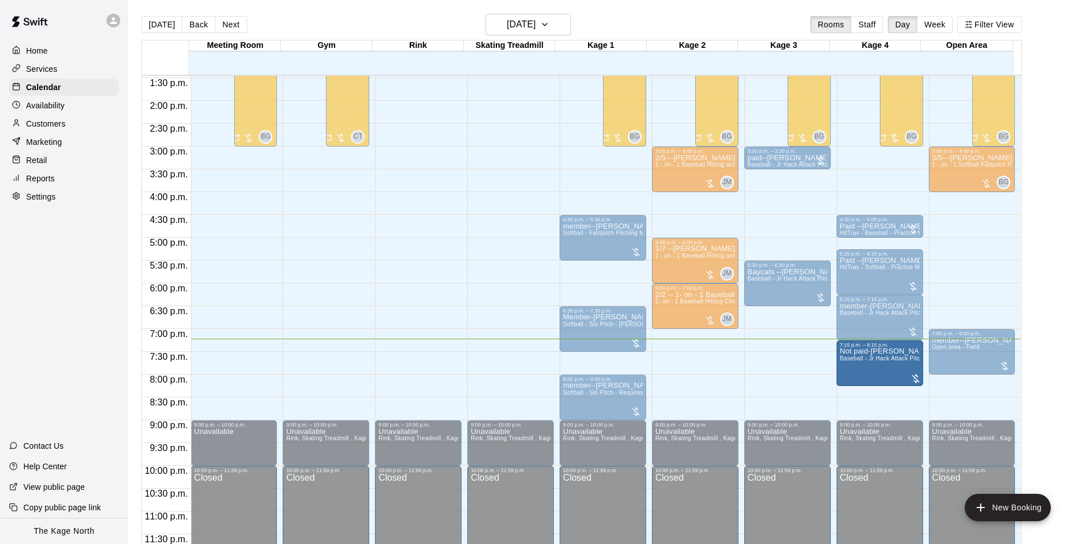
drag, startPoint x: 881, startPoint y: 354, endPoint x: 868, endPoint y: 355, distance: 13.2
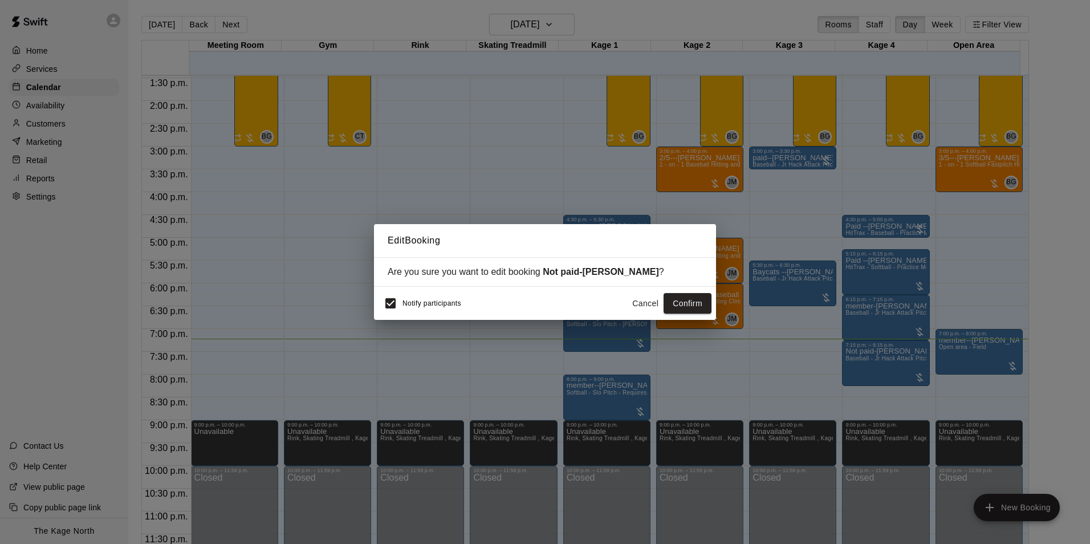
click at [636, 303] on button "Cancel" at bounding box center [645, 303] width 36 height 21
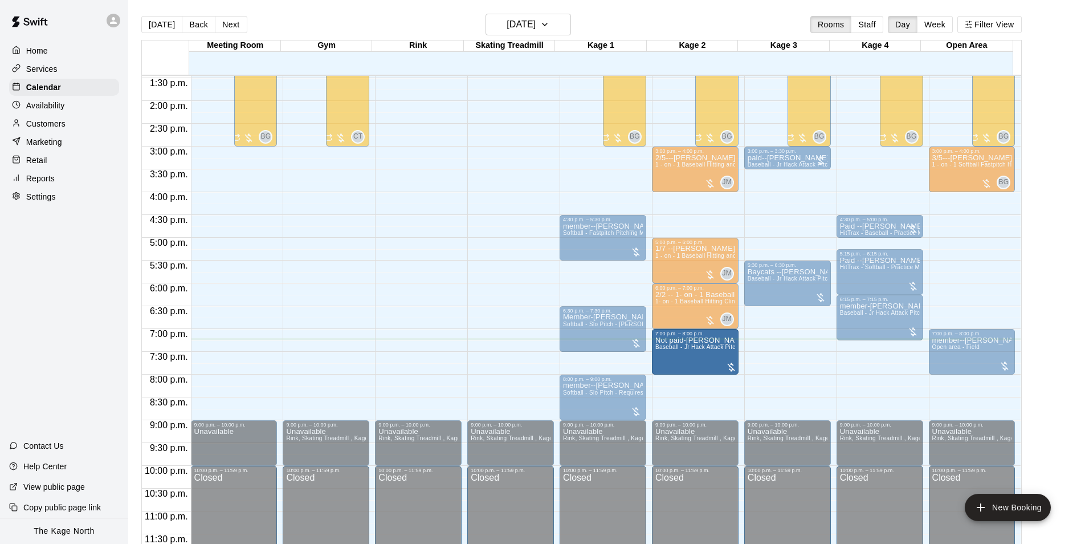
drag, startPoint x: 864, startPoint y: 354, endPoint x: 722, endPoint y: 347, distance: 142.6
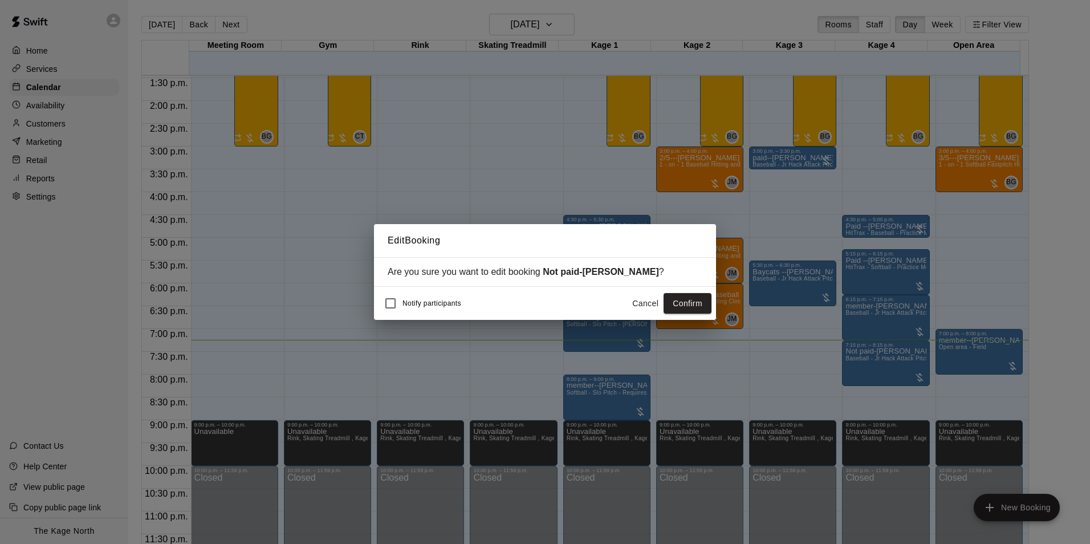
click at [682, 308] on button "Confirm" at bounding box center [687, 303] width 48 height 21
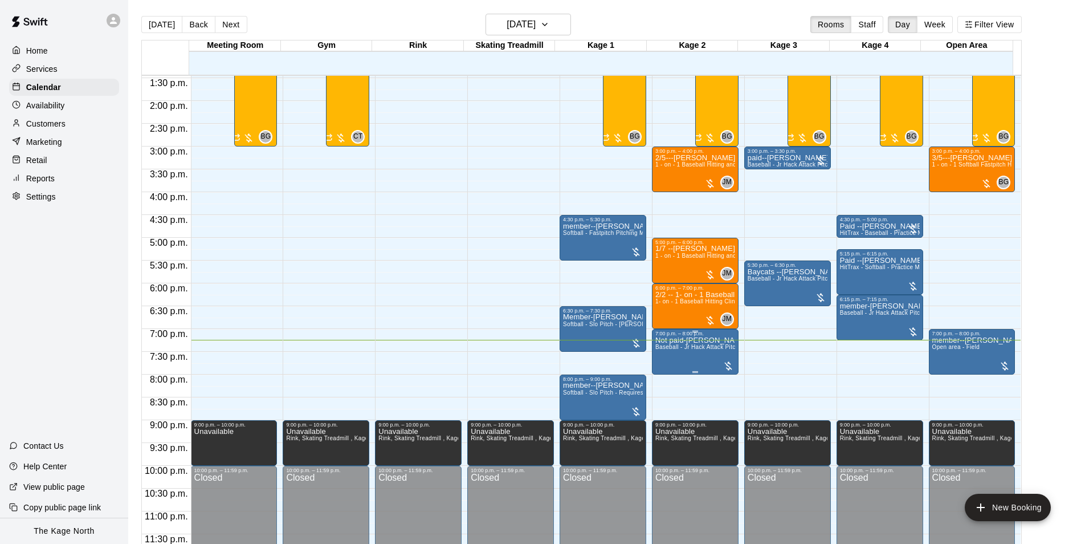
click at [667, 340] on p "Not paid-[PERSON_NAME]" at bounding box center [695, 340] width 80 height 0
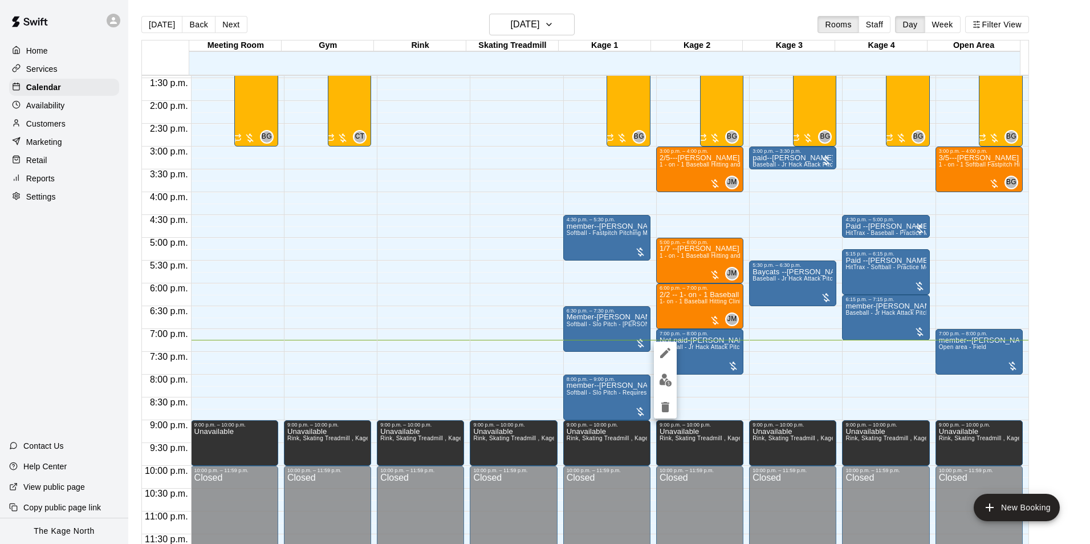
click at [661, 356] on icon "edit" at bounding box center [665, 353] width 10 height 10
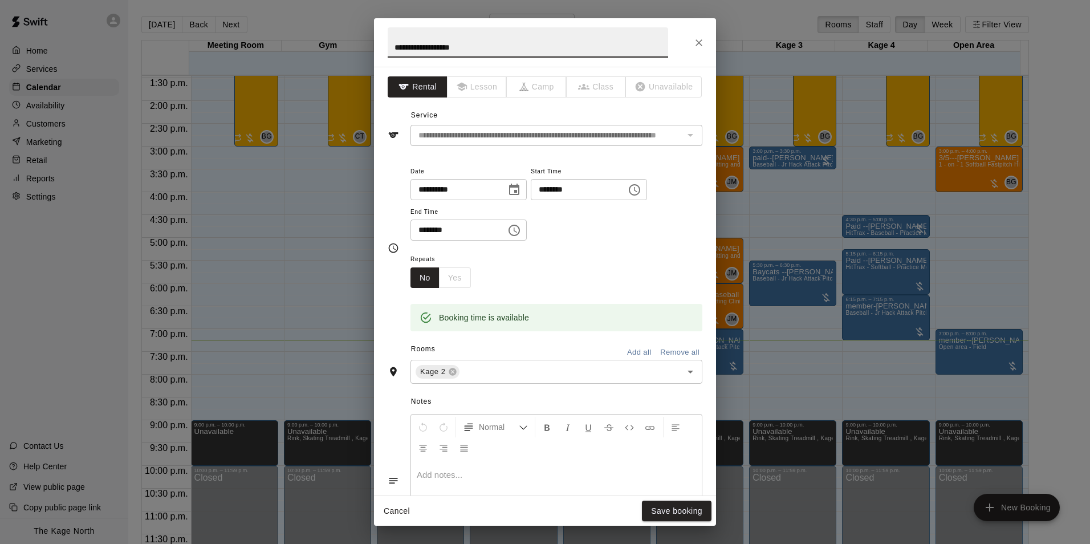
drag, startPoint x: 415, startPoint y: 48, endPoint x: 373, endPoint y: 42, distance: 42.6
click at [373, 42] on div "**********" at bounding box center [545, 272] width 1090 height 544
type input "**********"
click at [672, 509] on button "Save booking" at bounding box center [677, 510] width 70 height 21
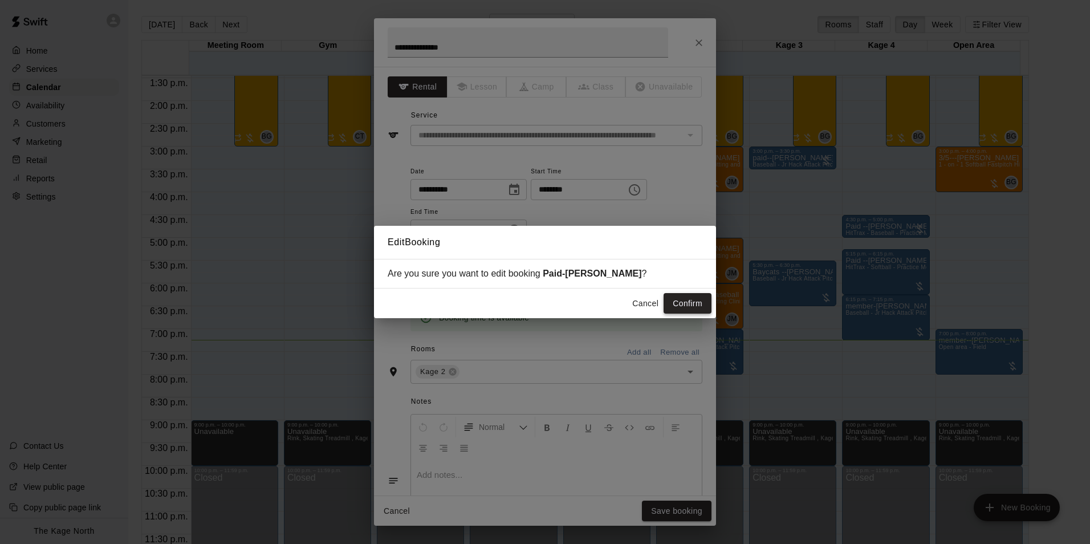
click at [693, 303] on button "Confirm" at bounding box center [687, 303] width 48 height 21
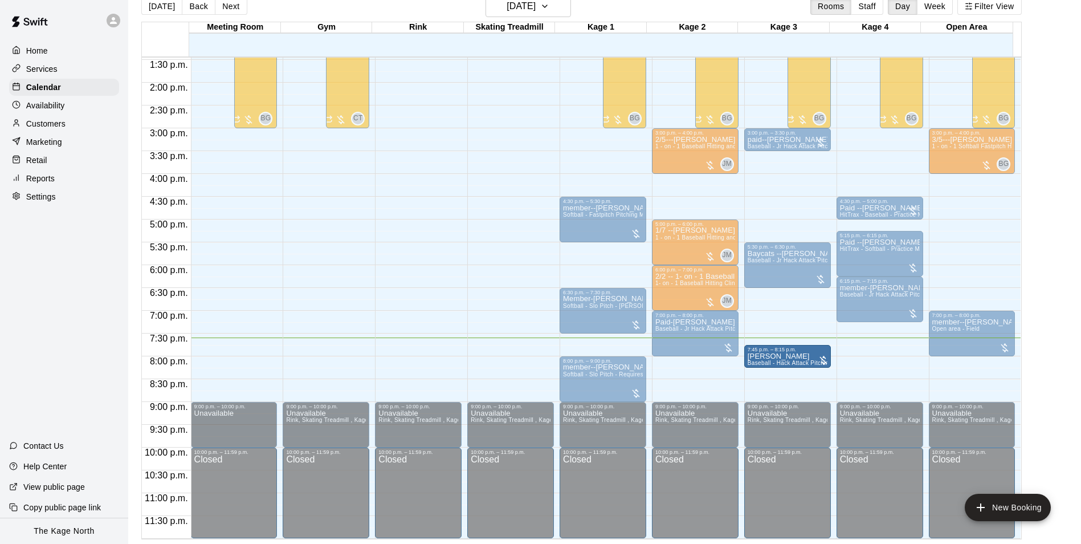
drag, startPoint x: 875, startPoint y: 351, endPoint x: 821, endPoint y: 353, distance: 54.7
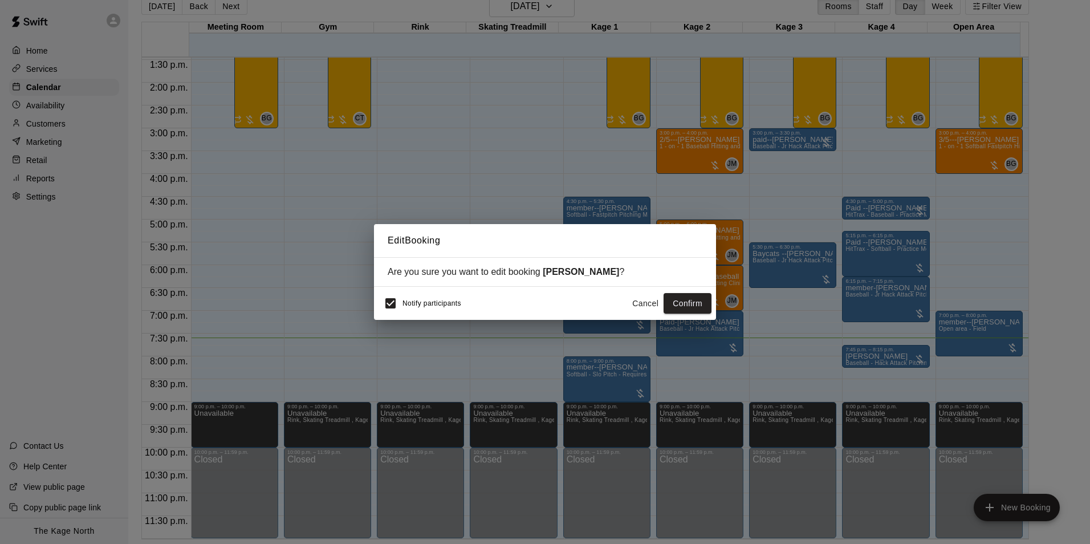
click at [418, 306] on span "Notify participants" at bounding box center [431, 303] width 59 height 8
click at [682, 299] on button "Confirm" at bounding box center [687, 303] width 48 height 21
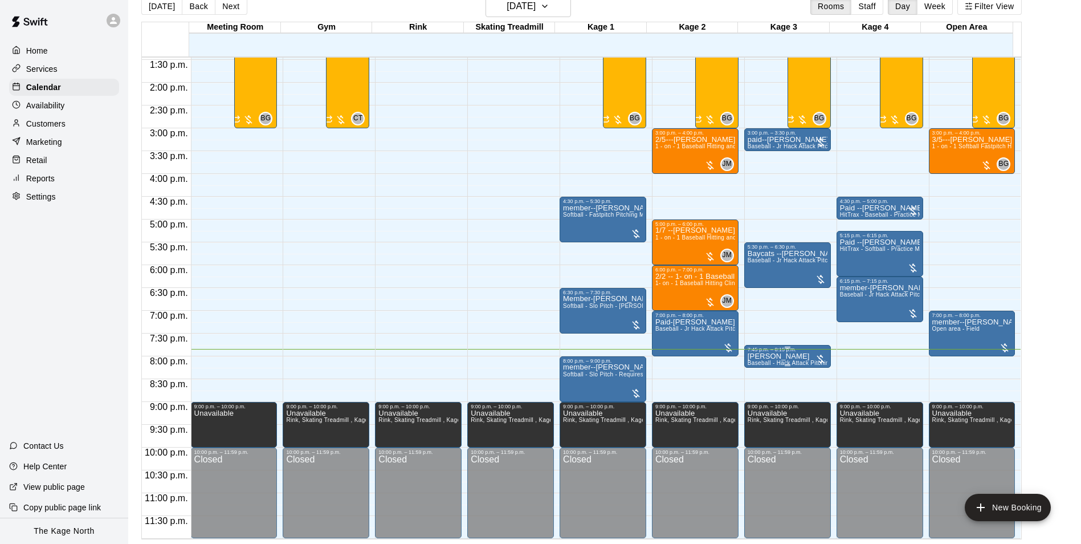
click at [759, 356] on p "[PERSON_NAME]" at bounding box center [788, 356] width 80 height 0
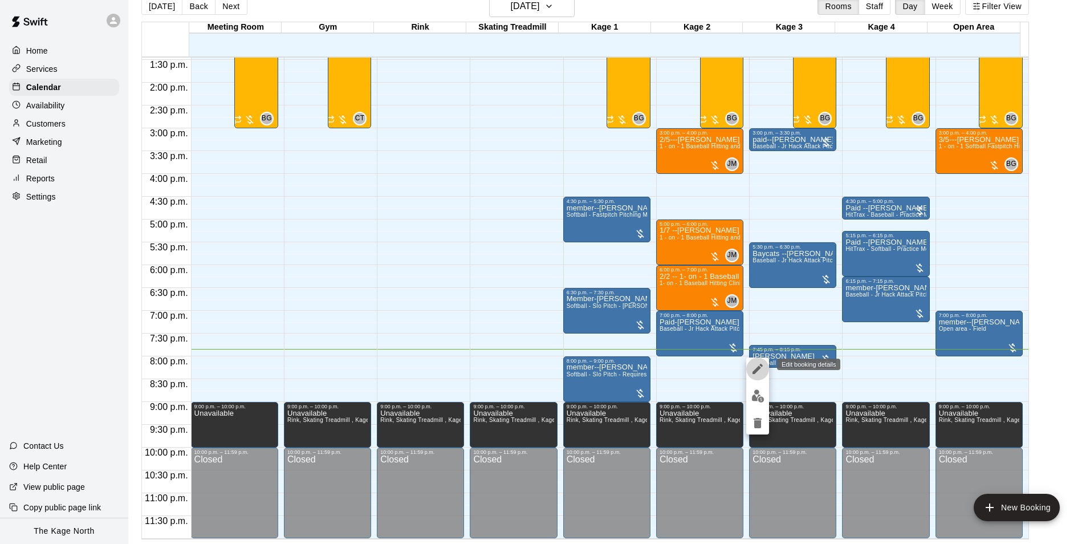
click at [754, 369] on icon "edit" at bounding box center [758, 369] width 14 height 14
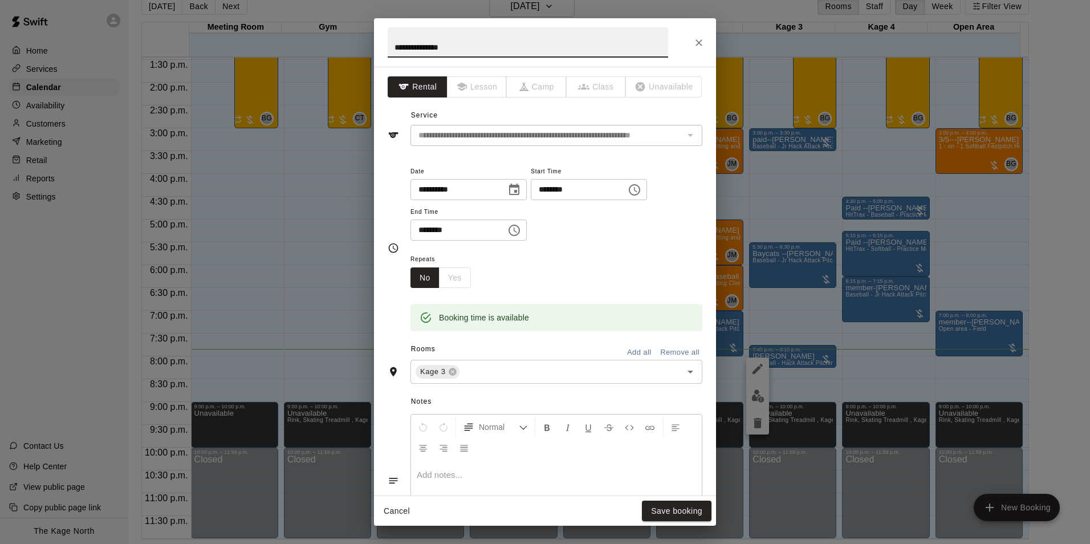
click at [392, 48] on input "**********" at bounding box center [528, 42] width 280 height 30
type input "**********"
click at [672, 515] on button "Save booking" at bounding box center [677, 510] width 70 height 21
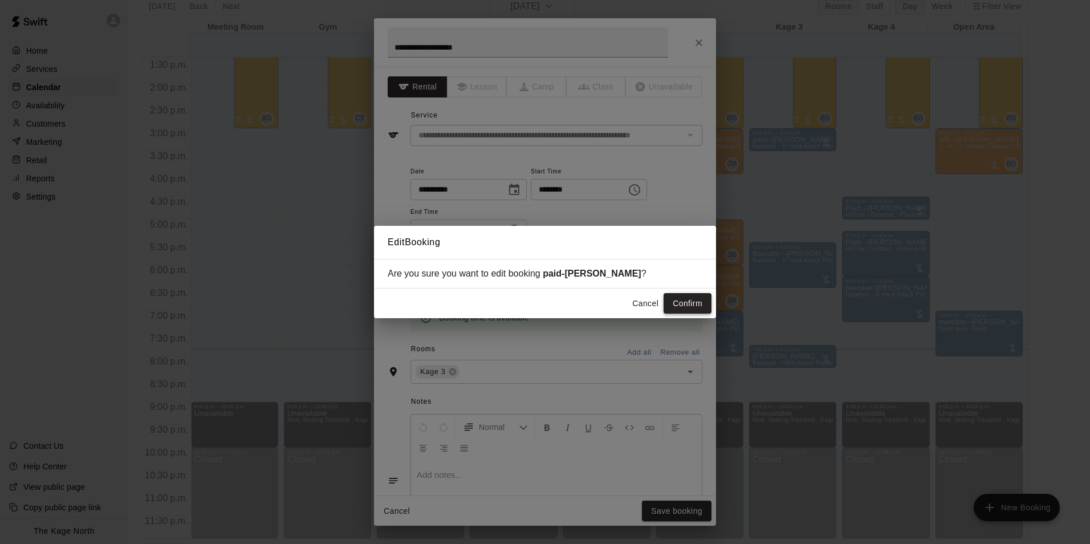
click at [687, 307] on button "Confirm" at bounding box center [687, 303] width 48 height 21
